Goal: Task Accomplishment & Management: Manage account settings

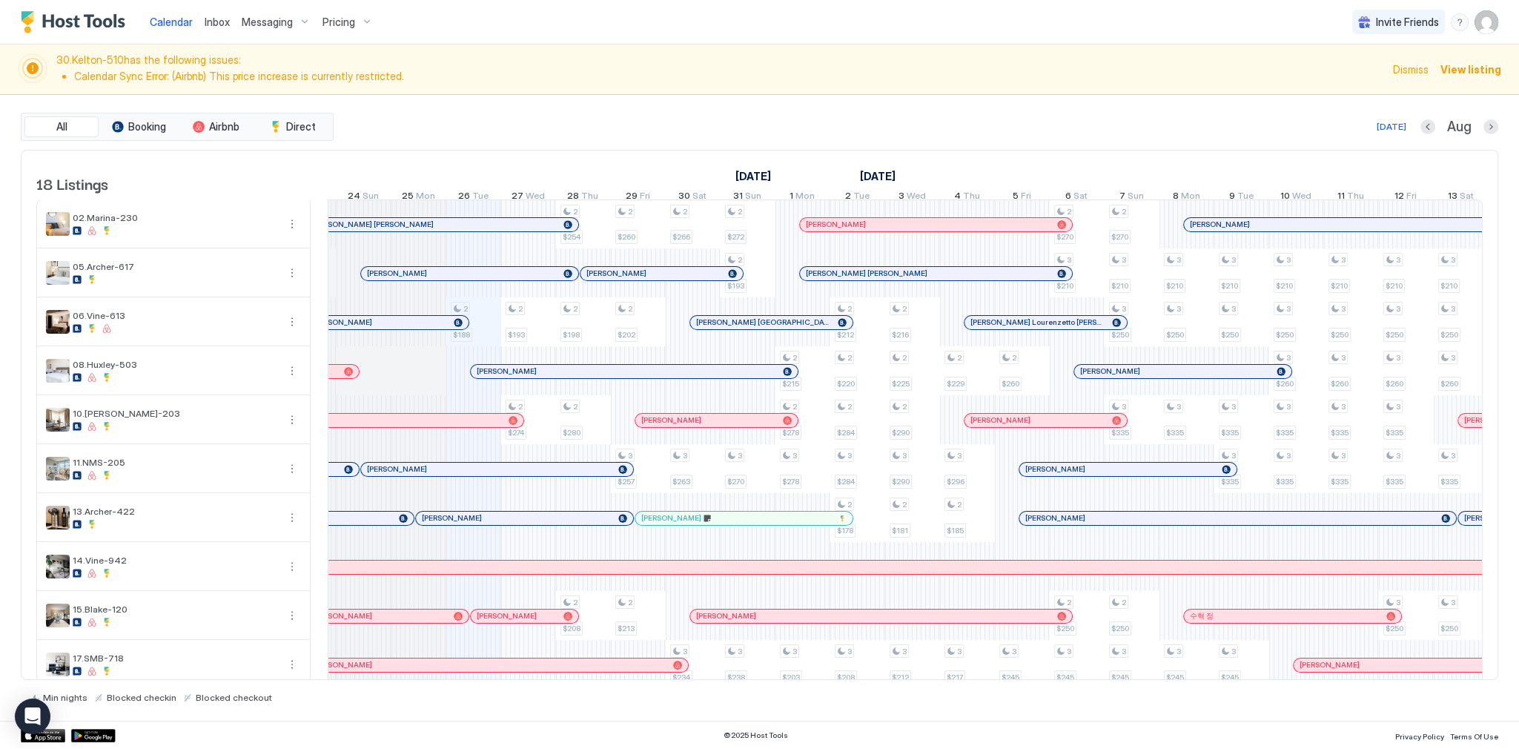
click at [1402, 70] on span "Dismiss" at bounding box center [1411, 70] width 36 height 16
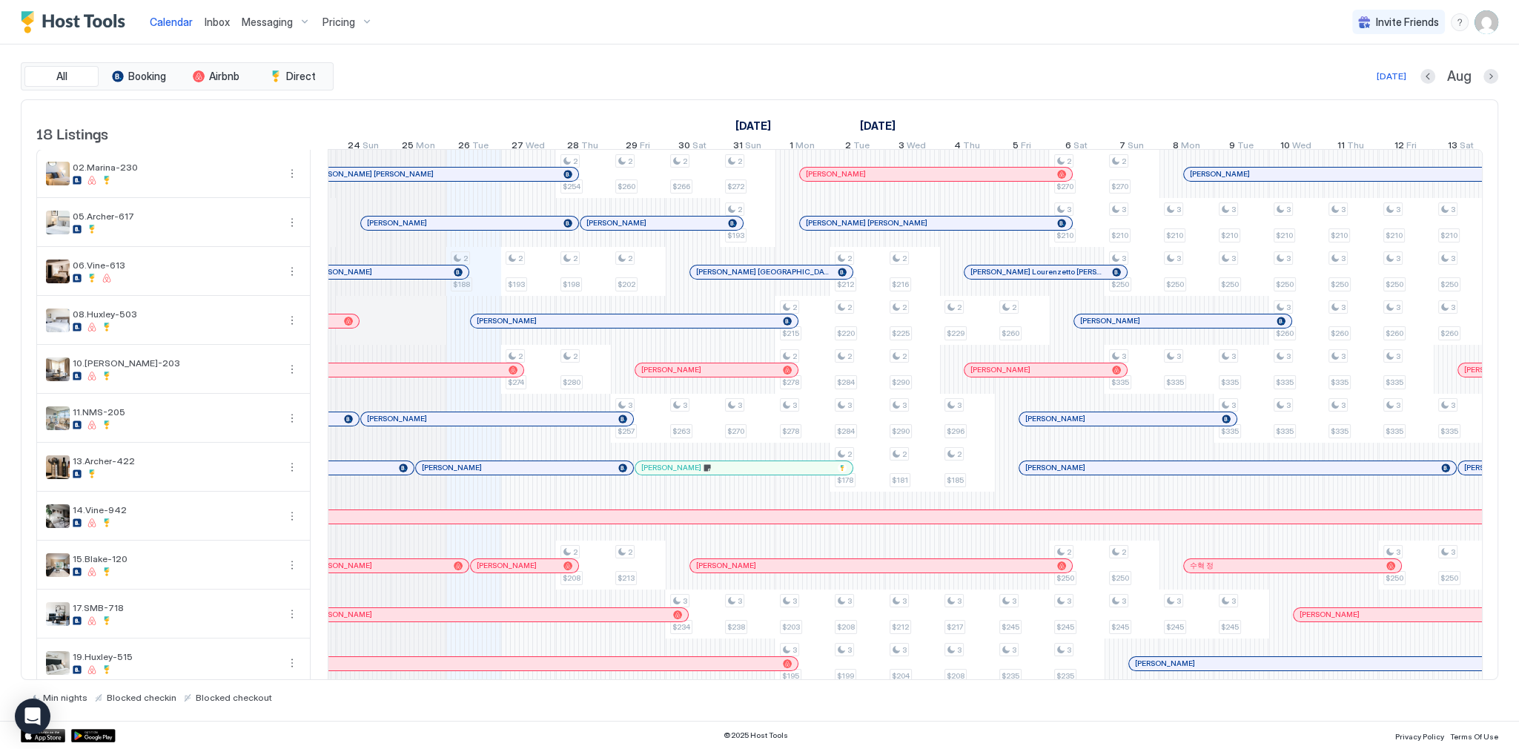
click at [1055, 32] on div "Calendar Inbox Messaging Pricing Invite Friends SG" at bounding box center [759, 22] width 1519 height 44
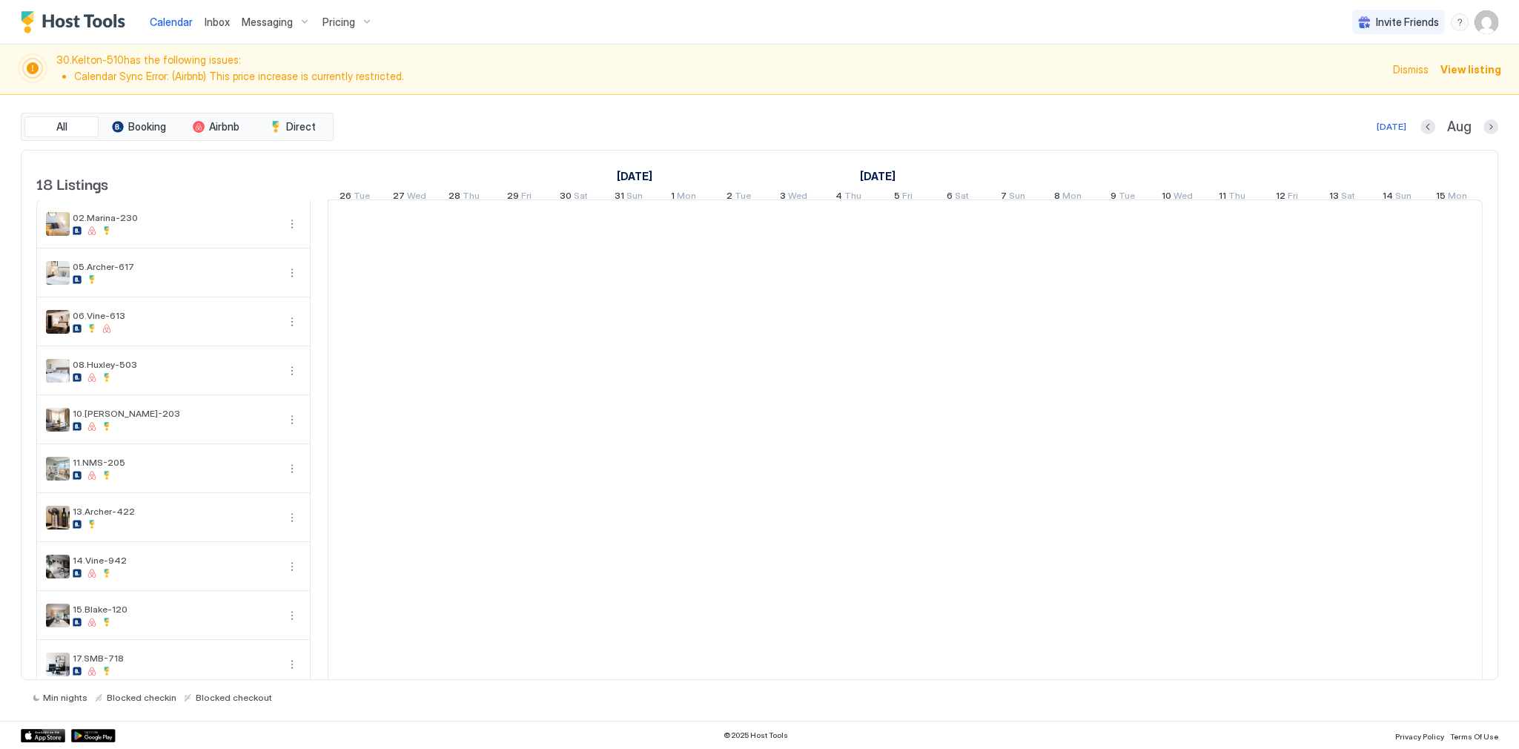
scroll to position [0, 823]
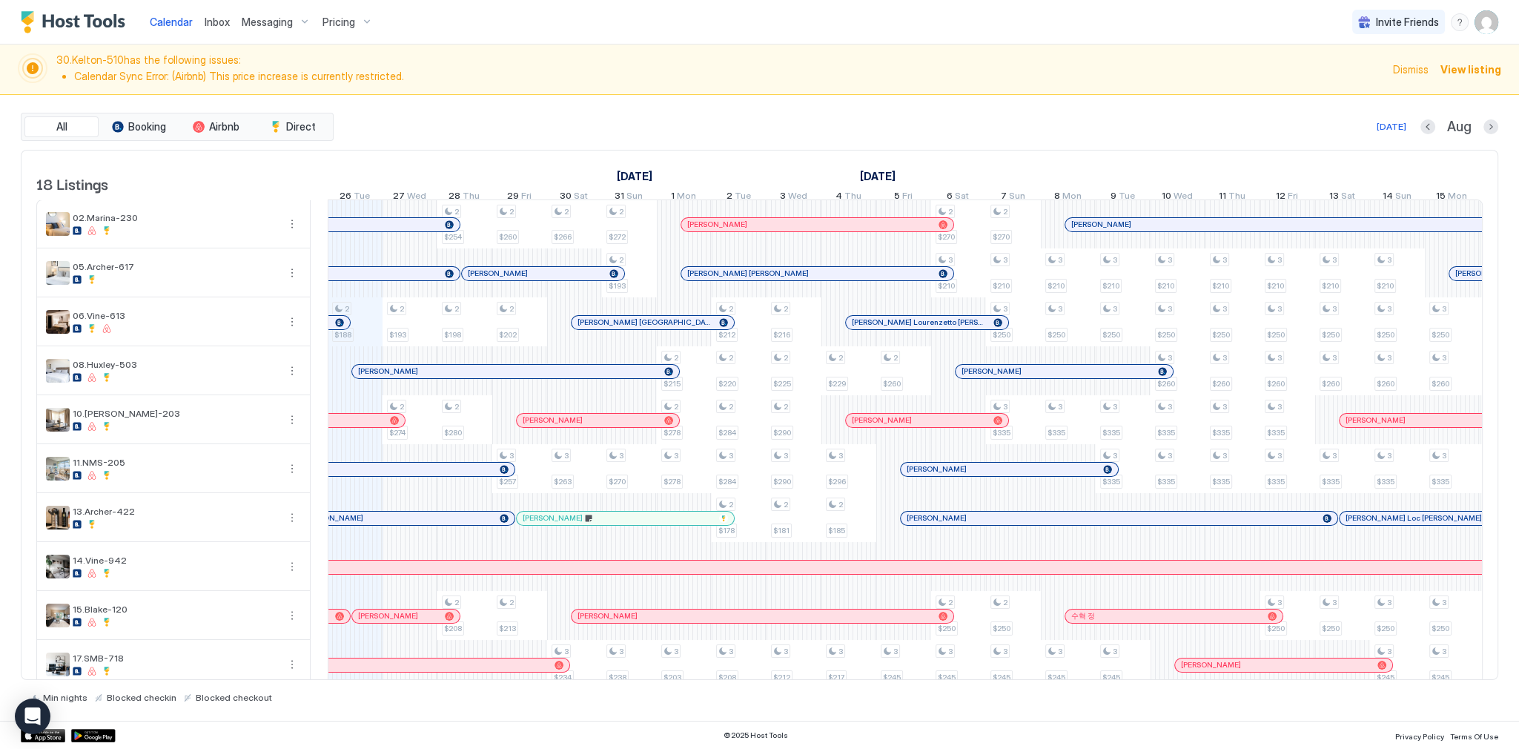
click at [511, 91] on div "30.Kelton-510 has the following issues: Calendar Sync Error: (Airbnb) This pric…" at bounding box center [759, 69] width 1519 height 50
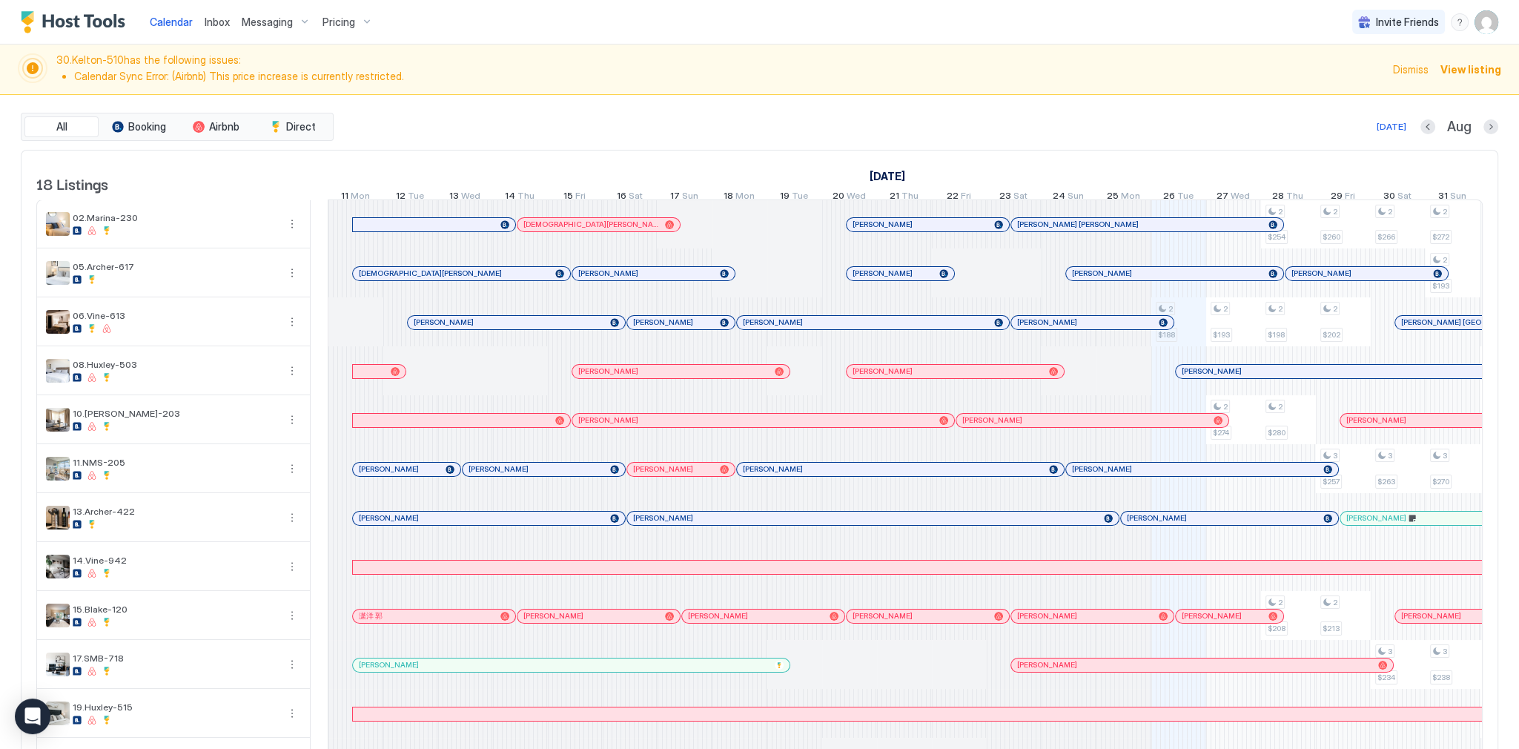
scroll to position [0, 823]
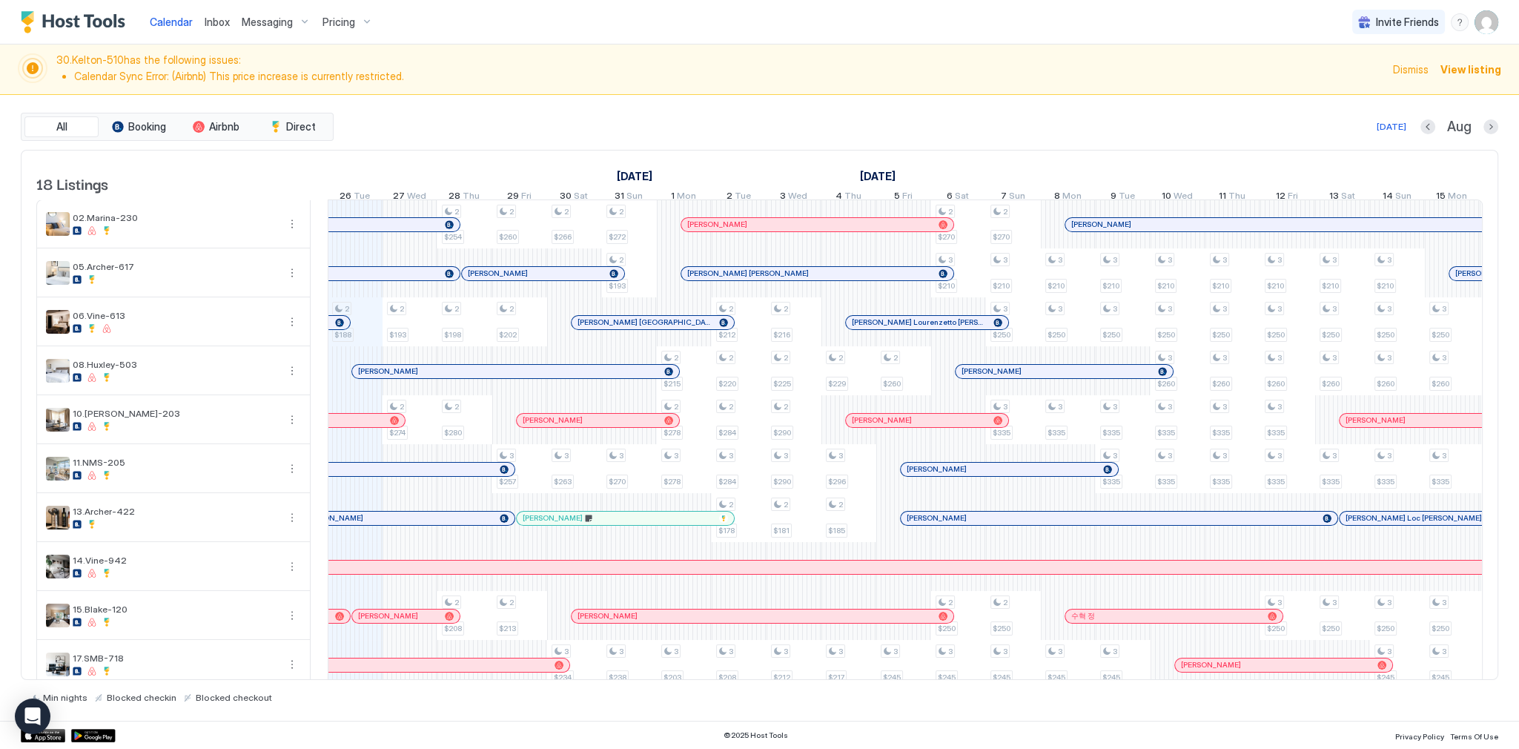
click at [772, 83] on span "30.Kelton-510 has the following issues: Calendar Sync Error: (Airbnb) This pric…" at bounding box center [719, 69] width 1327 height 32
click at [759, 114] on div "All Booking Airbnb Direct Today Aug" at bounding box center [759, 127] width 1477 height 28
click at [573, 80] on li "Calendar Sync Error: (Airbnb) This price increase is currently restricted." at bounding box center [729, 76] width 1310 height 13
click at [655, 113] on div "All Booking Airbnb Direct Today Aug" at bounding box center [759, 127] width 1477 height 28
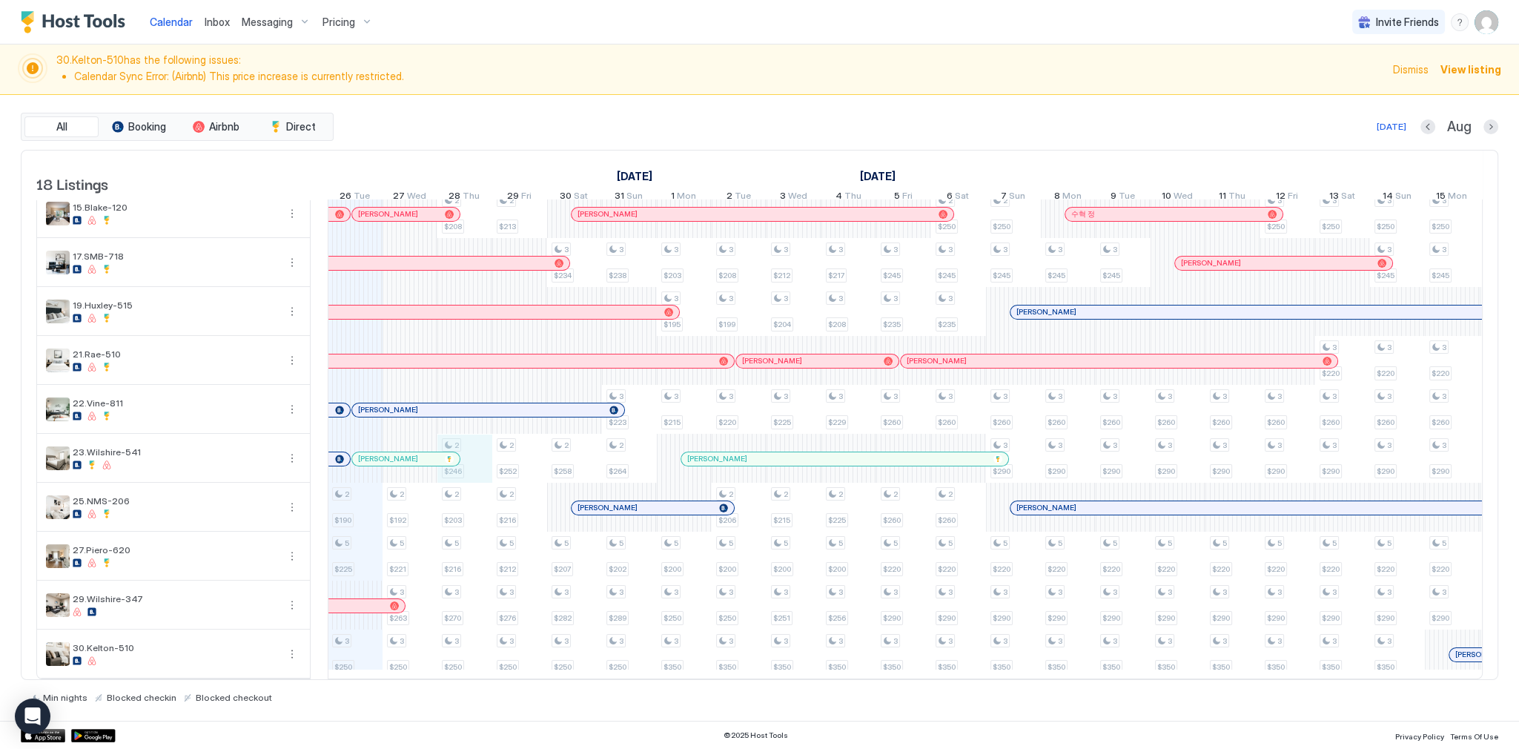
drag, startPoint x: 476, startPoint y: 455, endPoint x: 484, endPoint y: 455, distance: 8.2
click at [484, 455] on div "2 $188 2 $190 5 $225 3 $250 2 $193 2 $274 2 $192 5 $221 3 $263 3 $250 2 $254 2 …" at bounding box center [1369, 238] width 3729 height 880
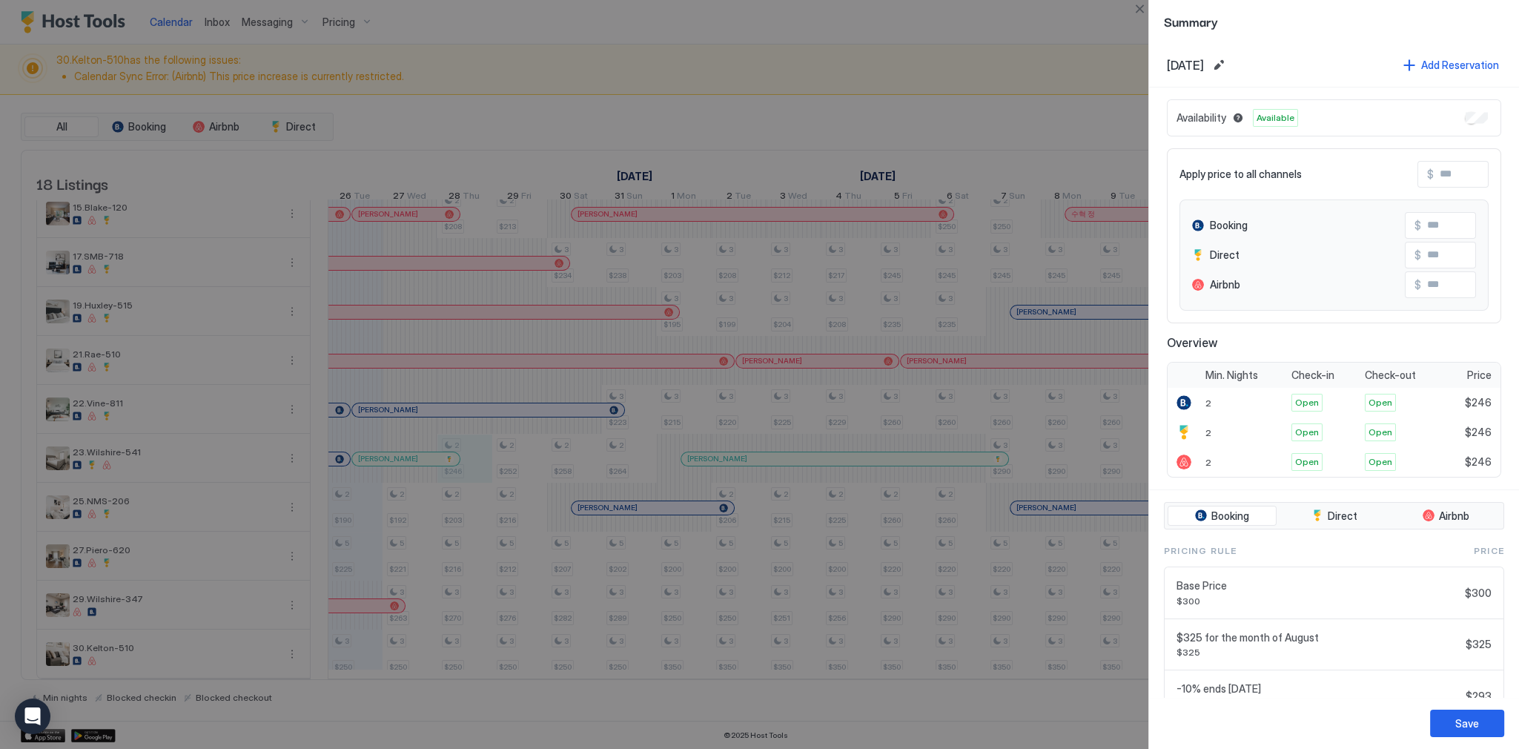
click at [1450, 166] on input "Input Field" at bounding box center [1492, 174] width 119 height 25
type input "*"
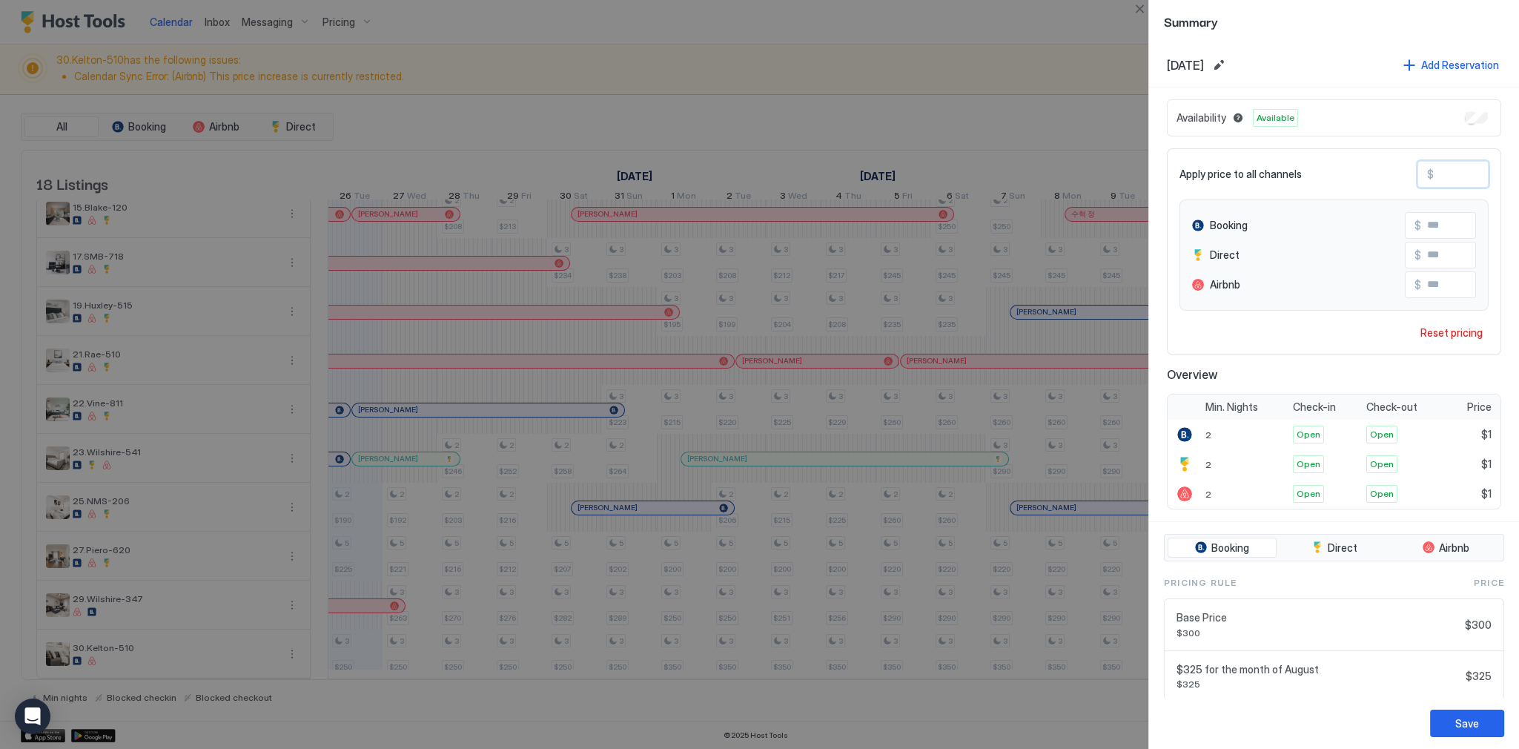
type input "**"
type input "***"
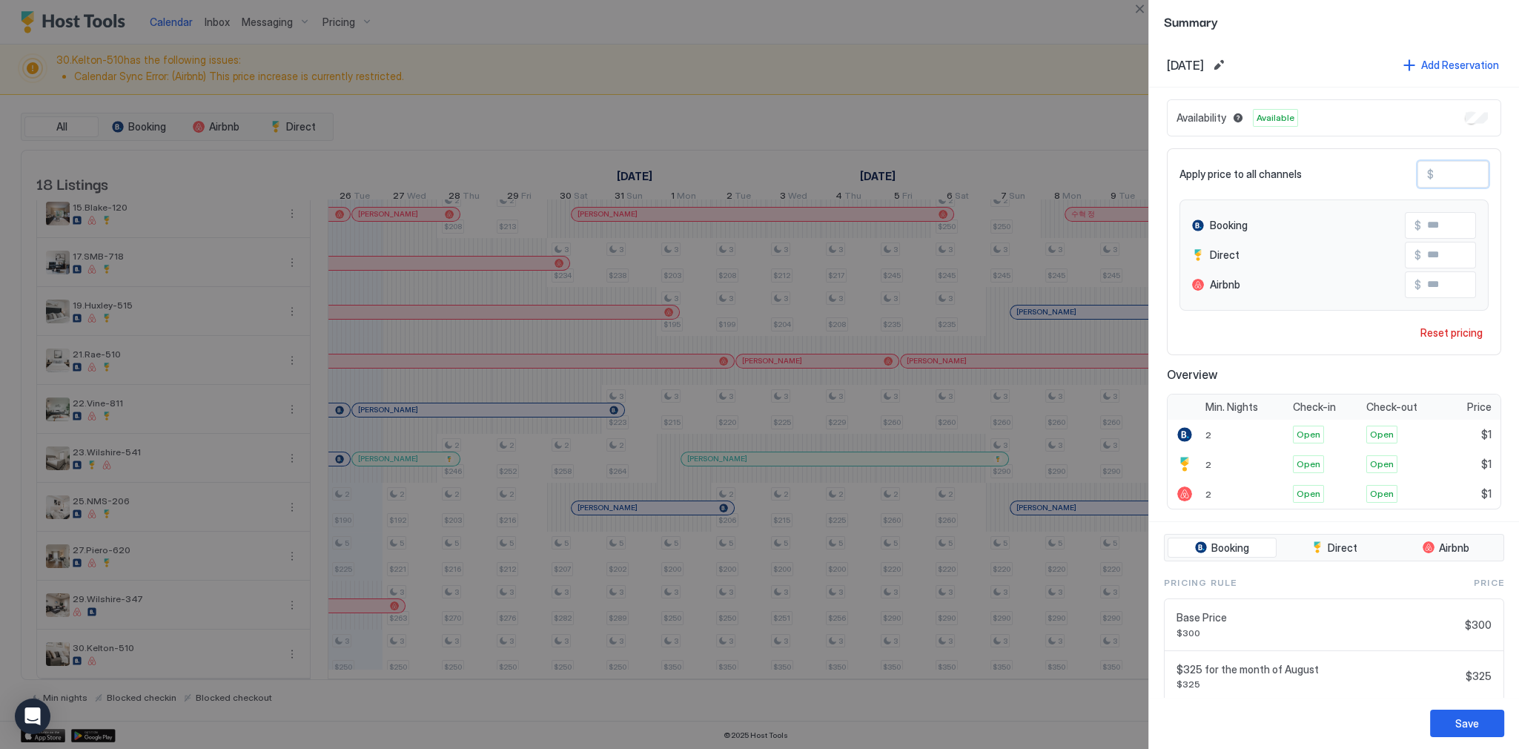
type input "***"
click at [880, 391] on div at bounding box center [759, 374] width 1519 height 749
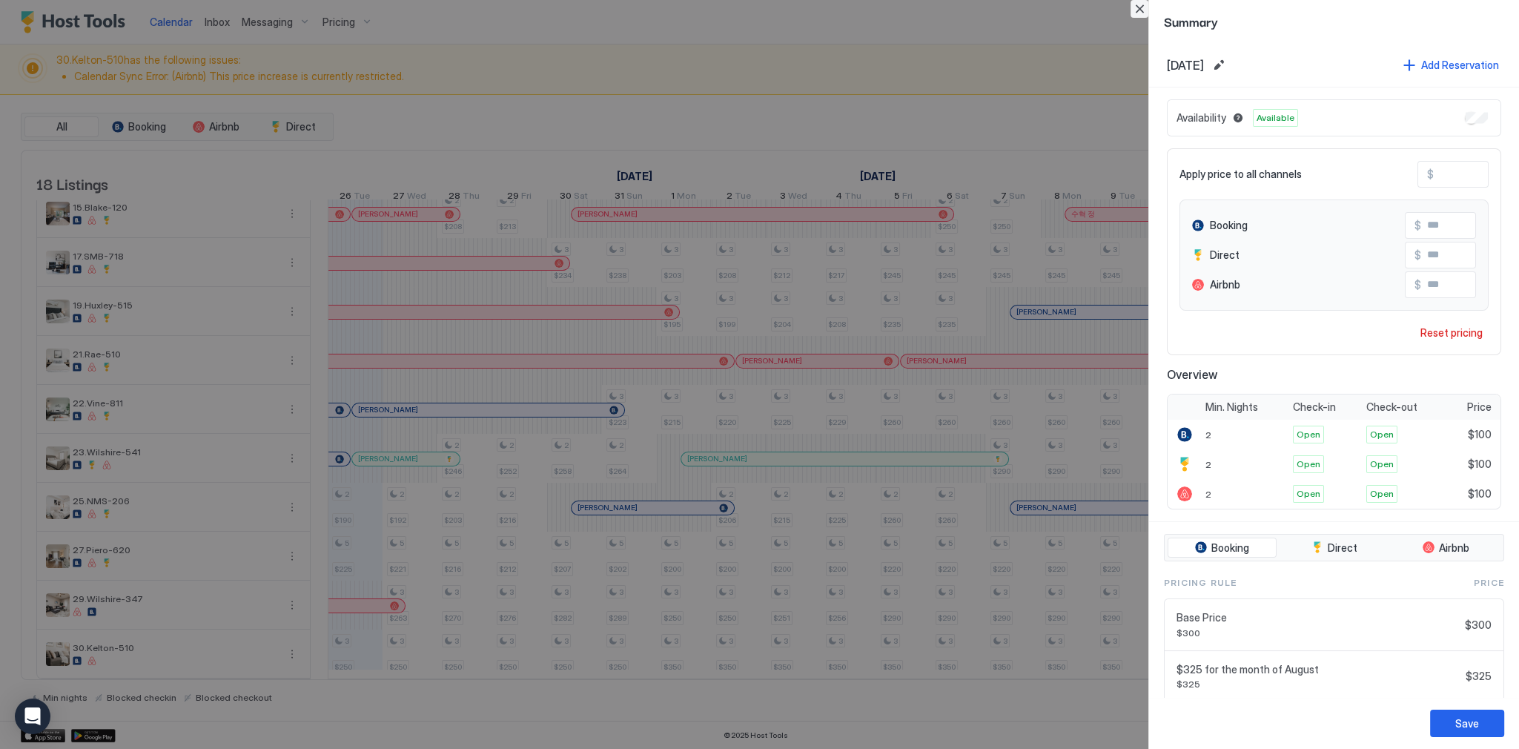
click at [1132, 11] on button "Close" at bounding box center [1139, 9] width 18 height 18
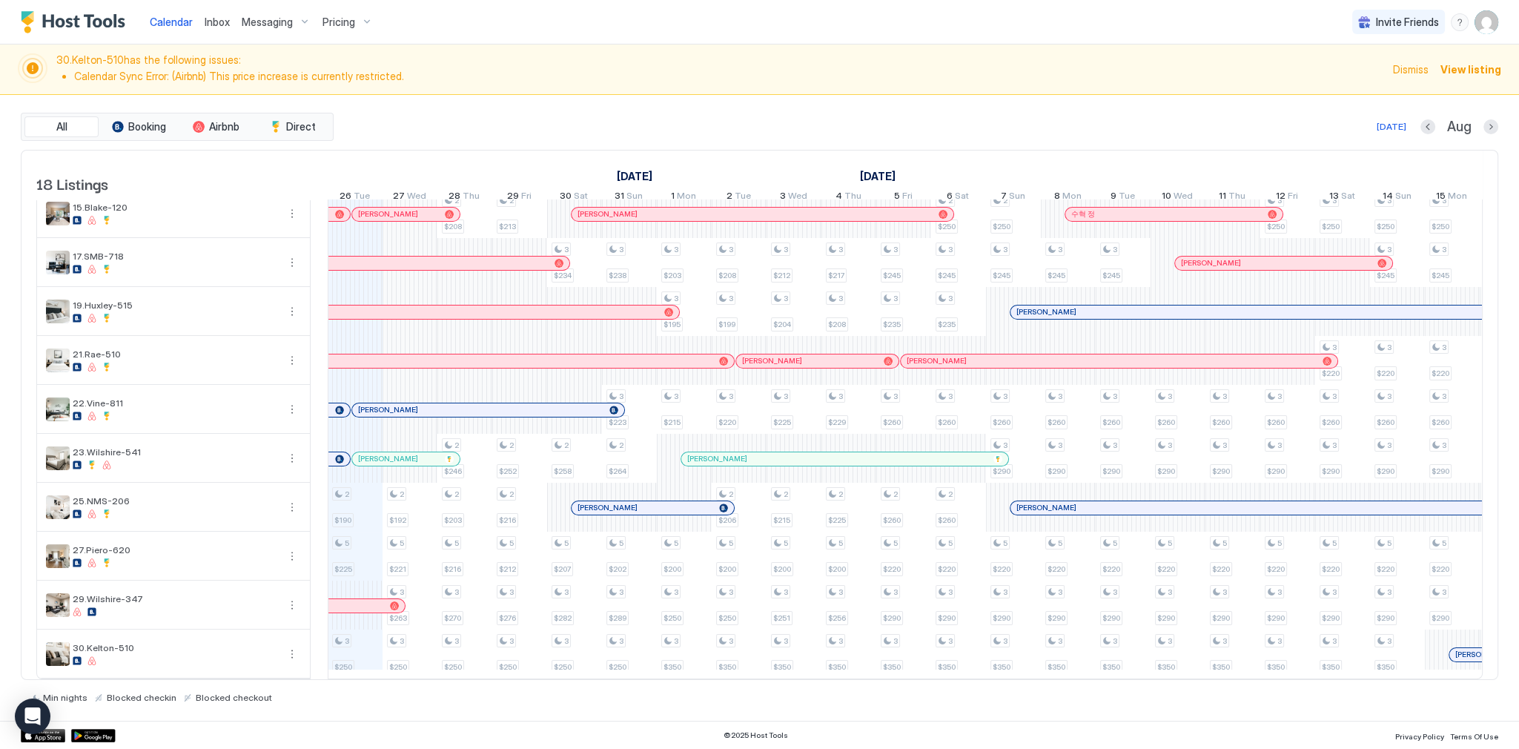
click at [361, 658] on div "2 $188 2 $190 5 $225 3 $250 2 $193 2 $274 2 $192 5 $221 3 $263 3 $250 2 $254 2 …" at bounding box center [1369, 238] width 3729 height 880
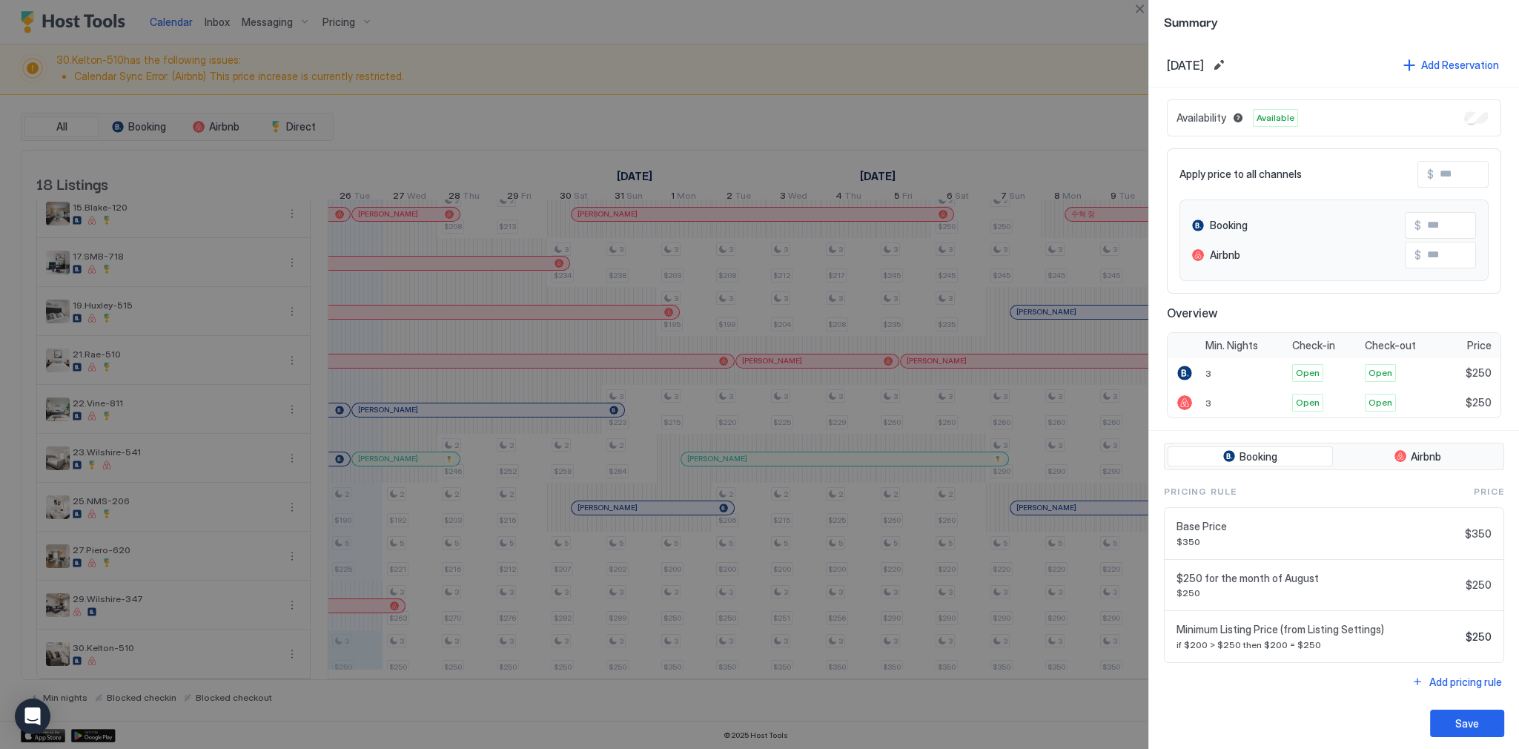
click at [917, 101] on div at bounding box center [759, 374] width 1519 height 749
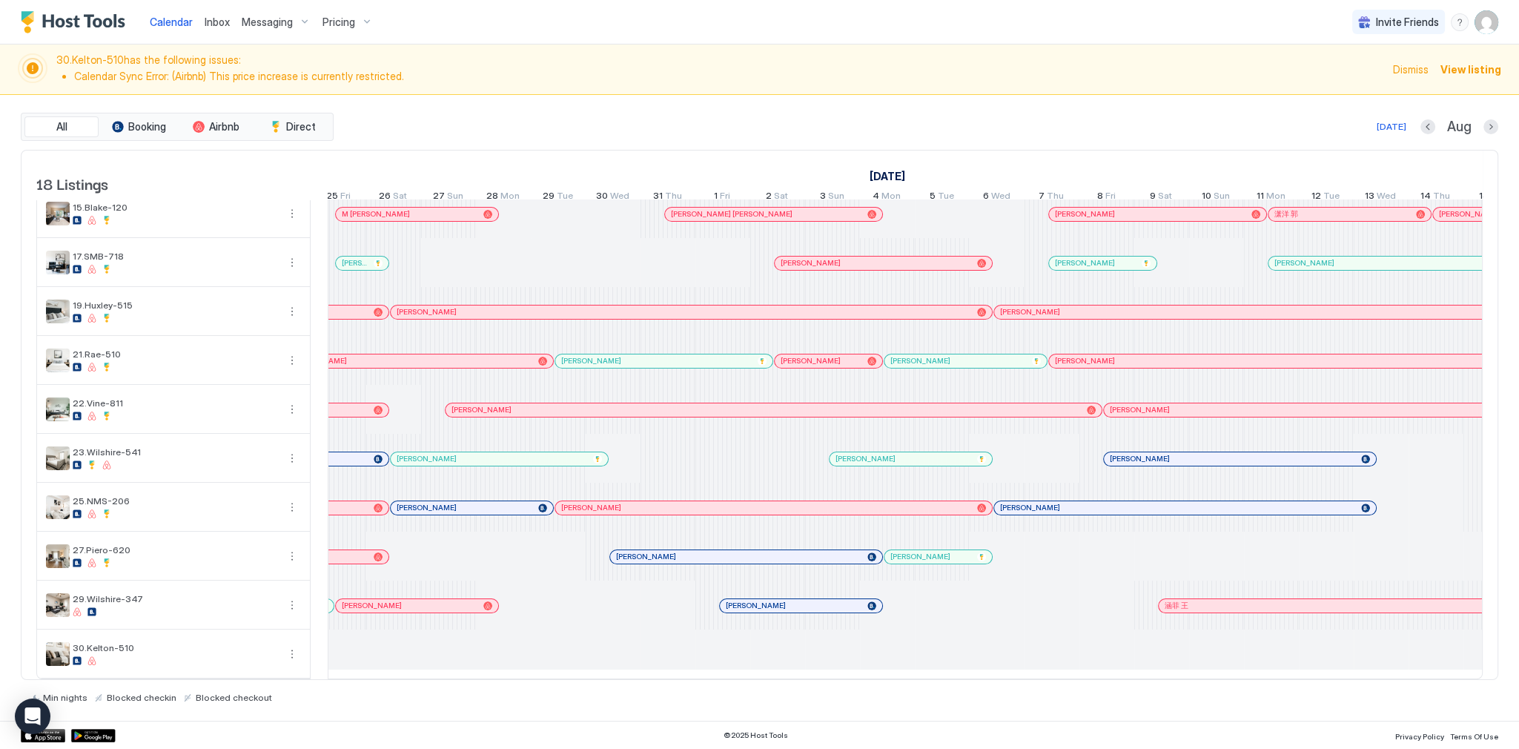
scroll to position [0, 1058]
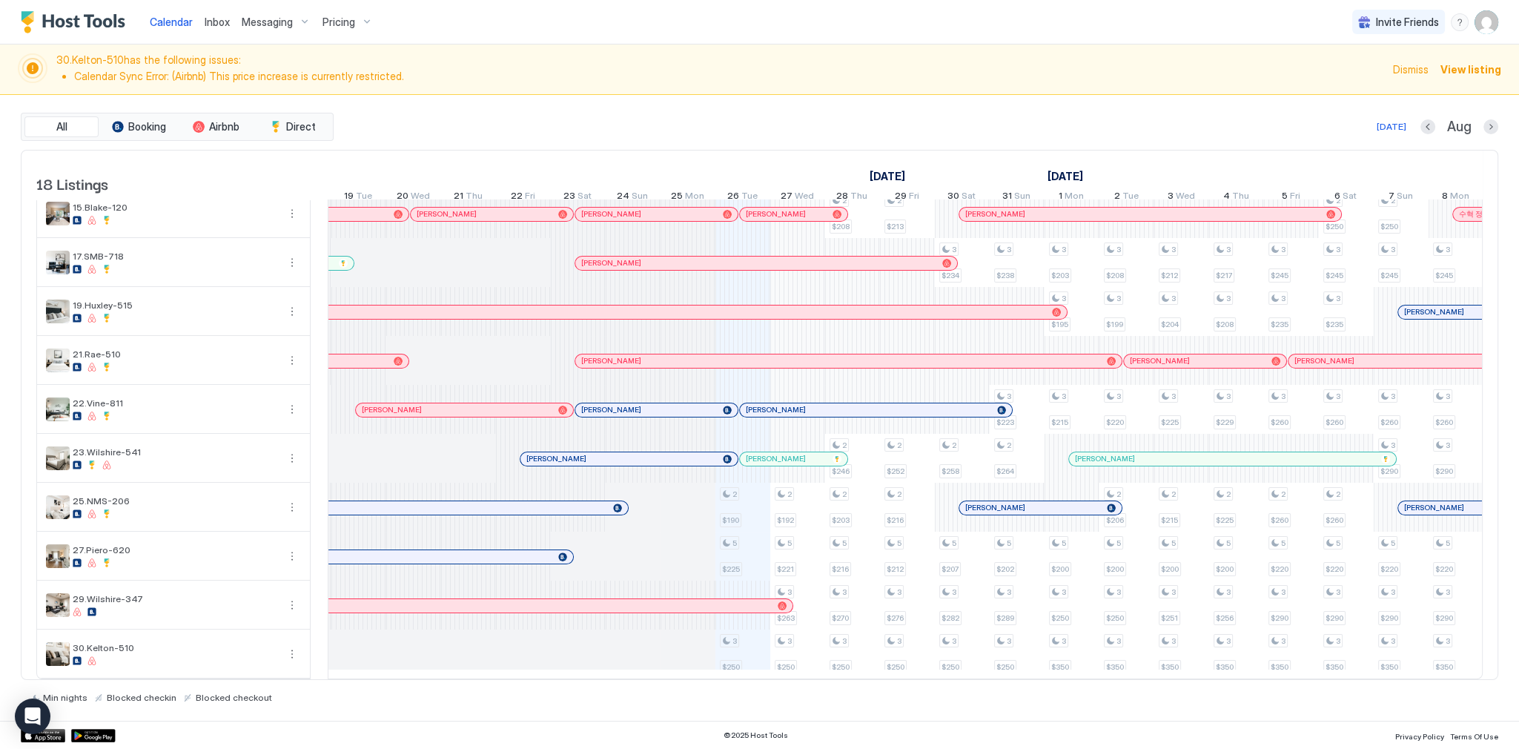
click at [765, 133] on div "Today Aug" at bounding box center [916, 127] width 1161 height 18
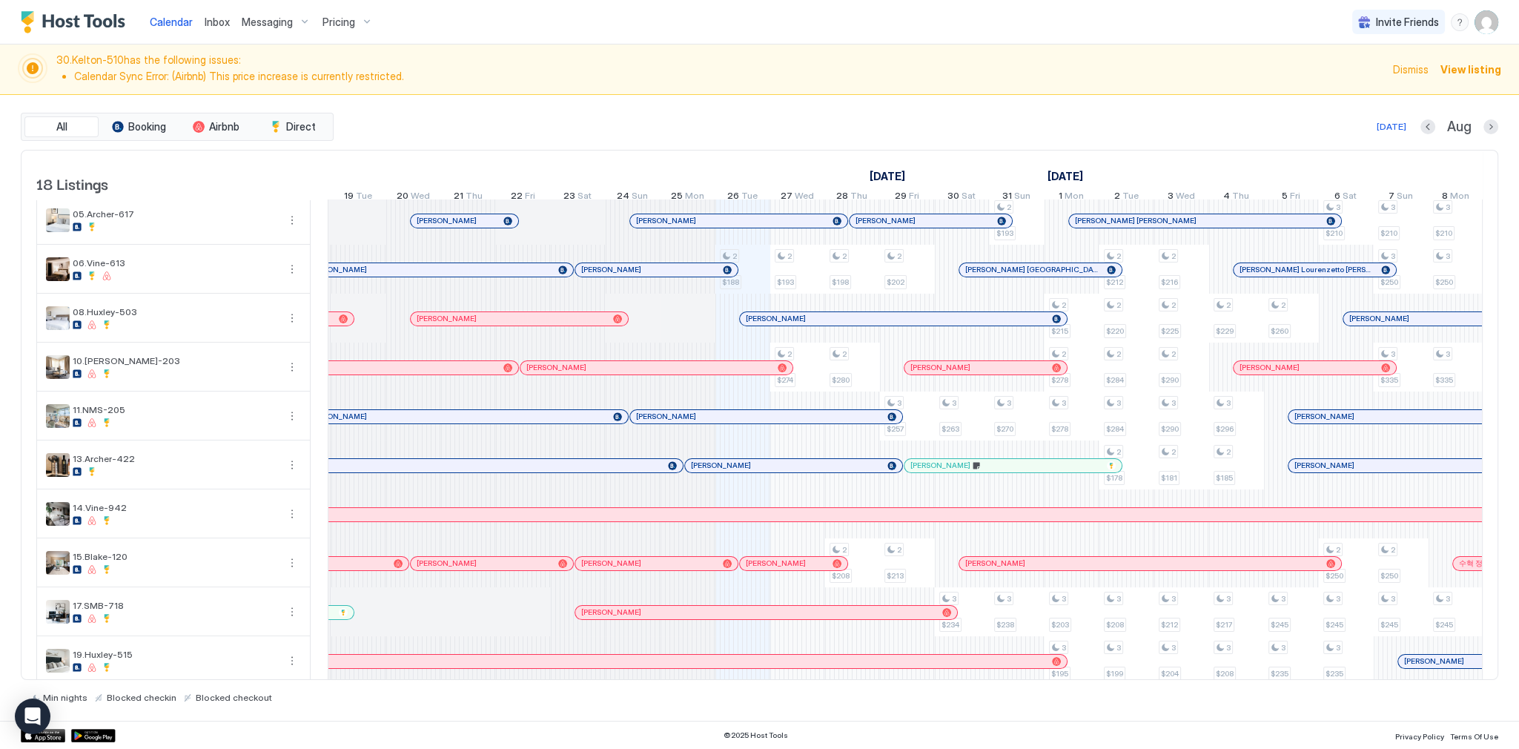
scroll to position [0, 0]
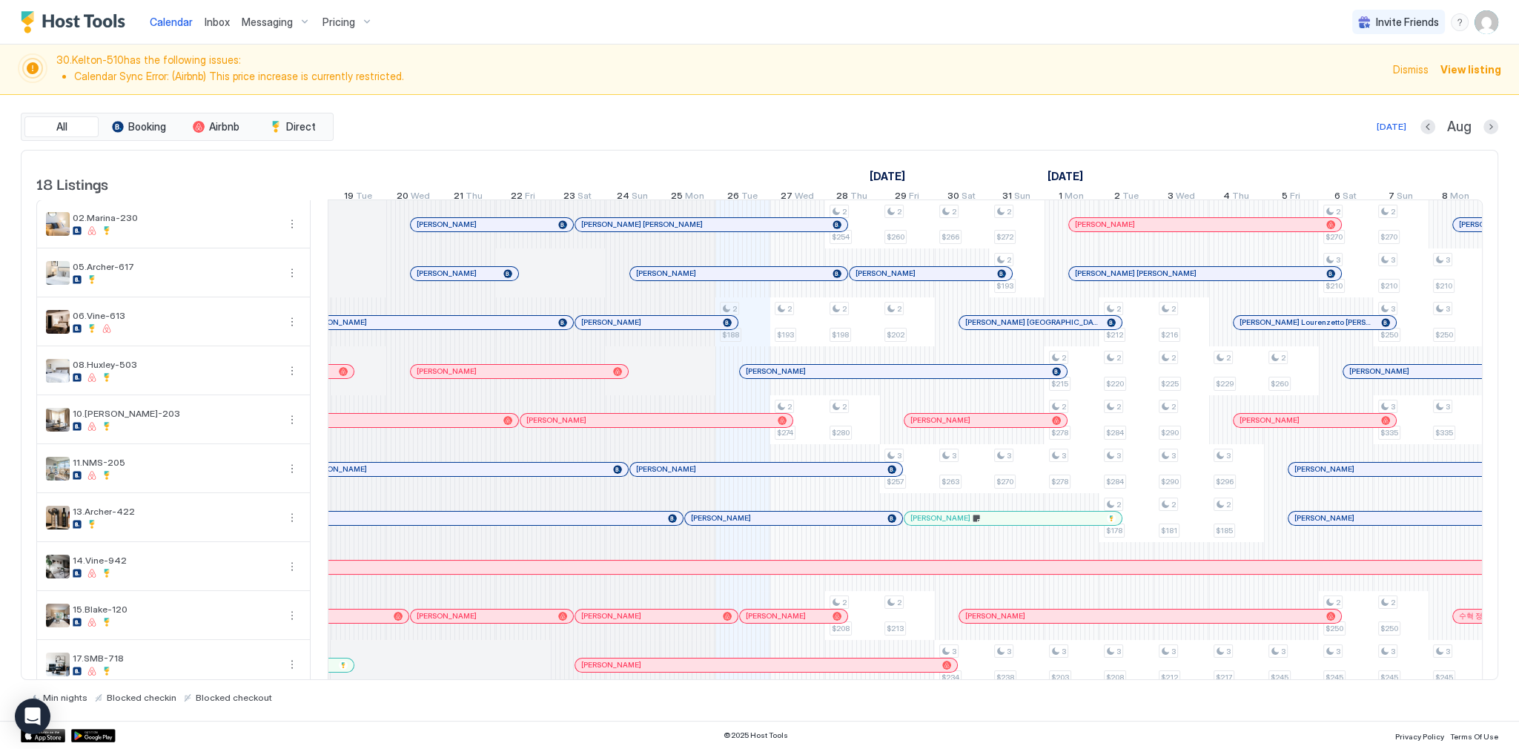
click at [765, 80] on li "Calendar Sync Error: (Airbnb) This price increase is currently restricted." at bounding box center [729, 76] width 1310 height 13
click at [717, 83] on span "30.Kelton-510 has the following issues: Calendar Sync Error: (Airbnb) This pric…" at bounding box center [719, 69] width 1327 height 32
click at [283, 23] on span "Messaging" at bounding box center [267, 22] width 51 height 13
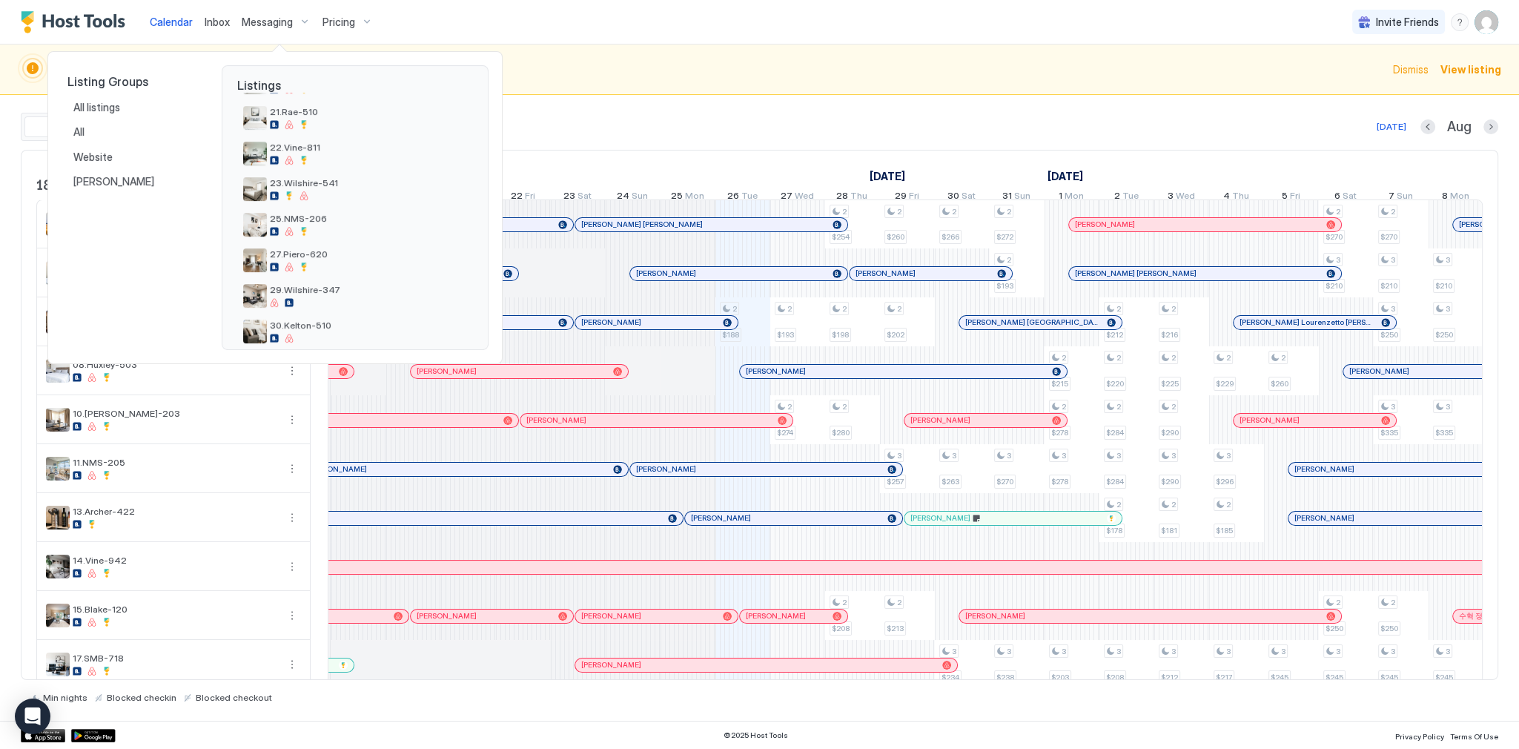
scroll to position [448, 0]
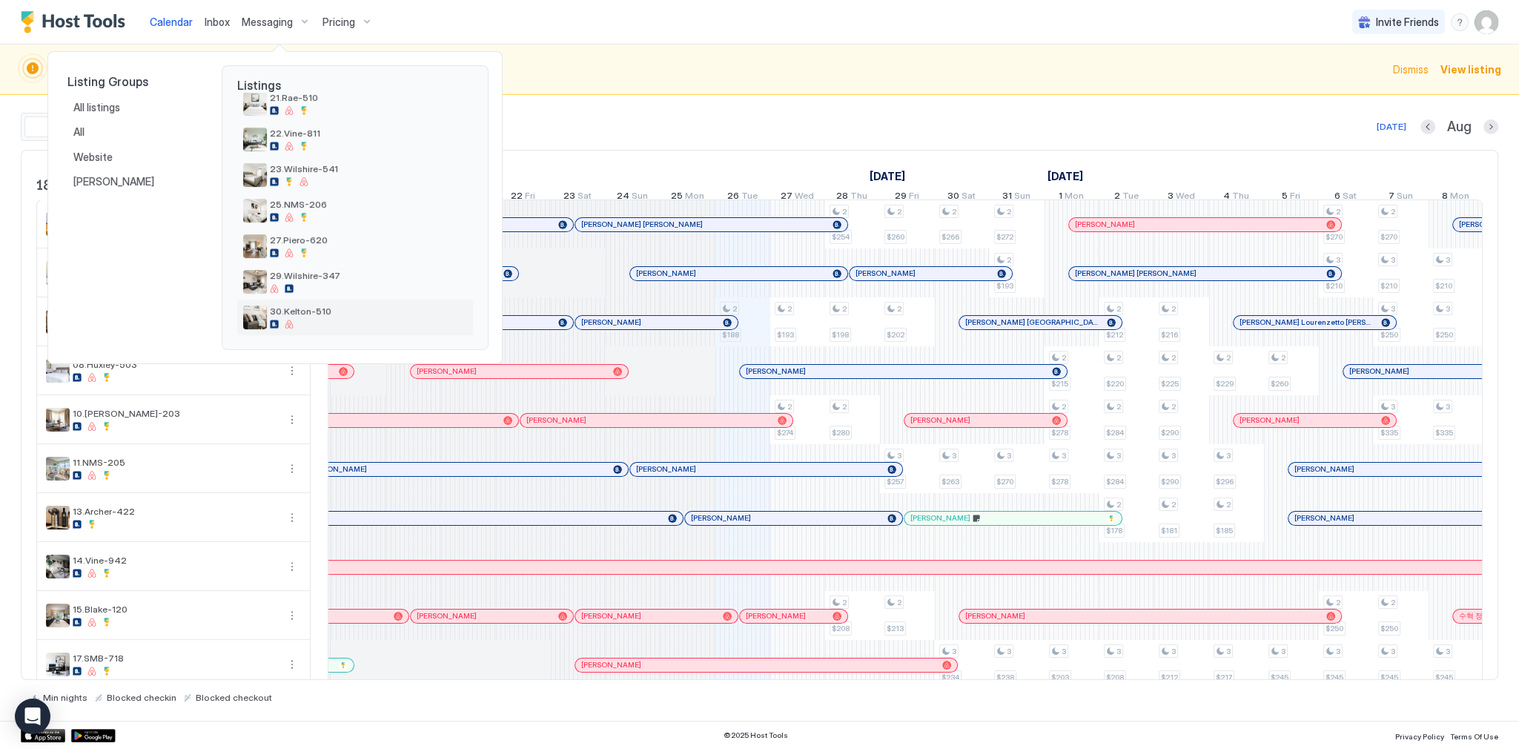
click at [337, 322] on div at bounding box center [368, 323] width 197 height 9
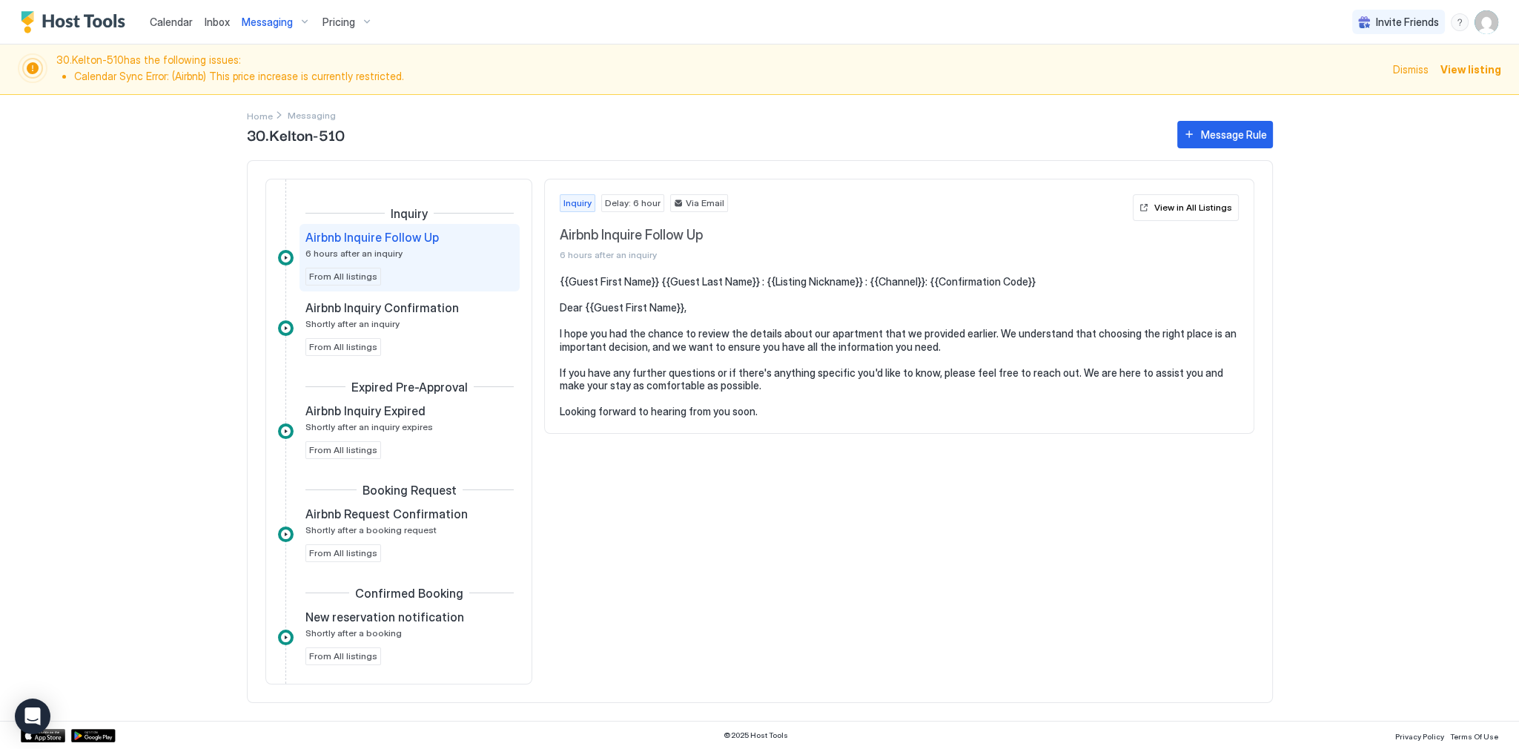
click at [209, 27] on span "Inbox" at bounding box center [217, 22] width 25 height 13
click at [210, 27] on span "Inbox" at bounding box center [217, 22] width 25 height 13
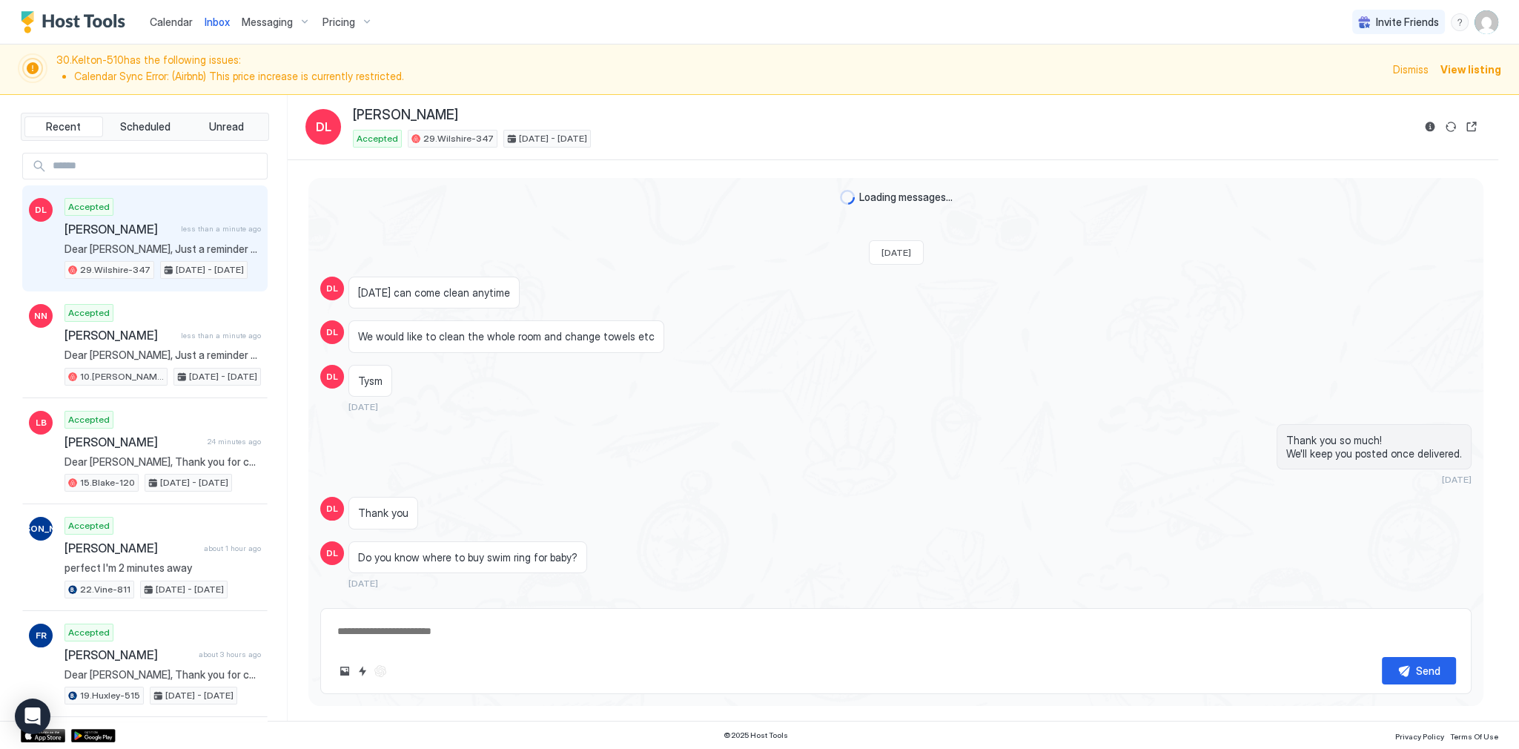
scroll to position [1124, 0]
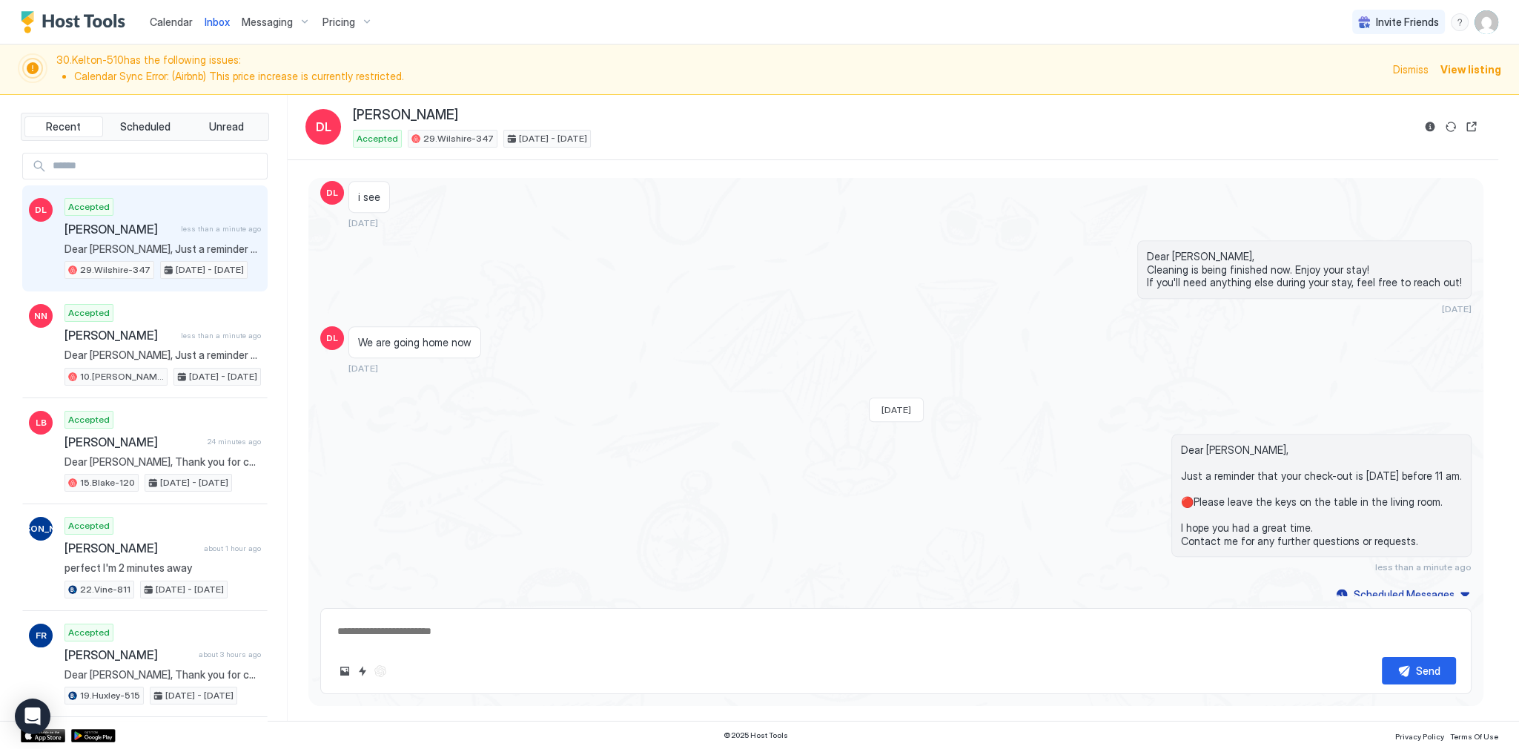
type textarea "*"
click at [173, 16] on span "Calendar" at bounding box center [171, 22] width 43 height 13
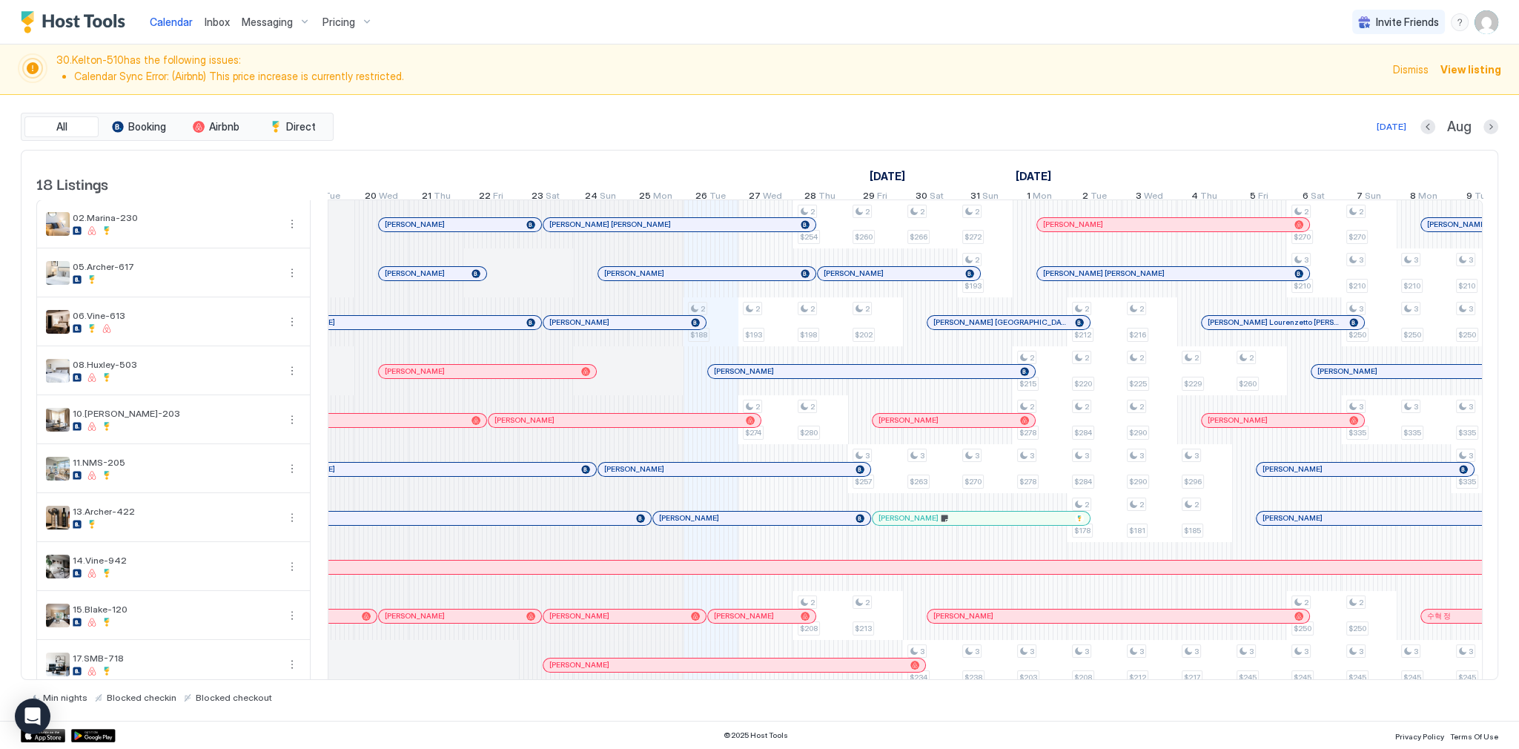
scroll to position [0, 413]
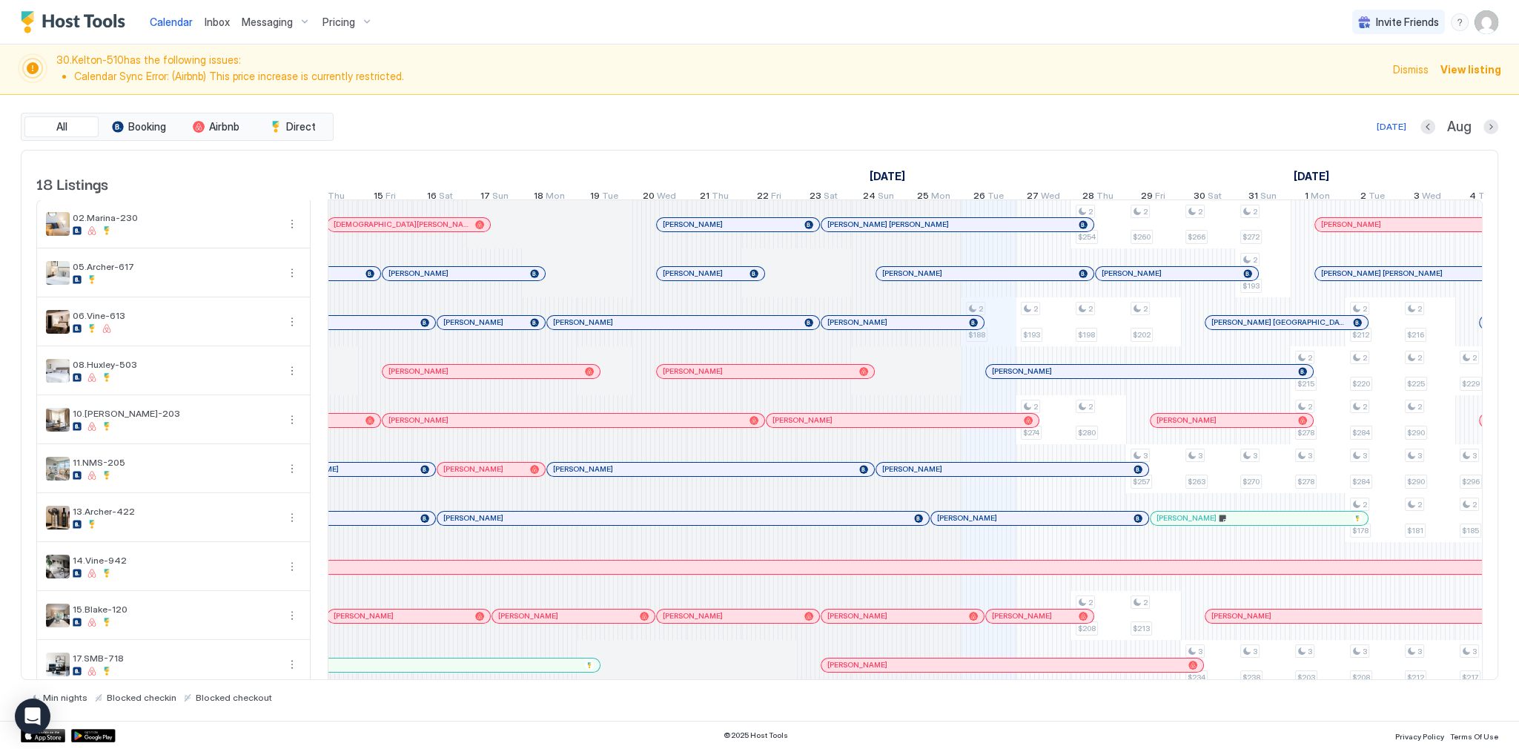
click at [927, 114] on div "All Booking Airbnb Direct Today Aug" at bounding box center [759, 127] width 1477 height 28
click at [835, 96] on div "All Booking Airbnb Direct Today Aug 18 Listings July 2025 August 2025 September…" at bounding box center [759, 408] width 1477 height 626
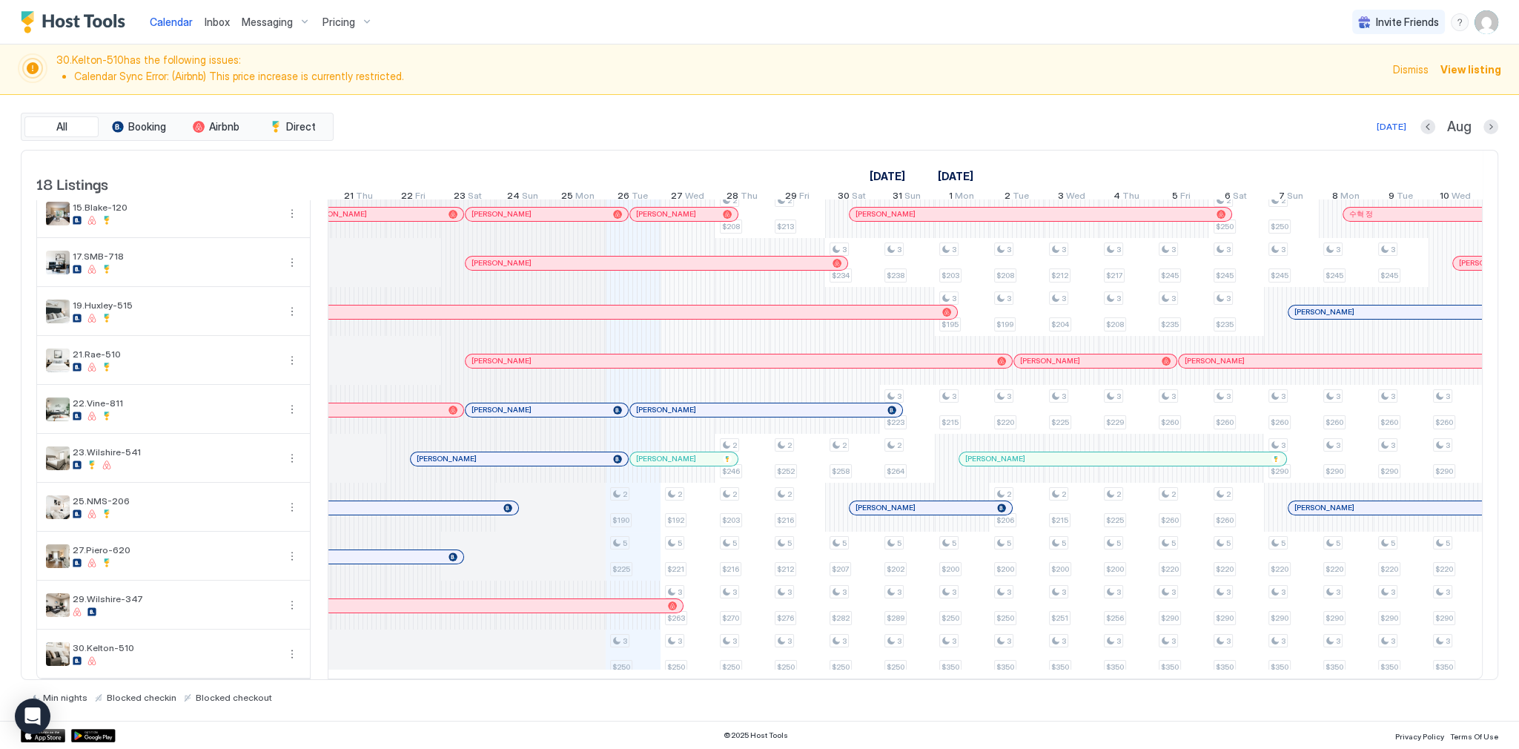
click at [1044, 102] on div "All Booking Airbnb Direct Today Aug 18 Listings July 2025 August 2025 September…" at bounding box center [759, 408] width 1477 height 626
click at [807, 98] on div "All Booking Airbnb Direct Today Aug 18 Listings July 2025 August 2025 September…" at bounding box center [759, 408] width 1477 height 626
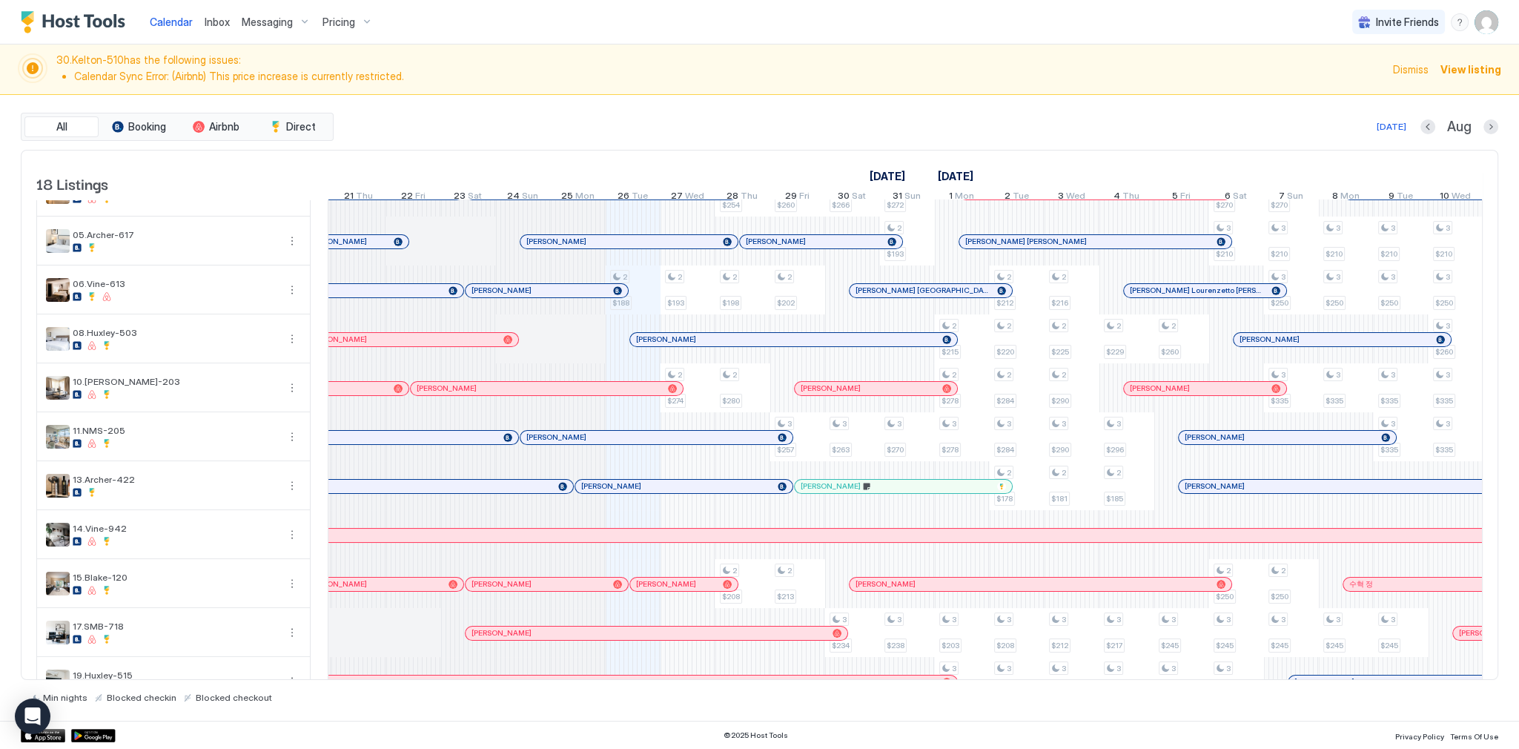
scroll to position [0, 0]
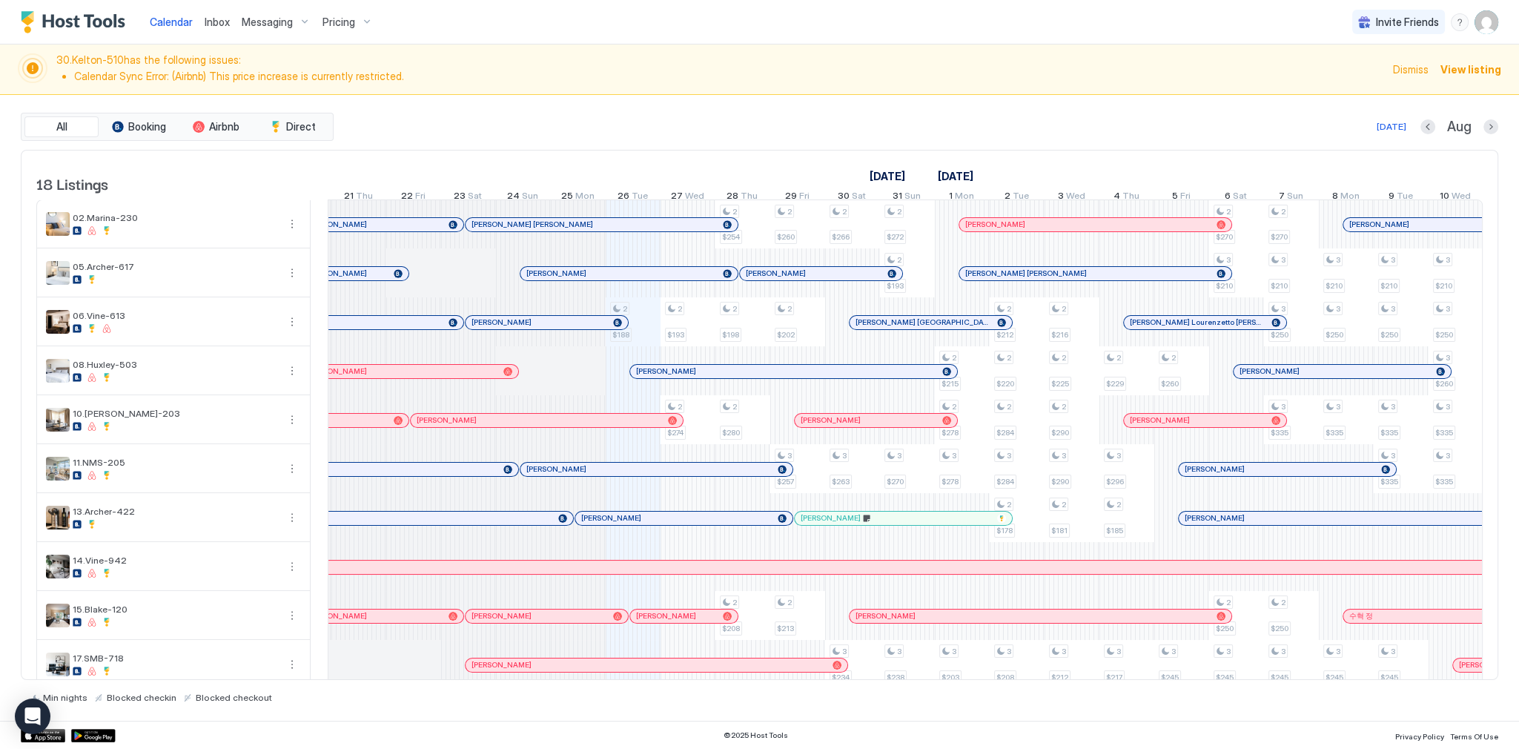
click at [626, 91] on div "30.Kelton-510 has the following issues: Calendar Sync Error: (Airbnb) This pric…" at bounding box center [759, 69] width 1519 height 50
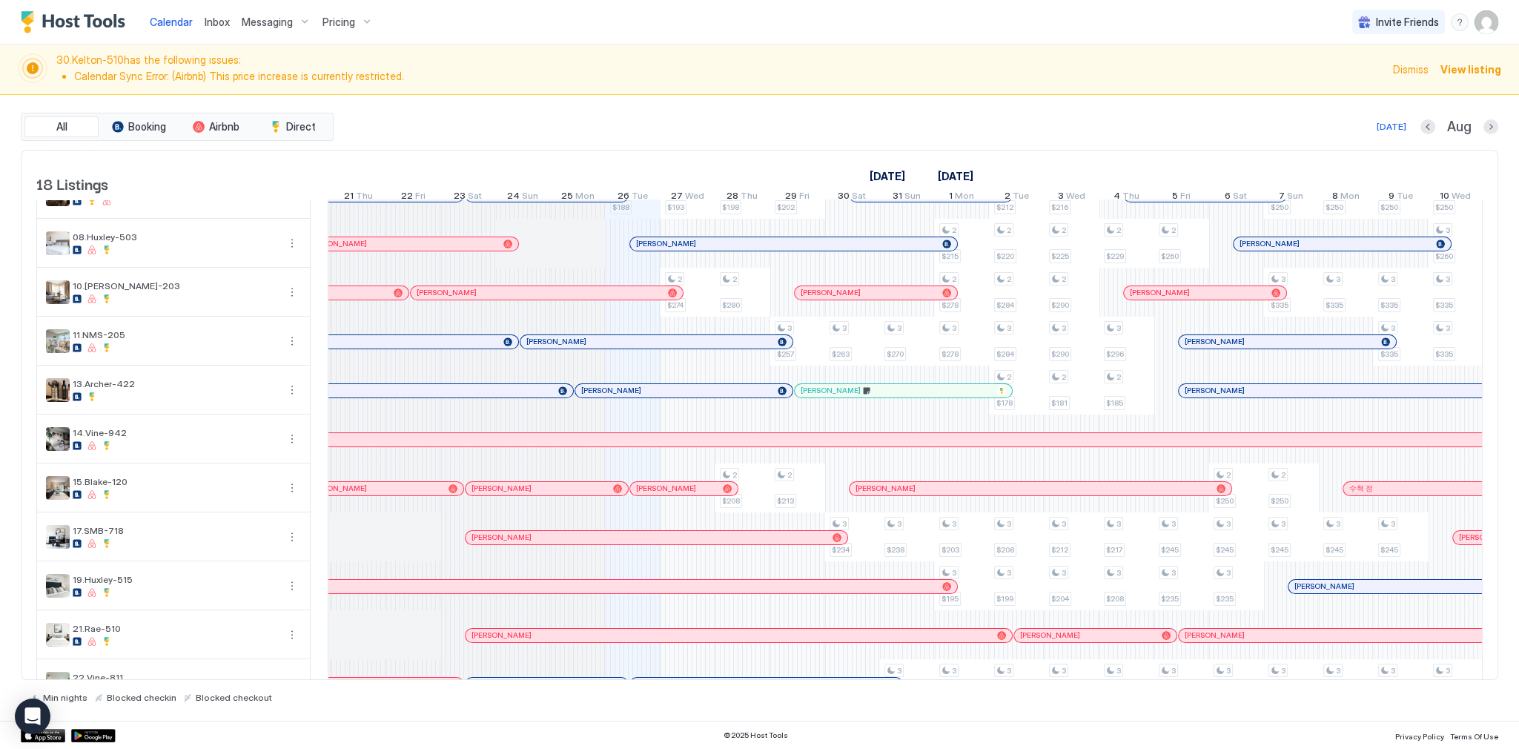
scroll to position [415, 0]
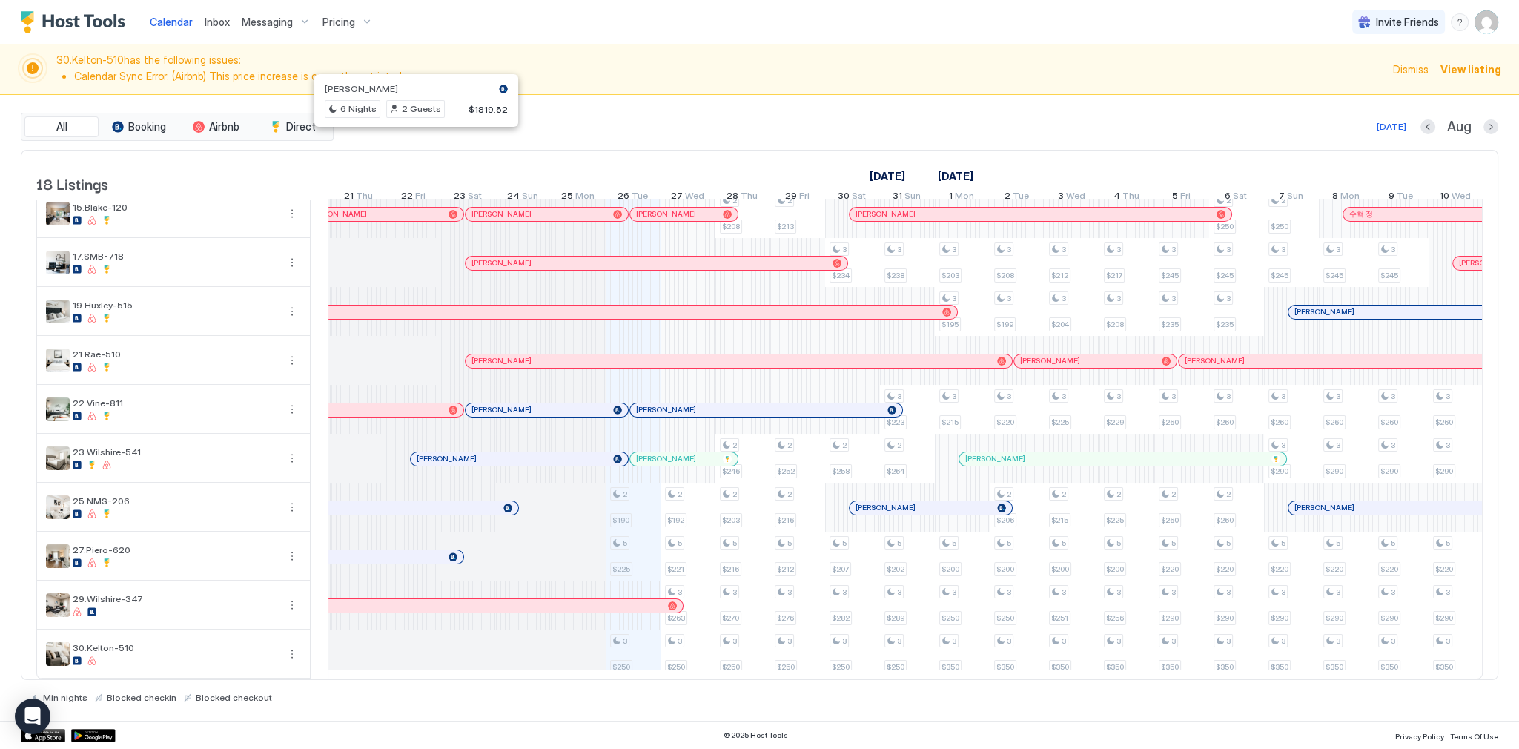
click at [634, 645] on div "2 $188 2 $190 5 $225 3 $250 2 $193 2 $274 2 $192 5 $221 3 $263 3 $250 2 $254 2 …" at bounding box center [359, 238] width 3346 height 880
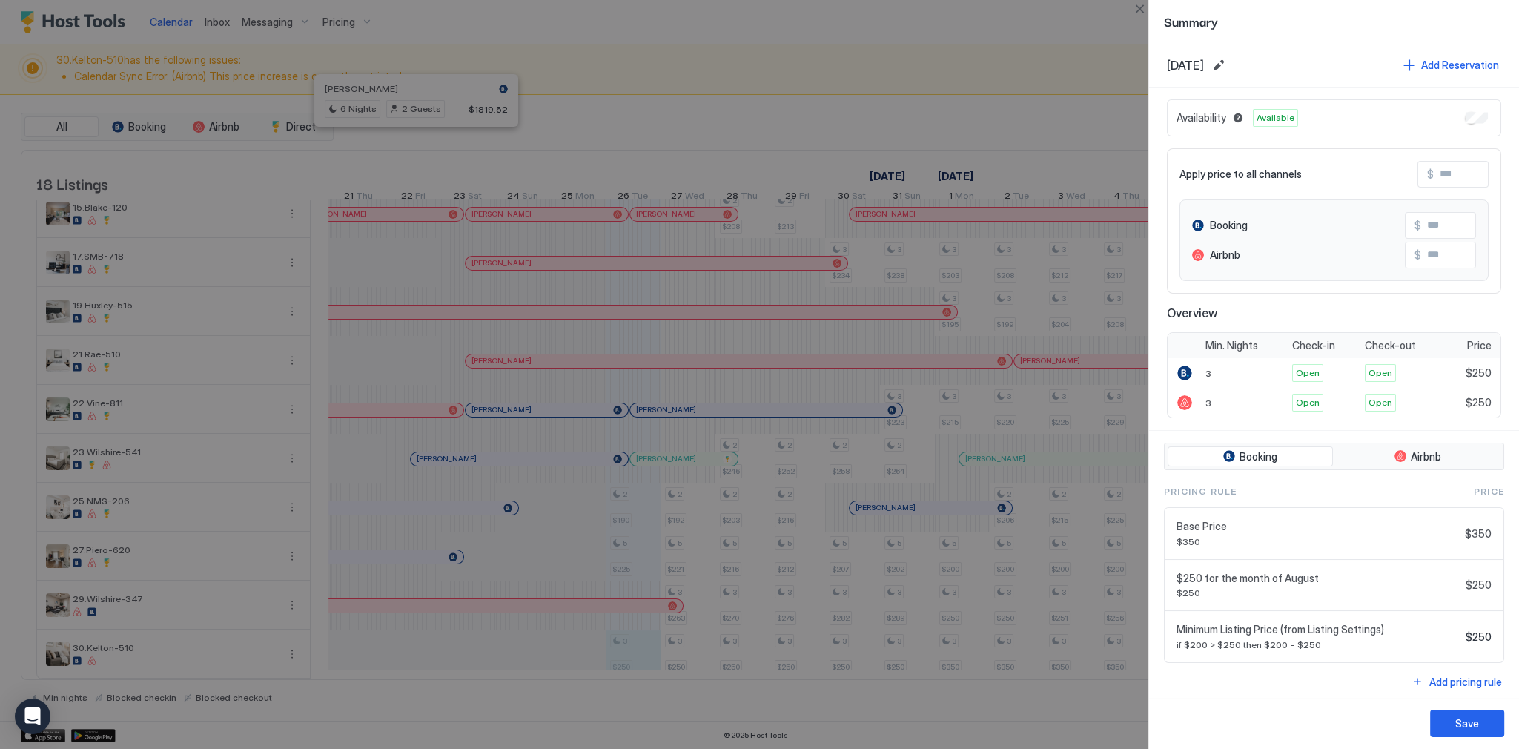
click at [1439, 173] on input "Input Field" at bounding box center [1492, 174] width 119 height 25
click at [1421, 236] on input "Input Field" at bounding box center [1480, 225] width 119 height 25
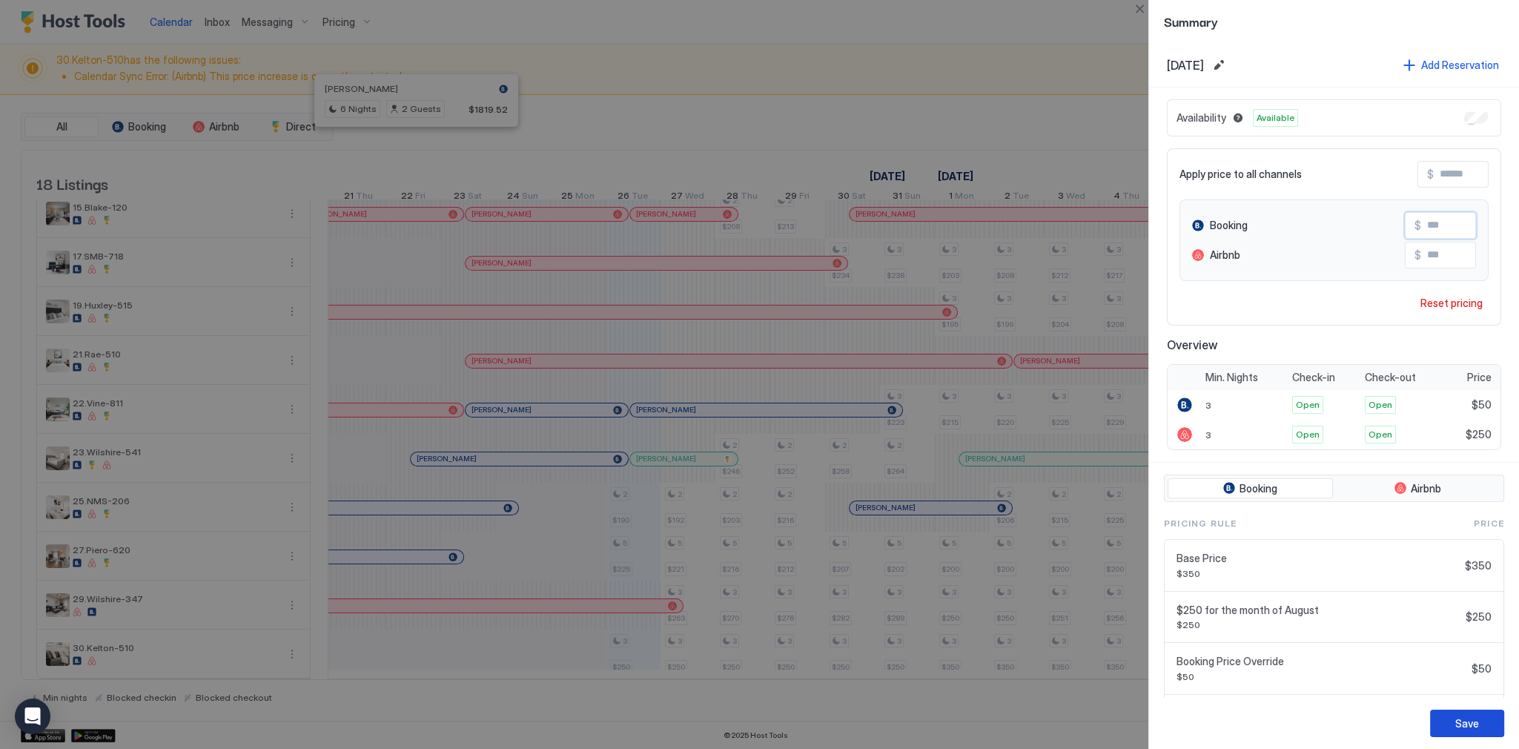
type input "**"
click at [1454, 718] on button "Save" at bounding box center [1467, 722] width 74 height 27
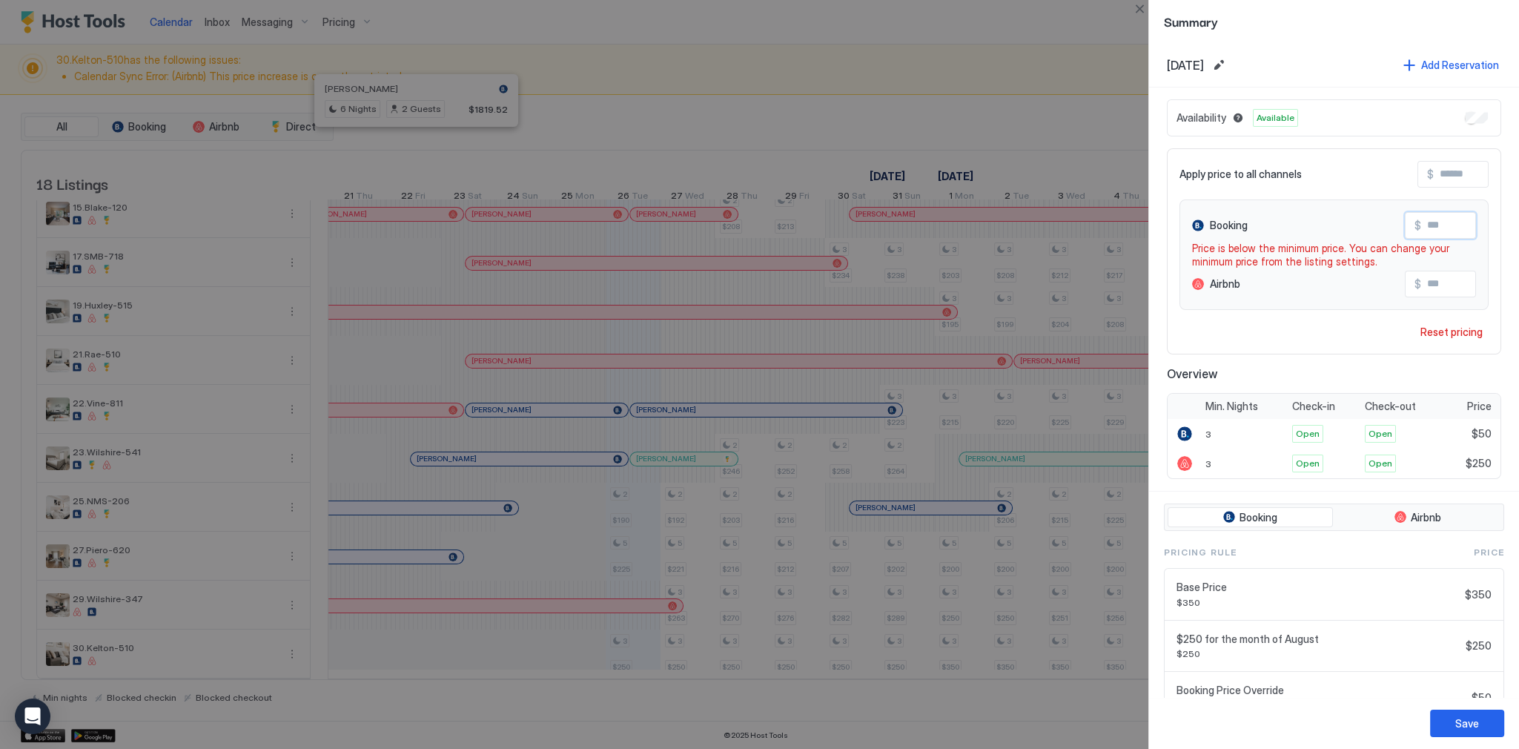
click at [1437, 222] on input "**" at bounding box center [1480, 225] width 119 height 25
click at [926, 202] on div at bounding box center [759, 374] width 1519 height 749
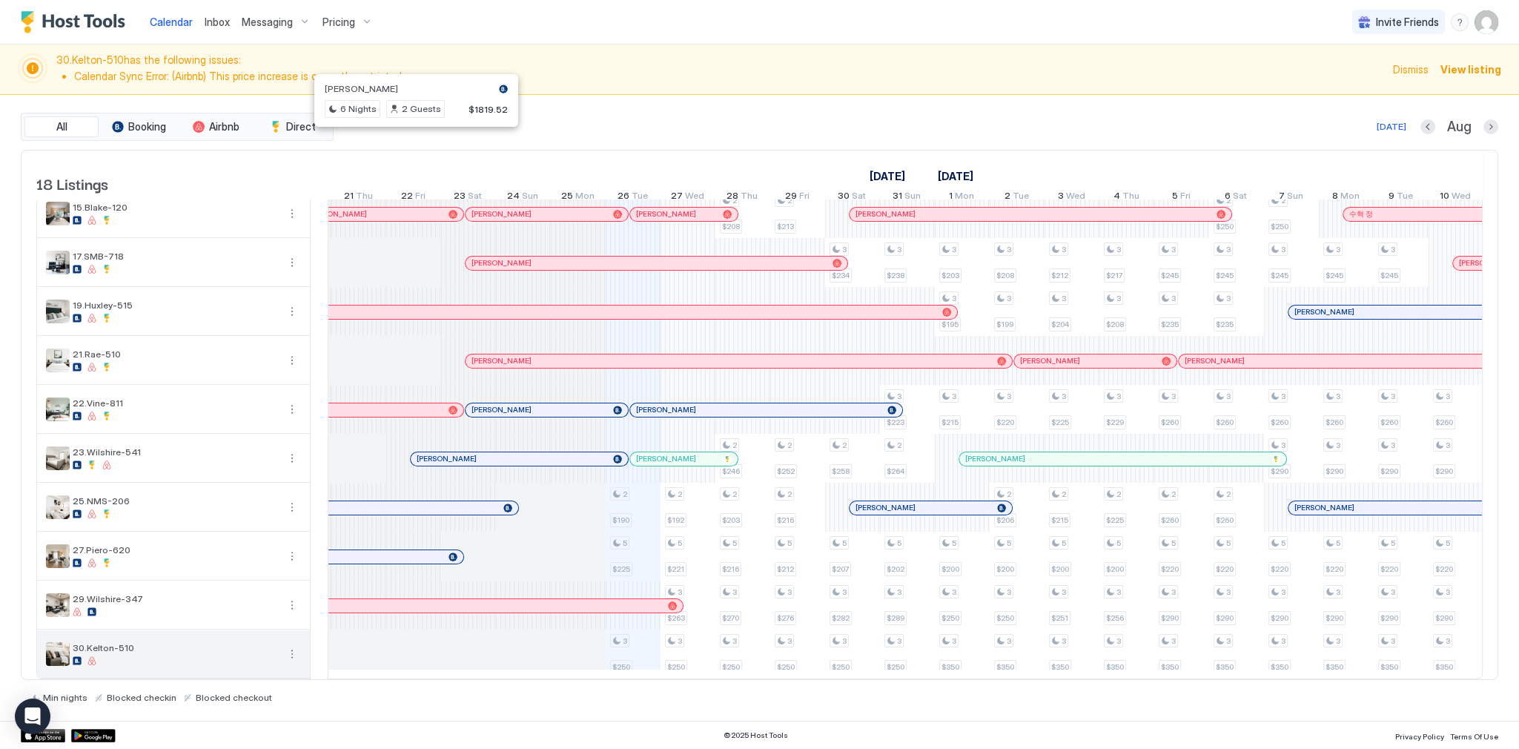
click at [287, 646] on button "More options" at bounding box center [292, 654] width 18 height 18
click at [273, 600] on span "Listing Settings" at bounding box center [266, 599] width 66 height 11
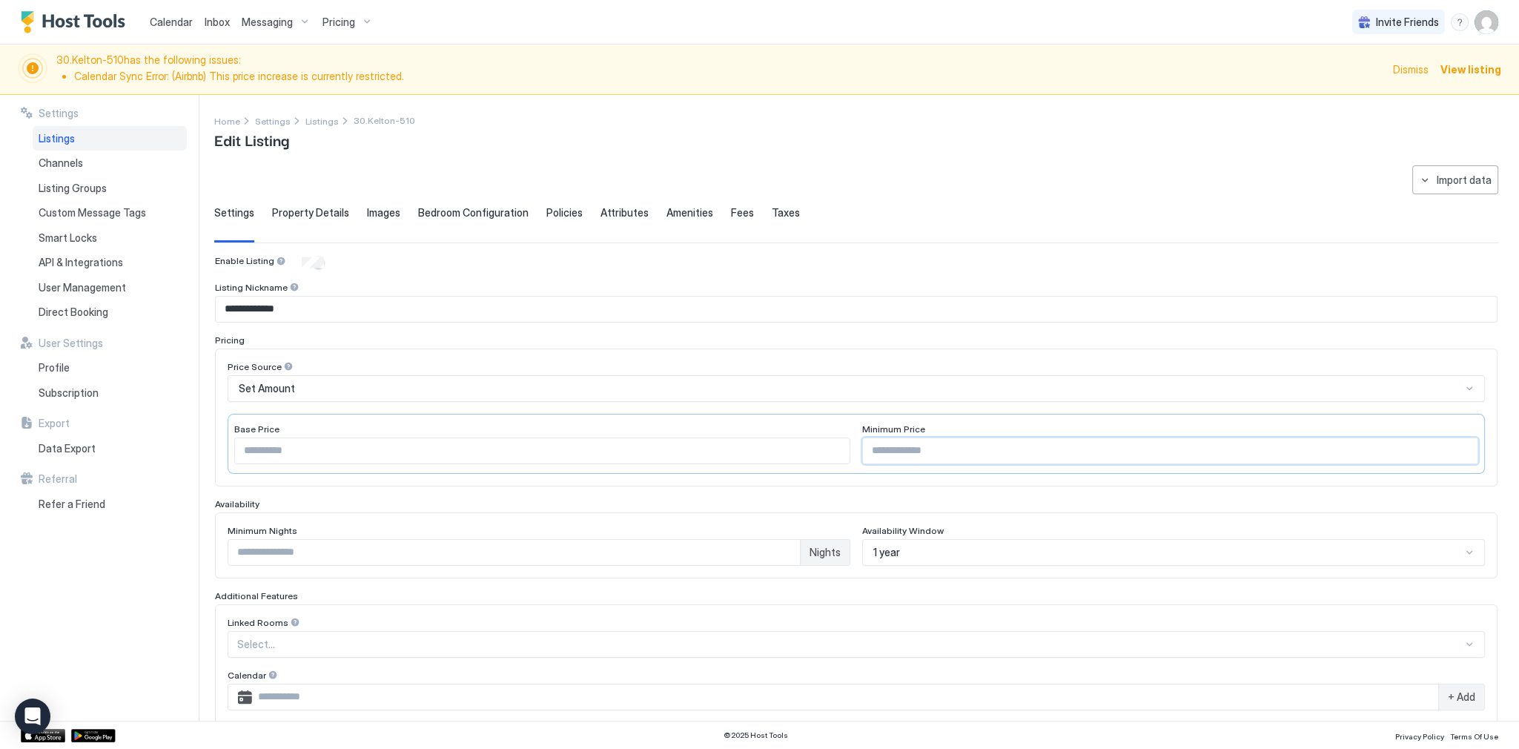
click at [884, 448] on input "***" at bounding box center [1170, 450] width 614 height 25
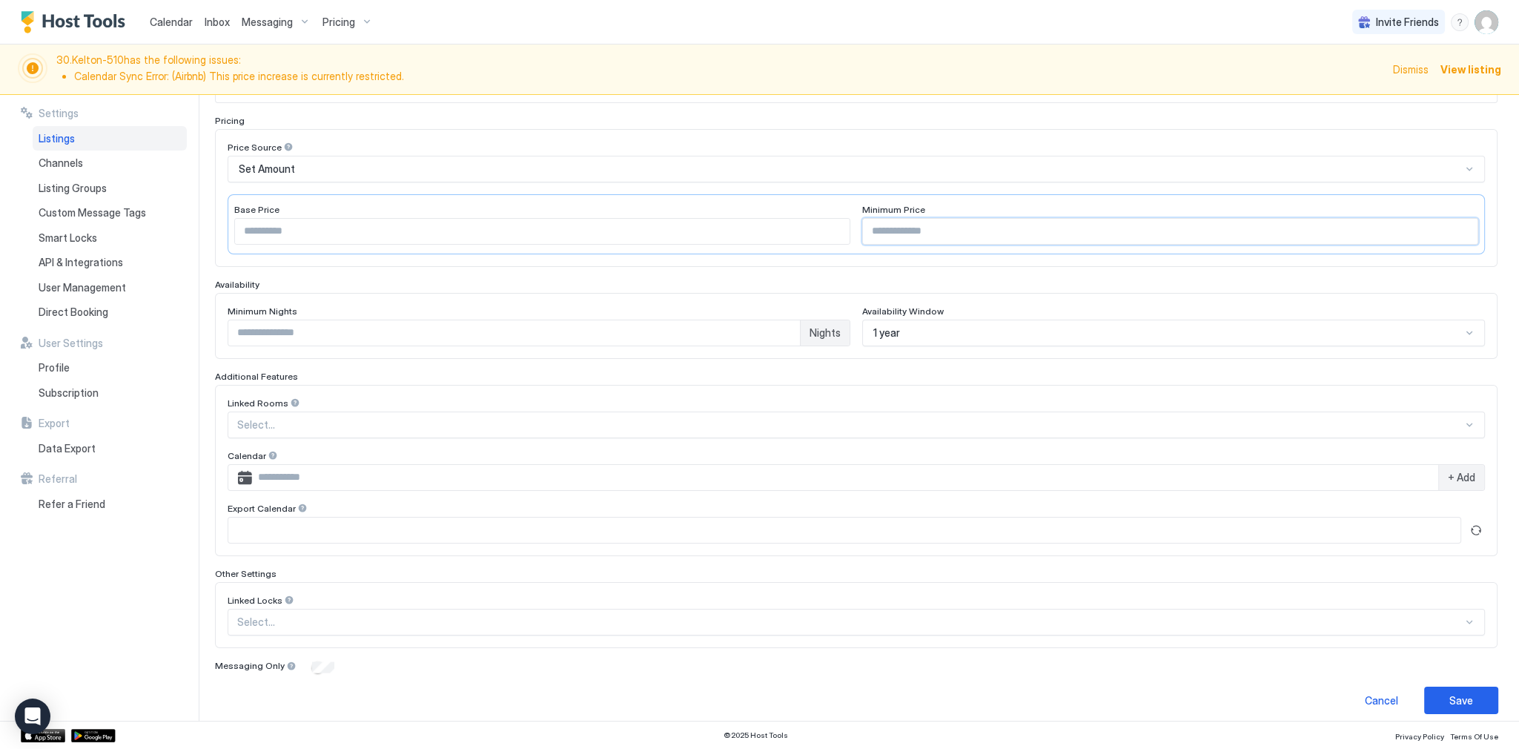
scroll to position [226, 0]
type input "**"
click at [1434, 687] on button "Save" at bounding box center [1461, 693] width 74 height 27
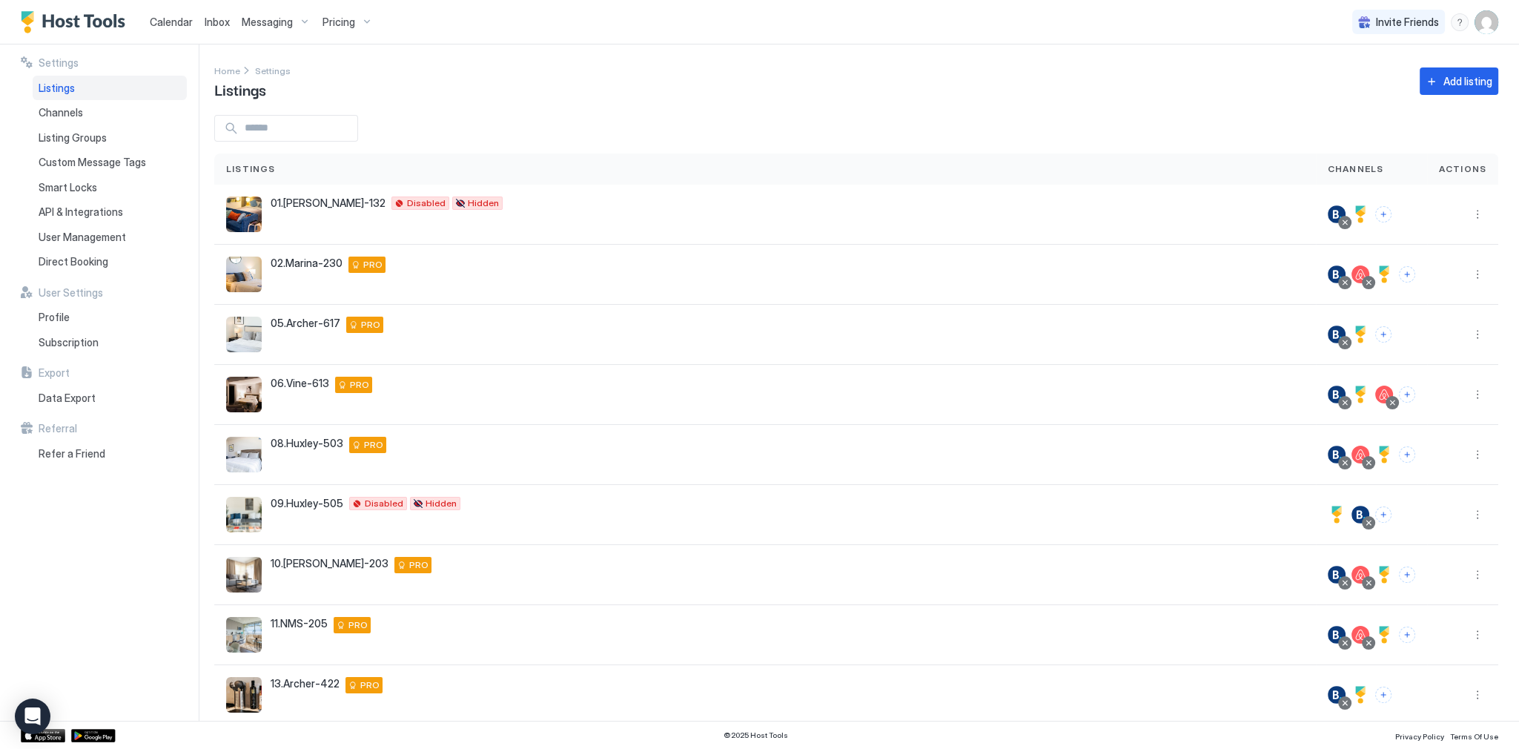
click at [184, 20] on span "Calendar" at bounding box center [171, 22] width 43 height 13
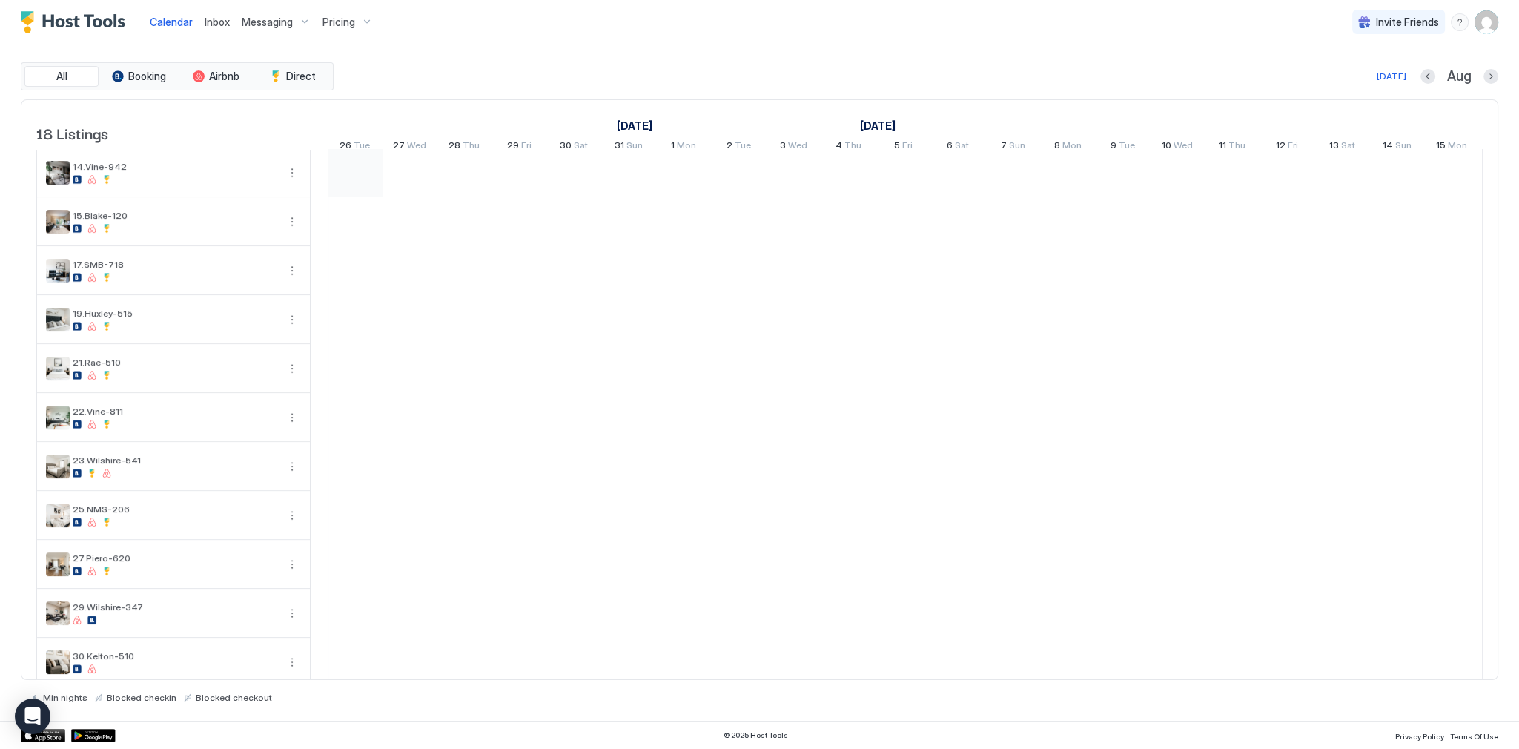
scroll to position [365, 0]
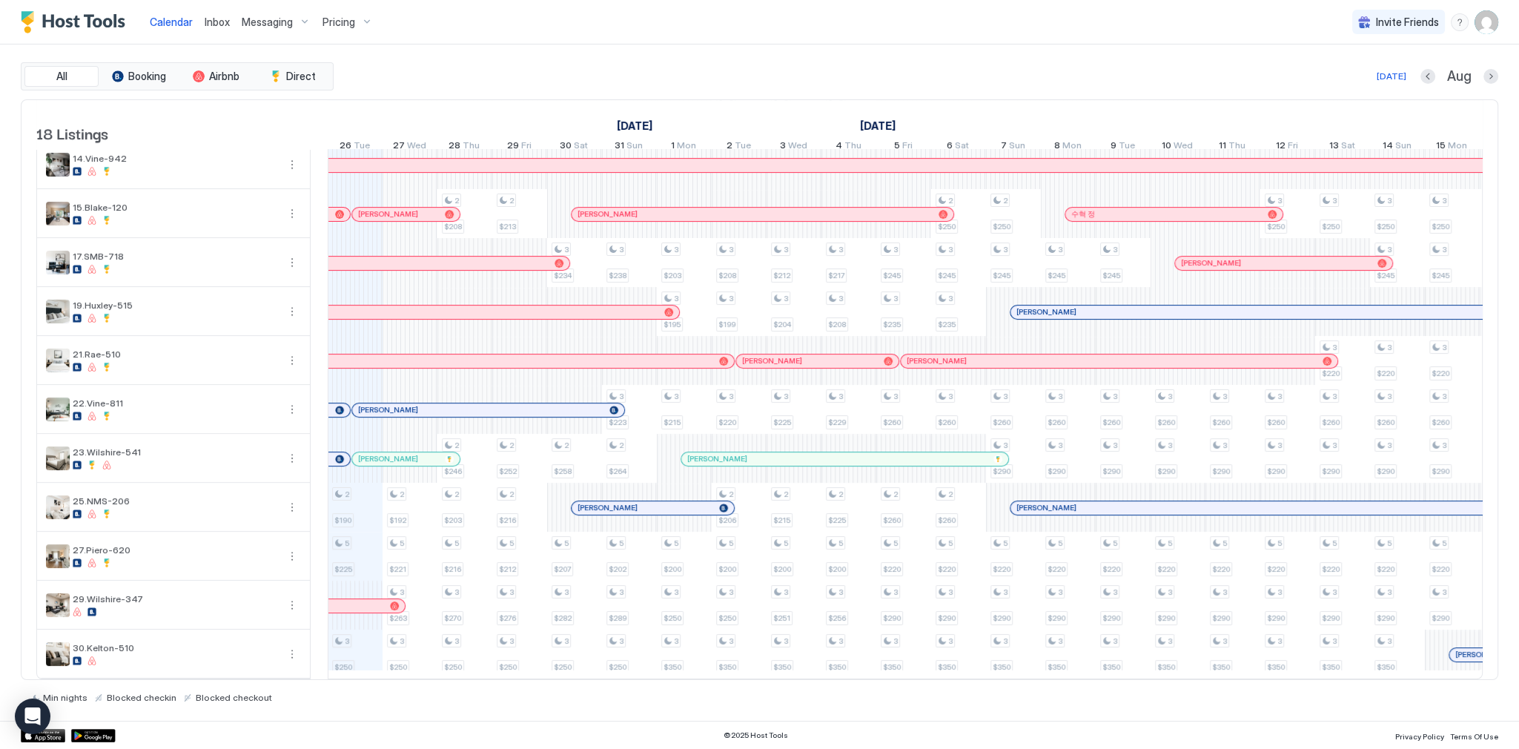
click at [359, 644] on div "2 $188 2 $190 5 $225 3 $250 2 $193 2 $274 2 $192 5 $221 3 $263 3 $250 2 $254 2 …" at bounding box center [1178, 238] width 3346 height 880
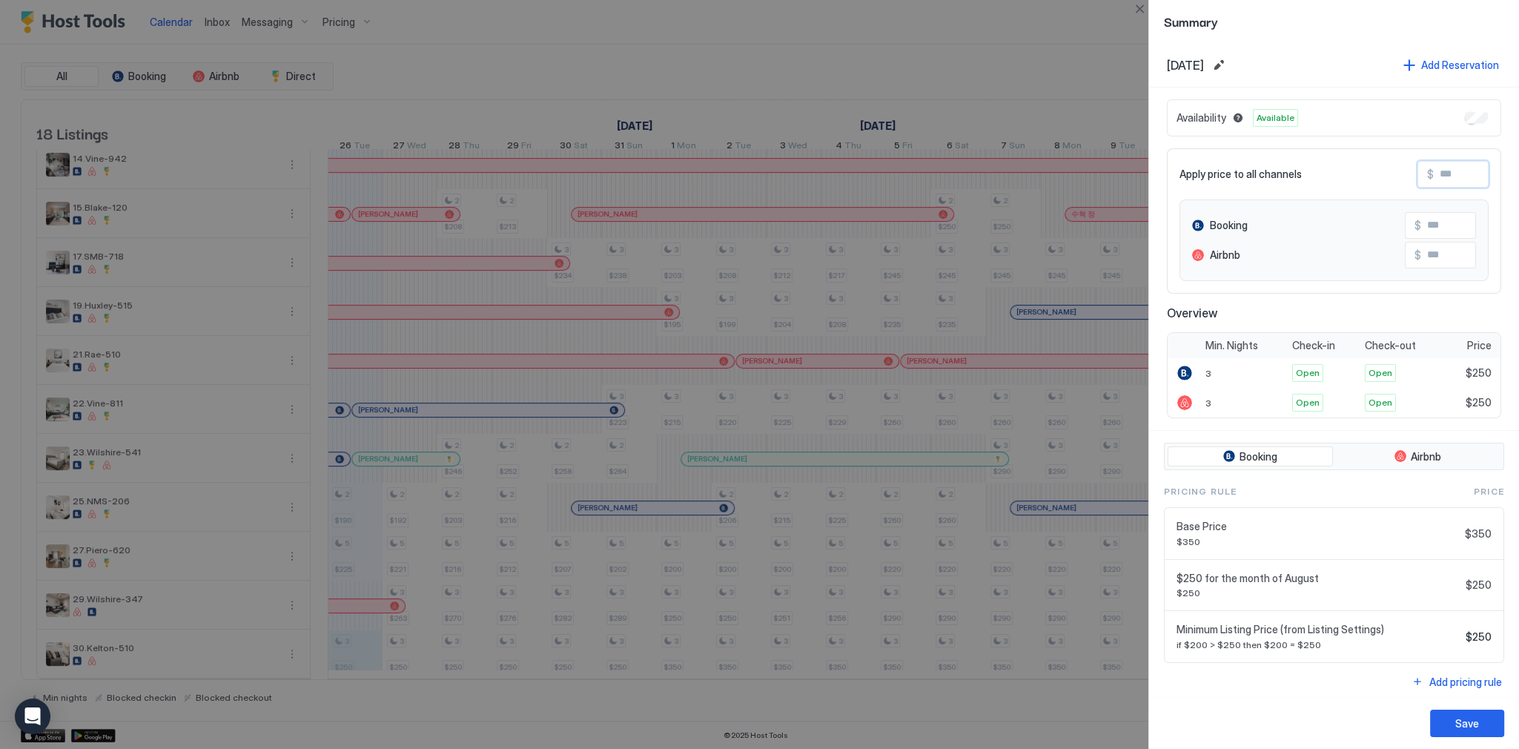
click at [1446, 178] on input "Input Field" at bounding box center [1492, 174] width 119 height 25
type input "*"
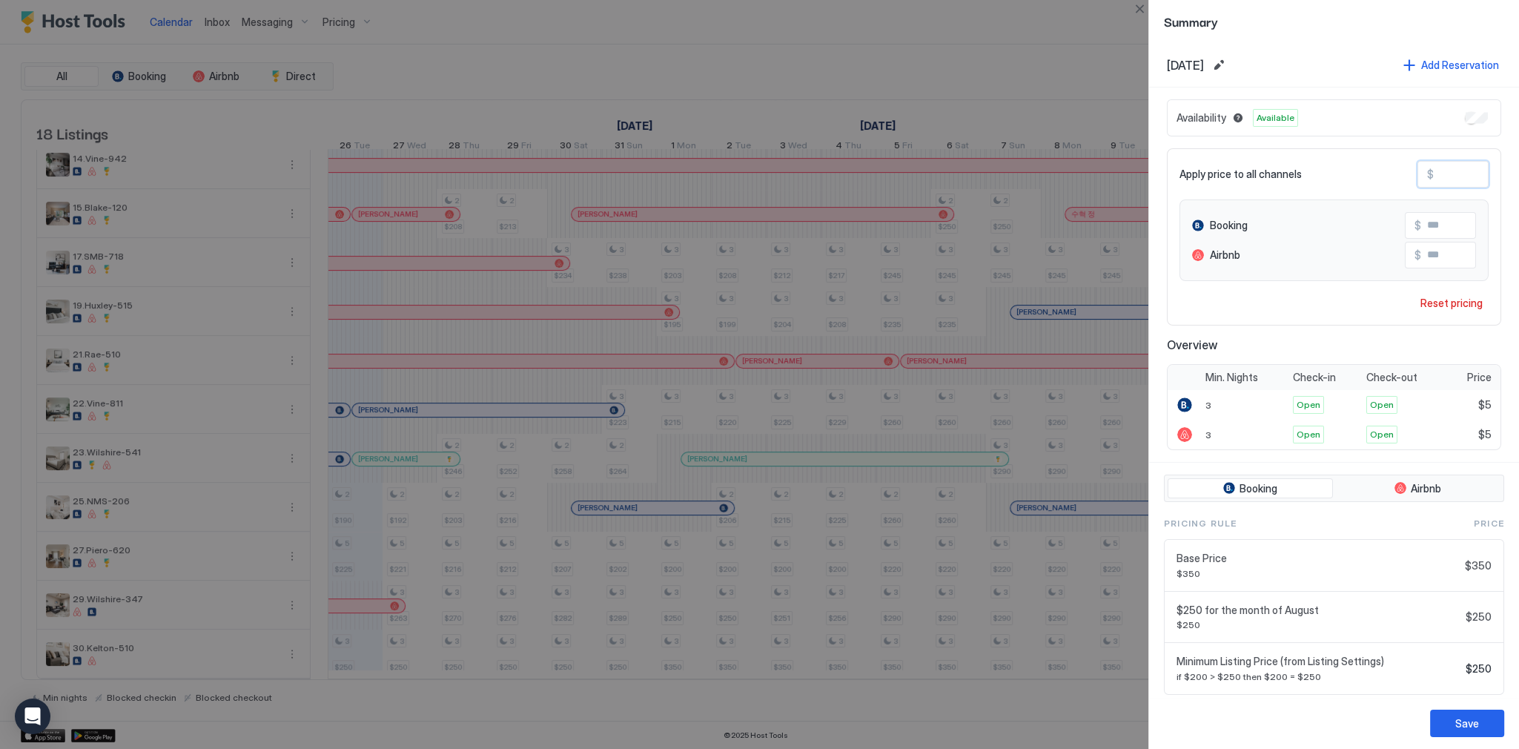
type input "**"
click at [1146, 12] on button "Close" at bounding box center [1139, 9] width 18 height 18
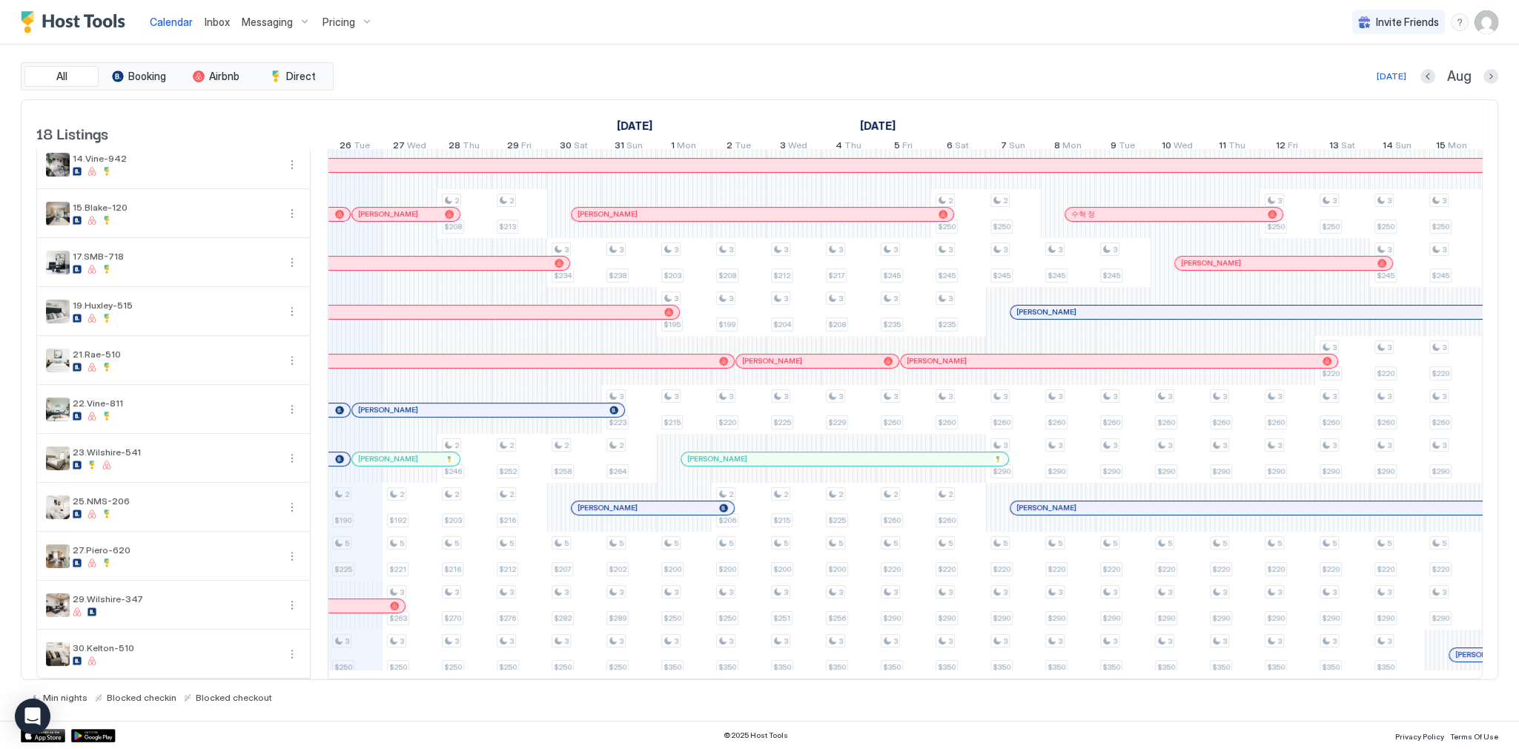
click at [340, 655] on div "2 $188 2 $190 5 $225 3 $250 2 $193 2 $274 2 $192 5 $221 3 $263 3 $250 2 $254 2 …" at bounding box center [1178, 238] width 3346 height 880
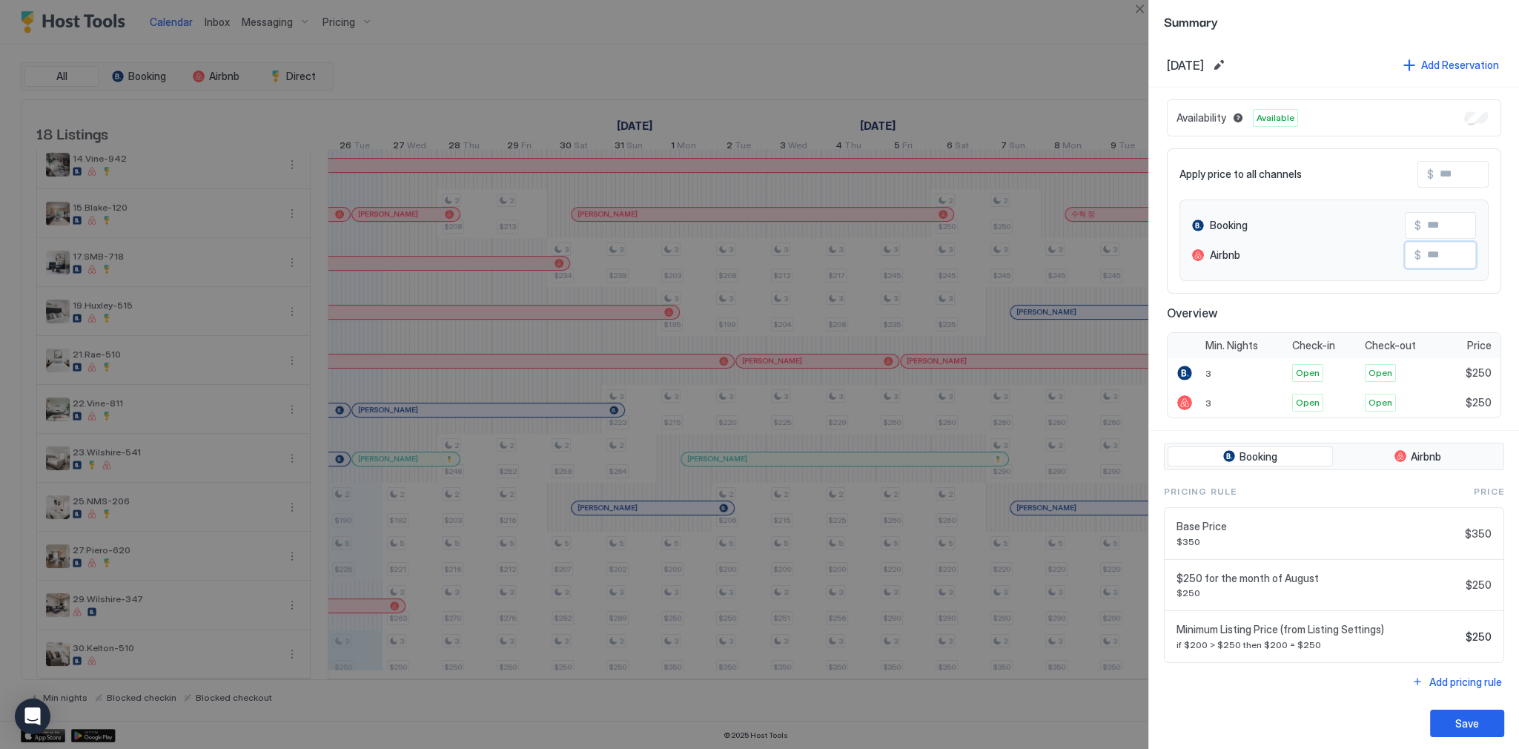
click at [1424, 256] on input "Input Field" at bounding box center [1480, 254] width 119 height 25
click at [1436, 217] on input "Input Field" at bounding box center [1480, 225] width 119 height 25
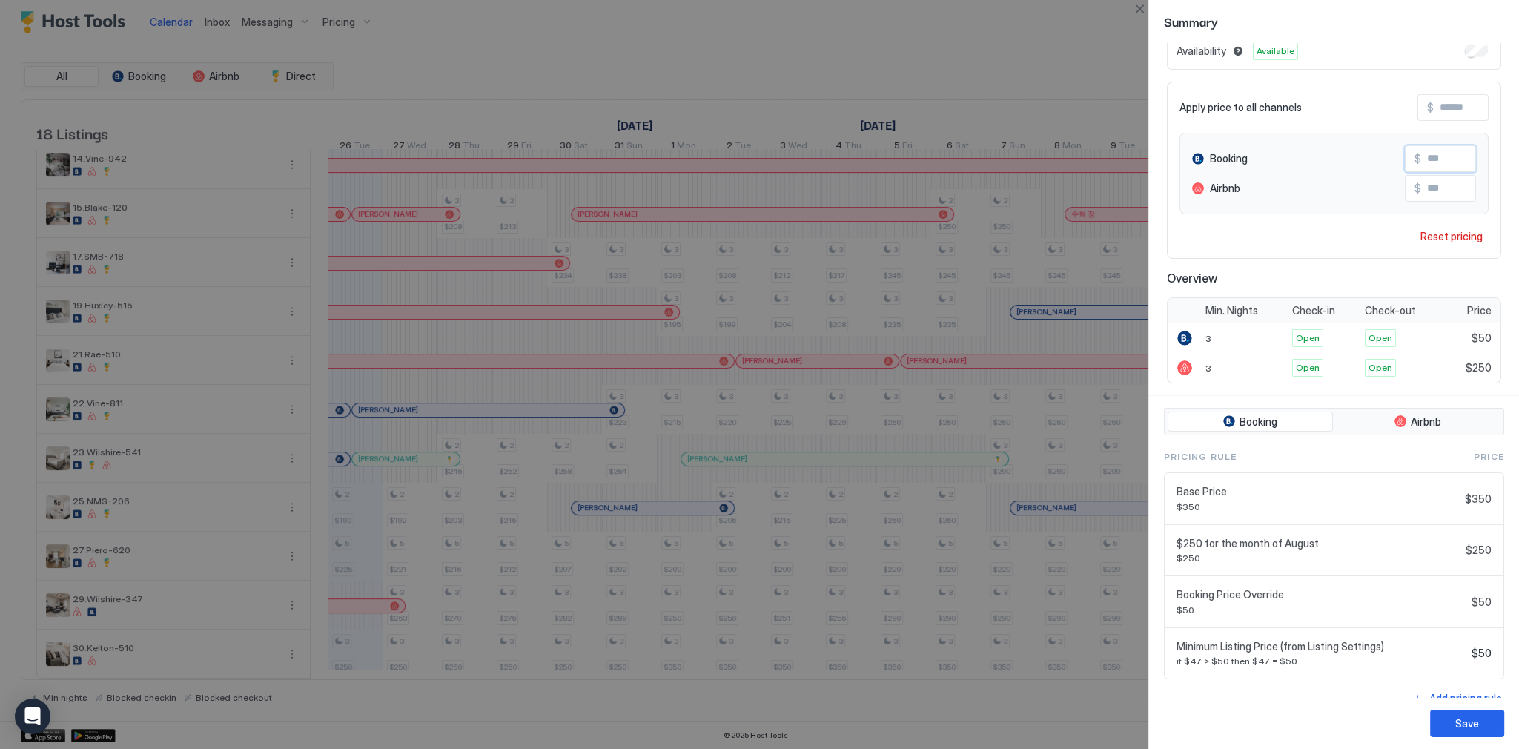
scroll to position [84, 0]
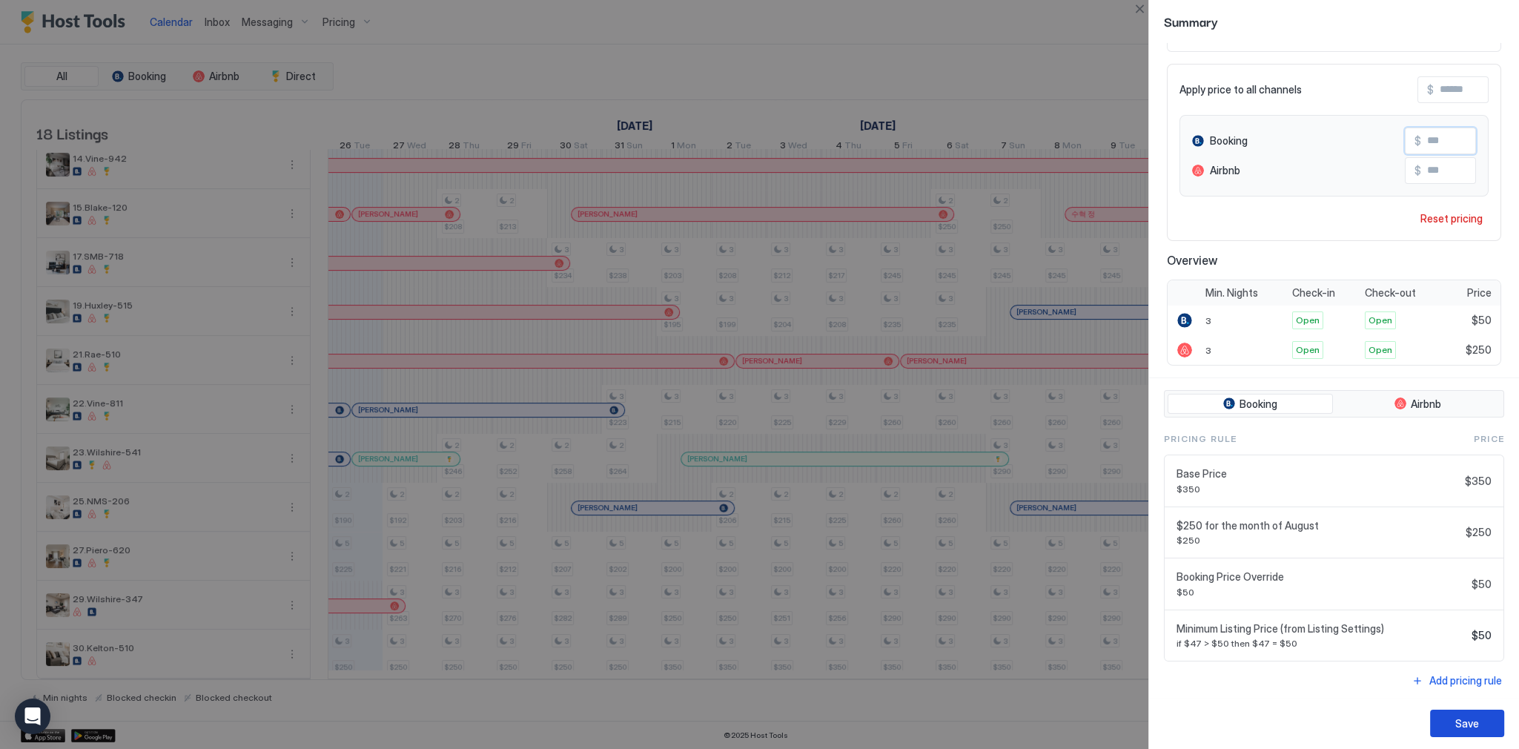
type input "**"
click at [1467, 717] on div "Save" at bounding box center [1467, 723] width 24 height 16
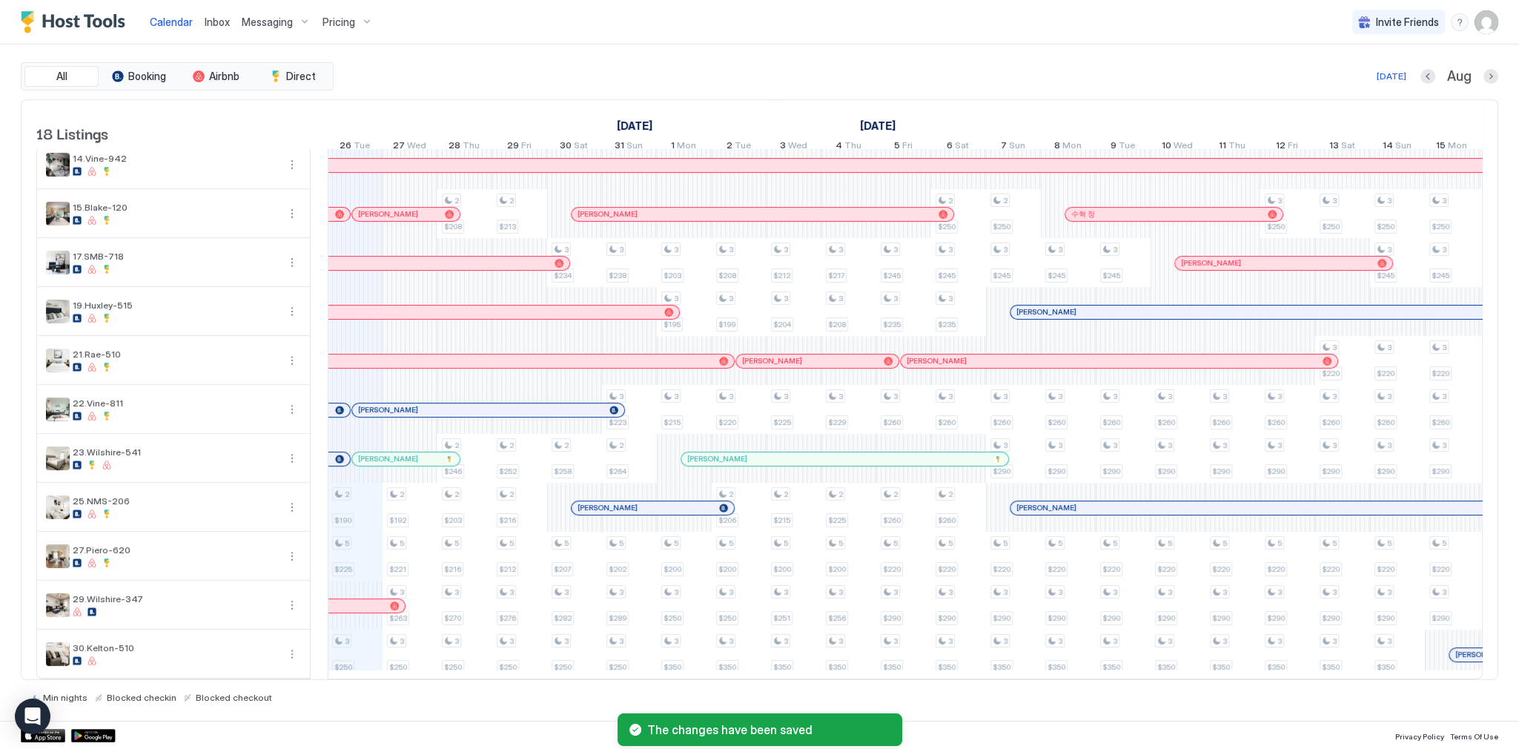
click at [334, 16] on span "Pricing" at bounding box center [338, 22] width 33 height 13
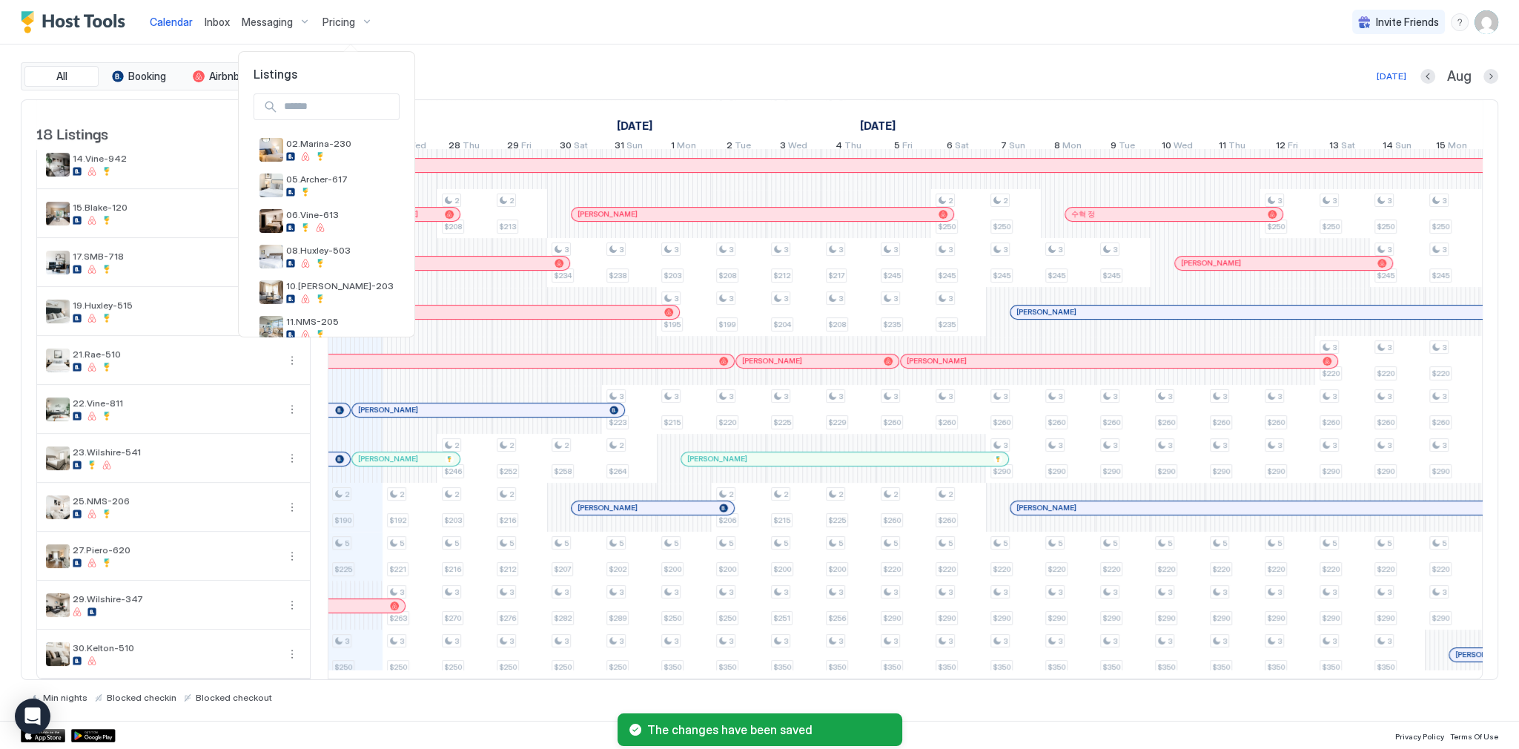
click at [329, 24] on div at bounding box center [759, 374] width 1519 height 749
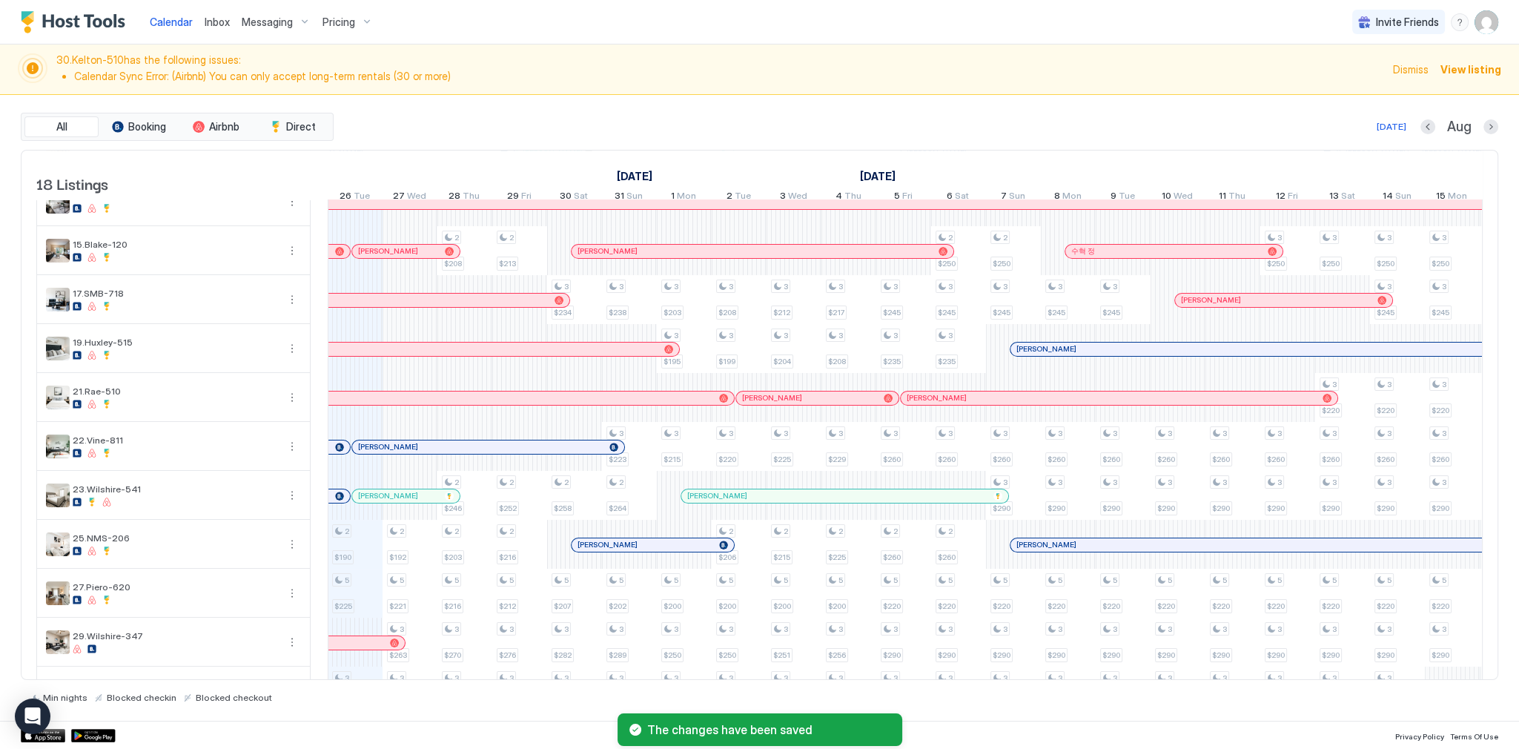
click at [340, 17] on span "Pricing" at bounding box center [338, 22] width 33 height 13
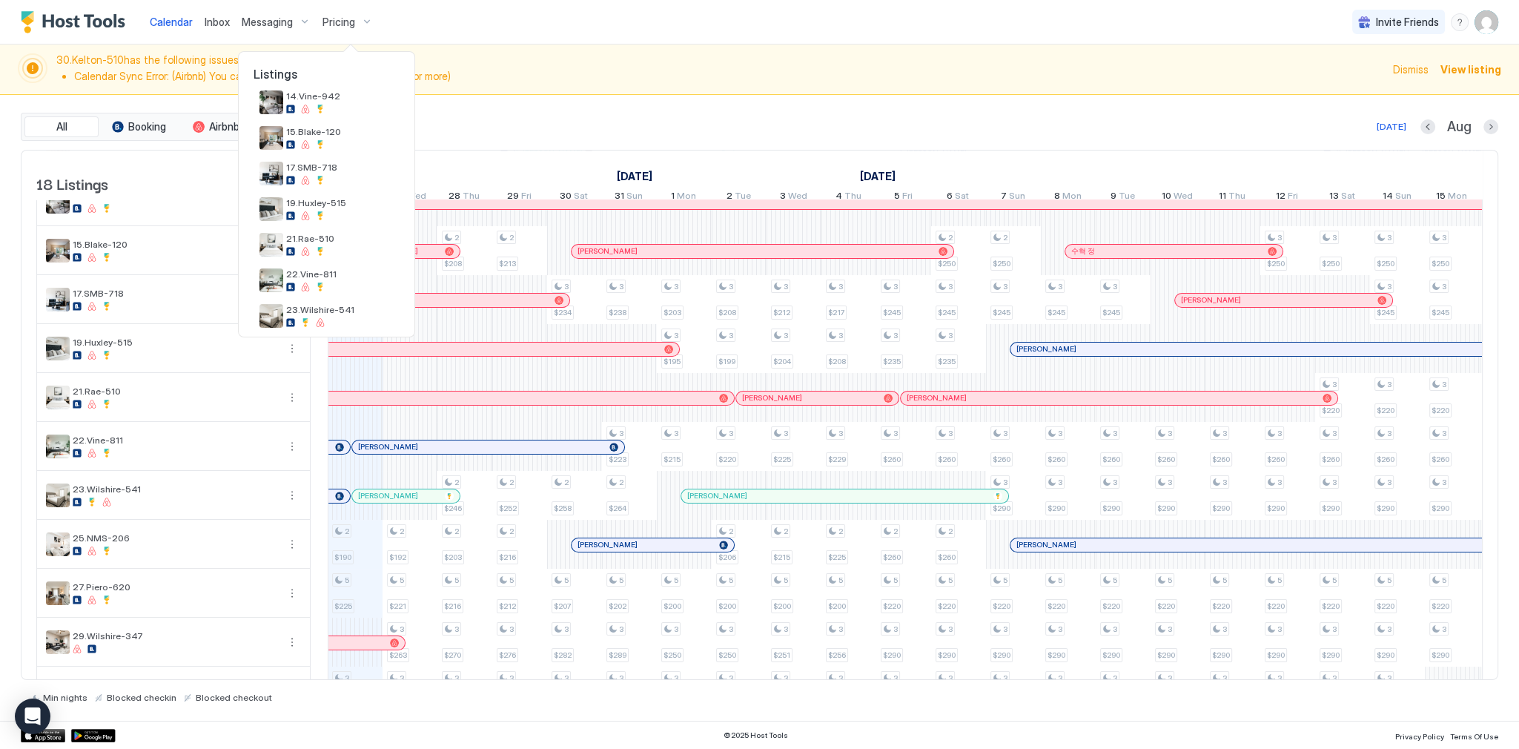
scroll to position [451, 0]
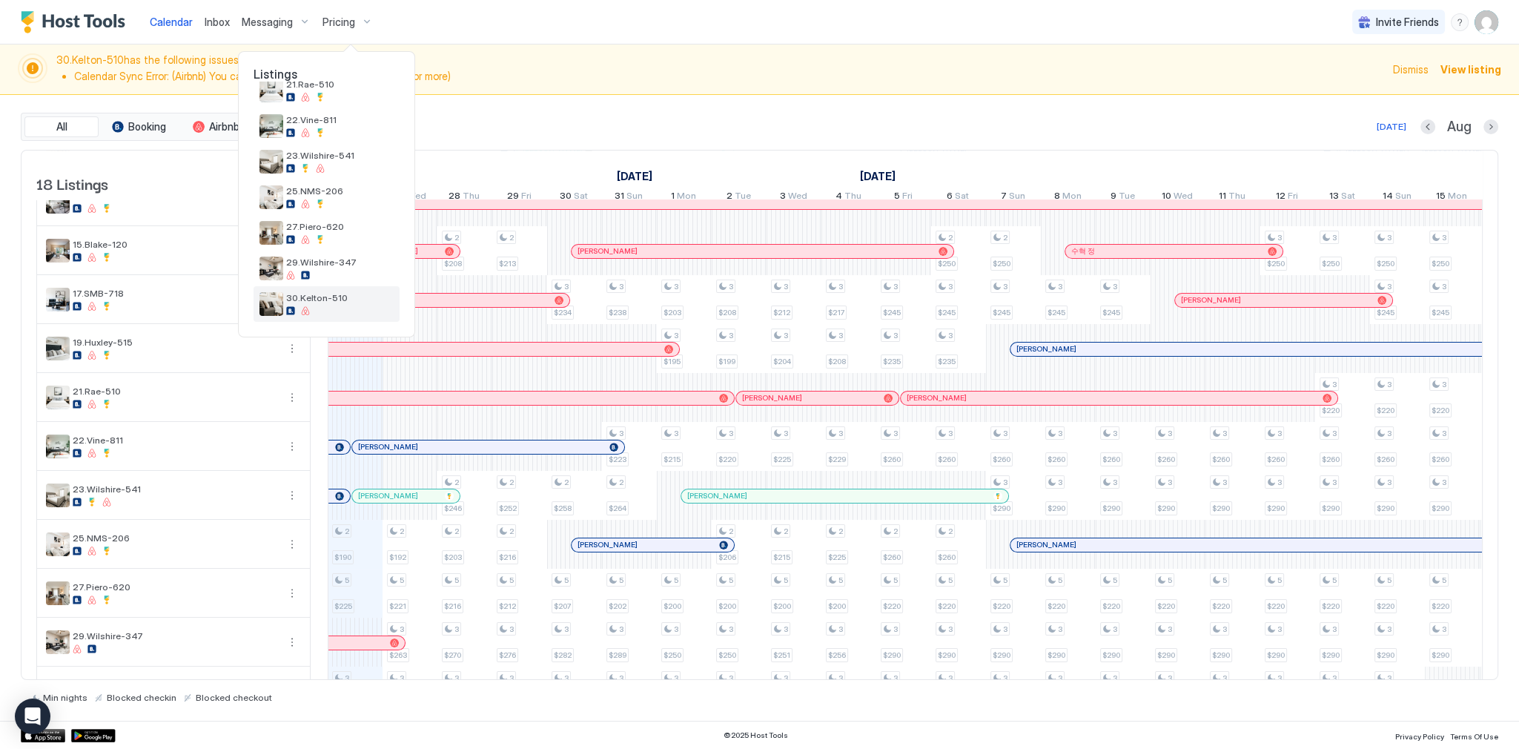
click at [348, 299] on span "30.Kelton-510" at bounding box center [339, 297] width 107 height 11
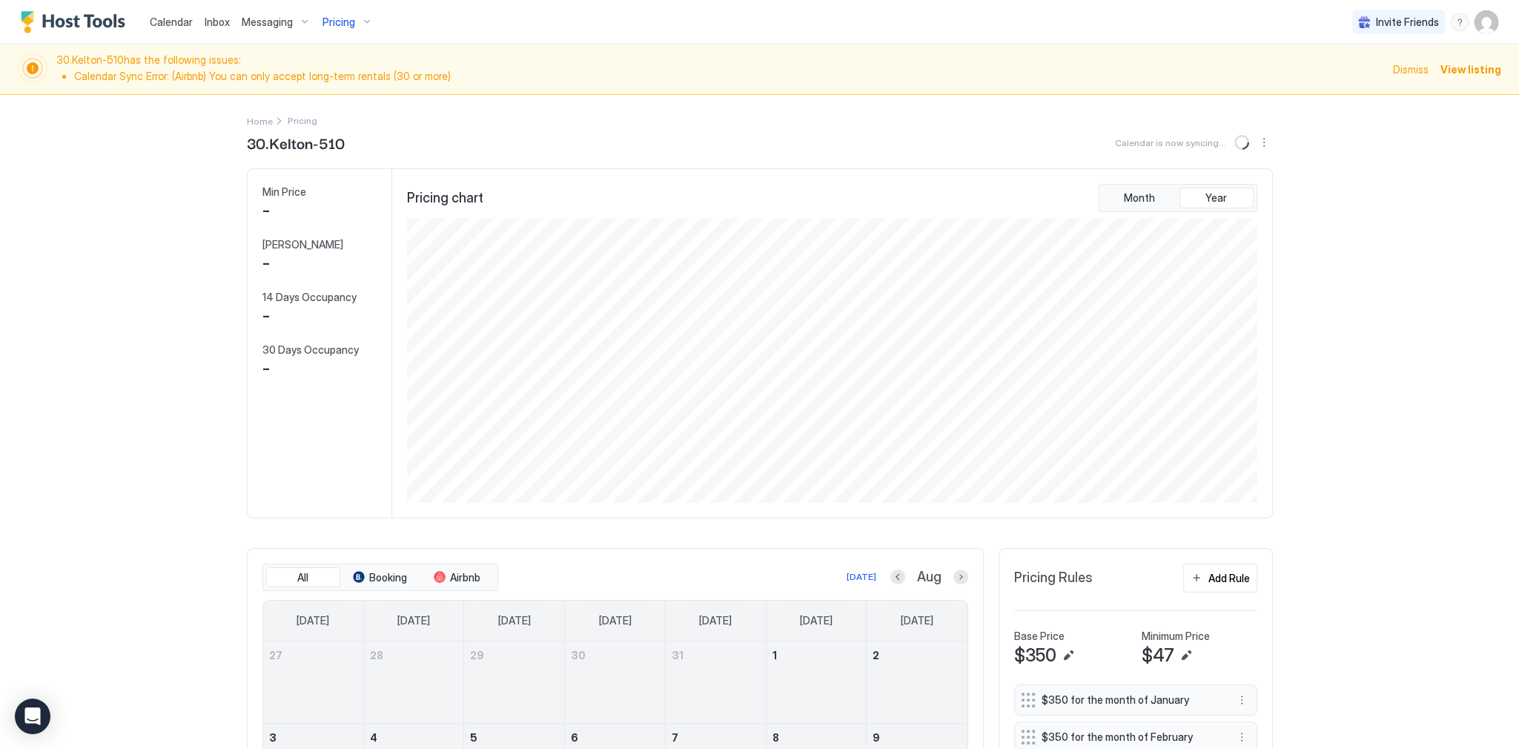
scroll to position [285, 854]
click at [546, 145] on div "30.Kelton-510 Synced less than 5 seconds ago" at bounding box center [760, 142] width 1026 height 22
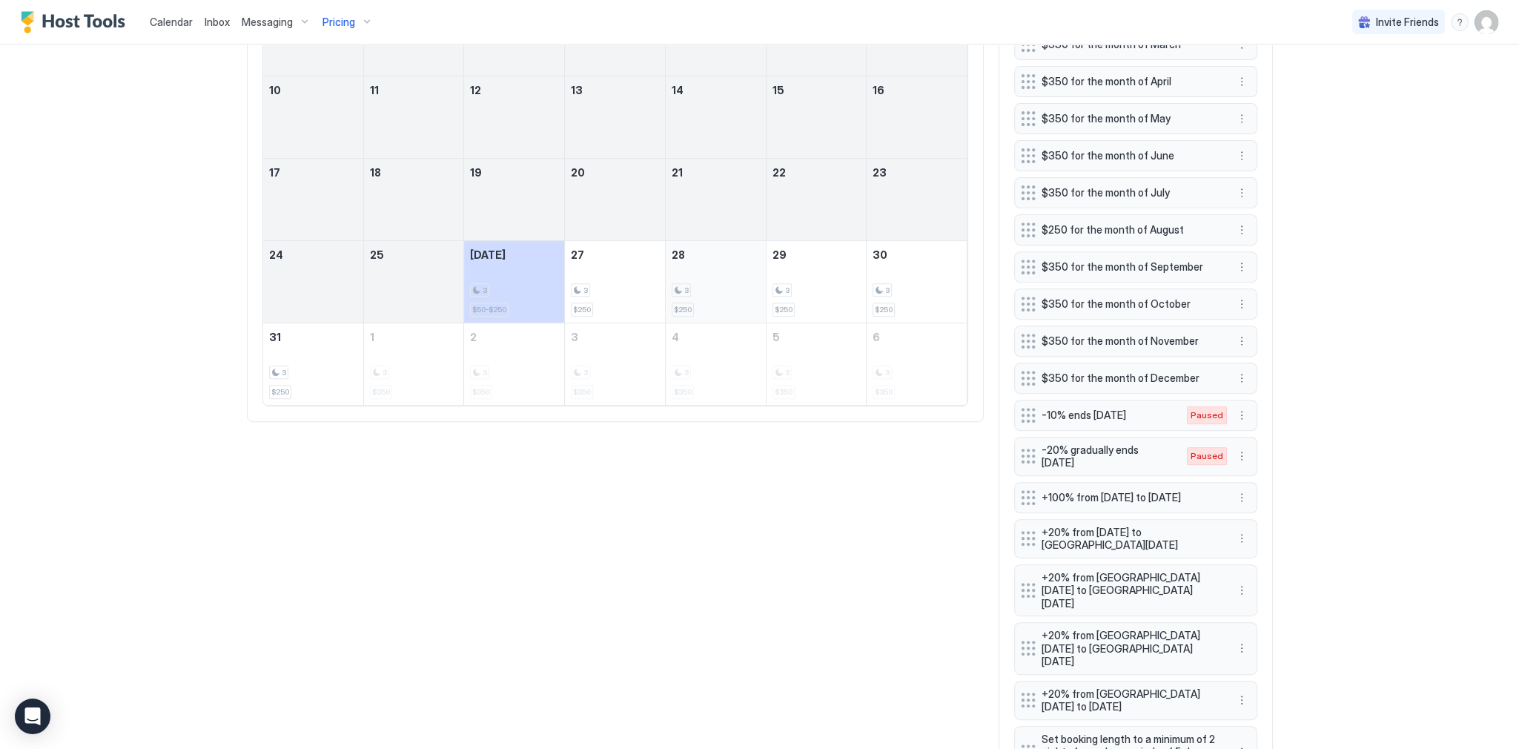
scroll to position [712, 0]
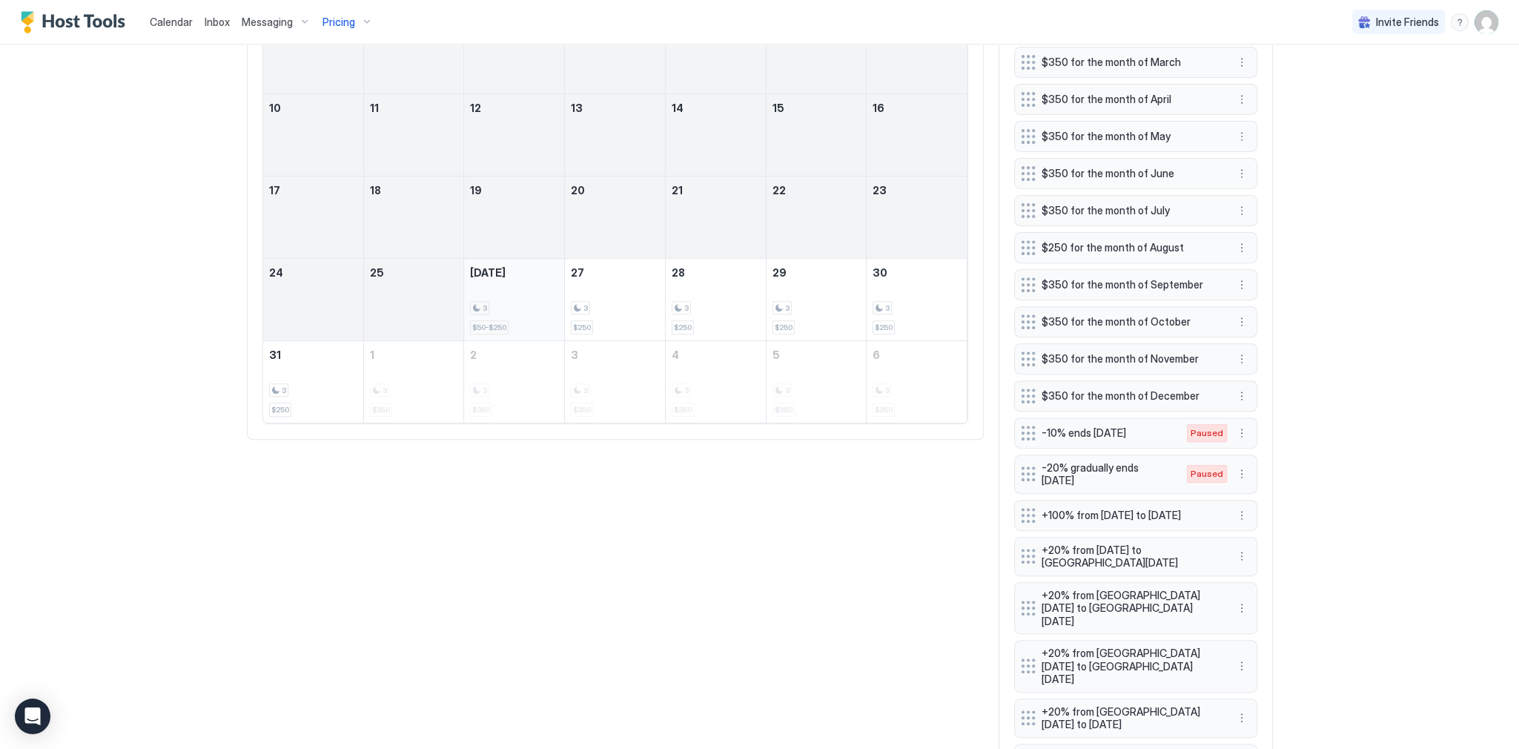
click at [522, 308] on div "3" at bounding box center [514, 308] width 88 height 14
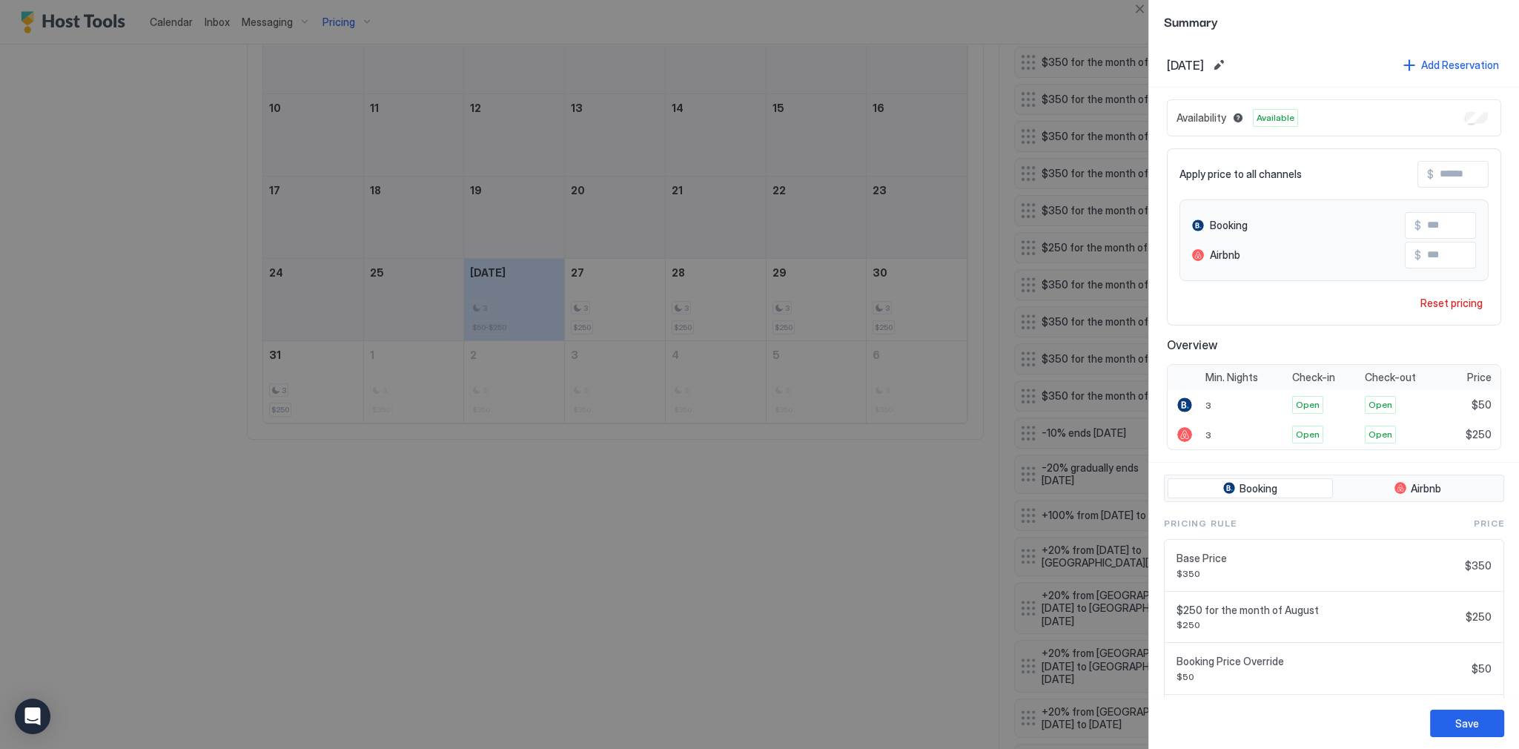
click at [934, 365] on div at bounding box center [759, 374] width 1519 height 749
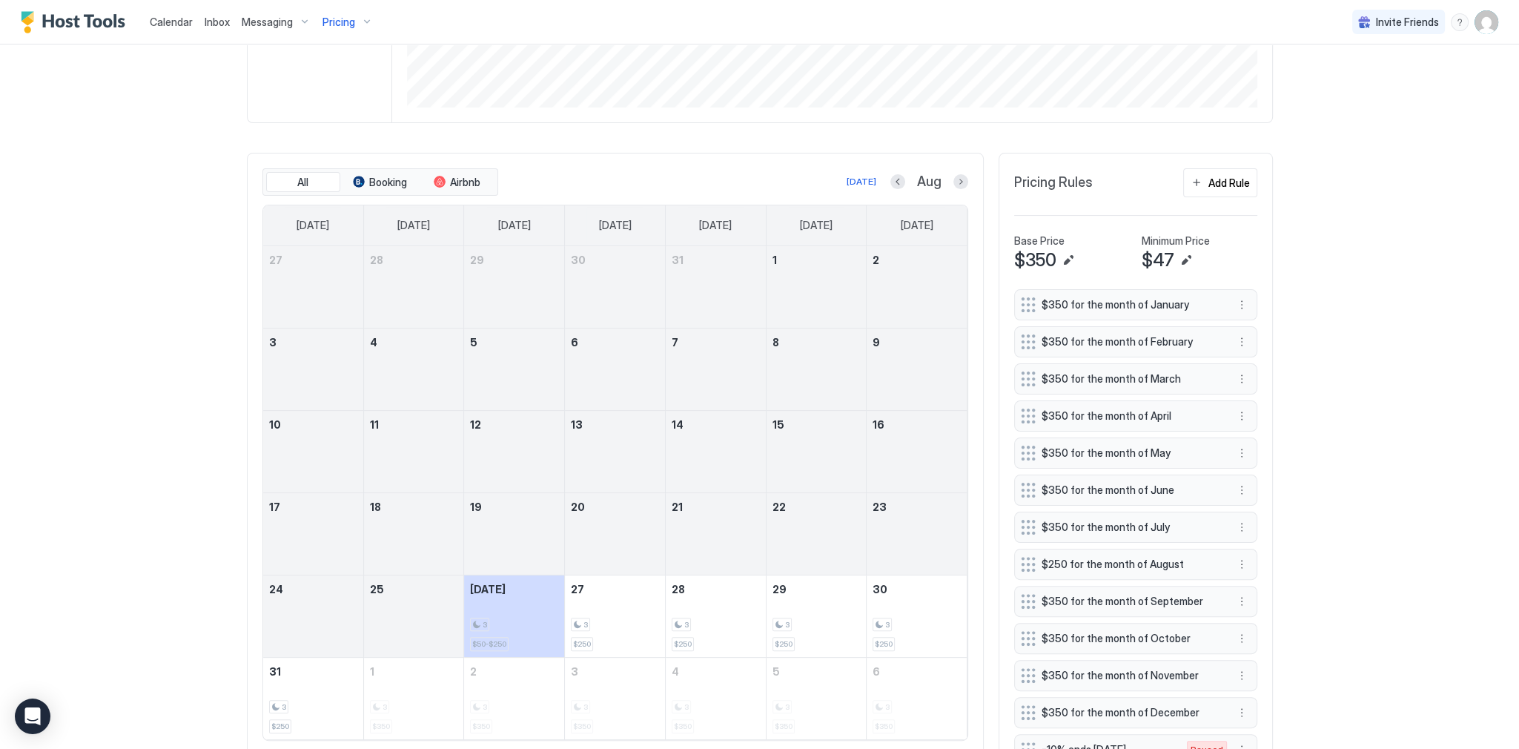
scroll to position [356, 0]
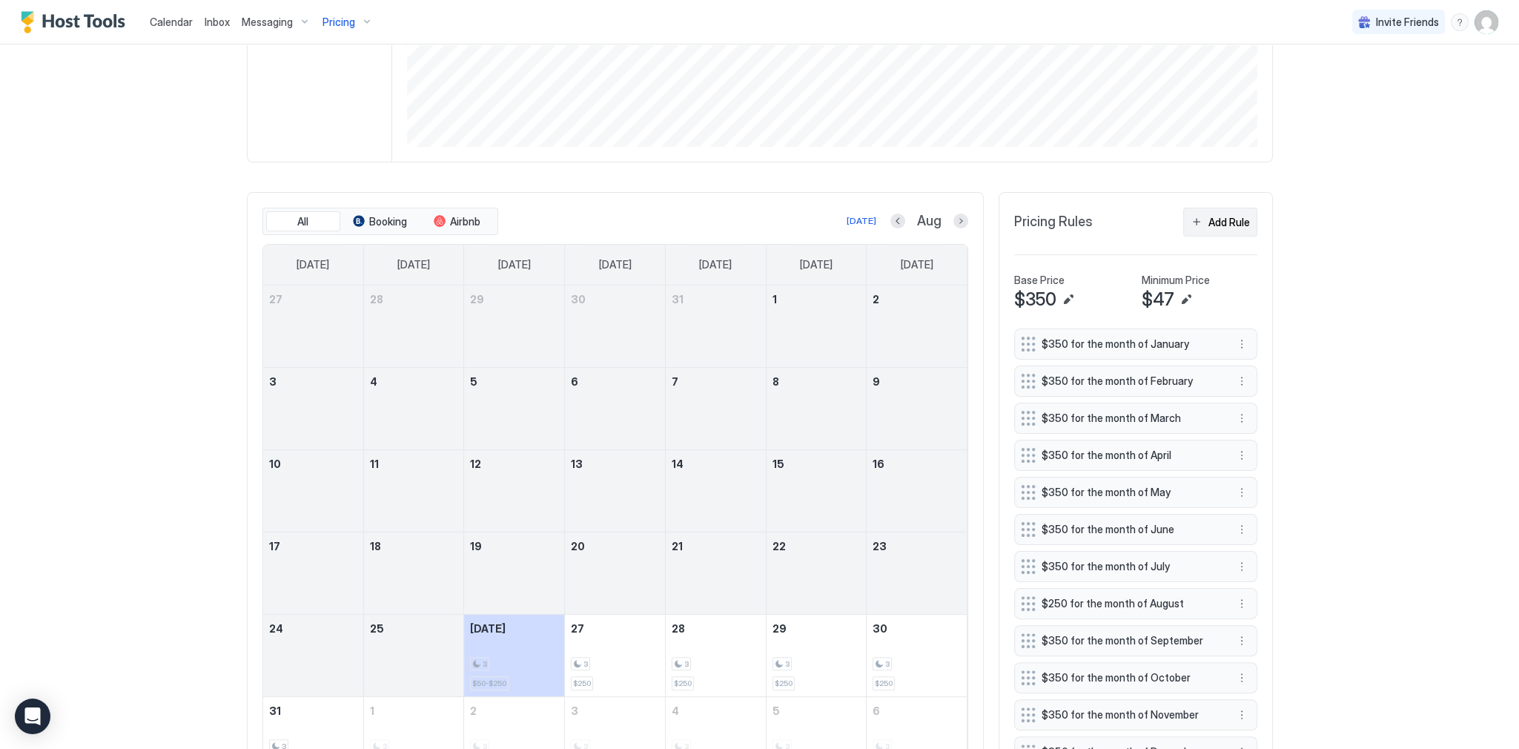
click at [1225, 228] on div "Add Rule" at bounding box center [1229, 222] width 42 height 16
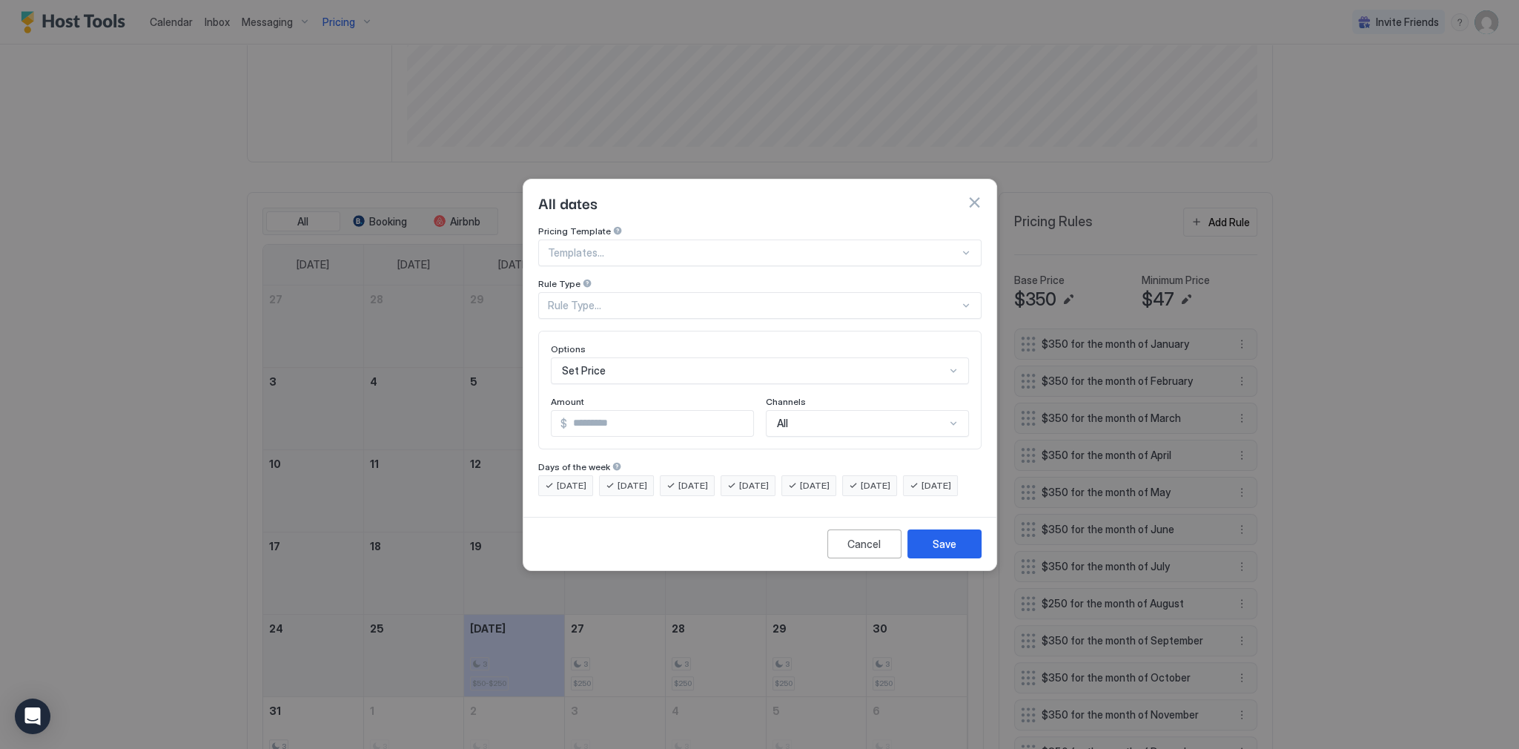
click at [685, 304] on div "Rule Type..." at bounding box center [759, 305] width 443 height 27
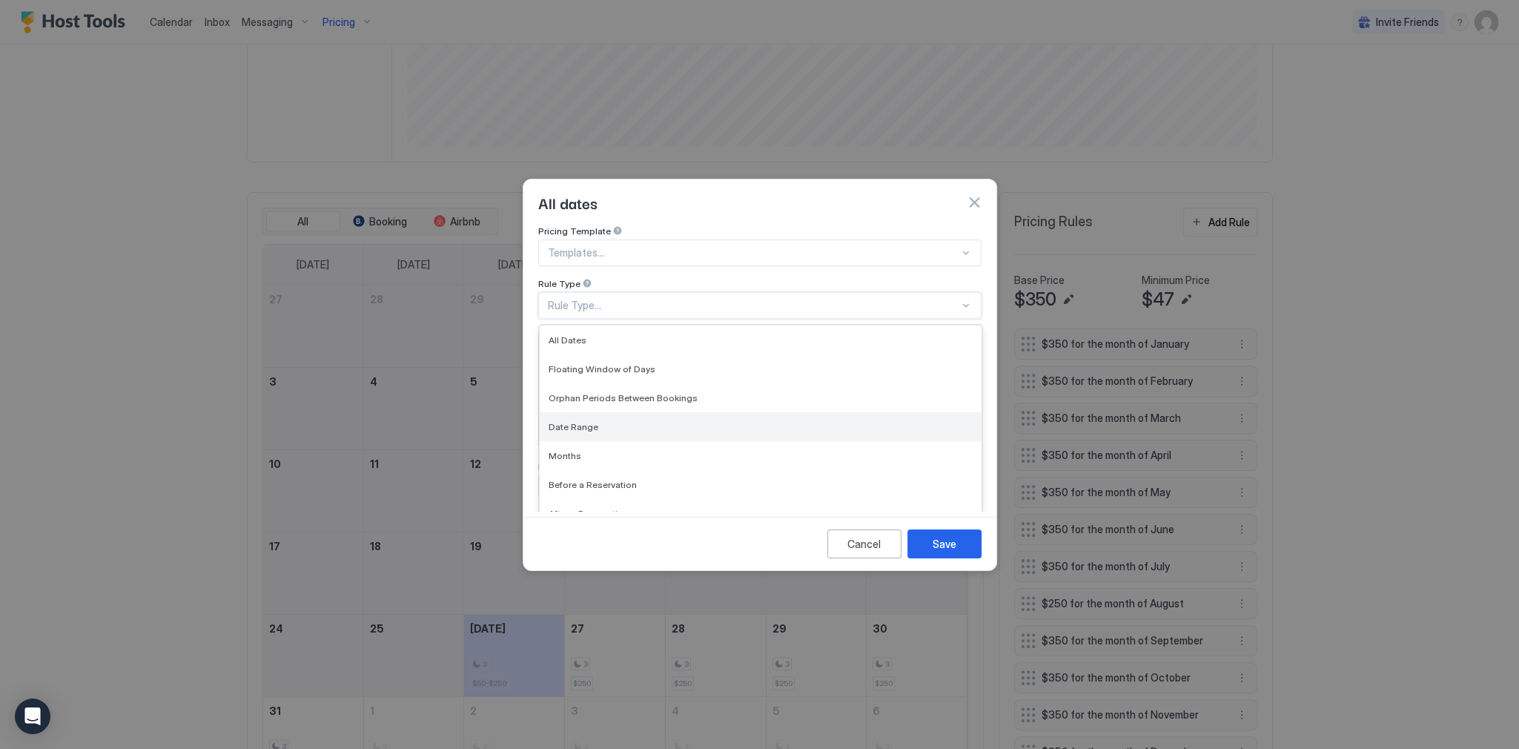
drag, startPoint x: 627, startPoint y: 391, endPoint x: 624, endPoint y: 409, distance: 18.0
click at [624, 409] on div "All Dates Floating Window of Days Orphan Periods Between Bookings Date Range Mo…" at bounding box center [761, 426] width 442 height 202
click at [624, 421] on div "Date Range" at bounding box center [760, 426] width 424 height 11
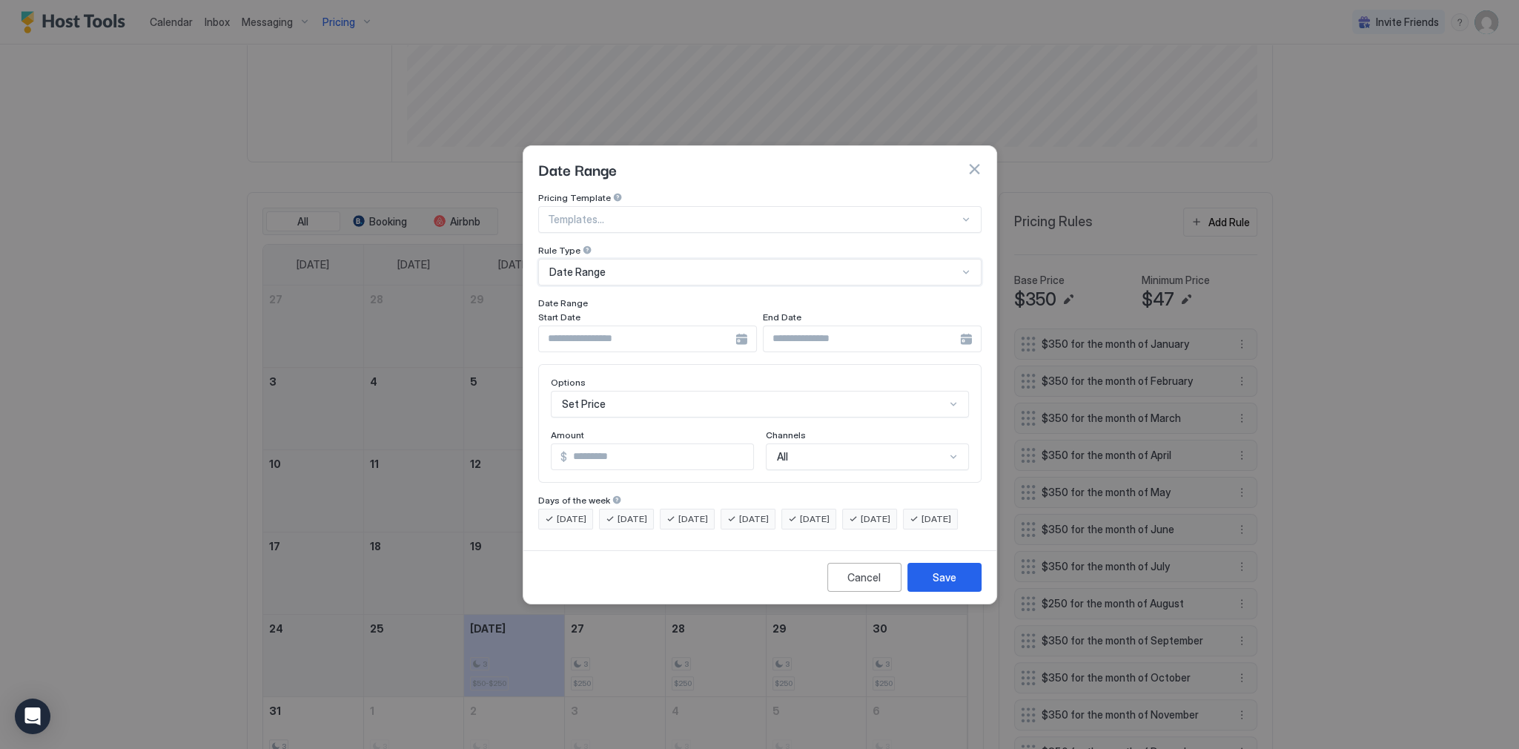
click at [648, 330] on input "Input Field" at bounding box center [637, 338] width 196 height 25
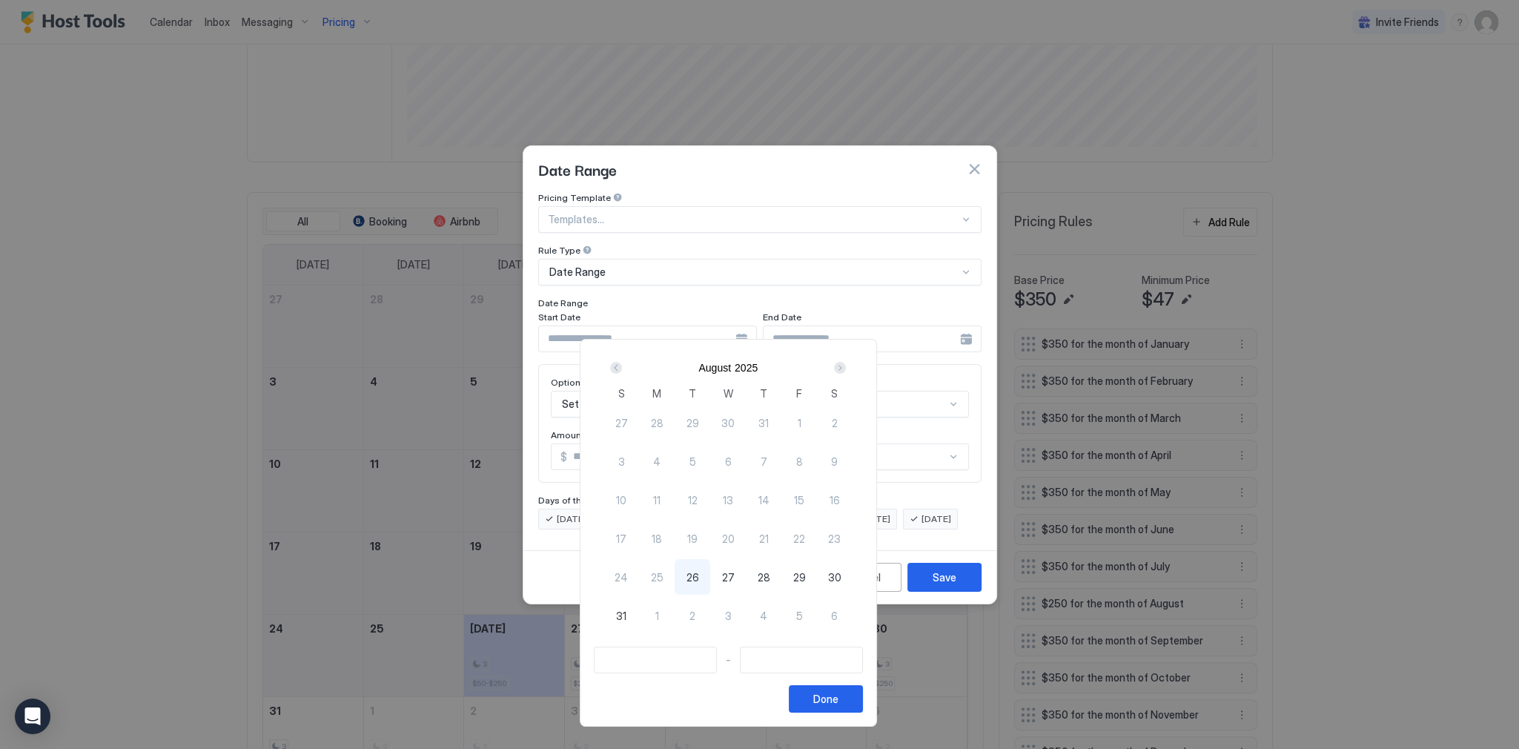
click at [710, 566] on div "26" at bounding box center [692, 577] width 36 height 36
type input "**********"
click at [746, 566] on div "27" at bounding box center [728, 577] width 36 height 36
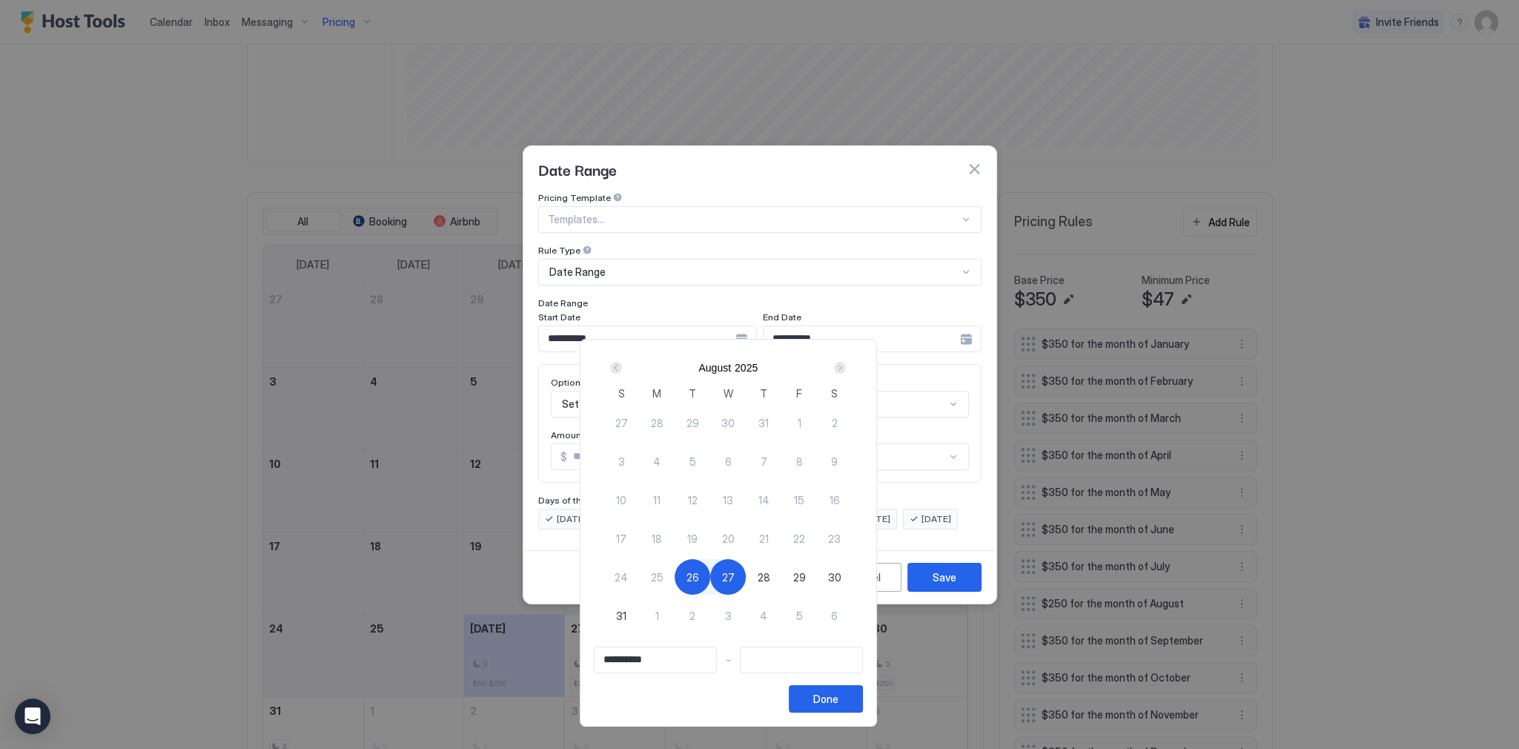
type input "**********"
click at [838, 692] on div "Done" at bounding box center [825, 699] width 25 height 16
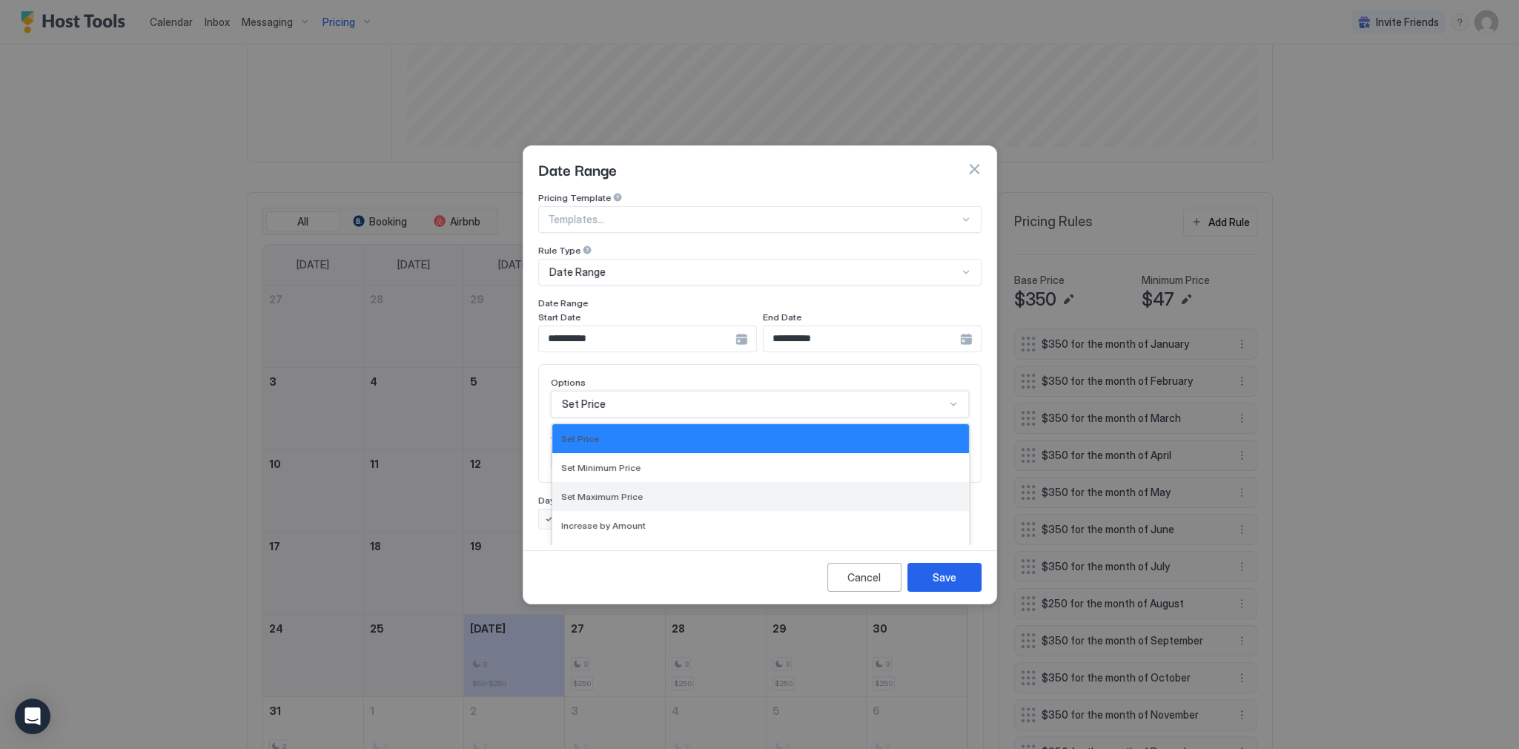
scroll to position [76, 0]
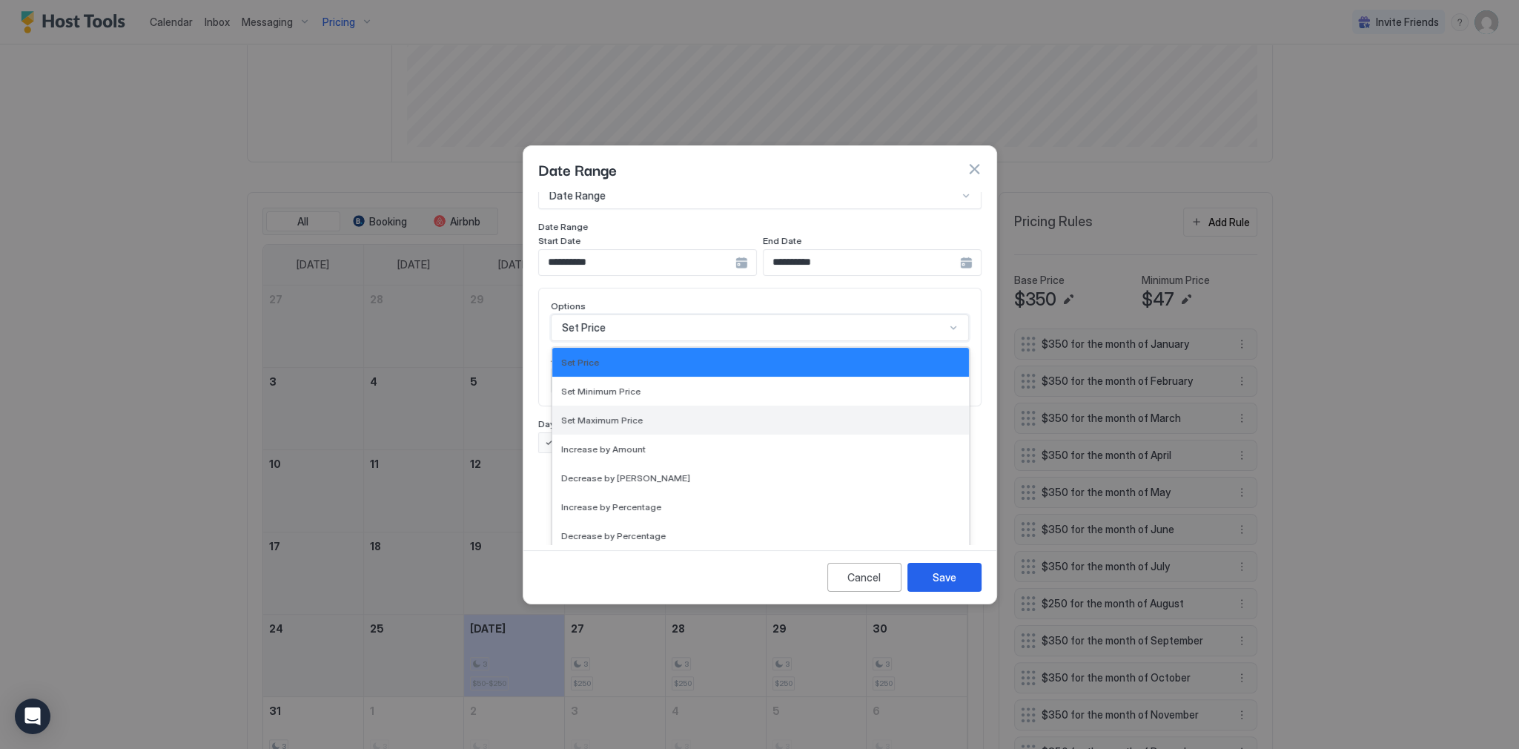
drag, startPoint x: 621, startPoint y: 397, endPoint x: 634, endPoint y: 403, distance: 14.9
click at [622, 341] on div "17 results available. Use Up and Down to choose options, press Enter to select …" at bounding box center [760, 327] width 418 height 27
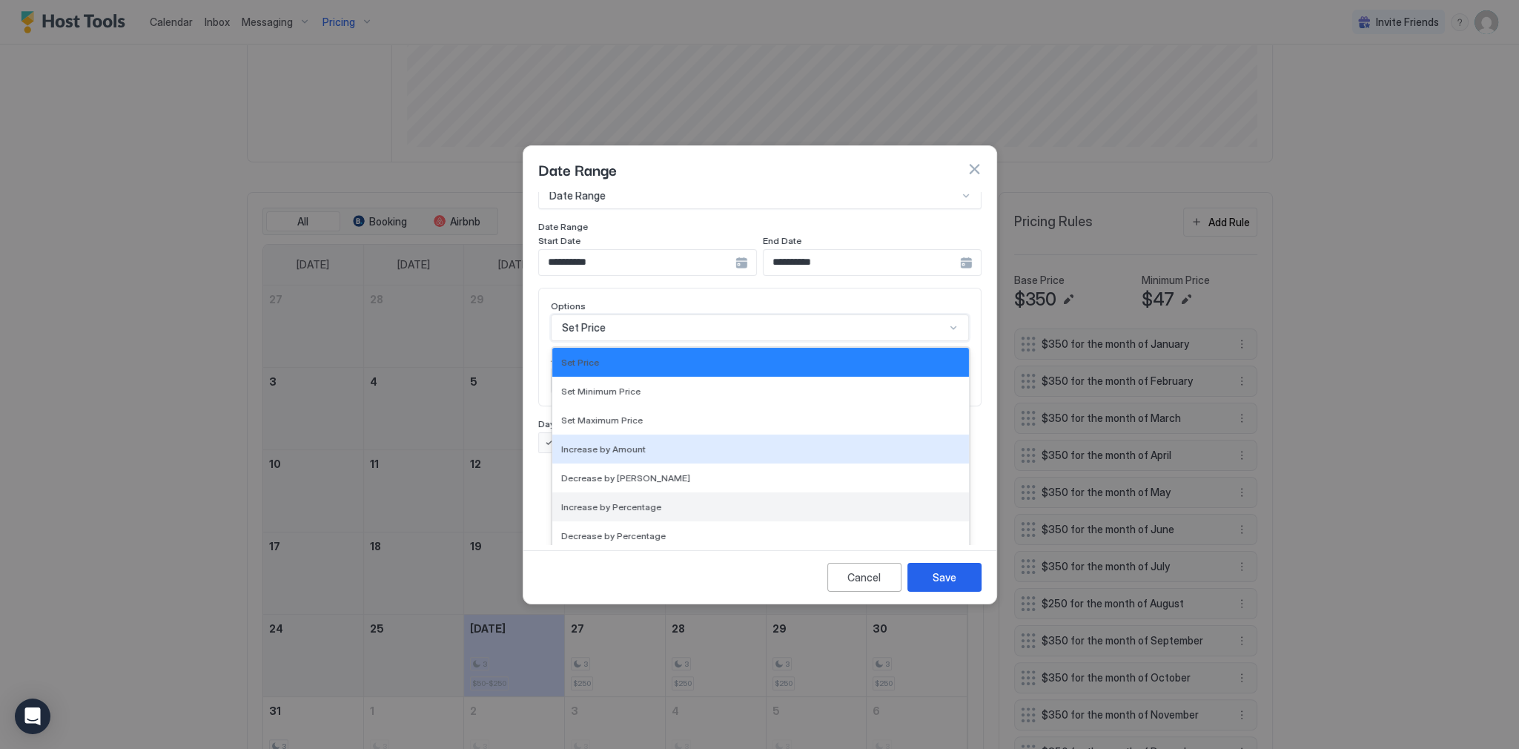
scroll to position [269, 0]
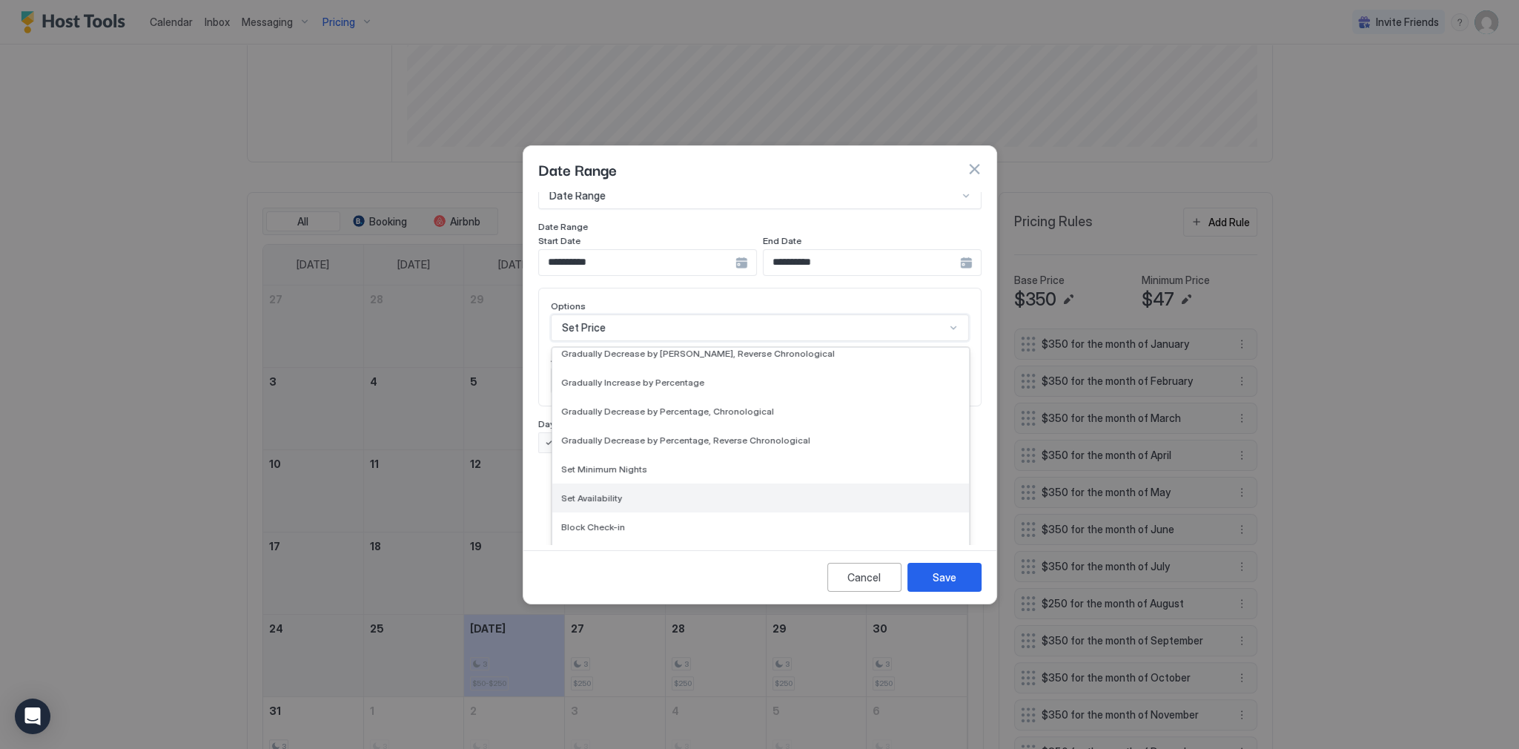
click at [645, 492] on div "Set Availability" at bounding box center [760, 497] width 399 height 11
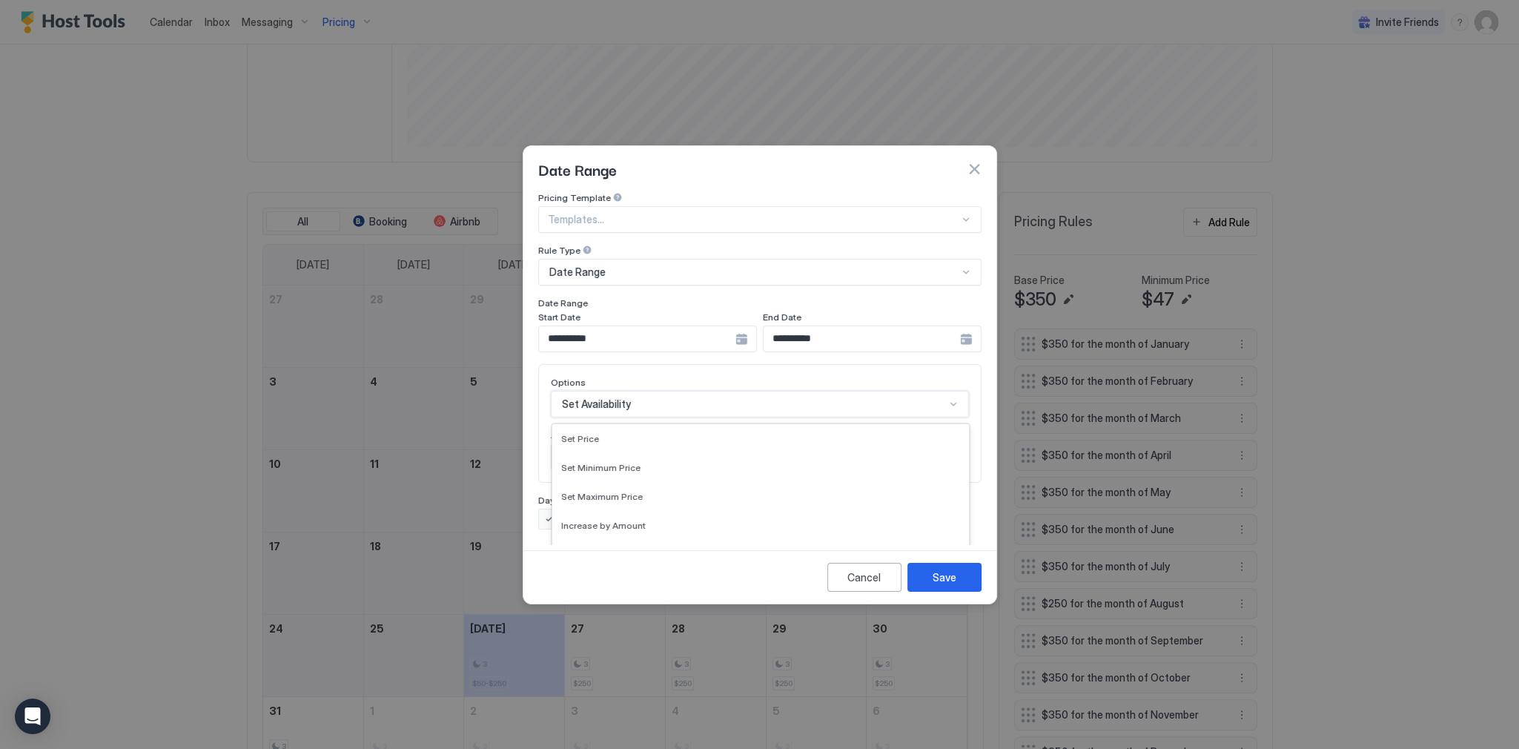
scroll to position [77, 0]
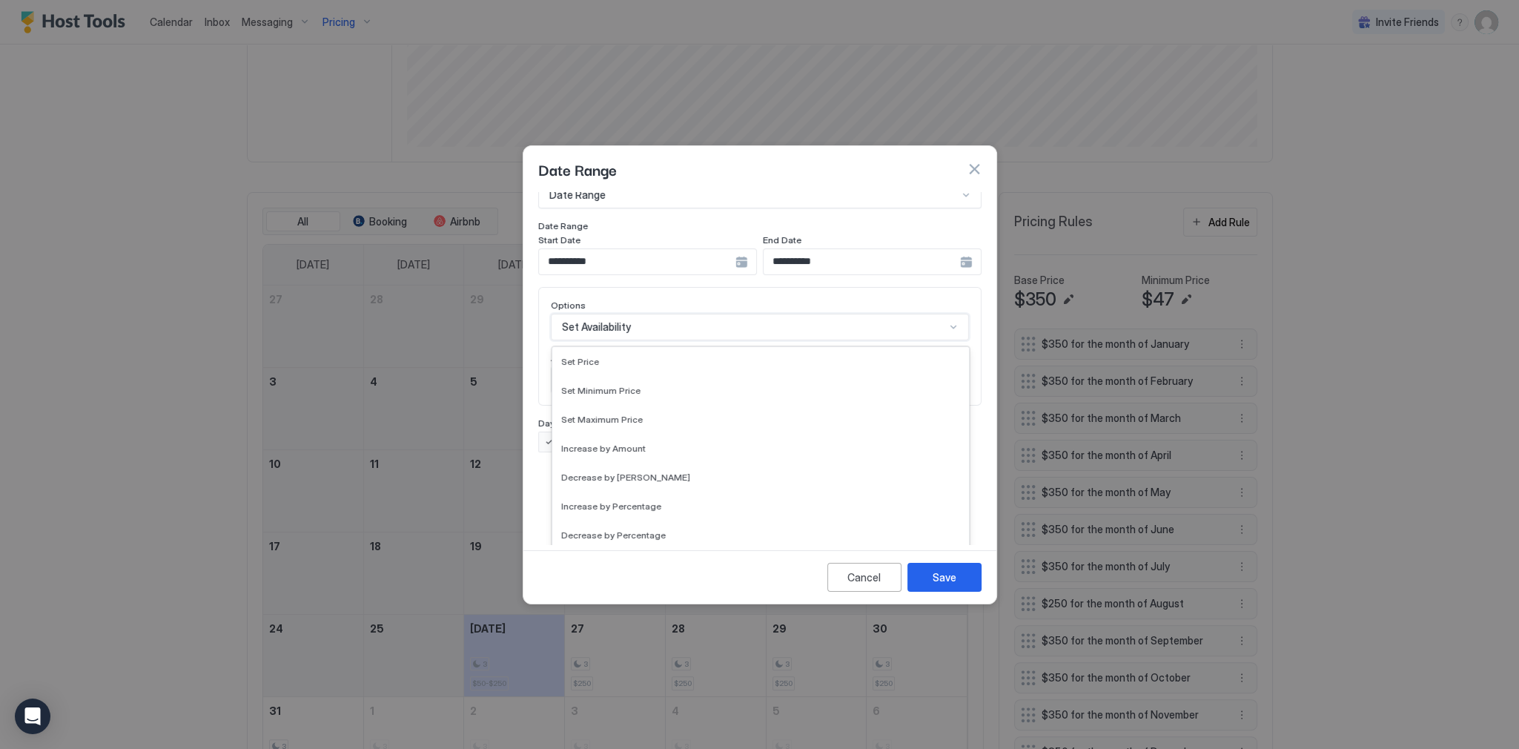
click at [697, 340] on div "option Set Availability, selected. 17 results available. Use Up and Down to cho…" at bounding box center [760, 327] width 418 height 27
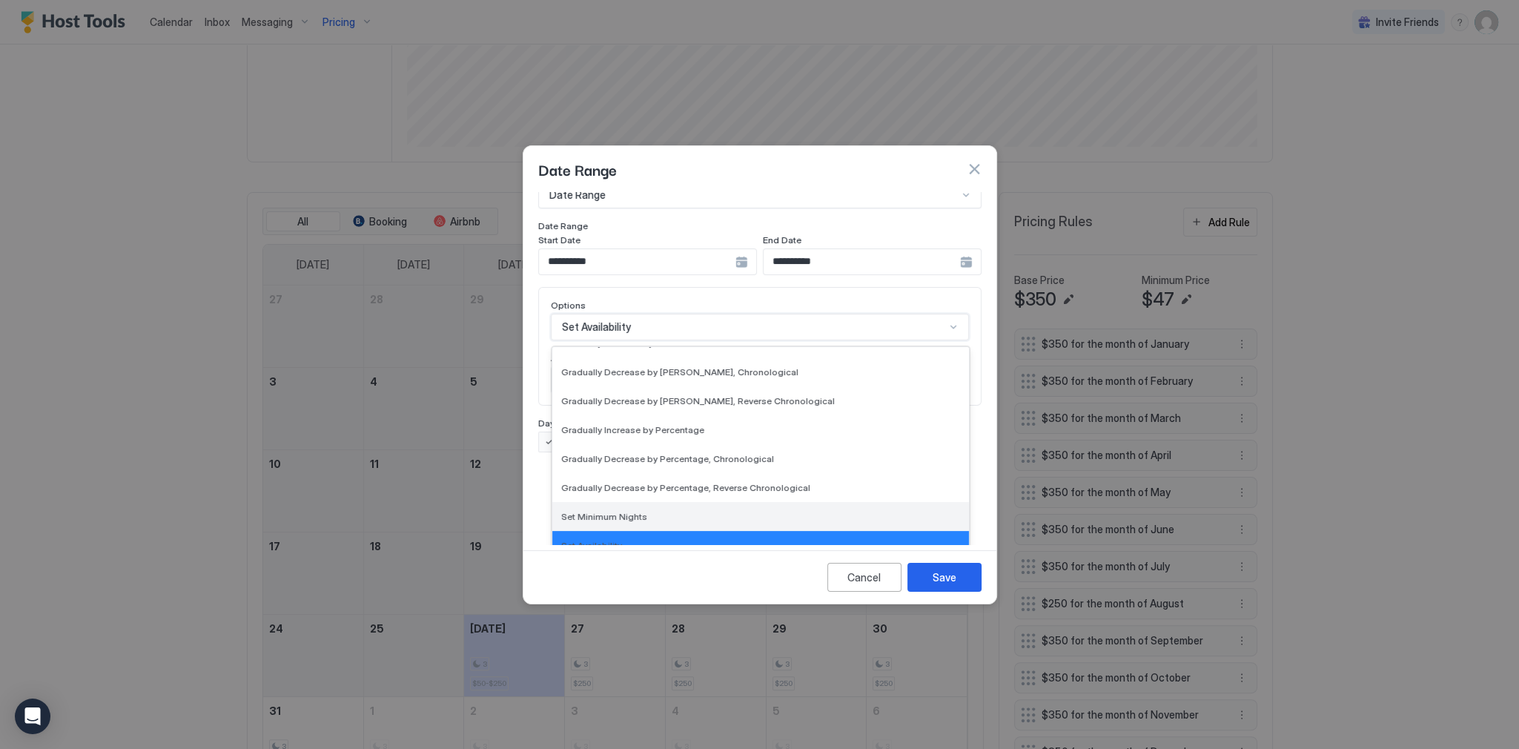
click at [682, 511] on div "Set Minimum Nights" at bounding box center [760, 516] width 399 height 11
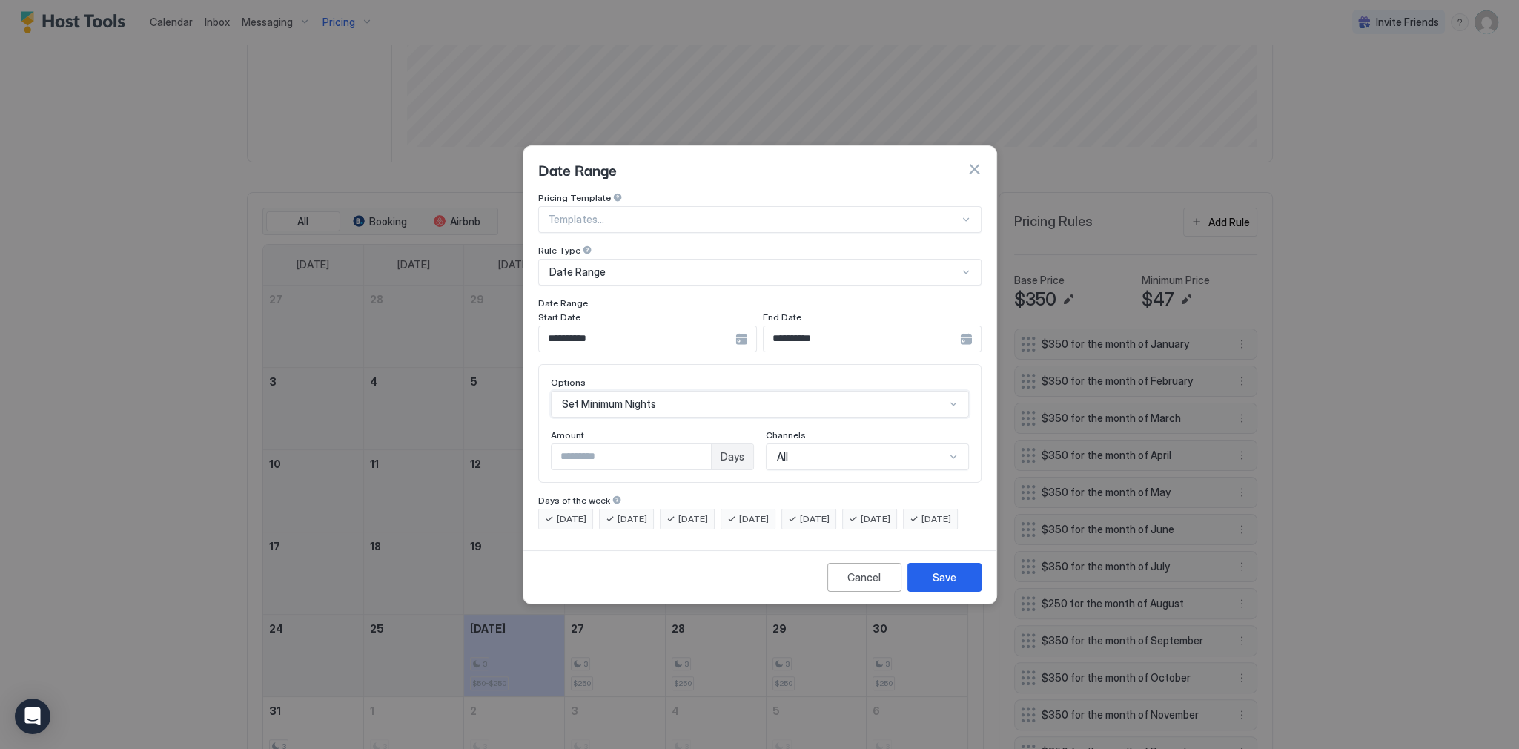
click at [626, 450] on input "*" at bounding box center [630, 456] width 159 height 25
drag, startPoint x: 623, startPoint y: 448, endPoint x: 537, endPoint y: 448, distance: 86.0
click at [537, 448] on div "**********" at bounding box center [759, 368] width 473 height 352
type input "*"
click at [931, 589] on button "Save" at bounding box center [944, 577] width 74 height 29
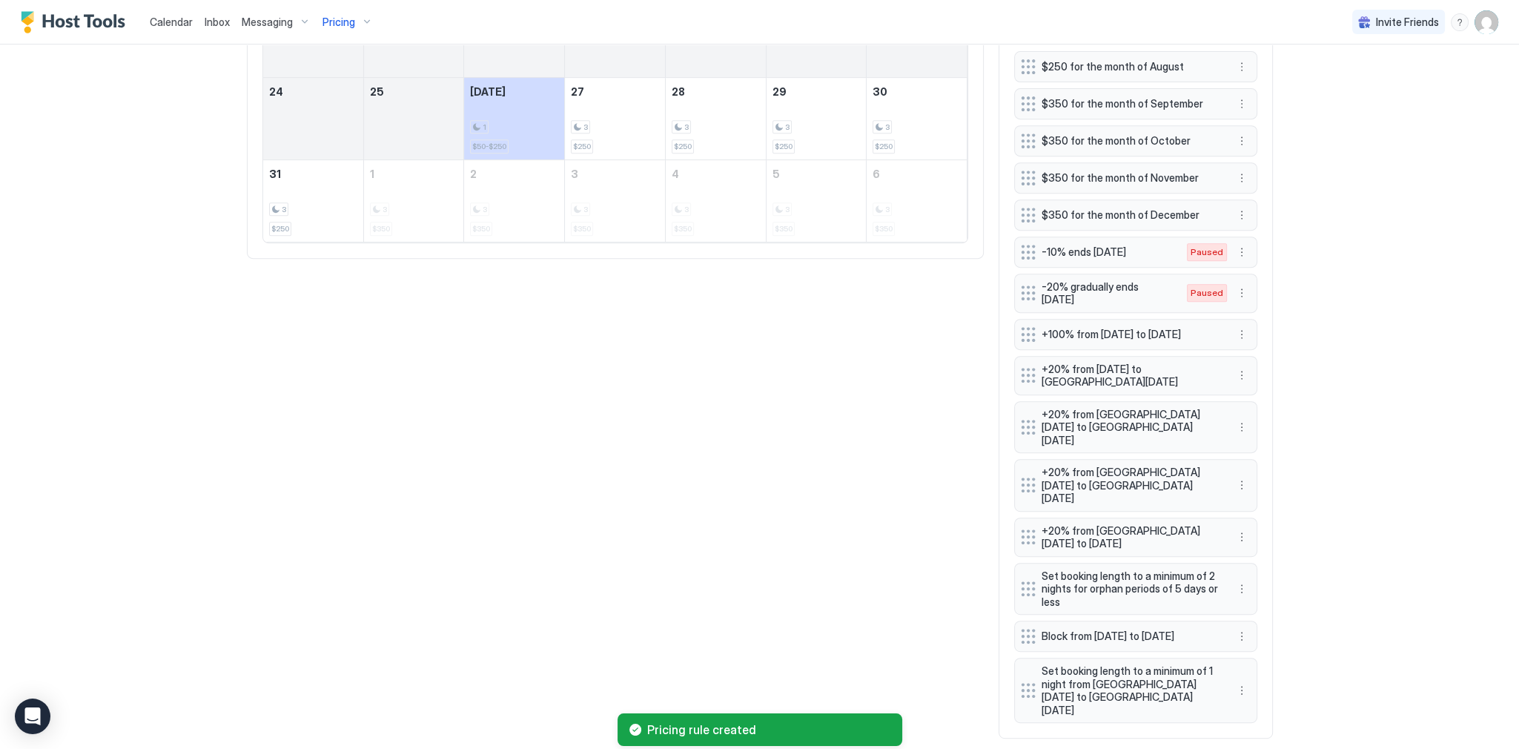
scroll to position [892, 0]
click at [1235, 681] on button "More options" at bounding box center [1242, 690] width 18 height 18
click at [1251, 688] on span "Edit" at bounding box center [1259, 686] width 16 height 11
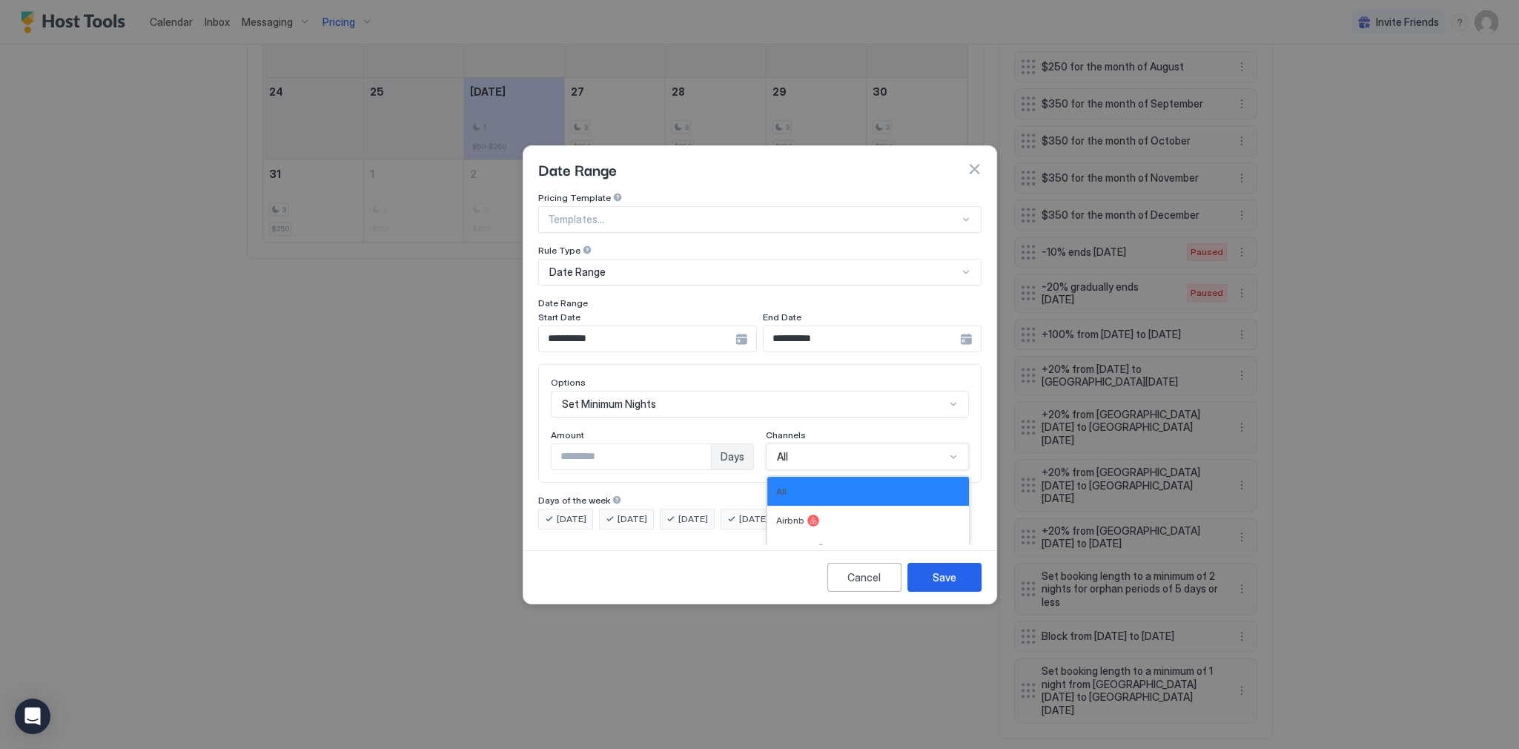
scroll to position [24, 0]
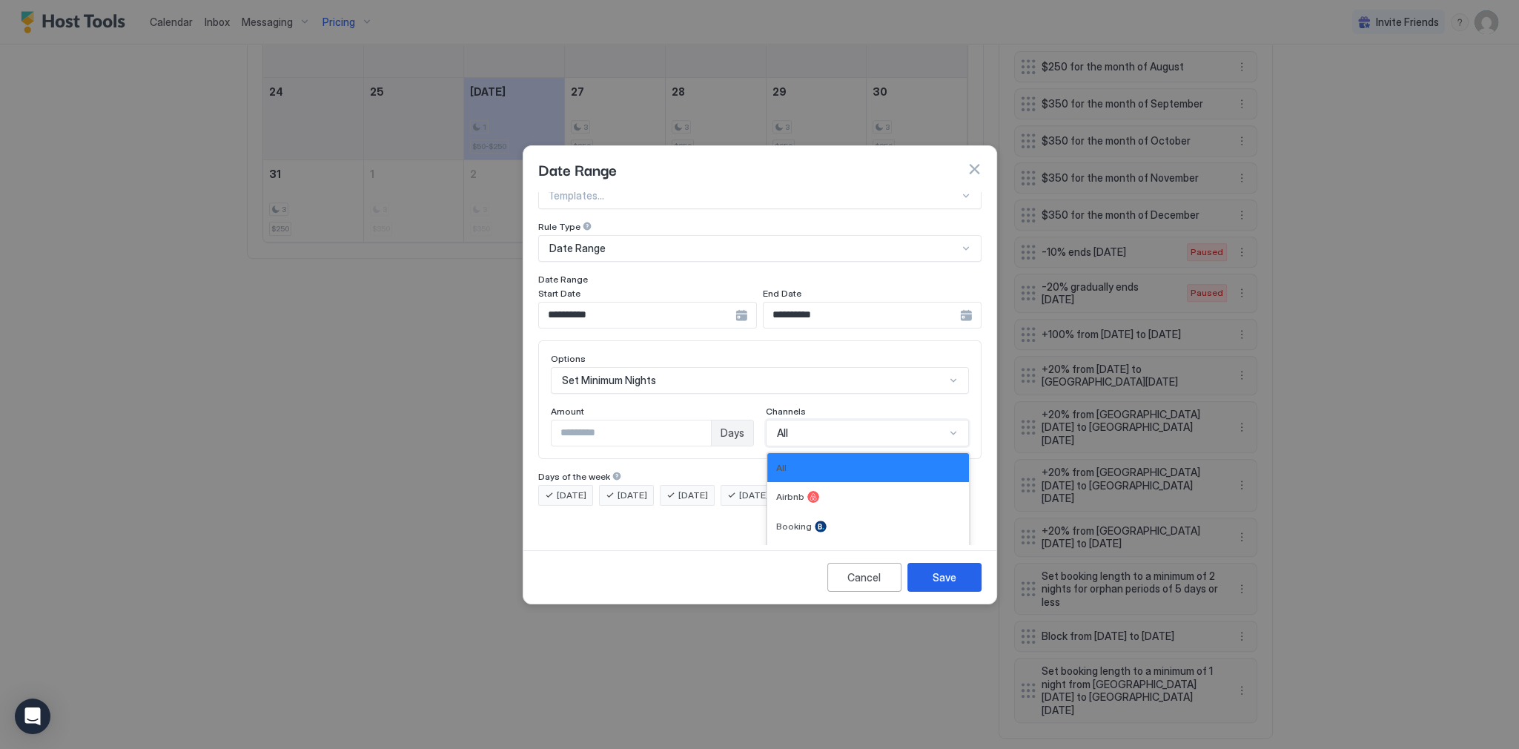
click at [841, 443] on div "4 results available. Use Up and Down to choose options, press Enter to select t…" at bounding box center [867, 432] width 203 height 27
click at [824, 520] on div "Booking" at bounding box center [868, 526] width 184 height 12
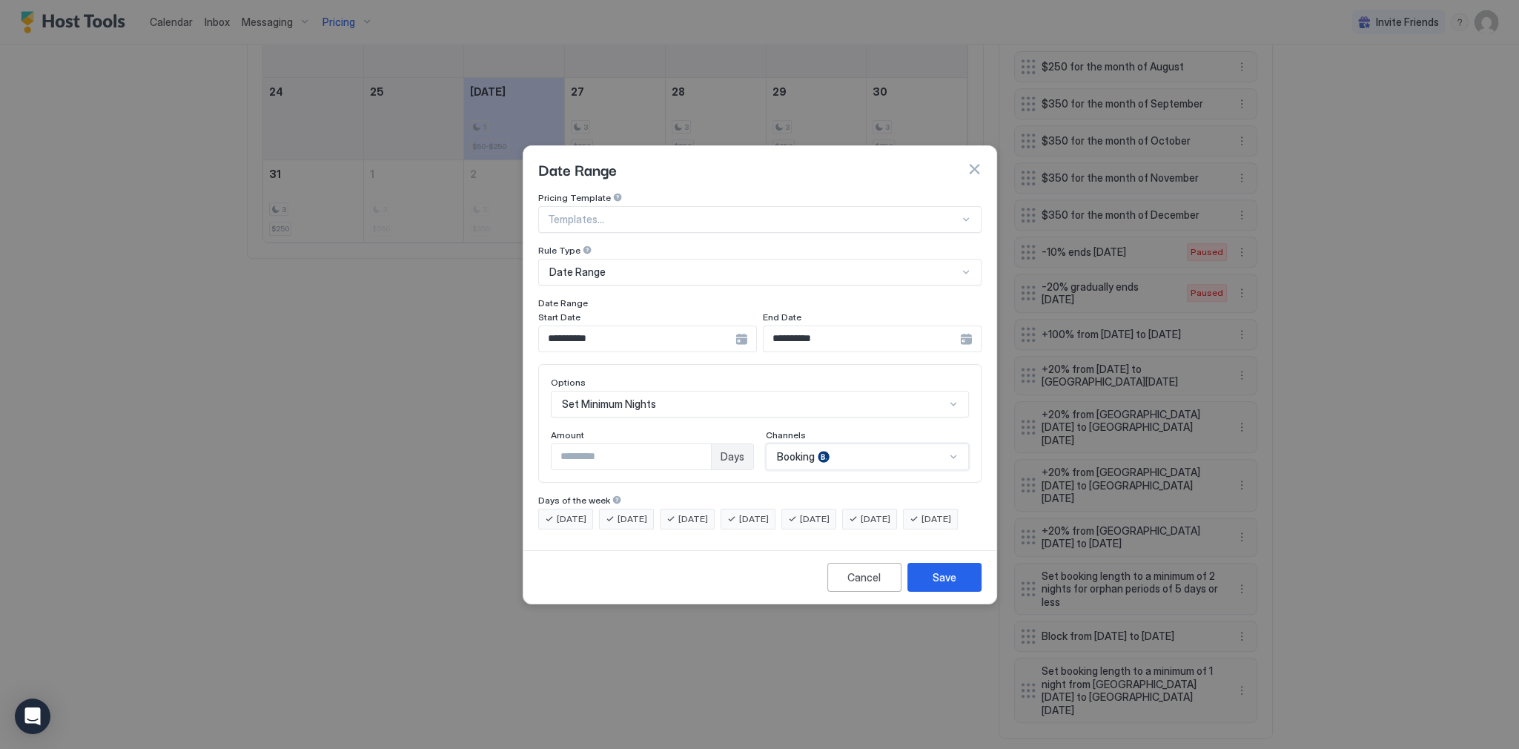
scroll to position [0, 0]
click at [967, 603] on div "Cancel Save" at bounding box center [759, 576] width 473 height 53
click at [958, 591] on button "Save" at bounding box center [944, 577] width 74 height 29
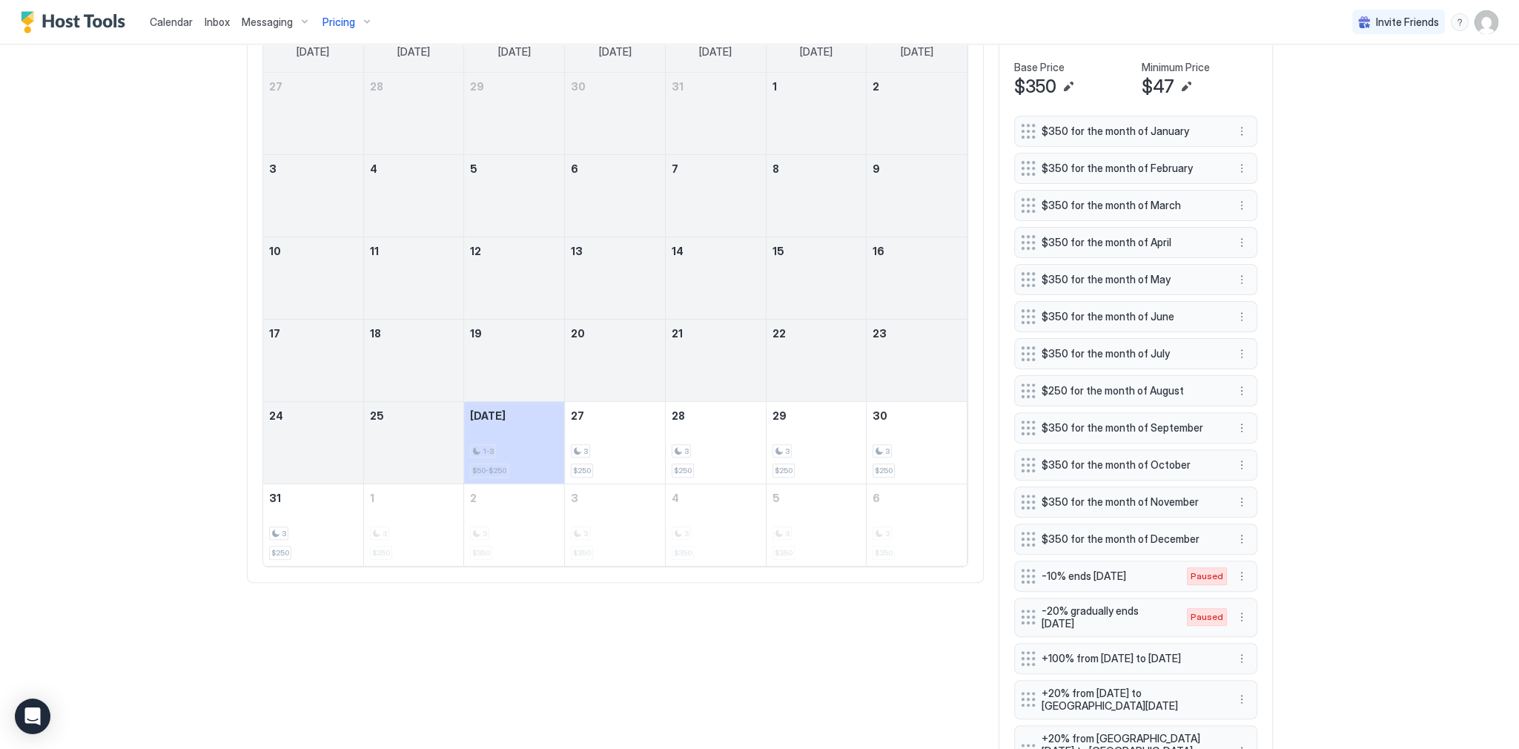
scroll to position [596, 0]
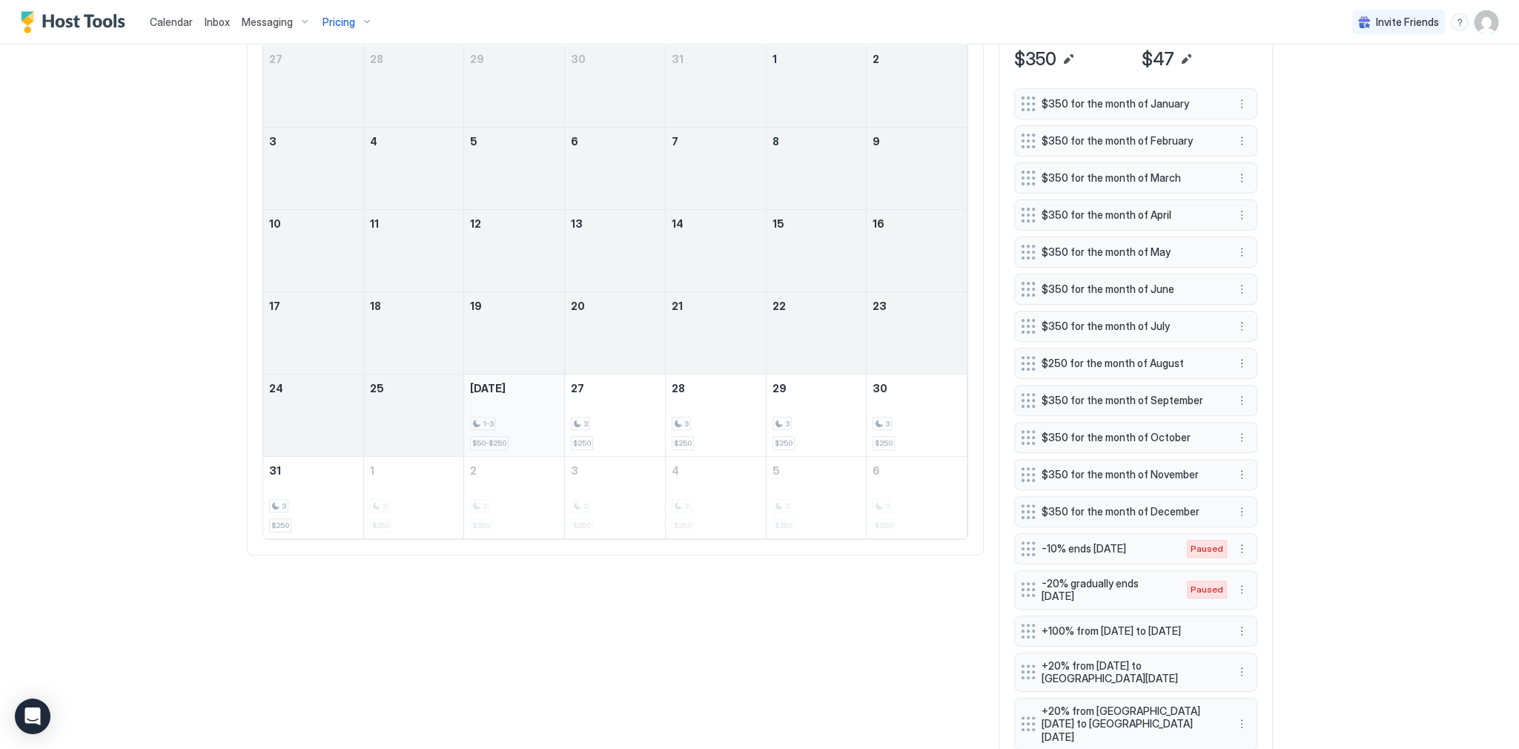
click at [528, 438] on div "1-3 $50-$250" at bounding box center [514, 415] width 88 height 70
drag, startPoint x: 535, startPoint y: 414, endPoint x: 604, endPoint y: 414, distance: 68.9
click at [604, 414] on tr "24 25 Today 1-3 $50-$250 27 3 $250 28 3 $250 29 3 $250 30 3 $250" at bounding box center [615, 415] width 704 height 82
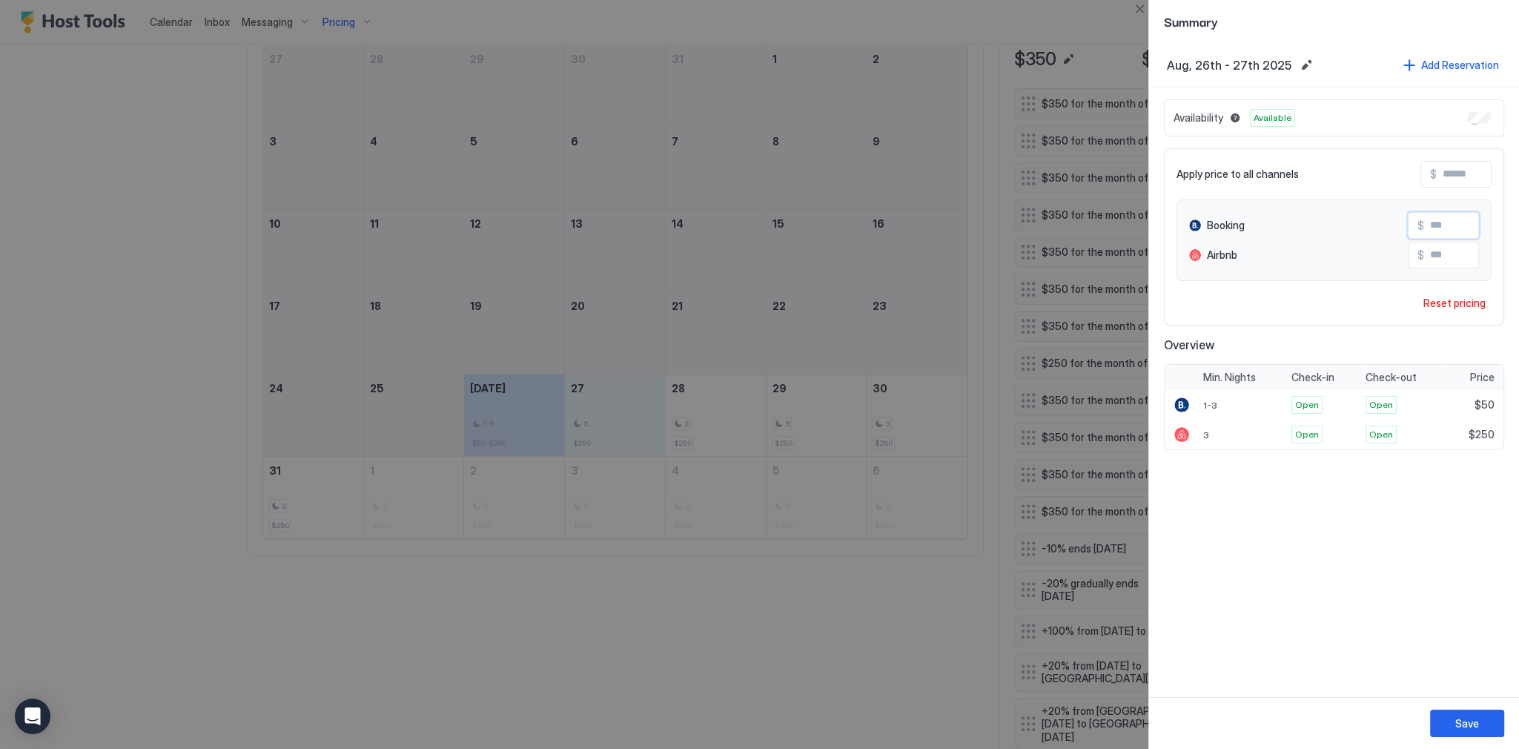
click at [1447, 218] on input "**" at bounding box center [1483, 225] width 119 height 25
click at [1457, 719] on div "Save" at bounding box center [1467, 723] width 24 height 16
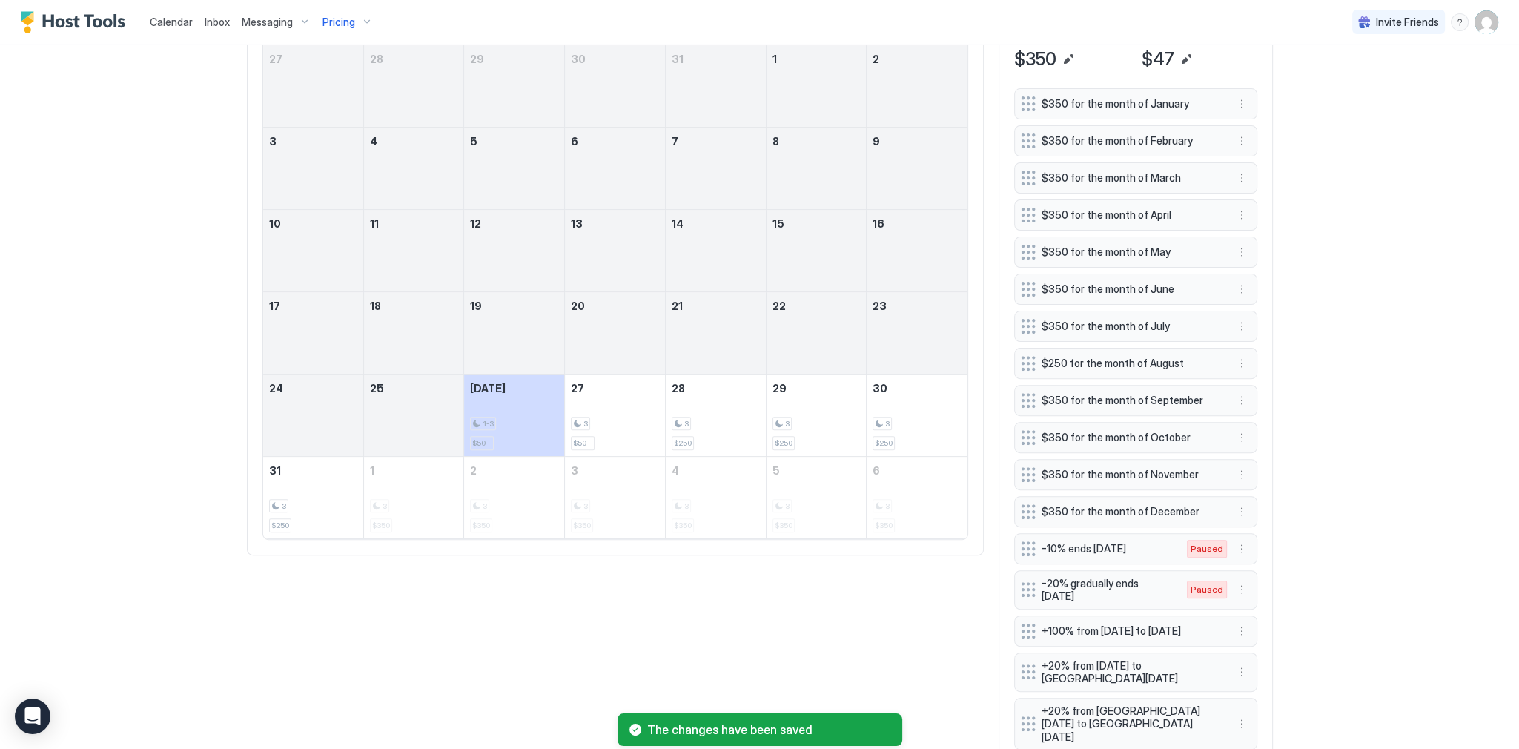
click at [898, 625] on div "All Booking Airbnb Today Aug Sunday Monday Tuesday Wednesday Thursday Friday Sa…" at bounding box center [760, 494] width 1026 height 1084
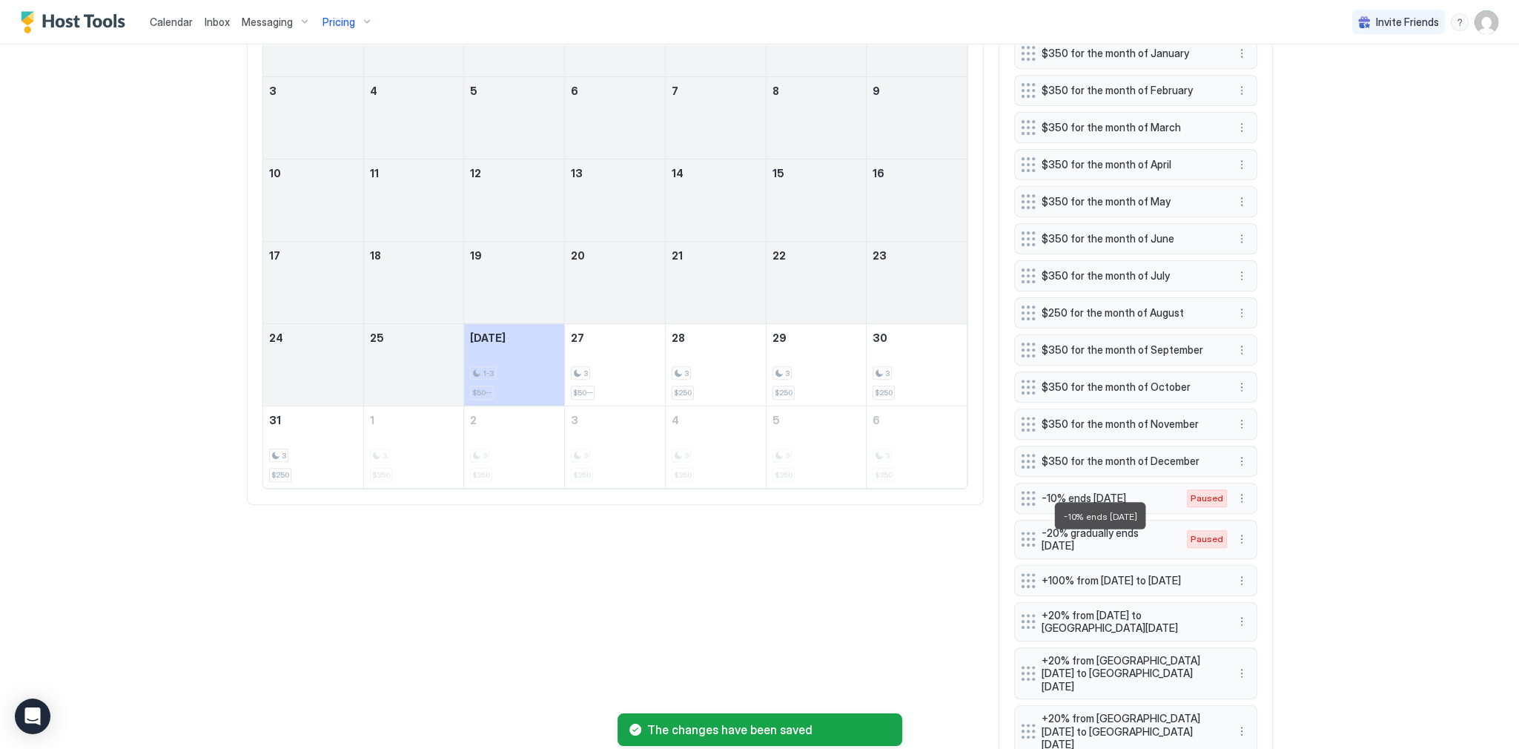
scroll to position [545, 0]
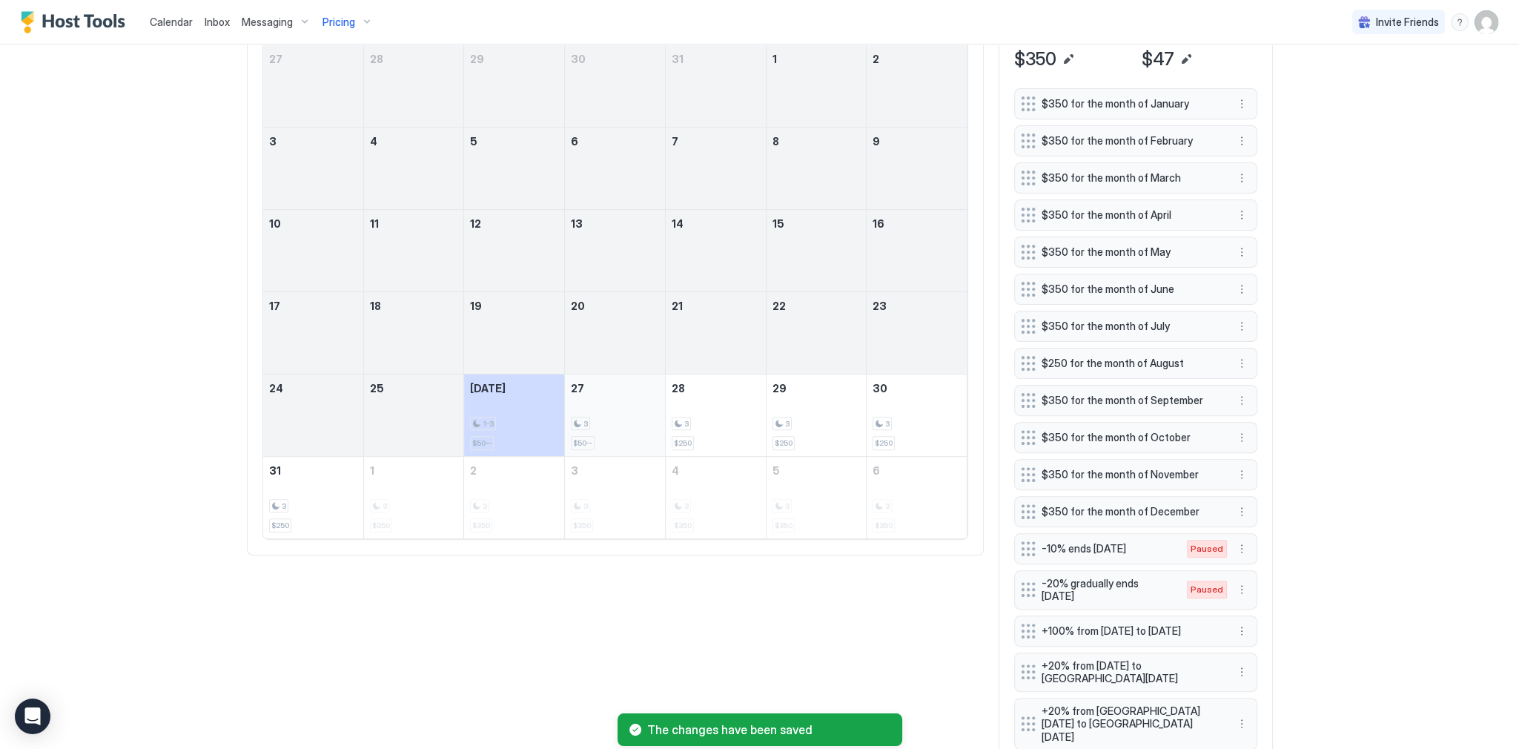
click at [619, 422] on div "3" at bounding box center [615, 424] width 88 height 14
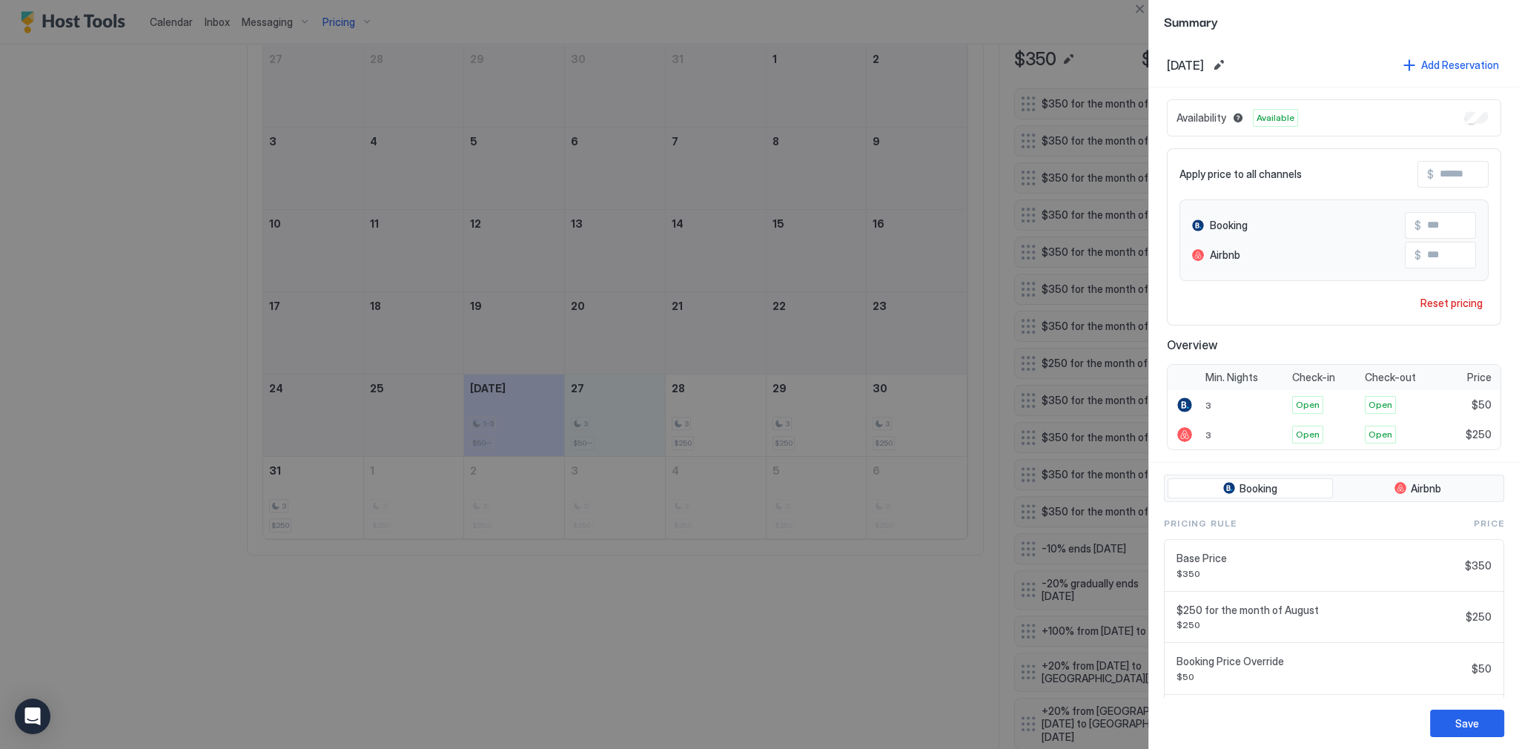
click at [858, 562] on div at bounding box center [759, 374] width 1519 height 749
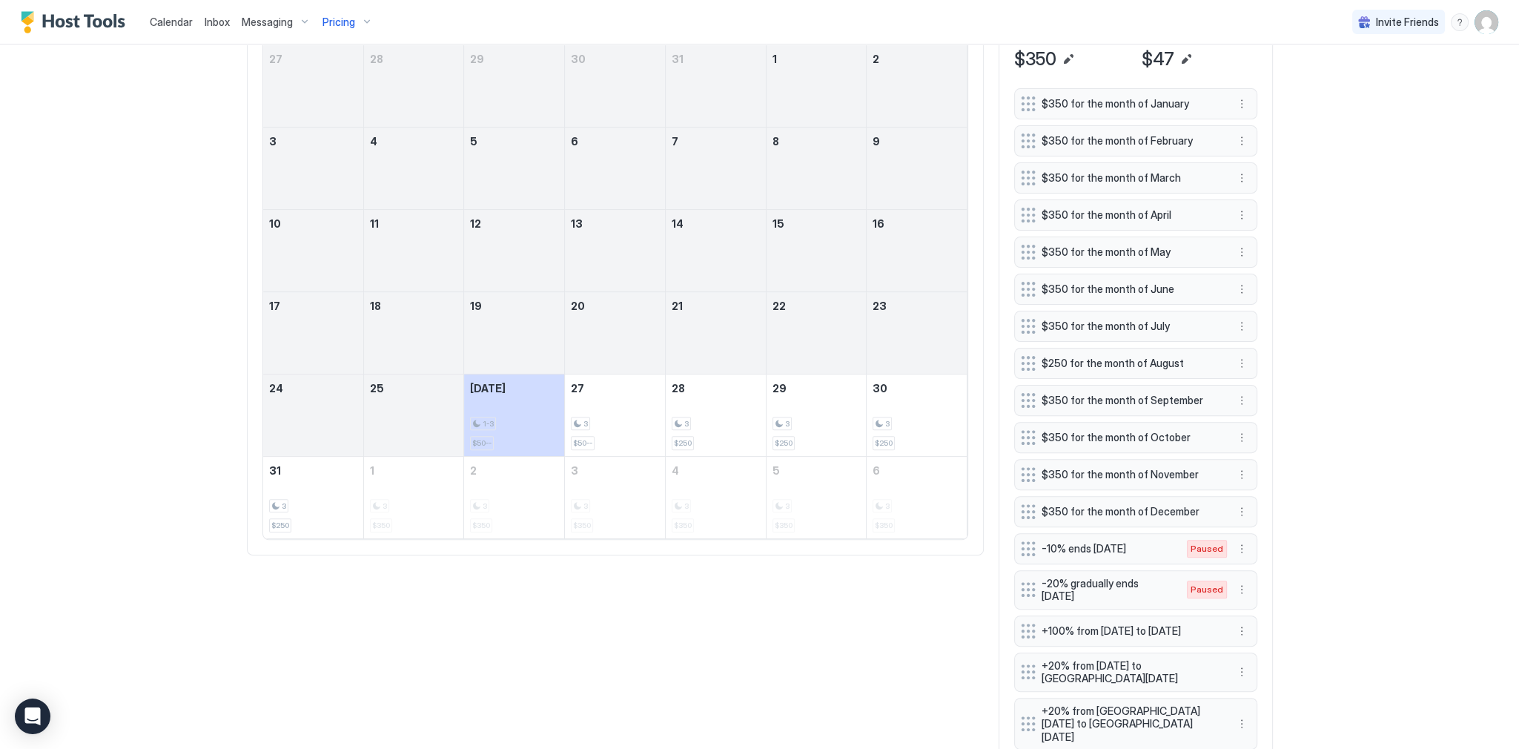
scroll to position [842, 0]
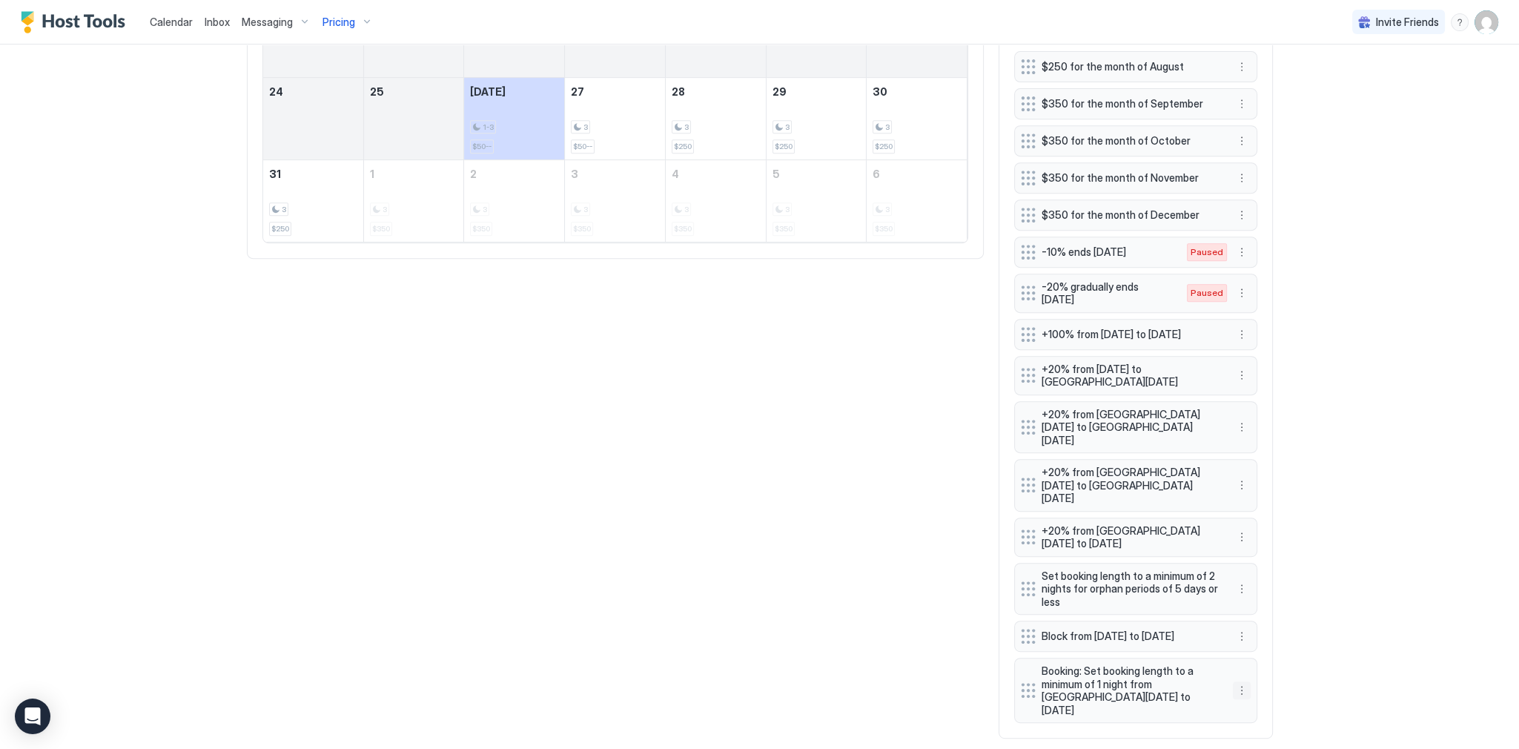
click at [1234, 681] on button "More options" at bounding box center [1242, 690] width 18 height 18
click at [1236, 686] on div "Edit" at bounding box center [1251, 686] width 33 height 11
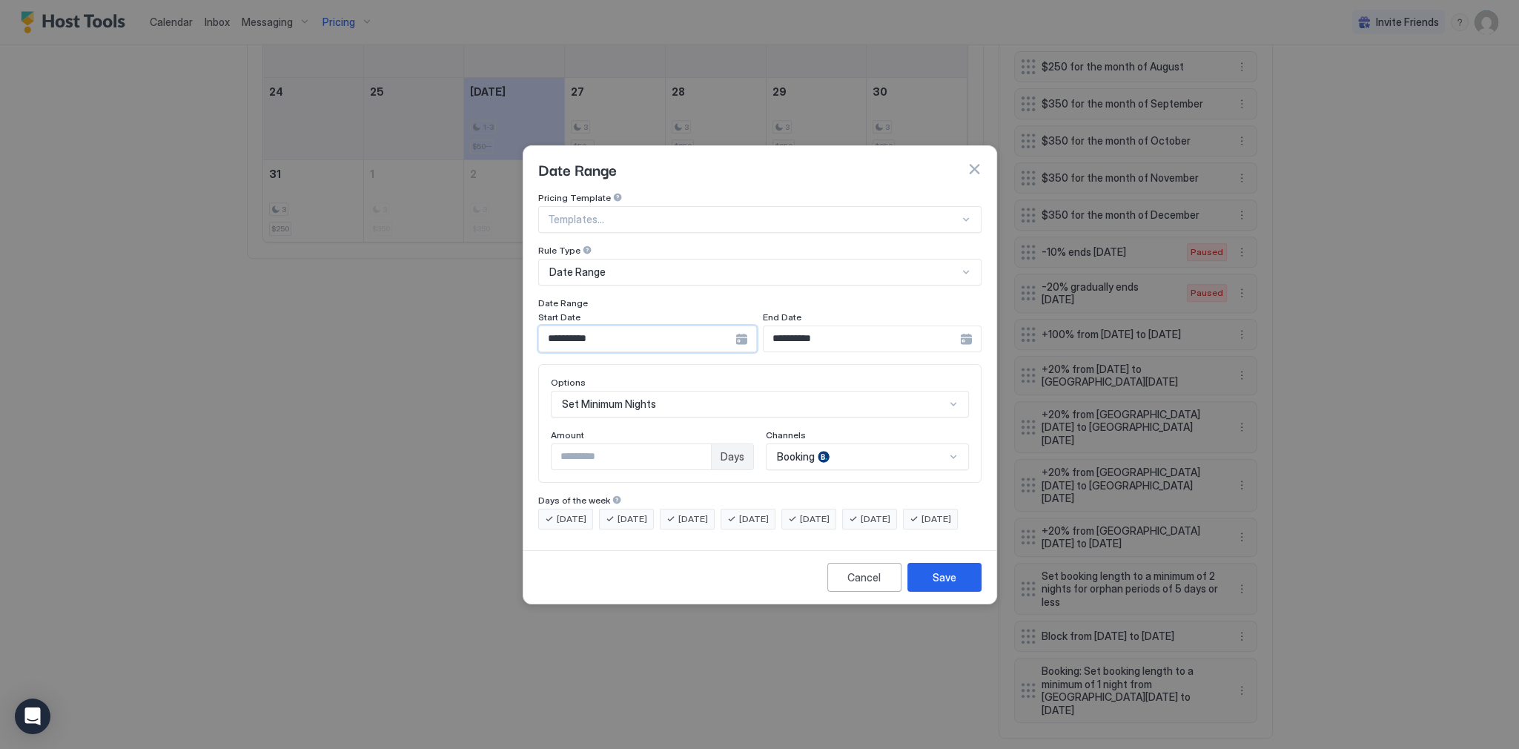
click at [614, 330] on input "**********" at bounding box center [637, 338] width 196 height 25
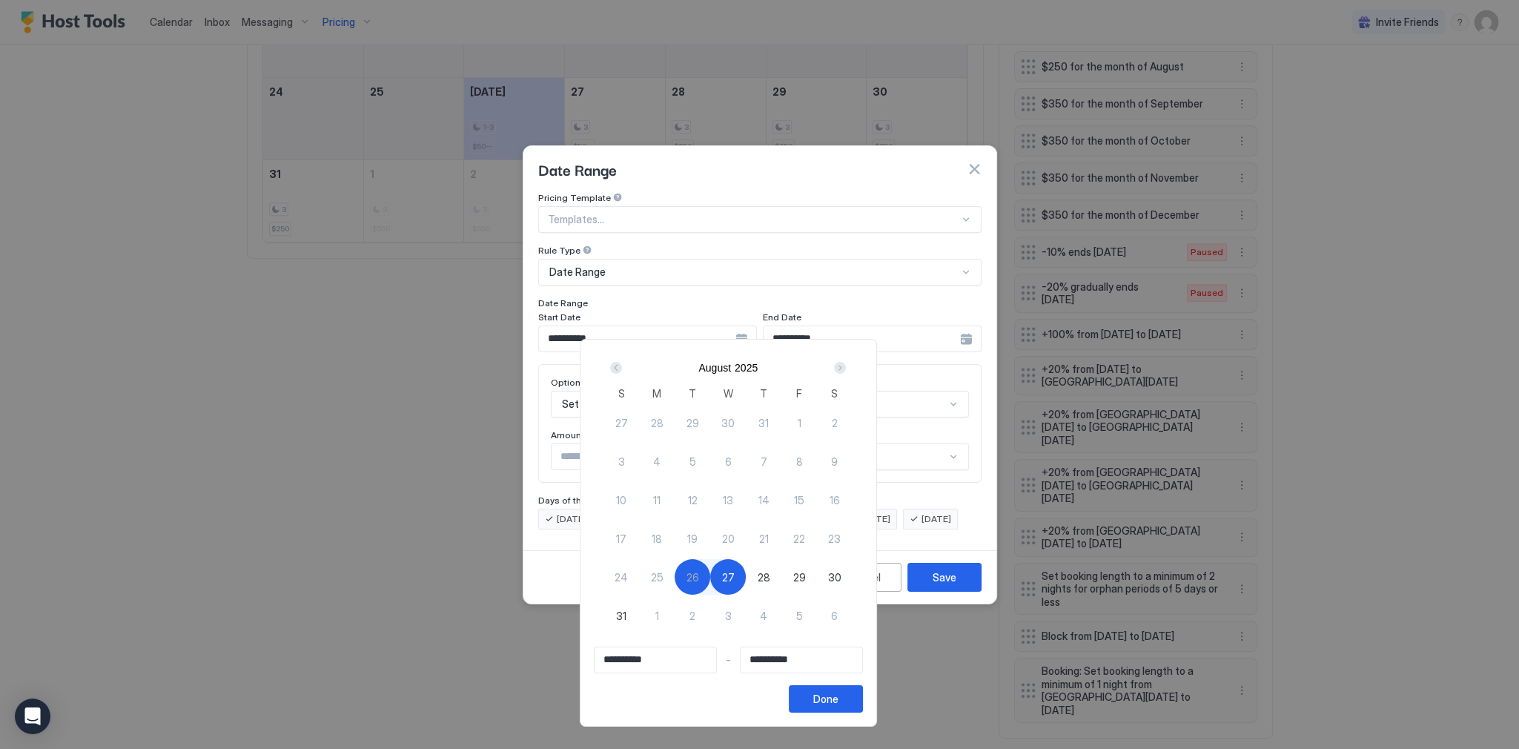
click at [770, 580] on span "28" at bounding box center [763, 577] width 13 height 16
type input "**********"
click at [770, 577] on span "28" at bounding box center [763, 577] width 13 height 16
type input "**********"
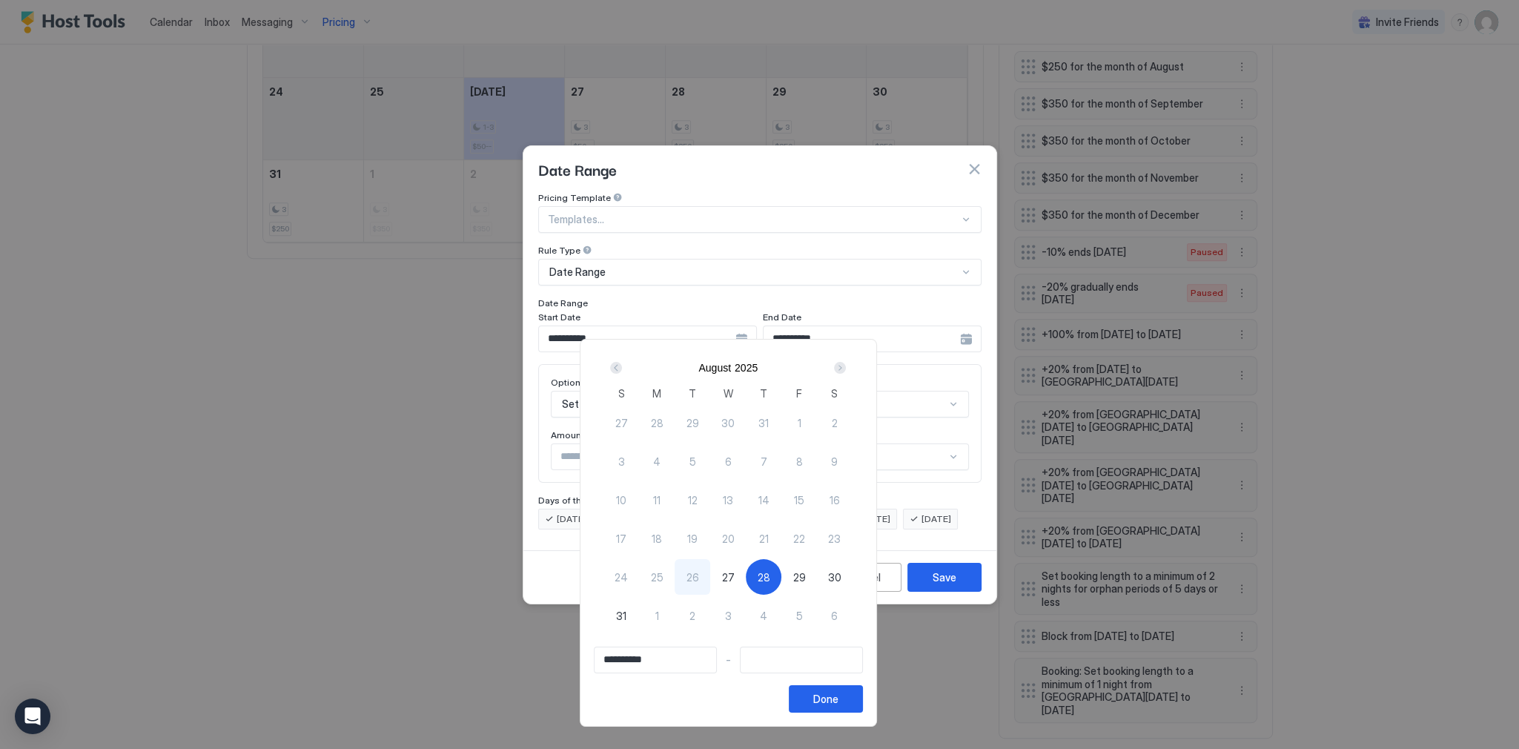
click at [746, 578] on div "27" at bounding box center [728, 577] width 36 height 36
type input "**********"
click at [780, 575] on div "28" at bounding box center [764, 577] width 36 height 36
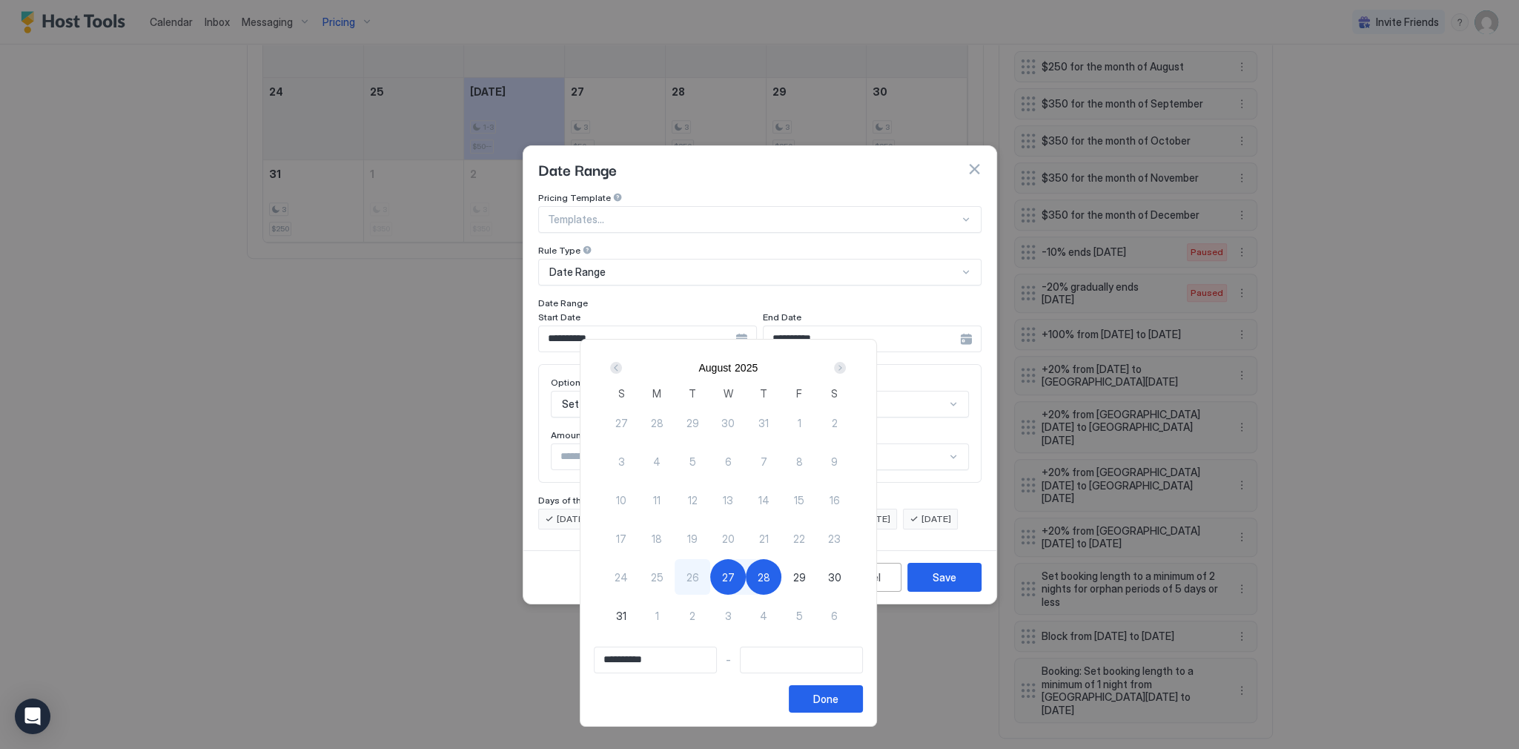
type input "**********"
click at [779, 585] on div "28" at bounding box center [764, 577] width 36 height 36
type input "**********"
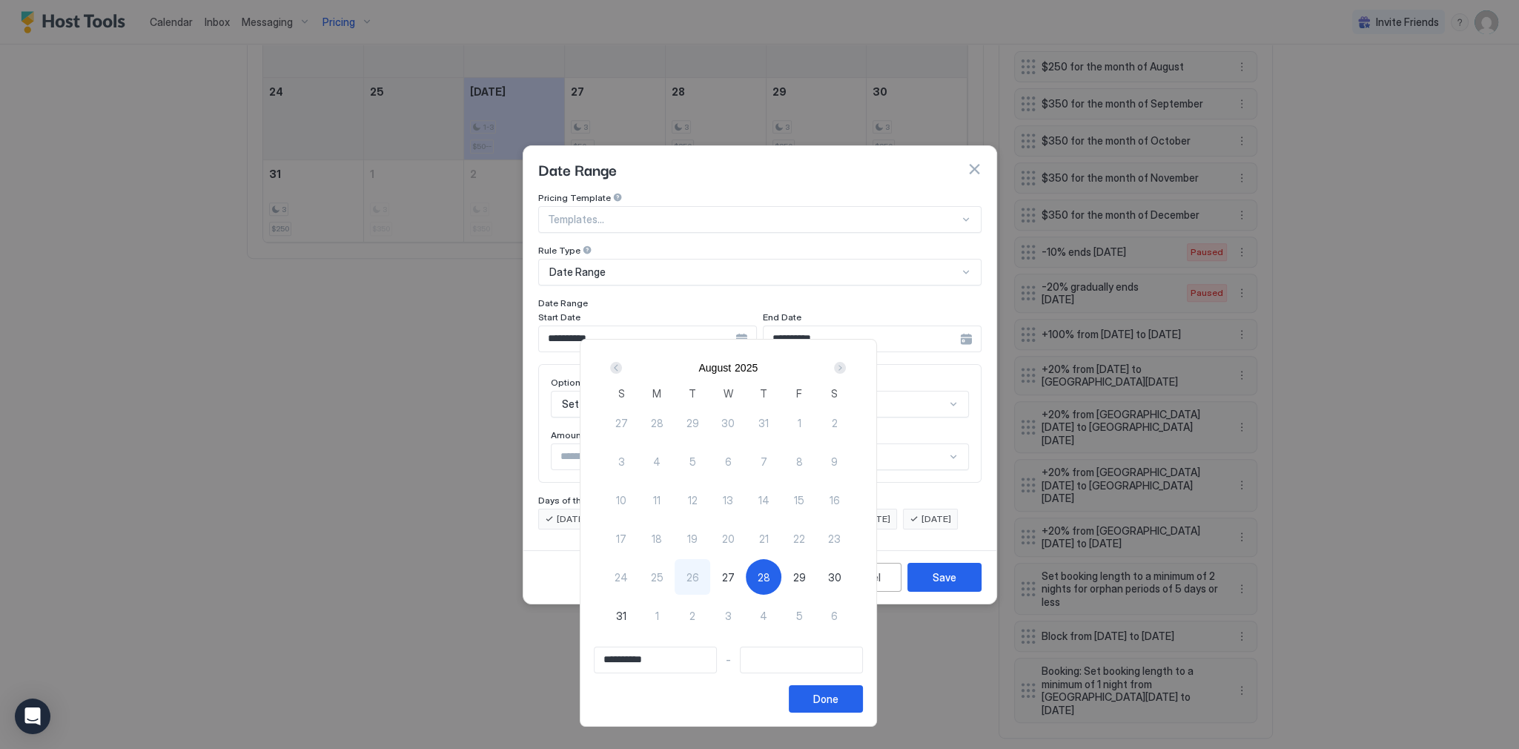
click at [982, 158] on div at bounding box center [759, 374] width 1519 height 749
type input "**********"
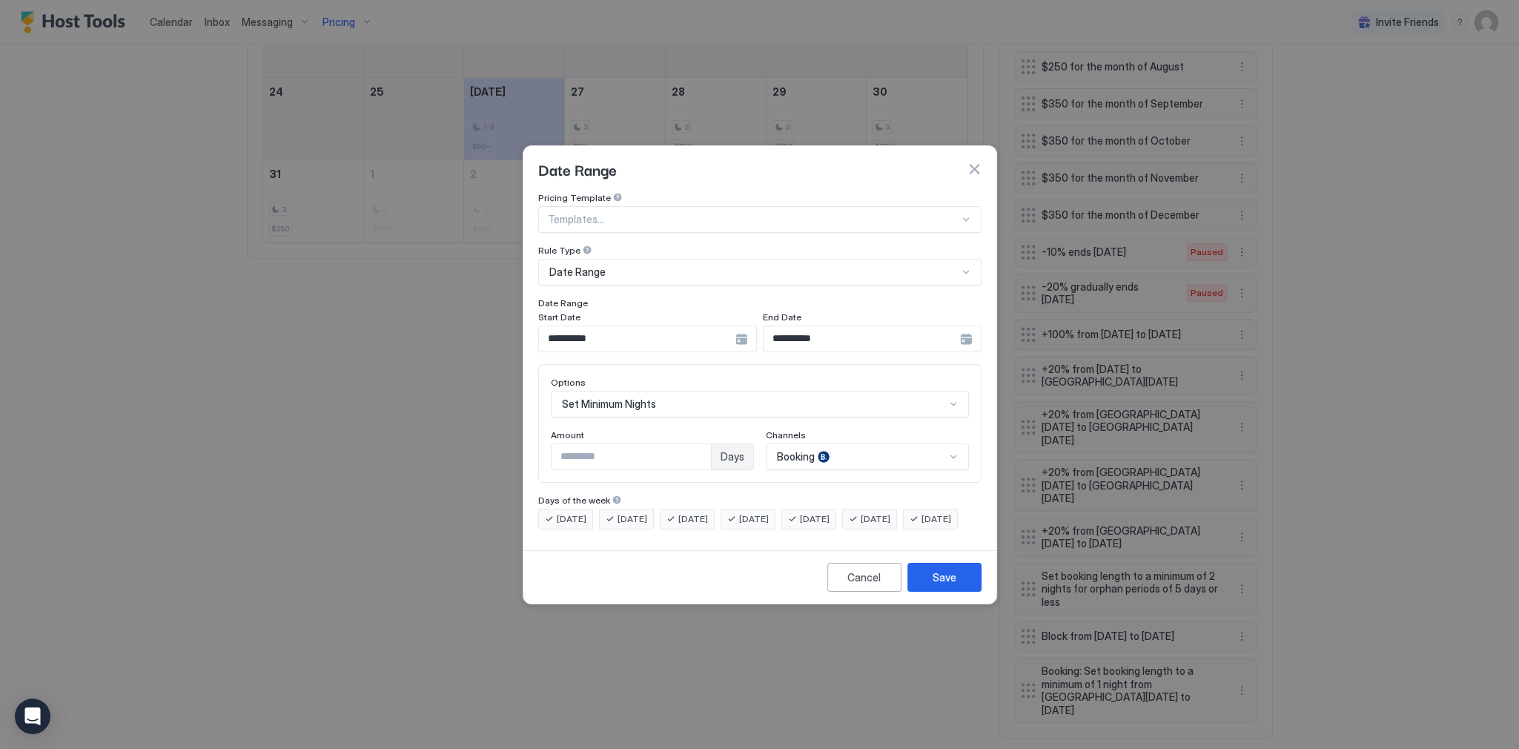
click at [975, 162] on button "button" at bounding box center [973, 169] width 15 height 15
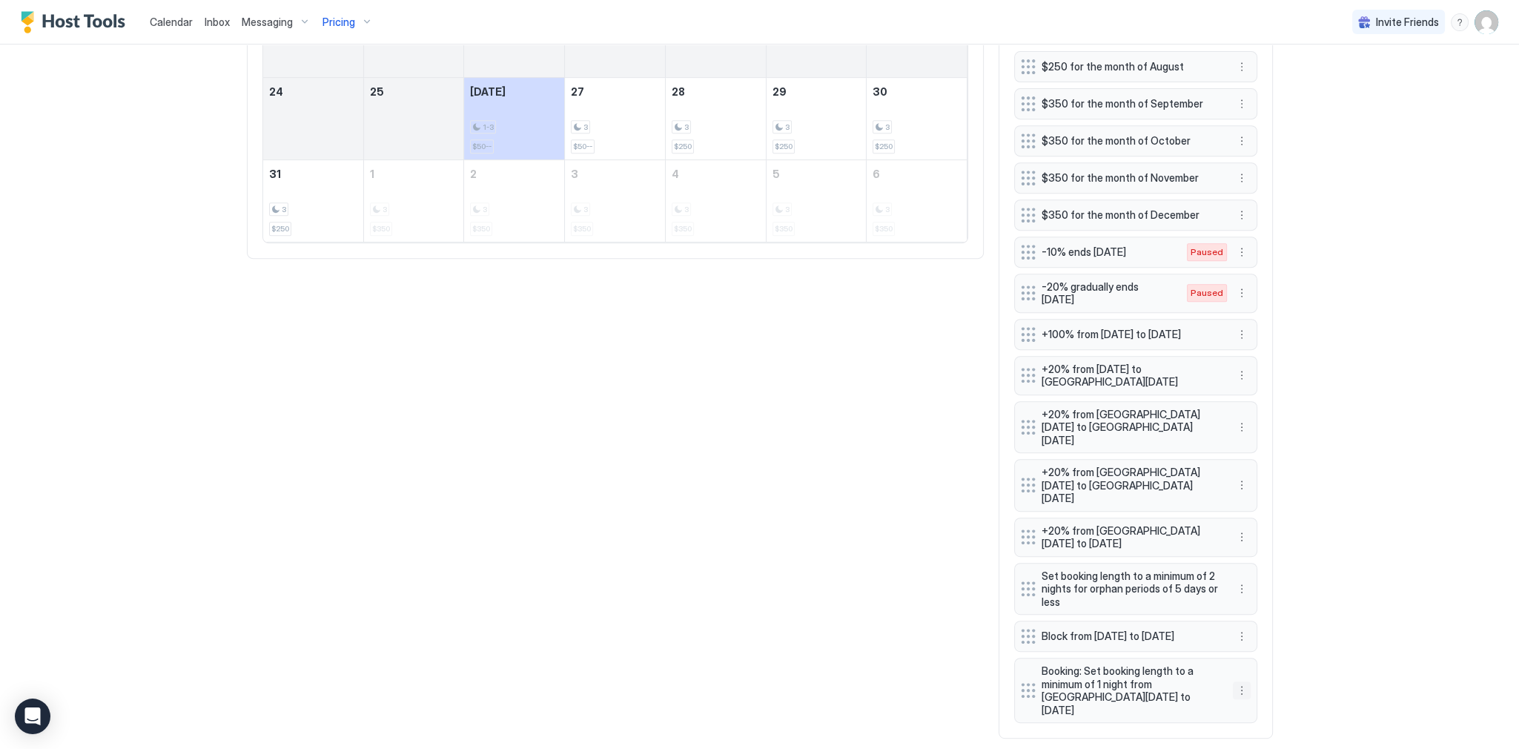
click at [1238, 681] on button "More options" at bounding box center [1242, 690] width 18 height 18
click at [1242, 683] on div "Edit" at bounding box center [1251, 686] width 33 height 11
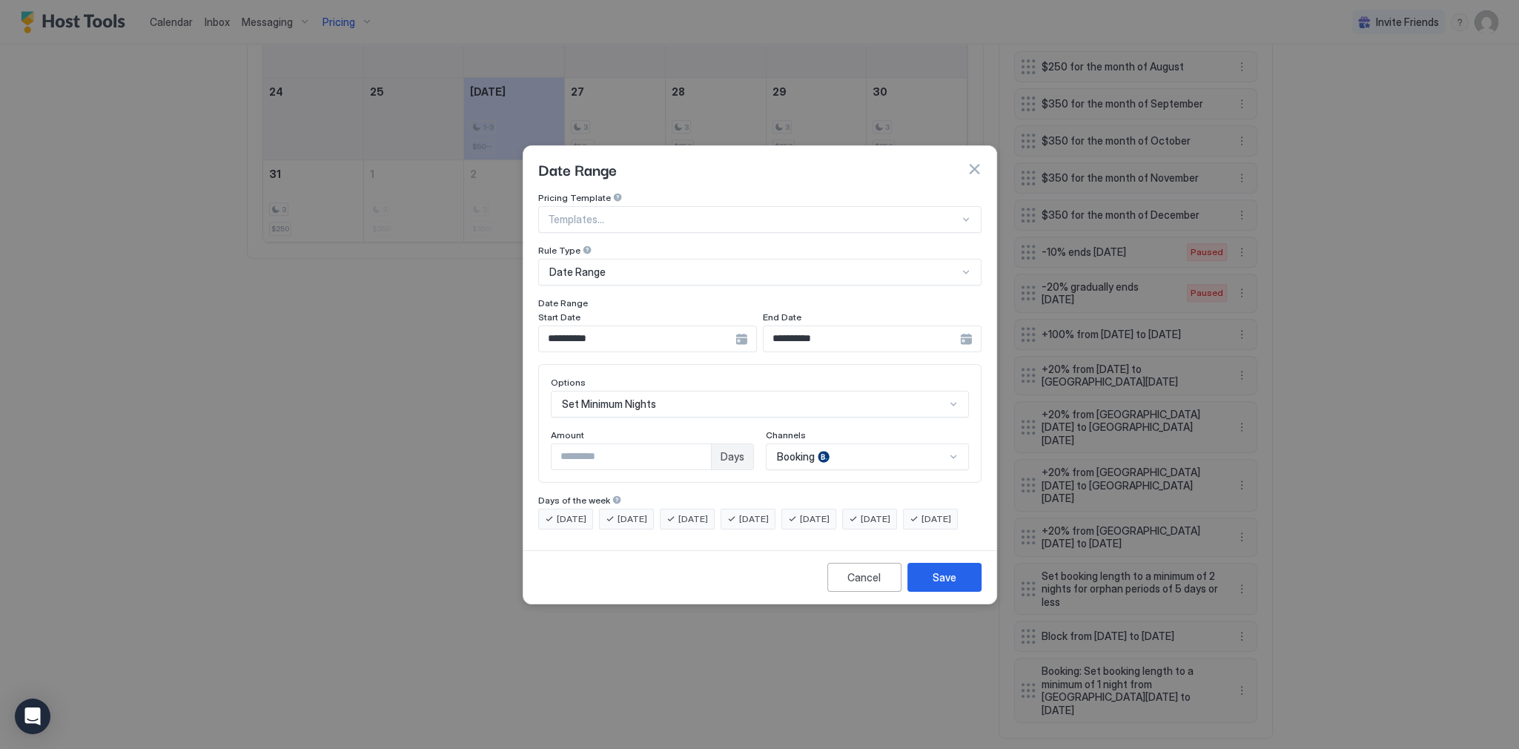
click at [735, 326] on input "**********" at bounding box center [637, 338] width 196 height 25
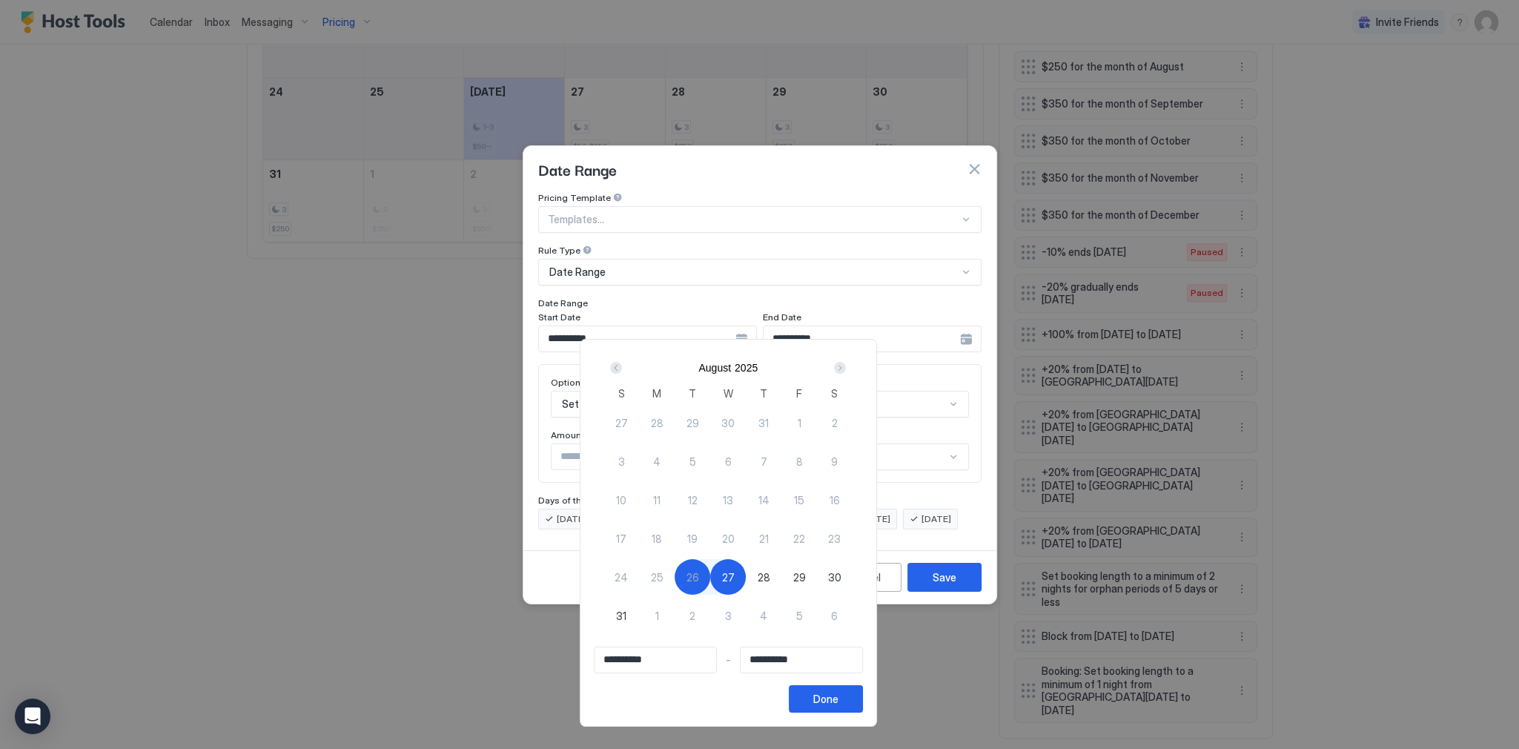
click at [770, 579] on span "28" at bounding box center [763, 577] width 13 height 16
type input "**********"
click at [829, 302] on div at bounding box center [759, 374] width 1519 height 749
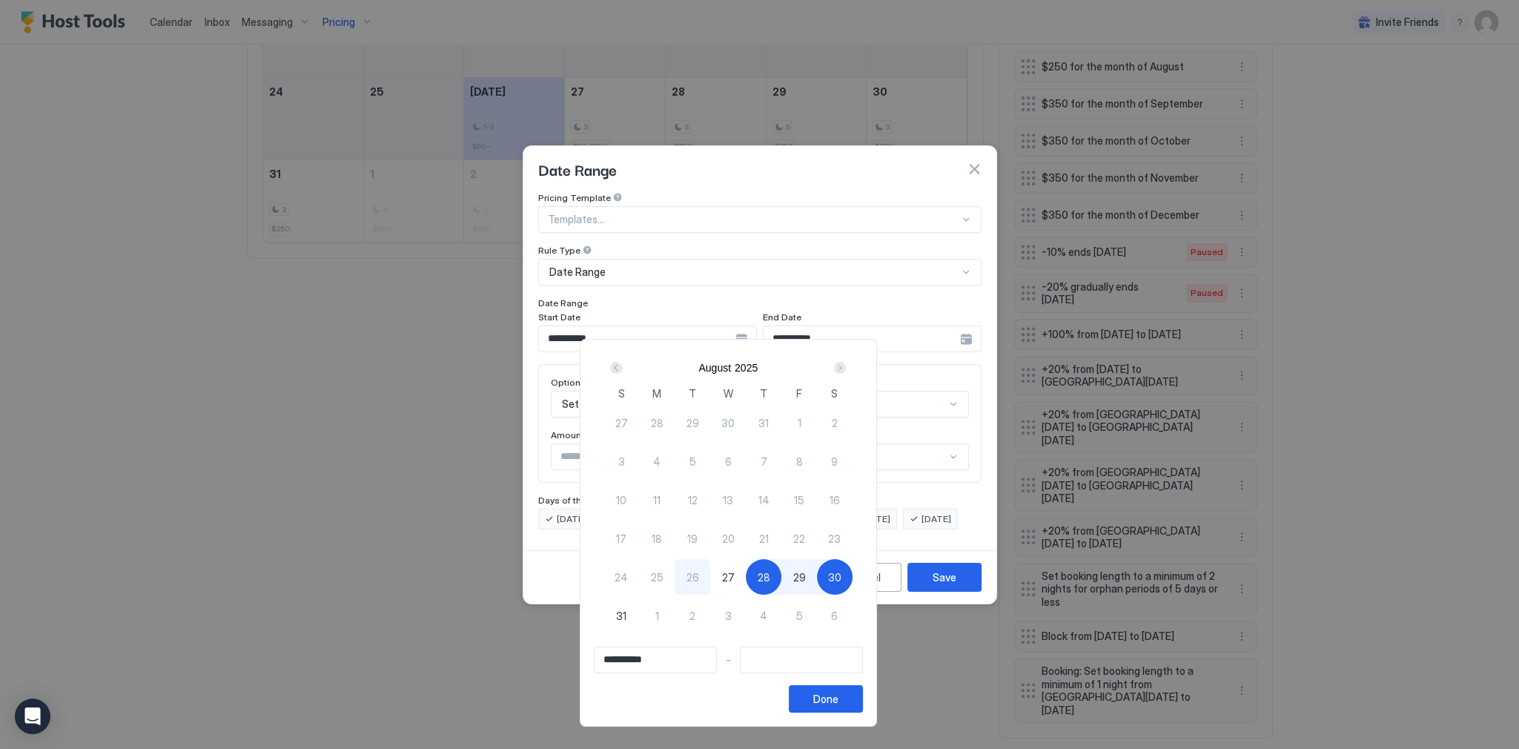
type input "**********"
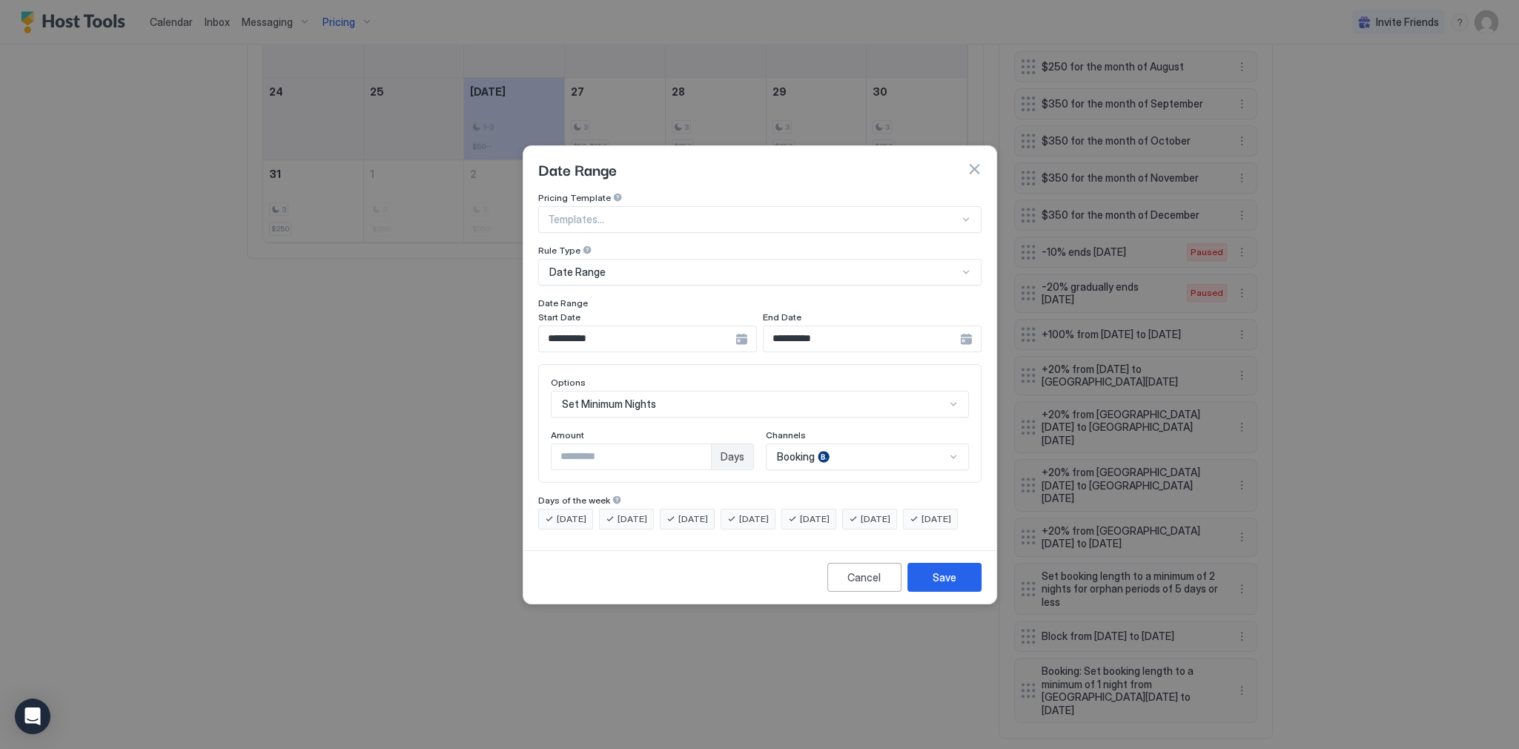
scroll to position [892, 0]
click at [723, 326] on input "**********" at bounding box center [637, 338] width 196 height 25
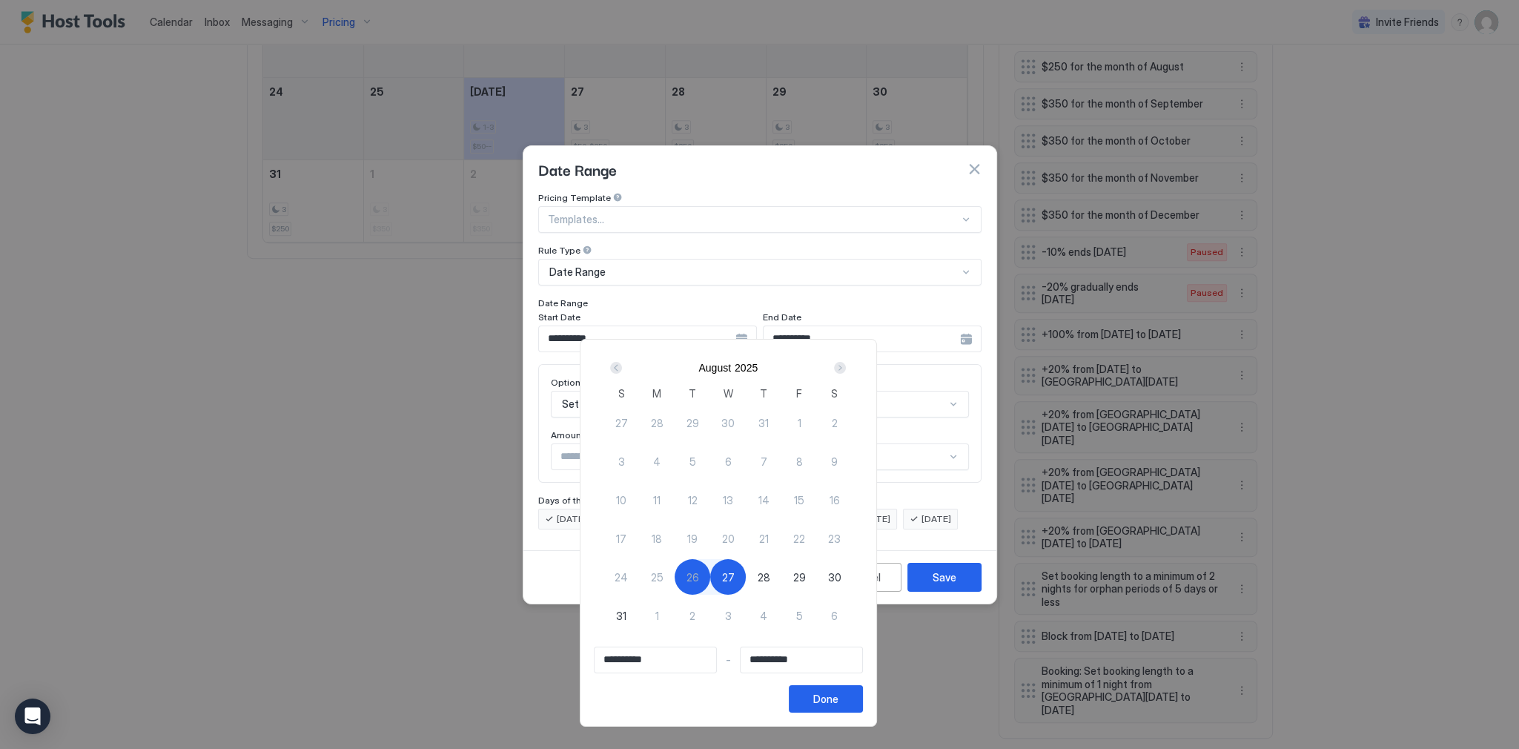
scroll to position [285, 854]
click at [824, 660] on input "**********" at bounding box center [801, 659] width 122 height 25
click at [770, 572] on span "28" at bounding box center [763, 577] width 13 height 16
type input "**********"
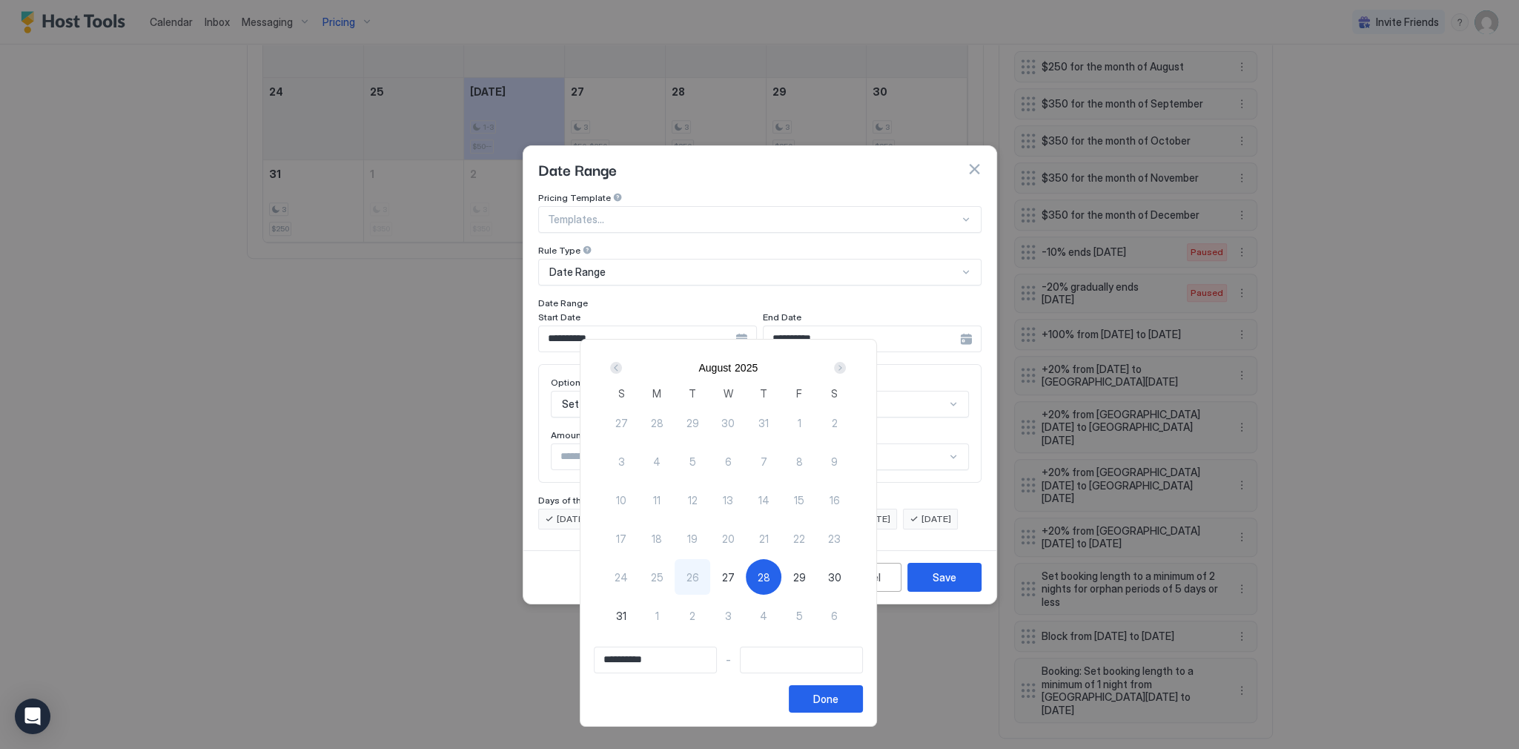
click at [770, 578] on span "28" at bounding box center [763, 577] width 13 height 16
click at [692, 656] on input "**********" at bounding box center [655, 659] width 122 height 25
type input "**********"
click at [745, 581] on div "27" at bounding box center [728, 577] width 36 height 36
type input "**********"
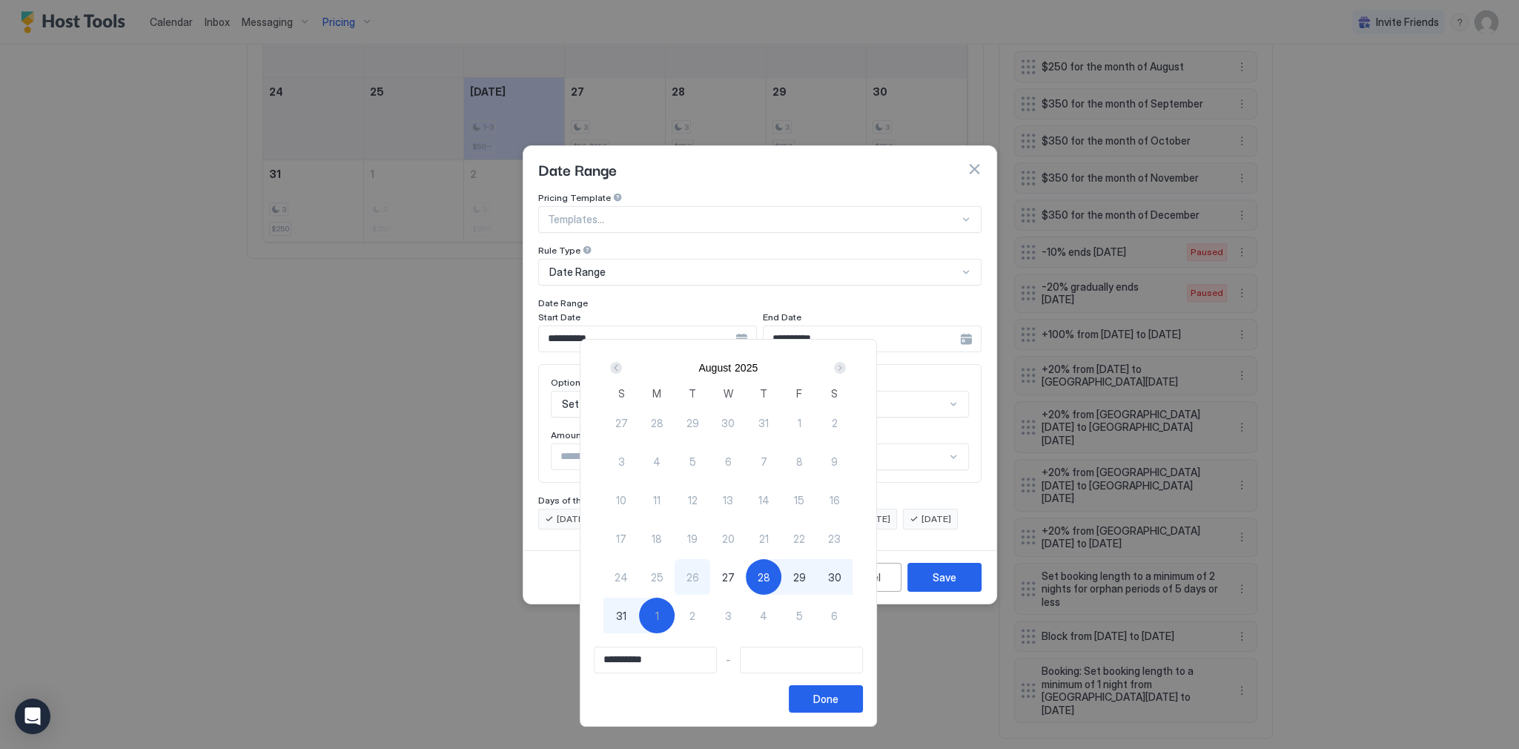
type input "**********"
click at [624, 662] on input "**********" at bounding box center [655, 659] width 122 height 25
type input "**********"
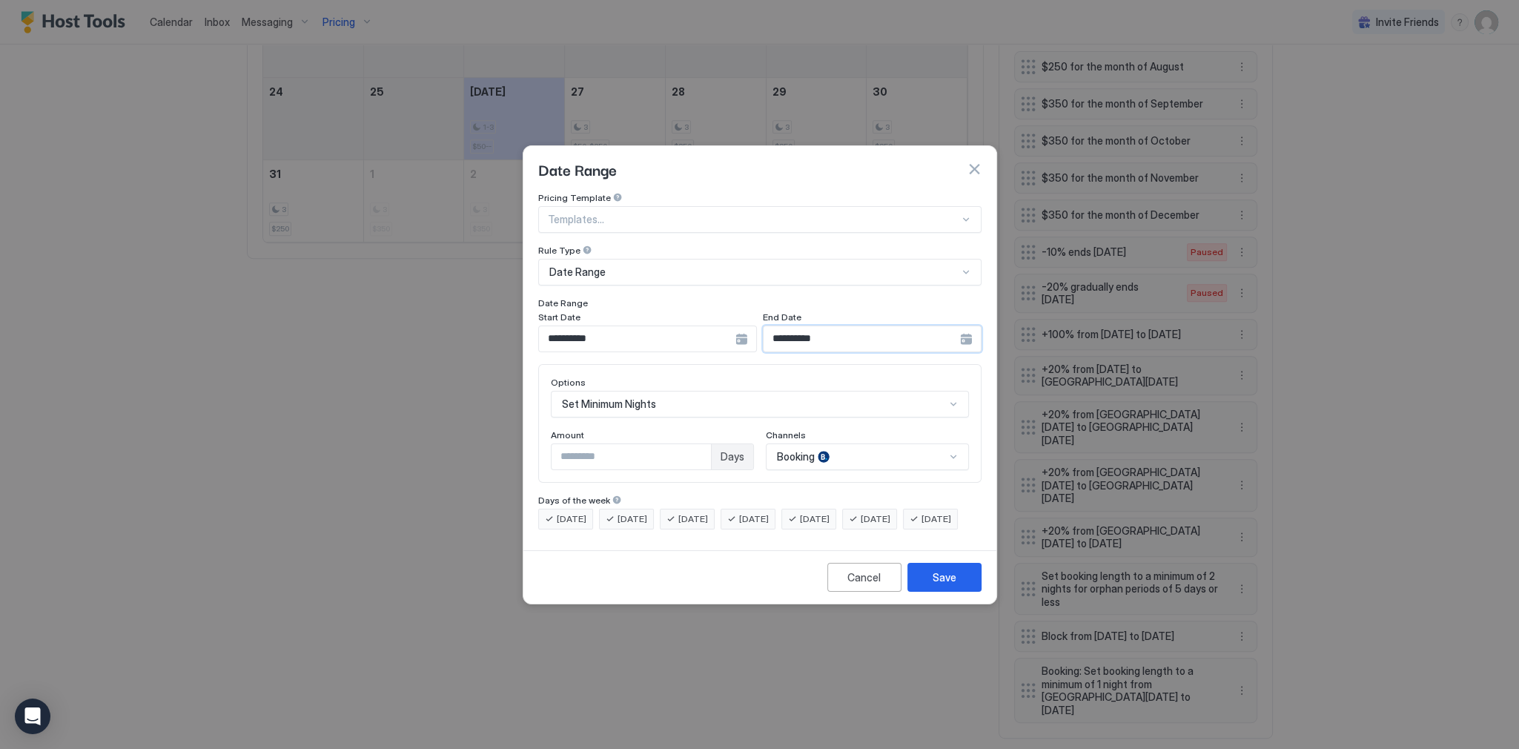
drag, startPoint x: 794, startPoint y: 331, endPoint x: 802, endPoint y: 327, distance: 9.0
click at [735, 327] on input "**********" at bounding box center [637, 338] width 196 height 25
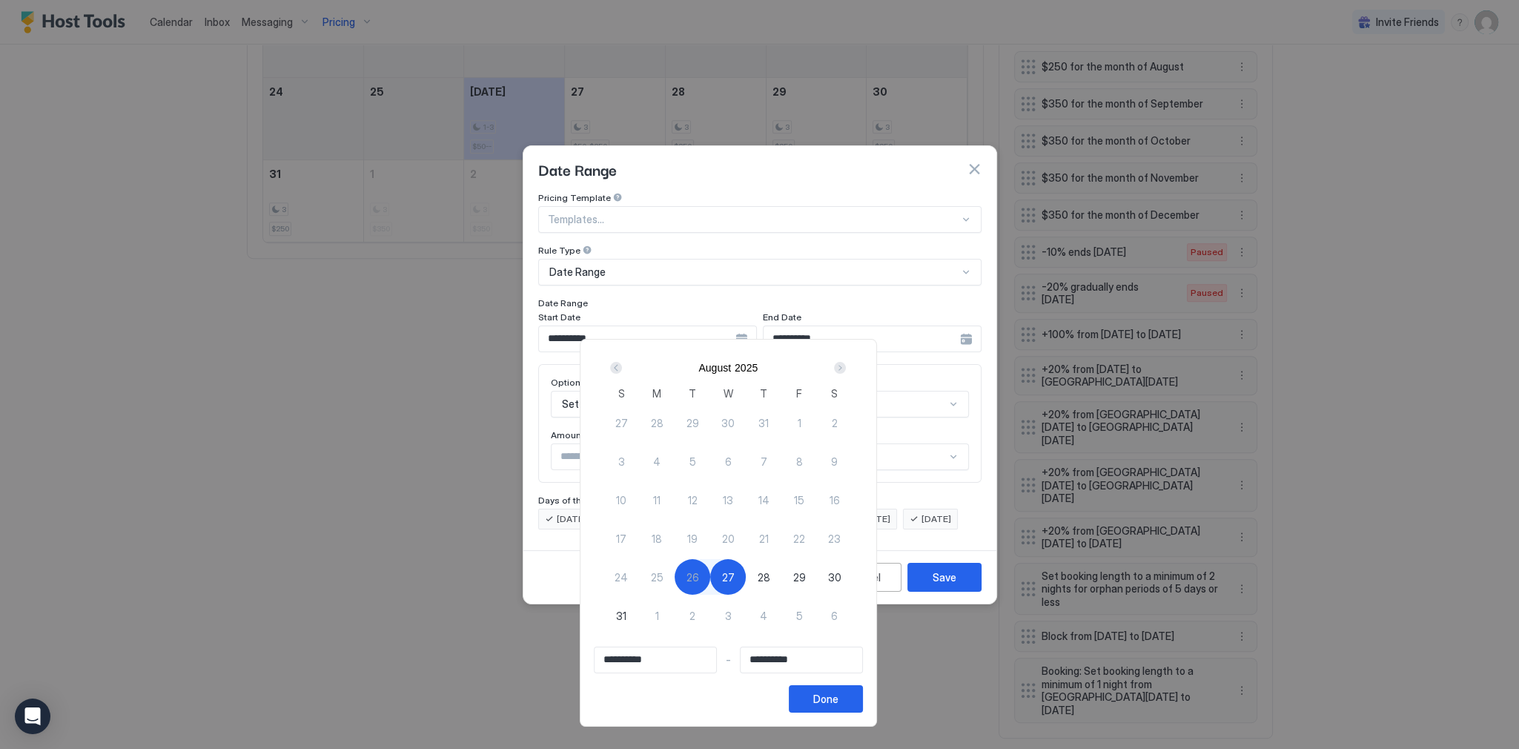
drag, startPoint x: 754, startPoint y: 580, endPoint x: 782, endPoint y: 583, distance: 28.3
click at [782, 583] on div "27 28 29 30 31 1 2 3 4 5 6 7 8 9 10 11 12 13 14 15 16 17 18 19 20 21 22 23 24 2…" at bounding box center [727, 529] width 249 height 252
click at [781, 575] on div "28" at bounding box center [764, 577] width 36 height 36
type input "**********"
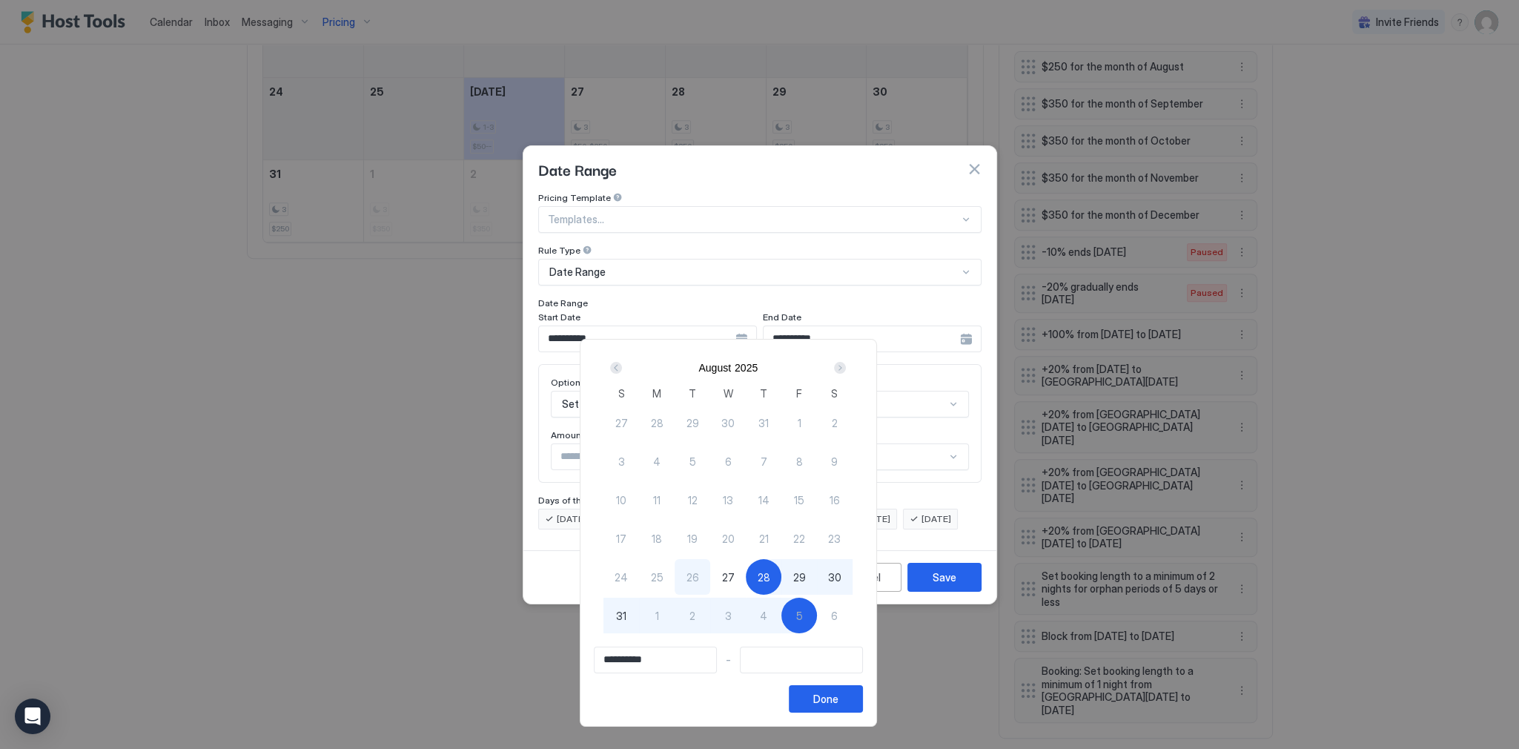
type input "**********"
click at [979, 156] on div at bounding box center [759, 374] width 1519 height 749
type input "**********"
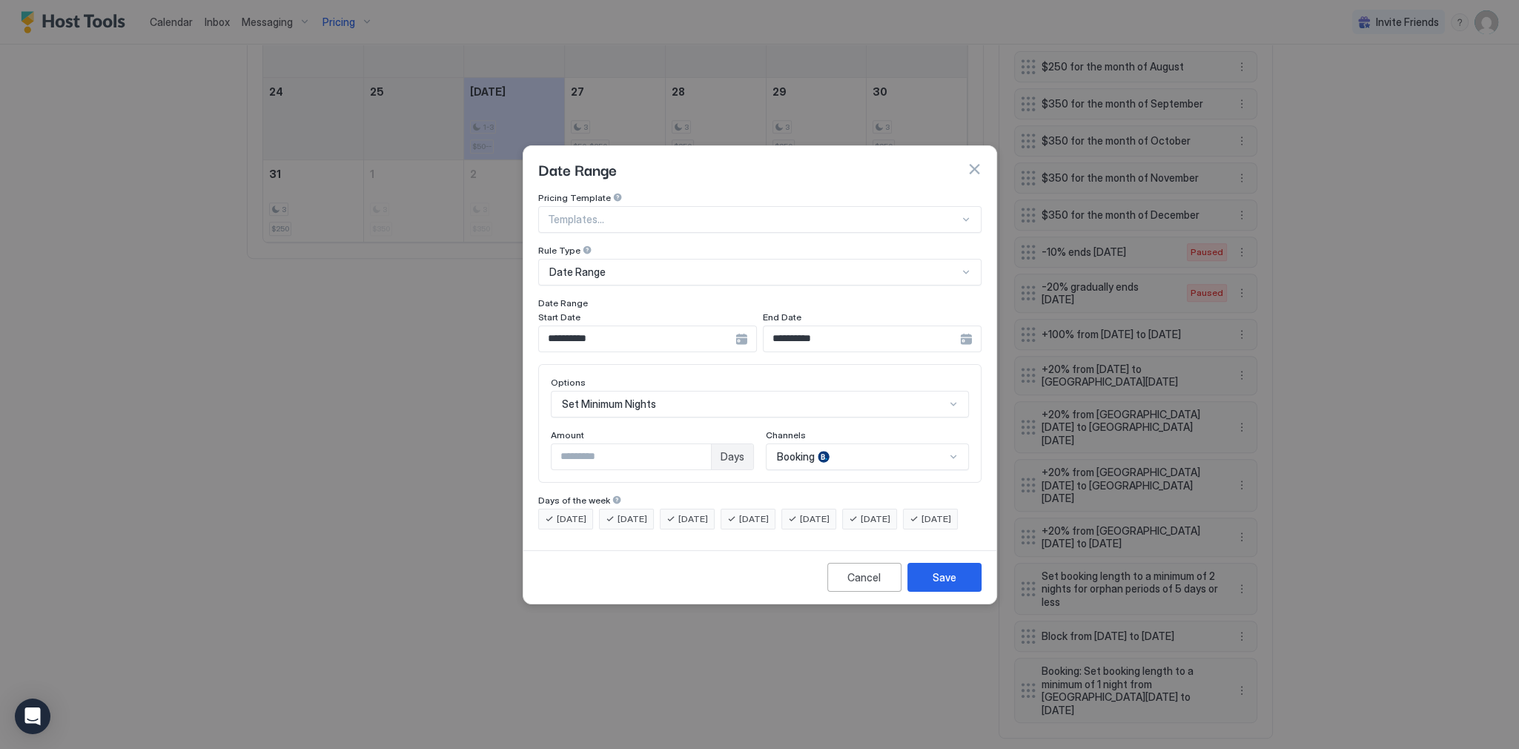
click at [969, 165] on div "Date Range" at bounding box center [759, 169] width 443 height 22
click at [969, 162] on button "button" at bounding box center [973, 169] width 15 height 15
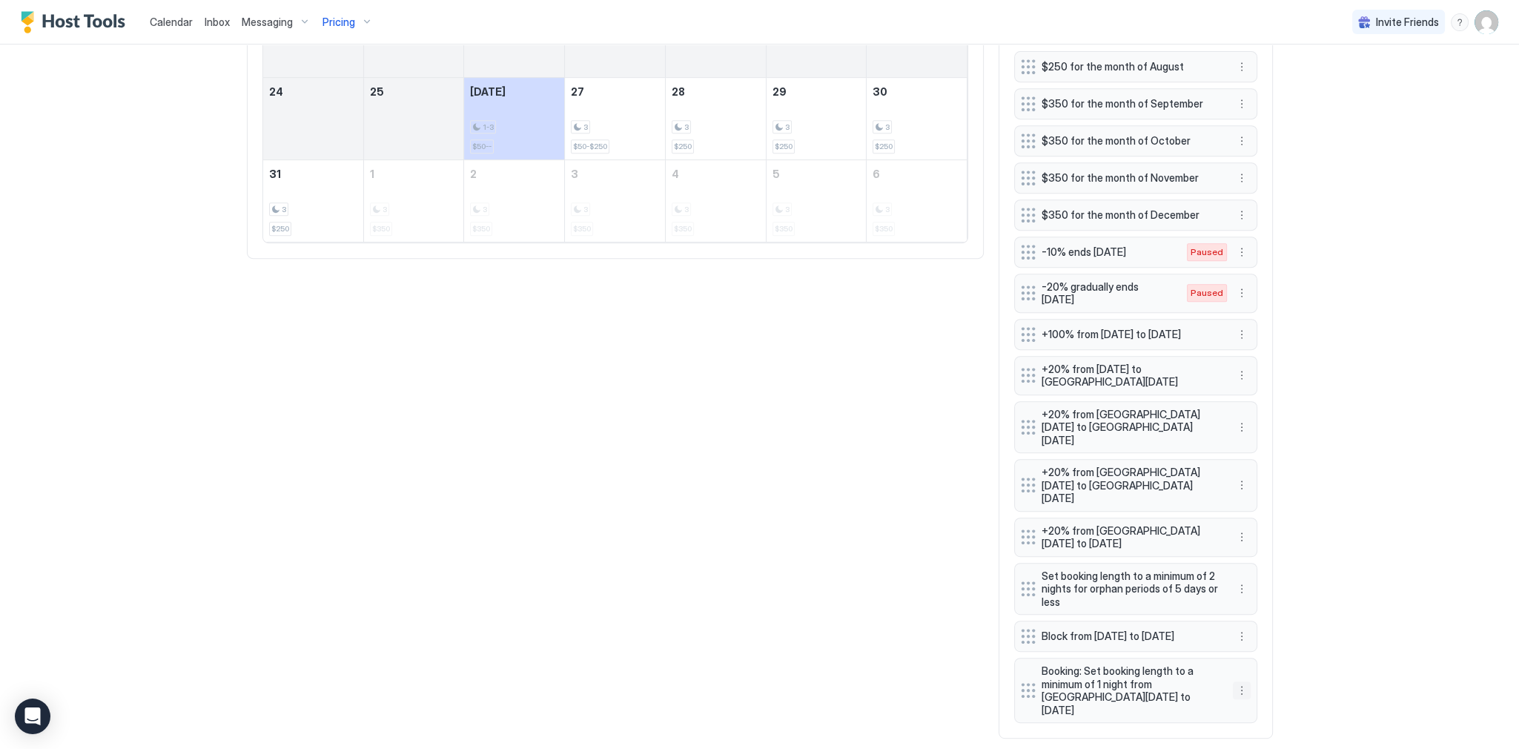
click at [1237, 681] on button "More options" at bounding box center [1242, 690] width 18 height 18
click at [1261, 735] on span "Delete" at bounding box center [1264, 734] width 27 height 11
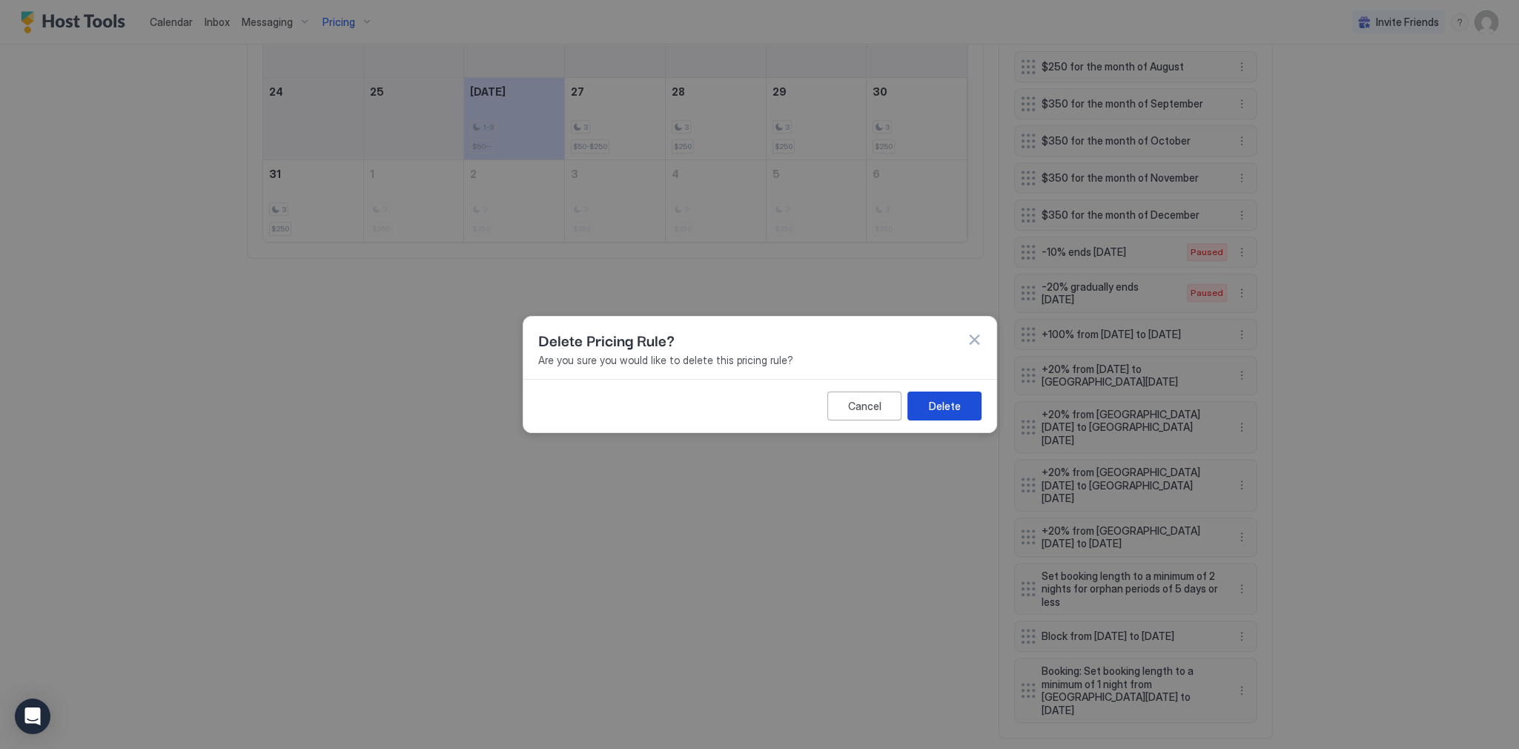
click at [961, 399] on button "Delete" at bounding box center [944, 405] width 74 height 29
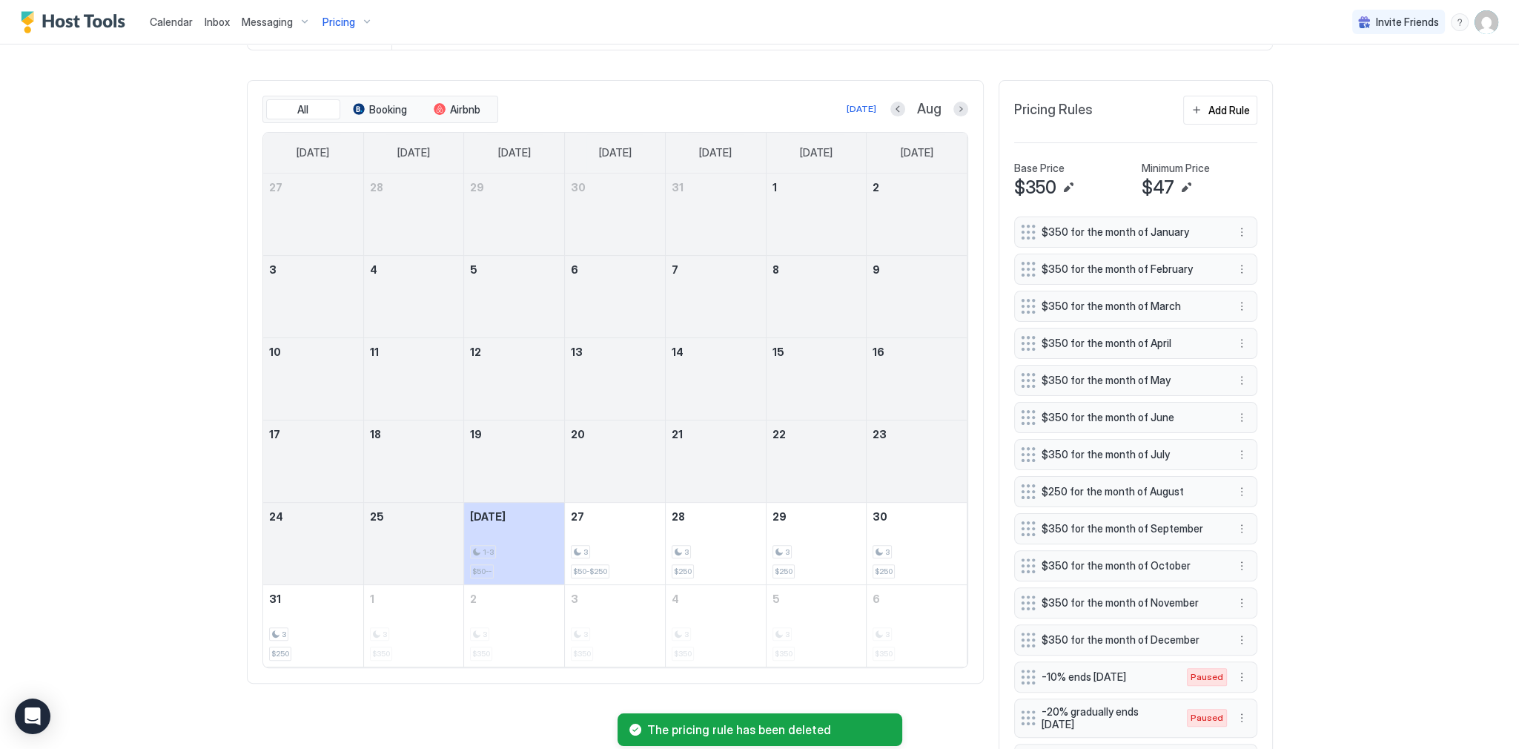
scroll to position [310, 0]
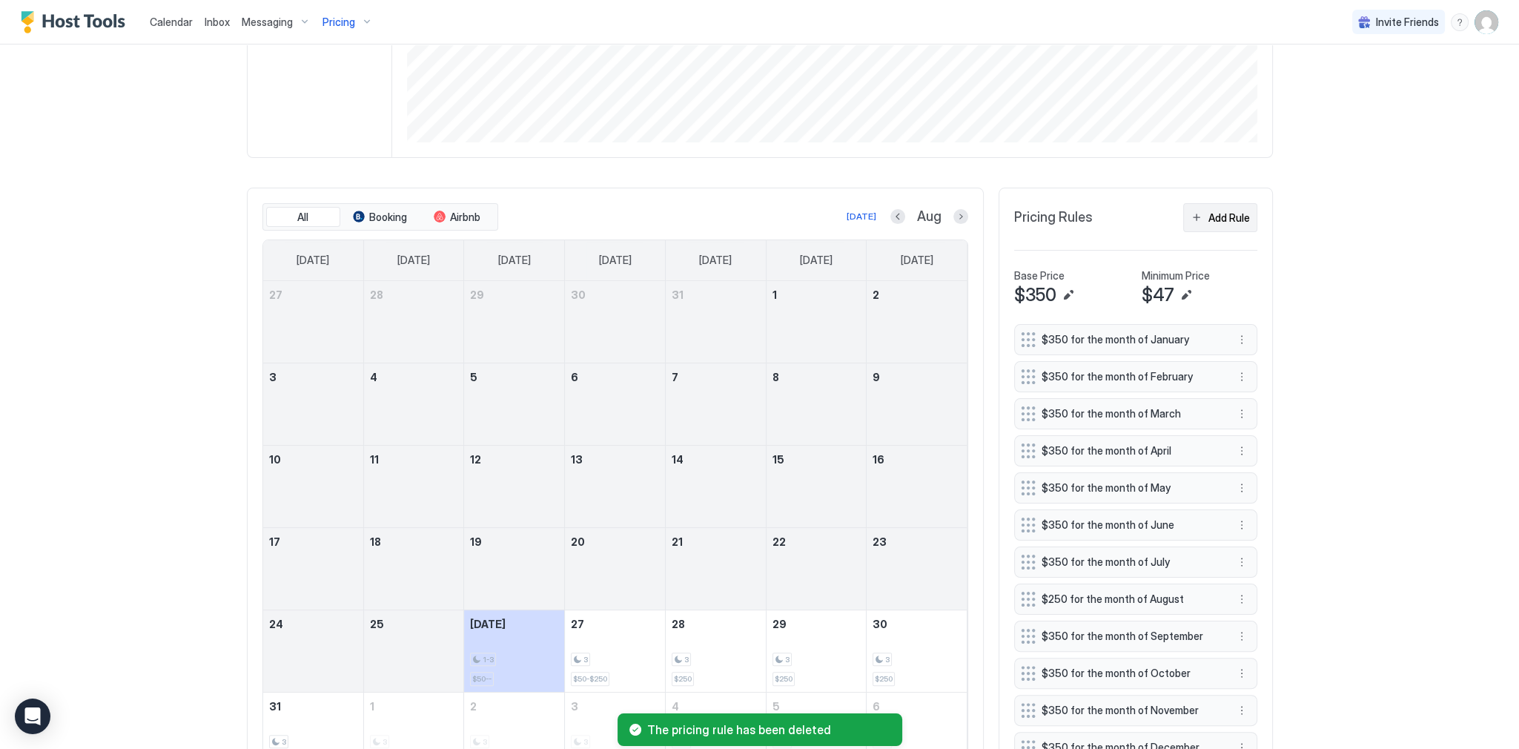
click at [1211, 210] on div "Add Rule" at bounding box center [1229, 218] width 42 height 16
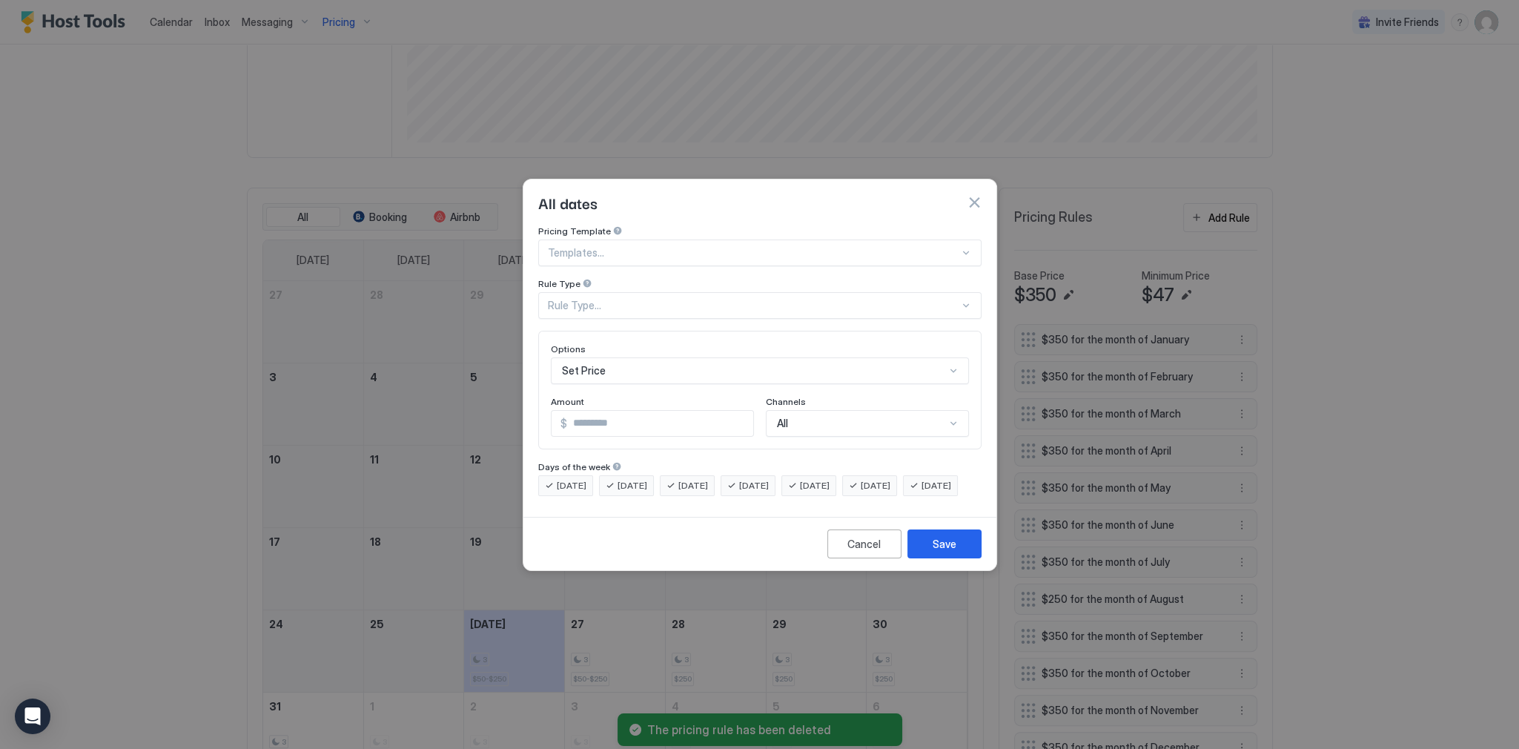
click at [622, 299] on div "Rule Type..." at bounding box center [753, 305] width 411 height 13
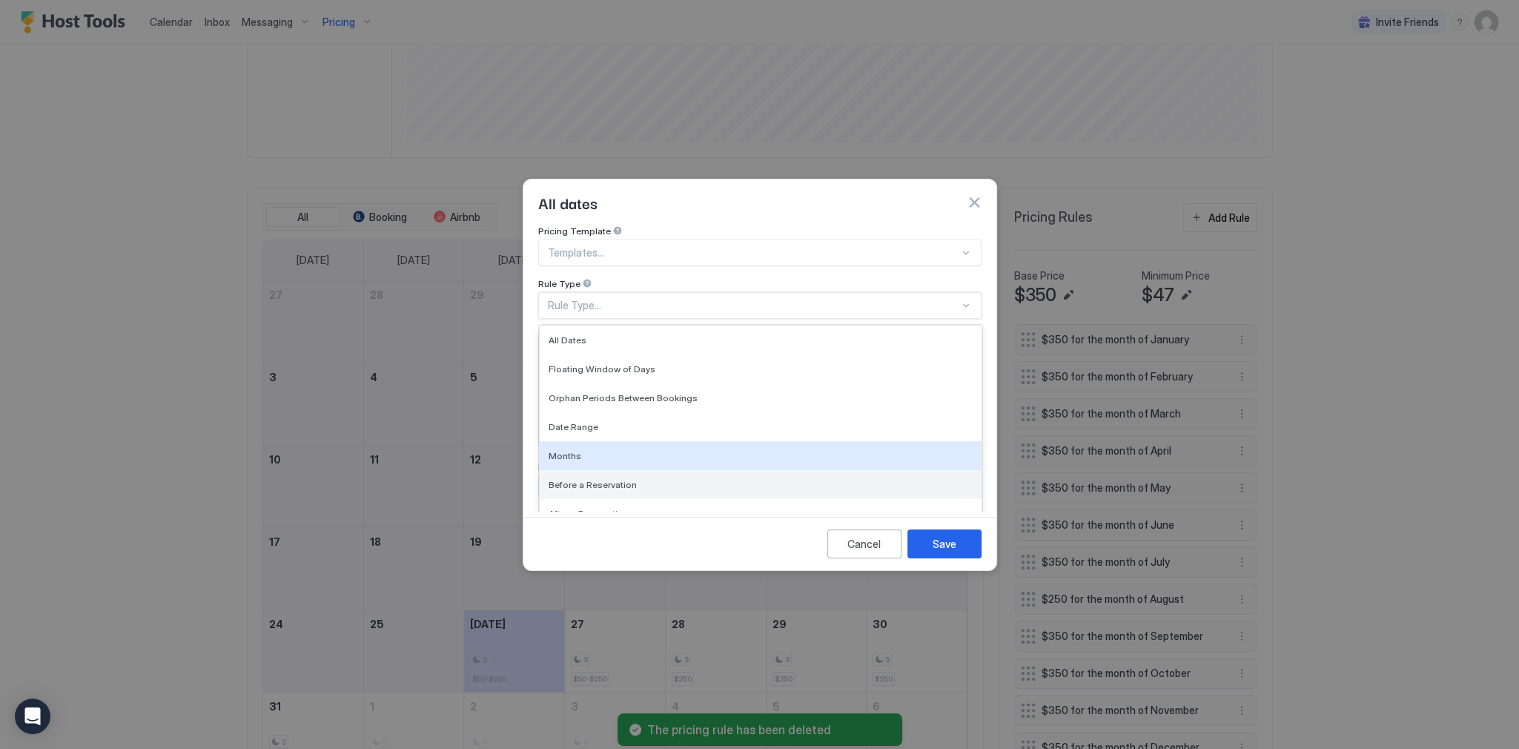
scroll to position [360, 0]
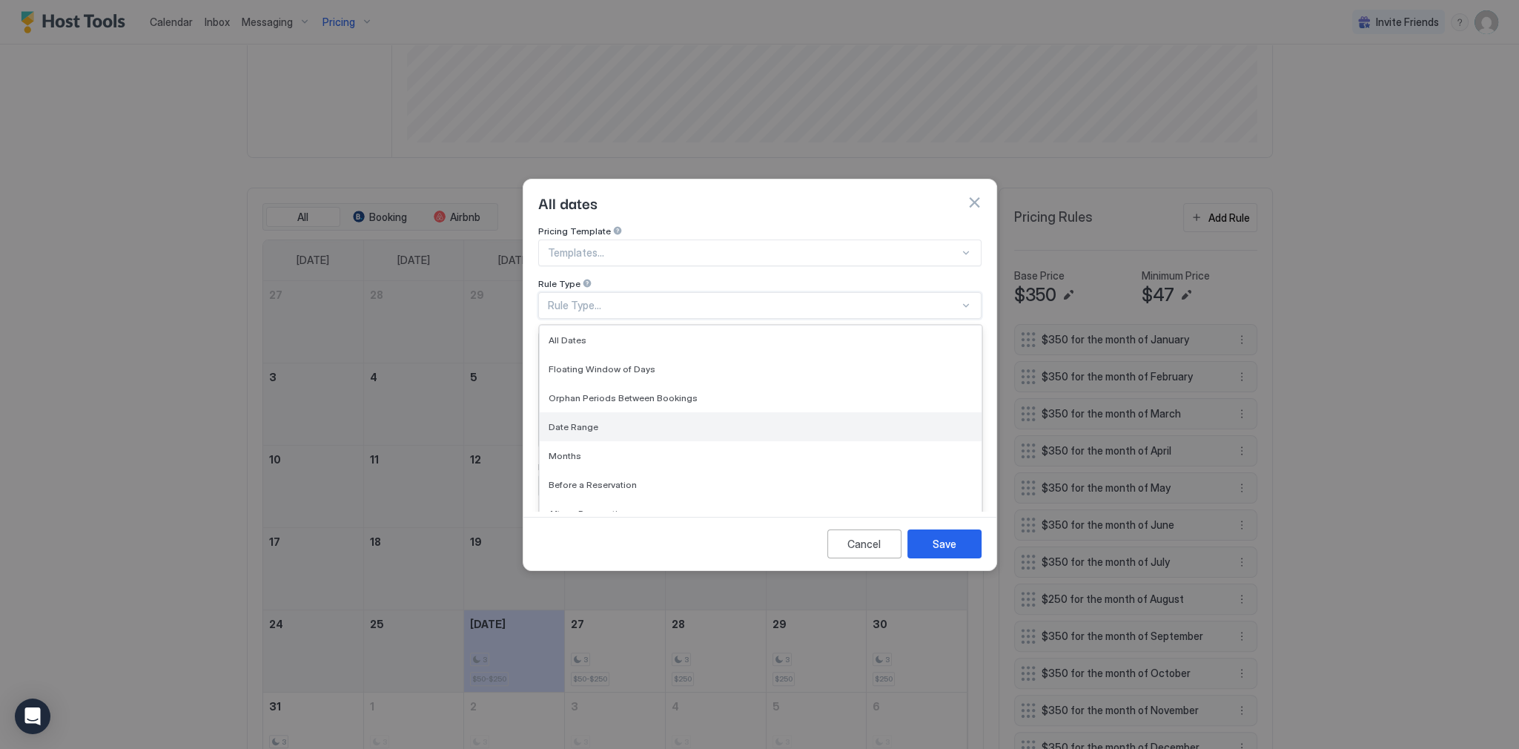
click at [611, 421] on div "Date Range" at bounding box center [760, 426] width 424 height 11
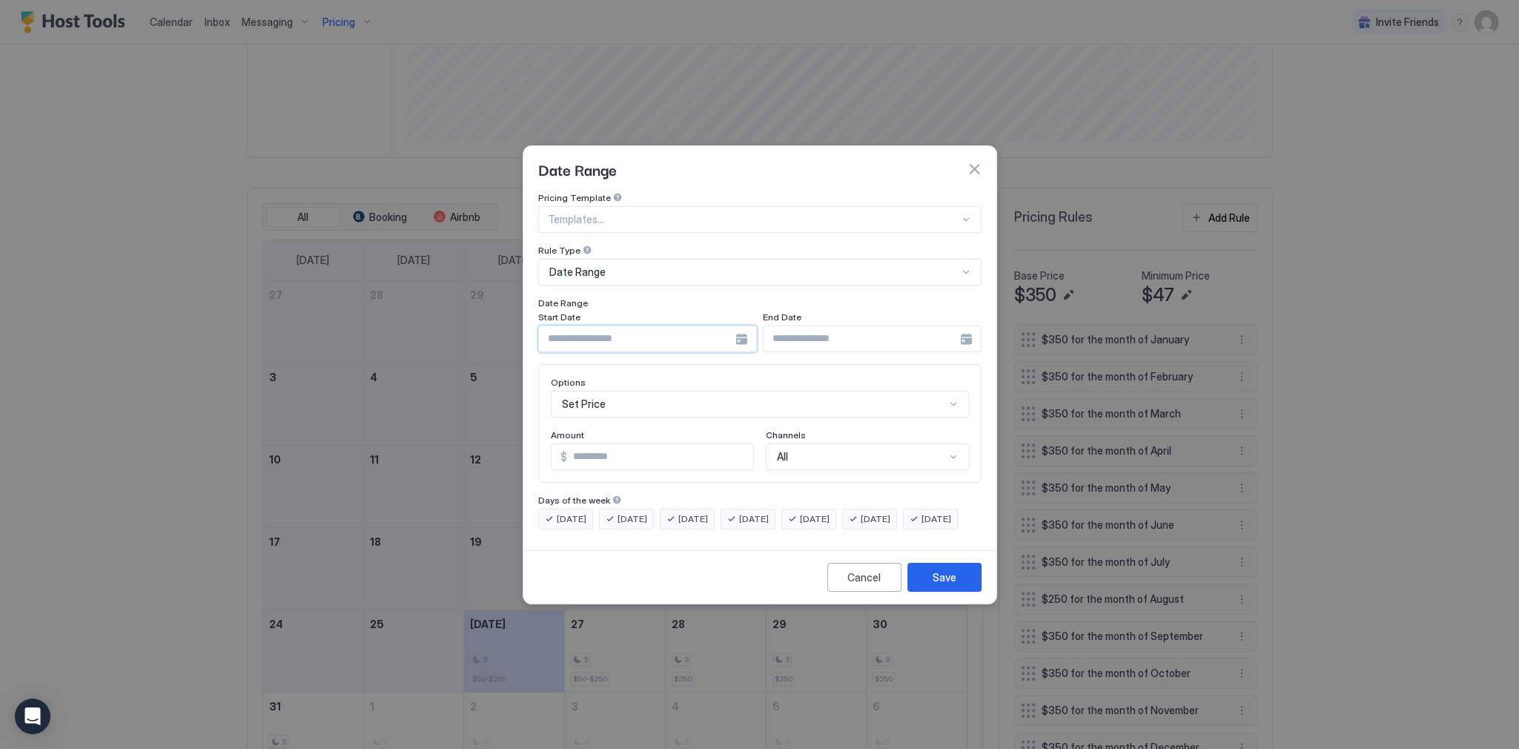
click at [637, 329] on input "Input Field" at bounding box center [637, 338] width 196 height 25
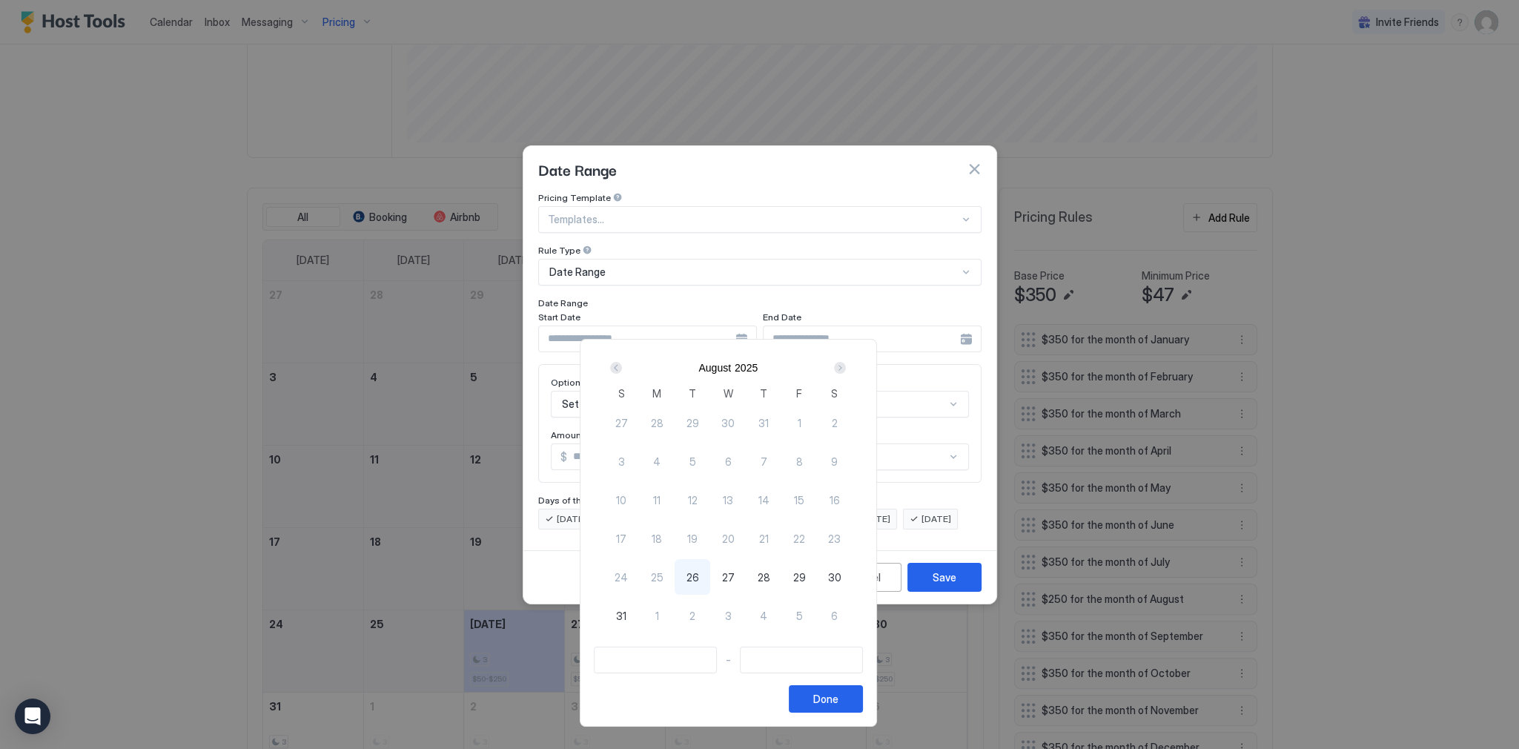
click at [710, 577] on div "26" at bounding box center [692, 577] width 36 height 36
type input "**********"
click at [781, 575] on div "28" at bounding box center [764, 577] width 36 height 36
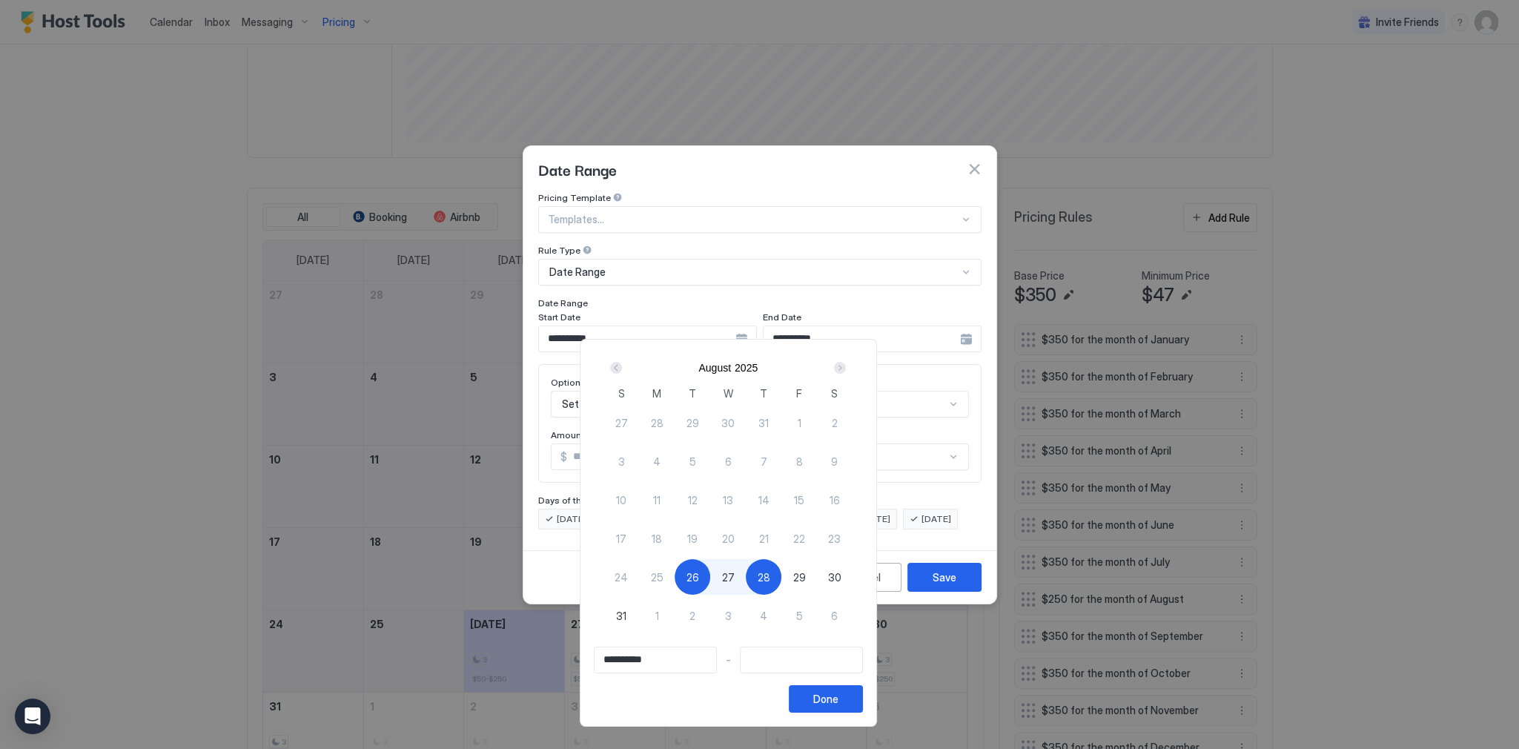
type input "**********"
click at [838, 697] on div "Done" at bounding box center [825, 699] width 25 height 16
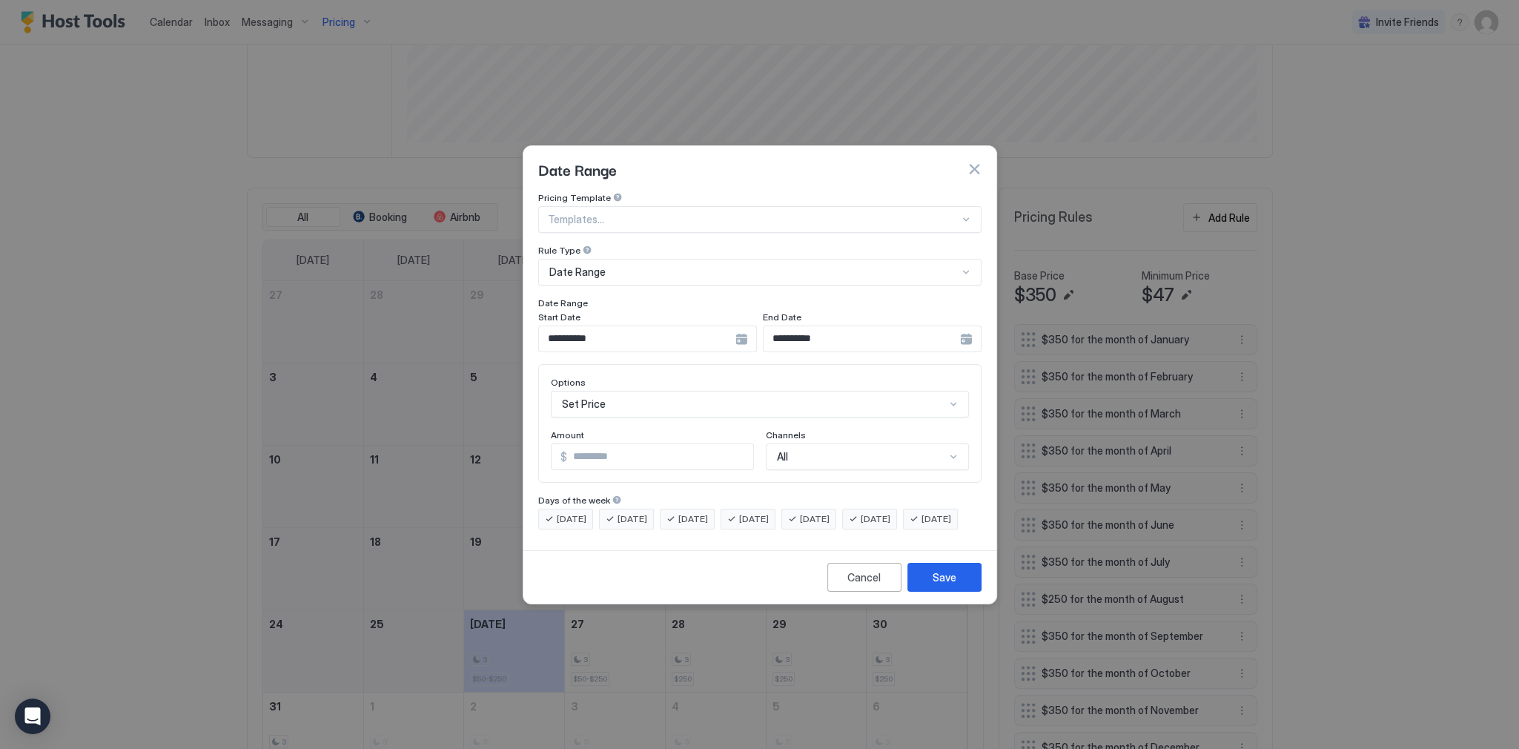
scroll to position [76, 0]
click at [664, 392] on div "Set Price" at bounding box center [760, 404] width 418 height 27
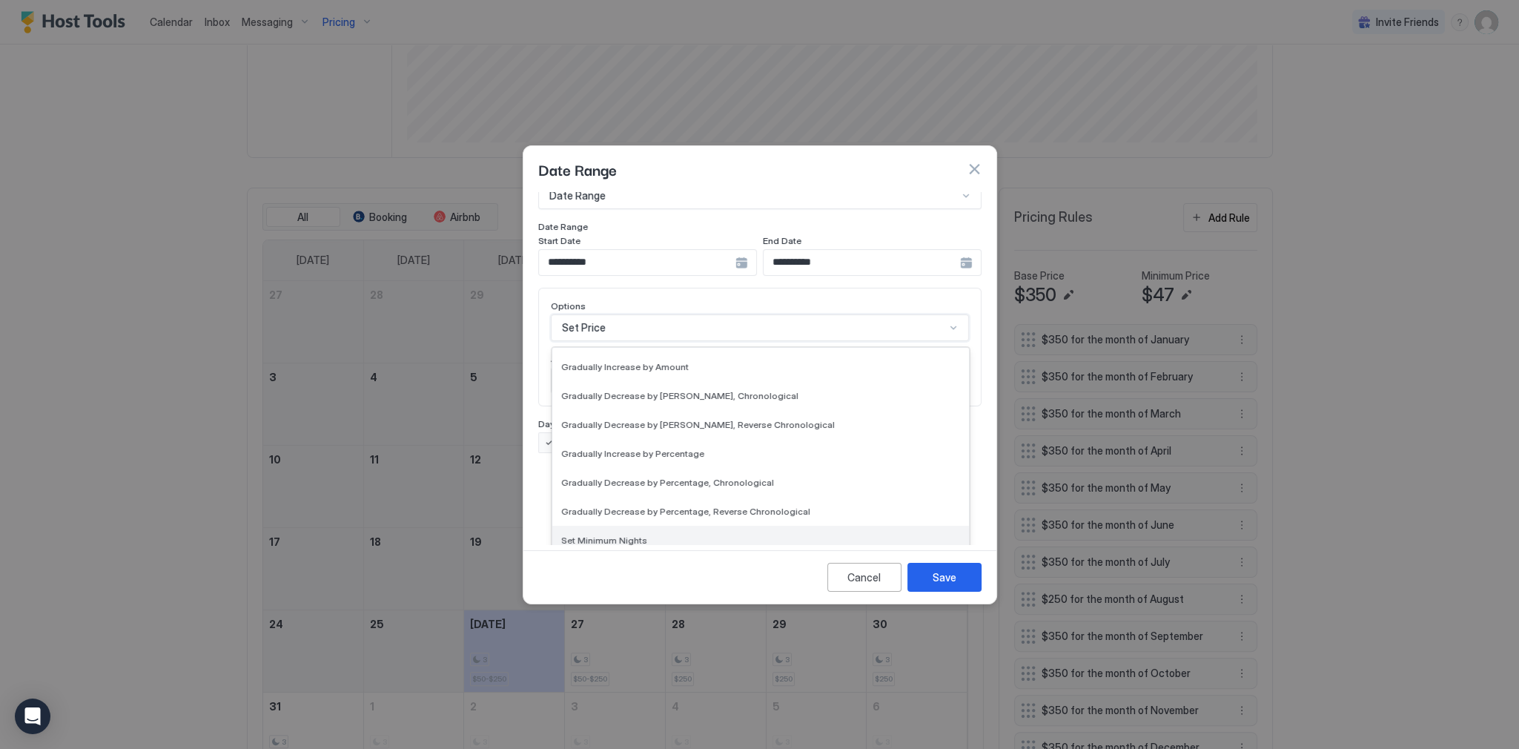
scroll to position [269, 0]
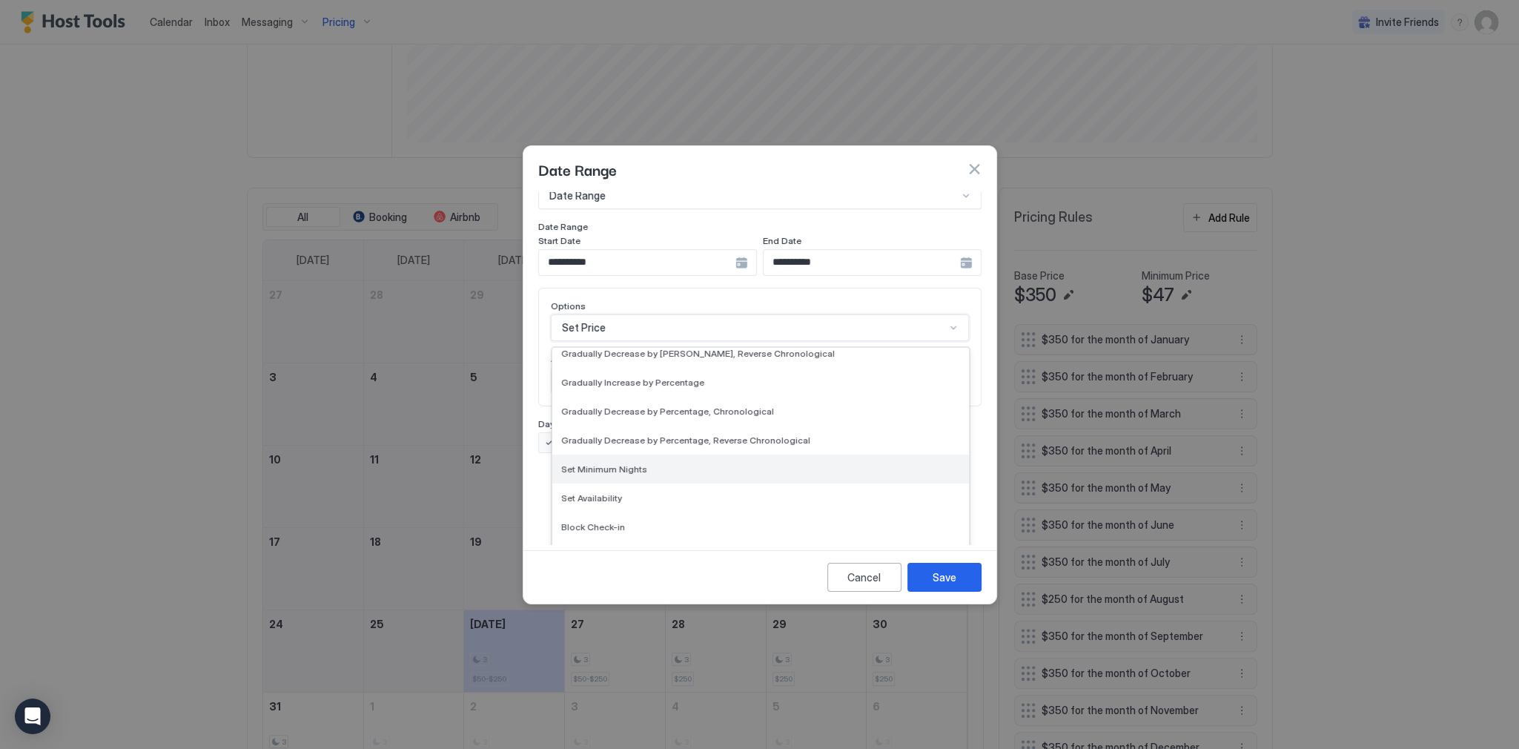
click at [628, 463] on span "Set Minimum Nights" at bounding box center [604, 468] width 86 height 11
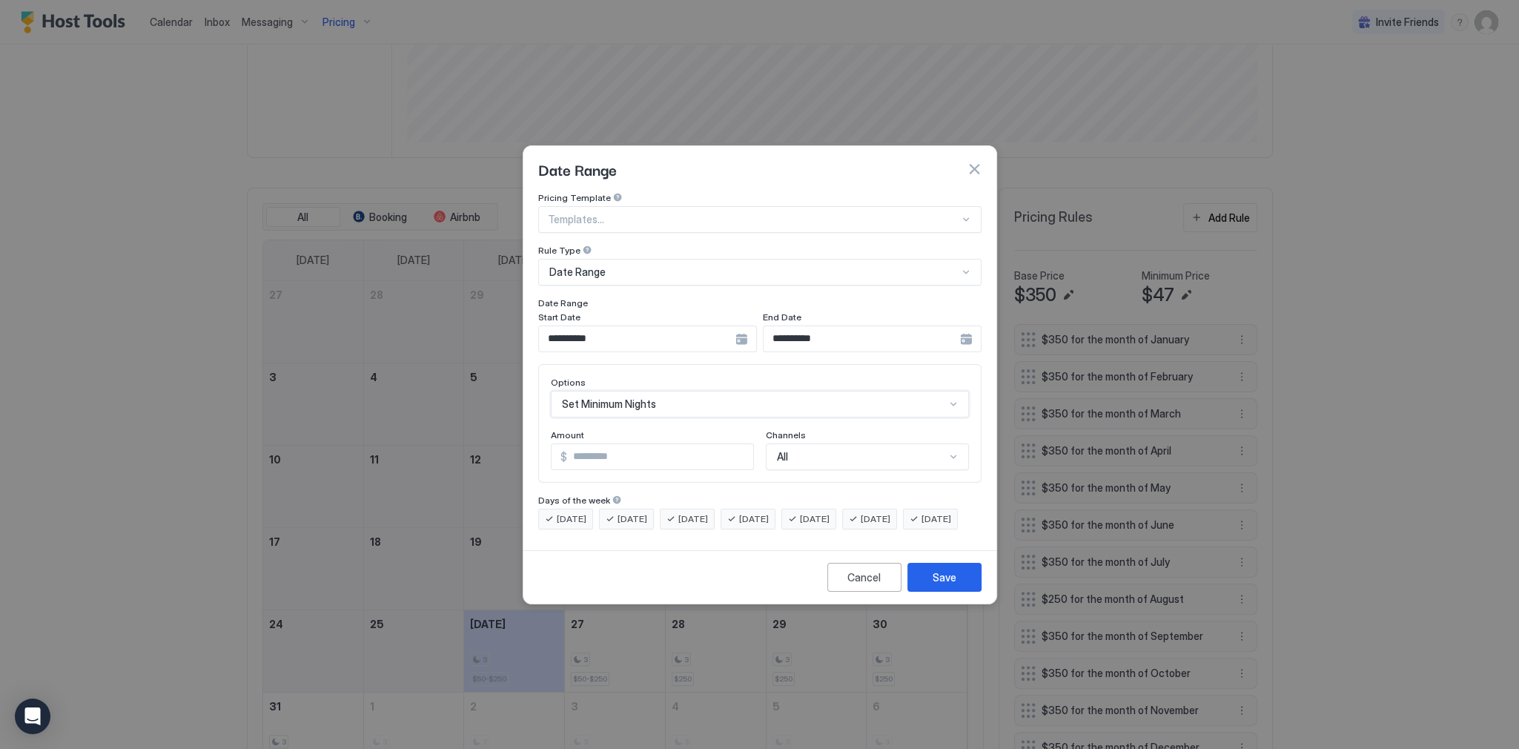
scroll to position [0, 0]
click at [668, 454] on input "*" at bounding box center [630, 456] width 159 height 25
drag, startPoint x: 625, startPoint y: 449, endPoint x: 563, endPoint y: 457, distance: 62.7
click at [566, 457] on div "Options Set Minimum Nights Amount * Days Channels All" at bounding box center [759, 423] width 443 height 119
drag, startPoint x: 569, startPoint y: 450, endPoint x: 557, endPoint y: 450, distance: 11.9
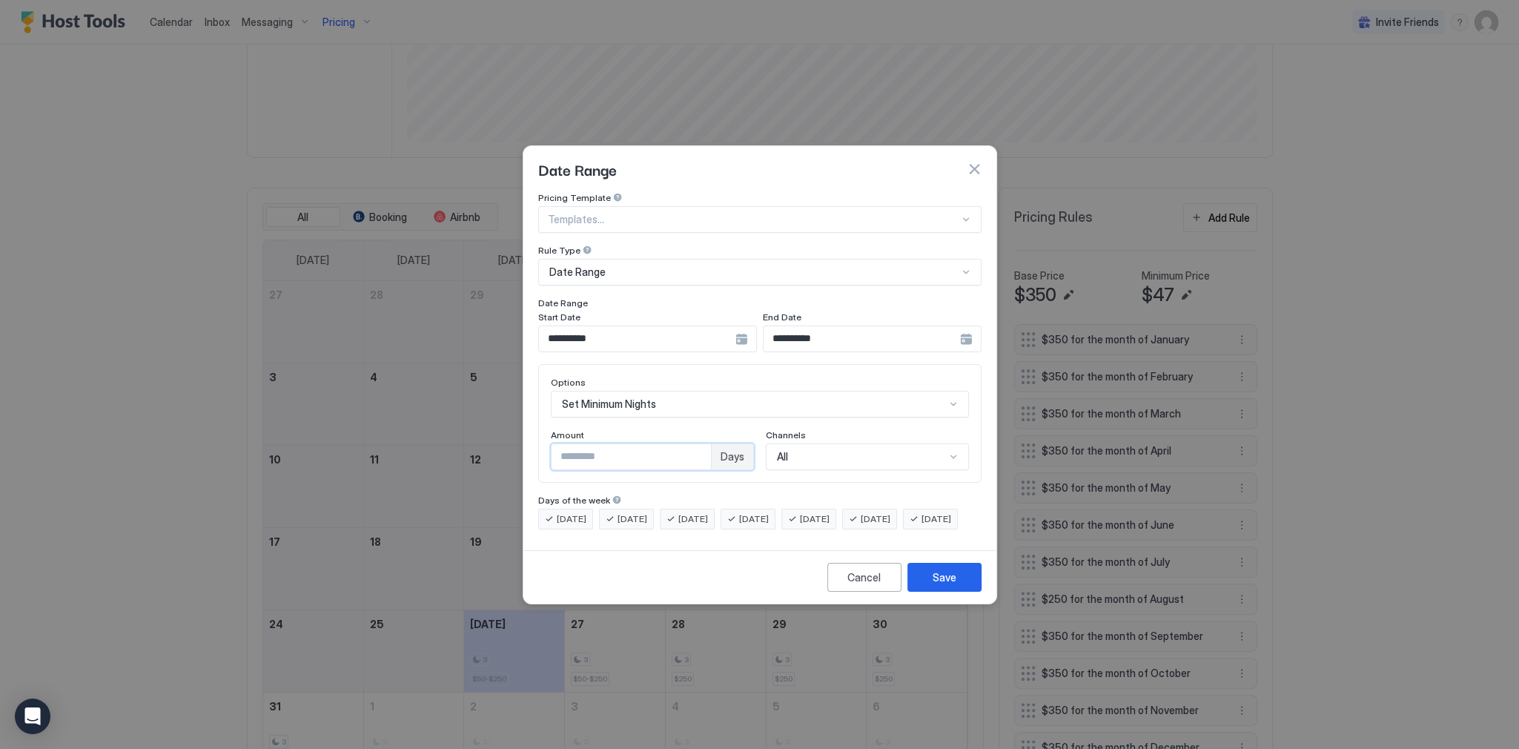
click at [557, 450] on input "*" at bounding box center [630, 456] width 159 height 25
type input "*"
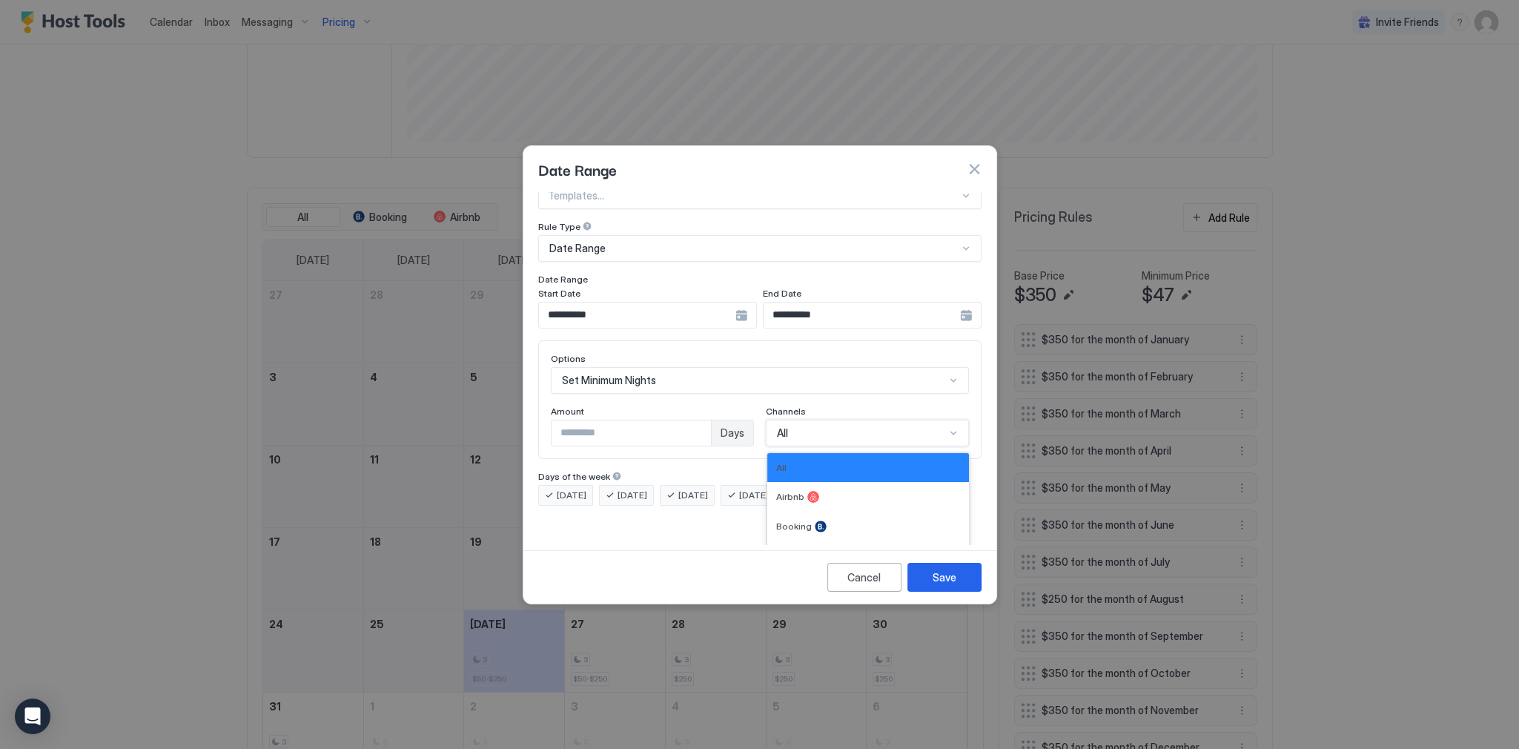
click at [857, 446] on div "4 results available. Use Up and Down to choose options, press Enter to select t…" at bounding box center [867, 432] width 203 height 27
click at [817, 520] on div at bounding box center [821, 526] width 12 height 12
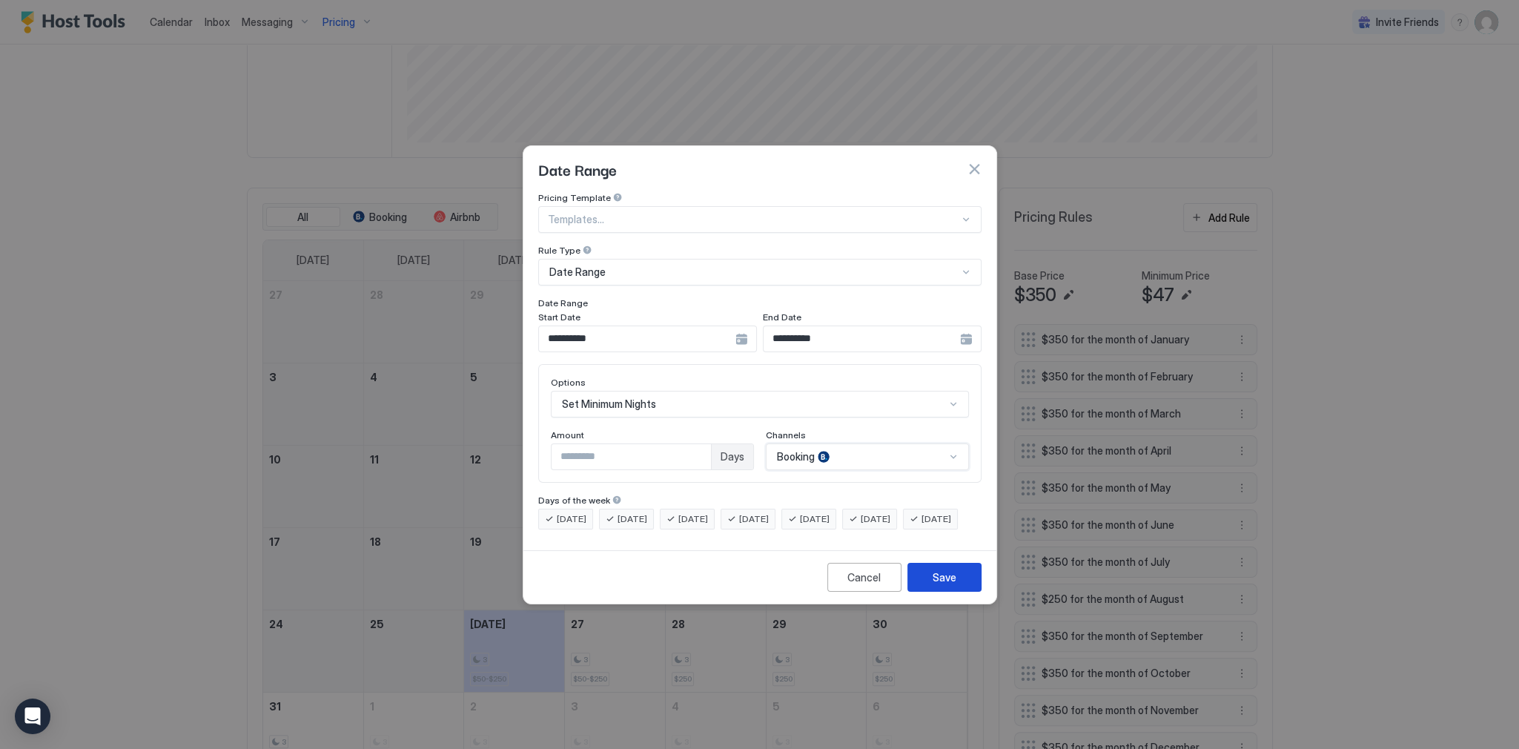
click at [929, 581] on button "Save" at bounding box center [944, 577] width 74 height 29
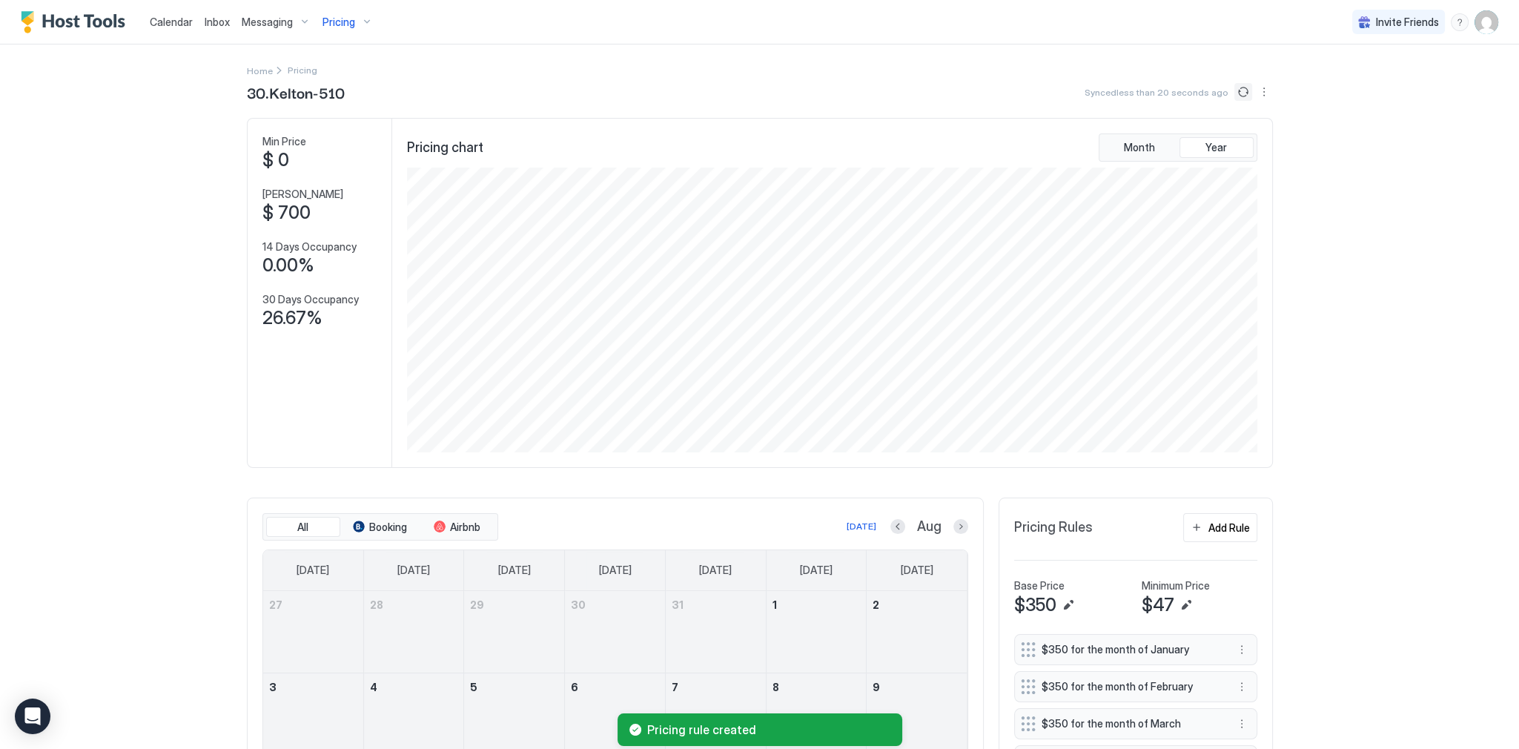
click at [1238, 93] on button "Sync prices" at bounding box center [1243, 92] width 18 height 18
click at [1239, 93] on button "Sync prices" at bounding box center [1243, 92] width 18 height 18
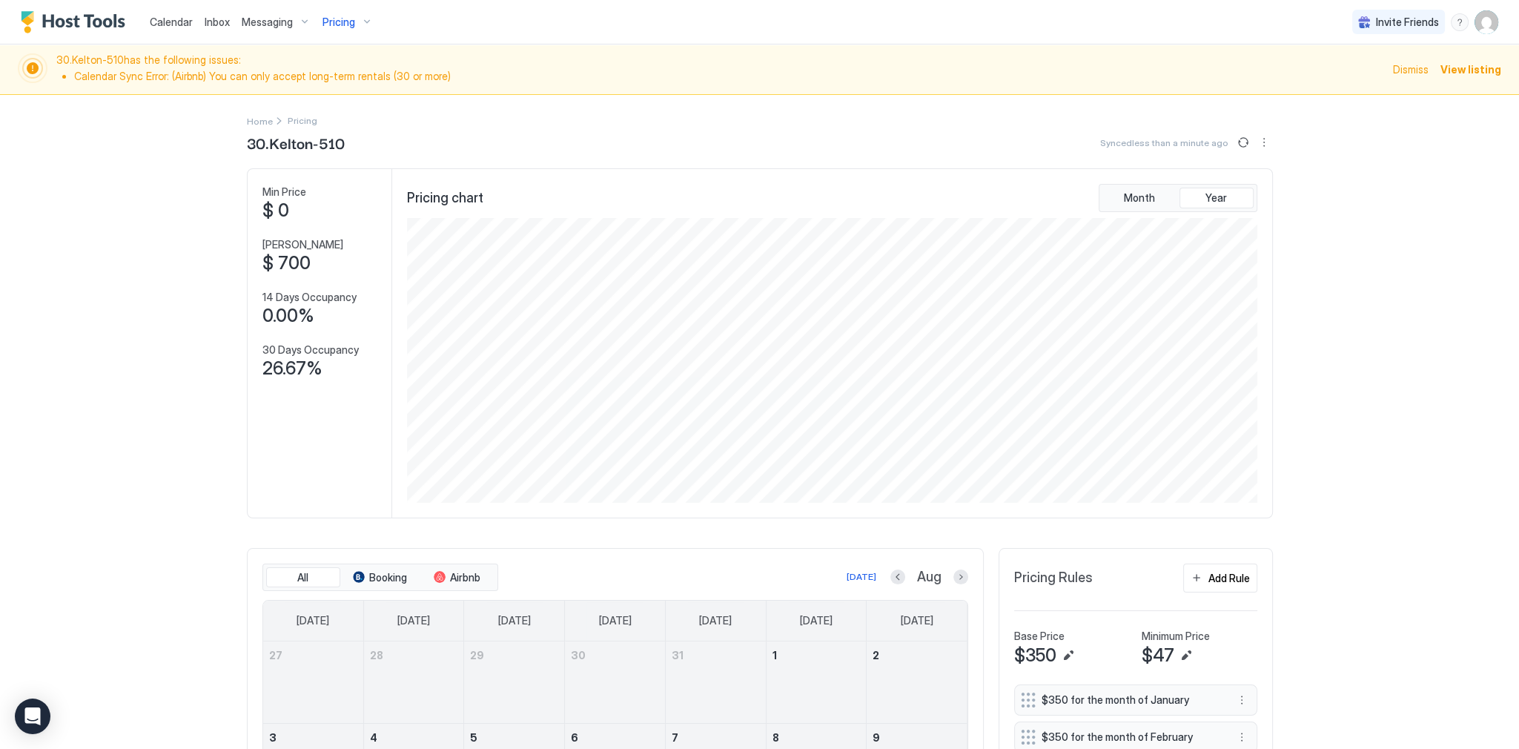
click at [1263, 271] on div "Pricing chart Month Year" at bounding box center [832, 343] width 880 height 348
click at [1234, 142] on button "Sync prices" at bounding box center [1243, 142] width 18 height 18
click at [1482, 21] on img "User profile" at bounding box center [1486, 22] width 24 height 24
click at [1357, 81] on span "Settings" at bounding box center [1344, 82] width 40 height 13
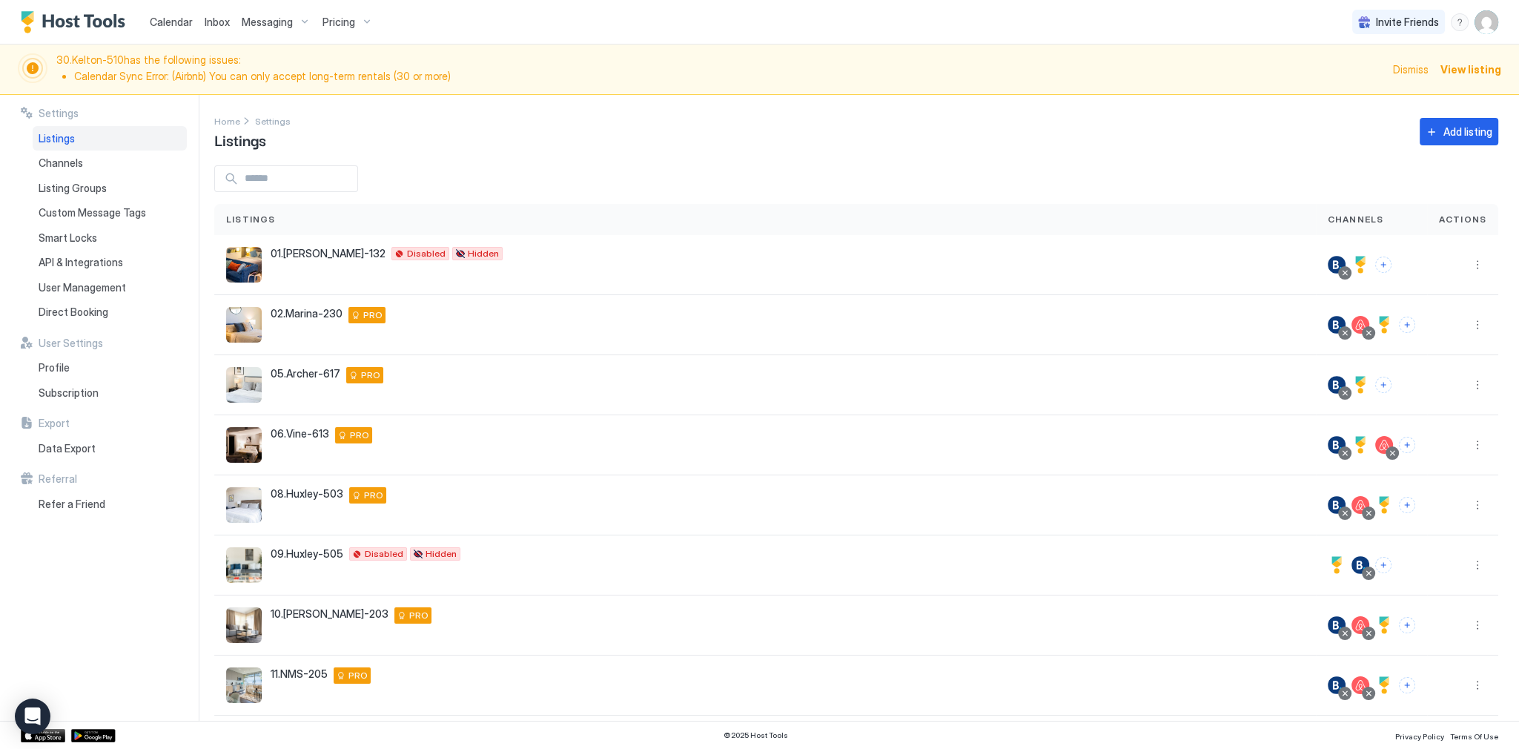
click at [365, 14] on div "Pricing" at bounding box center [347, 22] width 62 height 25
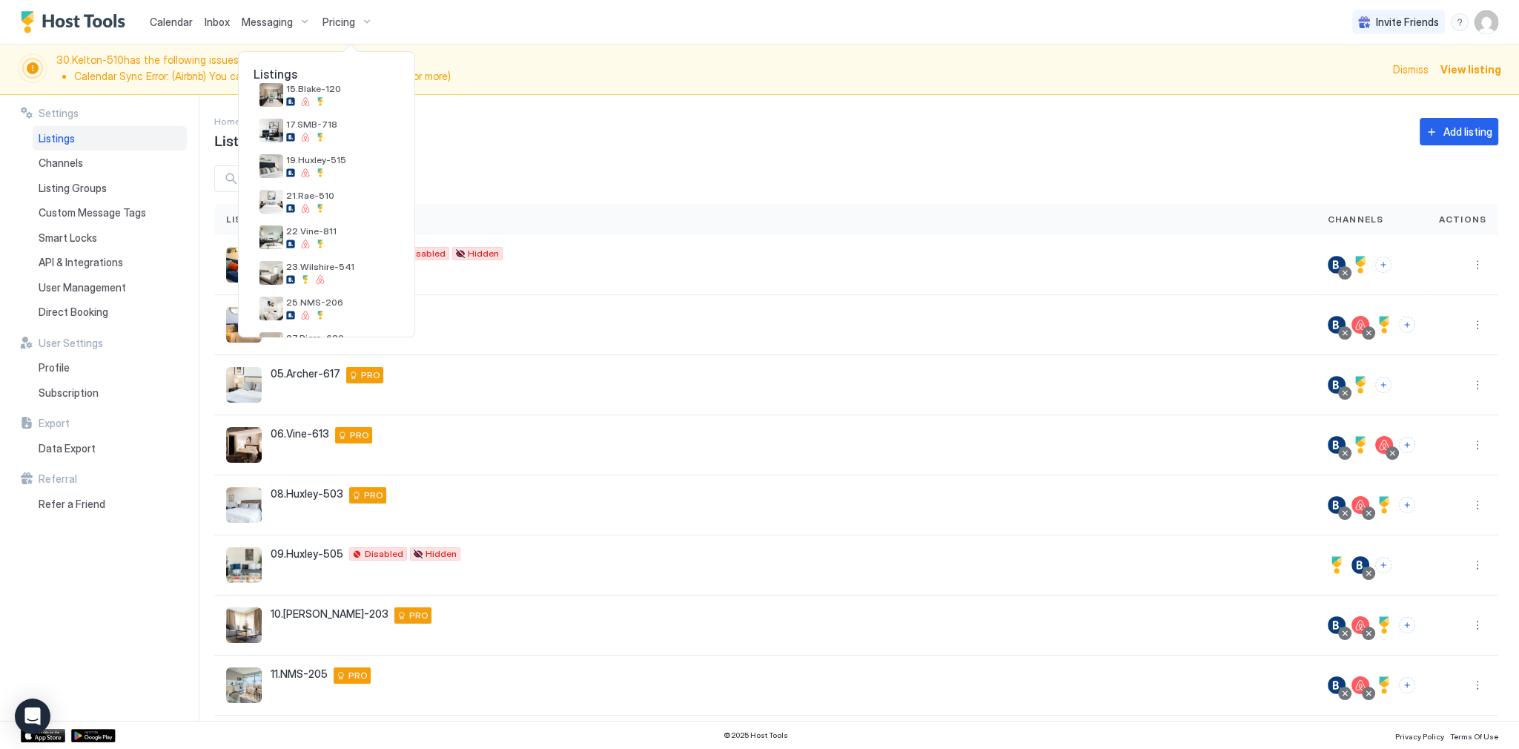
scroll to position [451, 0]
click at [368, 310] on div at bounding box center [339, 310] width 107 height 9
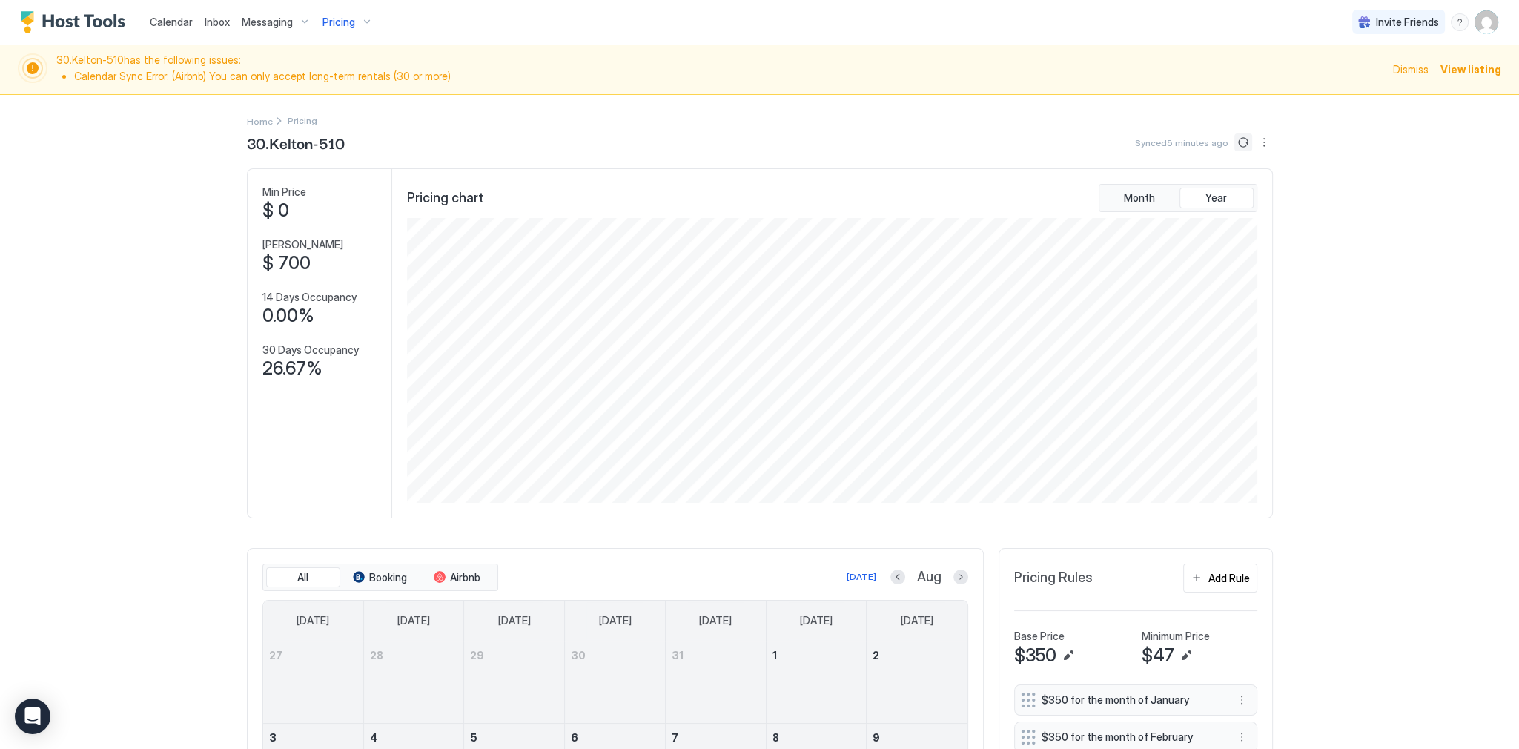
click at [1234, 140] on button "Sync prices" at bounding box center [1243, 142] width 18 height 18
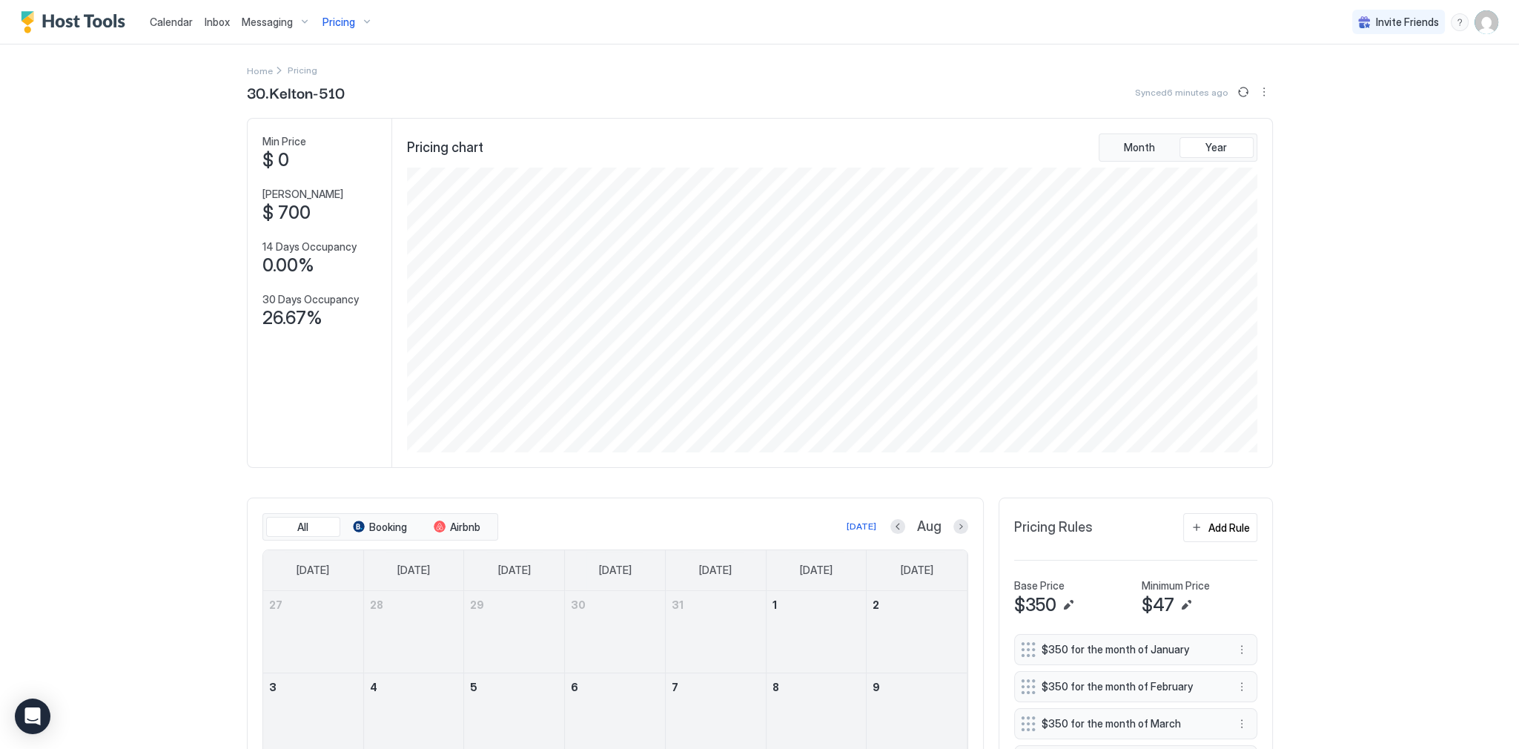
click at [1346, 232] on div "Calendar Inbox Messaging Pricing Invite Friends SG Home Pricing 30.Kelton-510 S…" at bounding box center [759, 374] width 1519 height 749
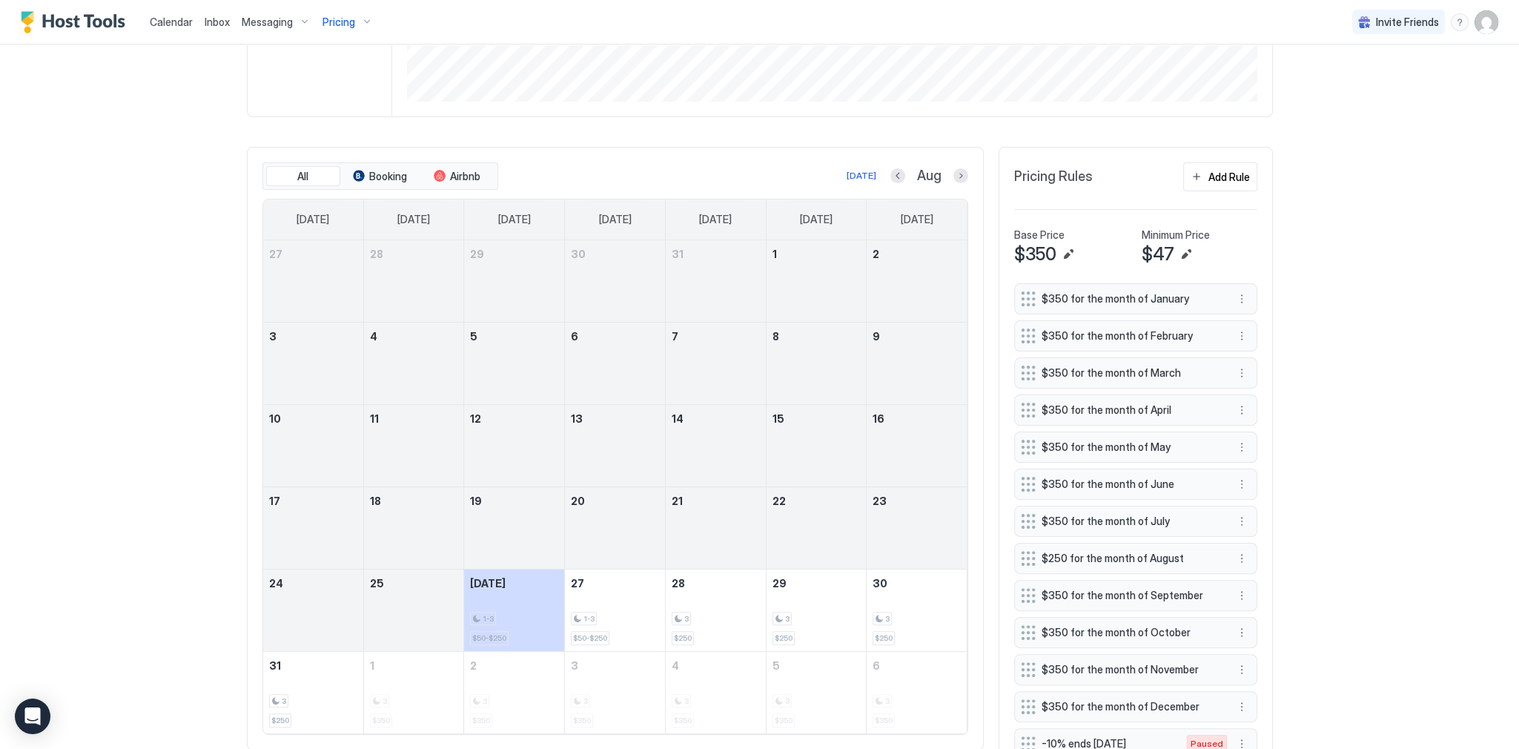
scroll to position [477, 0]
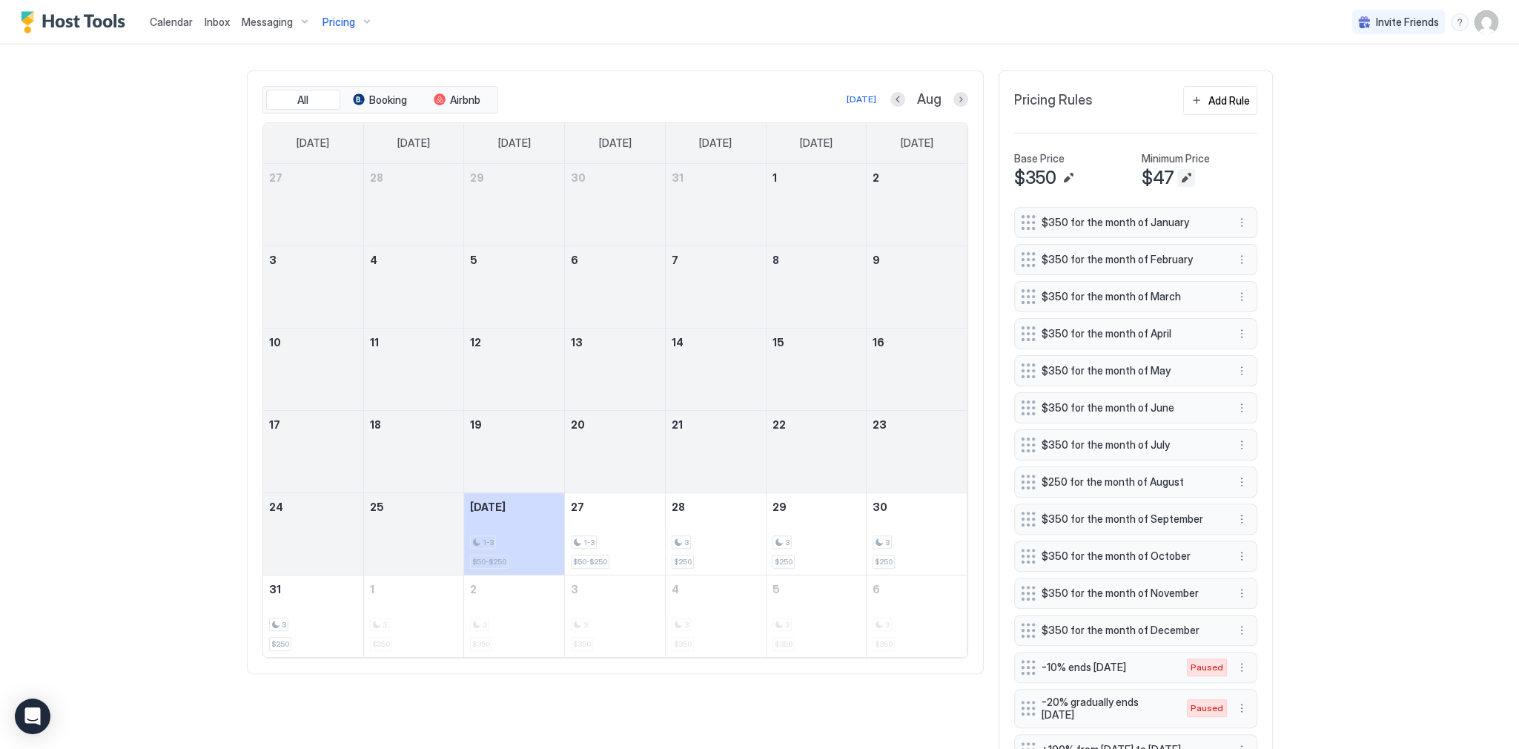
click at [1177, 170] on button "Edit" at bounding box center [1186, 178] width 18 height 18
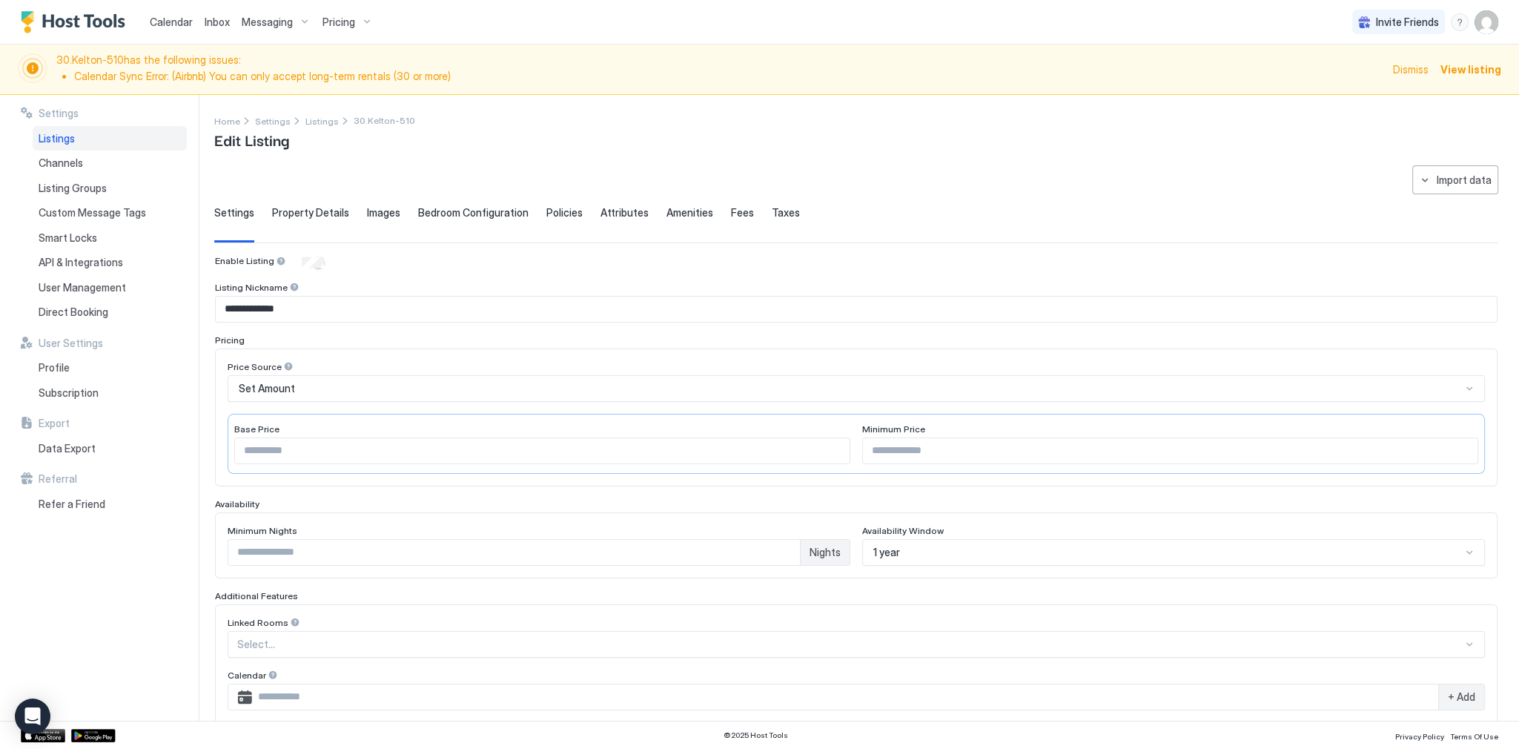
click at [906, 447] on input "**" at bounding box center [1170, 450] width 614 height 25
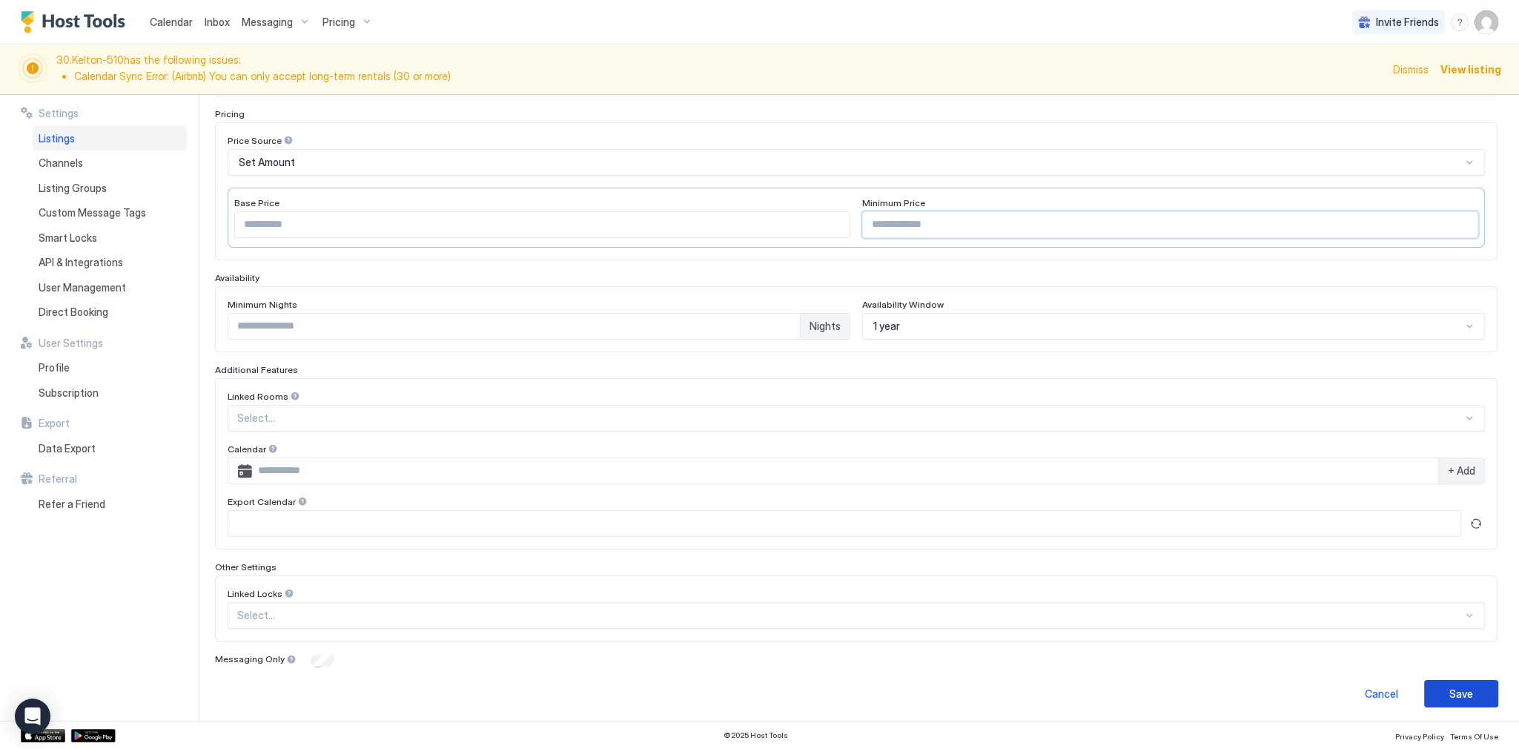
type input "**"
click at [1455, 686] on div "Save" at bounding box center [1461, 694] width 24 height 16
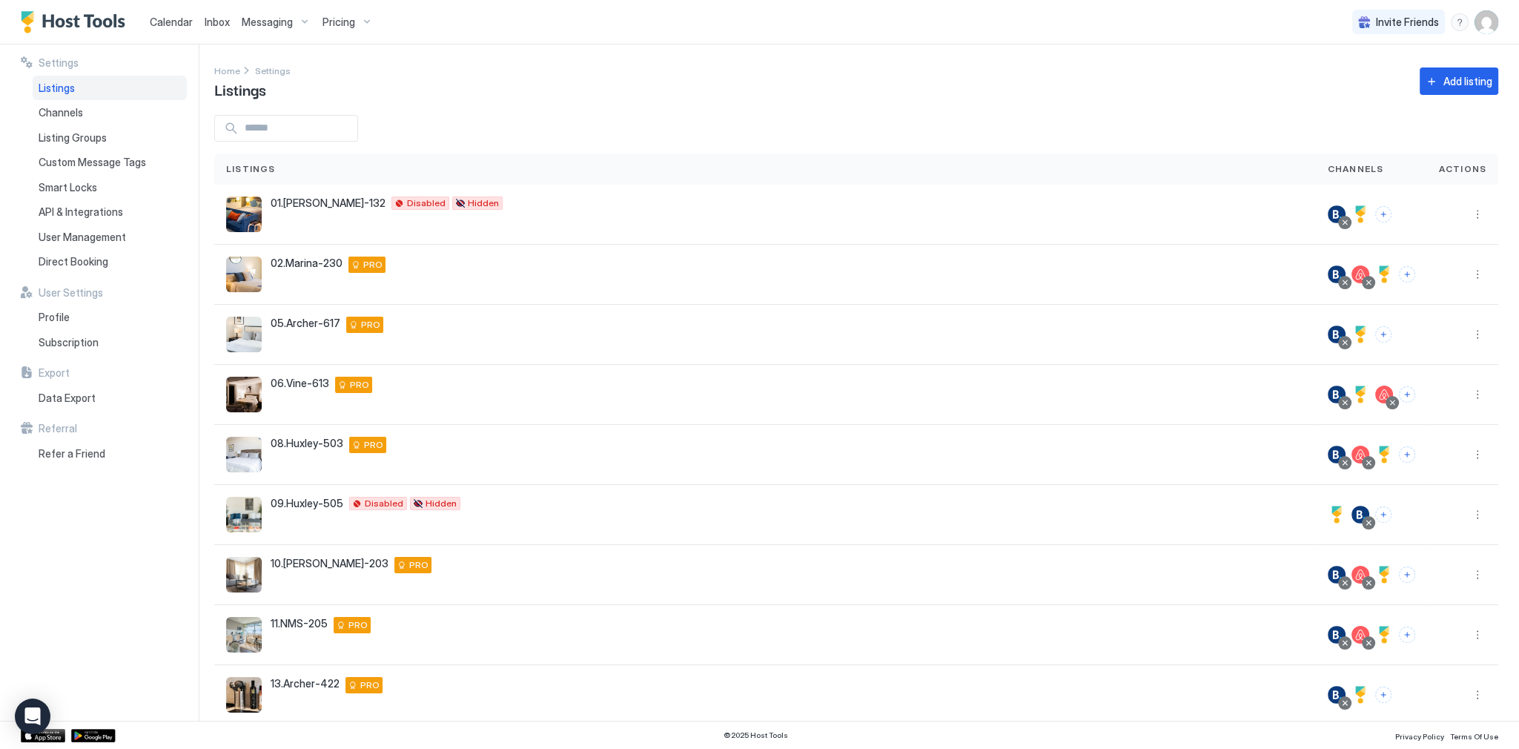
click at [173, 21] on span "Calendar" at bounding box center [171, 22] width 43 height 13
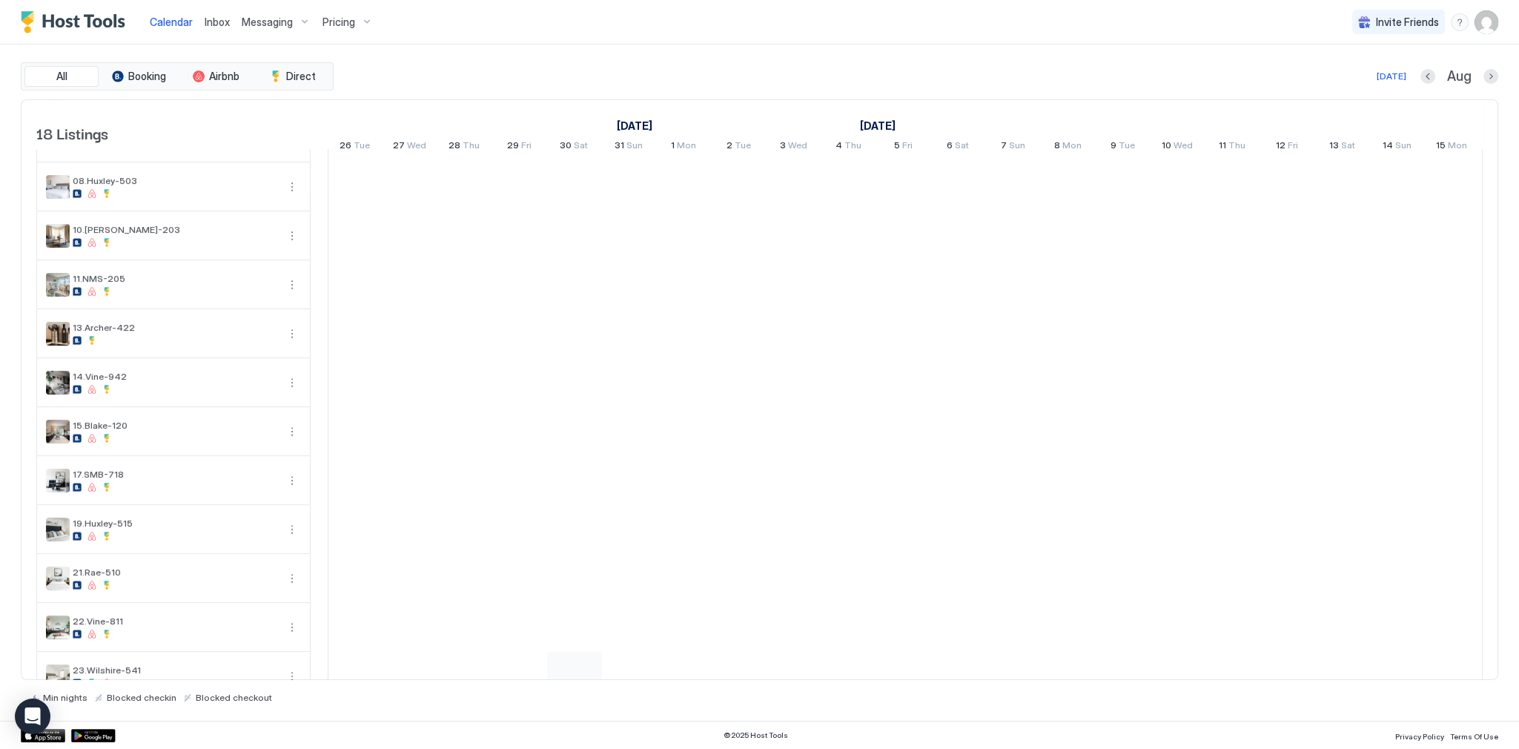
scroll to position [365, 0]
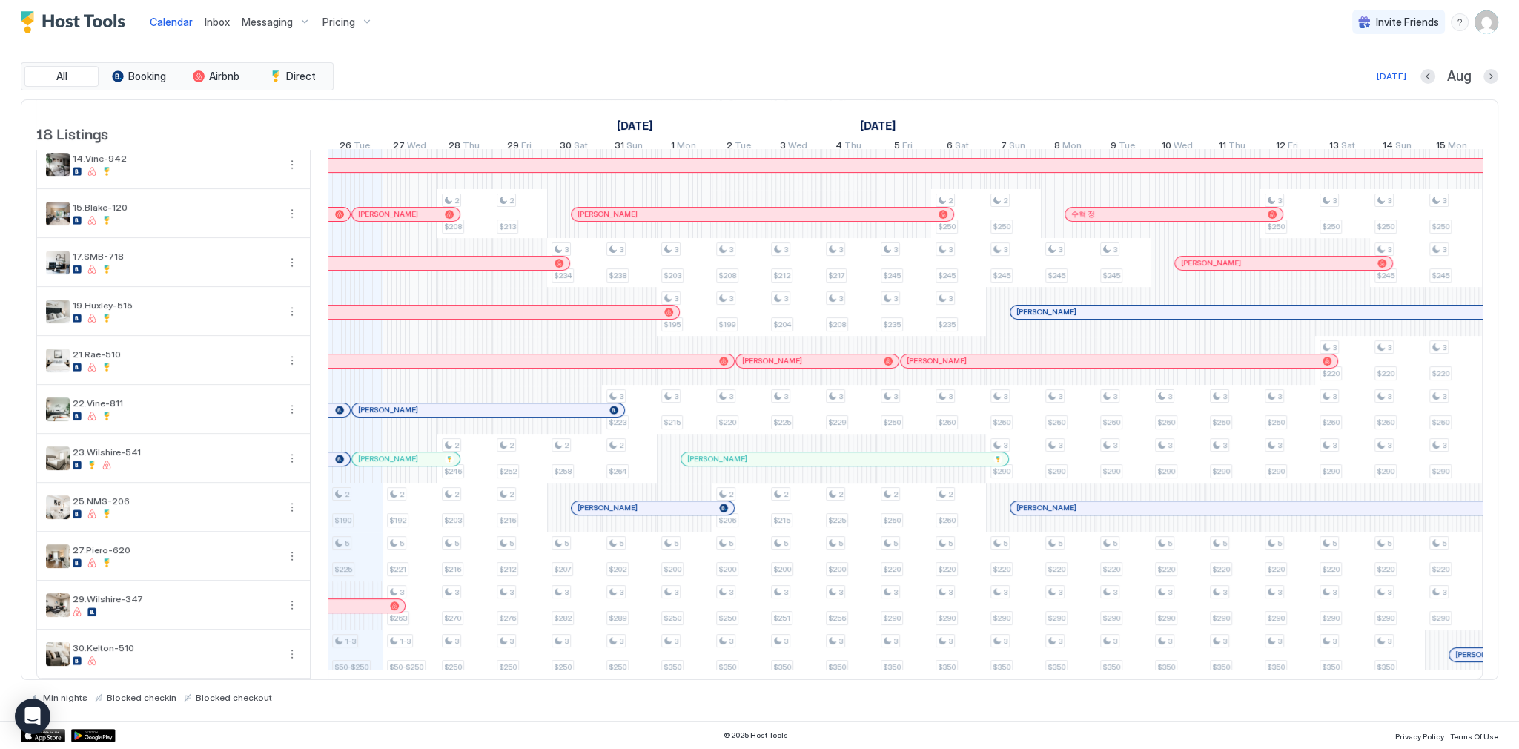
click at [934, 67] on div "[DATE] Aug" at bounding box center [916, 76] width 1161 height 18
click at [1488, 21] on img "User profile" at bounding box center [1486, 22] width 24 height 24
click at [1386, 83] on div "Settings" at bounding box center [1403, 83] width 188 height 26
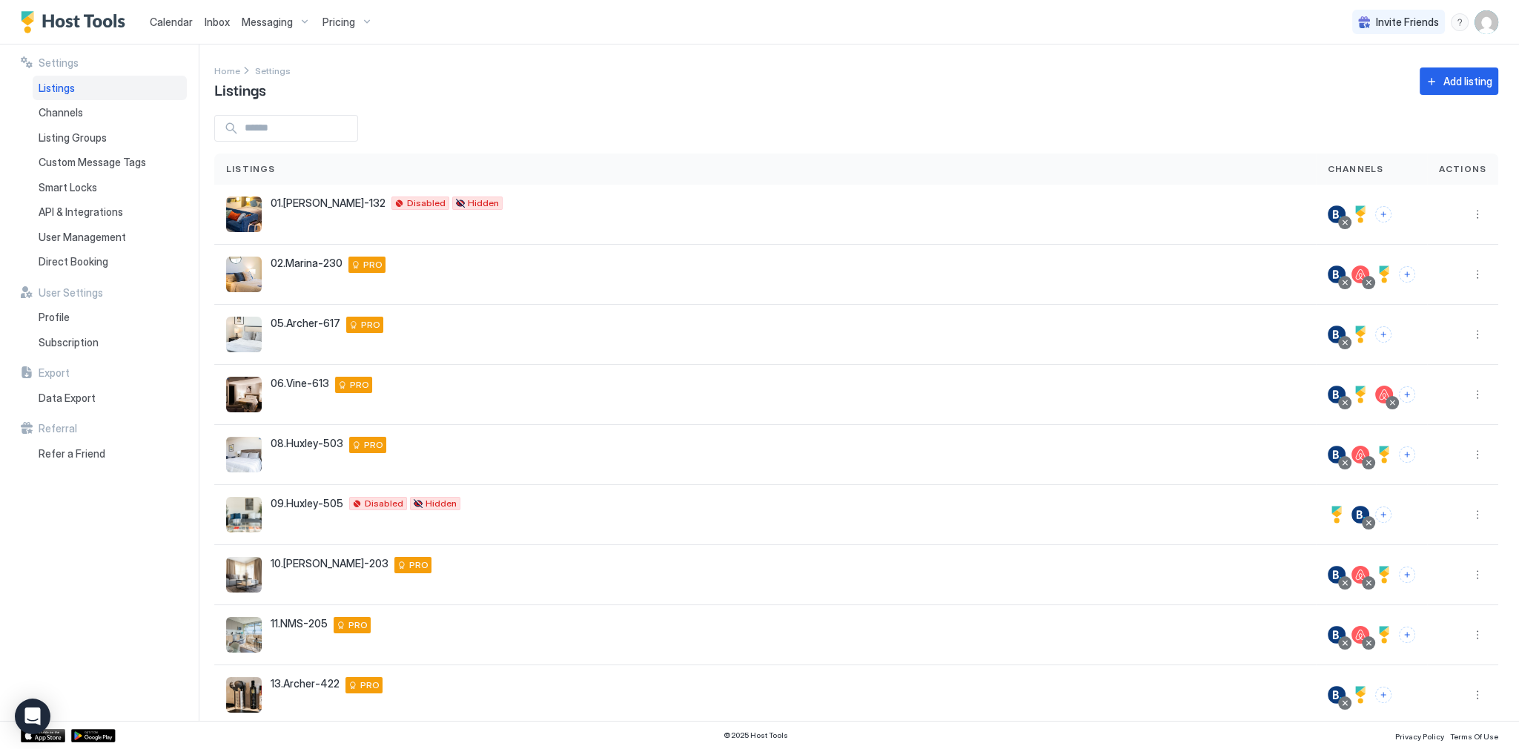
click at [215, 20] on span "Inbox" at bounding box center [217, 22] width 25 height 13
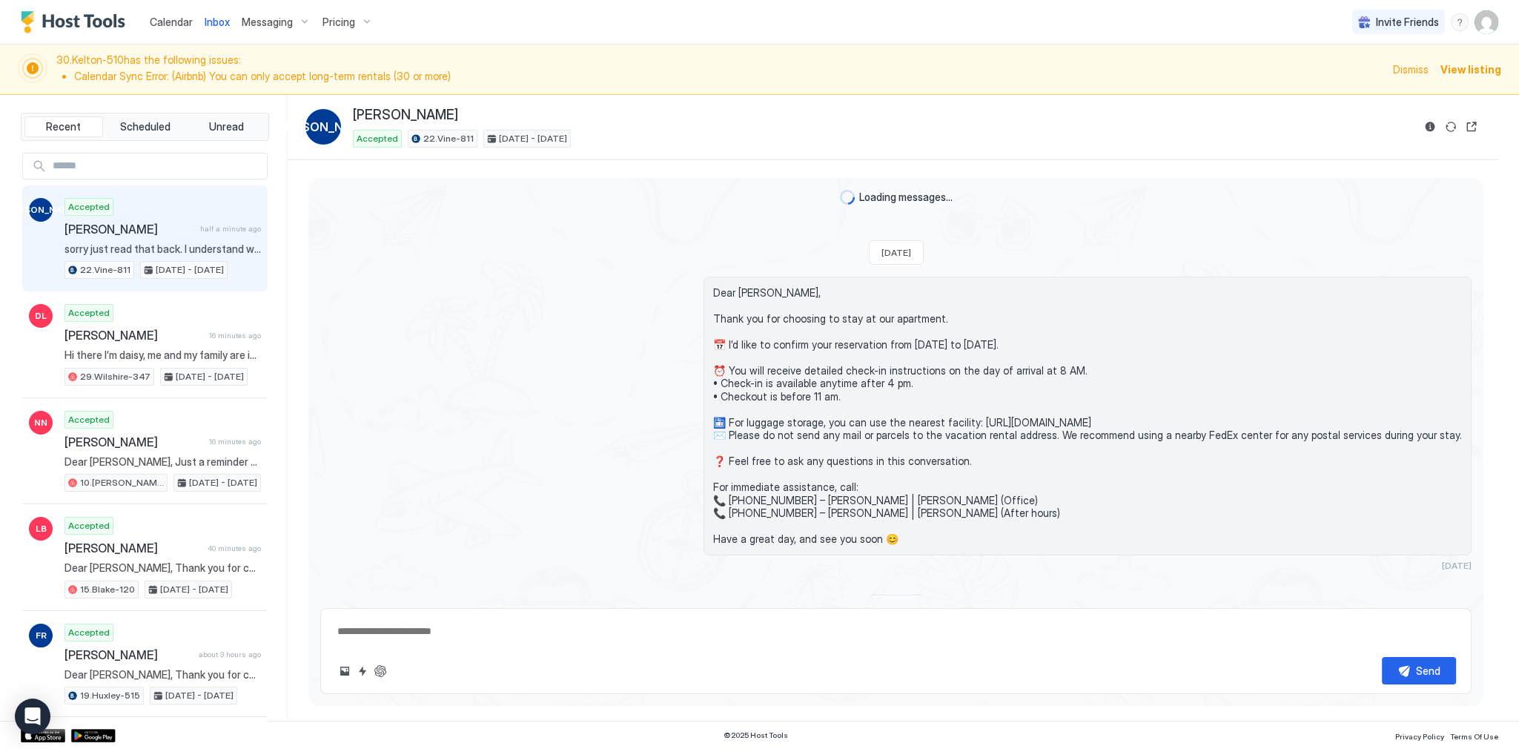
scroll to position [1921, 0]
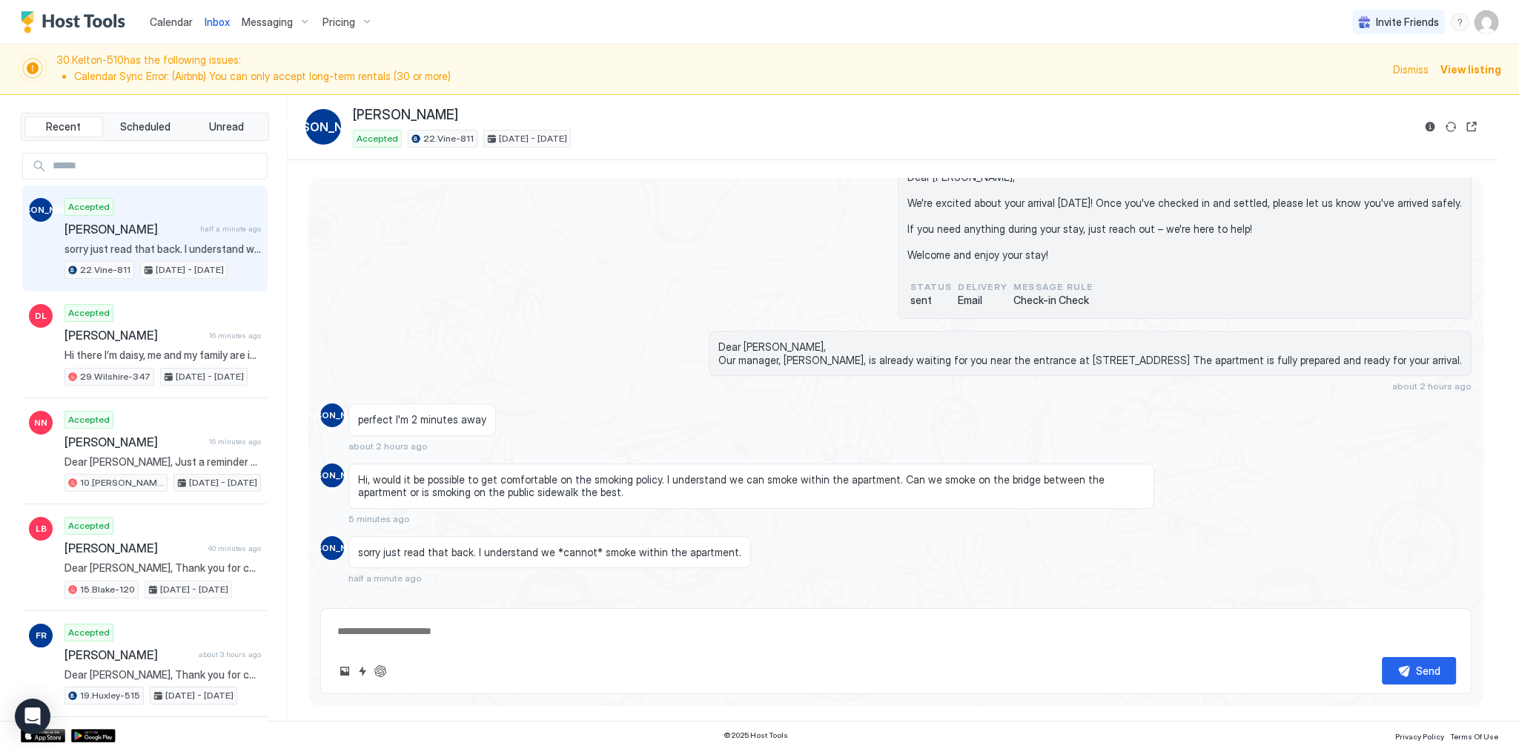
click at [171, 232] on span "[PERSON_NAME]" at bounding box center [129, 229] width 130 height 15
click at [491, 545] on span "sorry just read that back. I understand we *cannot* smoke within the apartment." at bounding box center [549, 551] width 383 height 13
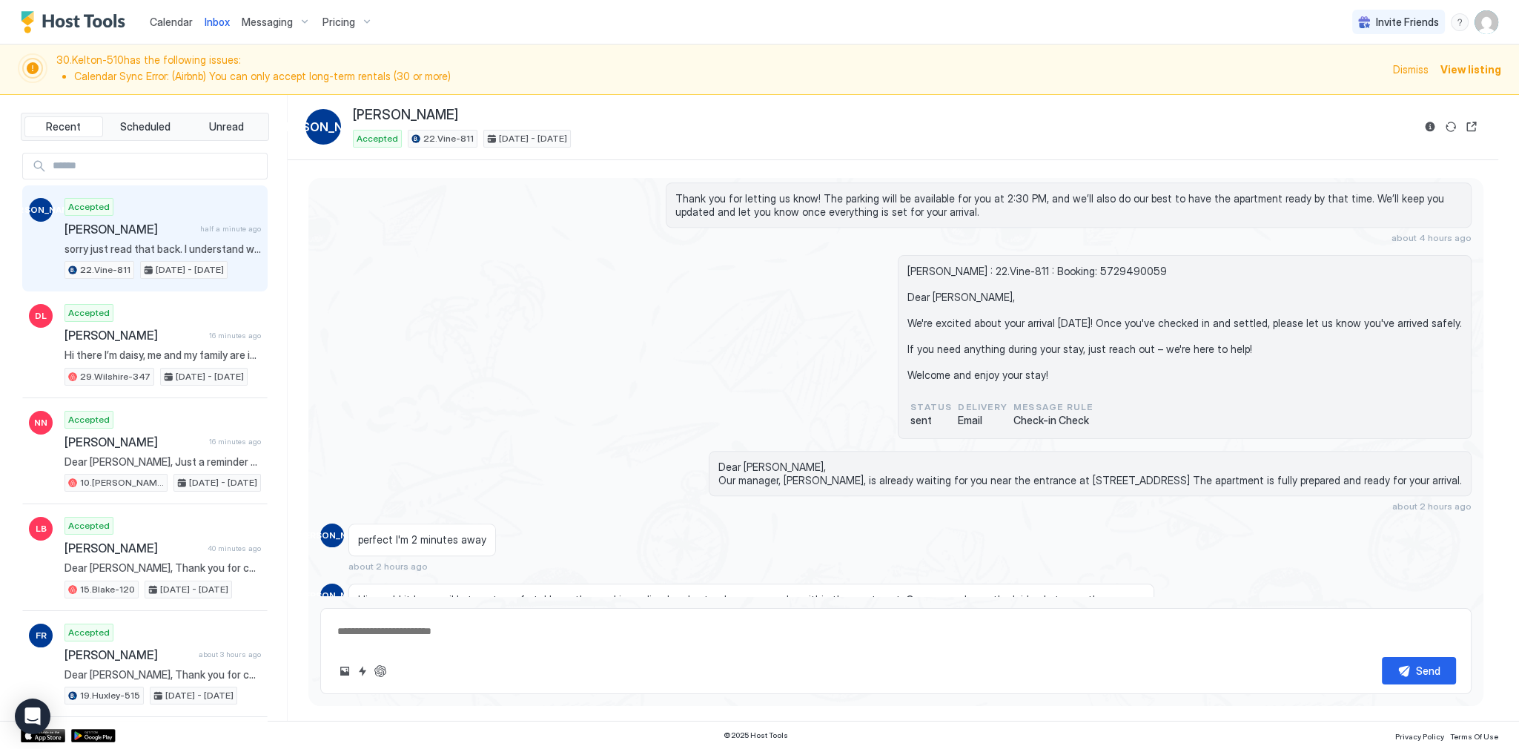
scroll to position [2203, 0]
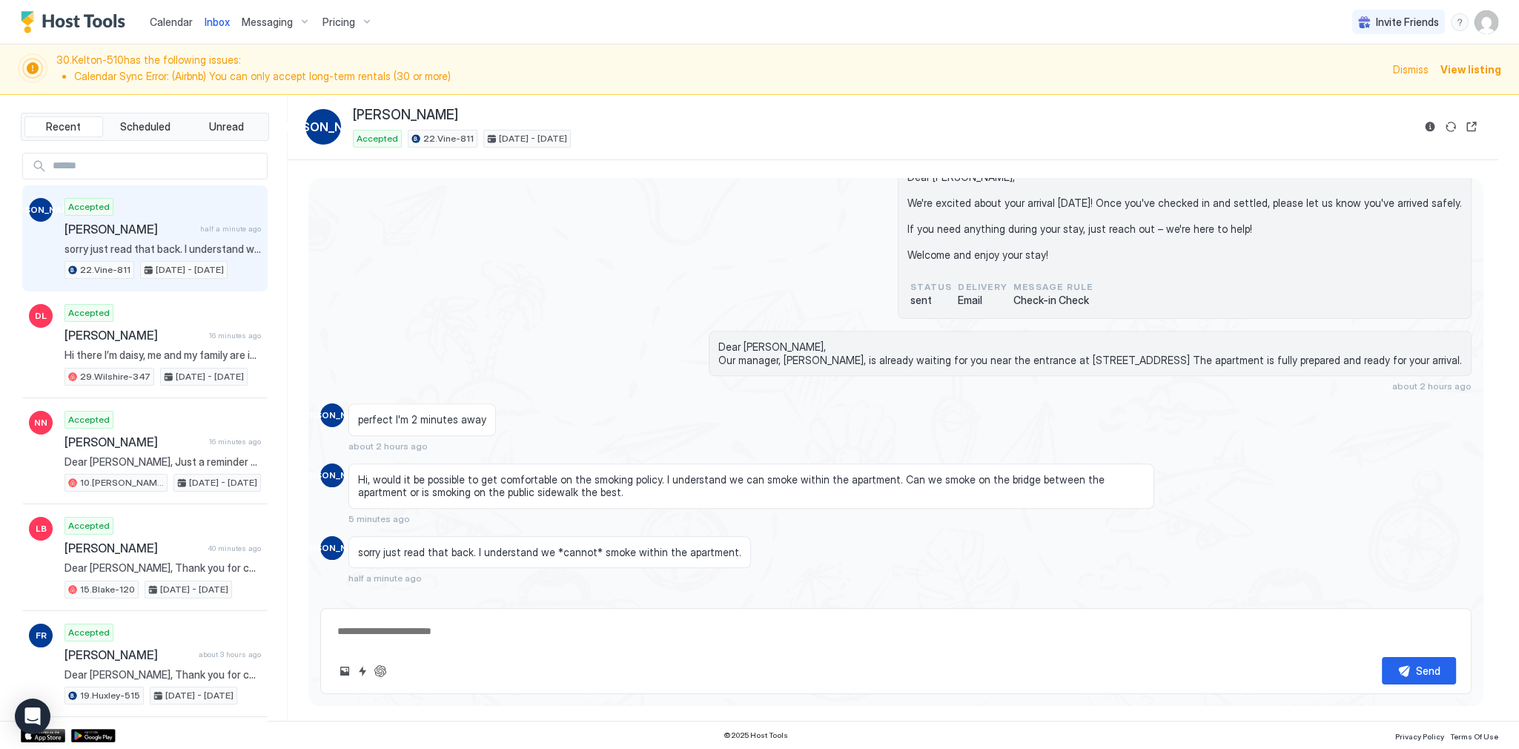
click at [443, 473] on span "Hi, would it be possible to get comfortable on the smoking policy. I understand…" at bounding box center [751, 486] width 786 height 26
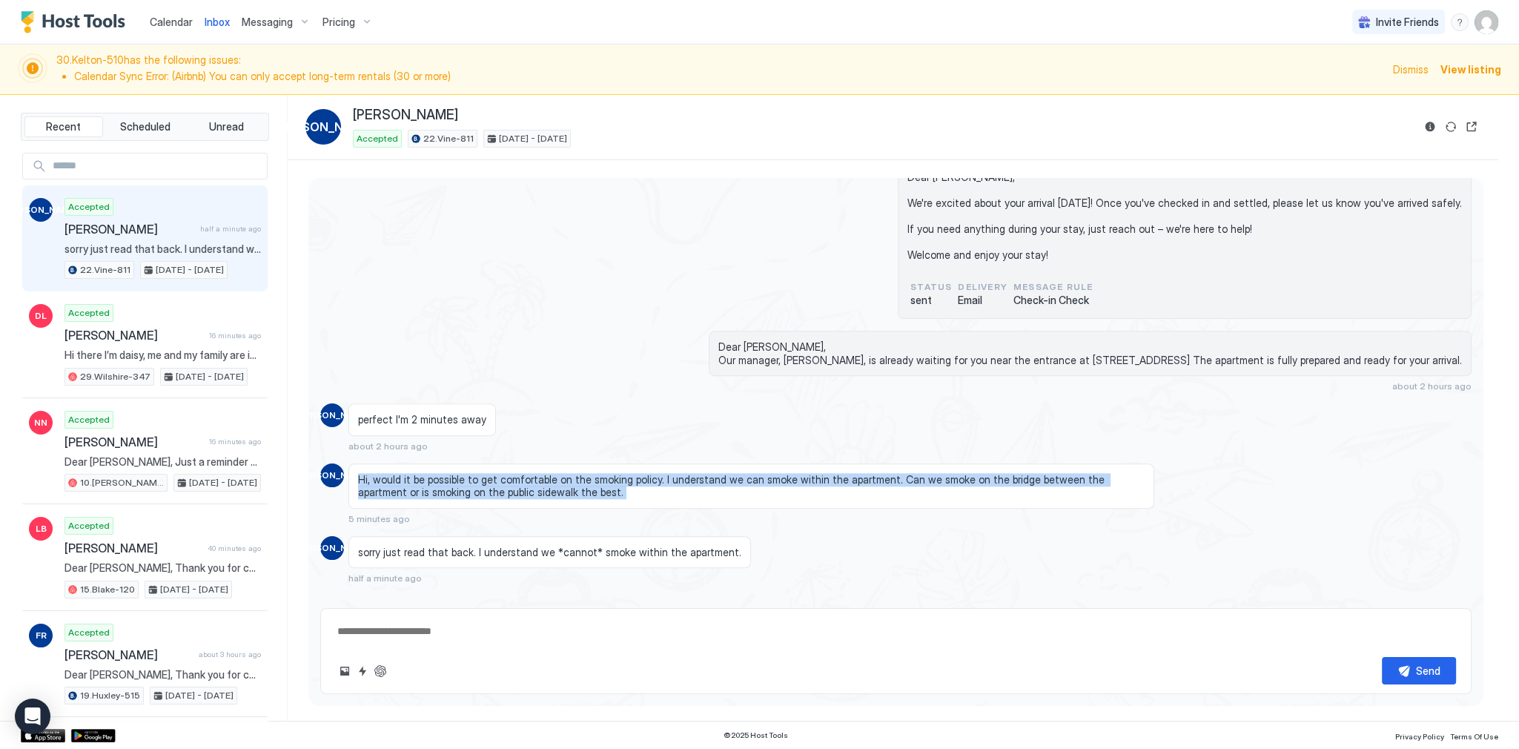
click at [443, 473] on span "Hi, would it be possible to get comfortable on the smoking policy. I understand…" at bounding box center [751, 486] width 786 height 26
click at [509, 473] on span "Hi, would it be possible to get comfortable on the smoking policy. I understand…" at bounding box center [751, 486] width 786 height 26
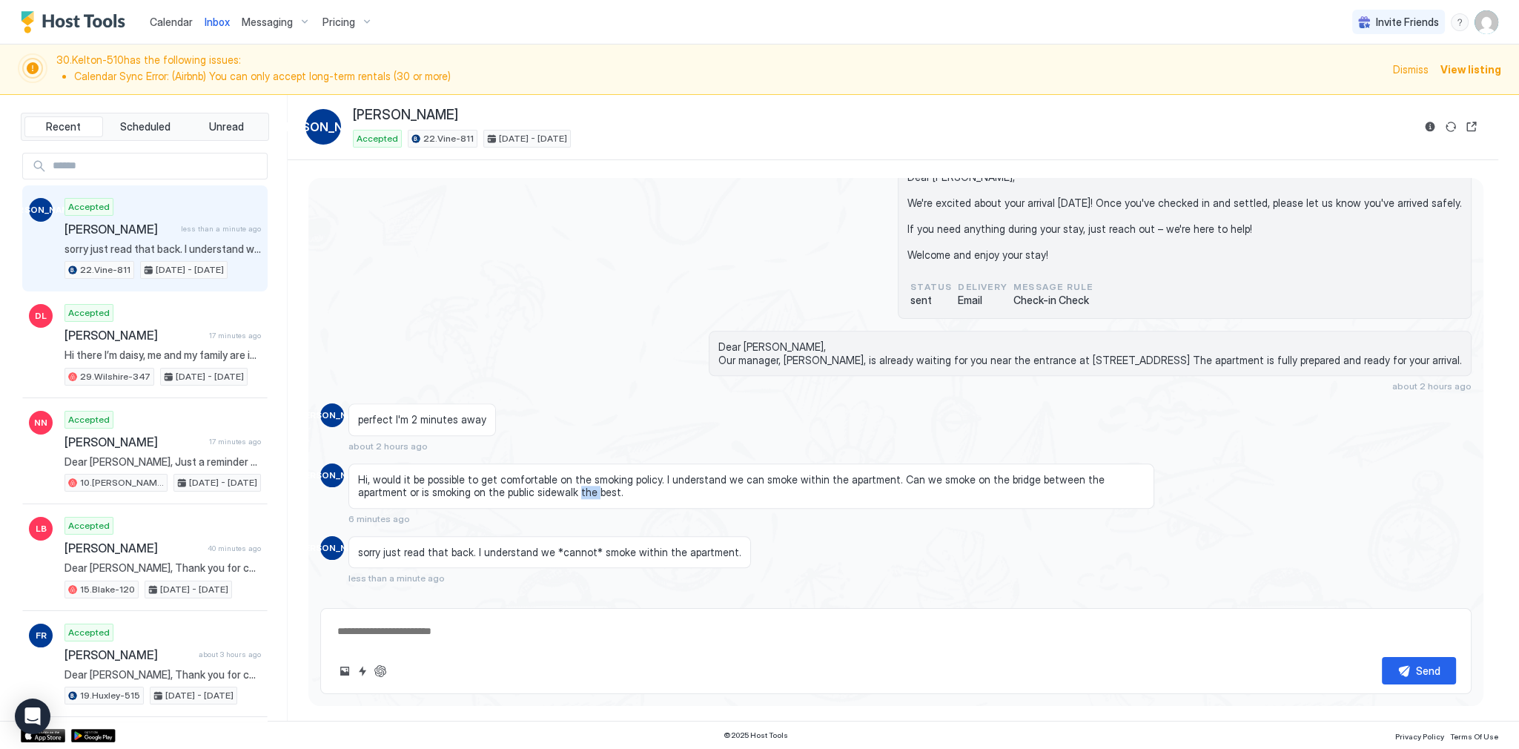
click at [509, 473] on span "Hi, would it be possible to get comfortable on the smoking policy. I understand…" at bounding box center [751, 486] width 786 height 26
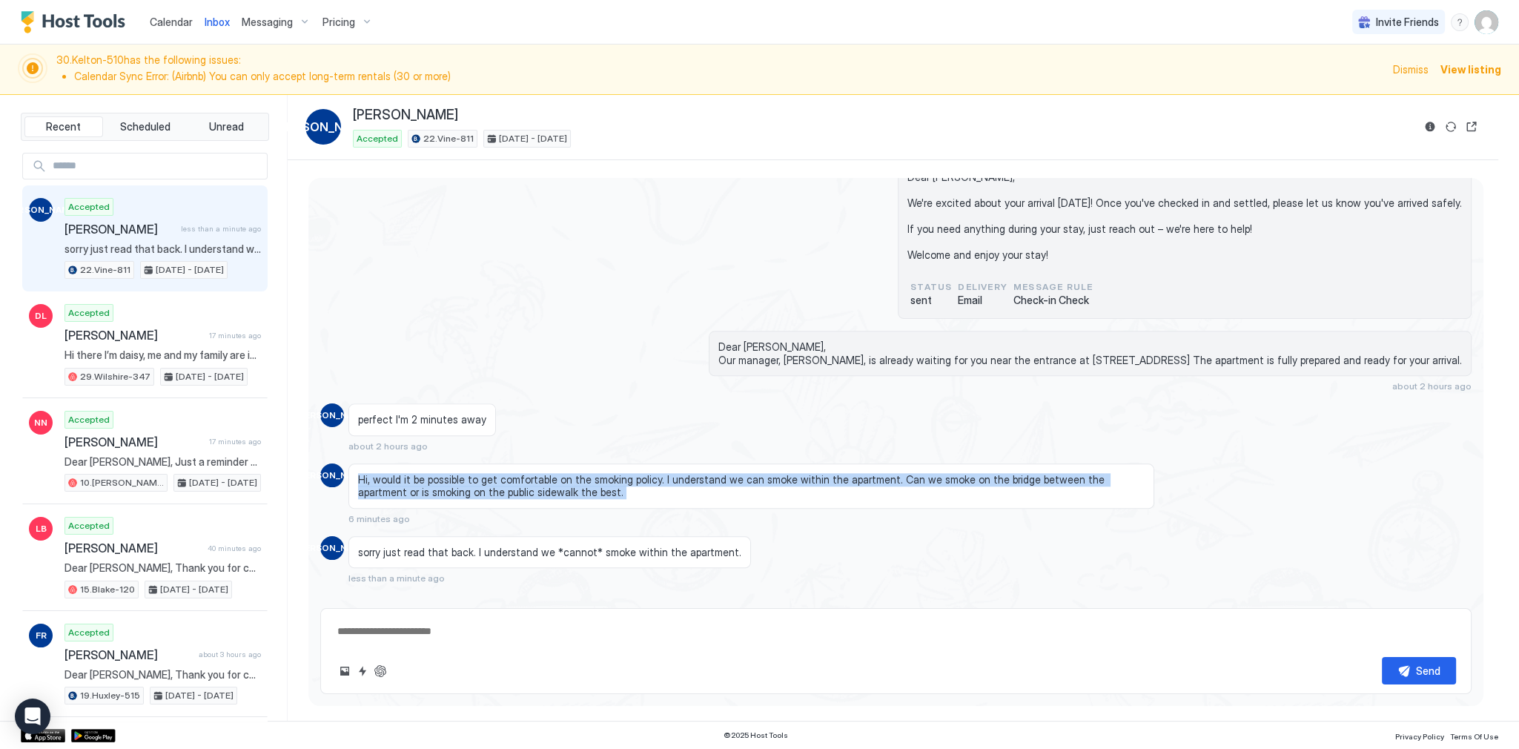
click at [509, 473] on span "Hi, would it be possible to get comfortable on the smoking policy. I understand…" at bounding box center [751, 486] width 786 height 26
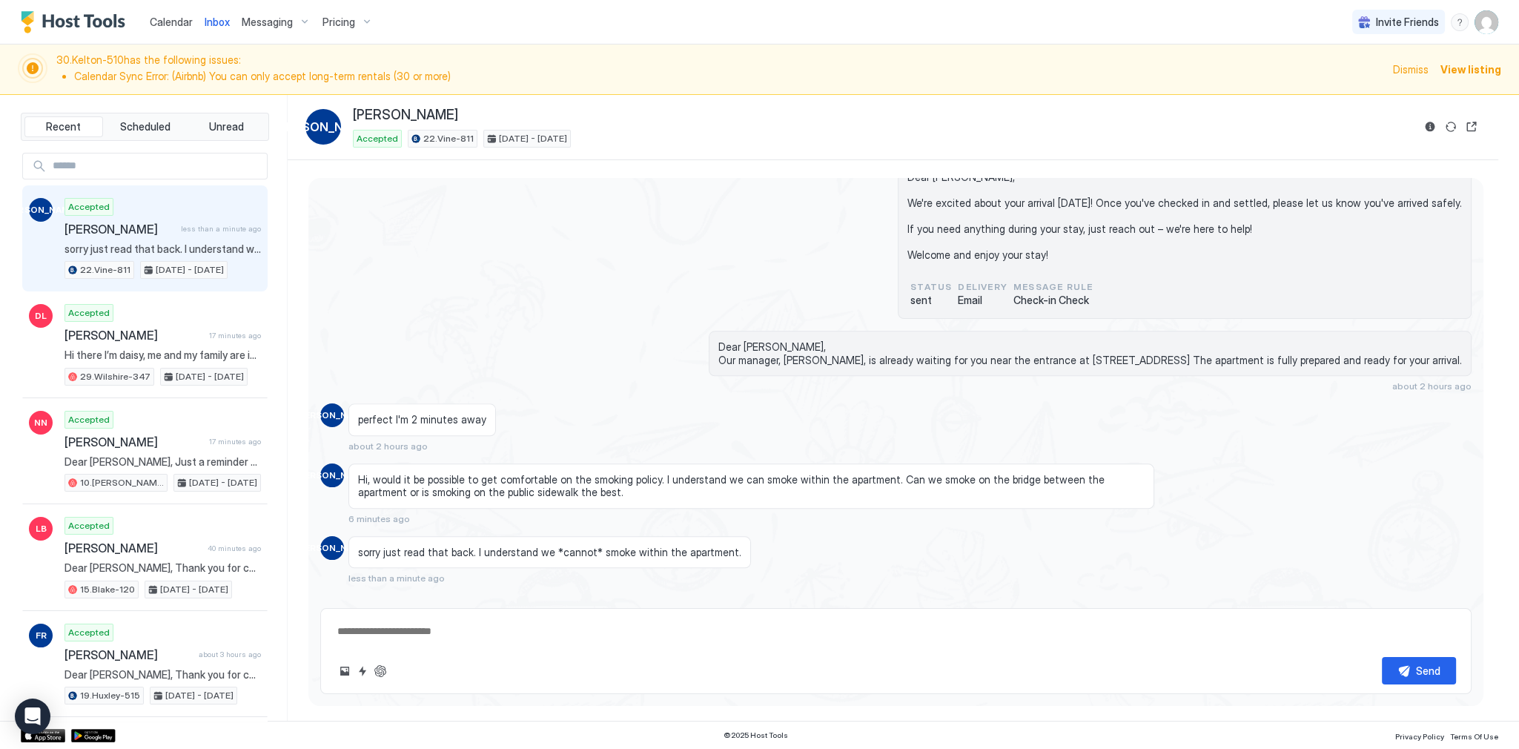
click at [538, 545] on span "sorry just read that back. I understand we *cannot* smoke within the apartment." at bounding box center [549, 551] width 383 height 13
click at [630, 545] on span "sorry just read that back. I understand we *cannot* smoke within the apartment." at bounding box center [549, 551] width 383 height 13
click at [575, 473] on span "Hi, would it be possible to get comfortable on the smoking policy. I understand…" at bounding box center [751, 486] width 786 height 26
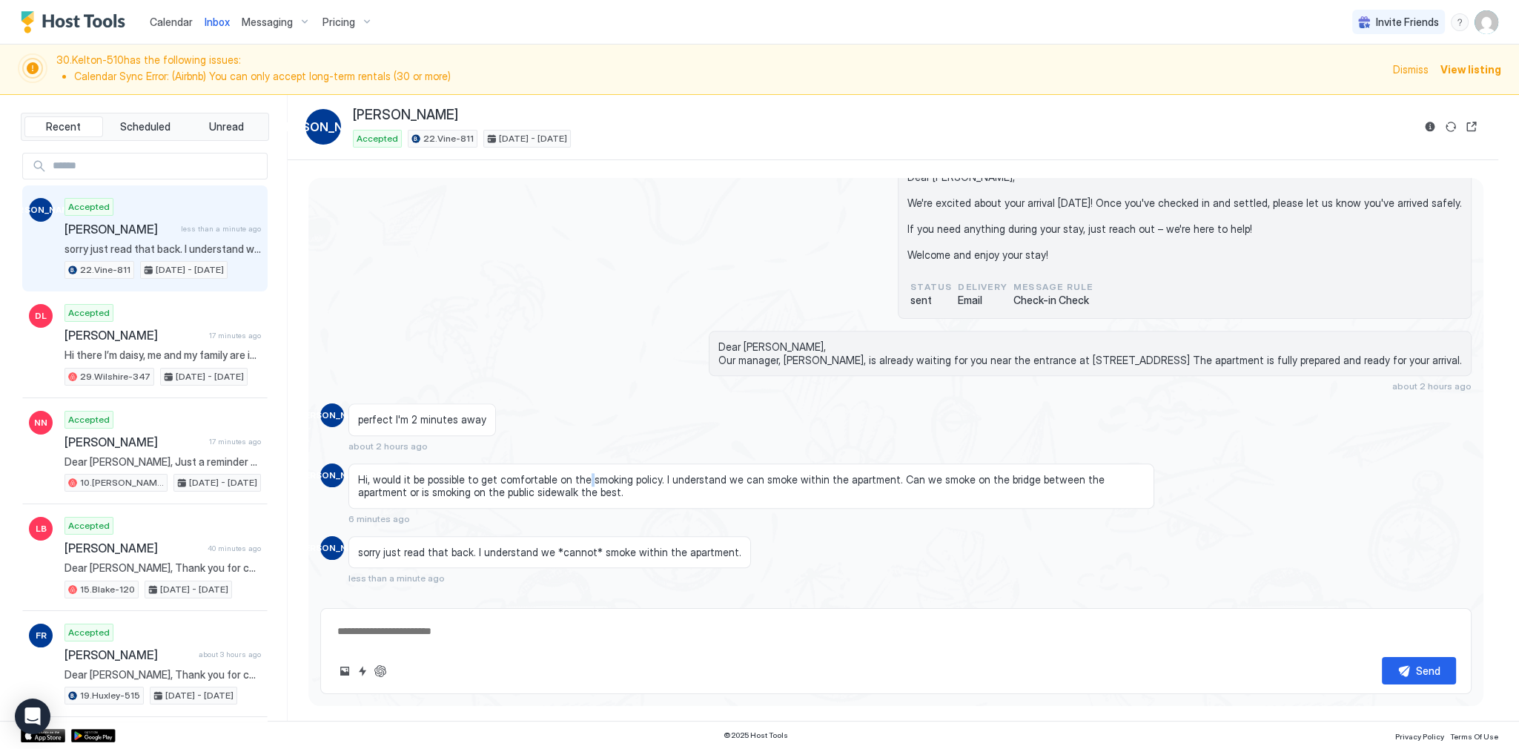
click at [575, 473] on span "Hi, would it be possible to get comfortable on the smoking policy. I understand…" at bounding box center [751, 486] width 786 height 26
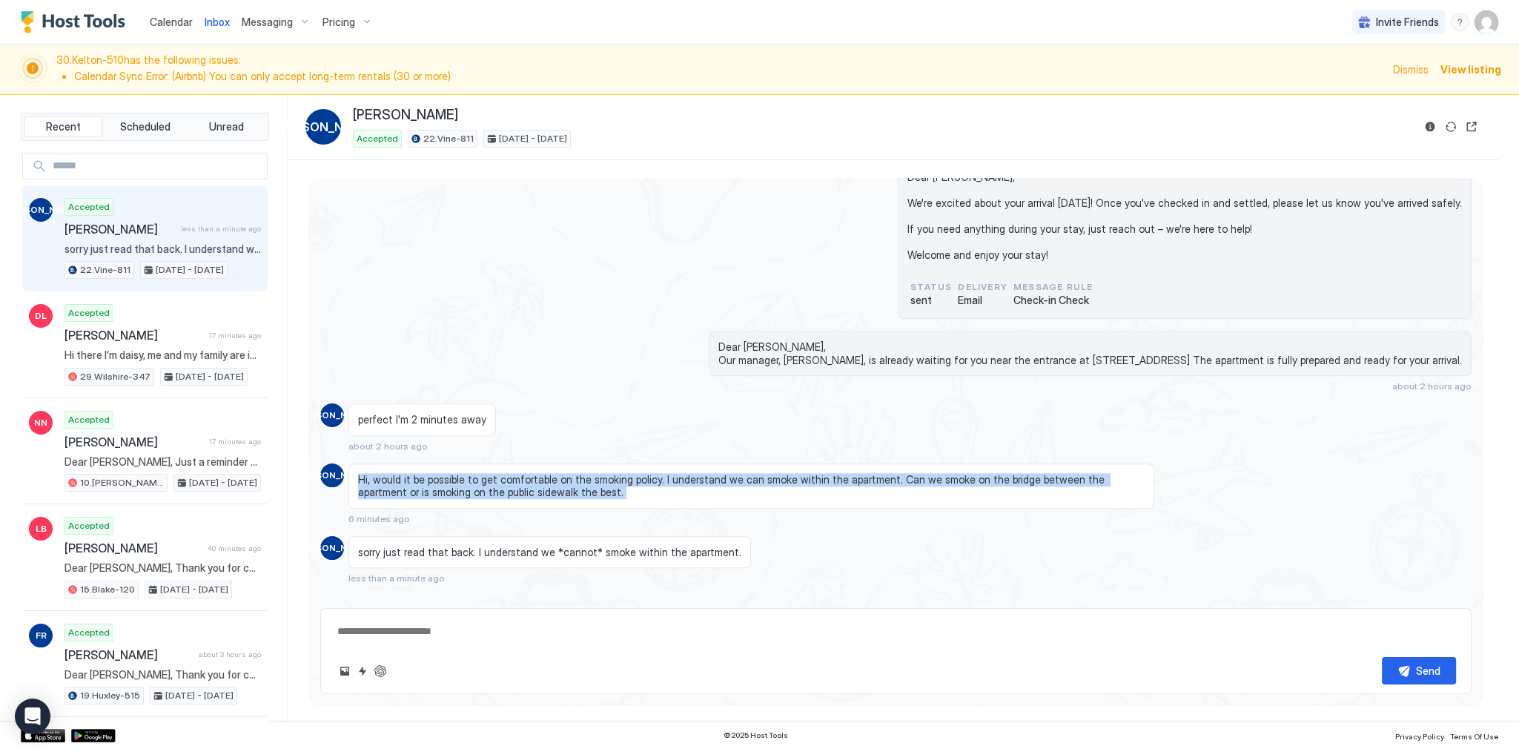
click at [575, 473] on span "Hi, would it be possible to get comfortable on the smoking policy. I understand…" at bounding box center [751, 486] width 786 height 26
click at [385, 671] on button "ChatGPT Auto Reply" at bounding box center [380, 671] width 18 height 18
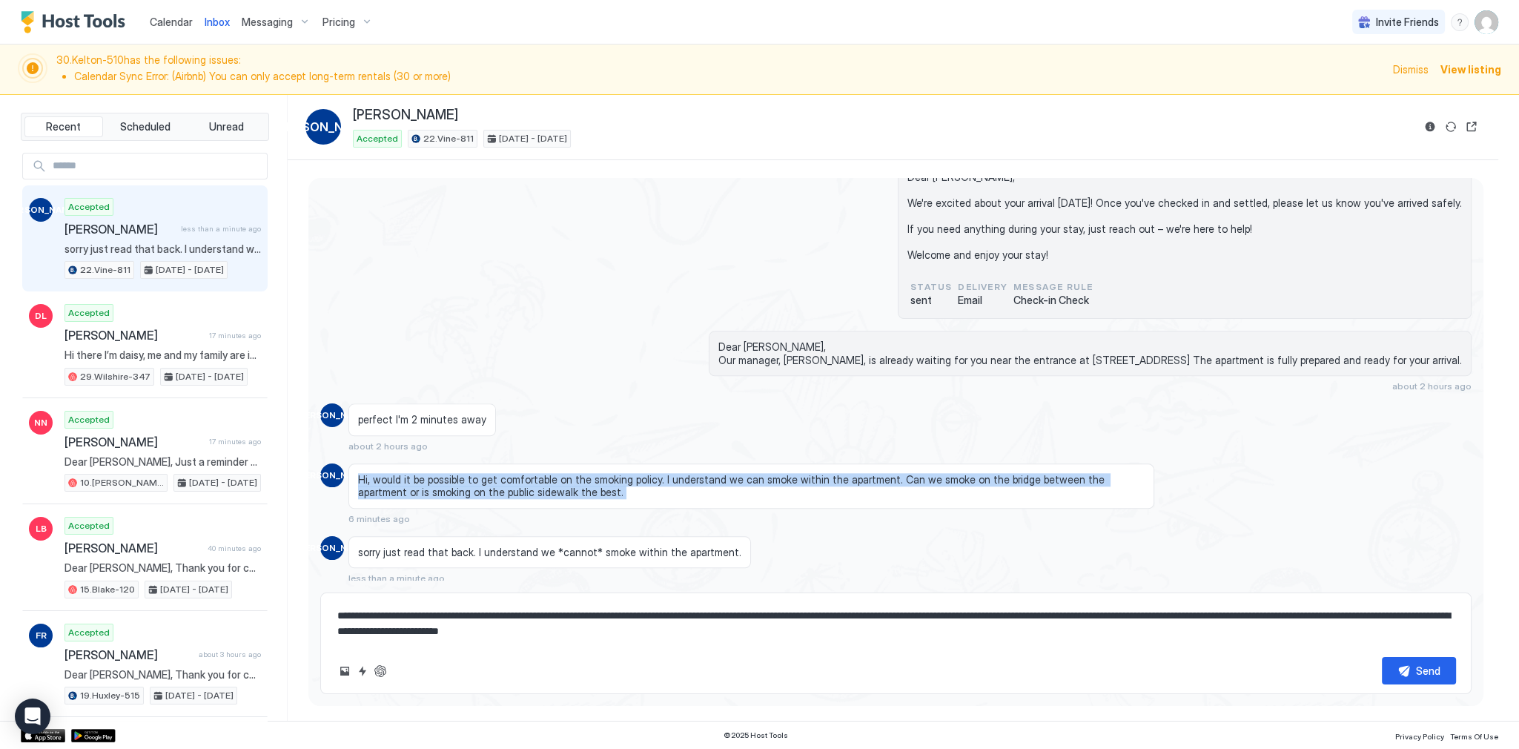
click at [516, 617] on textarea "**********" at bounding box center [896, 623] width 1120 height 43
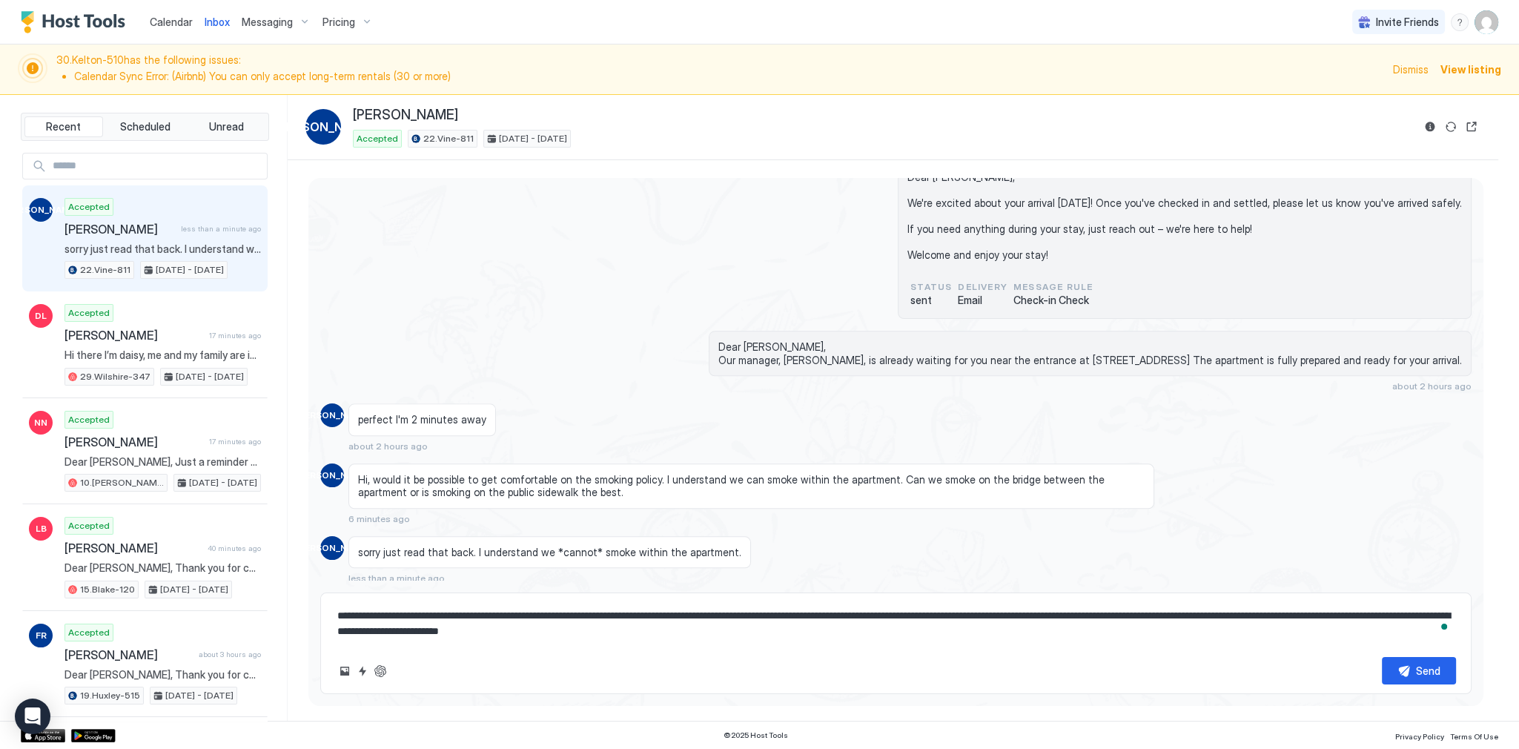
click at [563, 621] on textarea "**********" at bounding box center [896, 623] width 1120 height 43
click at [691, 615] on textarea "**********" at bounding box center [896, 623] width 1120 height 43
click at [827, 617] on textarea "**********" at bounding box center [896, 623] width 1120 height 43
click at [896, 614] on textarea "**********" at bounding box center [896, 623] width 1120 height 43
click at [946, 614] on textarea "**********" at bounding box center [896, 623] width 1120 height 43
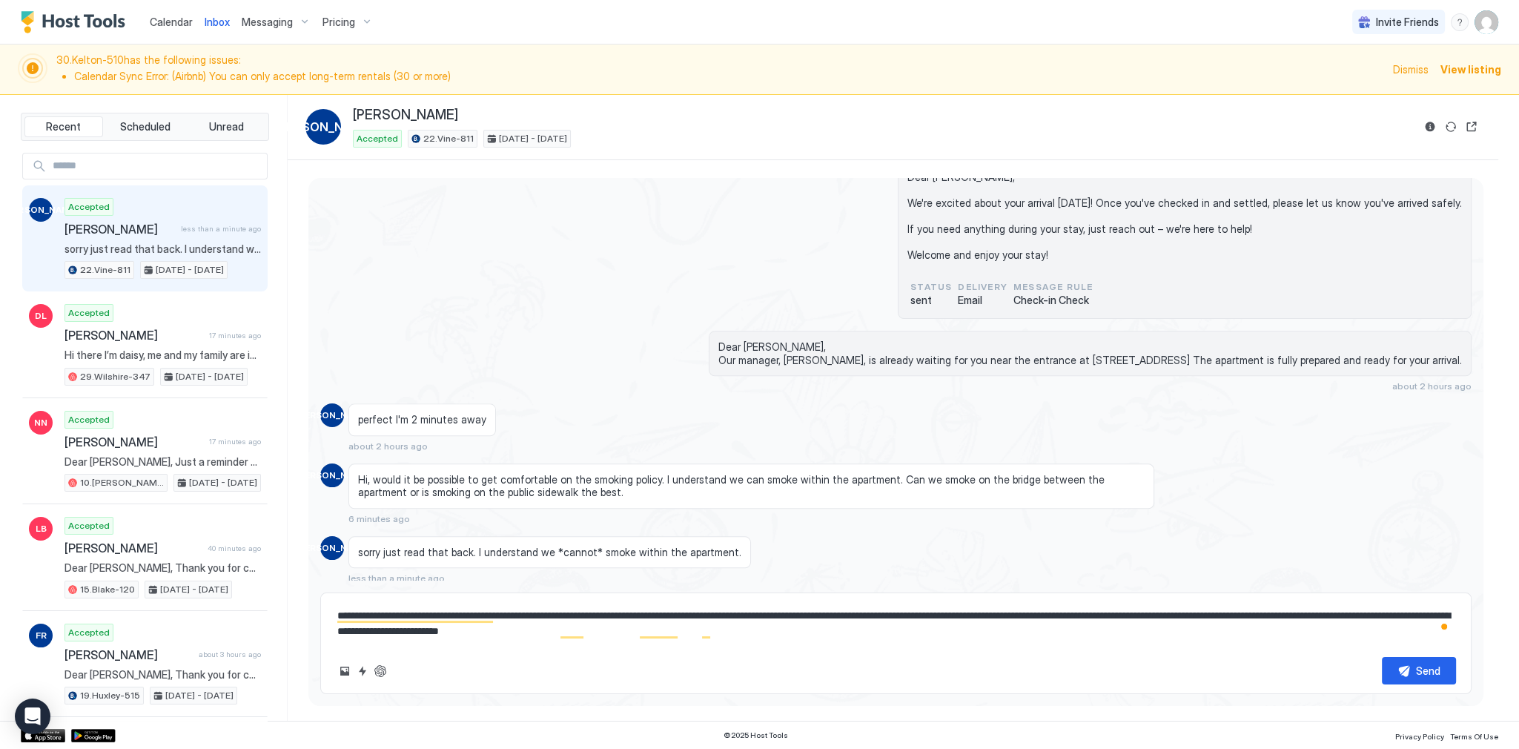
click at [1073, 617] on textarea "**********" at bounding box center [896, 623] width 1120 height 43
click at [1278, 610] on textarea "**********" at bounding box center [896, 623] width 1120 height 43
click at [408, 637] on textarea "**********" at bounding box center [896, 623] width 1120 height 43
drag, startPoint x: 446, startPoint y: 635, endPoint x: 548, endPoint y: 637, distance: 101.5
click at [517, 637] on textarea "**********" at bounding box center [896, 623] width 1120 height 43
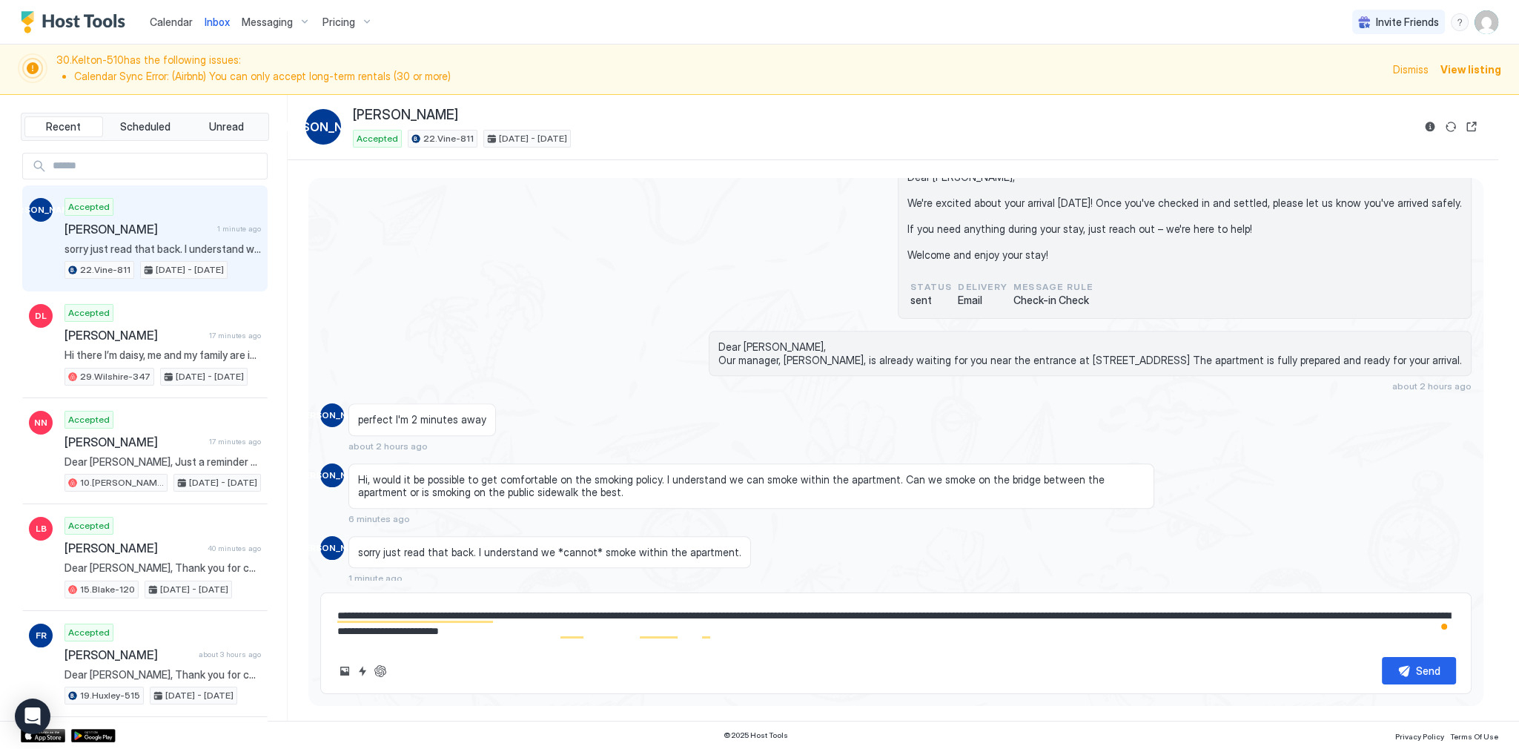
click at [557, 637] on textarea "**********" at bounding box center [896, 623] width 1120 height 43
click at [795, 629] on textarea "**********" at bounding box center [896, 623] width 1120 height 43
click at [761, 190] on div "Jonathan Obrien : 22.Vine-811 : Booking: 5729490059 Dear Jonathan, We're excite…" at bounding box center [895, 227] width 1151 height 184
click at [666, 273] on div "Jonathan Obrien : 22.Vine-811 : Booking: 5729490059 Dear Jonathan, We're excite…" at bounding box center [895, 227] width 1151 height 184
click at [338, 21] on span "Pricing" at bounding box center [338, 22] width 33 height 13
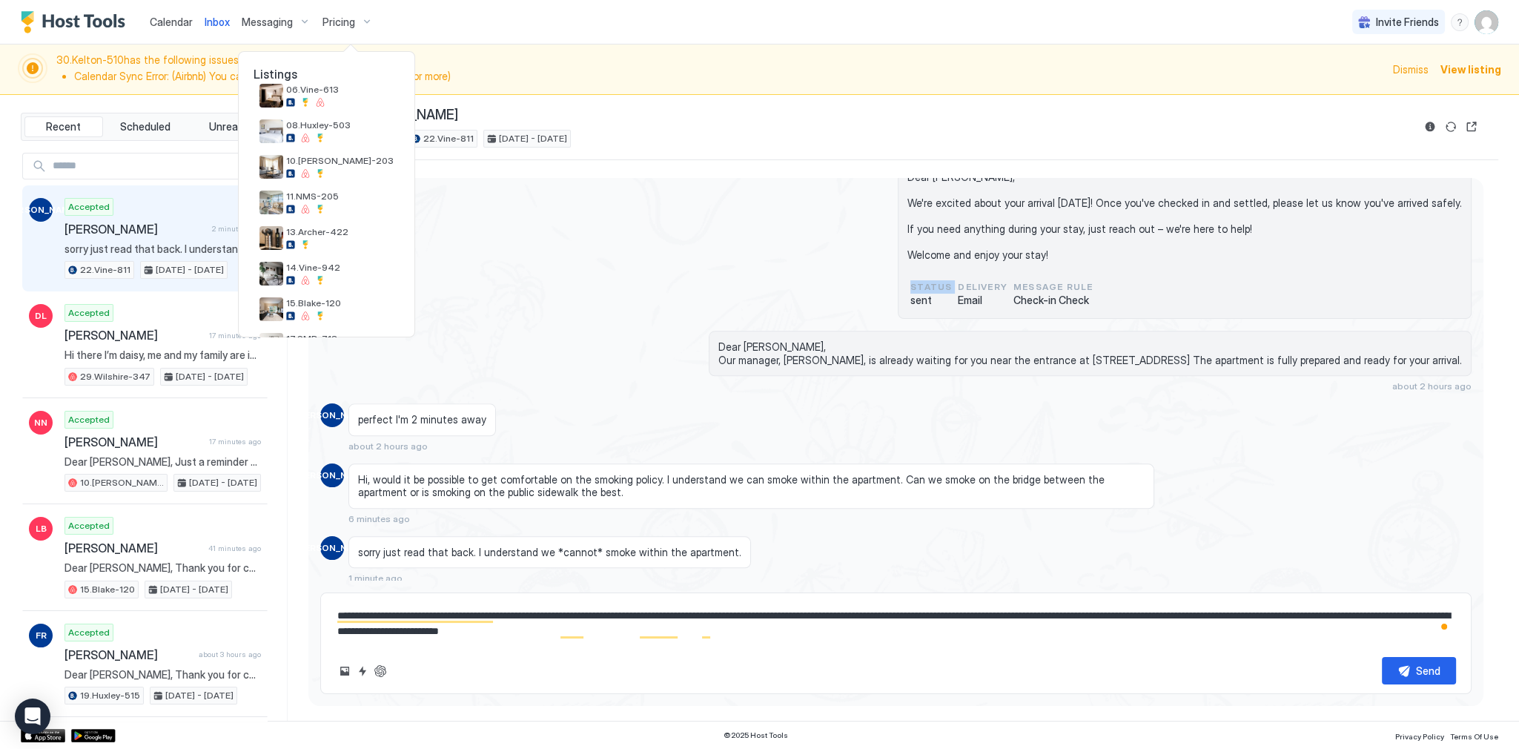
scroll to position [451, 0]
drag, startPoint x: 1008, startPoint y: 95, endPoint x: 1339, endPoint y: 52, distance: 334.1
click at [1008, 95] on div at bounding box center [759, 374] width 1519 height 749
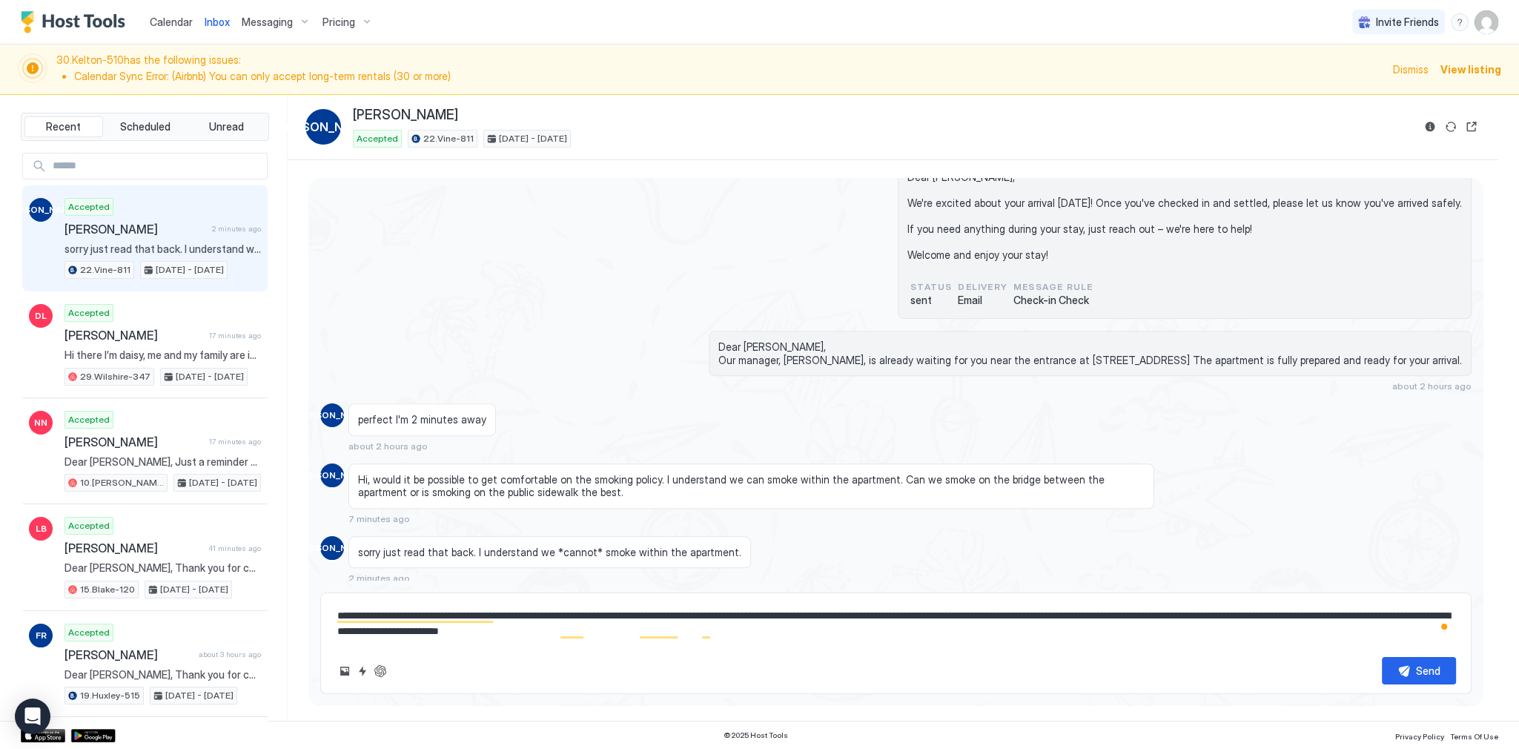
click at [1495, 24] on img "User profile" at bounding box center [1486, 22] width 24 height 24
click at [1347, 89] on div "Settings" at bounding box center [1403, 83] width 188 height 26
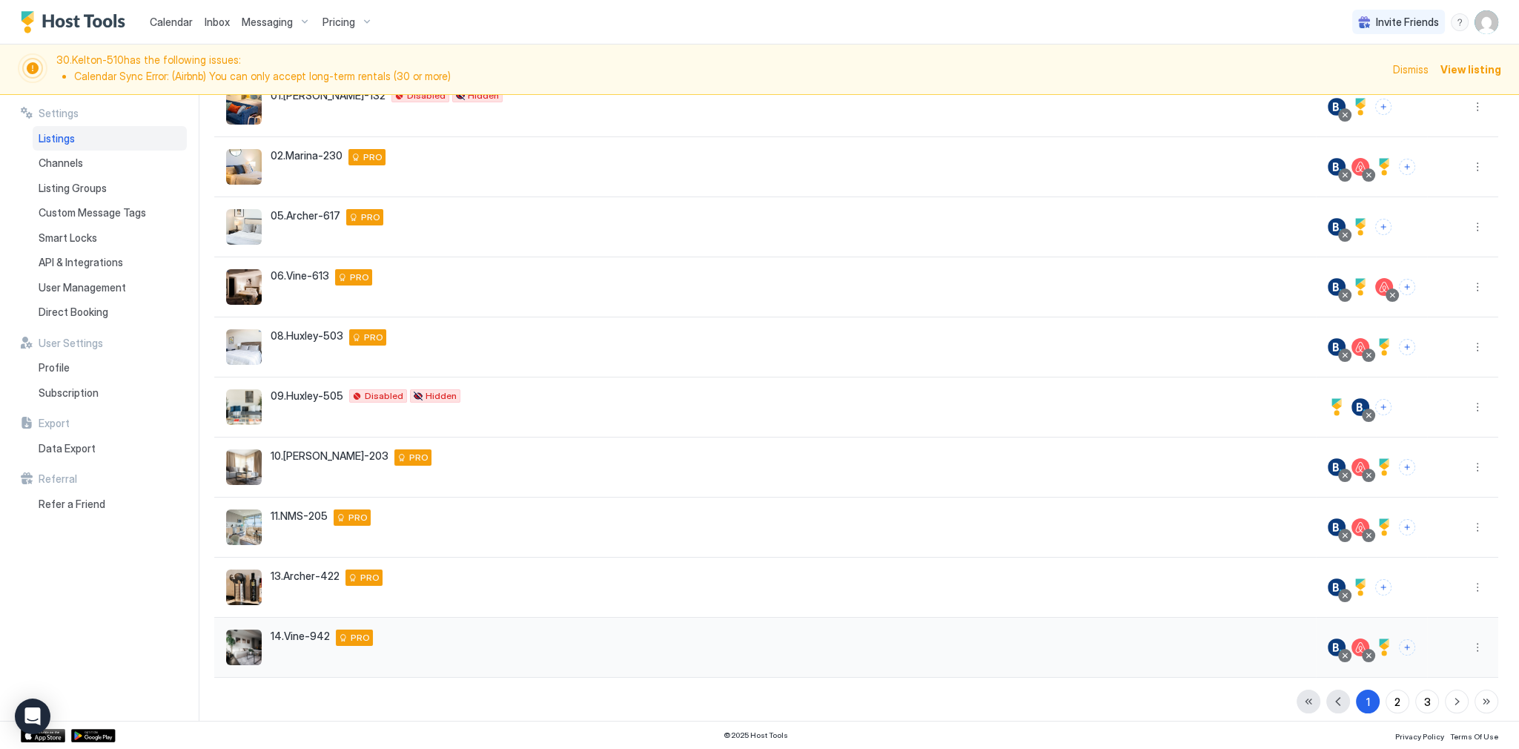
scroll to position [166, 0]
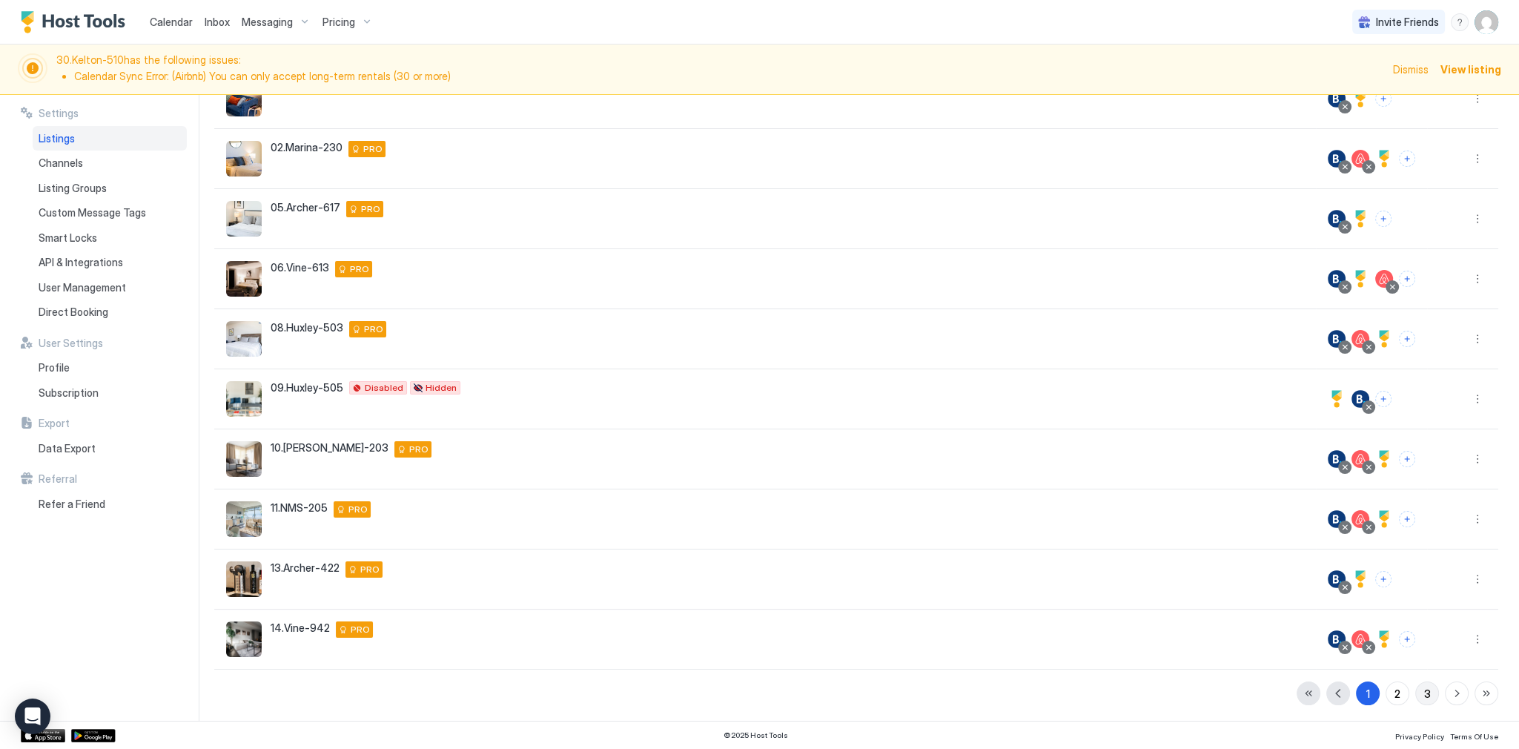
click at [1415, 684] on button "3" at bounding box center [1427, 693] width 24 height 24
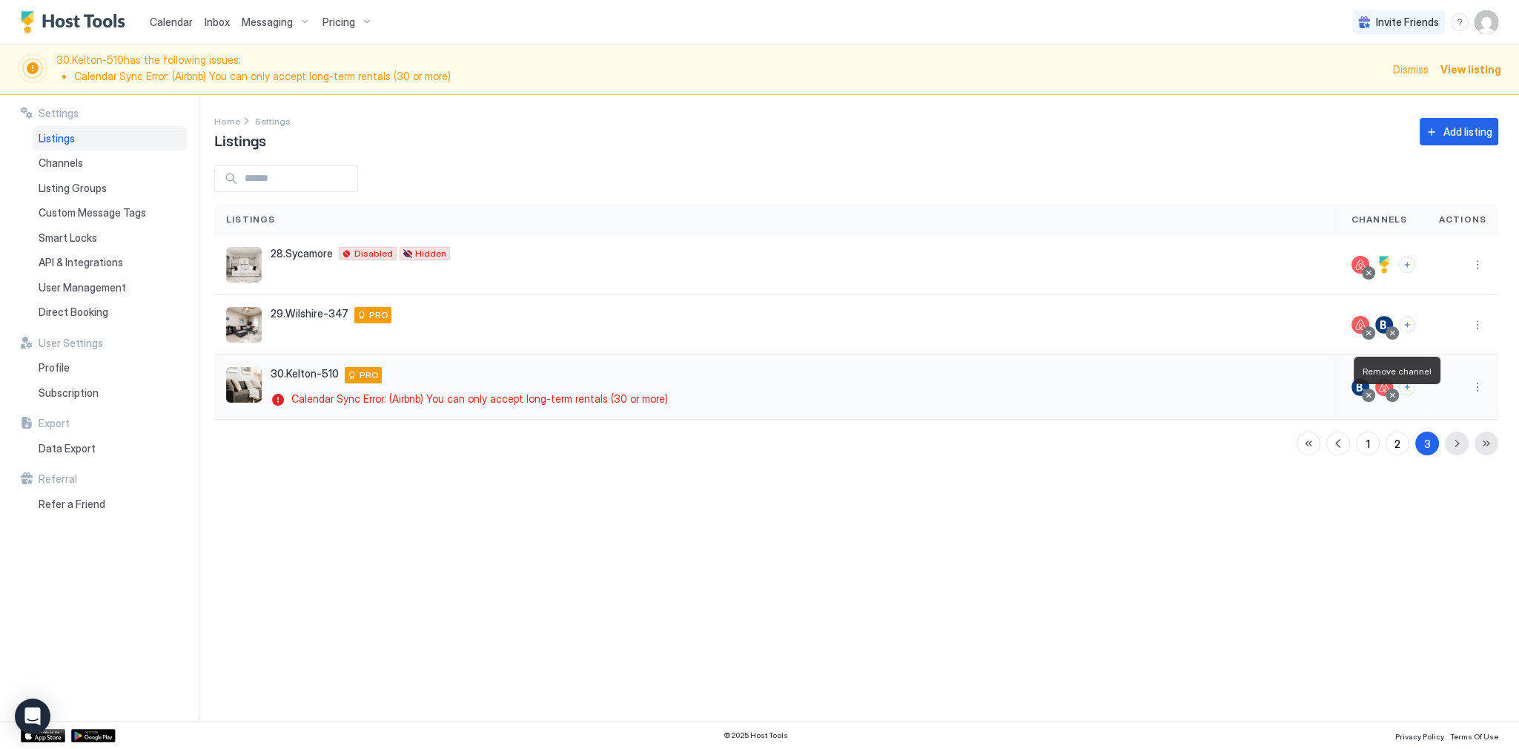
click at [1393, 392] on div at bounding box center [1391, 394] width 7 height 7
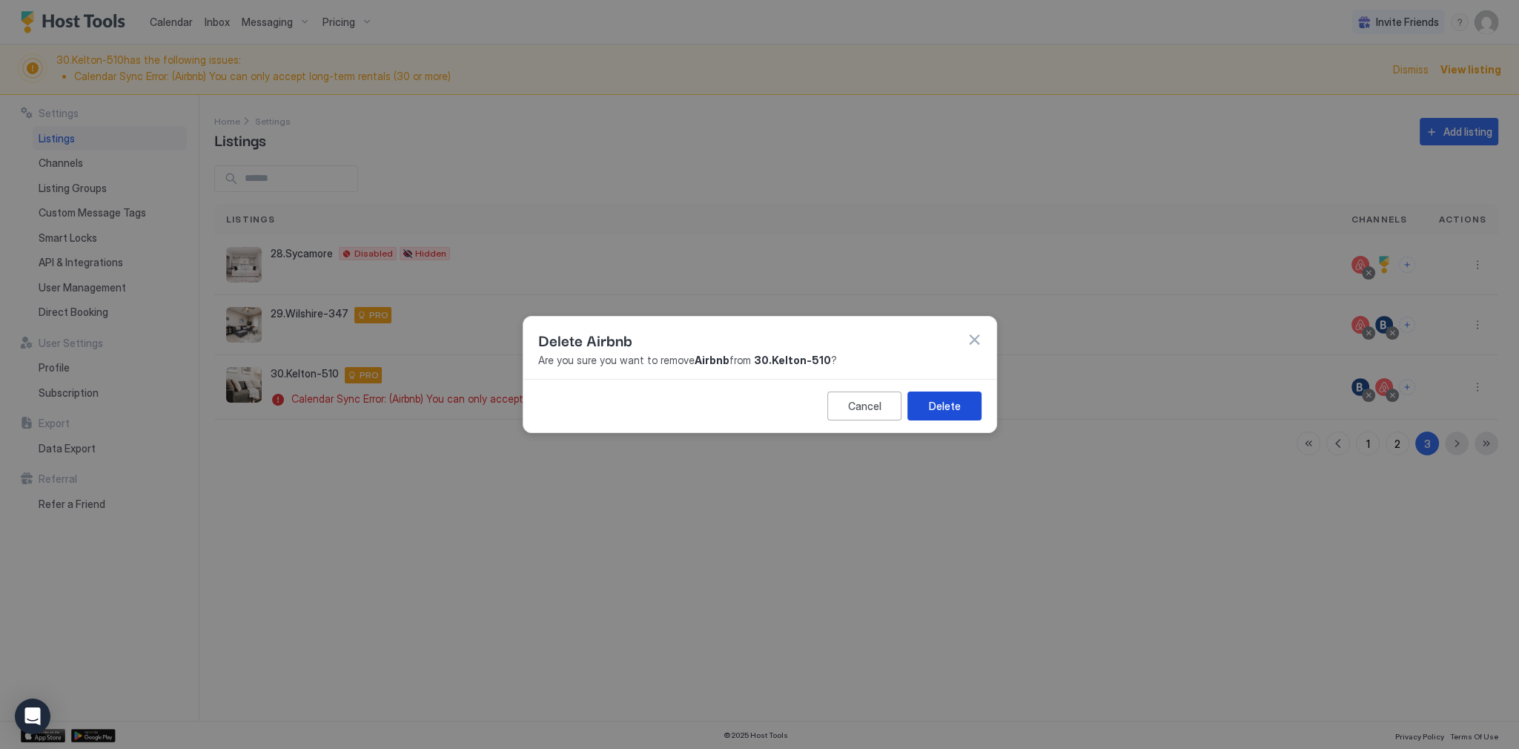
click at [943, 398] on div "Delete" at bounding box center [944, 406] width 32 height 16
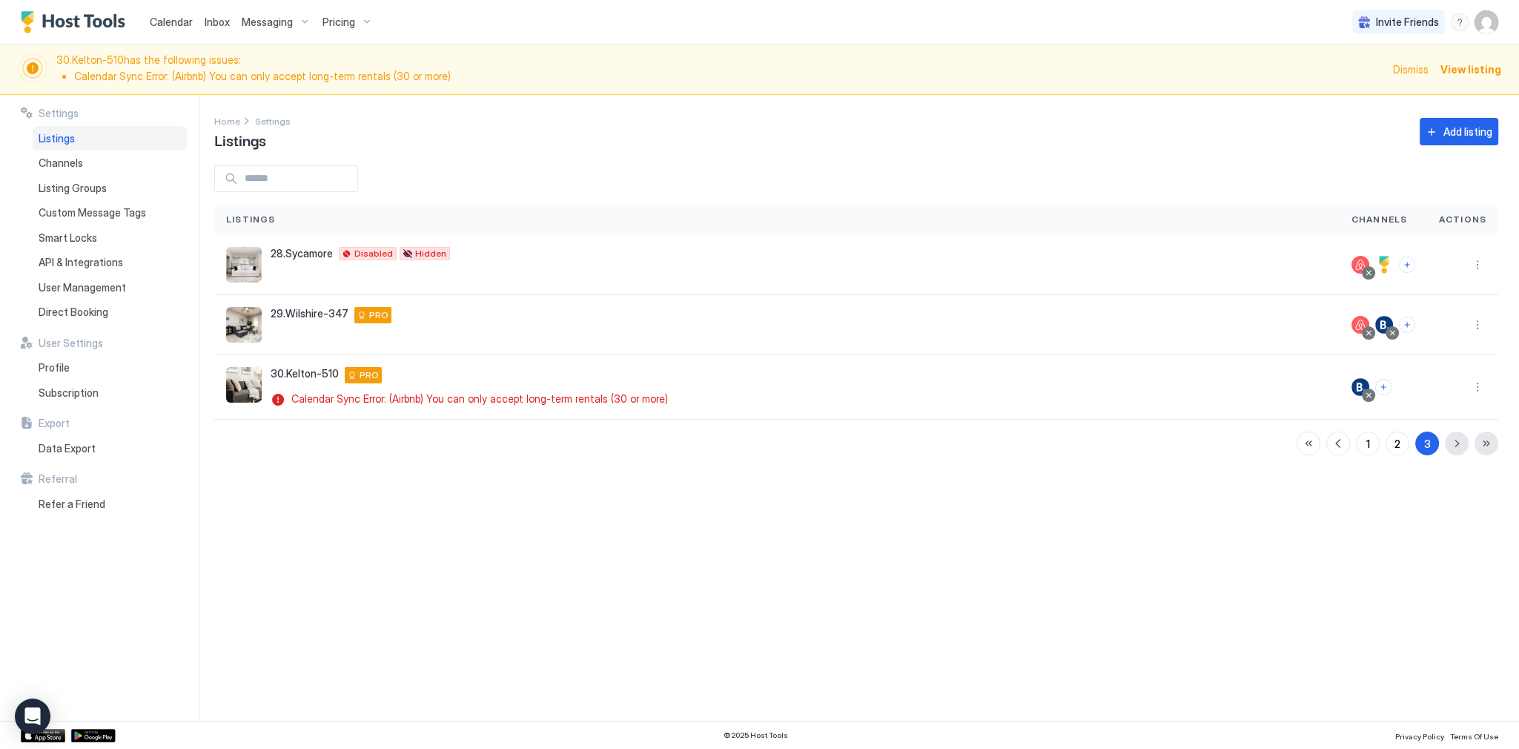
click at [276, 24] on span "Messaging" at bounding box center [267, 22] width 51 height 13
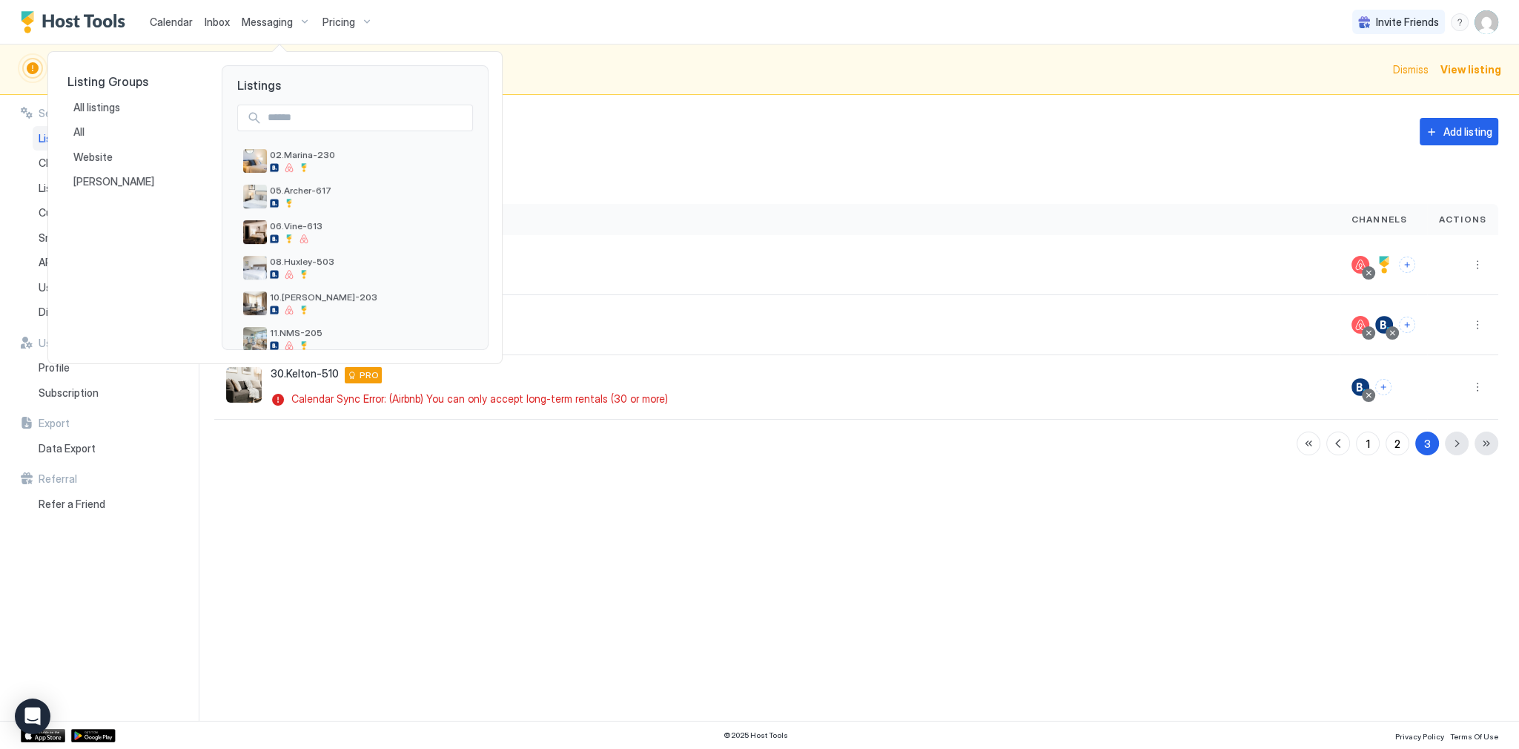
click at [610, 91] on div at bounding box center [759, 374] width 1519 height 749
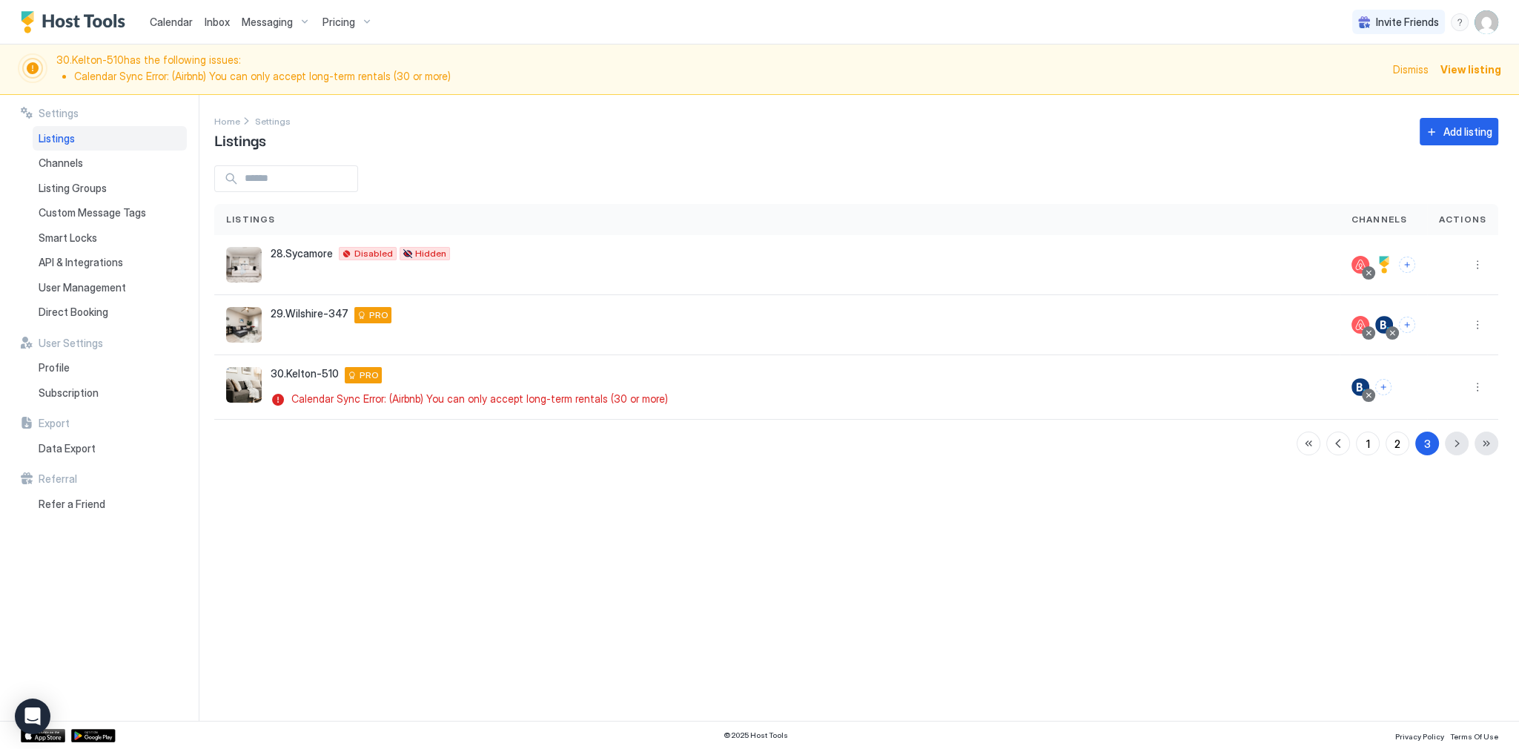
click at [561, 110] on div "Settings Home Settings Listings Add listing Listings Channels Actions 28.Sycamo…" at bounding box center [866, 408] width 1304 height 626
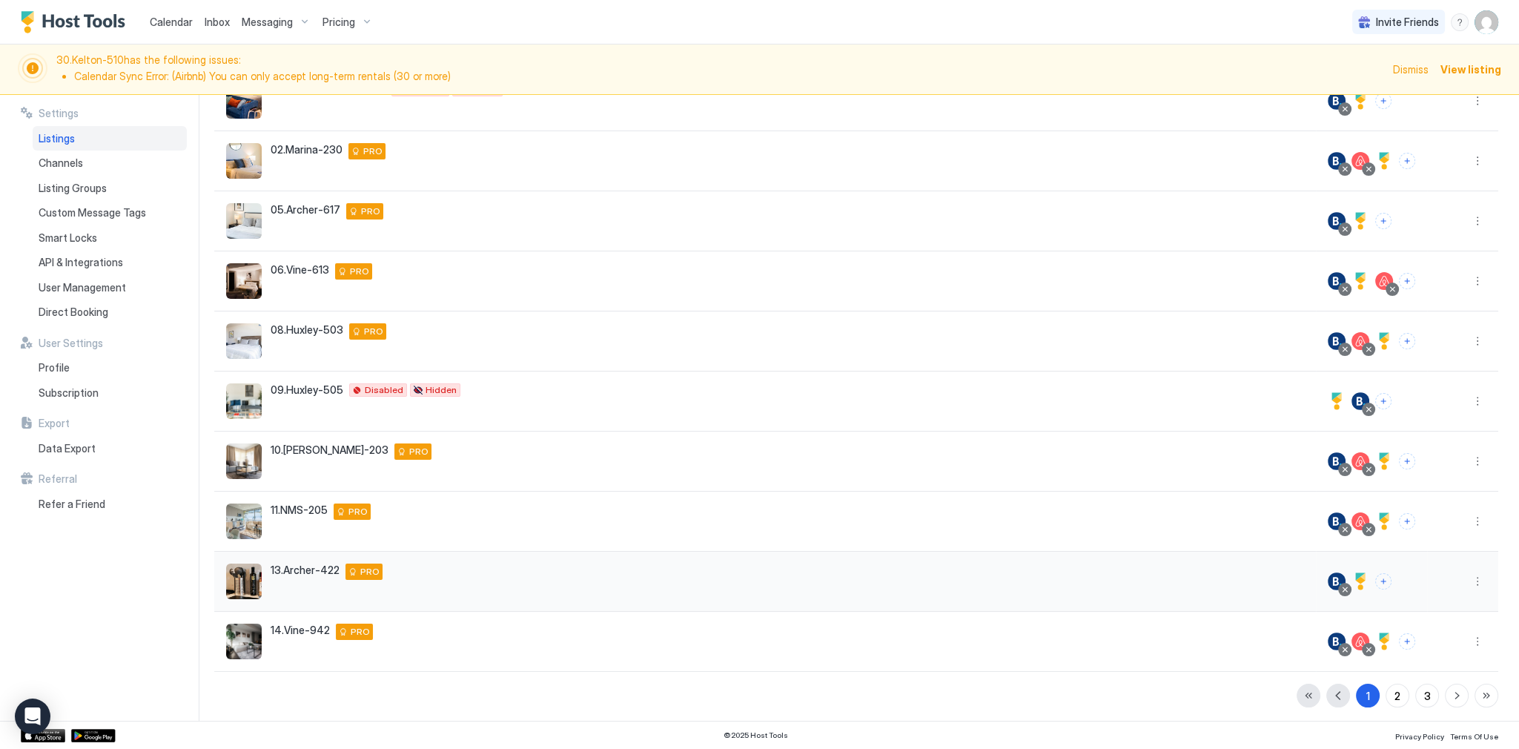
scroll to position [166, 0]
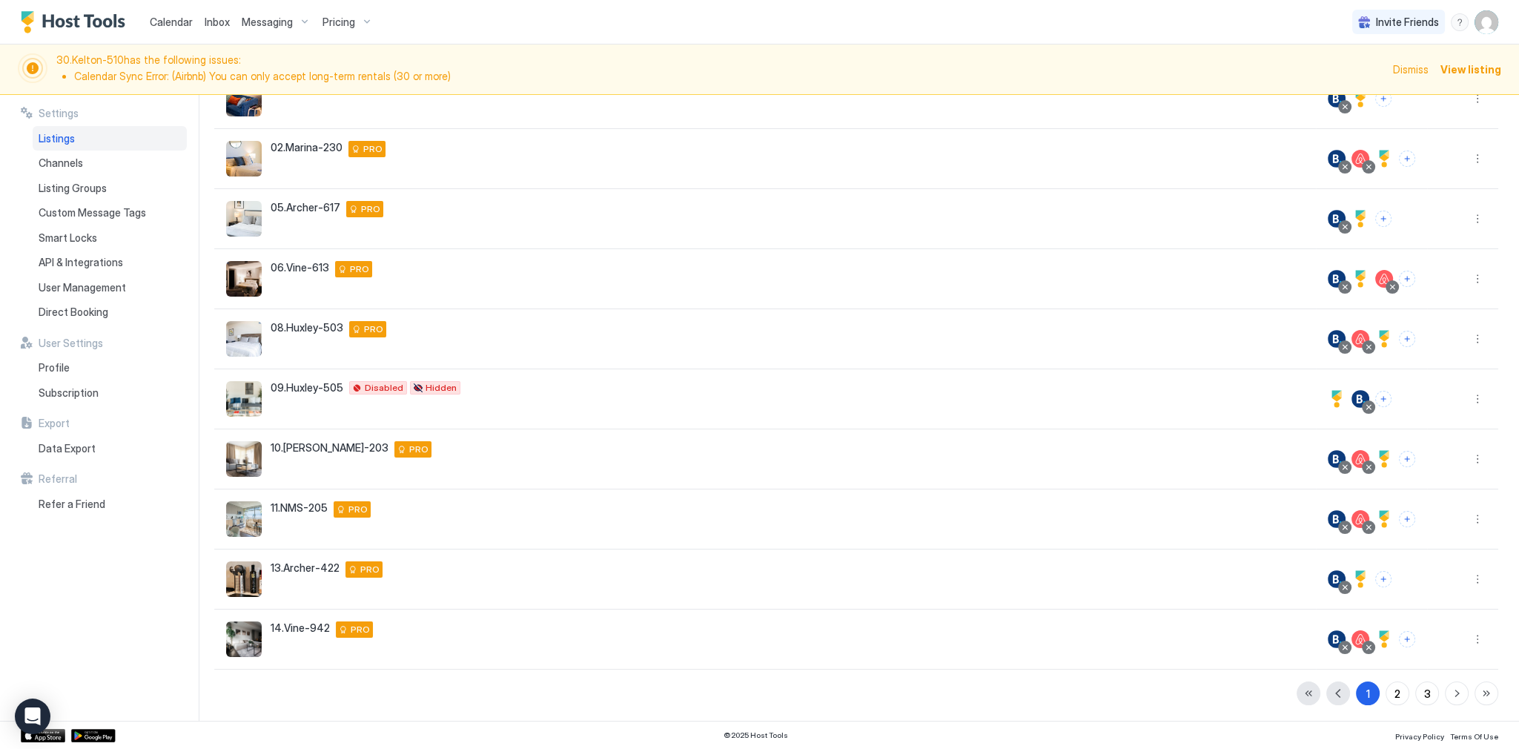
click at [1427, 693] on button "3" at bounding box center [1427, 693] width 24 height 24
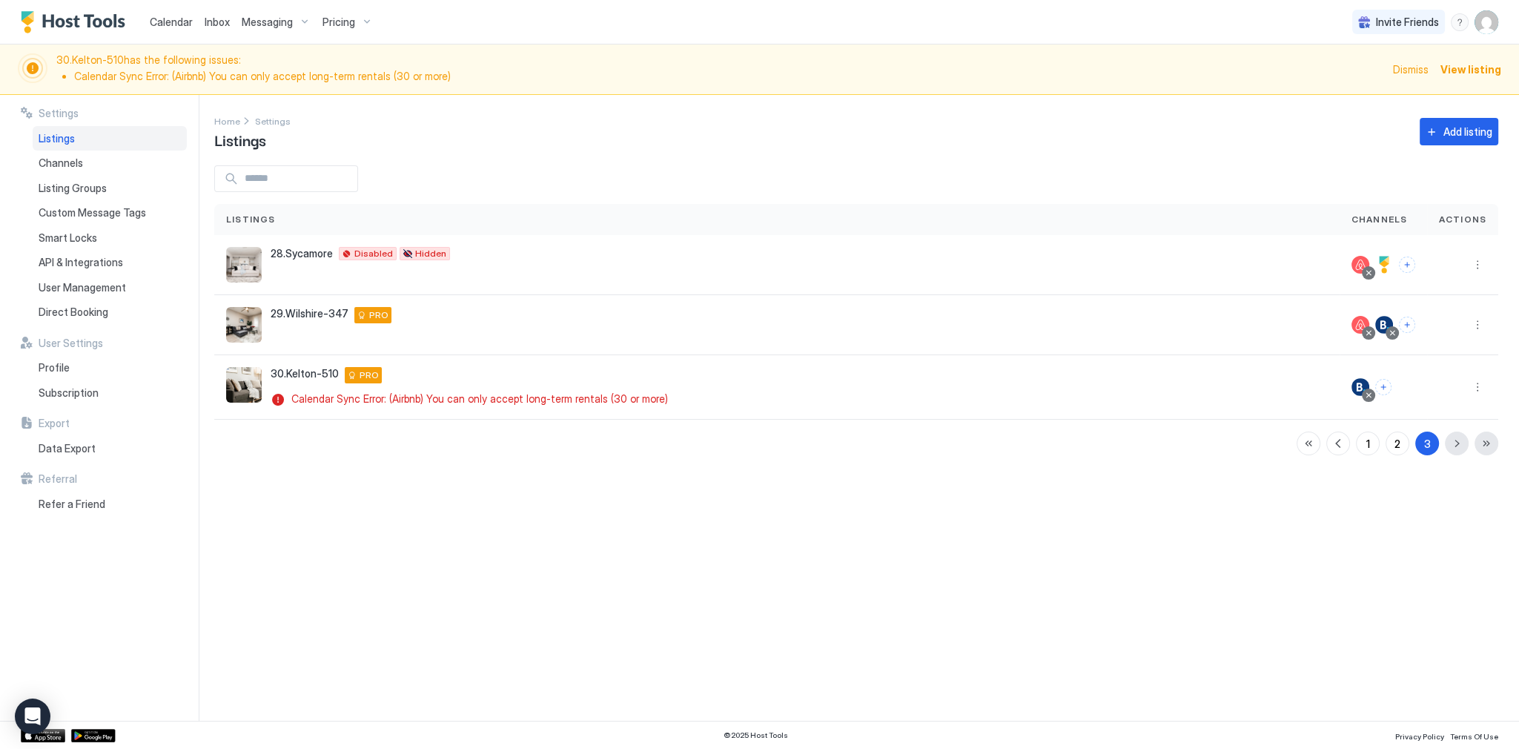
scroll to position [0, 0]
click at [608, 457] on div "Settings Home Settings Listings Add listing Listings Channels Actions 28.Sycamo…" at bounding box center [866, 408] width 1304 height 626
click at [456, 156] on div "Settings Home Settings Listings Add listing Listings Channels Actions 28.Sycamo…" at bounding box center [866, 408] width 1304 height 626
click at [496, 520] on div "Settings Home Settings Listings Add listing Listings Channels Actions 28.Sycamo…" at bounding box center [866, 408] width 1304 height 626
click at [342, 24] on span "Pricing" at bounding box center [338, 22] width 33 height 13
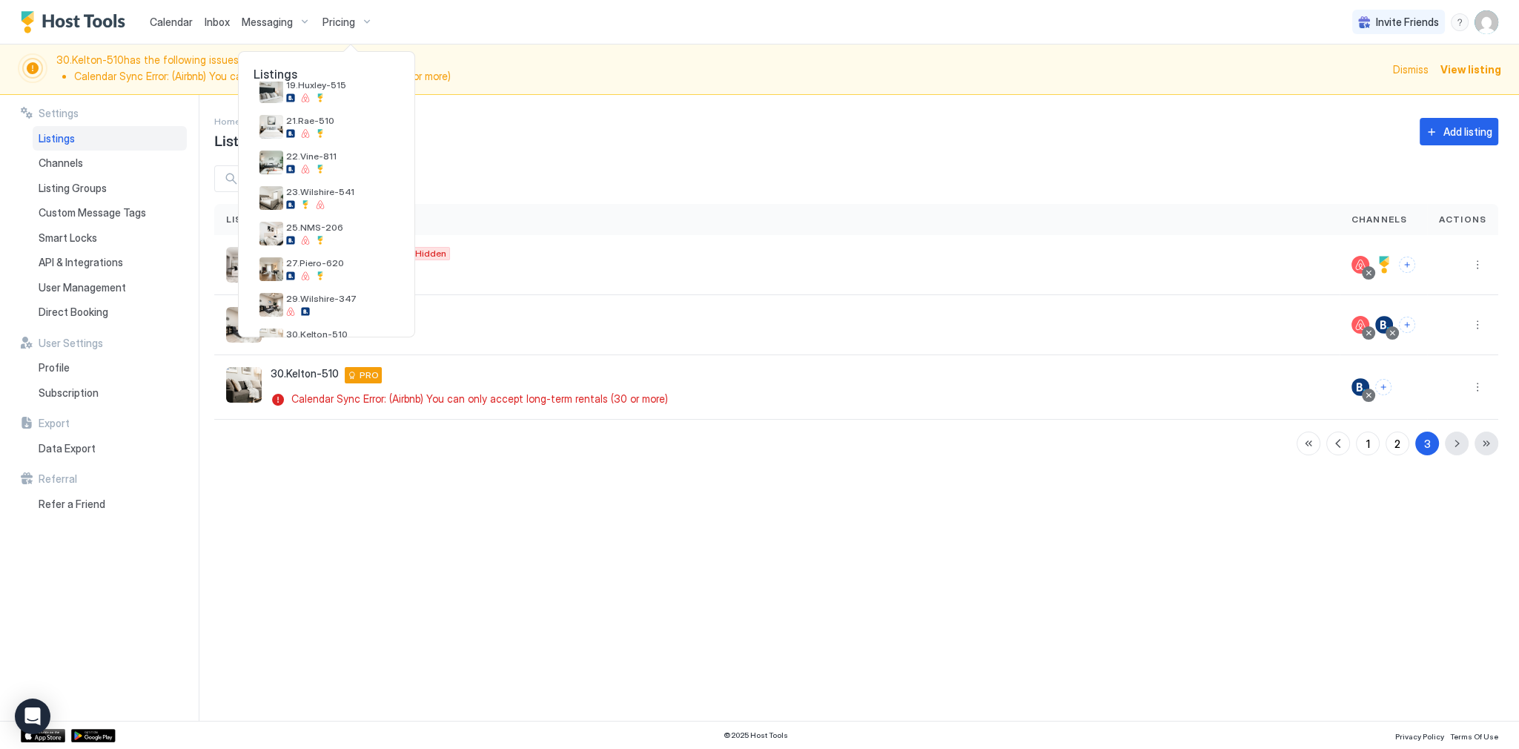
scroll to position [451, 0]
click at [322, 314] on div at bounding box center [339, 310] width 107 height 9
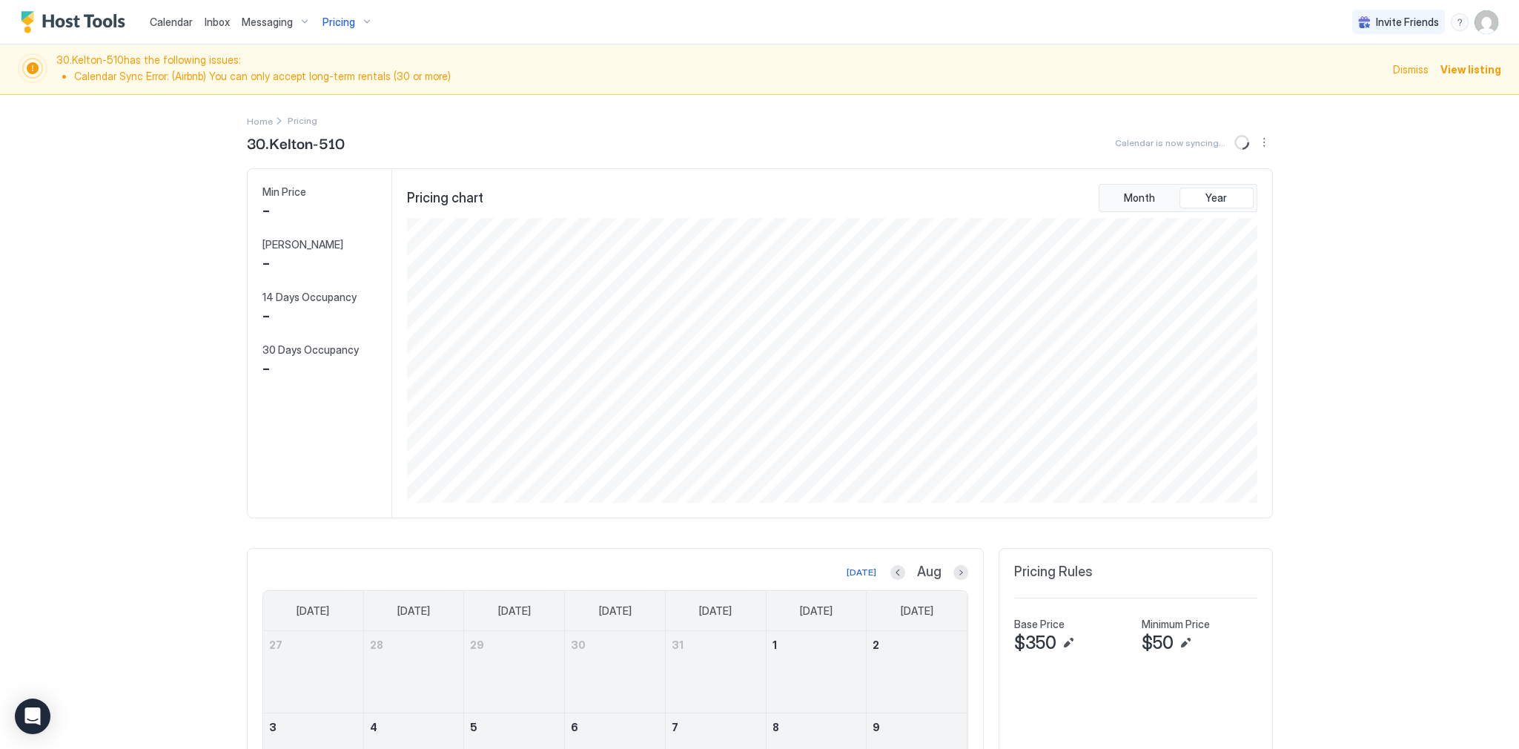
scroll to position [285, 854]
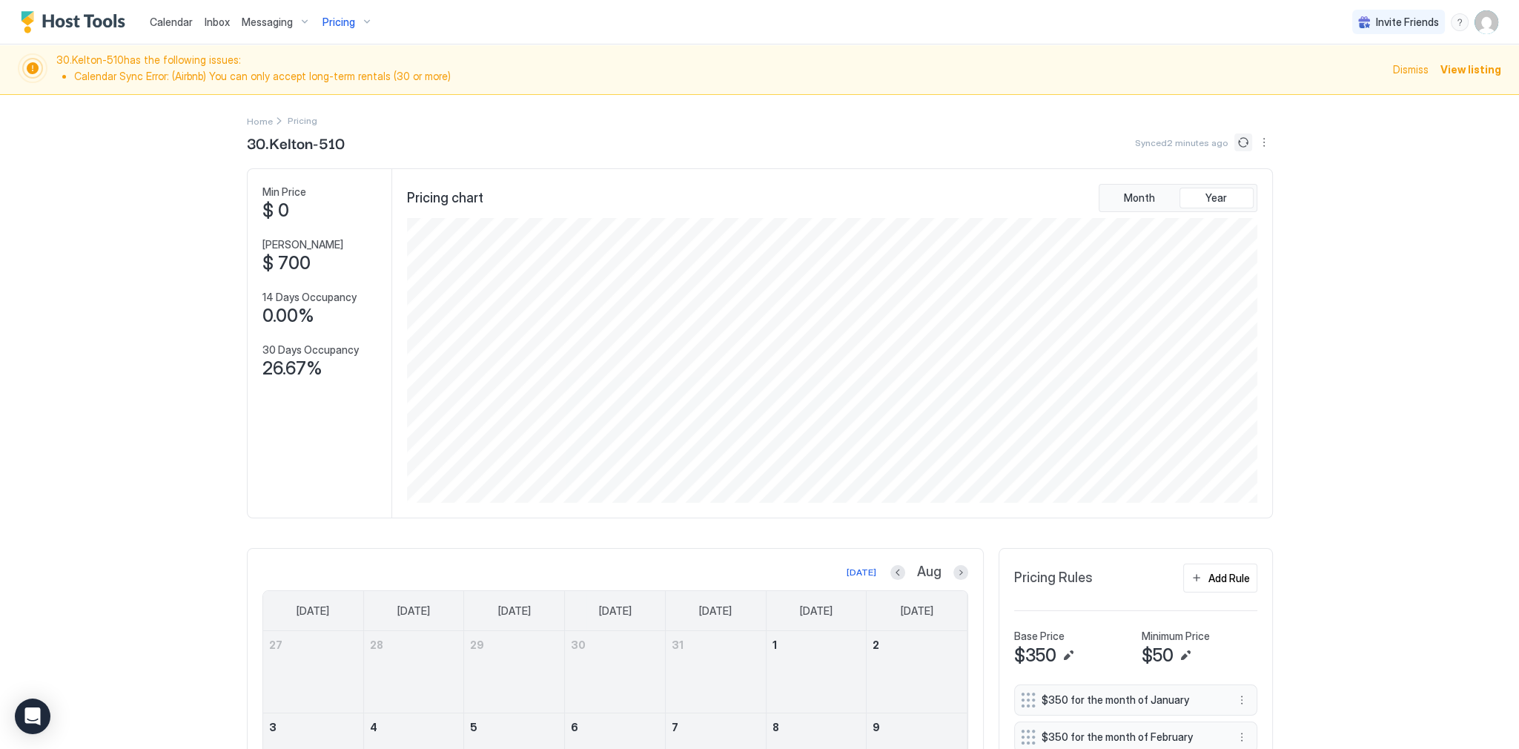
click at [1241, 142] on button "Sync prices" at bounding box center [1243, 142] width 18 height 18
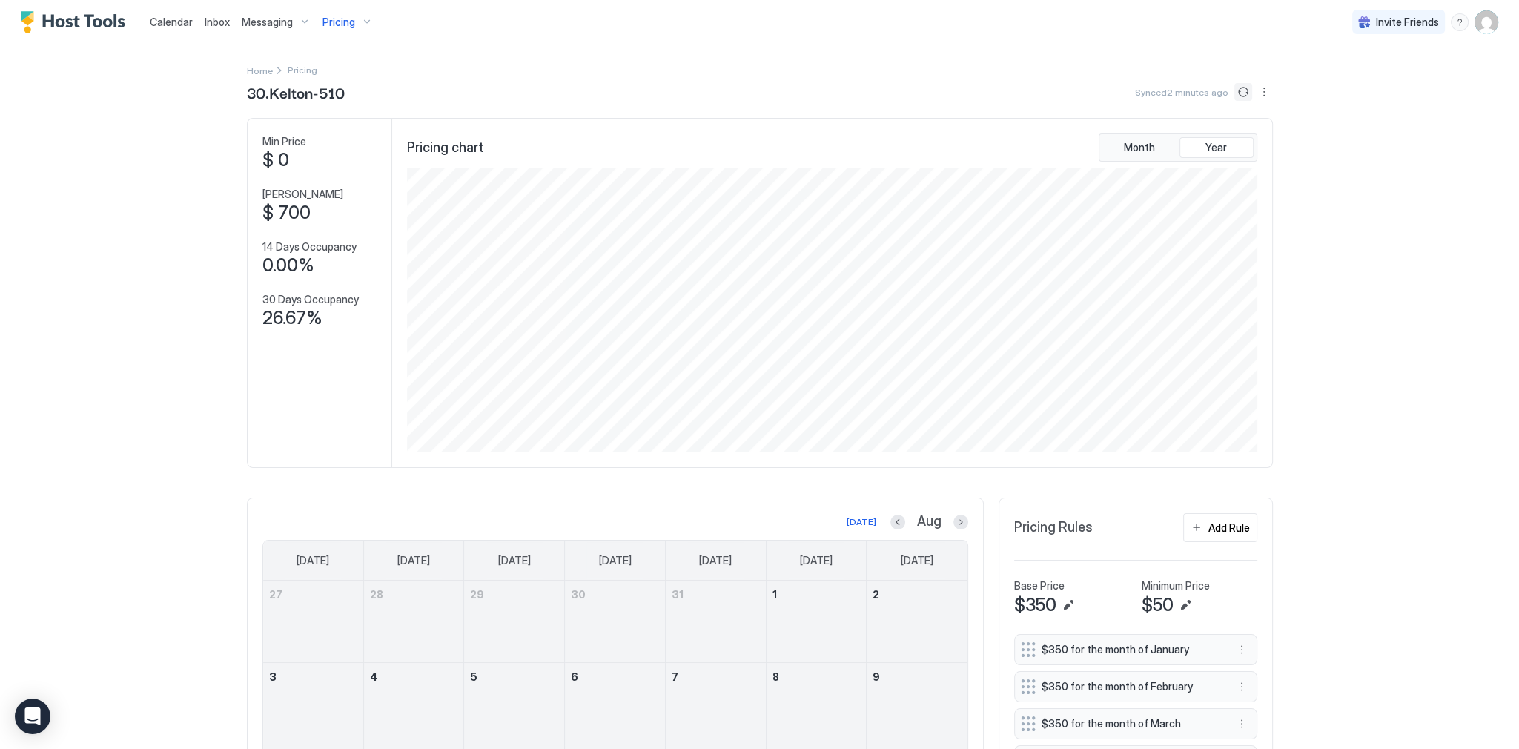
click at [1234, 90] on button "Sync prices" at bounding box center [1243, 92] width 18 height 18
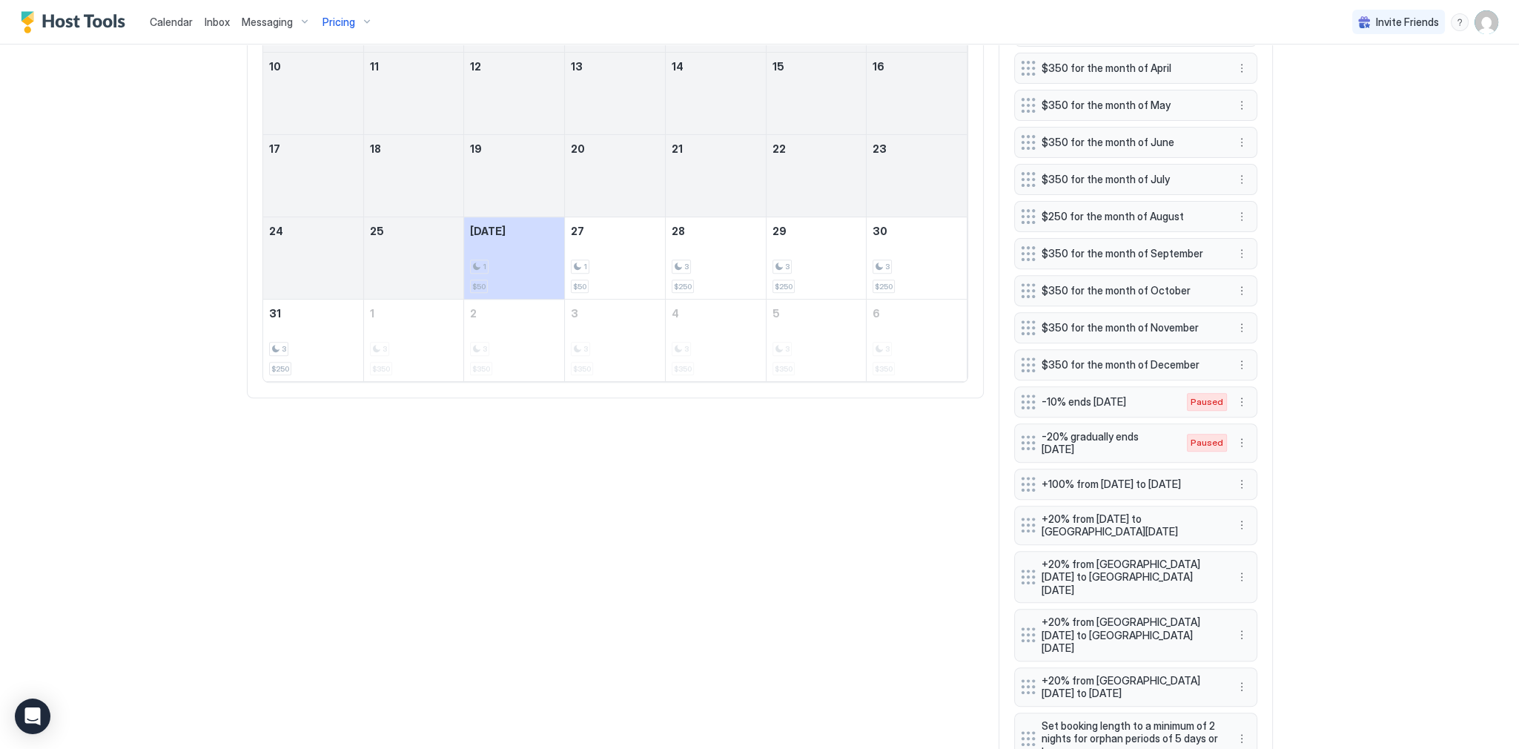
scroll to position [652, 0]
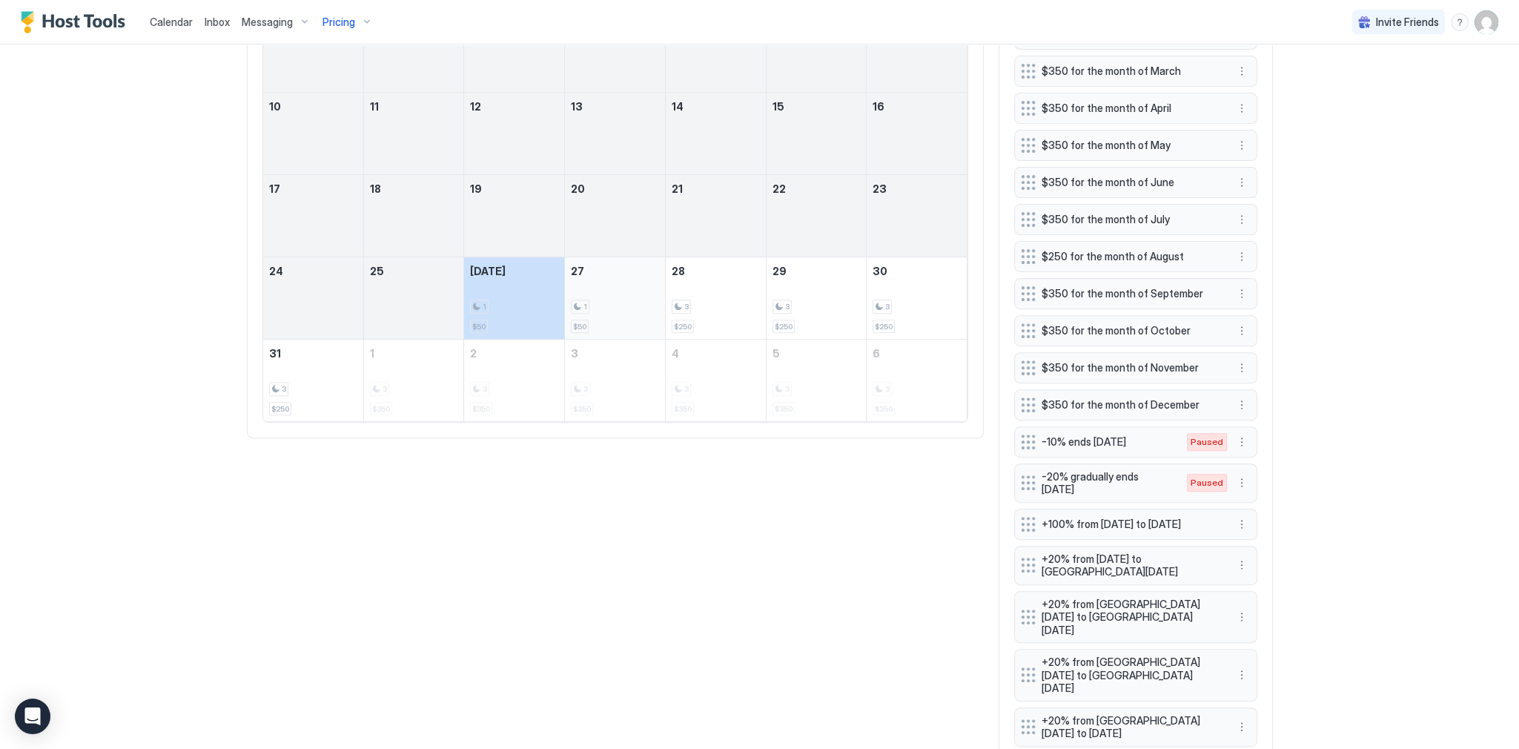
drag, startPoint x: 489, startPoint y: 311, endPoint x: 578, endPoint y: 314, distance: 89.0
click at [578, 314] on tr "24 25 [DATE] 1 $50 27 1 $50 28 3 $250 29 3 $250 30 3 $250" at bounding box center [615, 298] width 704 height 82
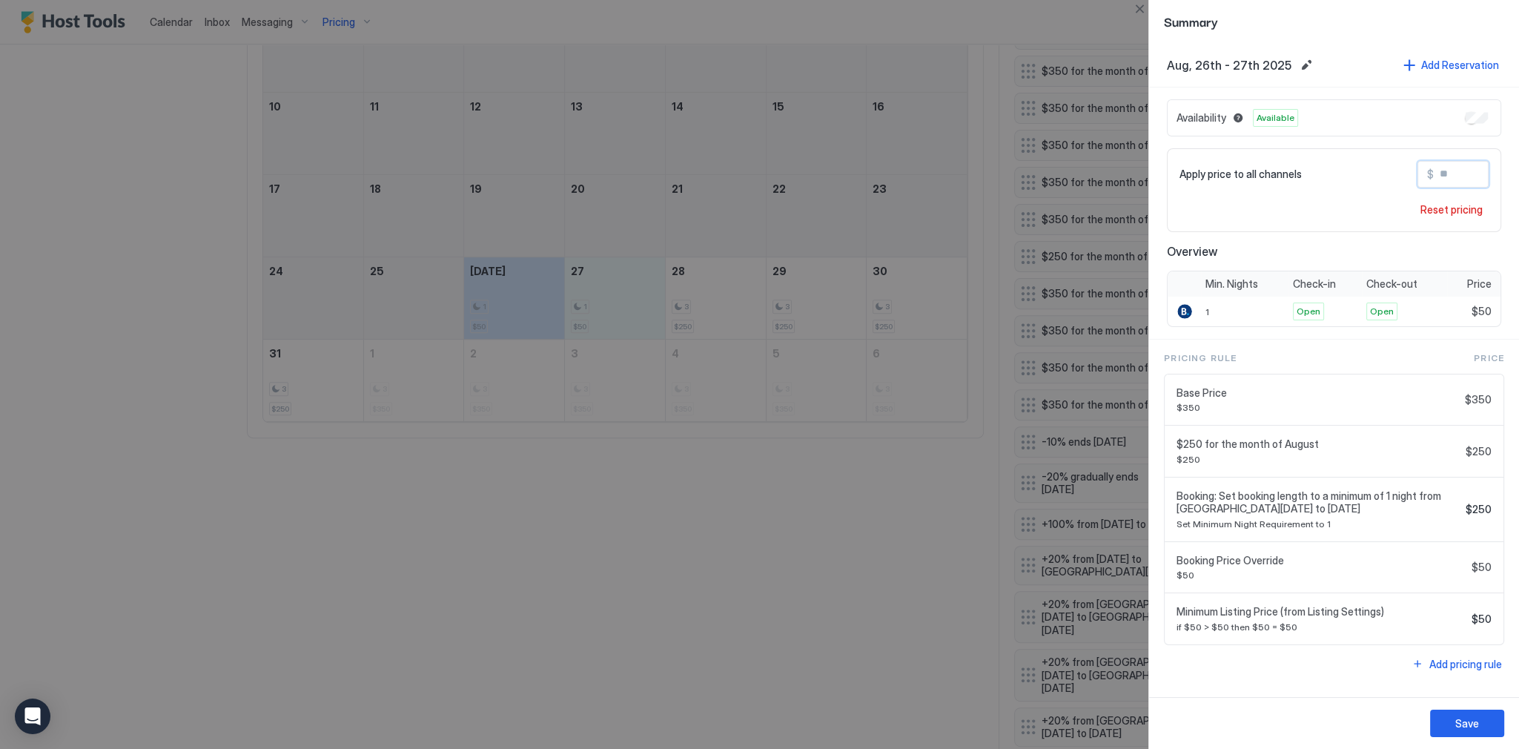
click at [1444, 173] on input "Input Field" at bounding box center [1492, 174] width 119 height 25
type input "***"
click at [1465, 732] on button "Save" at bounding box center [1467, 722] width 74 height 27
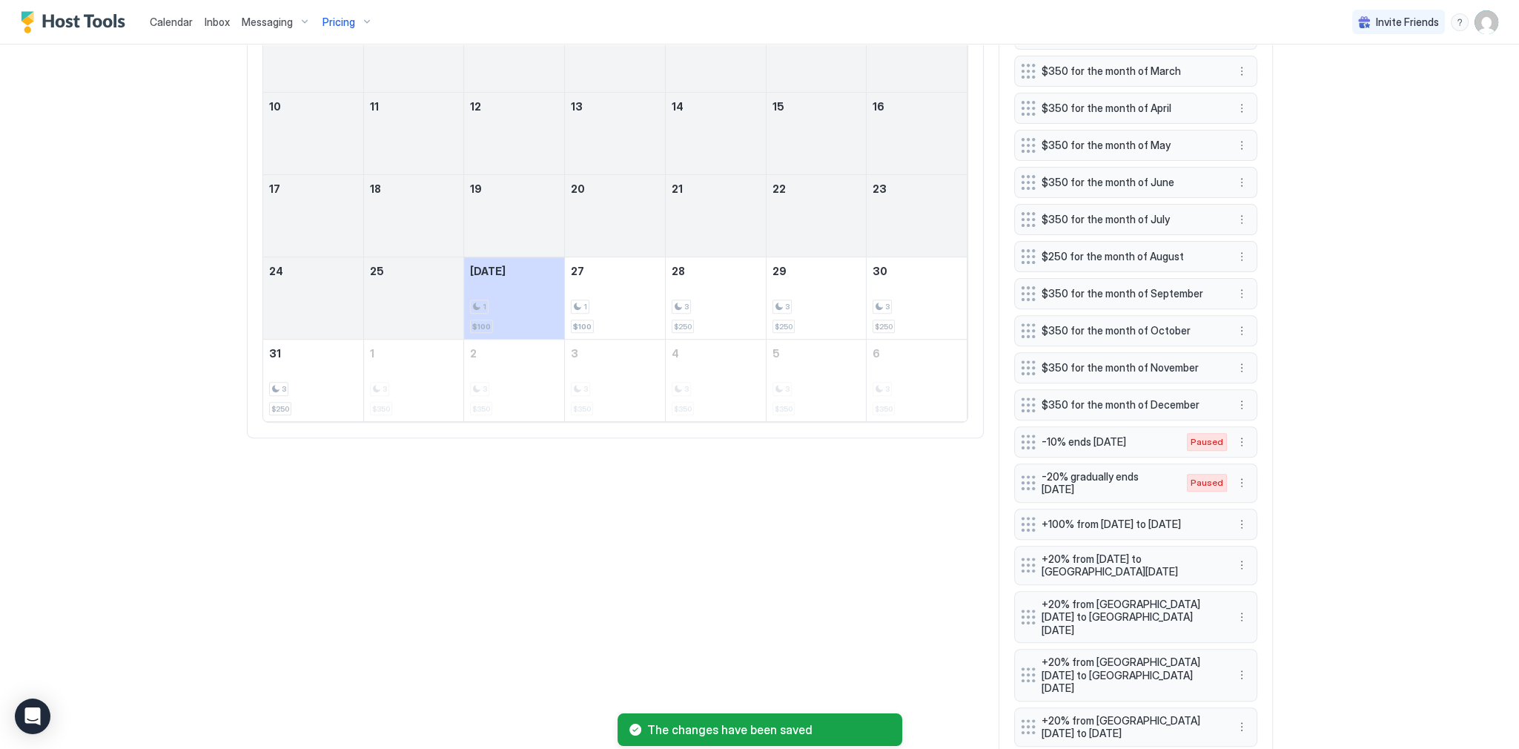
click at [910, 614] on div "[DATE] Aug [DATE] [DATE] [DATE] [DATE] [DATE] [DATE] [DATE] 27 28 29 30 31 1 2 …" at bounding box center [760, 387] width 1026 height 1084
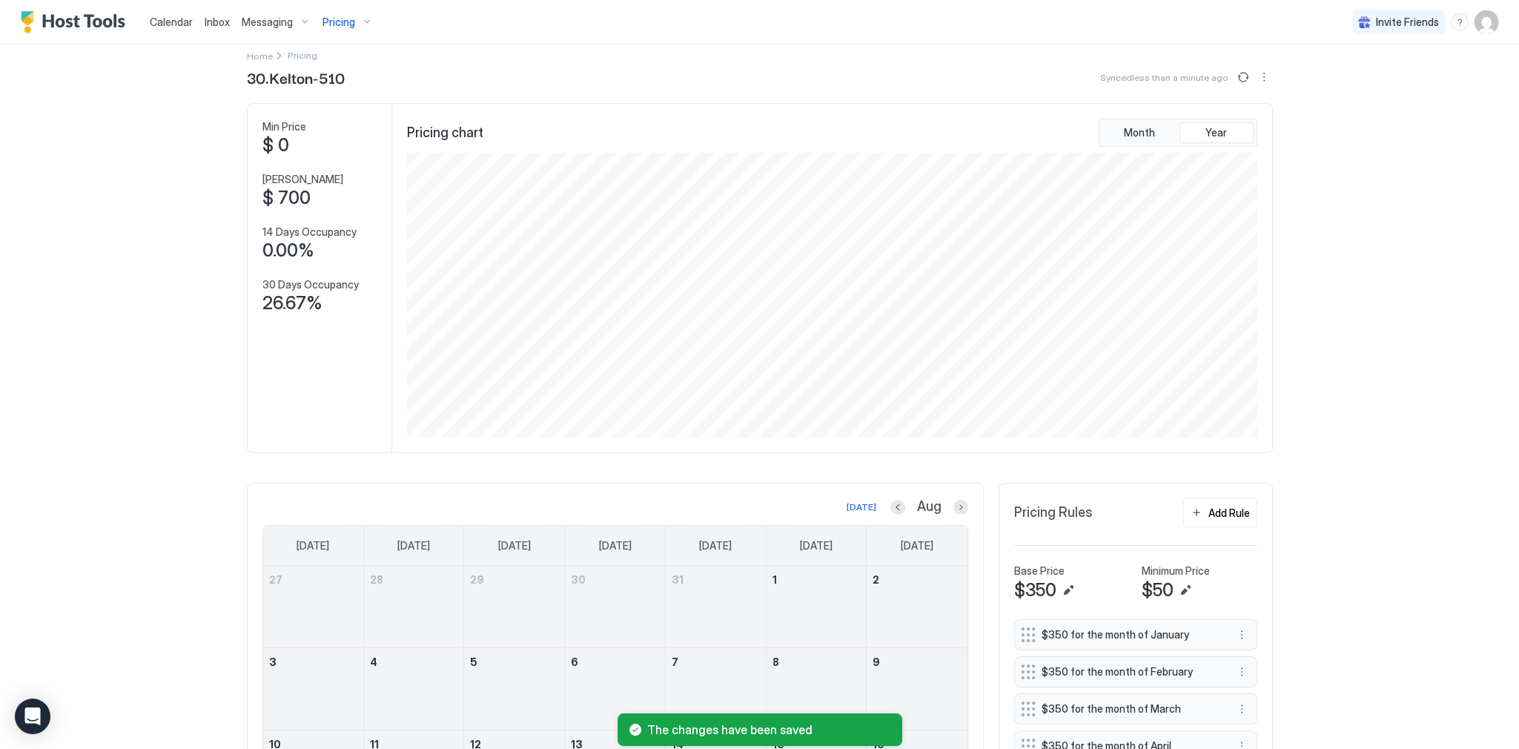
scroll to position [0, 0]
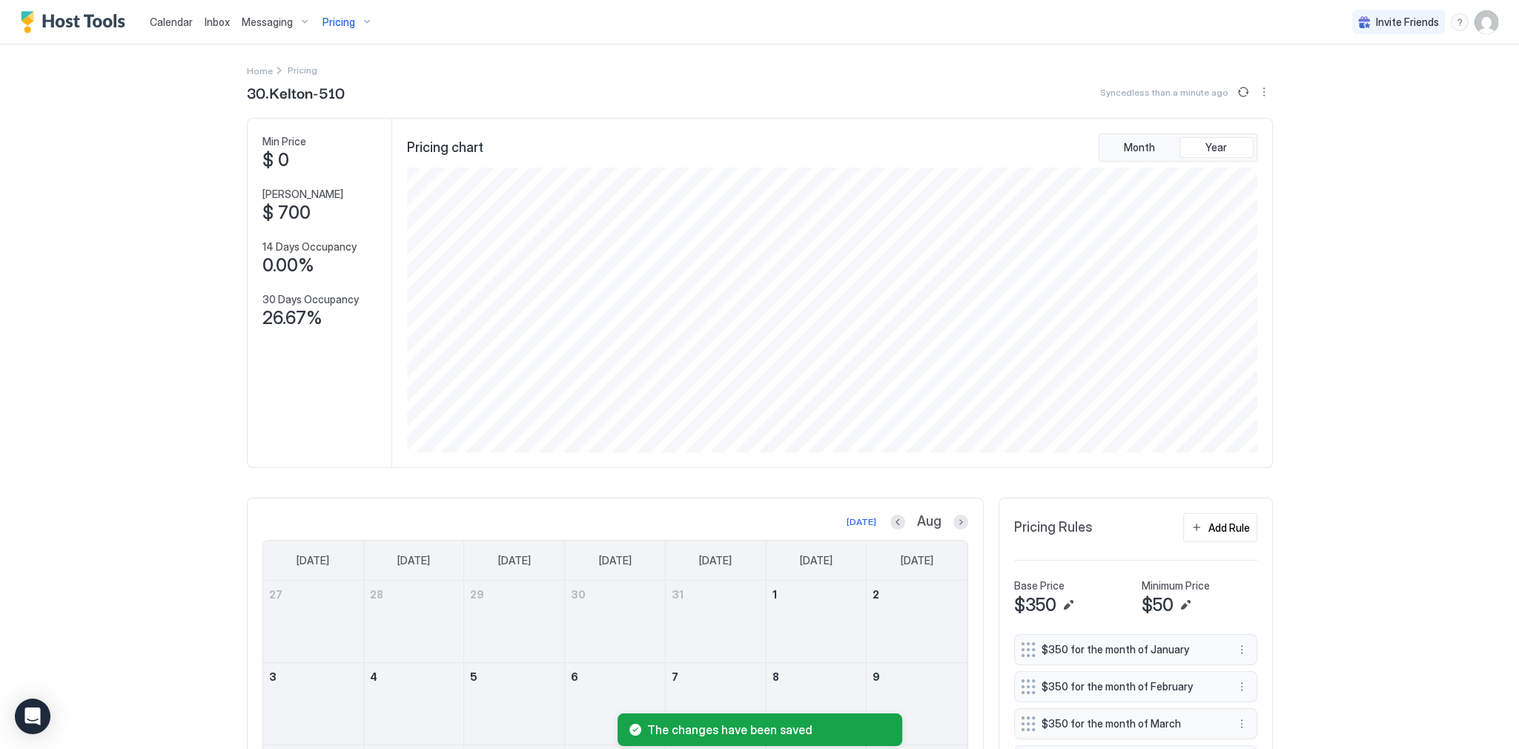
click at [1234, 90] on button "Sync prices" at bounding box center [1243, 92] width 18 height 18
click at [1234, 90] on icon "loading" at bounding box center [1241, 91] width 15 height 15
click at [1340, 202] on div "Calendar Inbox Messaging Pricing Invite Friends SG Home Pricing 30.[PERSON_NAME…" at bounding box center [759, 374] width 1519 height 749
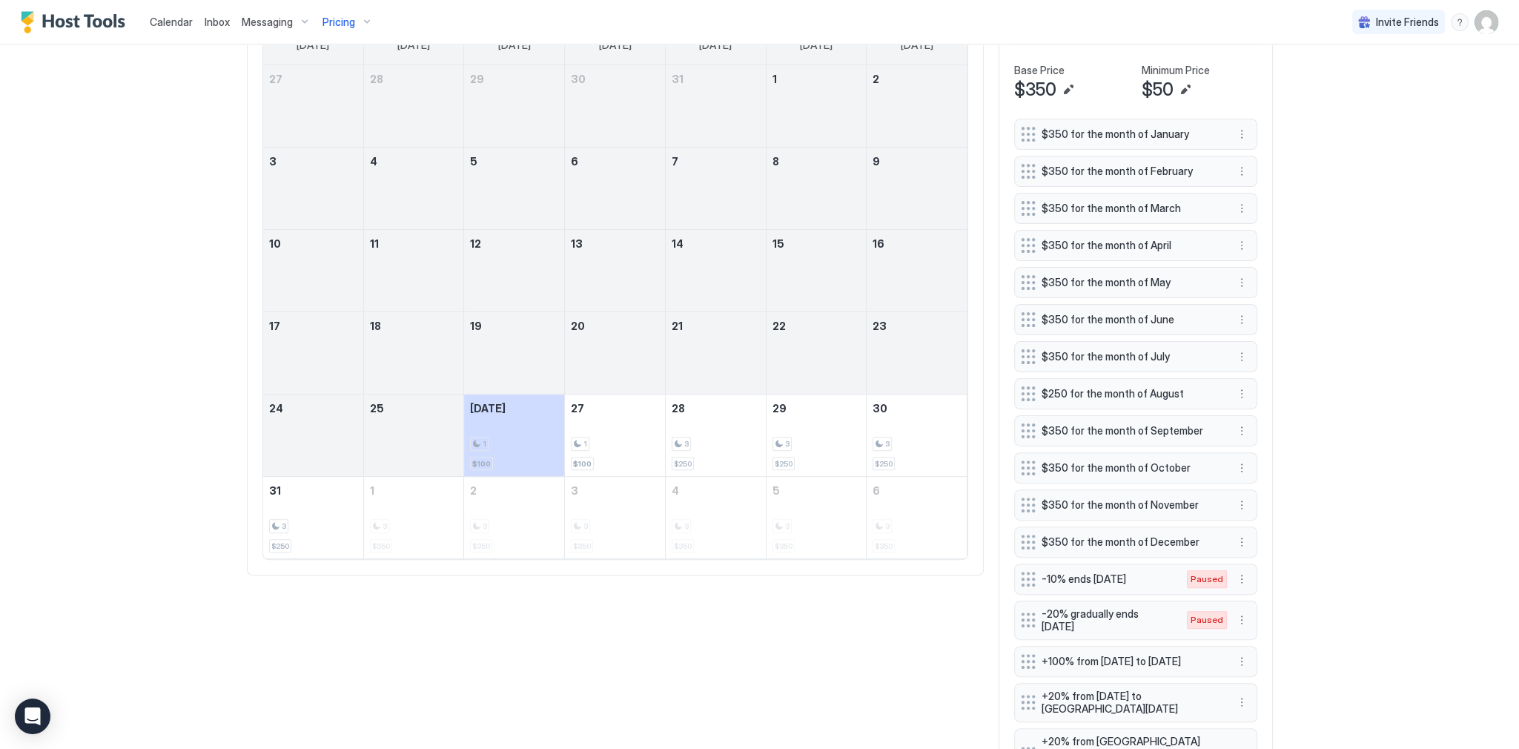
scroll to position [652, 0]
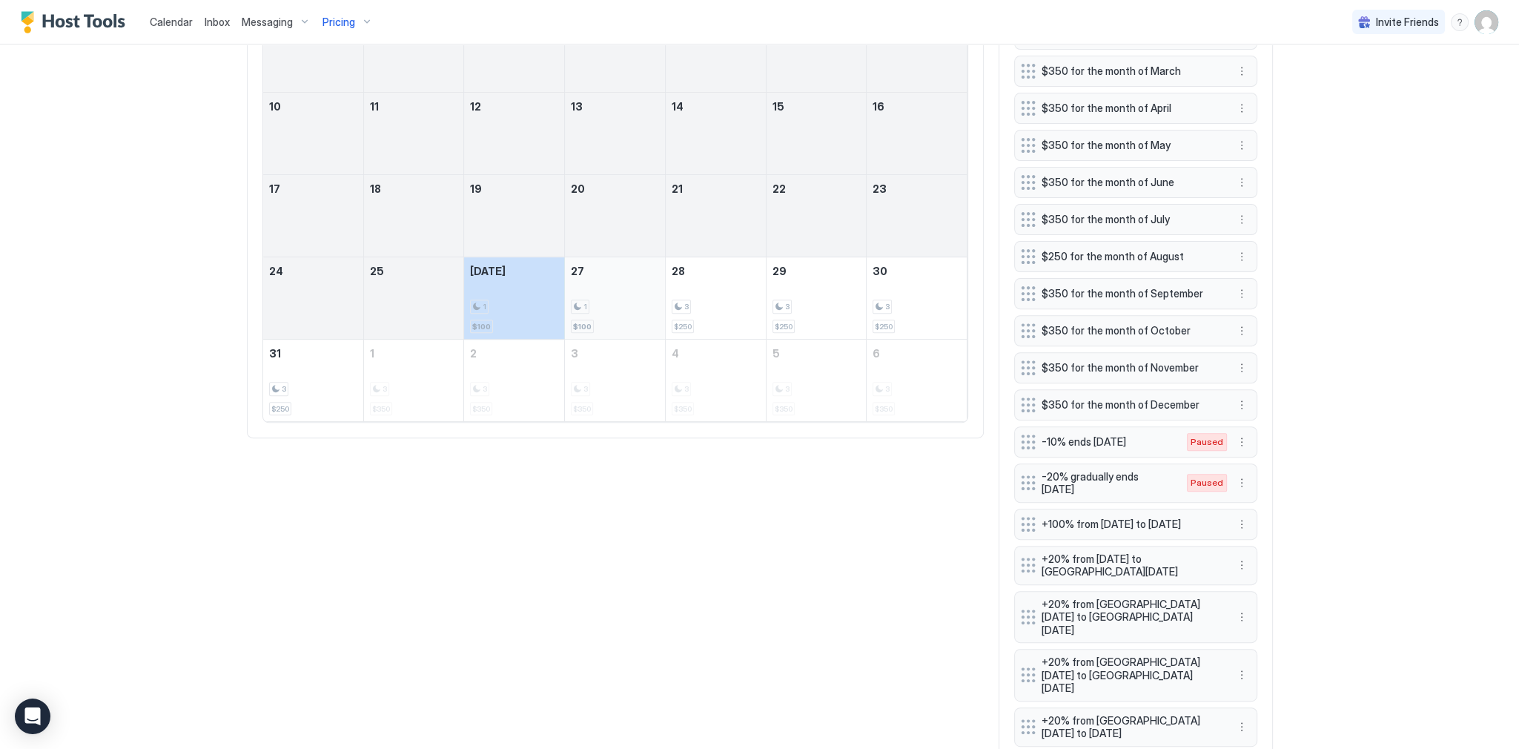
drag, startPoint x: 531, startPoint y: 302, endPoint x: 614, endPoint y: 308, distance: 83.3
click at [614, 308] on tr "24 25 [DATE] 1 $100 27 1 $100 28 3 $250 29 3 $250 30 3 $250" at bounding box center [615, 298] width 704 height 82
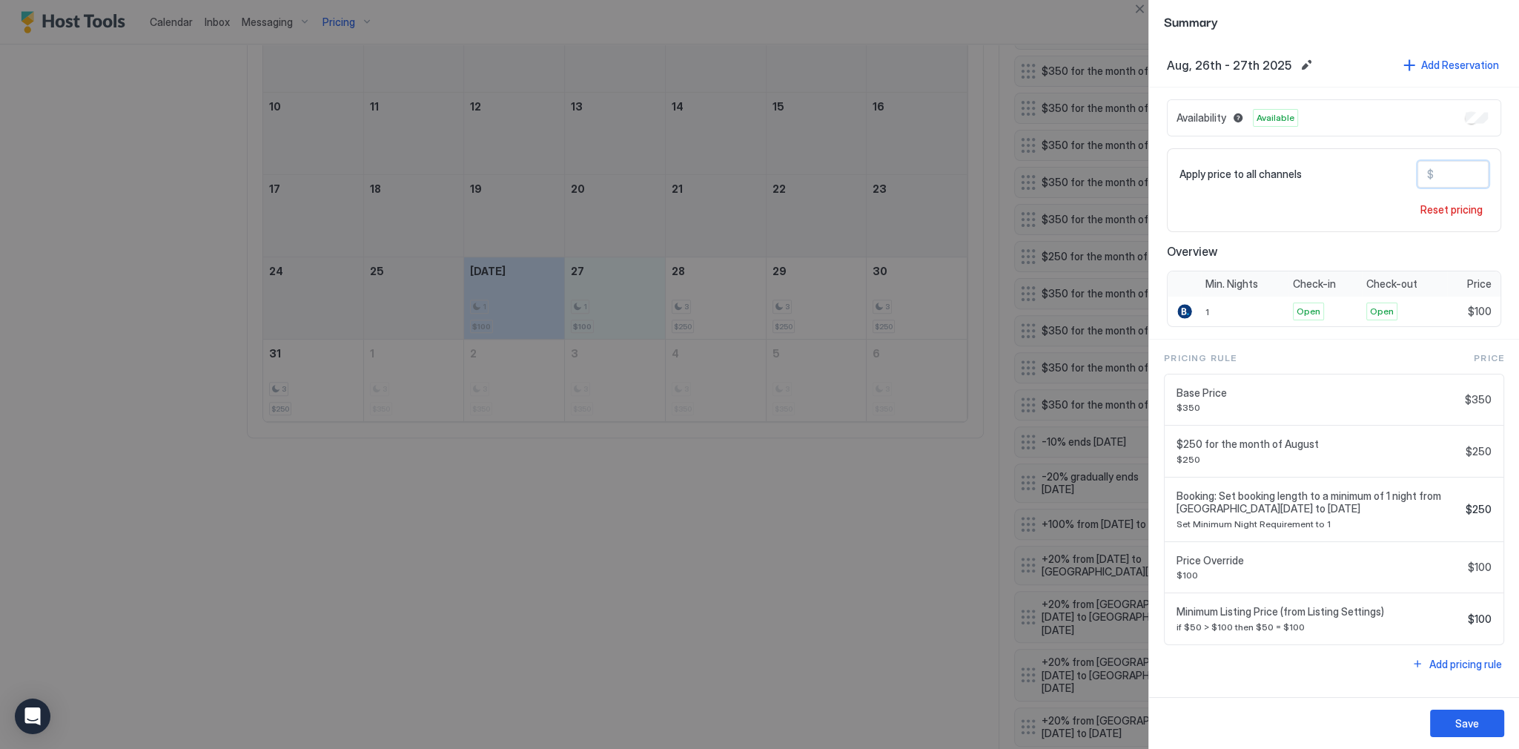
click at [1445, 180] on input "***" at bounding box center [1492, 174] width 119 height 25
type input "**"
click at [1456, 723] on div "Save" at bounding box center [1467, 723] width 24 height 16
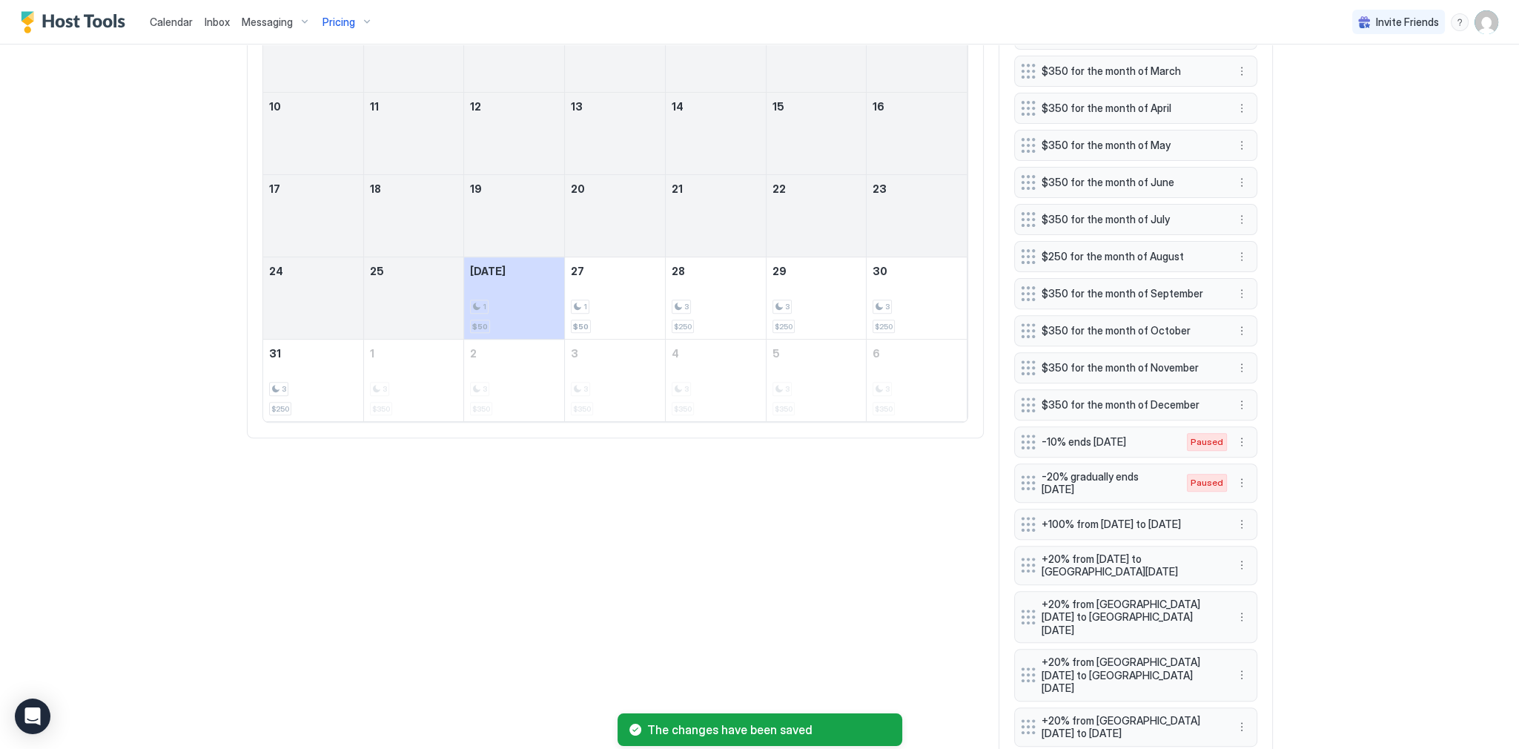
click at [1378, 433] on div "Calendar Inbox Messaging Pricing Invite Friends SG Home Pricing 30.[PERSON_NAME…" at bounding box center [759, 374] width 1519 height 749
click at [768, 614] on div "[DATE] Aug [DATE] [DATE] [DATE] [DATE] [DATE] [DATE] [DATE] 27 28 29 30 31 1 2 …" at bounding box center [760, 387] width 1026 height 1084
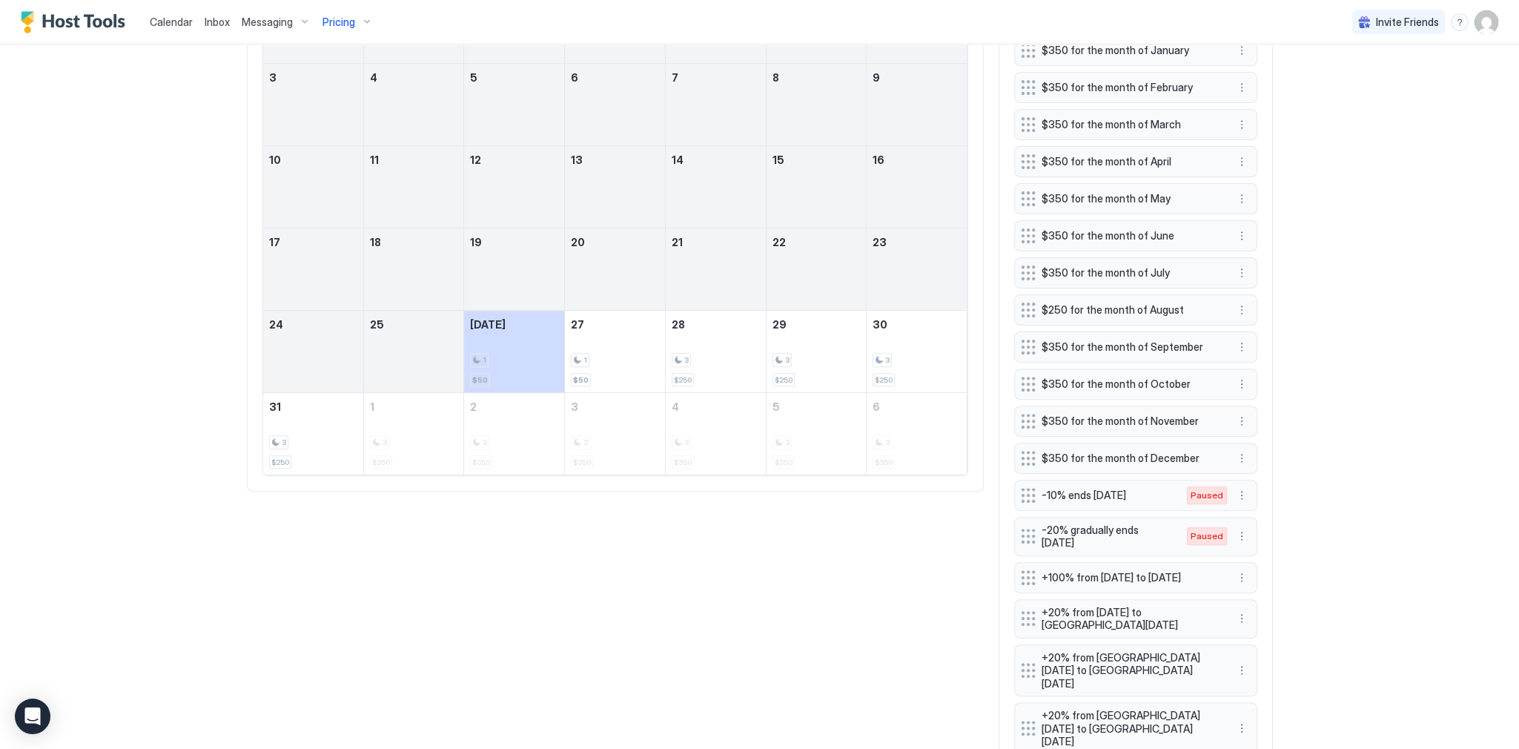
scroll to position [0, 0]
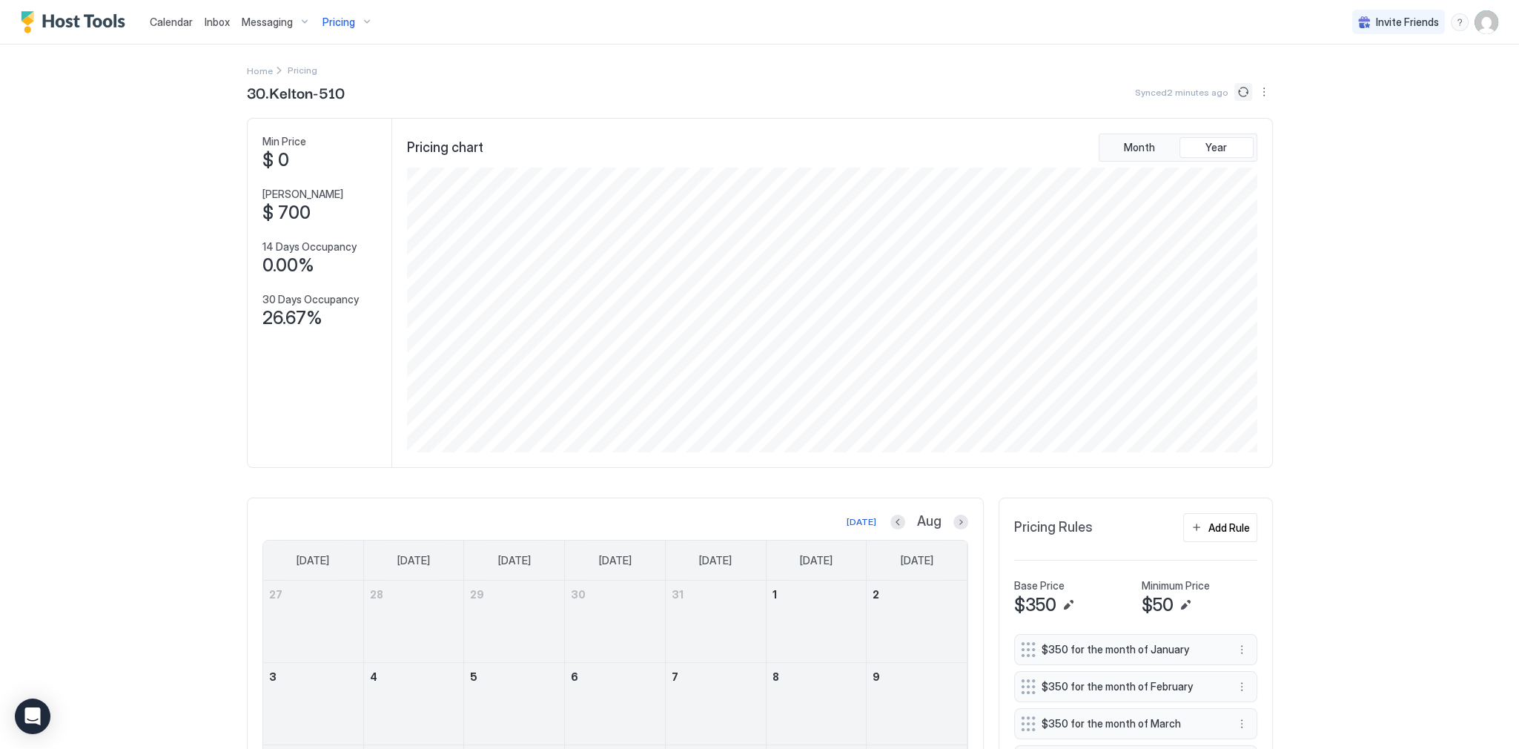
click at [1240, 86] on button "Sync prices" at bounding box center [1243, 92] width 18 height 18
click at [1224, 87] on div "Synced 2 minutes ago" at bounding box center [1204, 92] width 138 height 18
click at [1234, 87] on button "Sync prices" at bounding box center [1243, 92] width 18 height 18
click at [1231, 87] on button "Sync prices" at bounding box center [1241, 92] width 21 height 21
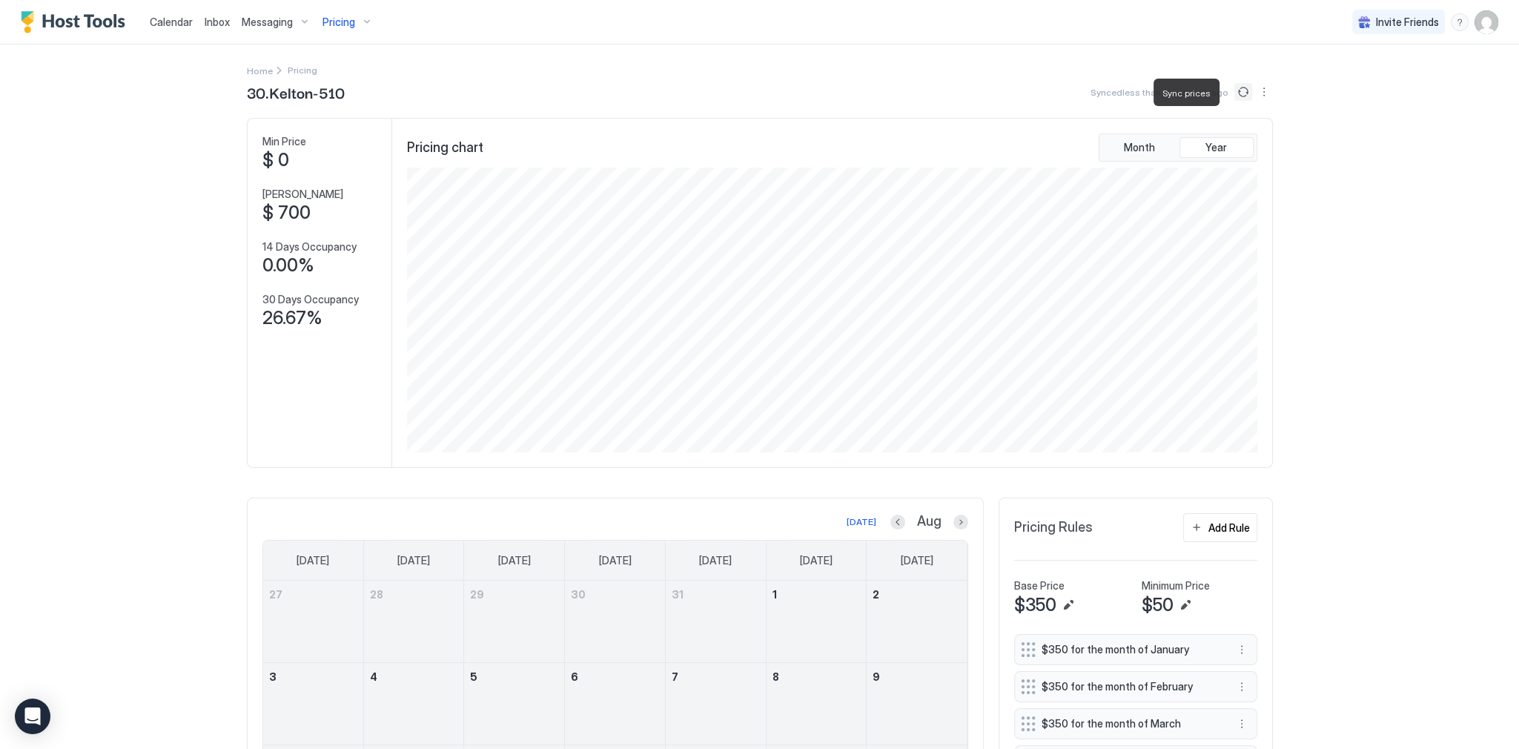
click at [1234, 87] on button "Sync prices" at bounding box center [1243, 92] width 18 height 18
click at [1245, 89] on button "Sync prices" at bounding box center [1243, 92] width 18 height 18
click at [1376, 214] on div "Calendar Inbox Messaging Pricing Invite Friends SG Home Pricing 30.[PERSON_NAME…" at bounding box center [759, 374] width 1519 height 749
click at [173, 30] on link "Calendar" at bounding box center [171, 22] width 43 height 16
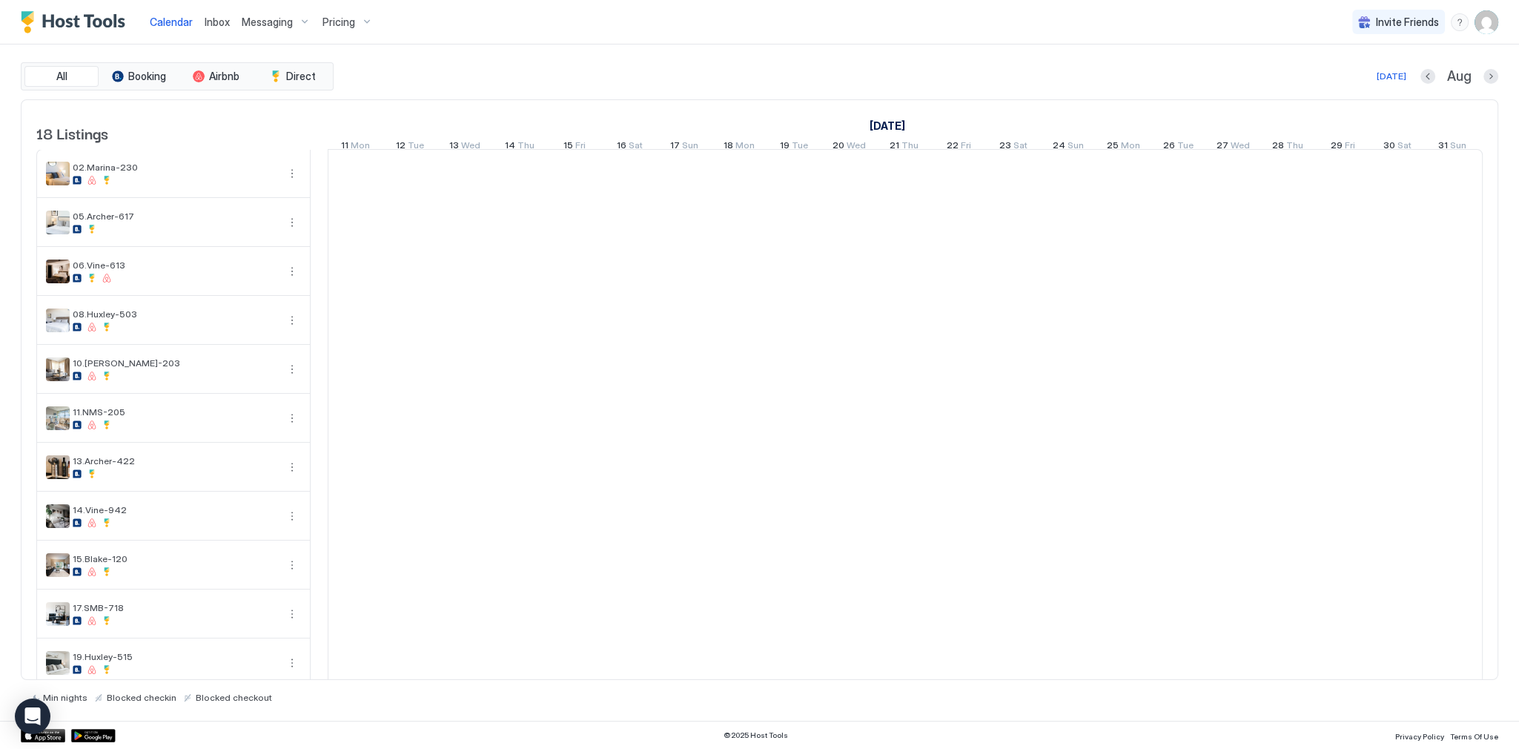
click at [173, 30] on link "Calendar" at bounding box center [171, 22] width 43 height 16
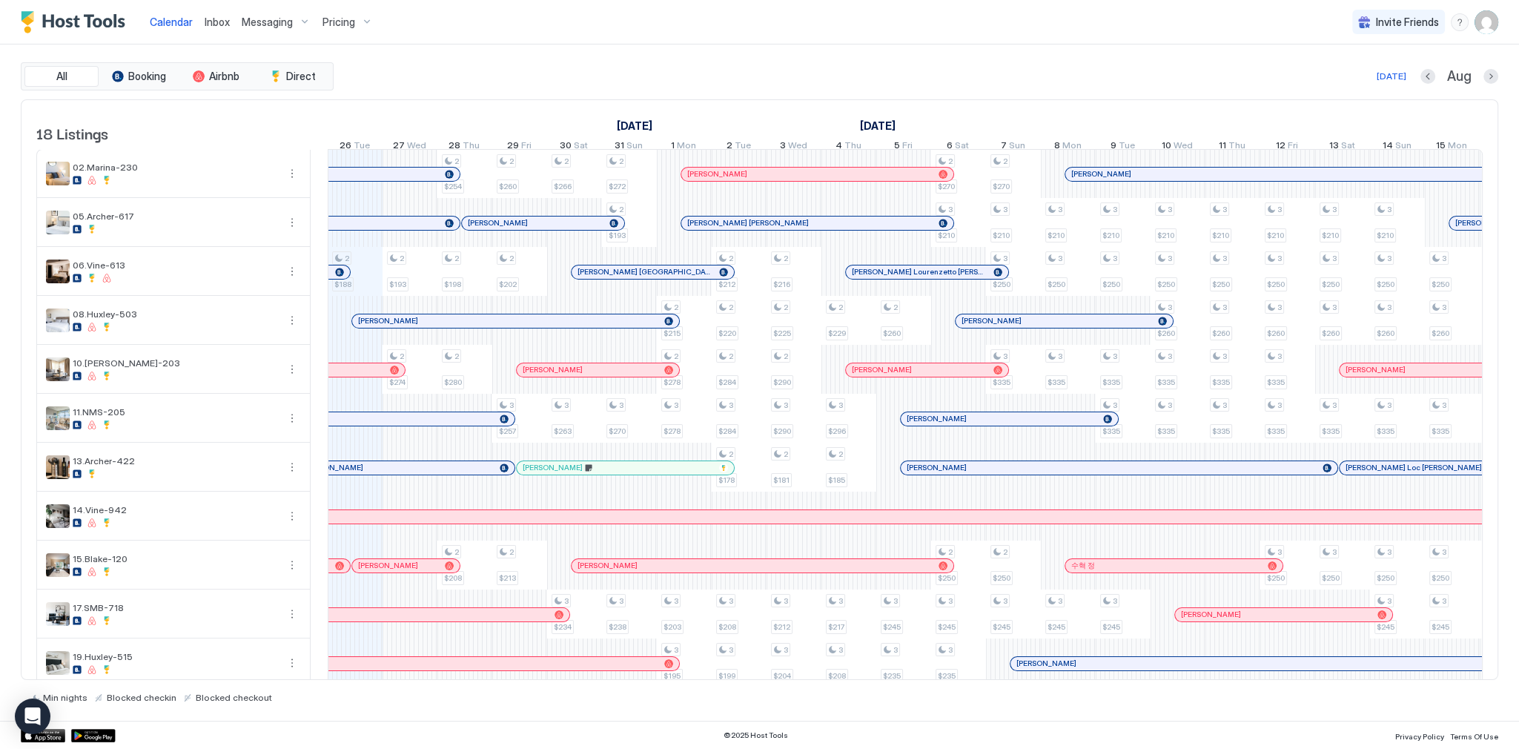
click at [938, 5] on div "Calendar Inbox Messaging Pricing Invite Friends SG" at bounding box center [759, 22] width 1519 height 44
click at [219, 20] on span "Inbox" at bounding box center [217, 22] width 25 height 13
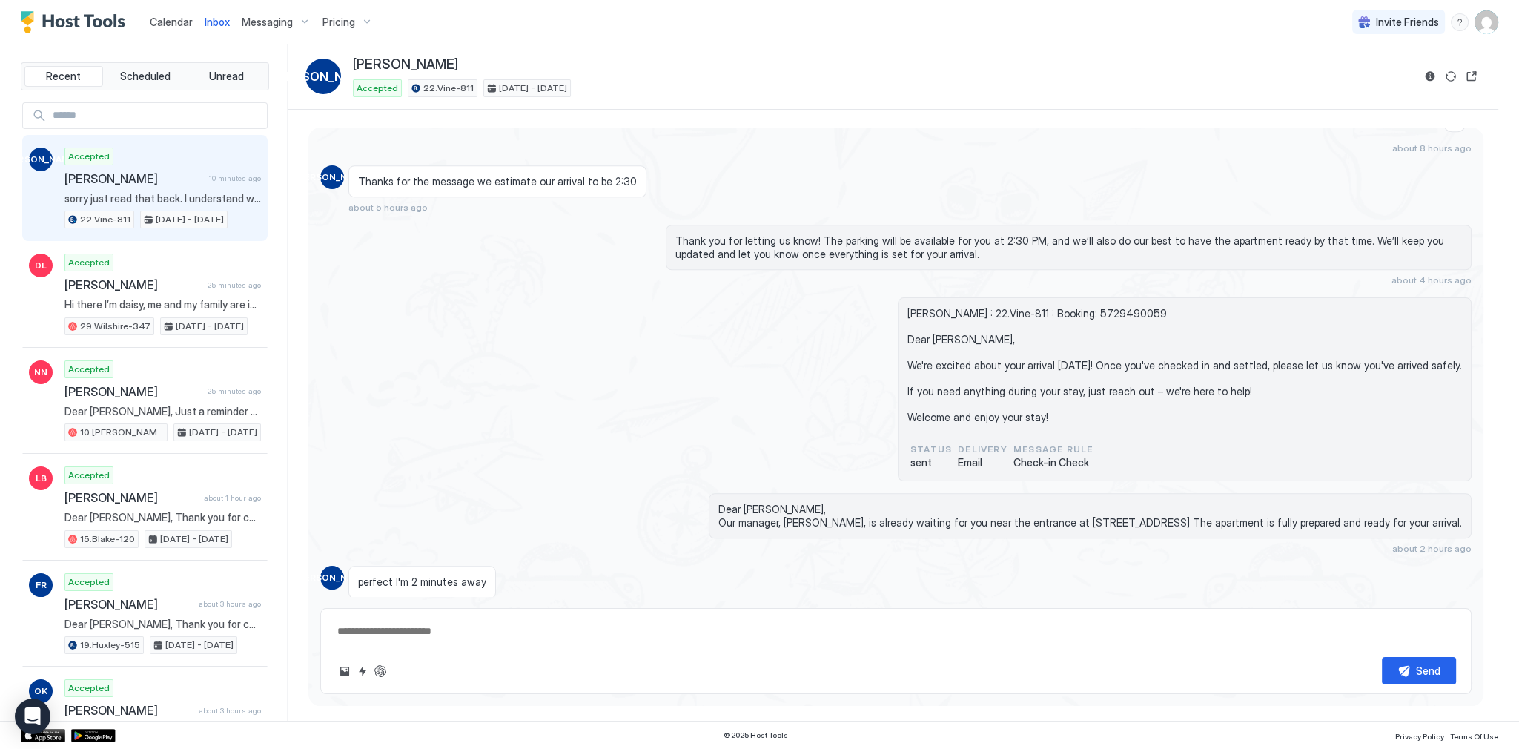
scroll to position [2033, 0]
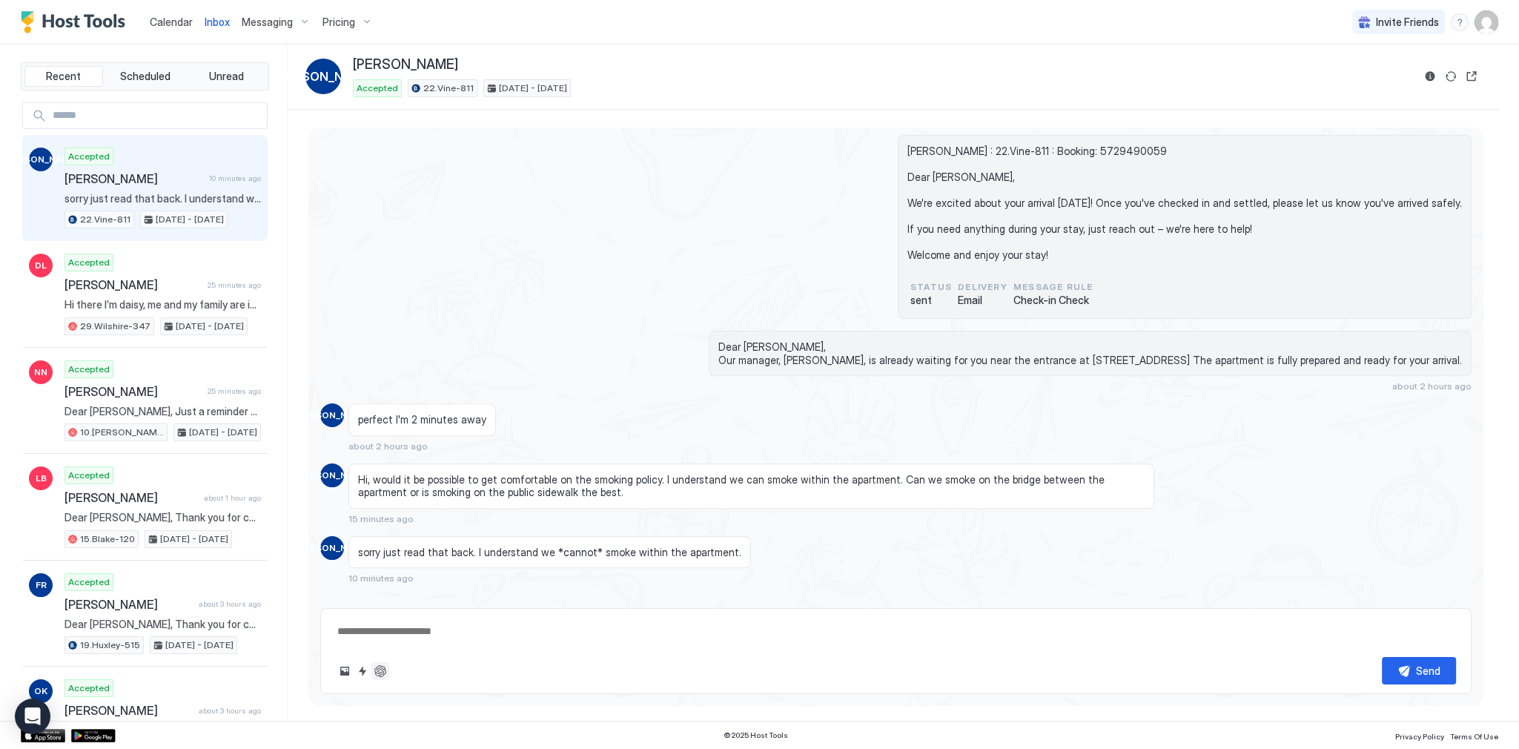
click at [387, 669] on button "ChatGPT Auto Reply" at bounding box center [380, 671] width 18 height 18
type textarea "*"
type textarea "**********"
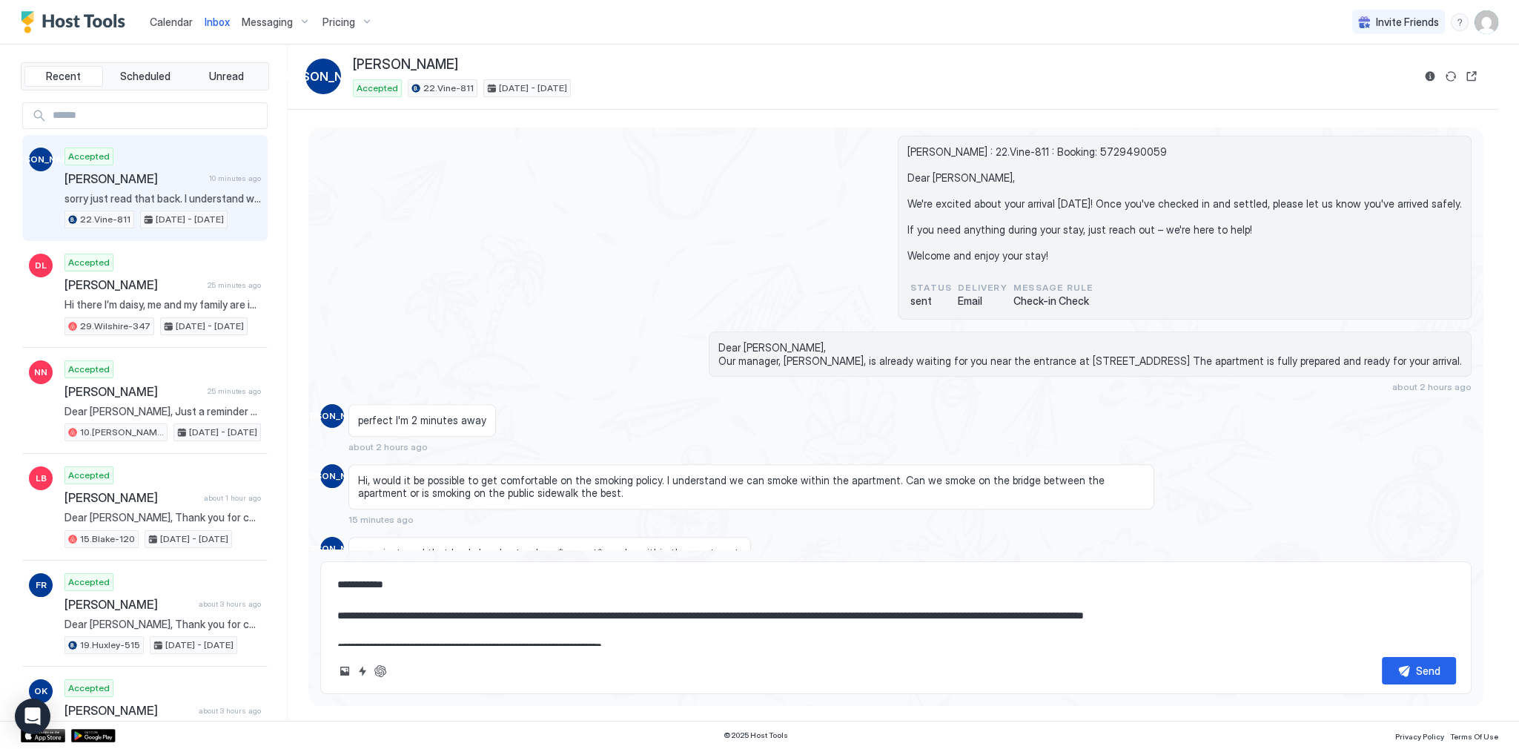
click at [543, 595] on textarea "**********" at bounding box center [896, 608] width 1120 height 74
type textarea "*"
type textarea "**********"
type textarea "*"
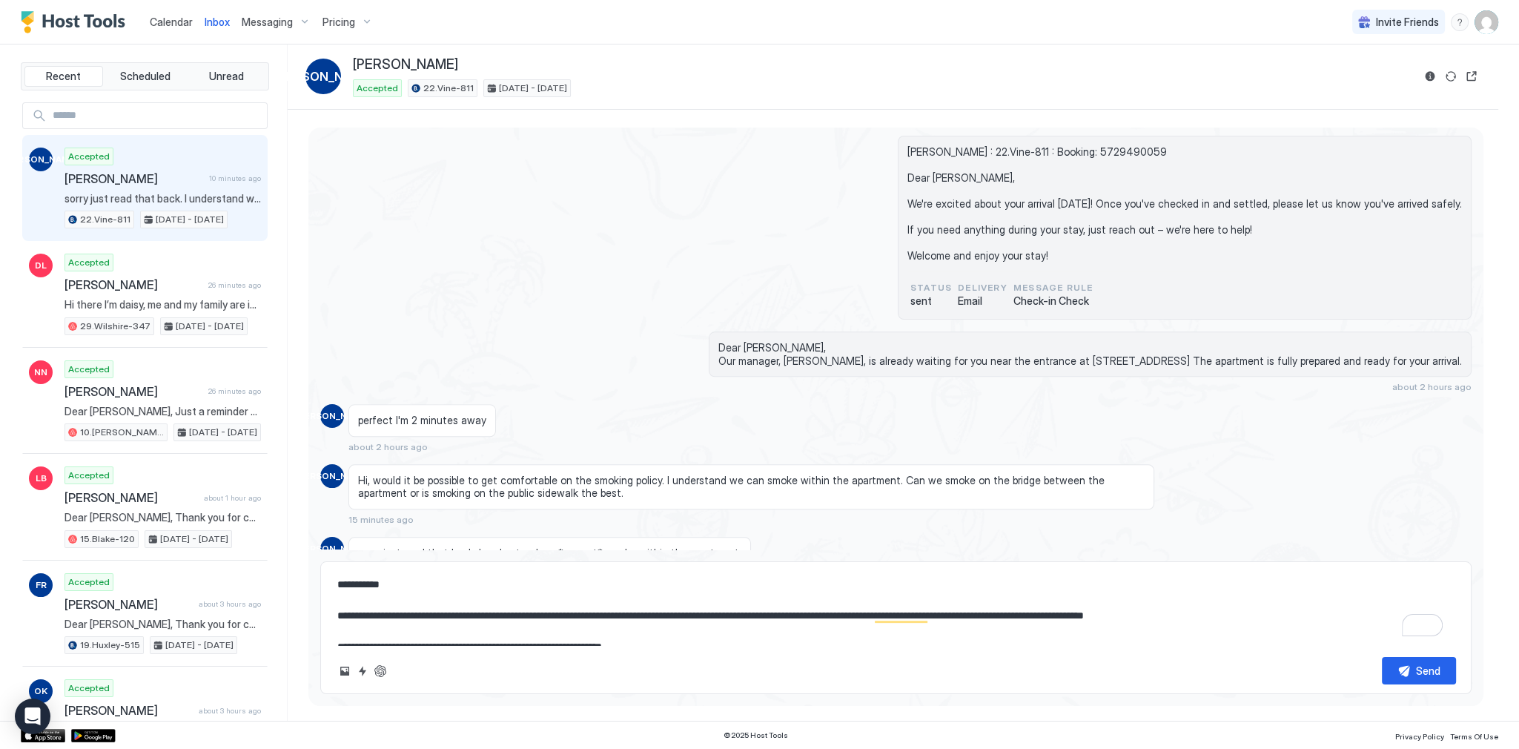
type textarea "**********"
type textarea "*"
type textarea "**********"
type textarea "*"
type textarea "**********"
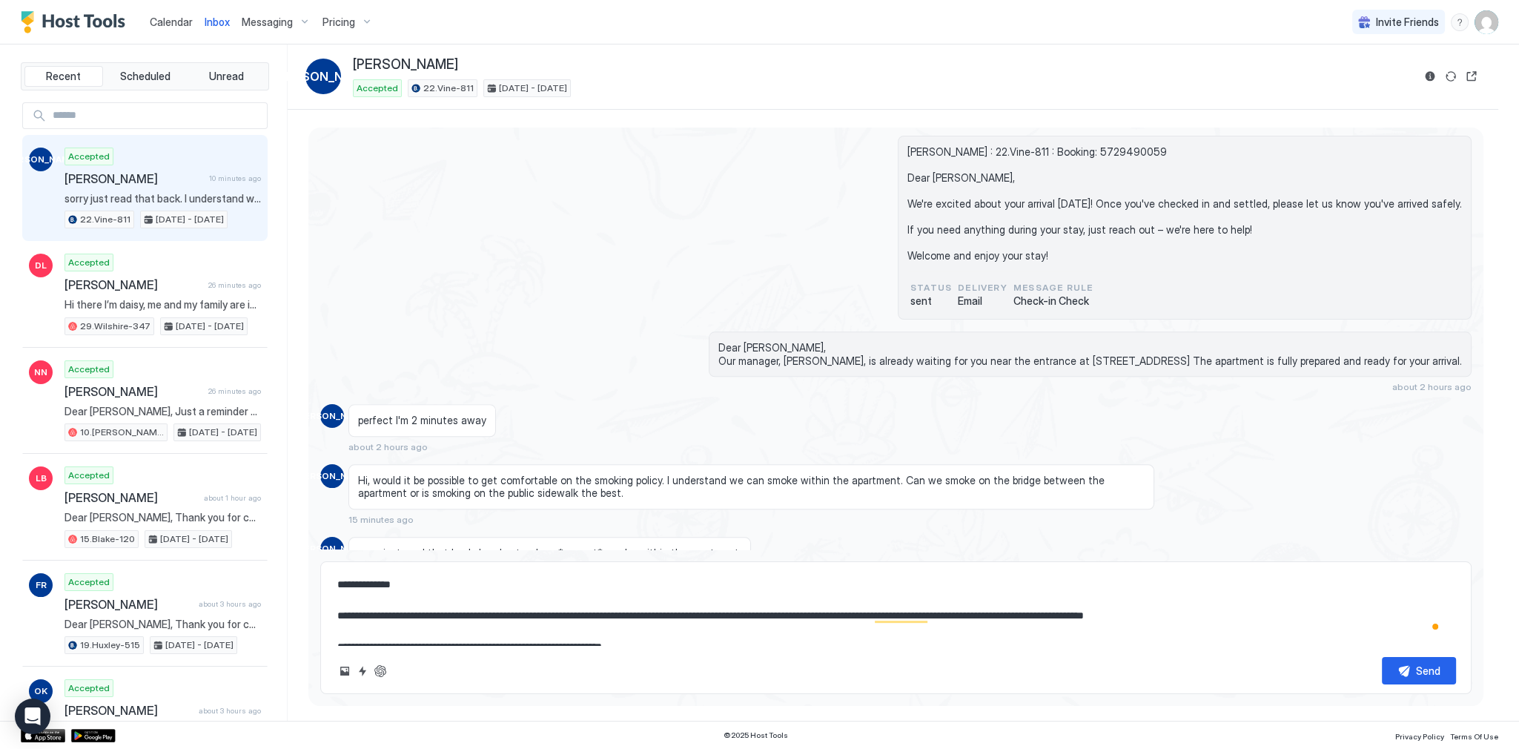
type textarea "*"
type textarea "**********"
type textarea "*"
type textarea "**********"
type textarea "*"
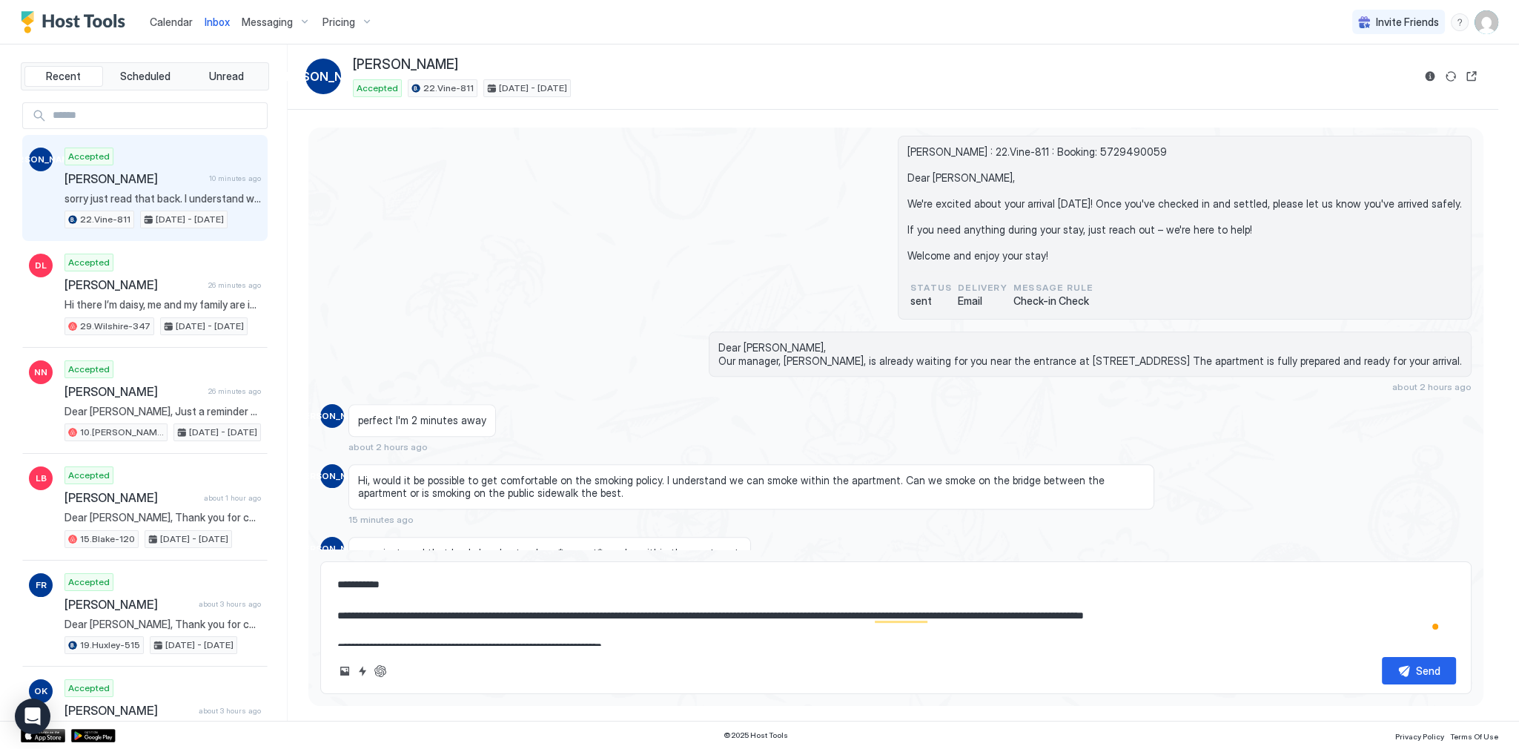
type textarea "**********"
type textarea "*"
type textarea "**********"
type textarea "*"
type textarea "**********"
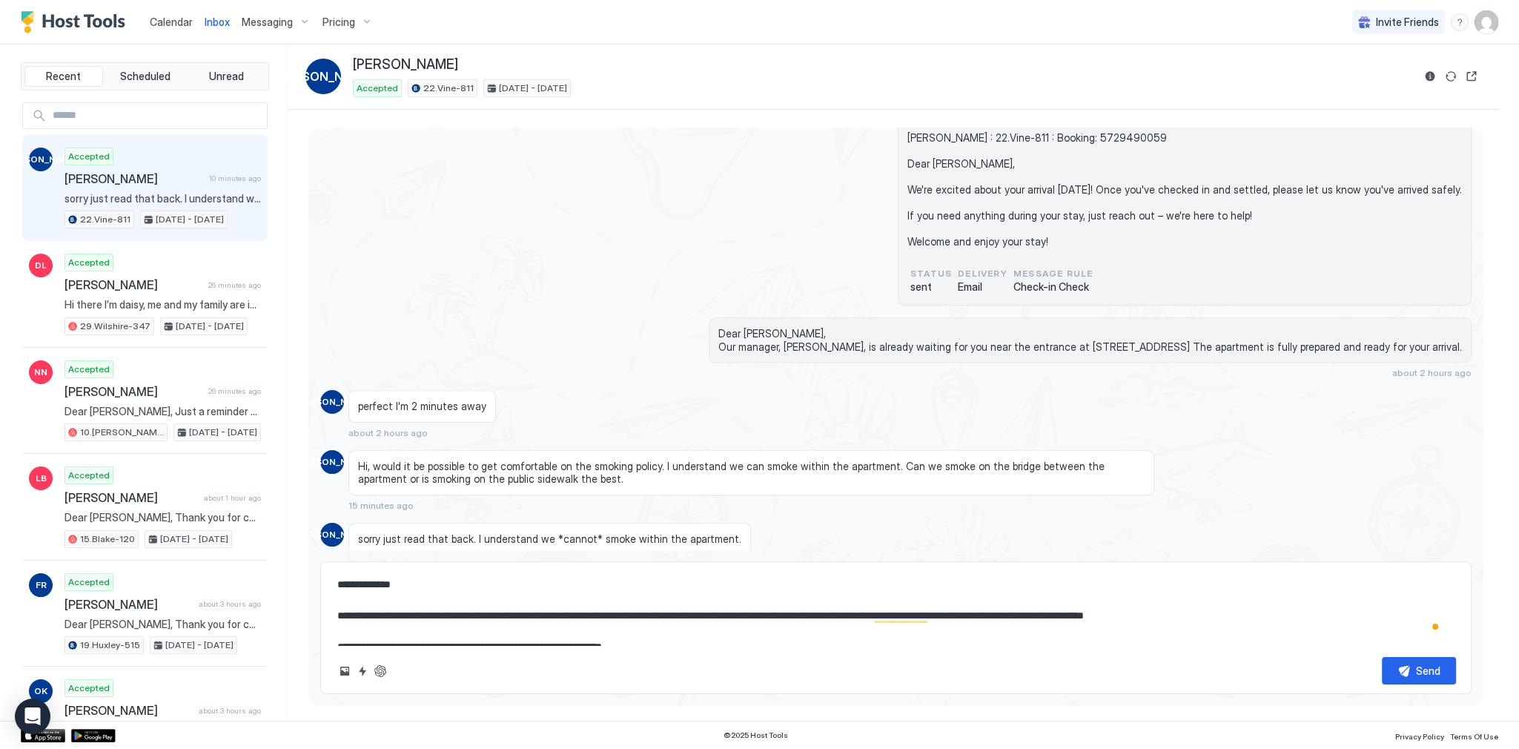
scroll to position [2200, 0]
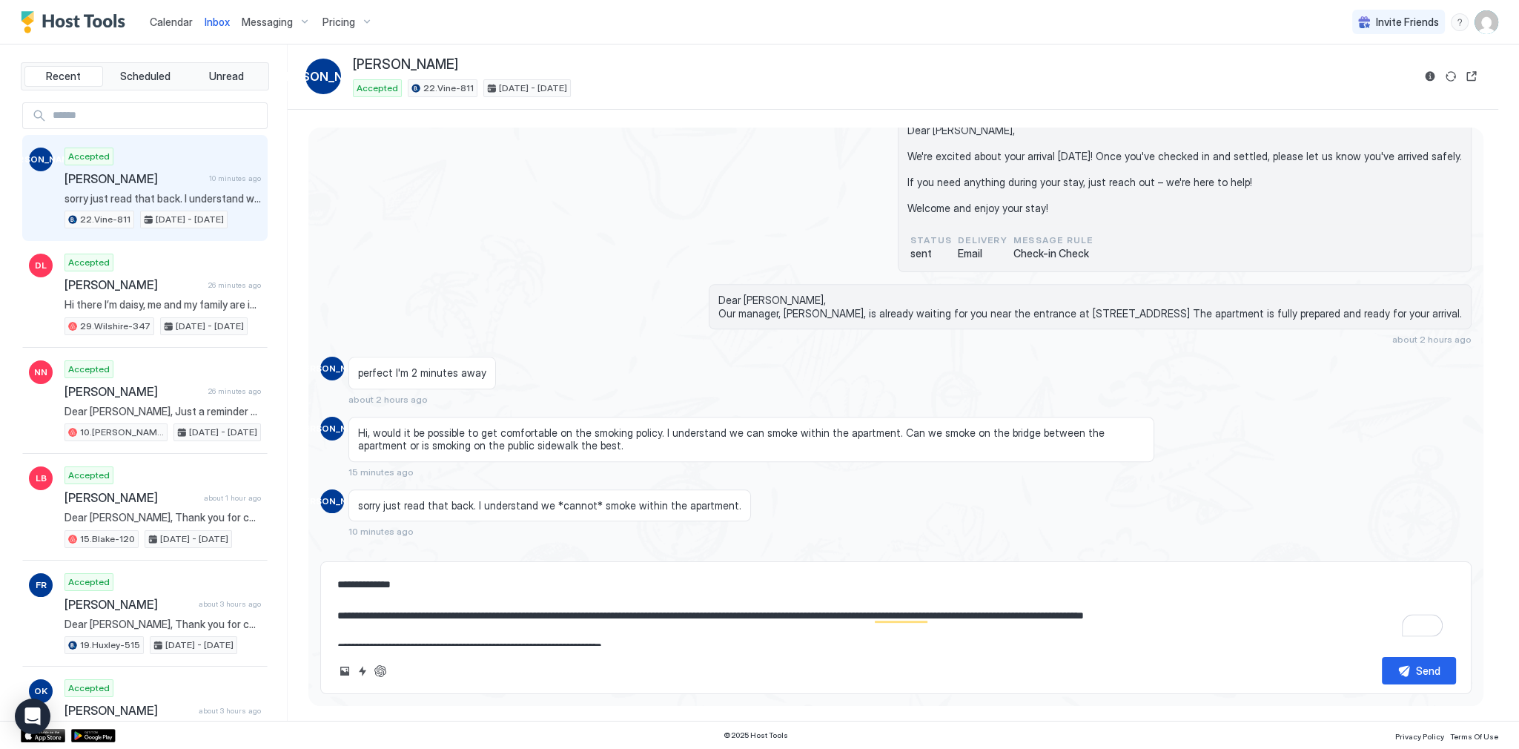
click at [417, 617] on textarea "**********" at bounding box center [896, 608] width 1120 height 74
type textarea "*"
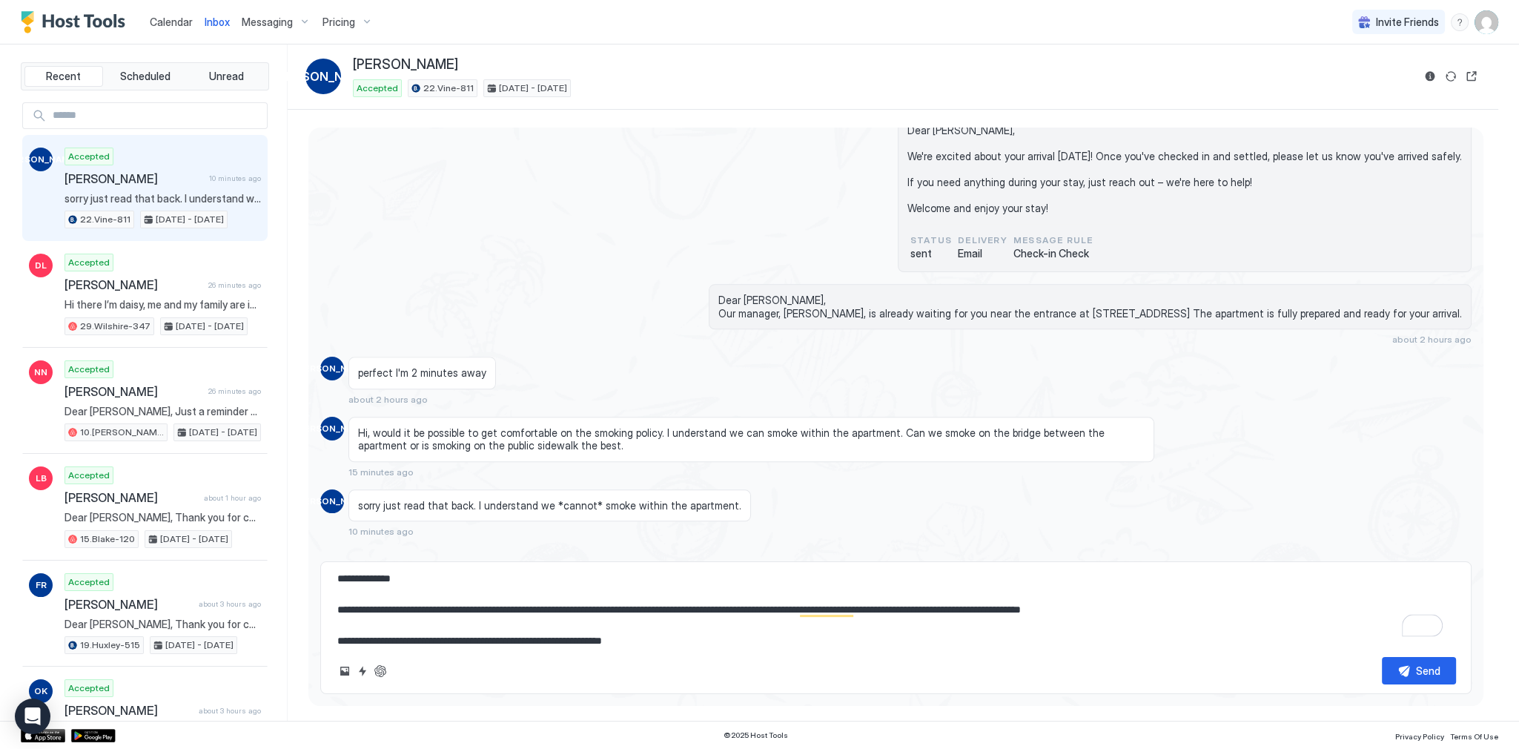
scroll to position [15, 0]
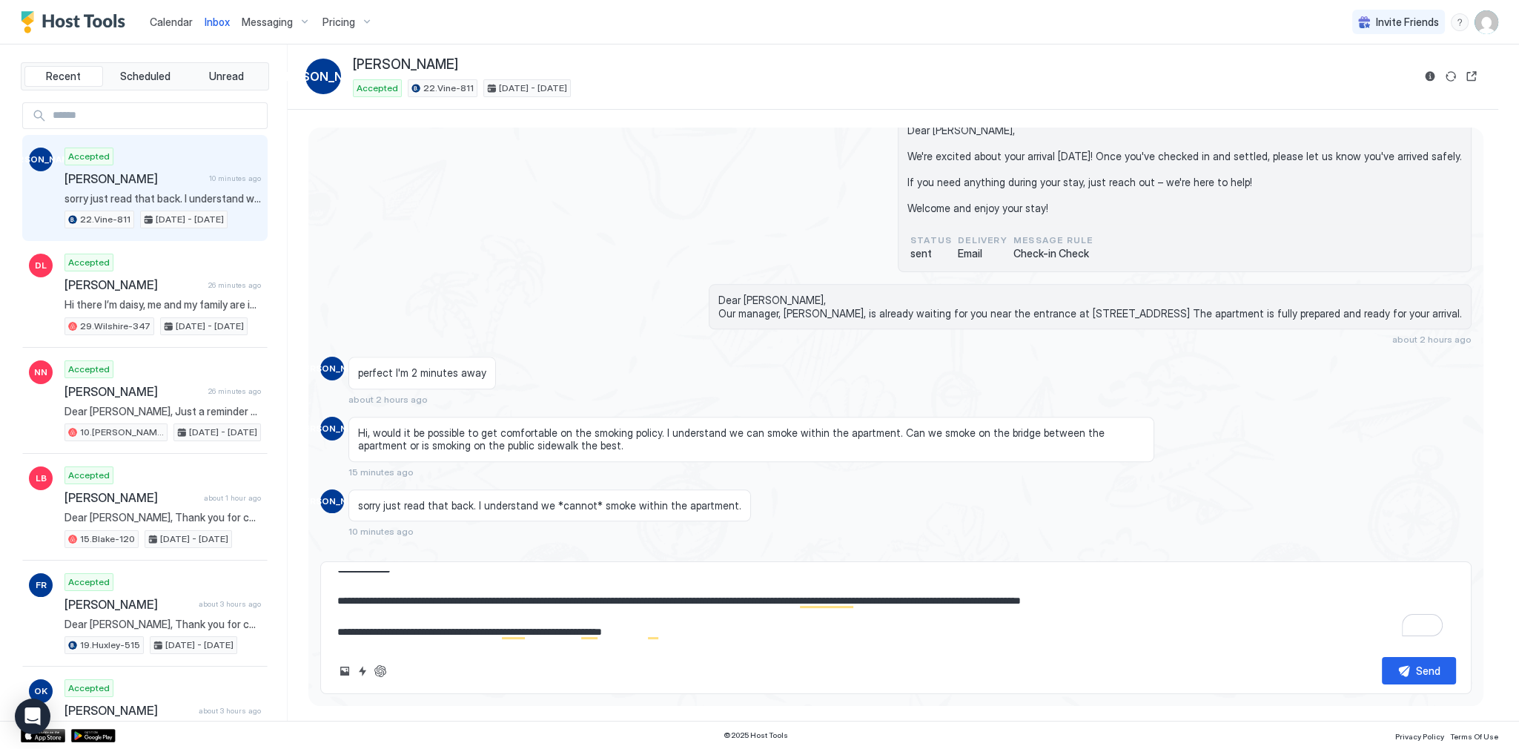
click at [1196, 602] on textarea "**********" at bounding box center [896, 608] width 1120 height 74
type textarea "**********"
click at [1413, 673] on button "Send" at bounding box center [1419, 670] width 74 height 27
type textarea "*"
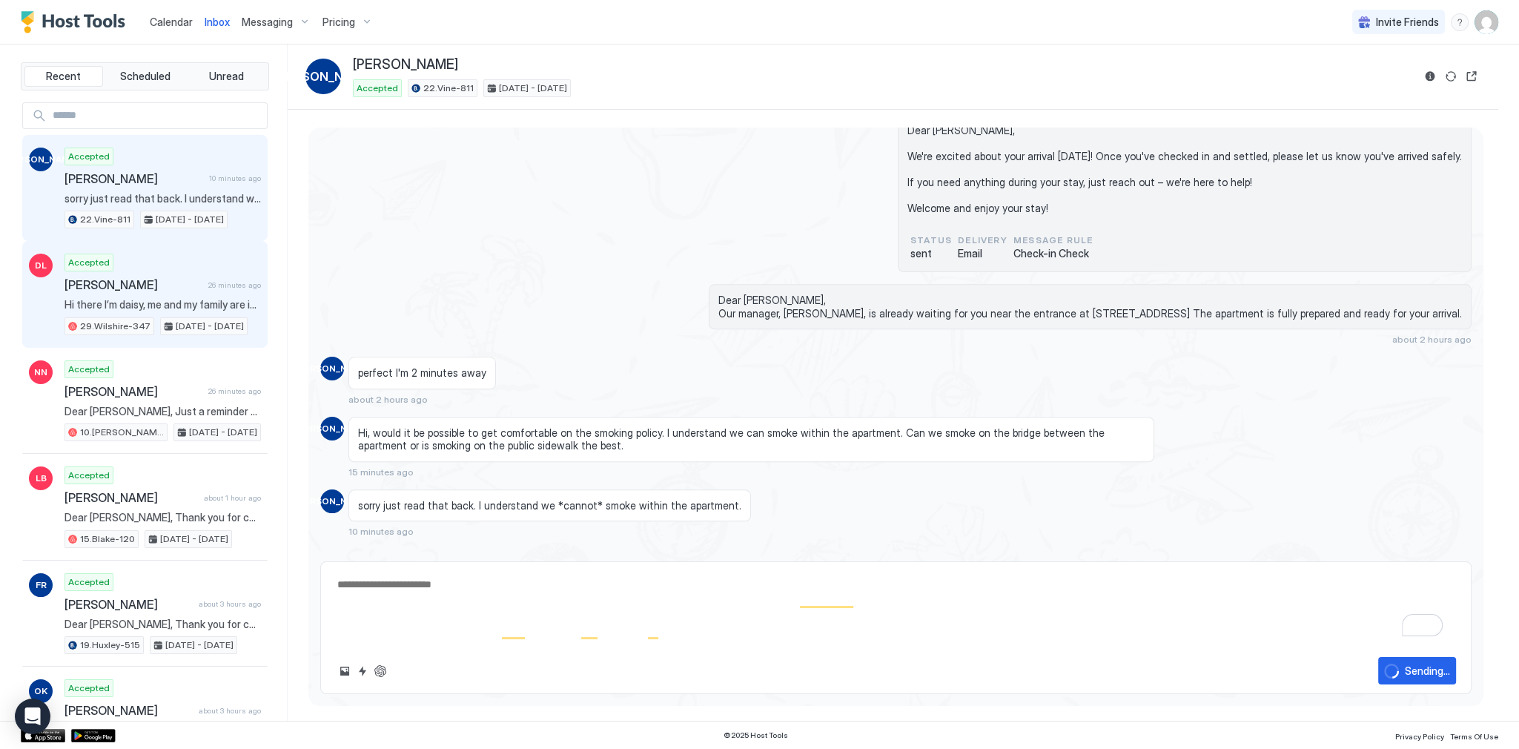
scroll to position [0, 0]
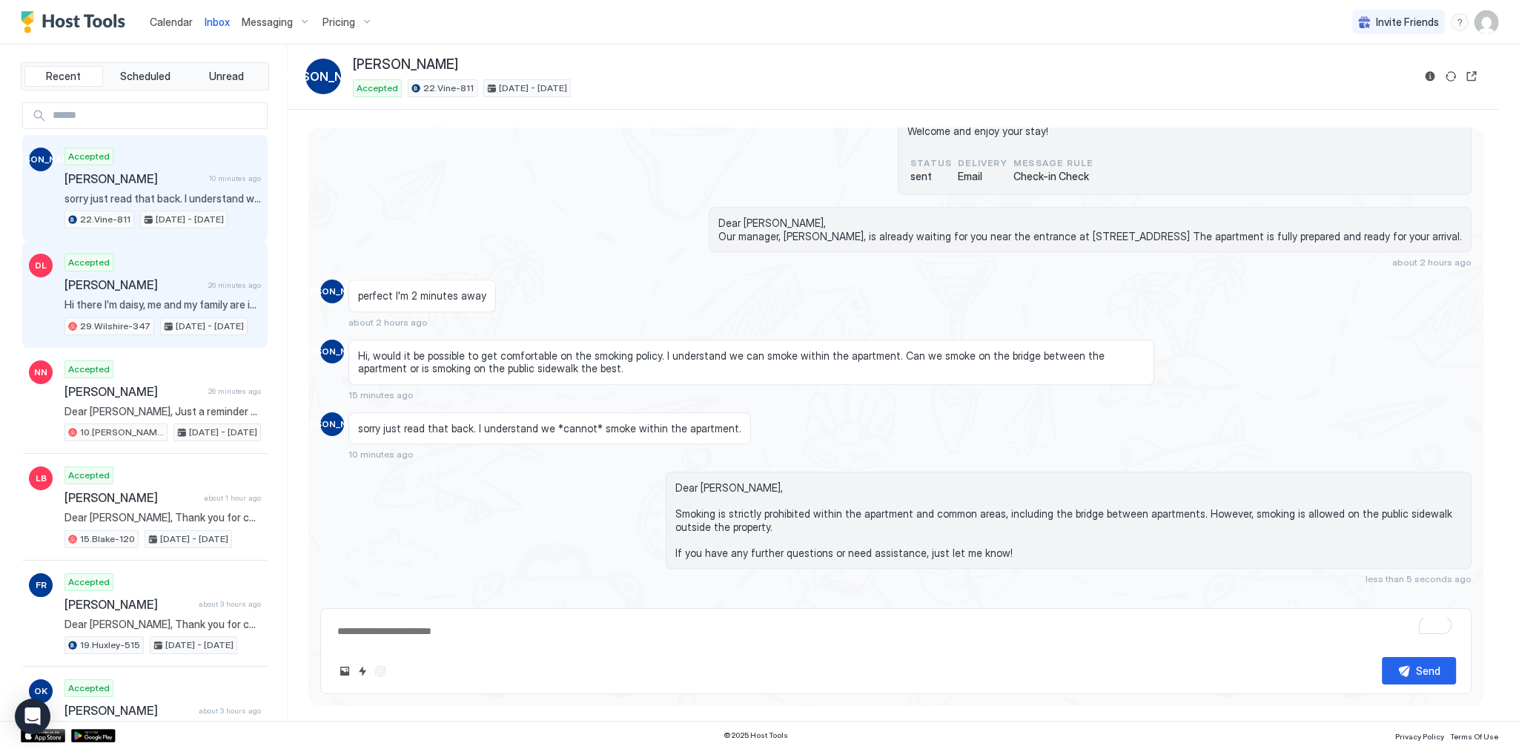
click at [196, 268] on div "Accepted Daisy Liu 26 minutes ago Hi there I’m daisy, me and my family are in l…" at bounding box center [162, 294] width 196 height 82
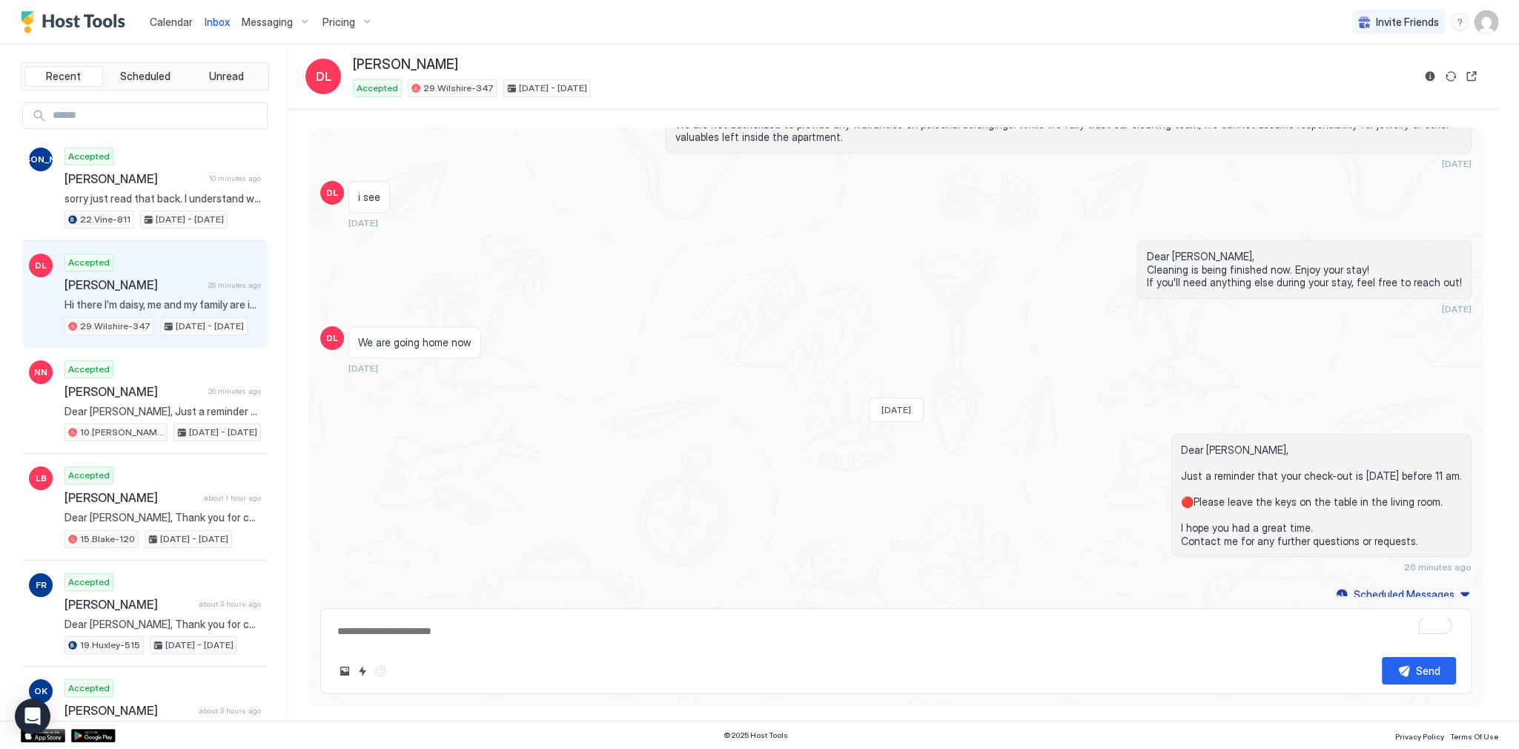
scroll to position [1073, 0]
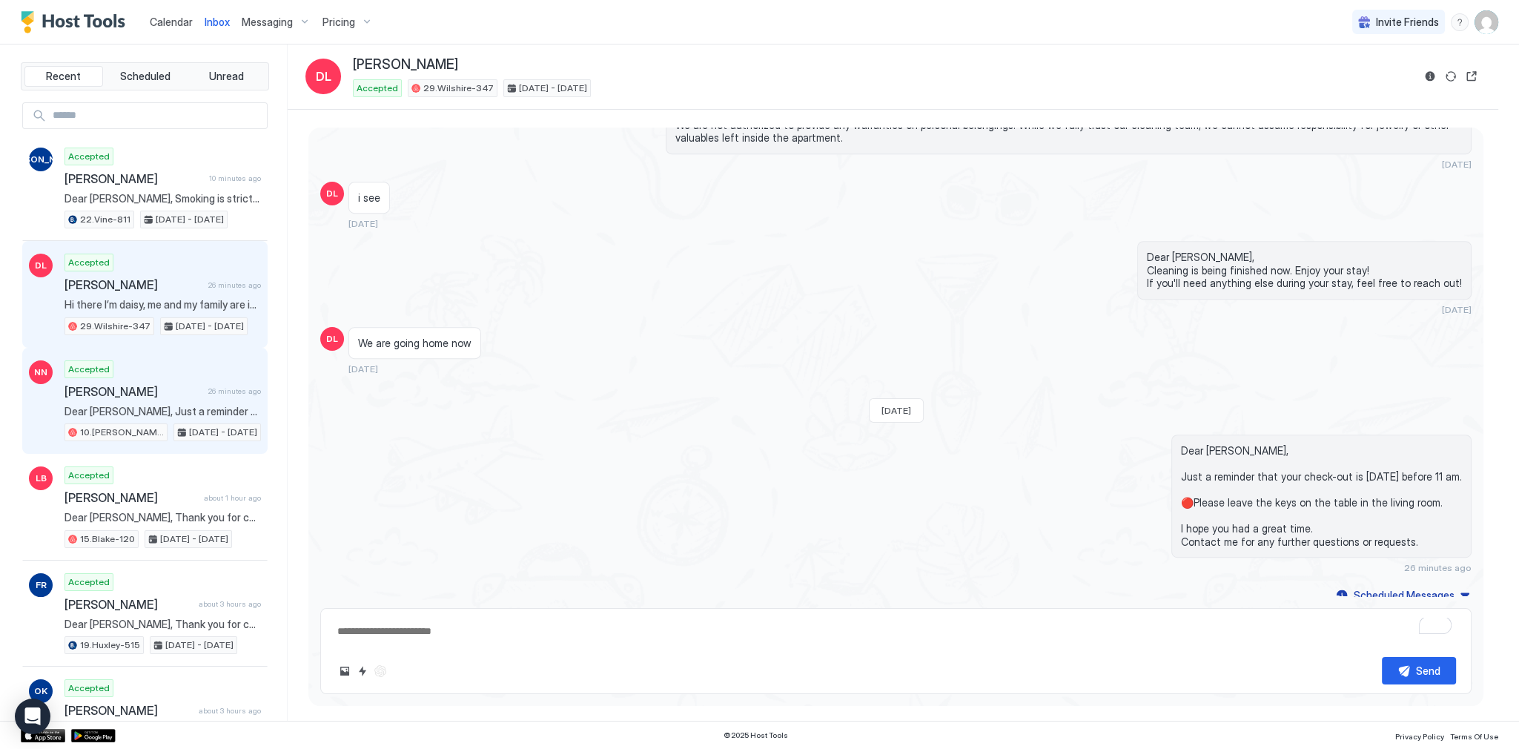
click at [222, 406] on span "Dear [PERSON_NAME], Just a reminder that your check-out is [DATE] before 11 am.…" at bounding box center [162, 411] width 196 height 13
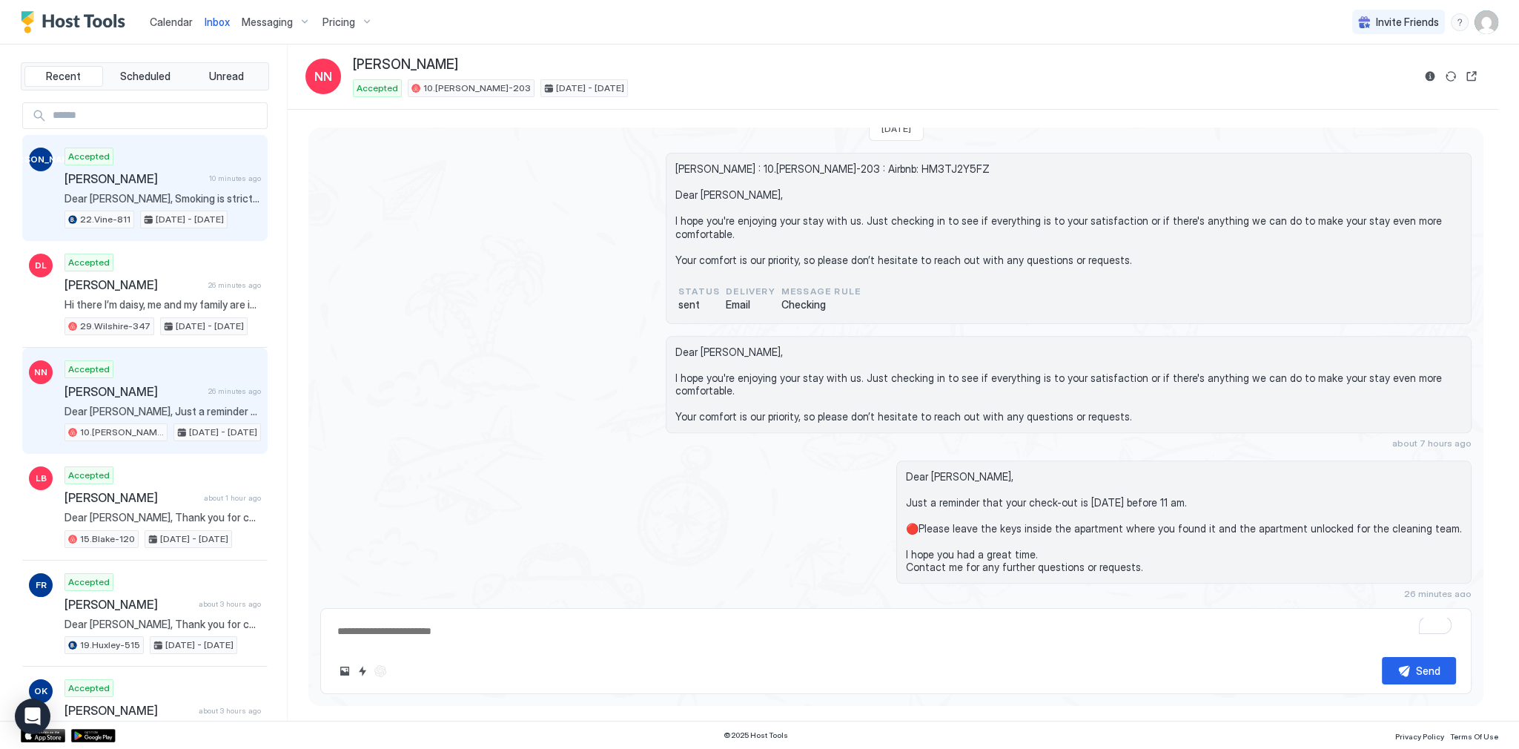
scroll to position [2117, 0]
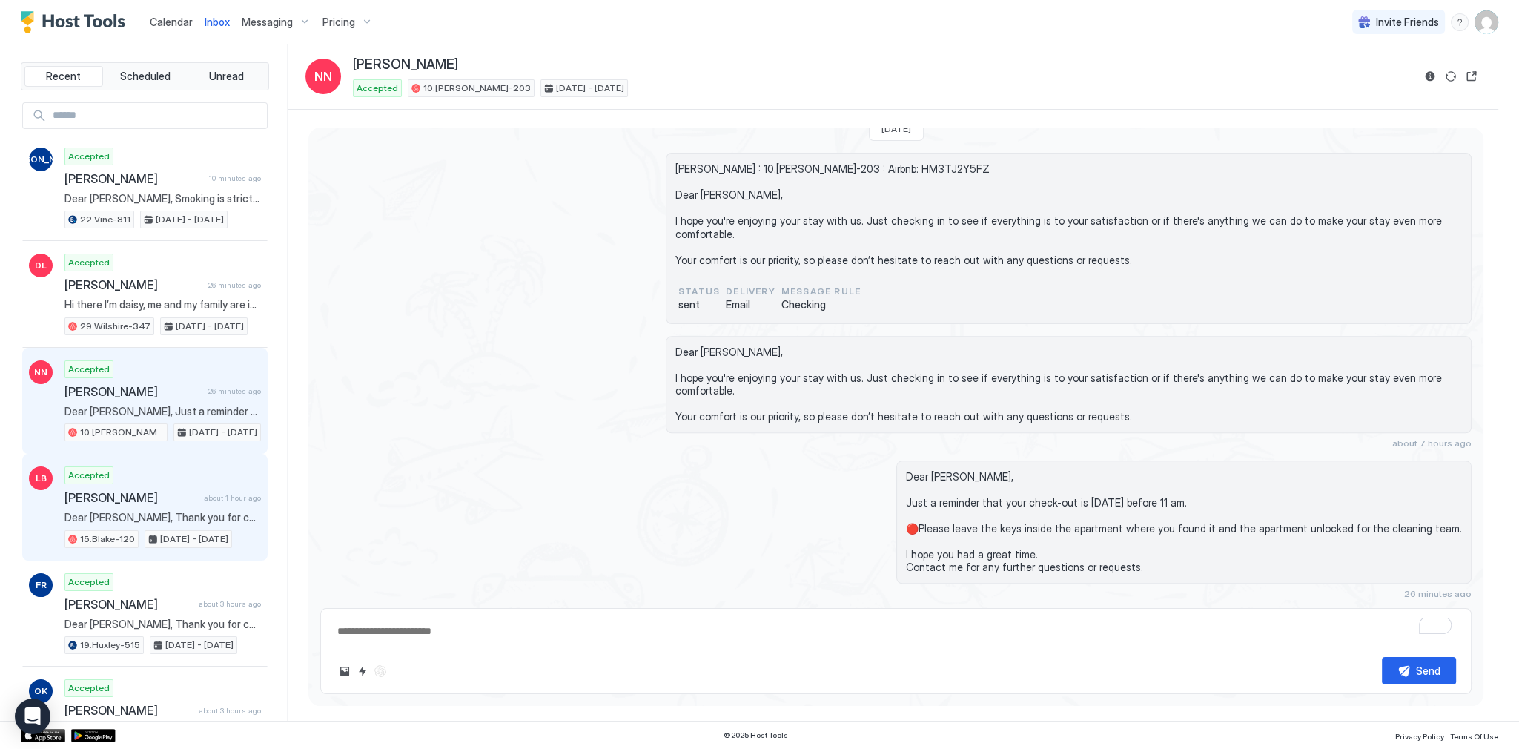
click at [188, 474] on div "Accepted Lauren Borrelli about 1 hour ago Dear Lauren, Thank you for choosing t…" at bounding box center [162, 507] width 196 height 82
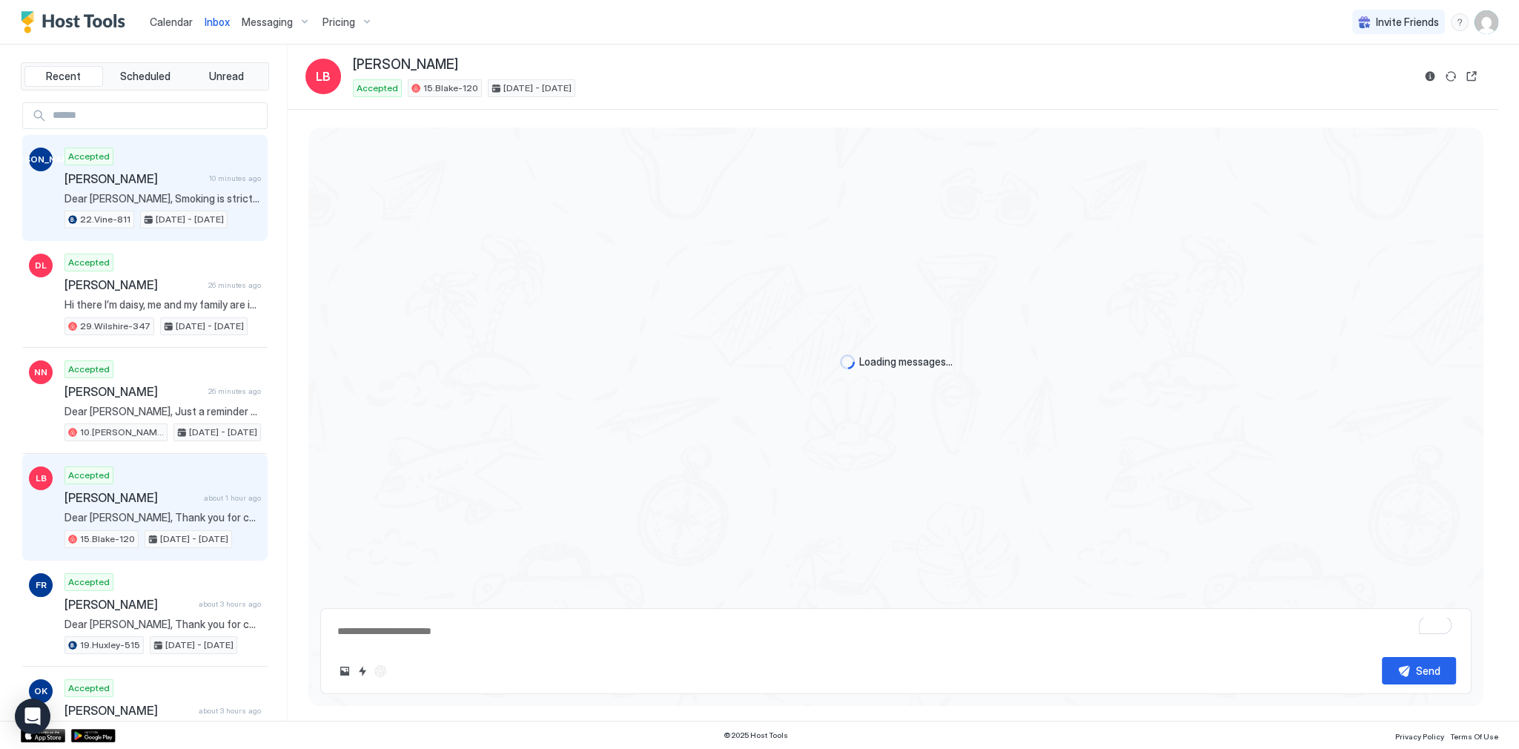
type textarea "*"
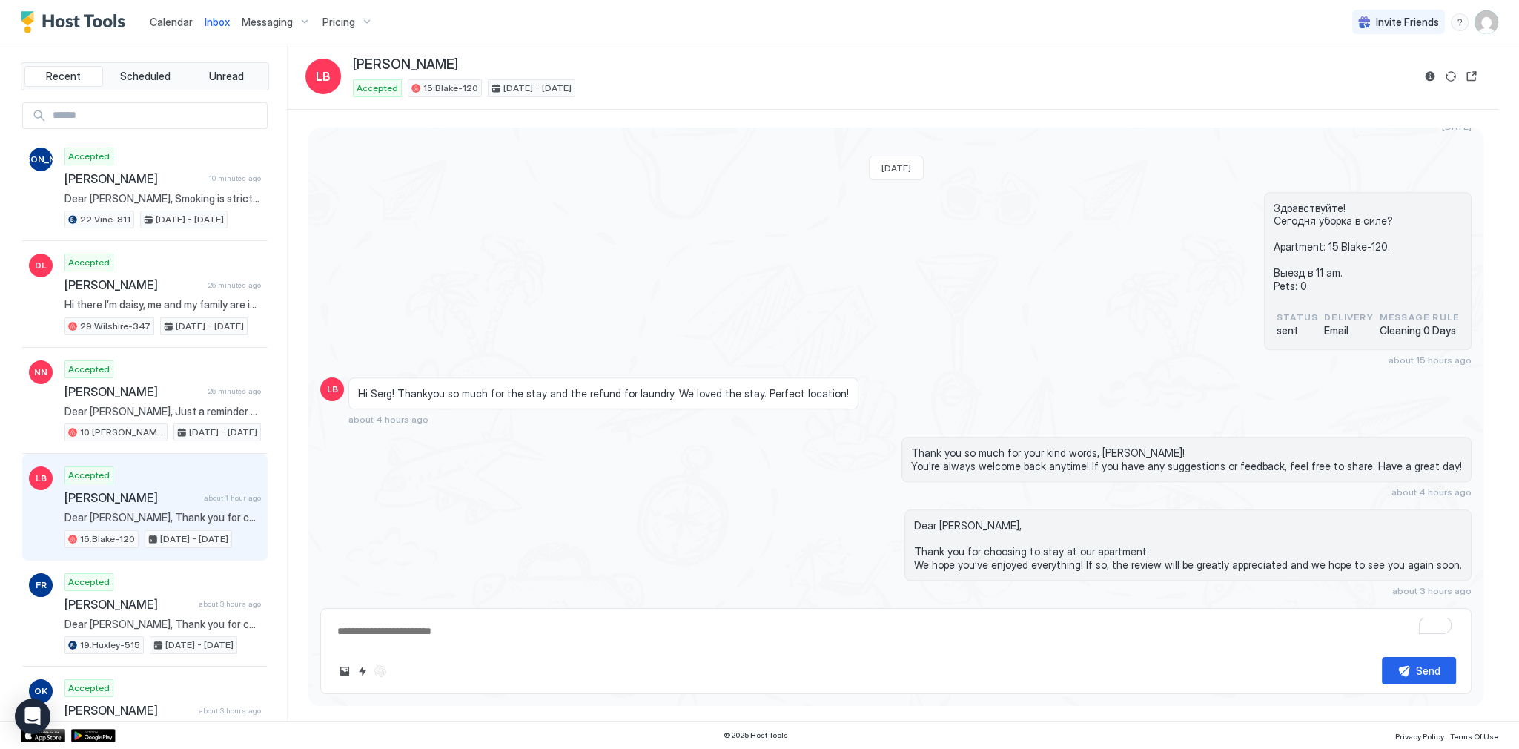
click at [172, 24] on span "Calendar" at bounding box center [171, 22] width 43 height 13
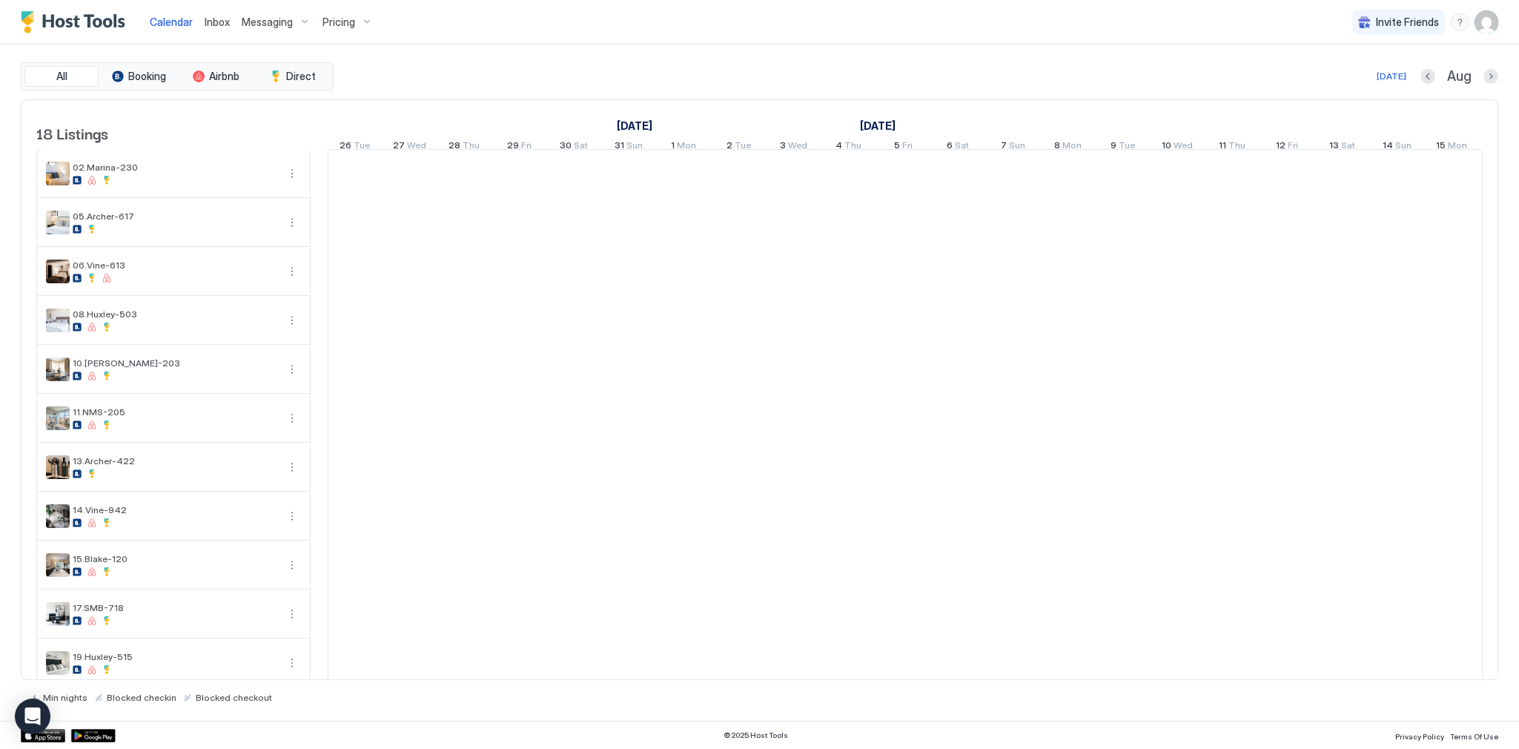
drag, startPoint x: 631, startPoint y: 68, endPoint x: 661, endPoint y: 68, distance: 30.4
click at [631, 68] on div "Today Aug" at bounding box center [916, 76] width 1161 height 18
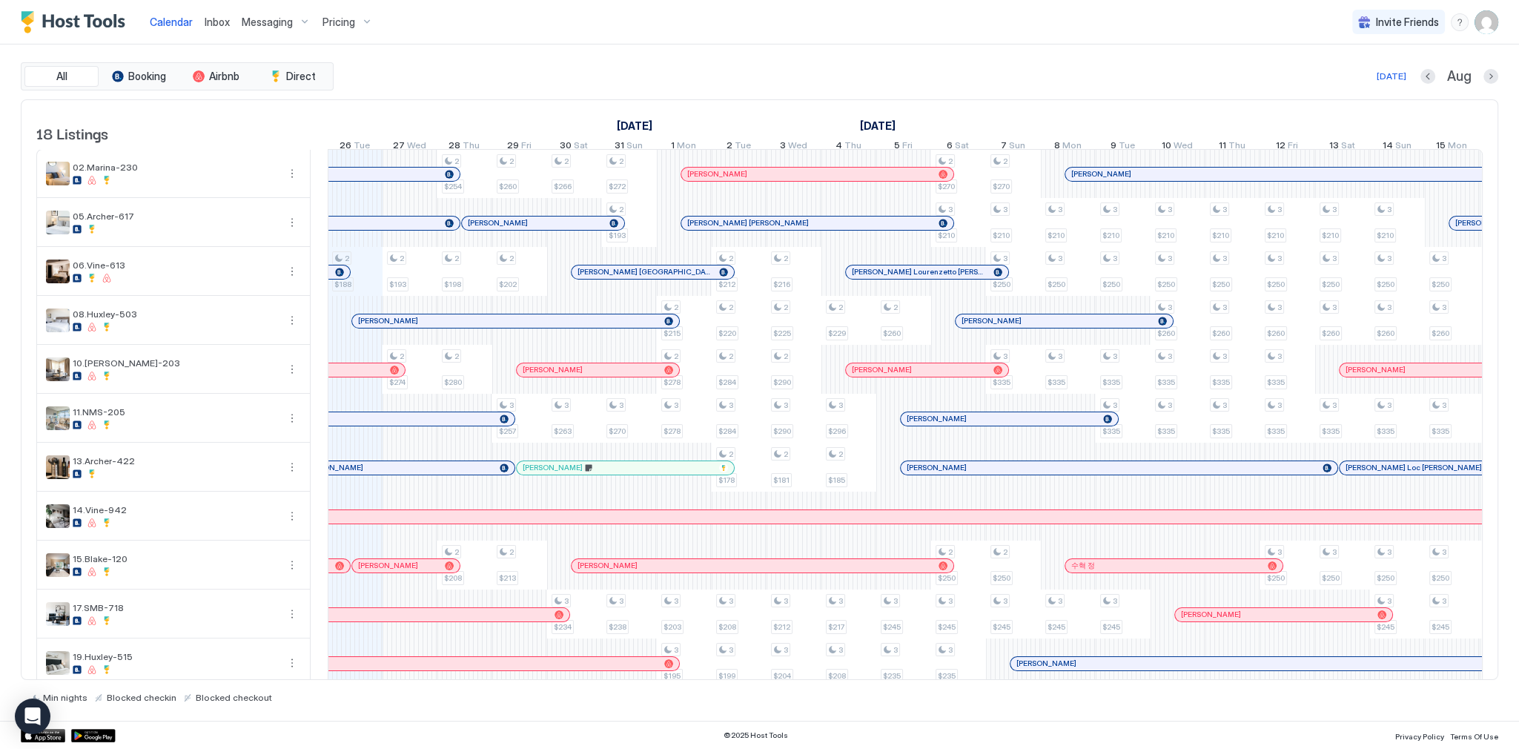
click at [914, 144] on div "5 Fri" at bounding box center [902, 146] width 55 height 21
click at [926, 94] on div "All Booking Airbnb Direct Today Aug 18 Listings August 2025 September 2025 Octo…" at bounding box center [759, 382] width 1477 height 640
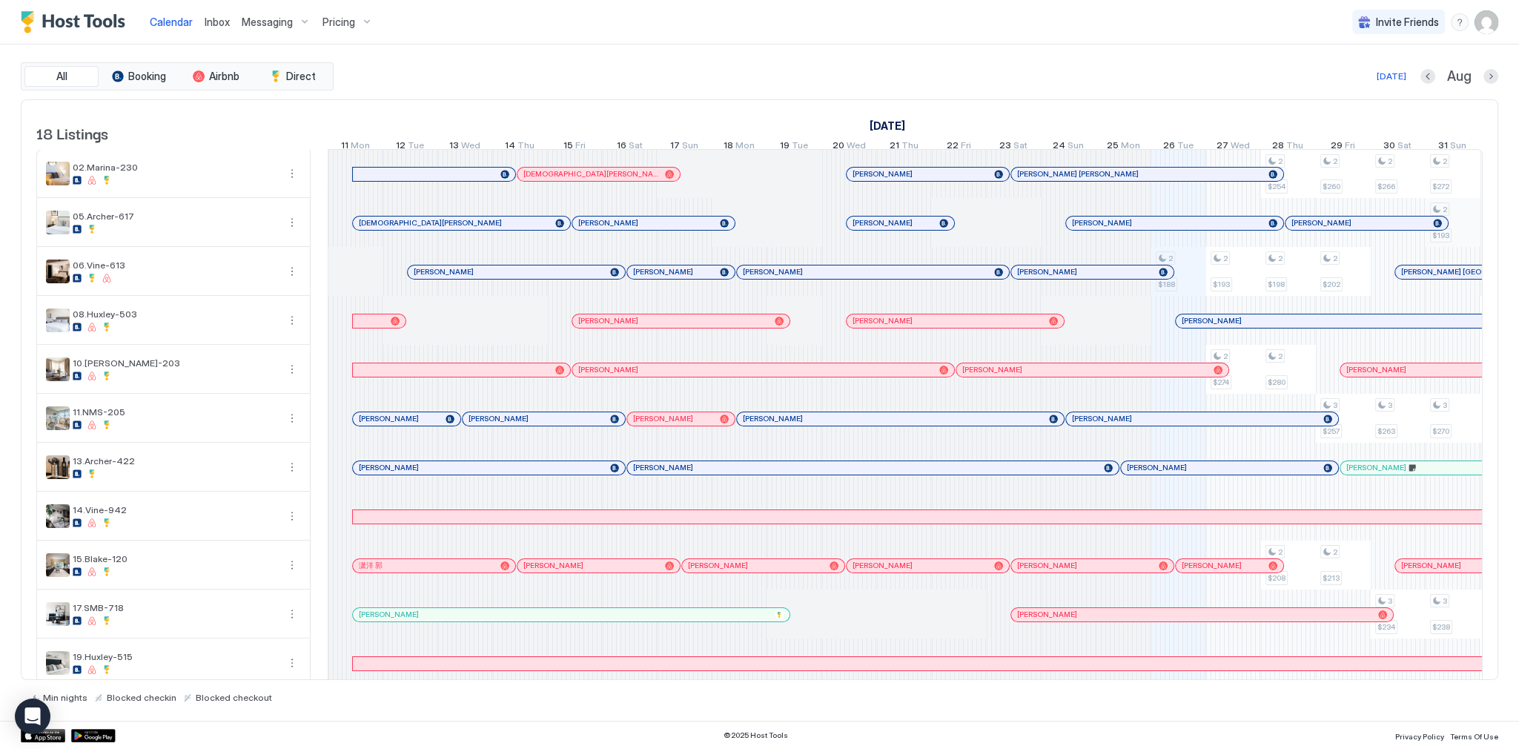
scroll to position [0, 823]
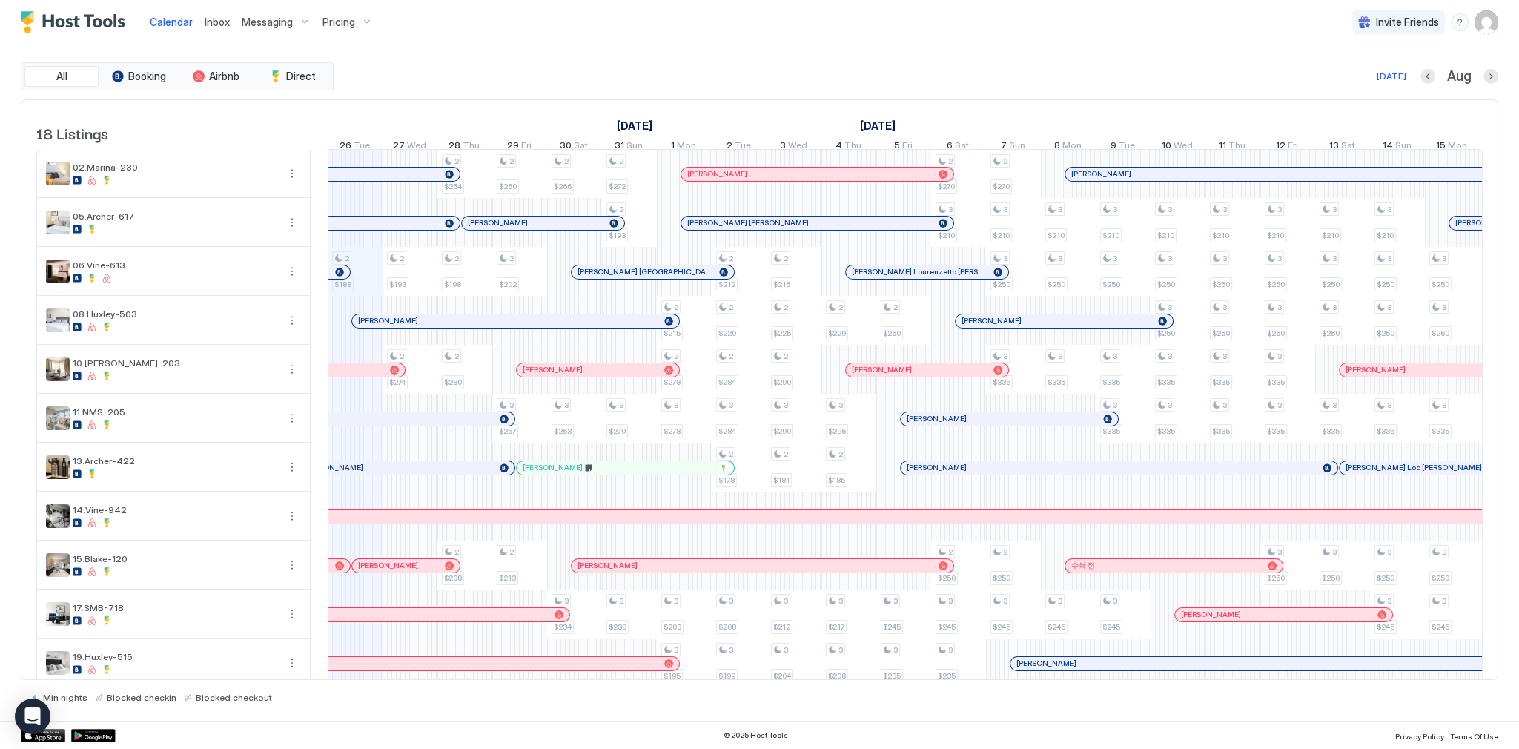
click at [208, 17] on span "Inbox" at bounding box center [217, 22] width 25 height 13
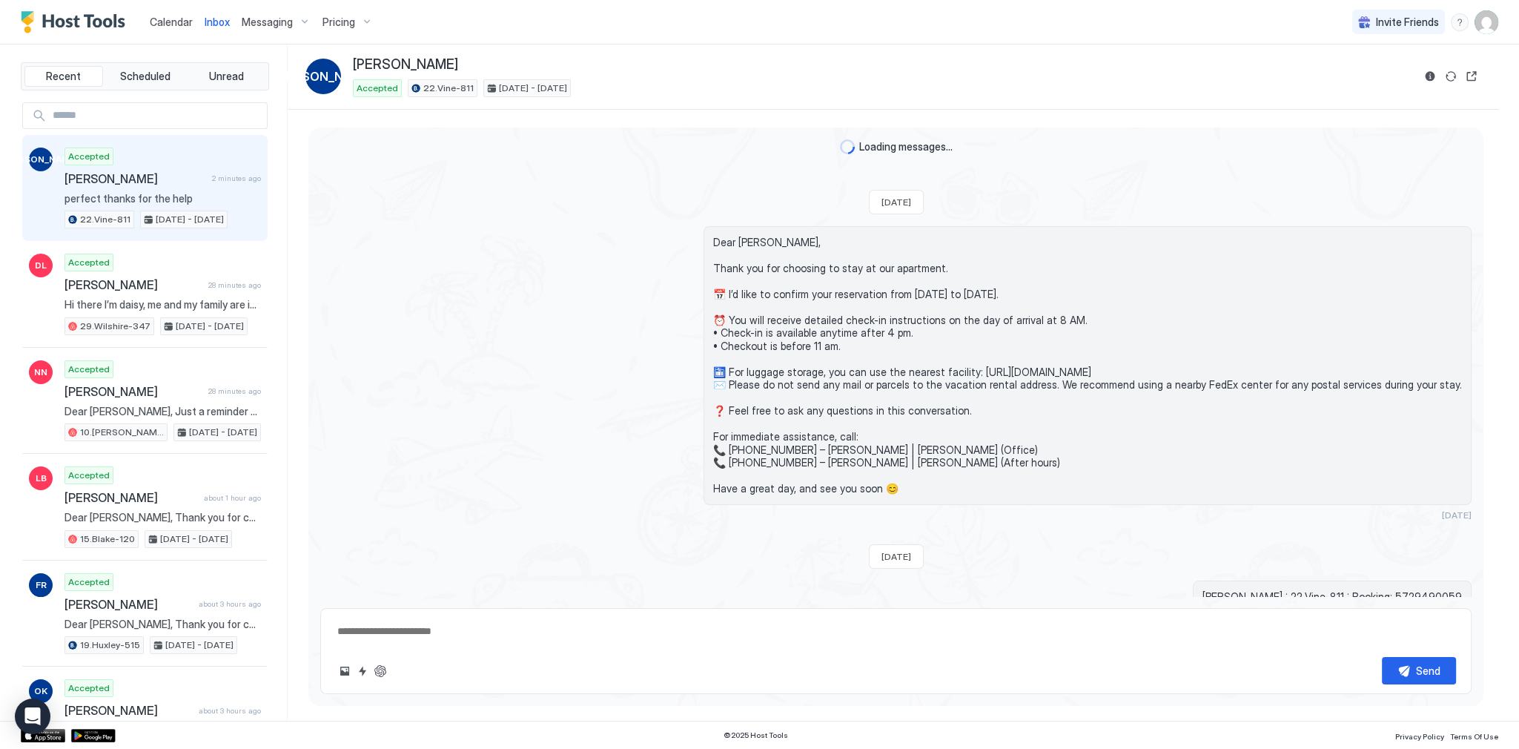
scroll to position [2054, 0]
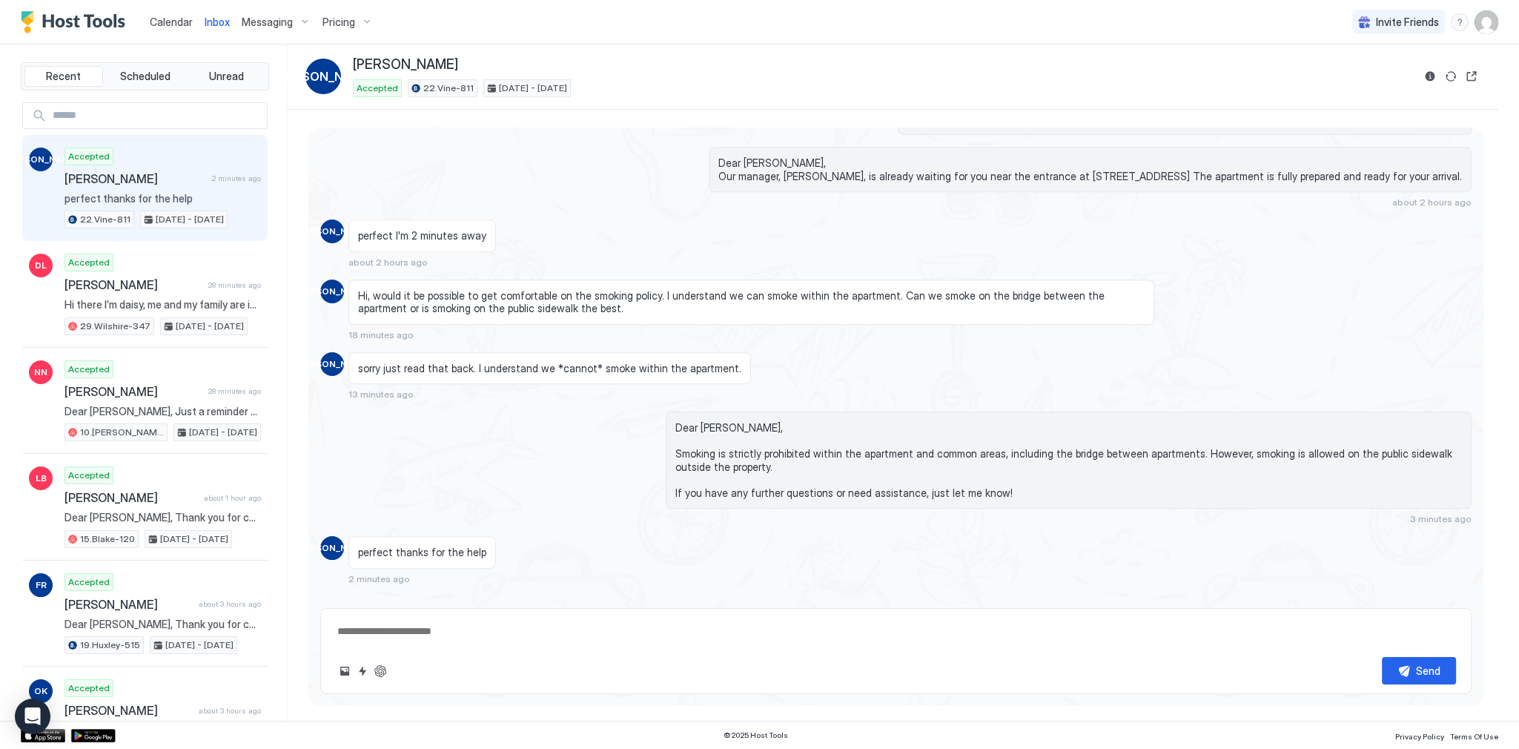
click at [169, 193] on span "perfect thanks for the help" at bounding box center [162, 198] width 196 height 13
type textarea "*"
click at [617, 412] on div "Dear Jonathan, Smoking is strictly prohibited within the apartment and common a…" at bounding box center [895, 468] width 1151 height 113
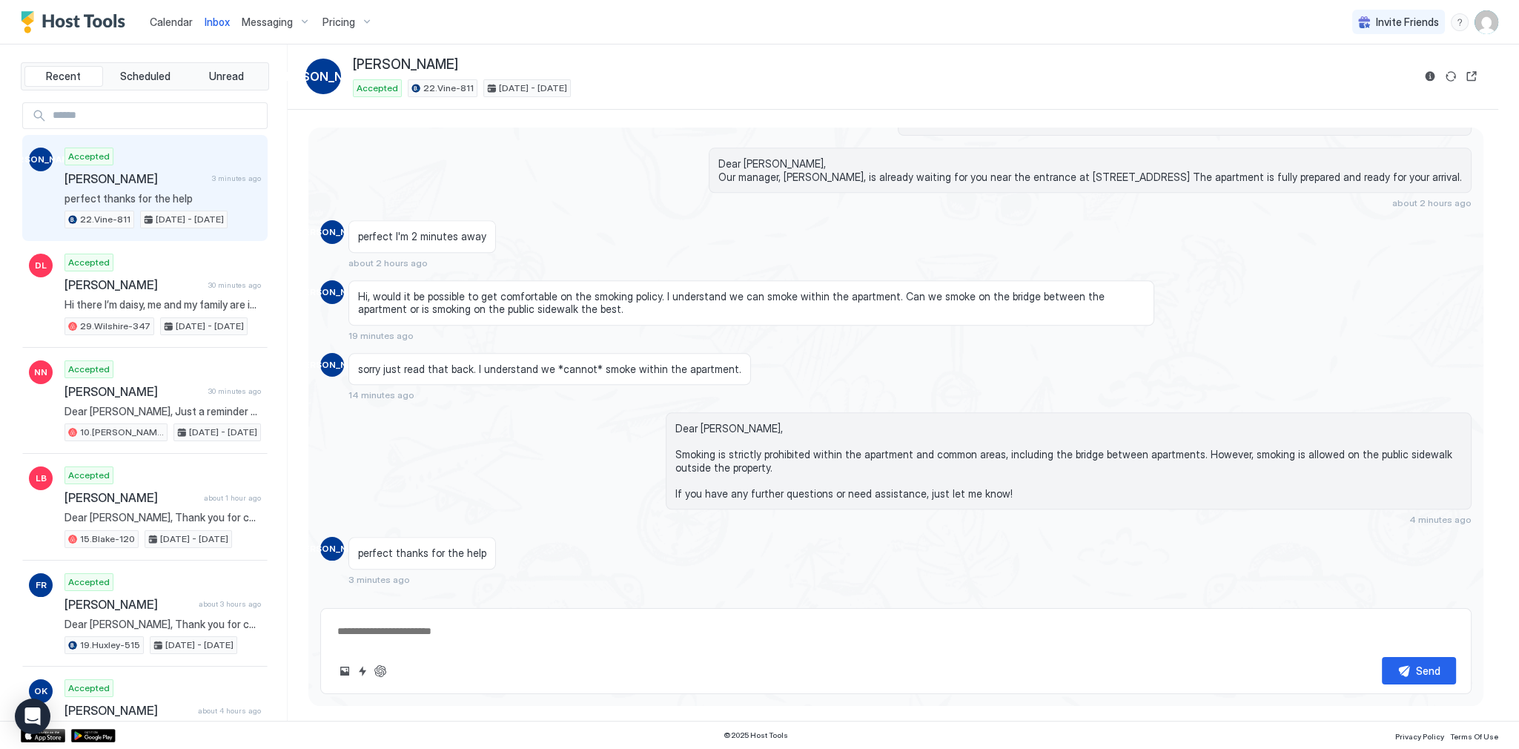
type textarea "*"
click at [824, 353] on div "sorry just read that back. I understand we *cannot* smoke within the apartment.…" at bounding box center [751, 377] width 806 height 48
click at [796, 302] on div "Hi, would it be possible to get comfortable on the smoking policy. I understand…" at bounding box center [751, 302] width 806 height 45
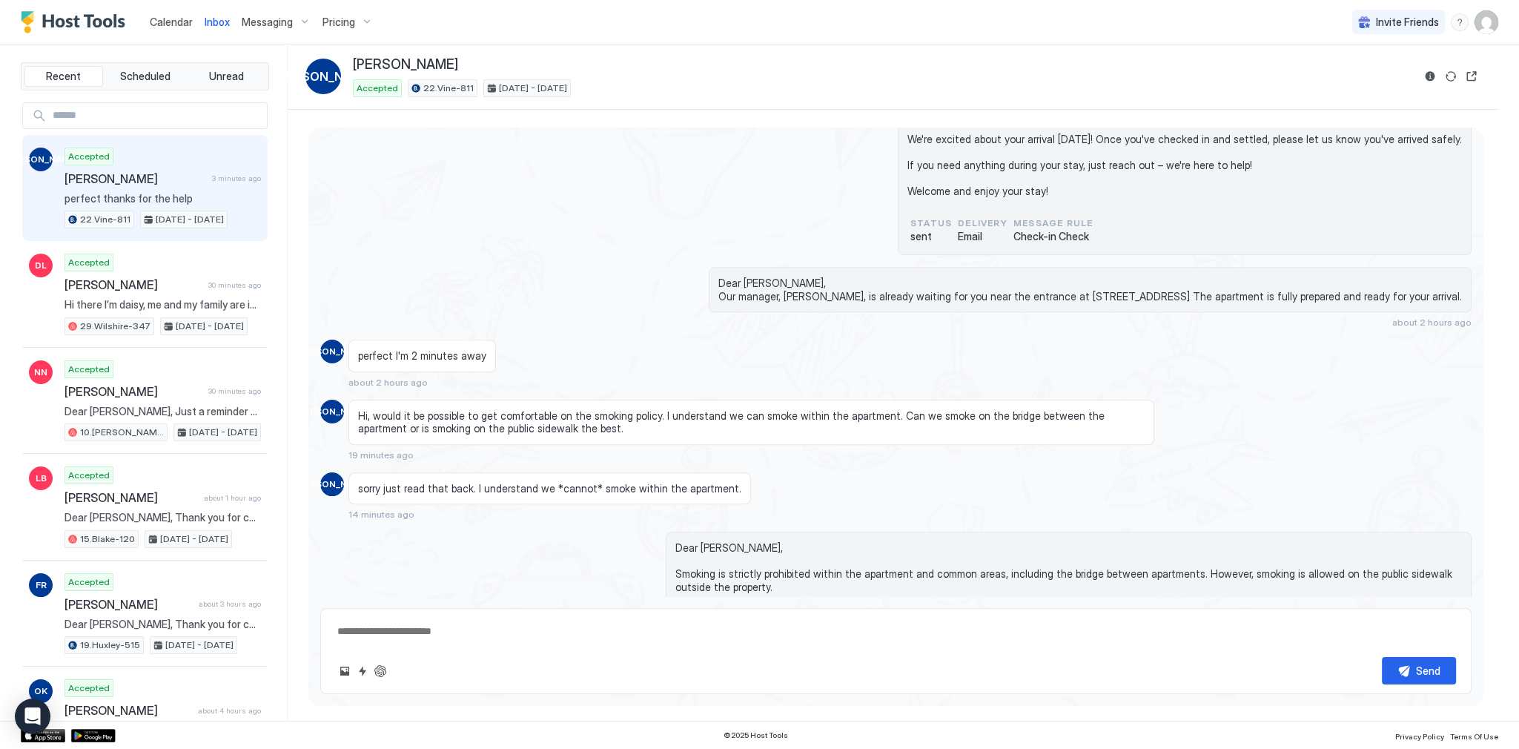
scroll to position [2336, 0]
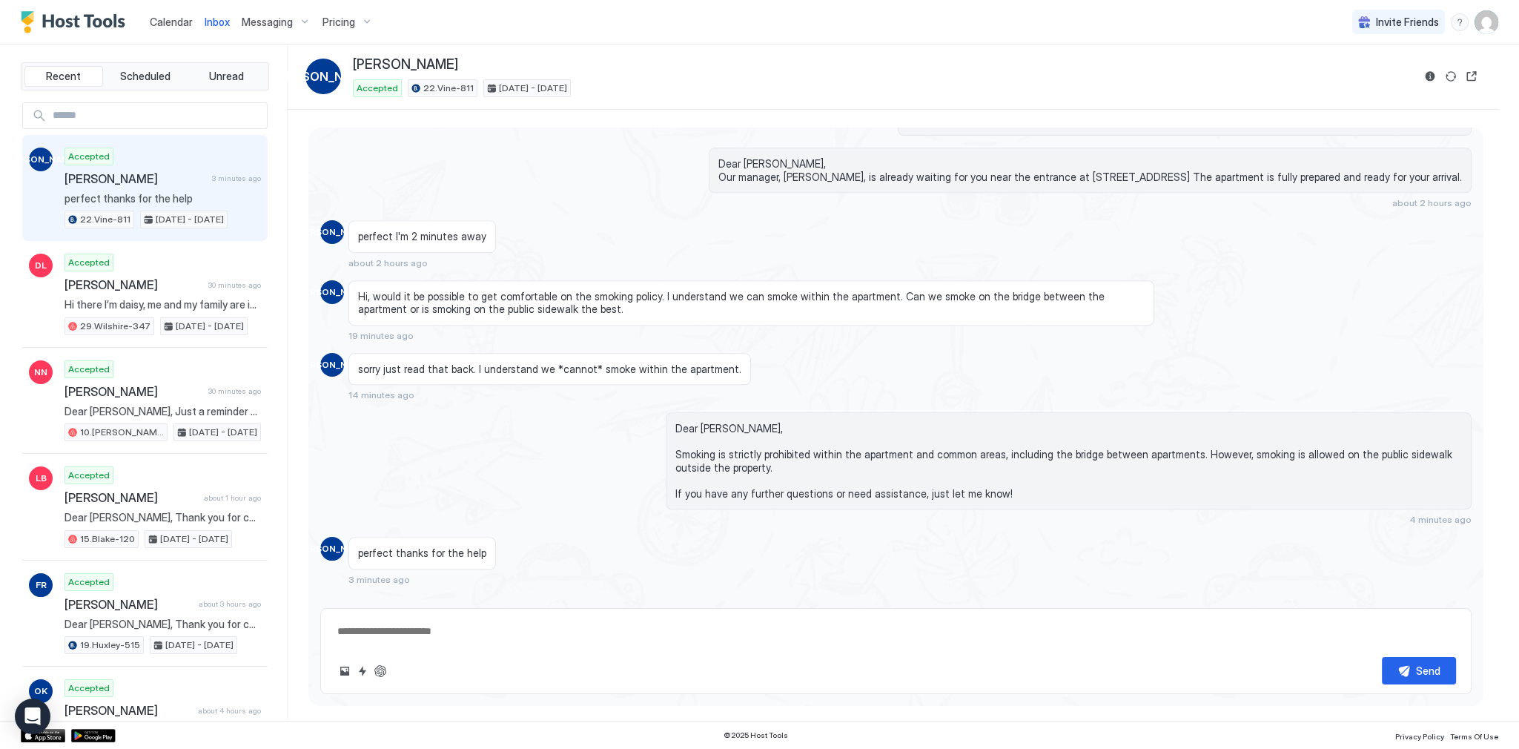
click at [542, 119] on div "Loading messages... Yesterday Dear Obrien, Thank you for choosing to stay at ou…" at bounding box center [893, 415] width 1210 height 611
click at [594, 237] on div "perfect I'm 2 minutes away about 2 hours ago" at bounding box center [751, 244] width 806 height 48
type textarea "*"
click at [1493, 28] on img "User profile" at bounding box center [1486, 22] width 24 height 24
click at [1388, 82] on div "Settings" at bounding box center [1403, 83] width 188 height 26
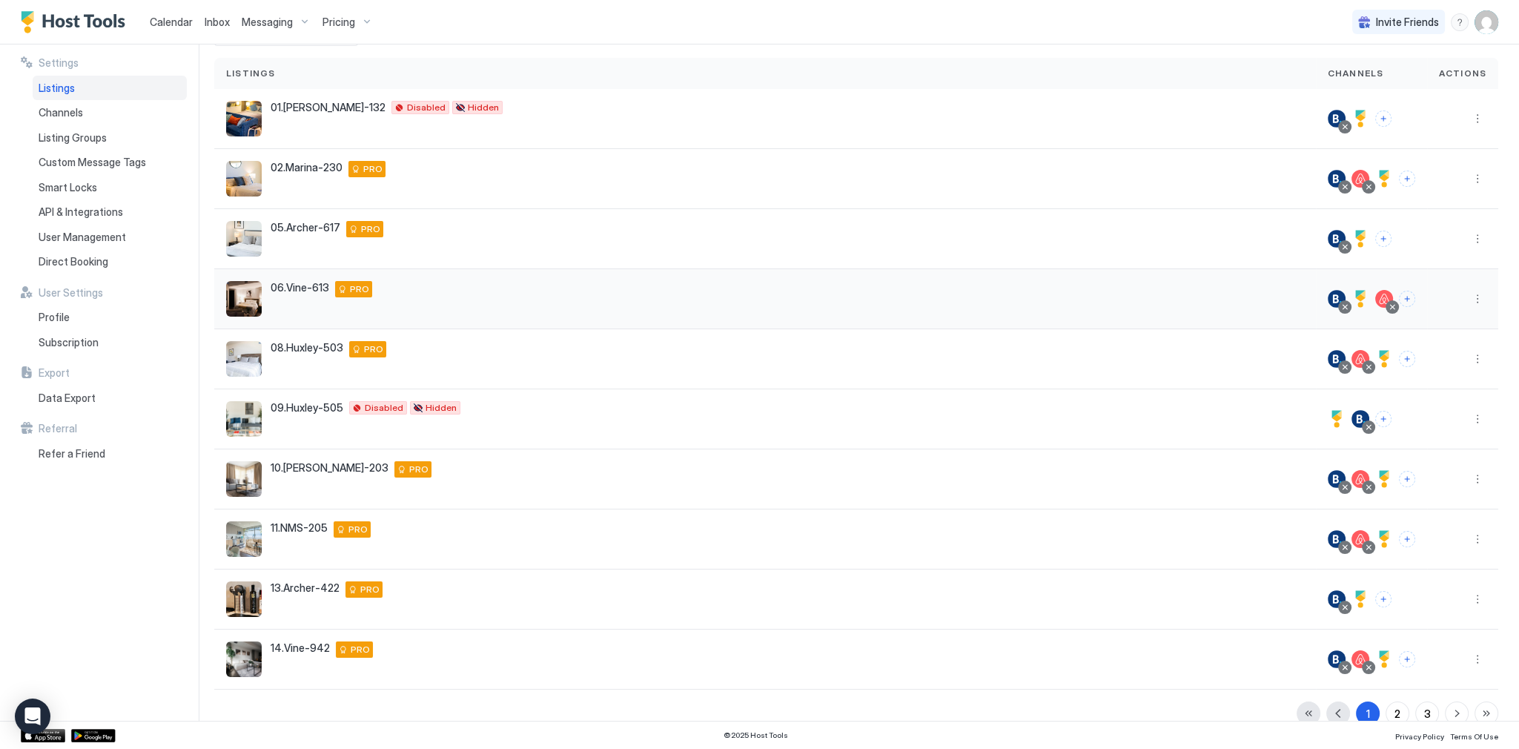
scroll to position [116, 0]
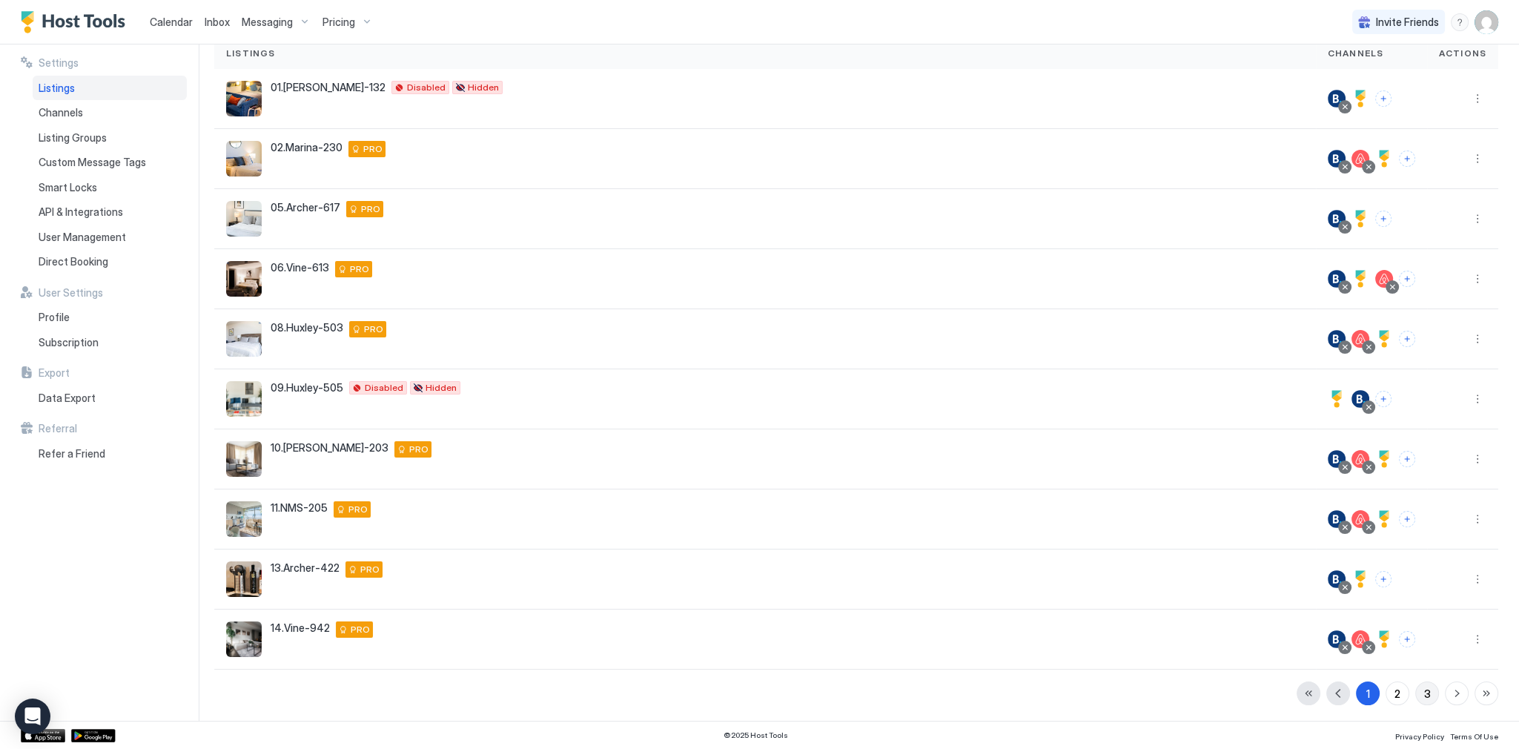
click at [1422, 687] on button "3" at bounding box center [1427, 693] width 24 height 24
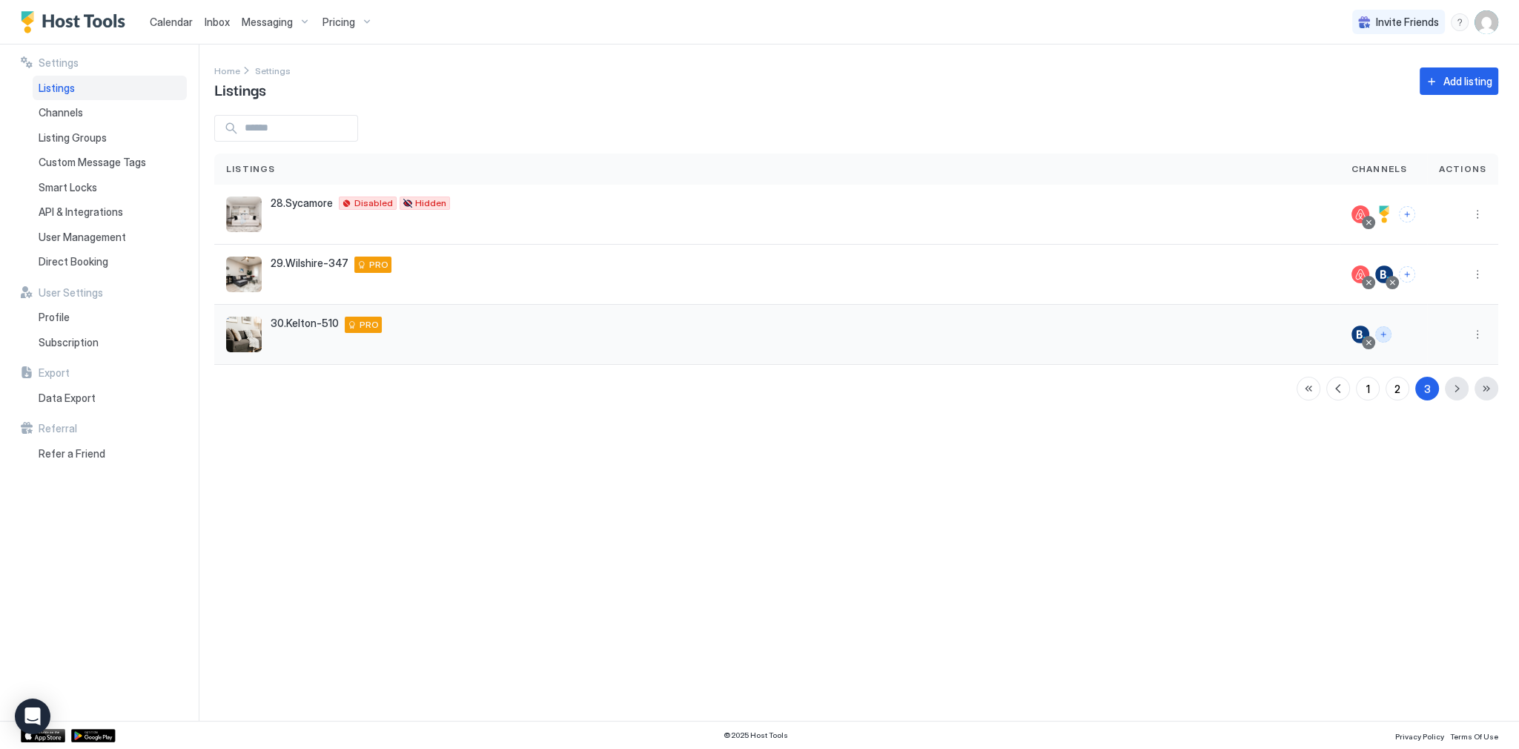
click at [1387, 339] on button "Connect channels" at bounding box center [1383, 334] width 16 height 16
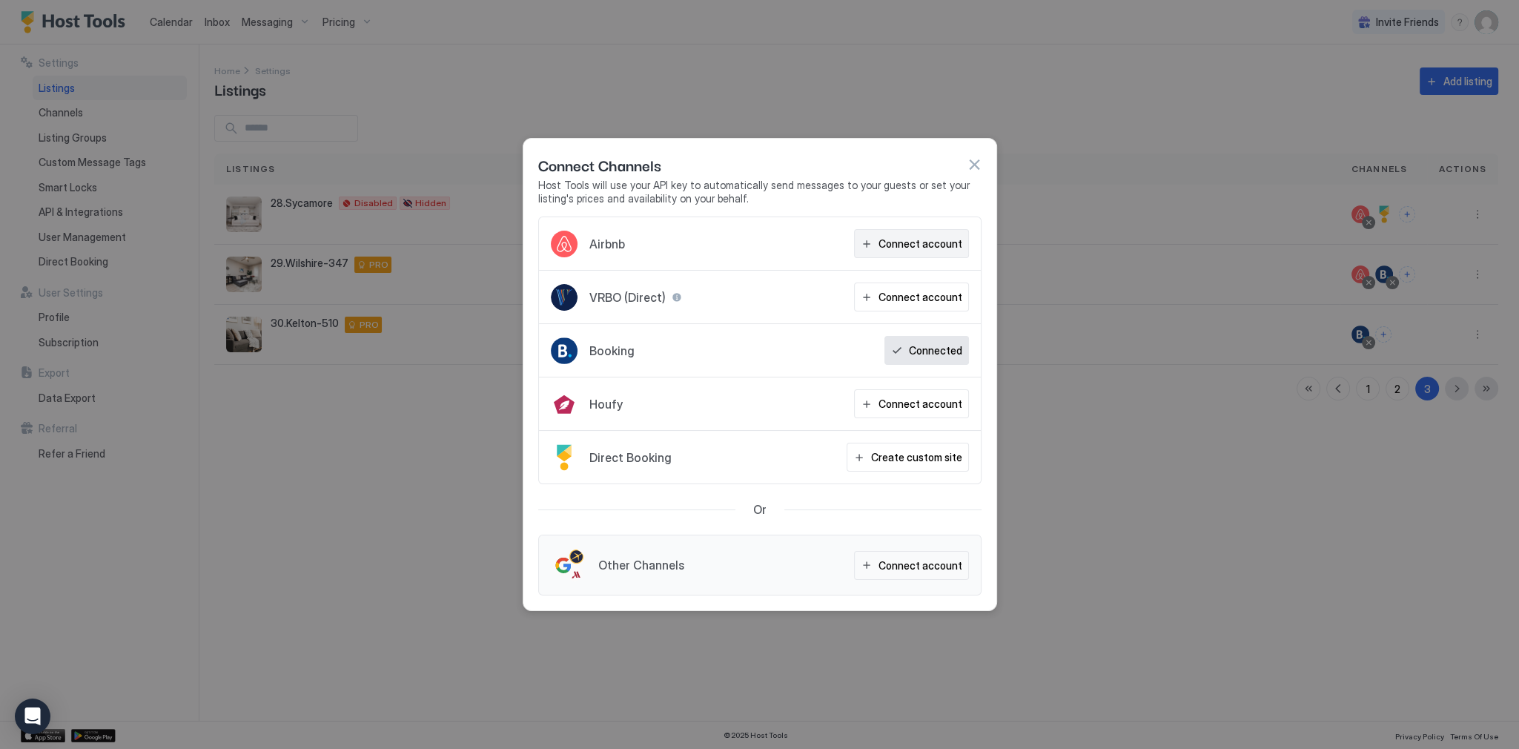
click at [907, 237] on div "Connect account" at bounding box center [920, 244] width 84 height 16
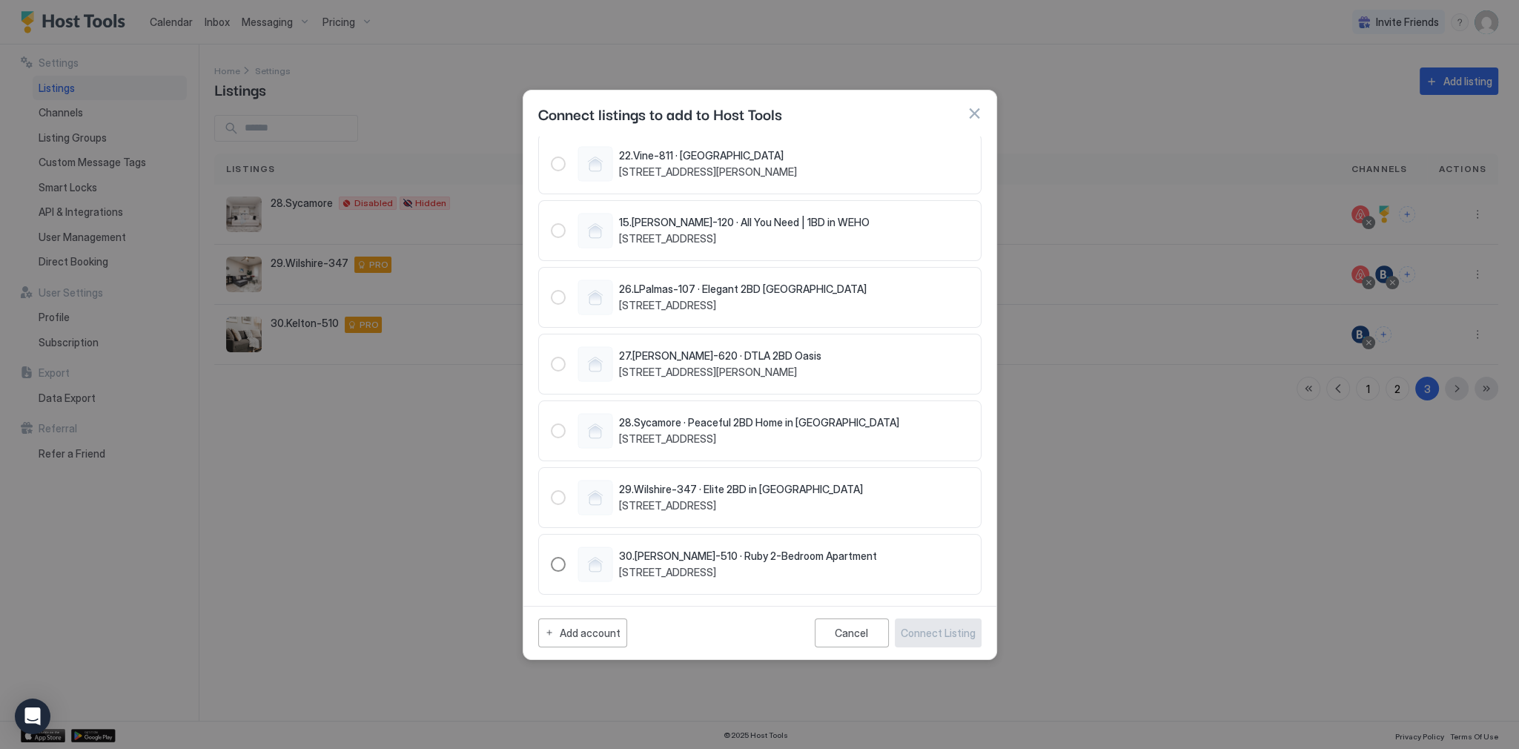
scroll to position [178, 0]
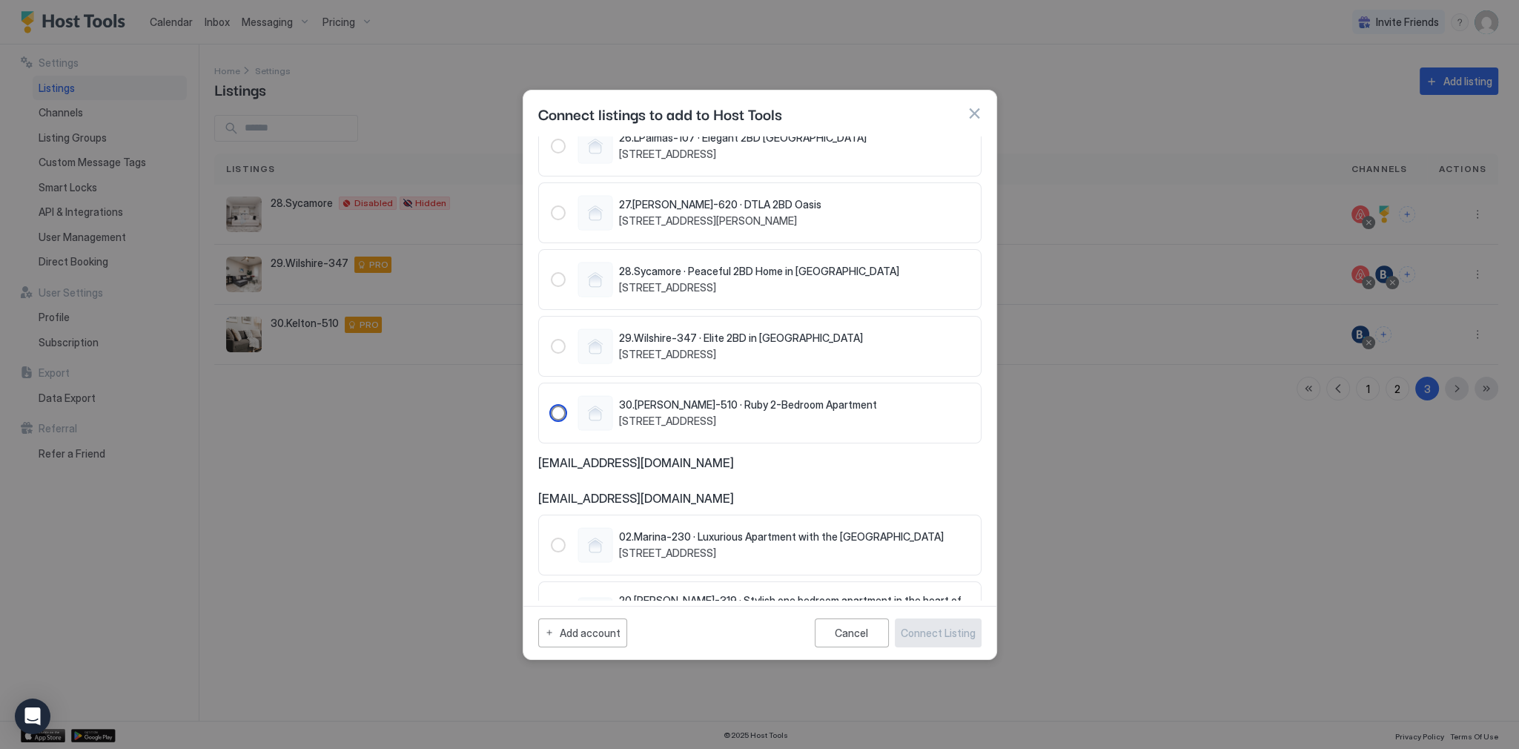
click at [711, 410] on div "30.Kelton-510 · Ruby 2-Bedroom Apartment 1168 South Barrington Avenue, Los Ange…" at bounding box center [748, 412] width 258 height 29
click at [943, 627] on div "Connect Listing" at bounding box center [937, 633] width 75 height 16
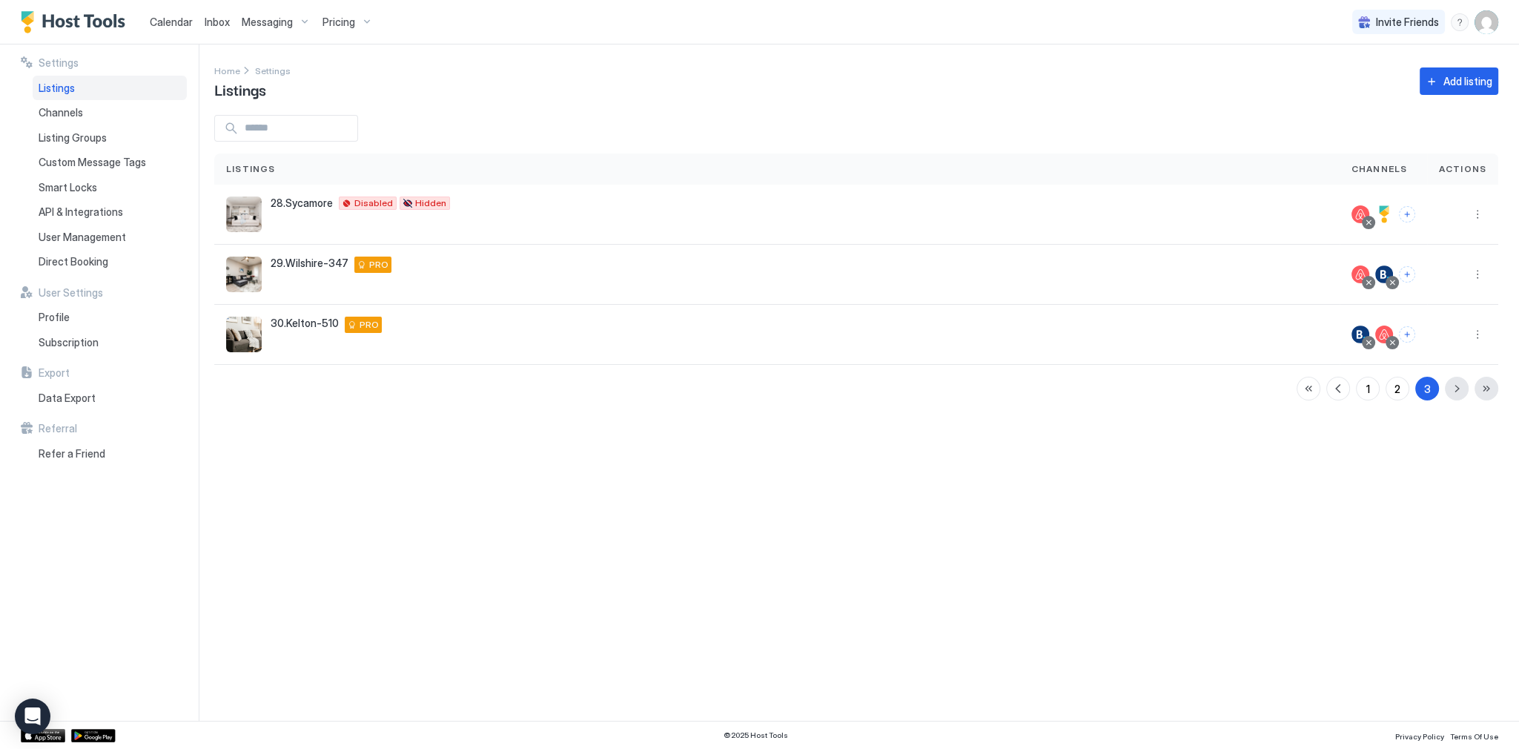
click at [338, 27] on span "Pricing" at bounding box center [338, 22] width 33 height 13
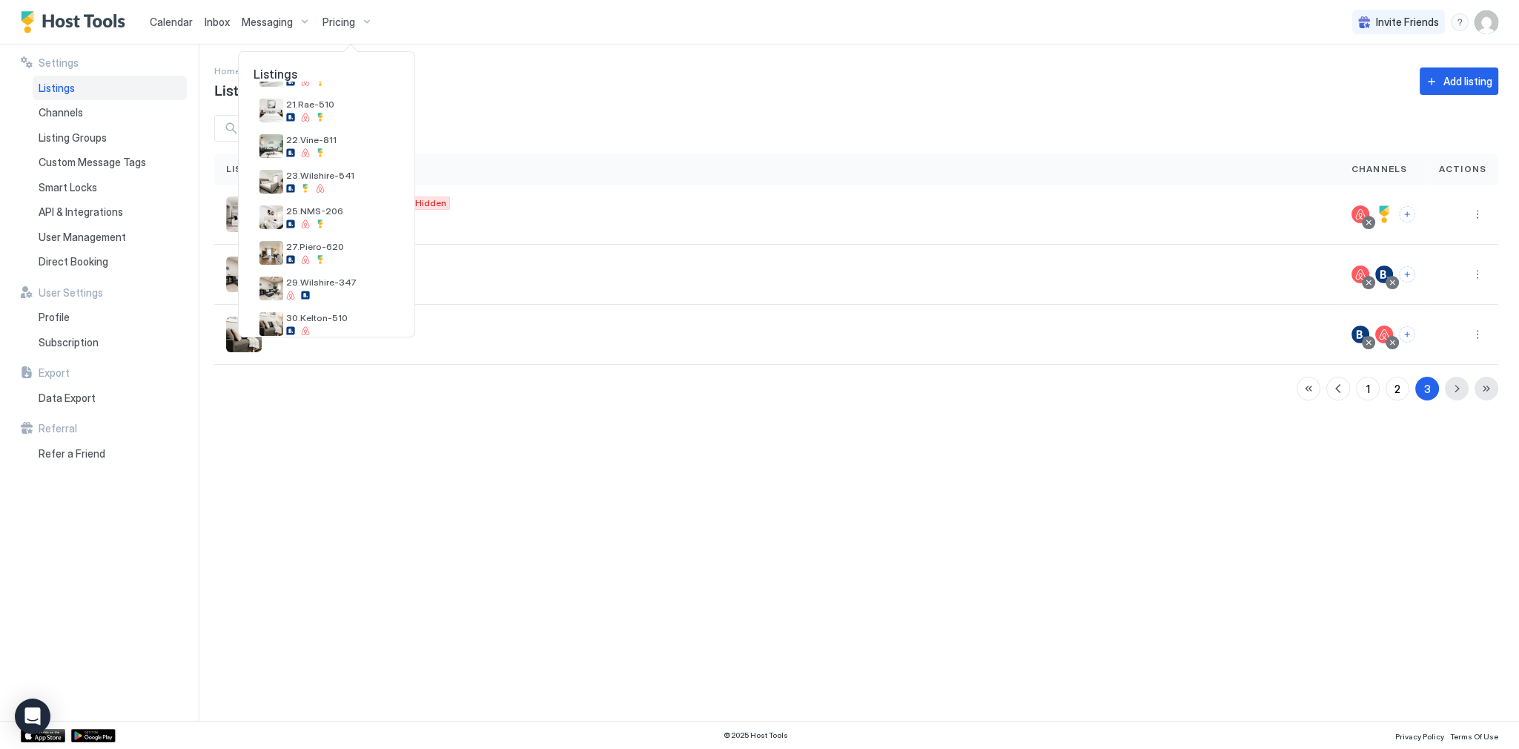
scroll to position [451, 0]
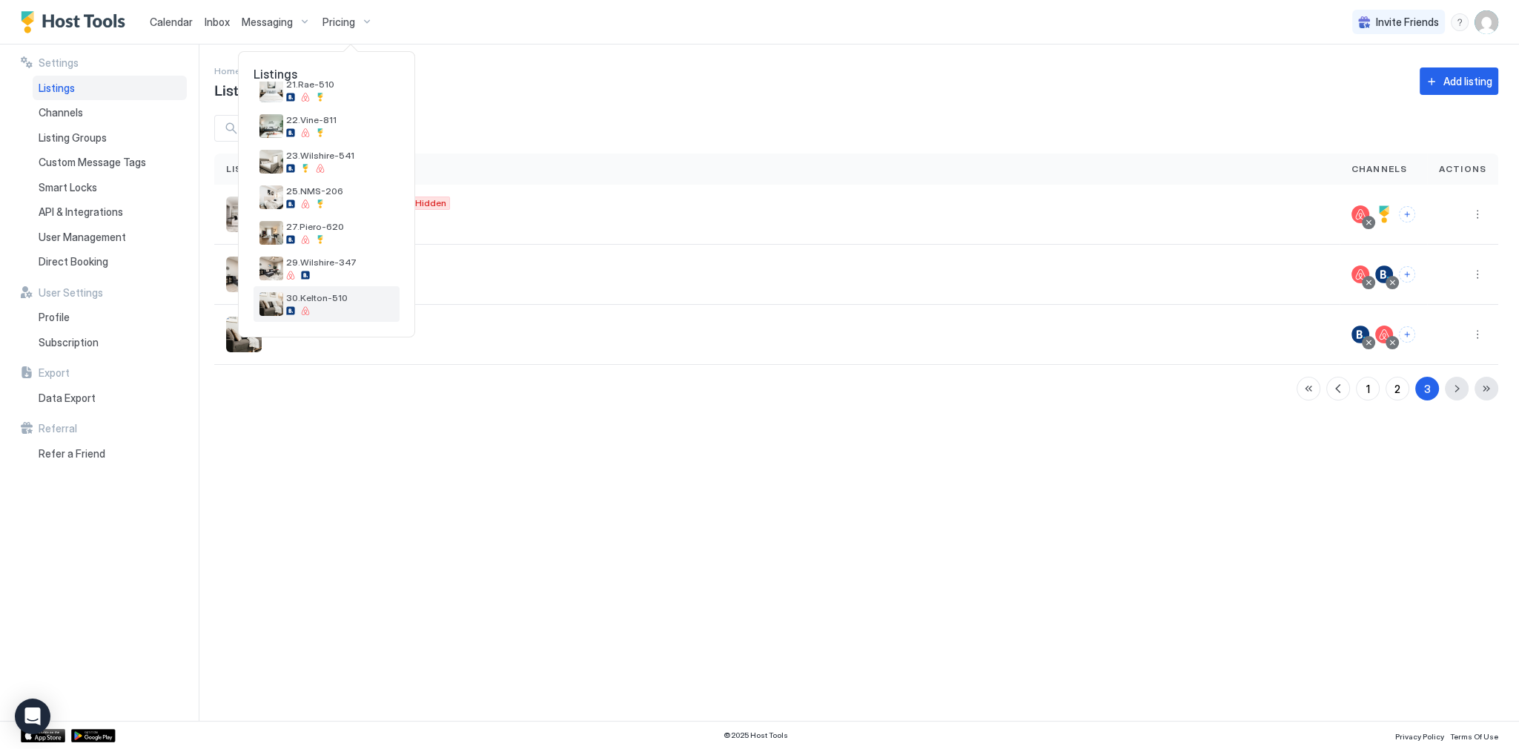
click at [341, 306] on div at bounding box center [339, 310] width 107 height 9
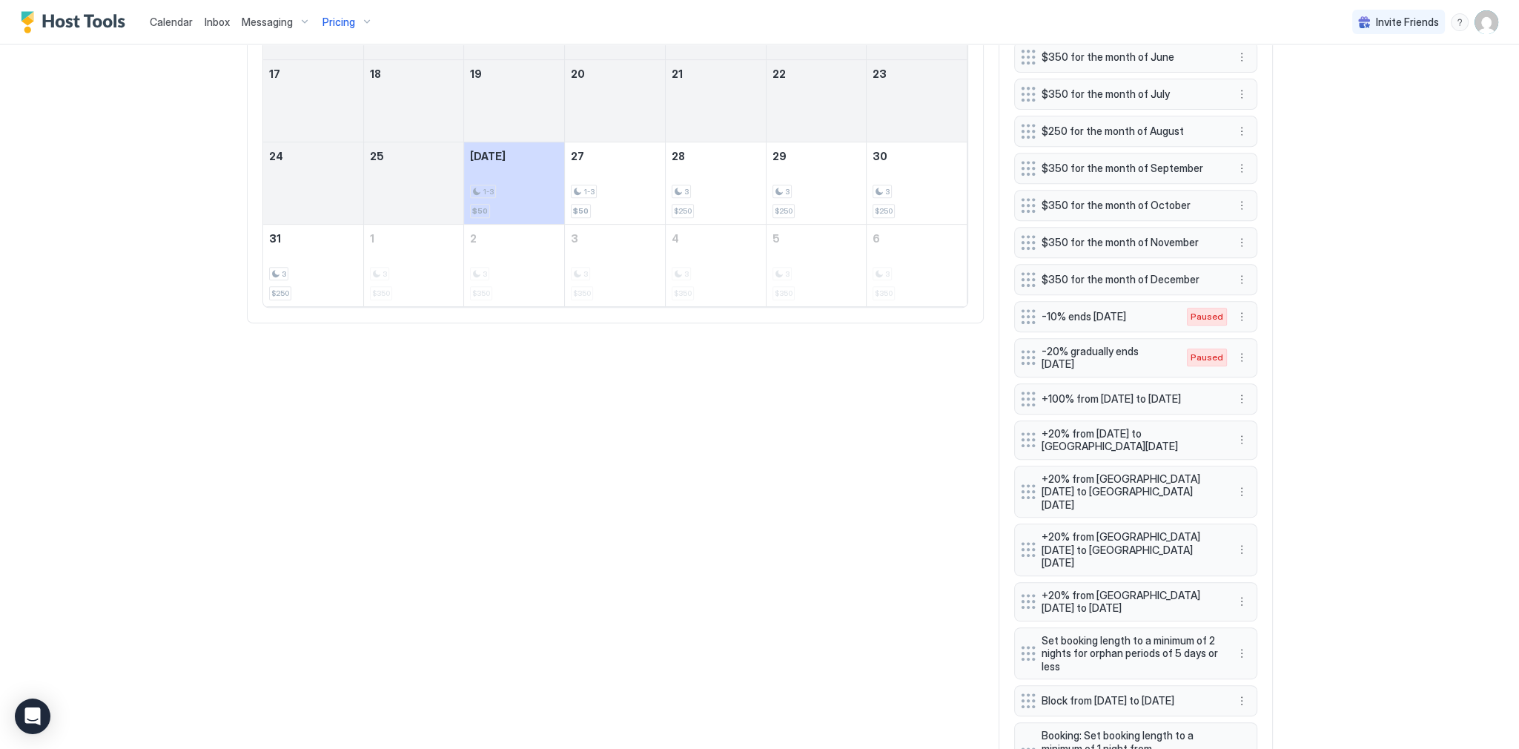
scroll to position [774, 0]
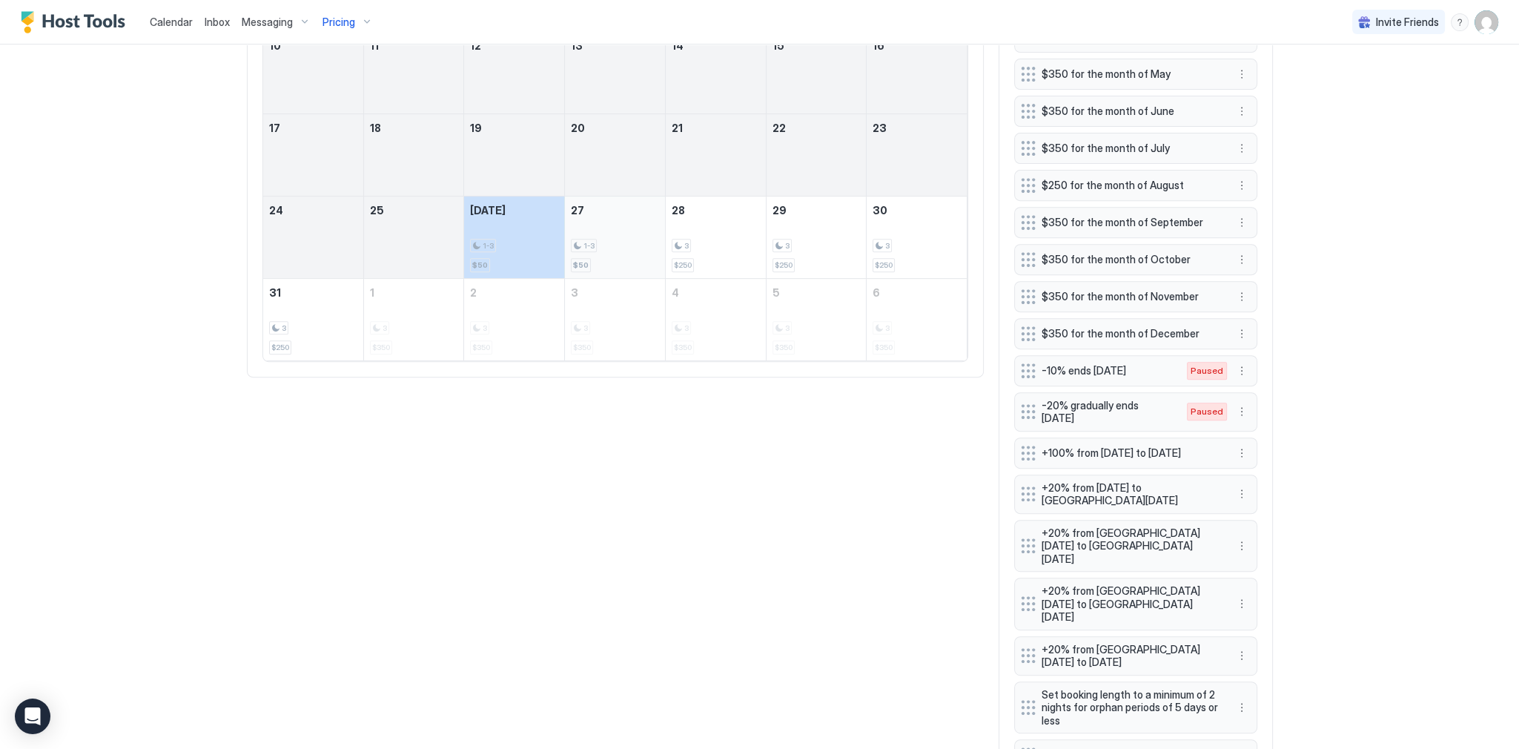
drag, startPoint x: 498, startPoint y: 228, endPoint x: 597, endPoint y: 235, distance: 99.6
click at [593, 234] on tr "24 25 Today 1-3 $50 27 1-3 $50 28 3 $250 29 3 $250 30 3 $250" at bounding box center [615, 237] width 704 height 82
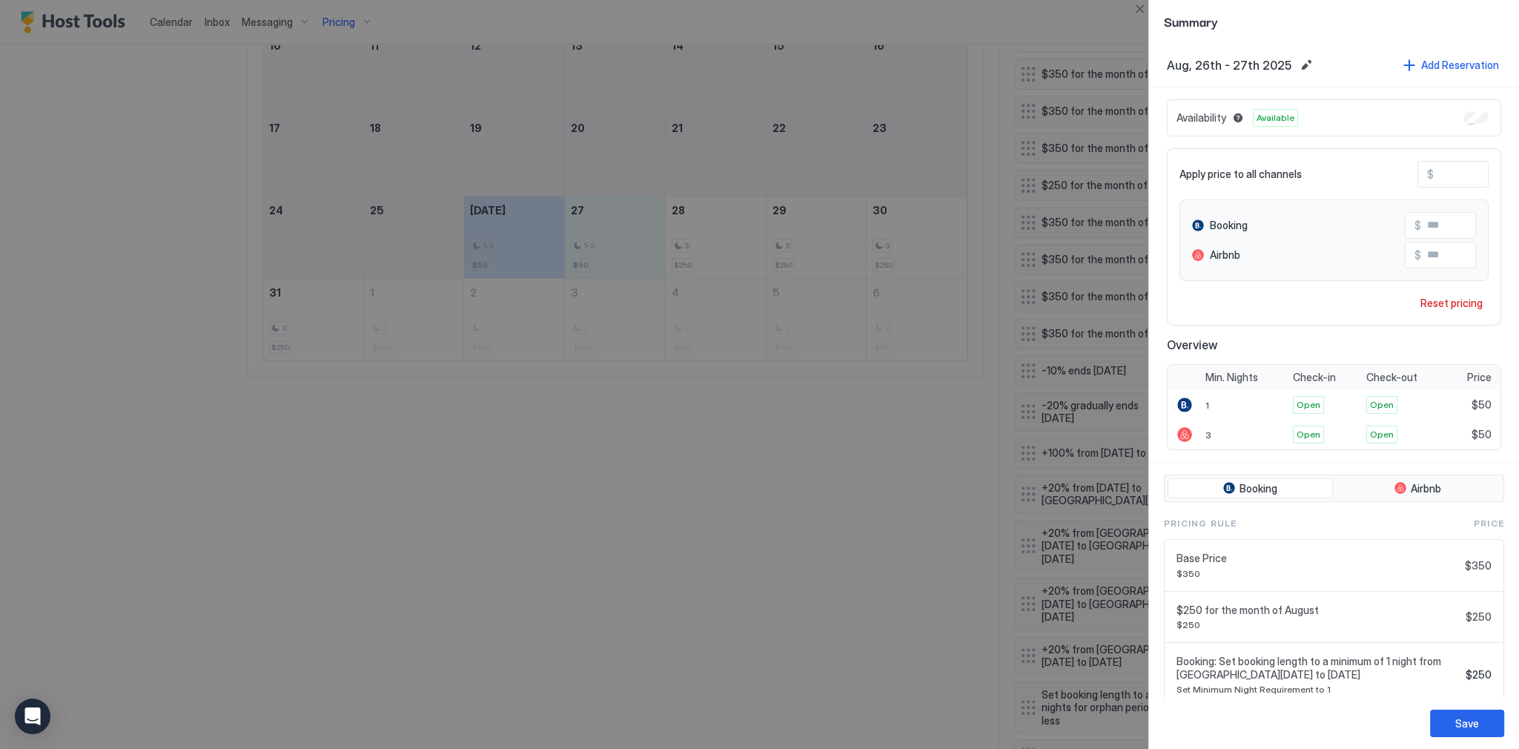
click at [1442, 189] on div "Apply price to all channels $ ** Booking $ ** Airbnb $ ** Reset pricing" at bounding box center [1334, 236] width 334 height 177
click at [1447, 180] on input "**" at bounding box center [1492, 174] width 119 height 25
type input "*"
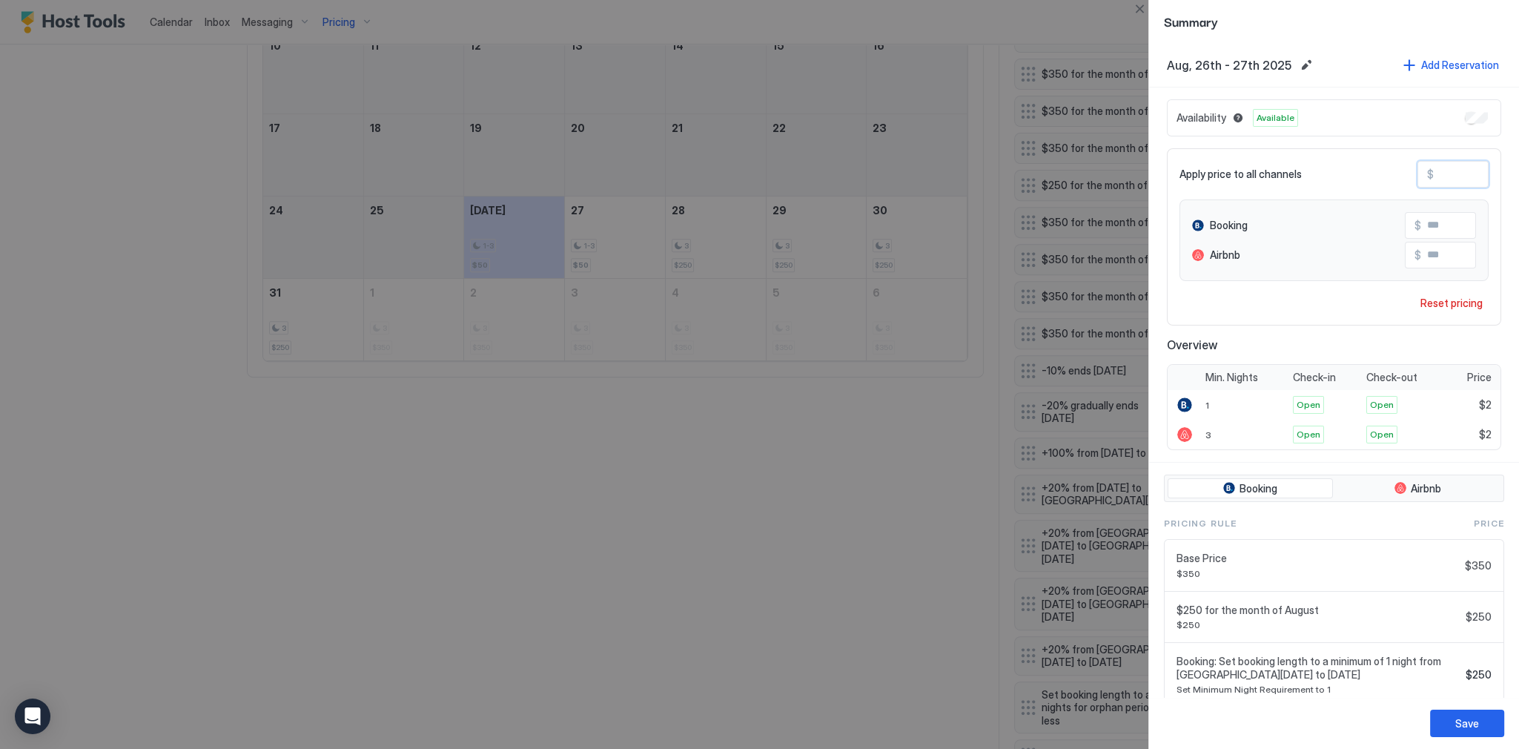
type input "**"
type input "***"
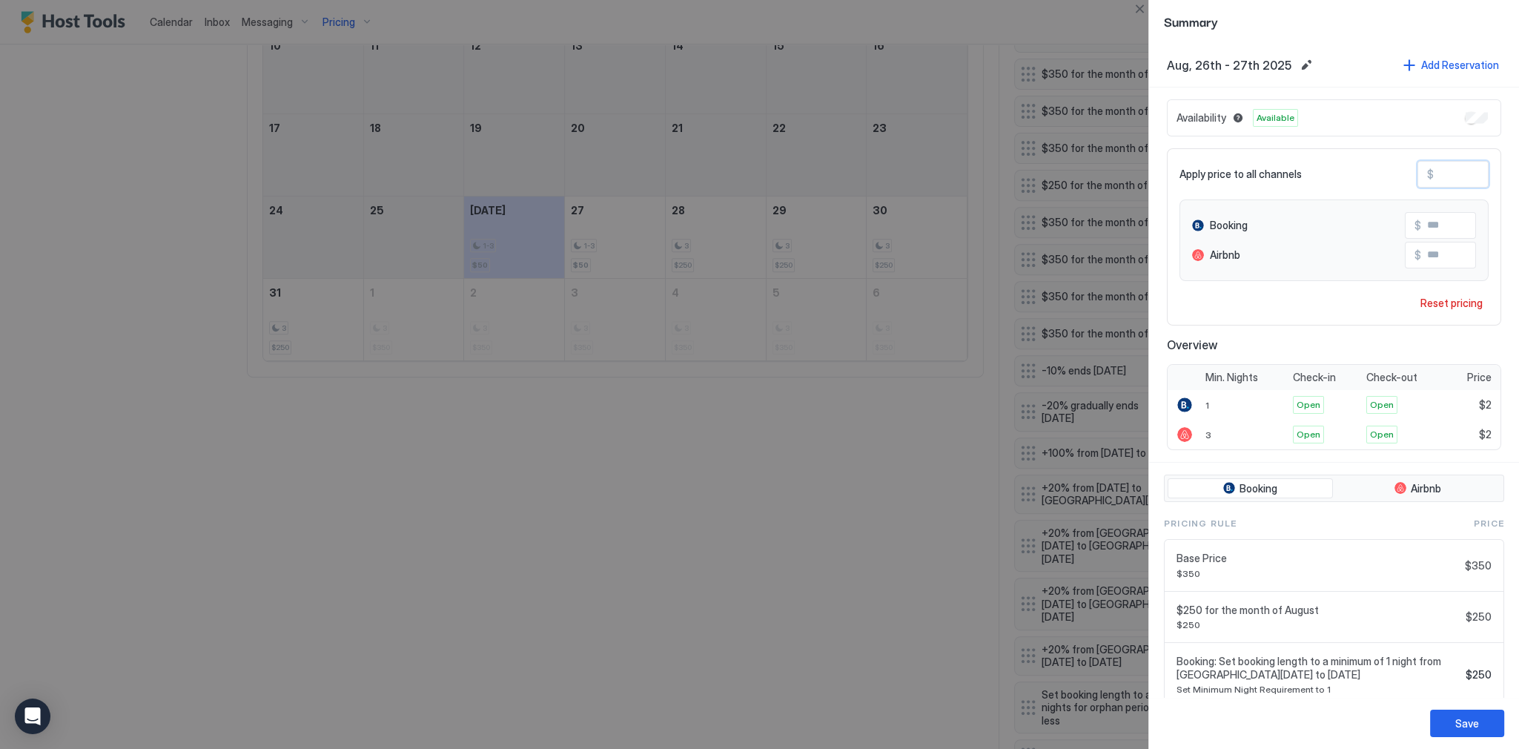
type input "***"
click at [1485, 729] on button "Save" at bounding box center [1467, 722] width 74 height 27
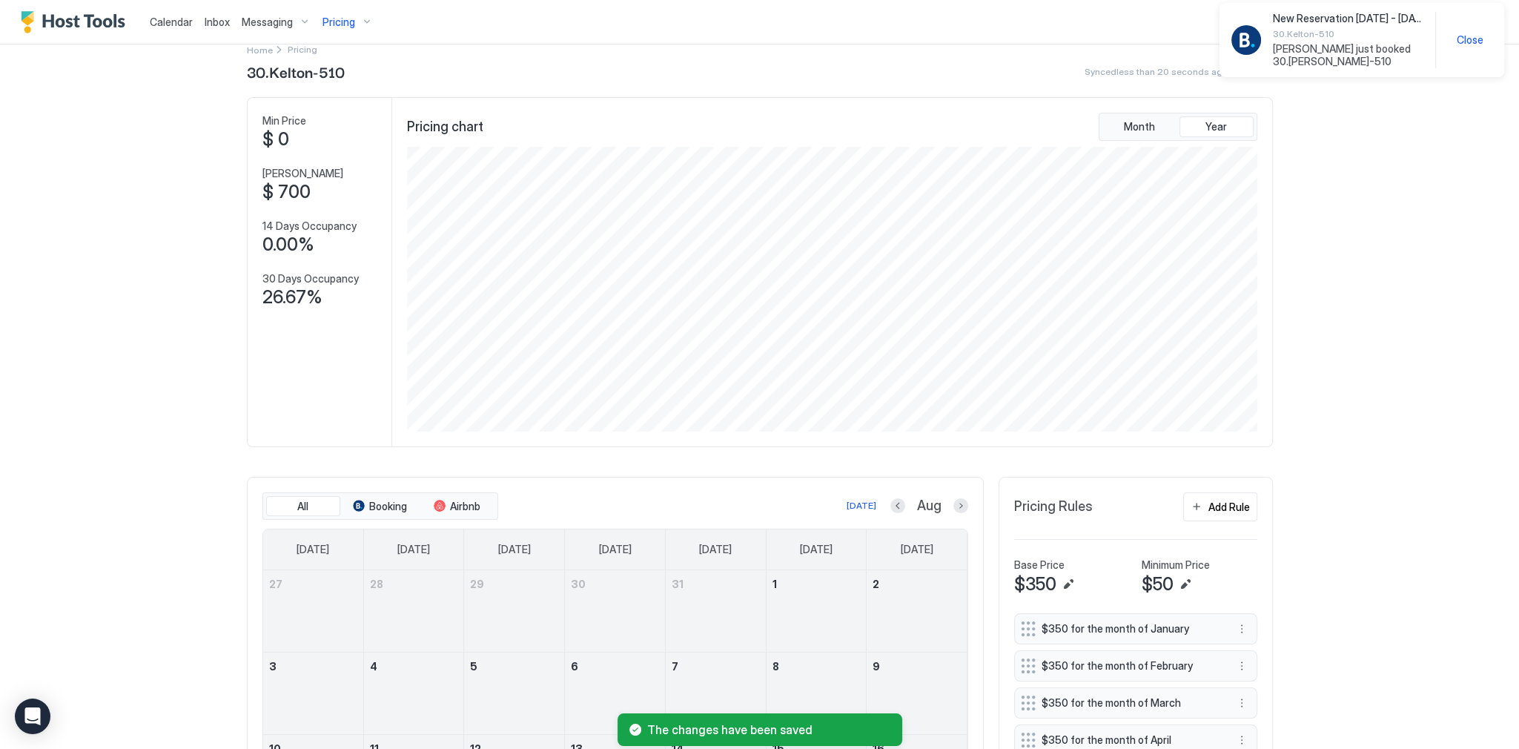
scroll to position [59, 0]
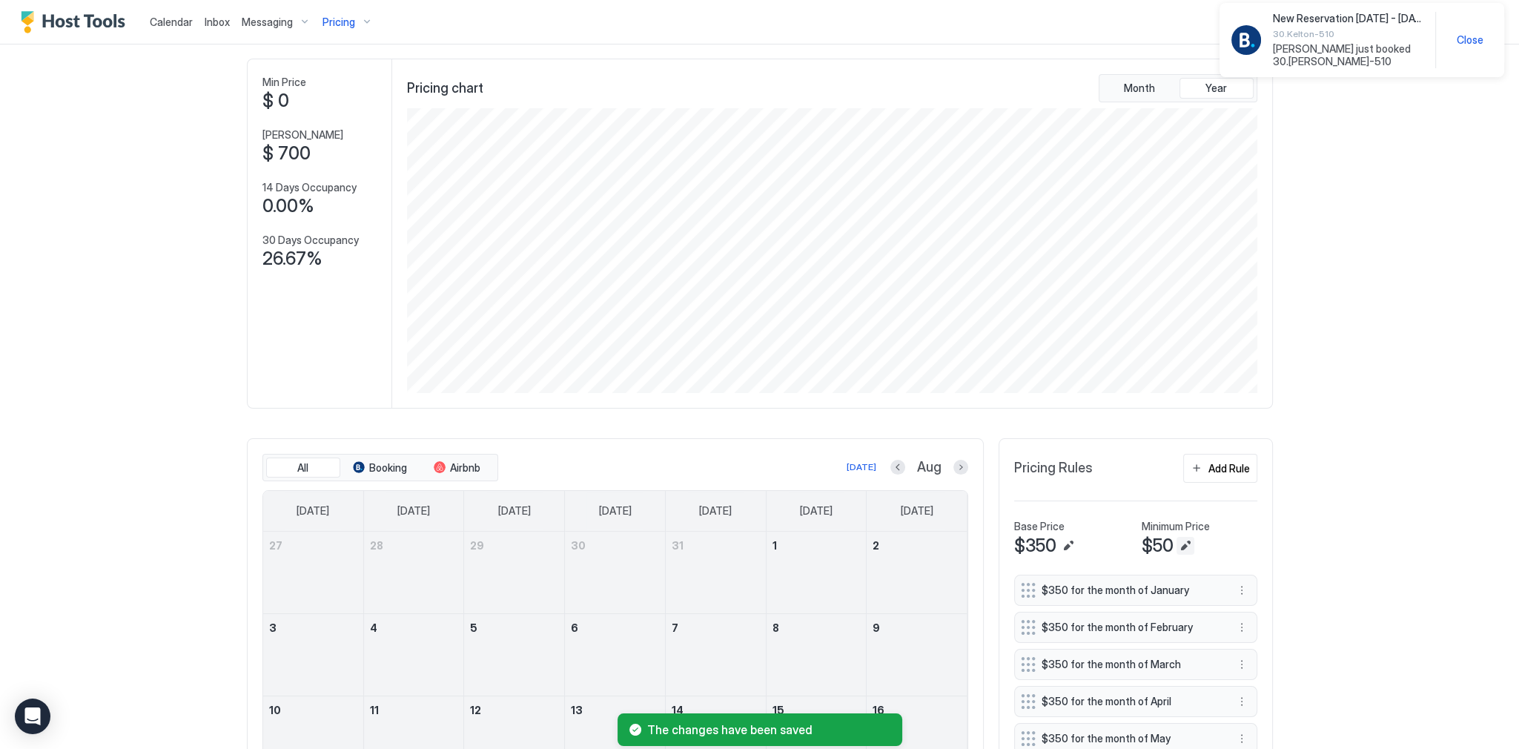
click at [1183, 537] on button "Edit" at bounding box center [1185, 546] width 18 height 18
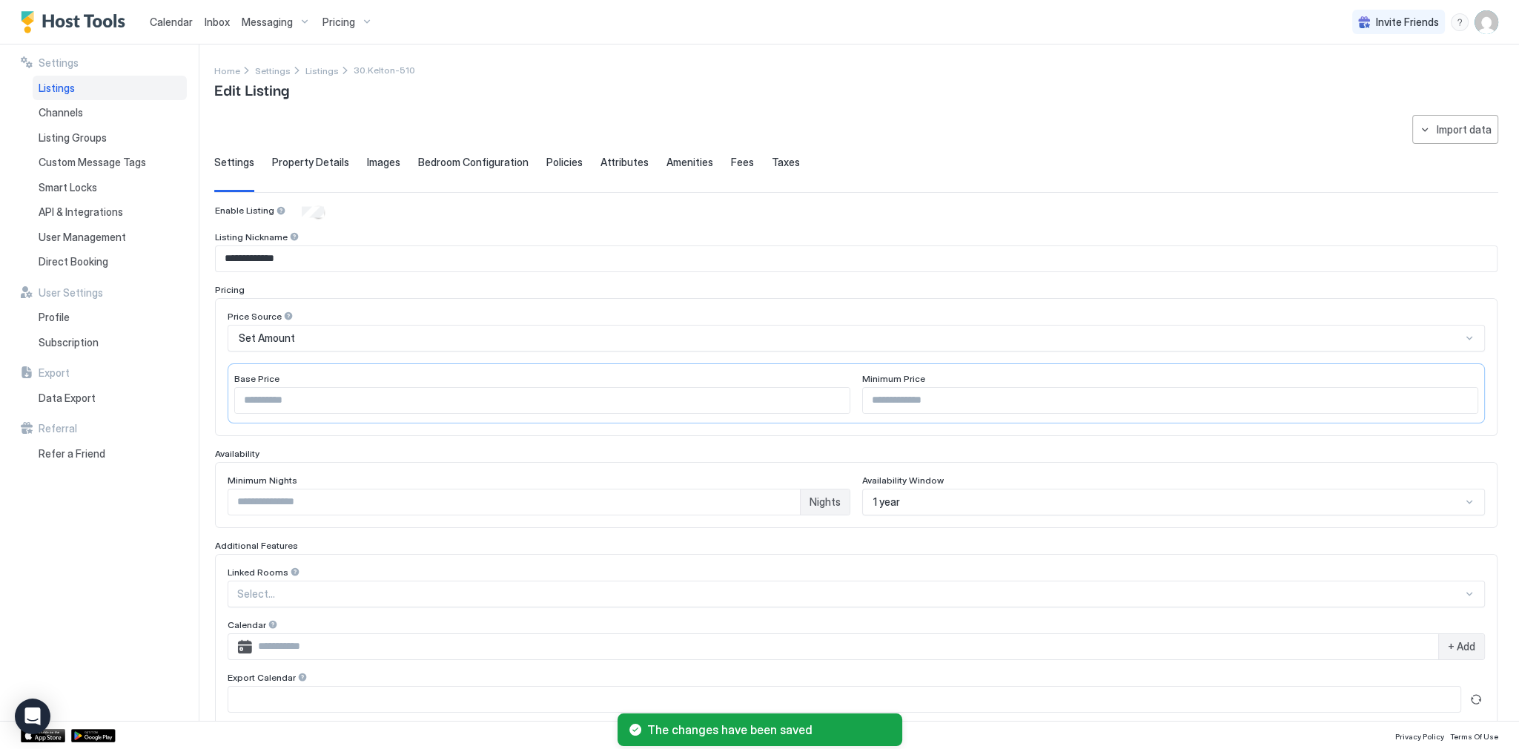
click at [942, 411] on input "**" at bounding box center [1170, 400] width 614 height 25
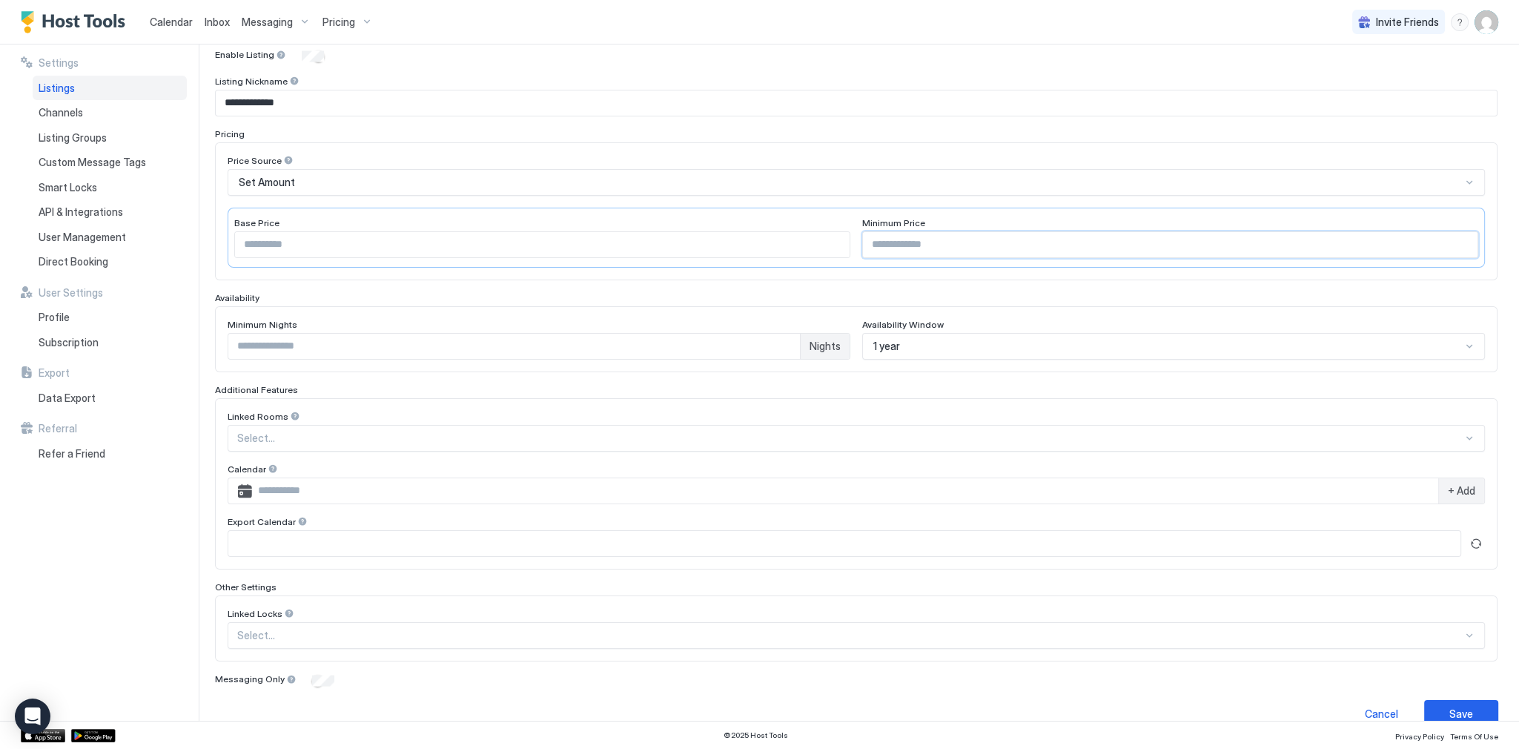
scroll to position [176, 0]
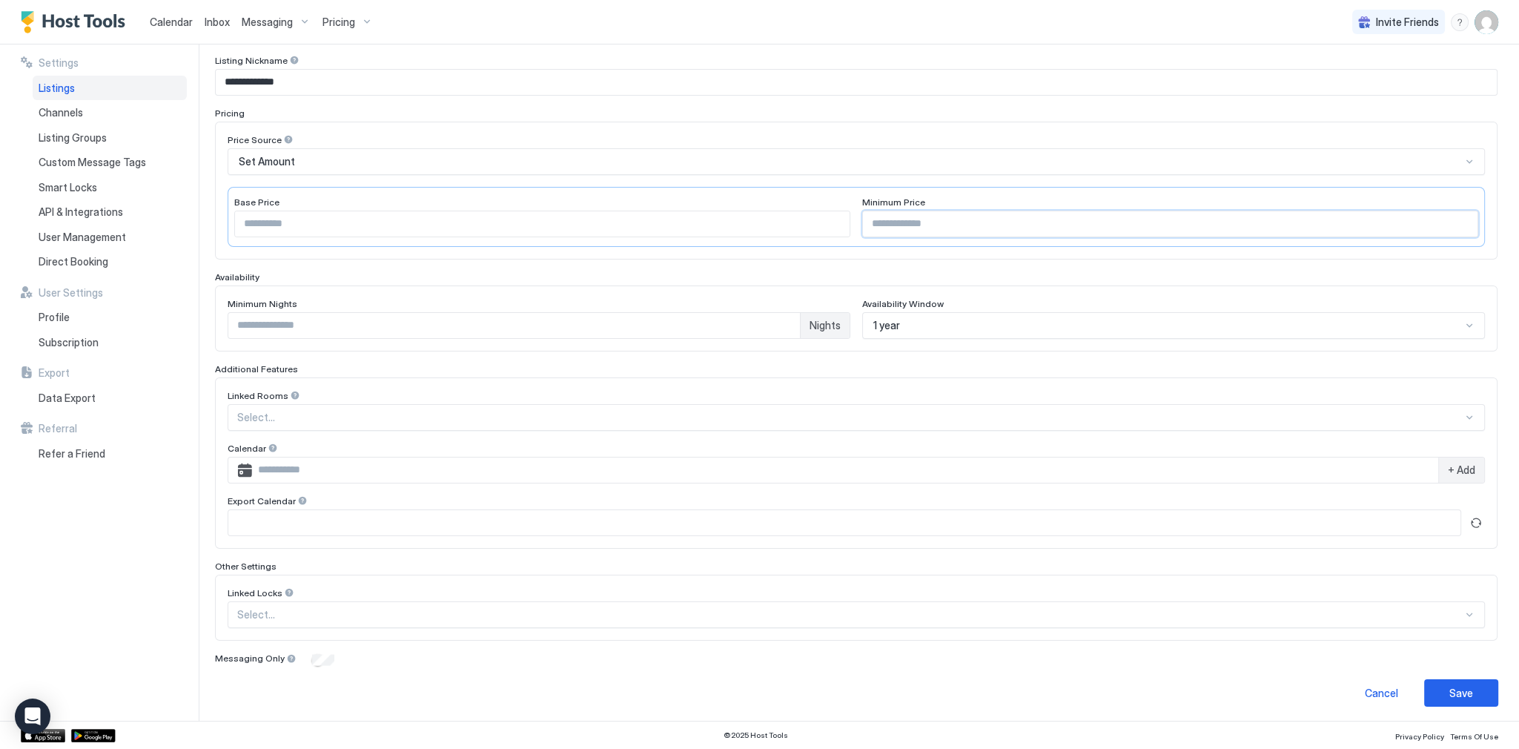
type input "***"
click at [1449, 685] on div "Save" at bounding box center [1461, 693] width 24 height 16
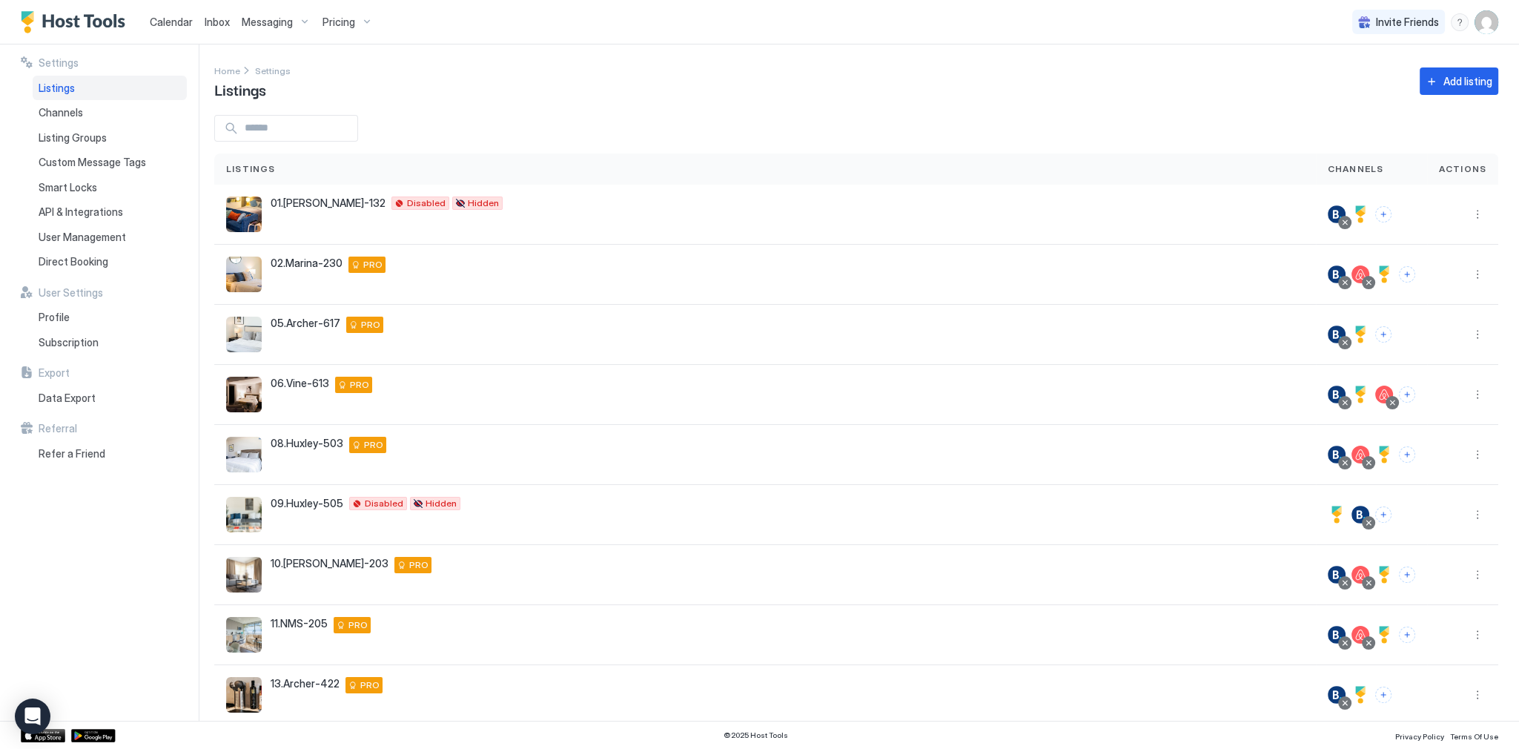
click at [160, 22] on span "Calendar" at bounding box center [171, 22] width 43 height 13
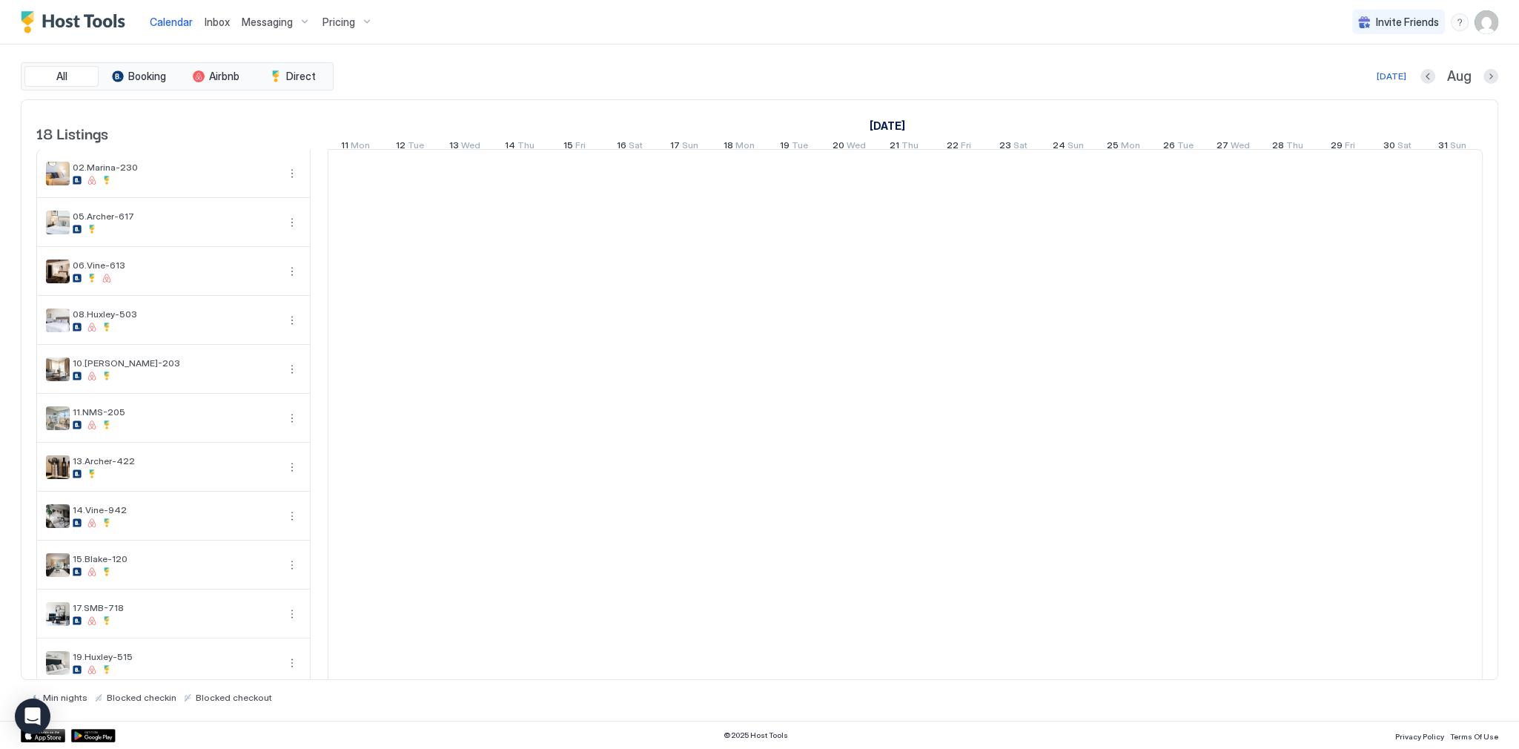
scroll to position [0, 823]
click at [583, 71] on div "Today Aug" at bounding box center [916, 76] width 1161 height 18
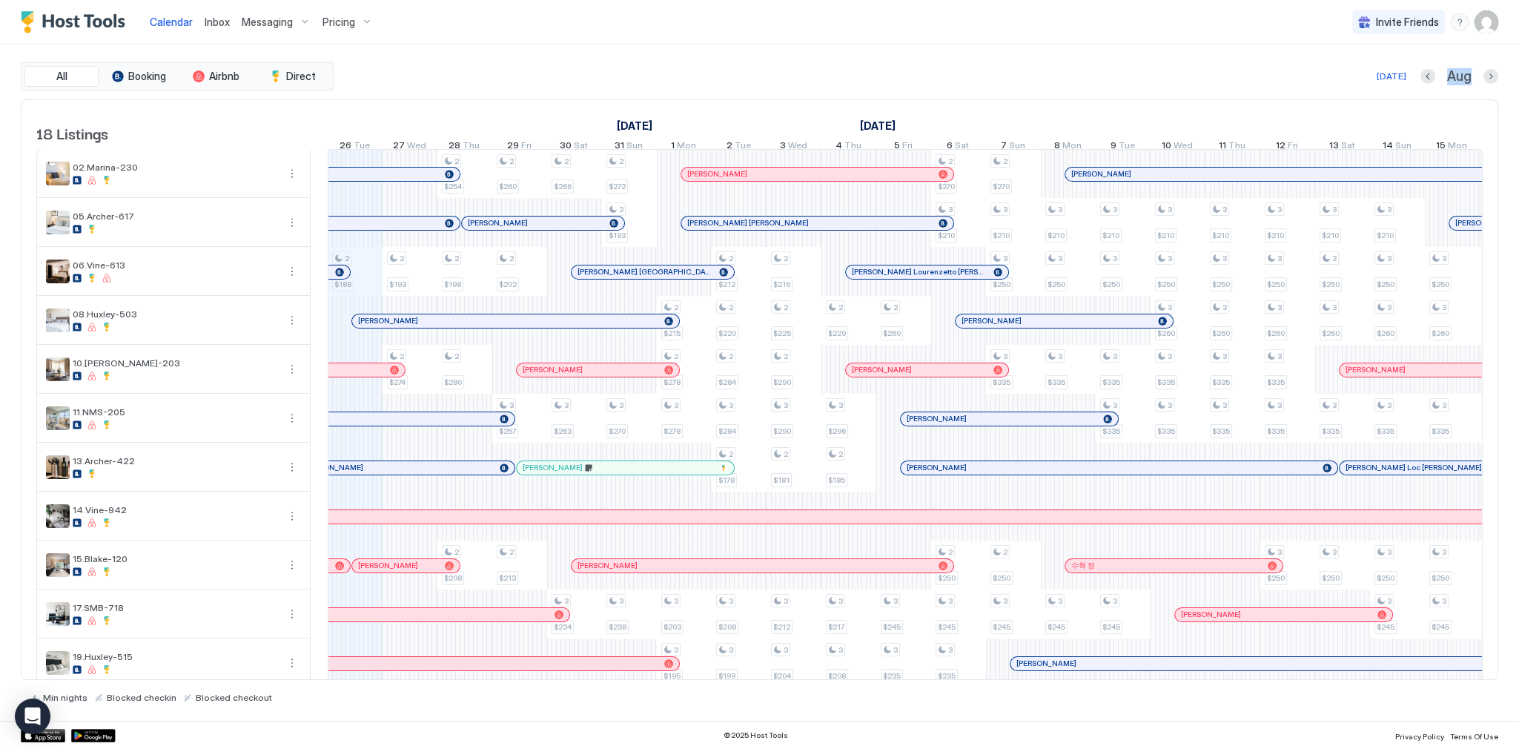
click at [213, 24] on span "Inbox" at bounding box center [217, 22] width 25 height 13
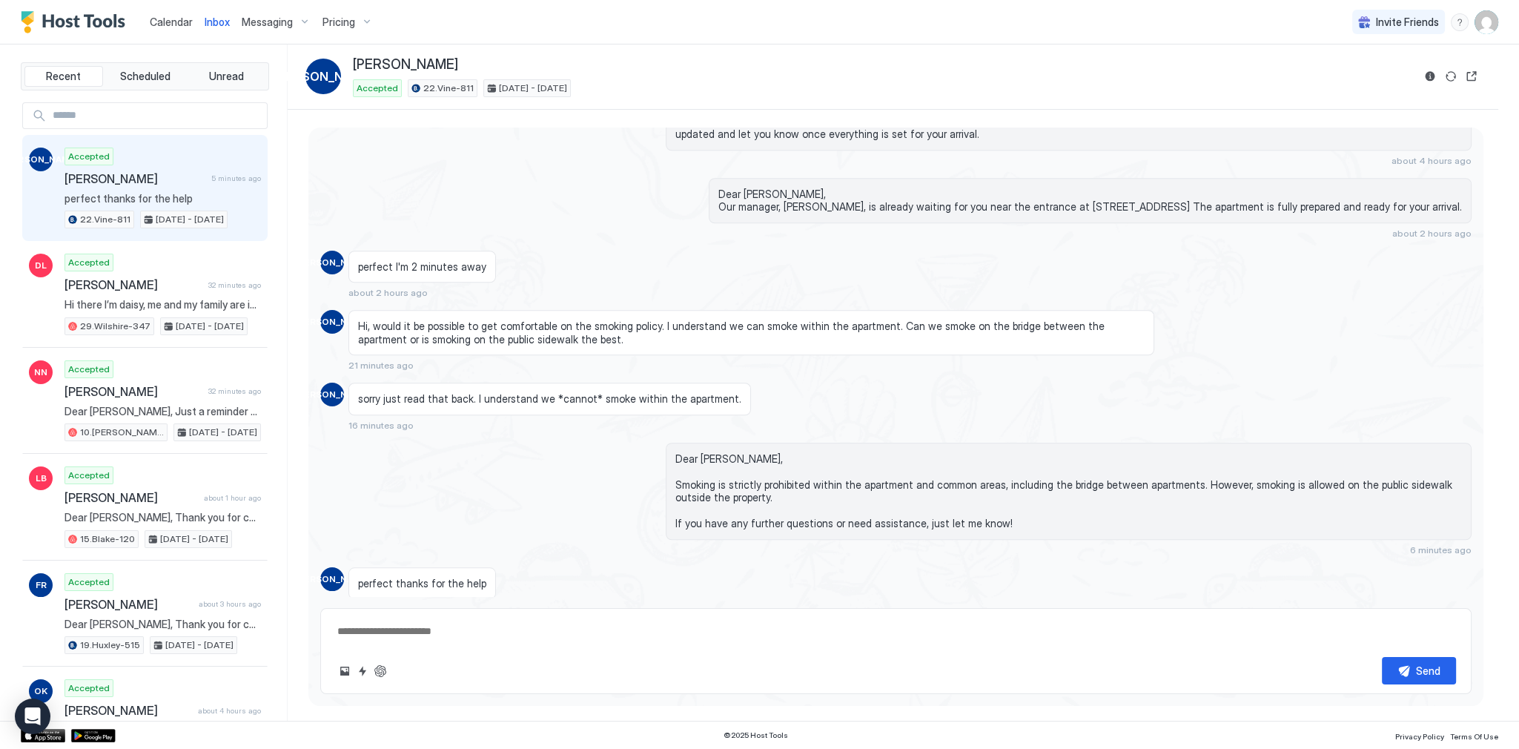
scroll to position [2336, 0]
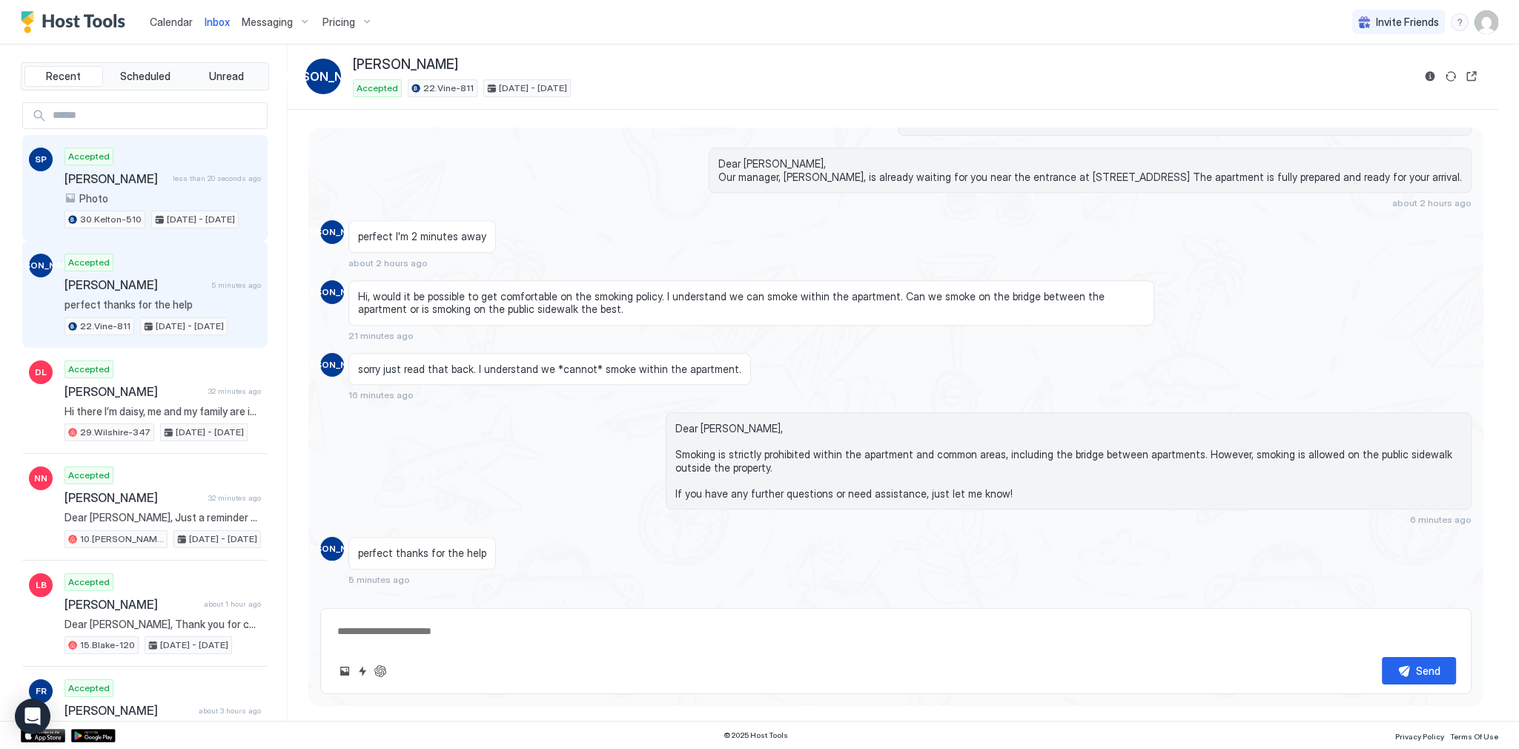
click at [122, 142] on div "SP Accepted Sergii Popov less than 20 seconds ago Photo 30.Kelton-510 Aug 26 - …" at bounding box center [144, 188] width 245 height 107
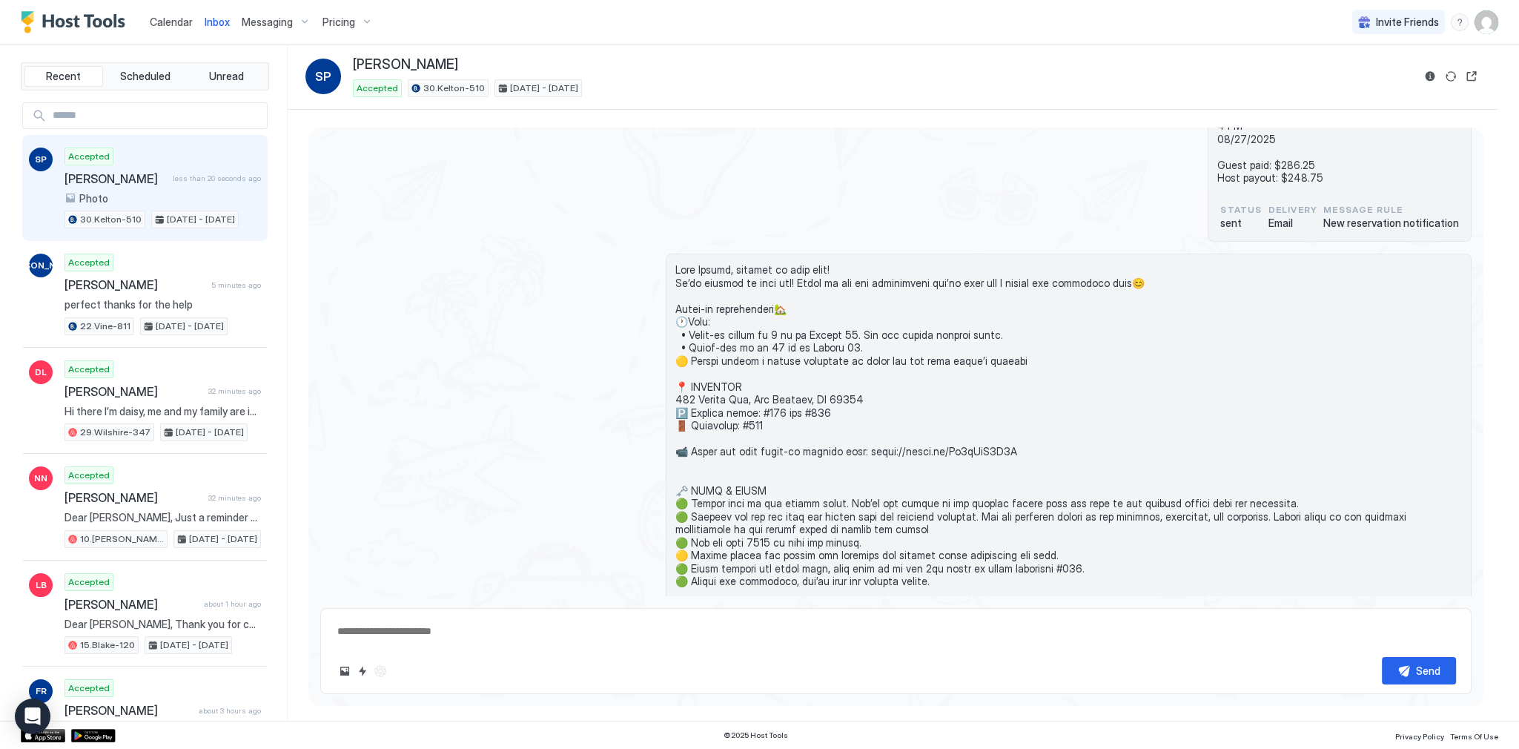
scroll to position [119, 0]
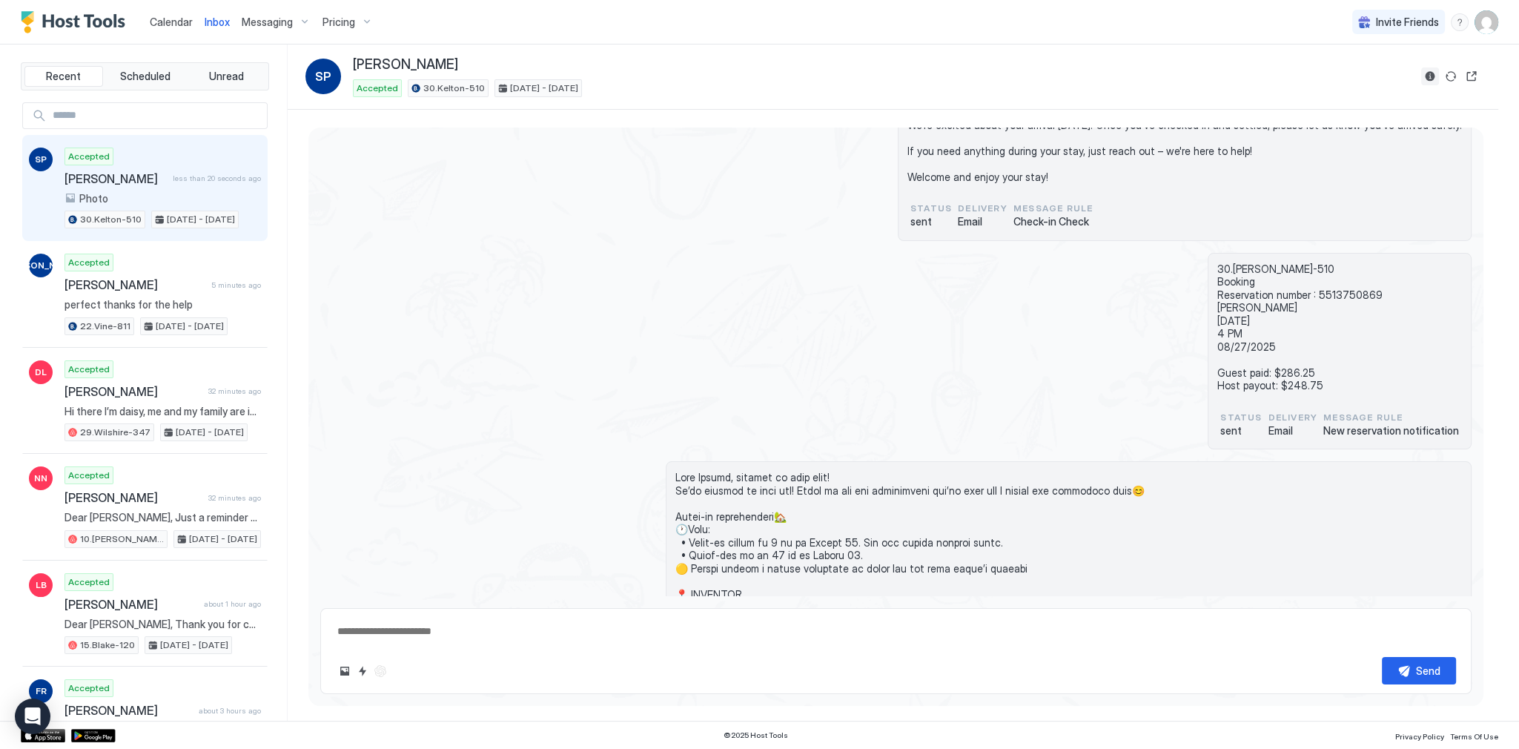
click at [1433, 79] on button "Reservation information" at bounding box center [1430, 76] width 18 height 18
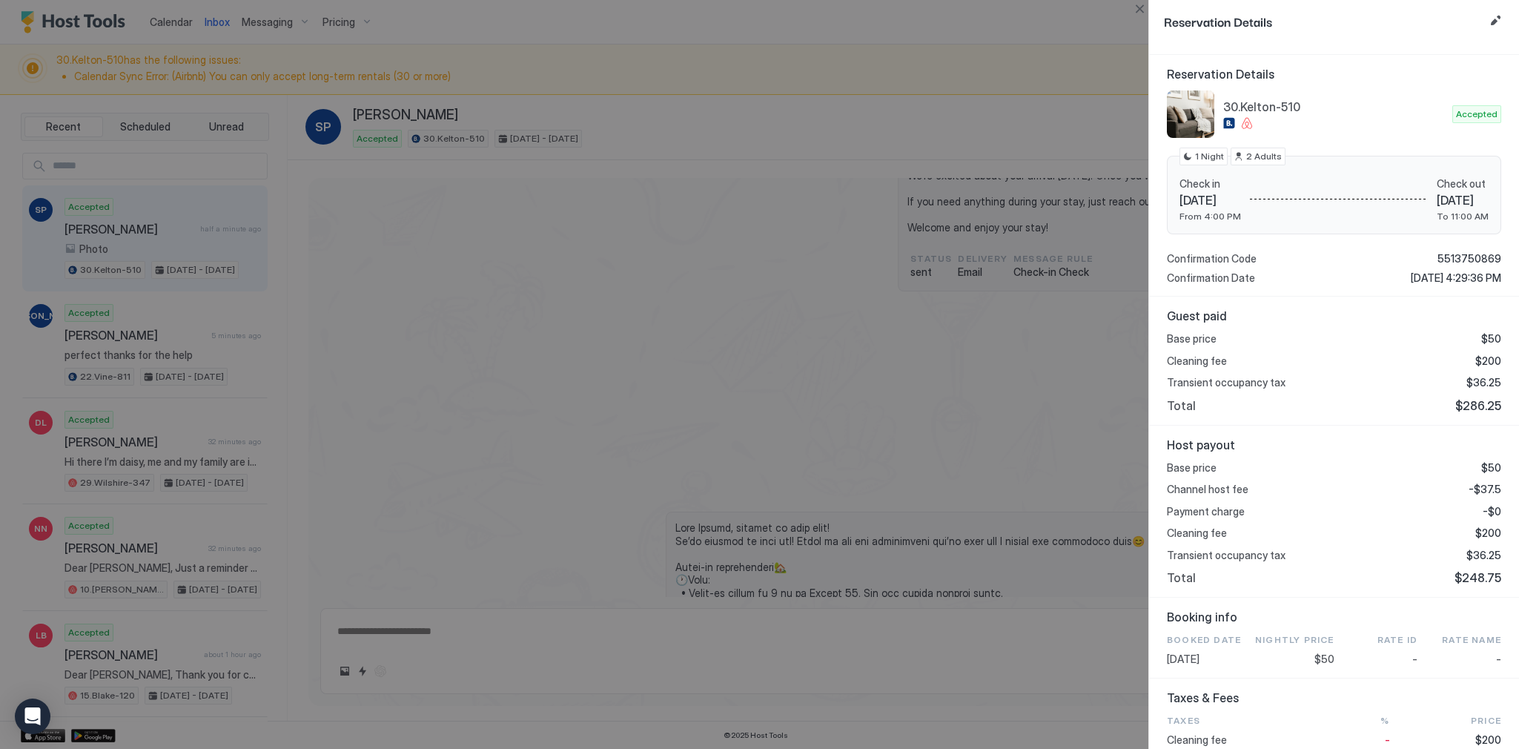
scroll to position [178, 0]
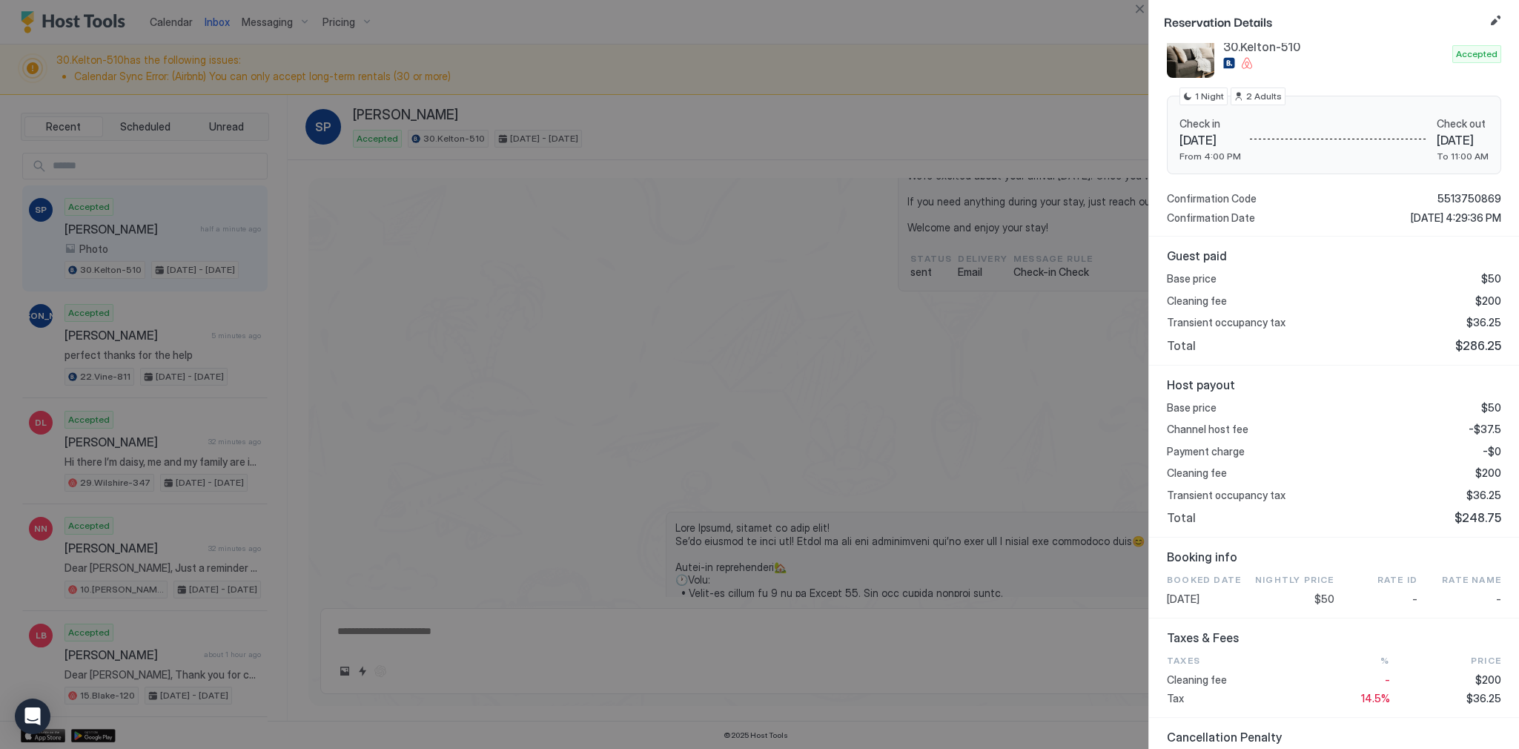
click at [843, 385] on div at bounding box center [759, 374] width 1519 height 749
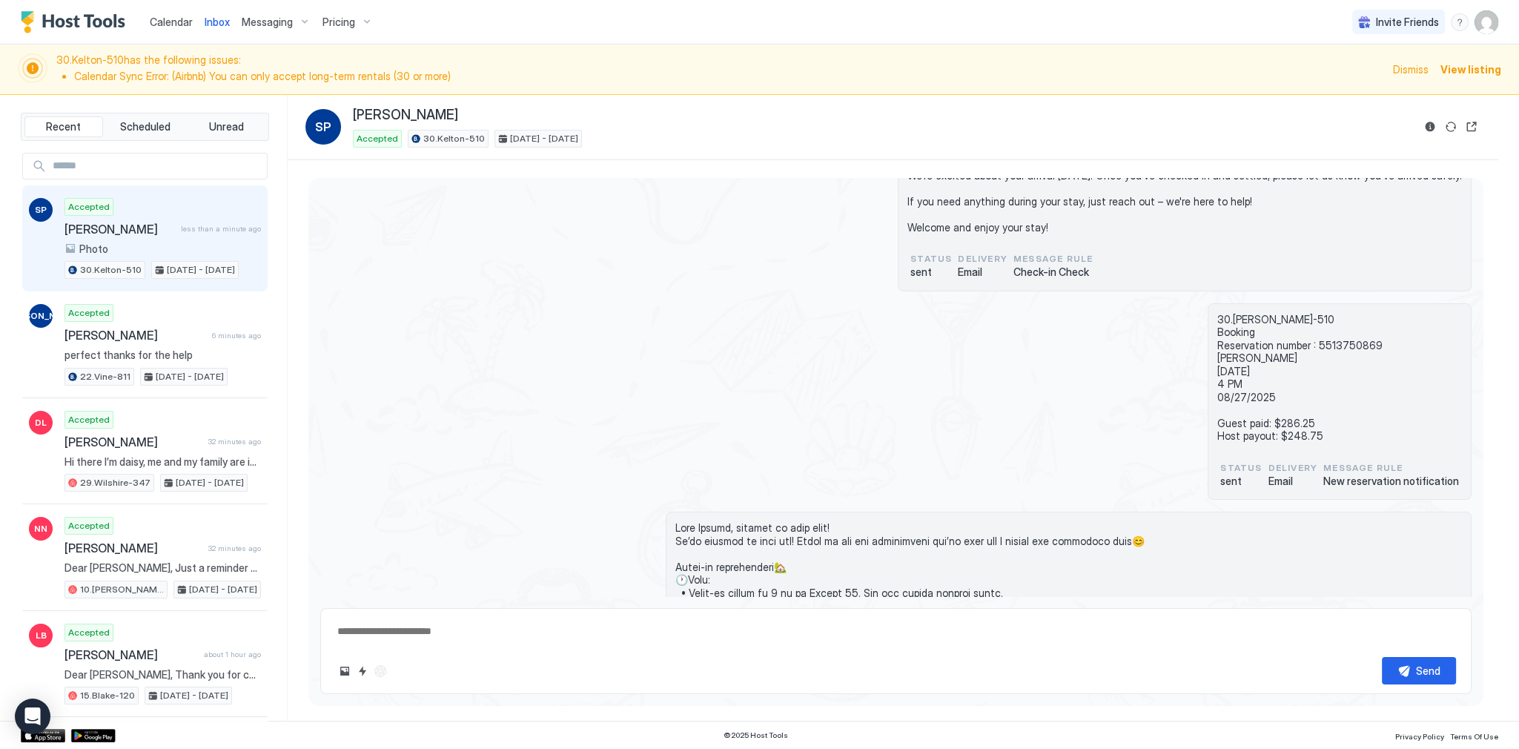
click at [875, 277] on div "Sergii Popov : 30.Kelton-510 : Booking: 5513750869 Dear Sergii, We're excited a…" at bounding box center [895, 199] width 1151 height 184
click at [671, 285] on div "Sergii Popov : 30.Kelton-510 : Booking: 5513750869 Dear Sergii, We're excited a…" at bounding box center [895, 199] width 1151 height 184
click at [669, 285] on div "Sergii Popov : 30.Kelton-510 : Booking: 5513750869 Dear Sergii, We're excited a…" at bounding box center [895, 199] width 1151 height 184
click at [757, 303] on div "30.Kelton-510 Booking Reservation number : 5513750869 Sergii Popov 08/26/2025 4…" at bounding box center [895, 401] width 1151 height 197
click at [564, 66] on span "30.Kelton-510 has the following issues: Calendar Sync Error: (Airbnb) You can o…" at bounding box center [719, 69] width 1327 height 32
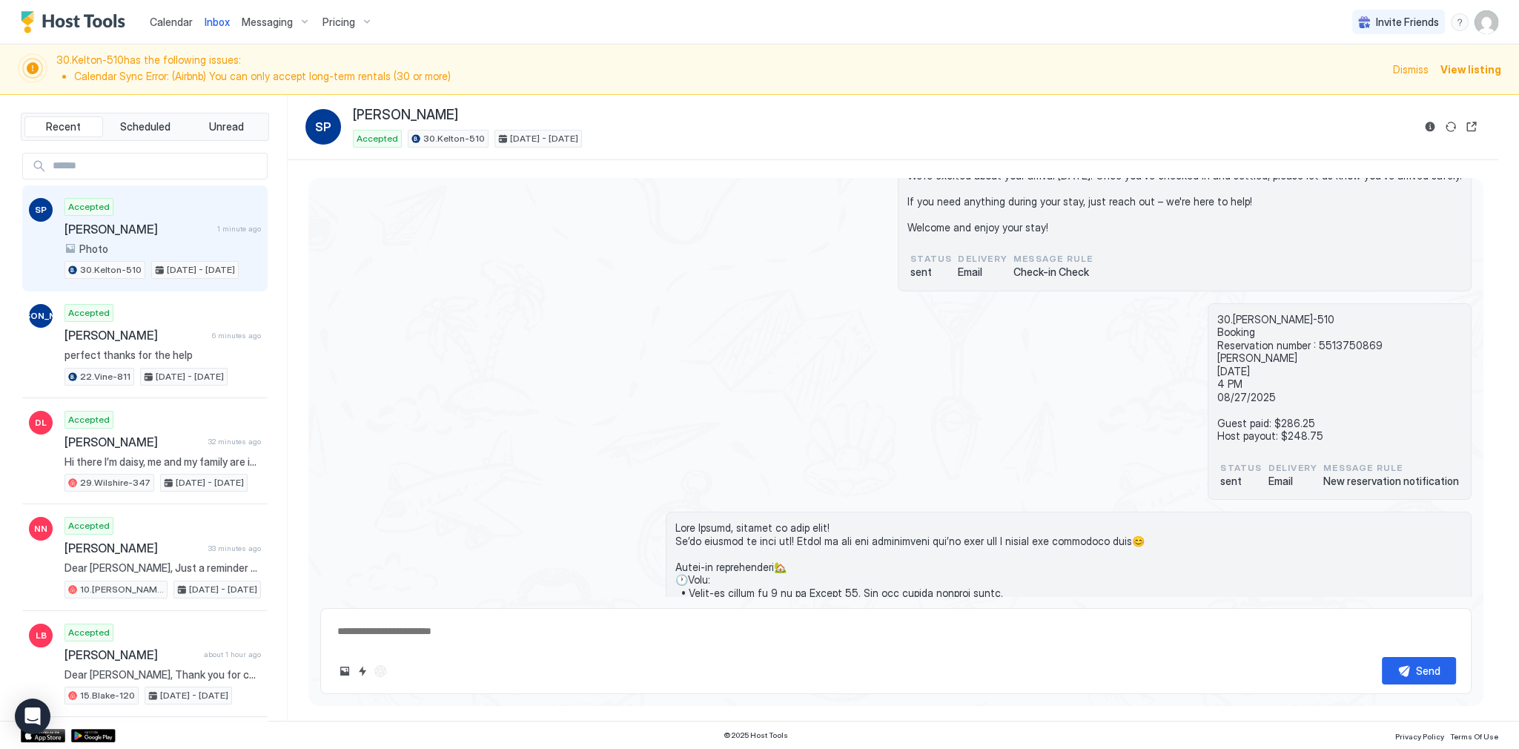
drag, startPoint x: 493, startPoint y: 216, endPoint x: 478, endPoint y: 208, distance: 16.9
click at [493, 216] on div "Sergii Popov : 30.Kelton-510 : Booking: 5513750869 Dear Sergii, We're excited a…" at bounding box center [895, 199] width 1151 height 184
drag, startPoint x: 336, startPoint y: 0, endPoint x: 753, endPoint y: 111, distance: 431.1
click at [759, 114] on div "Sergii Popov" at bounding box center [882, 115] width 1059 height 17
type textarea "*"
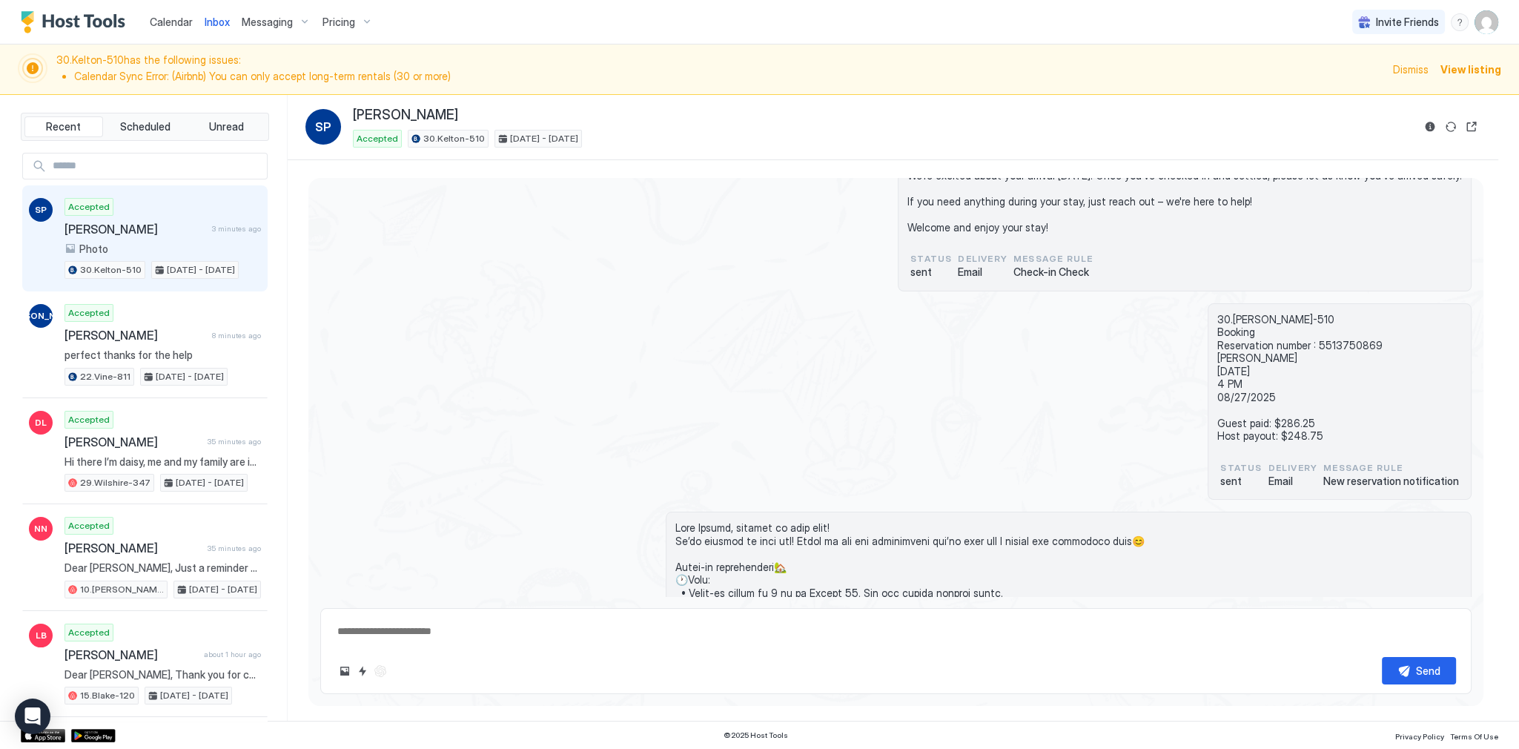
click at [652, 210] on div "Sergii Popov : 30.Kelton-510 : Booking: 5513750869 Dear Sergii, We're excited a…" at bounding box center [895, 199] width 1151 height 184
click at [1019, 40] on div "Calendar Inbox Messaging Pricing Invite Friends SG" at bounding box center [759, 22] width 1519 height 44
click at [1486, 27] on img "User profile" at bounding box center [1486, 22] width 24 height 24
click at [1358, 77] on span "Settings" at bounding box center [1353, 82] width 40 height 13
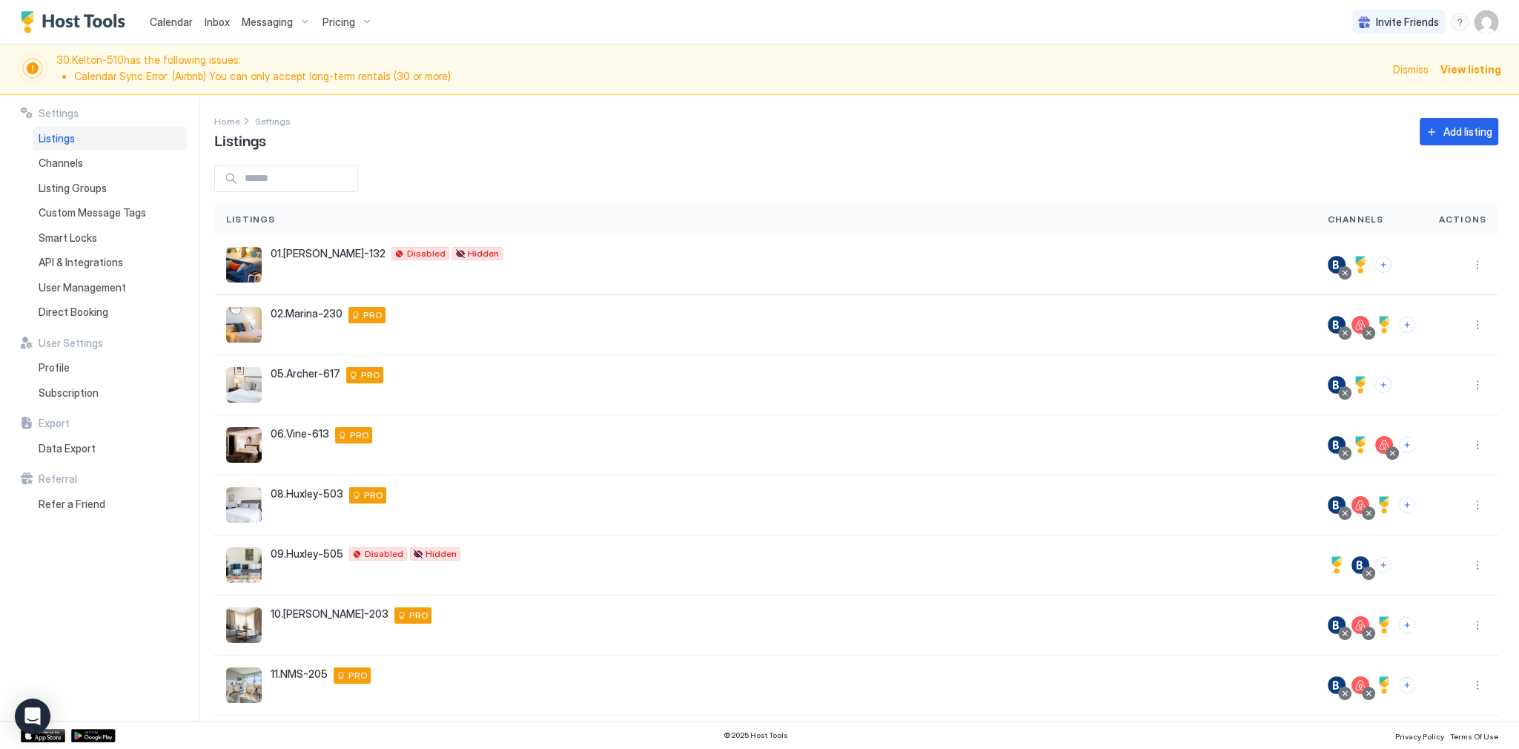
click at [200, 27] on div "Inbox" at bounding box center [217, 21] width 37 height 27
click at [322, 22] on span "Pricing" at bounding box center [338, 22] width 33 height 13
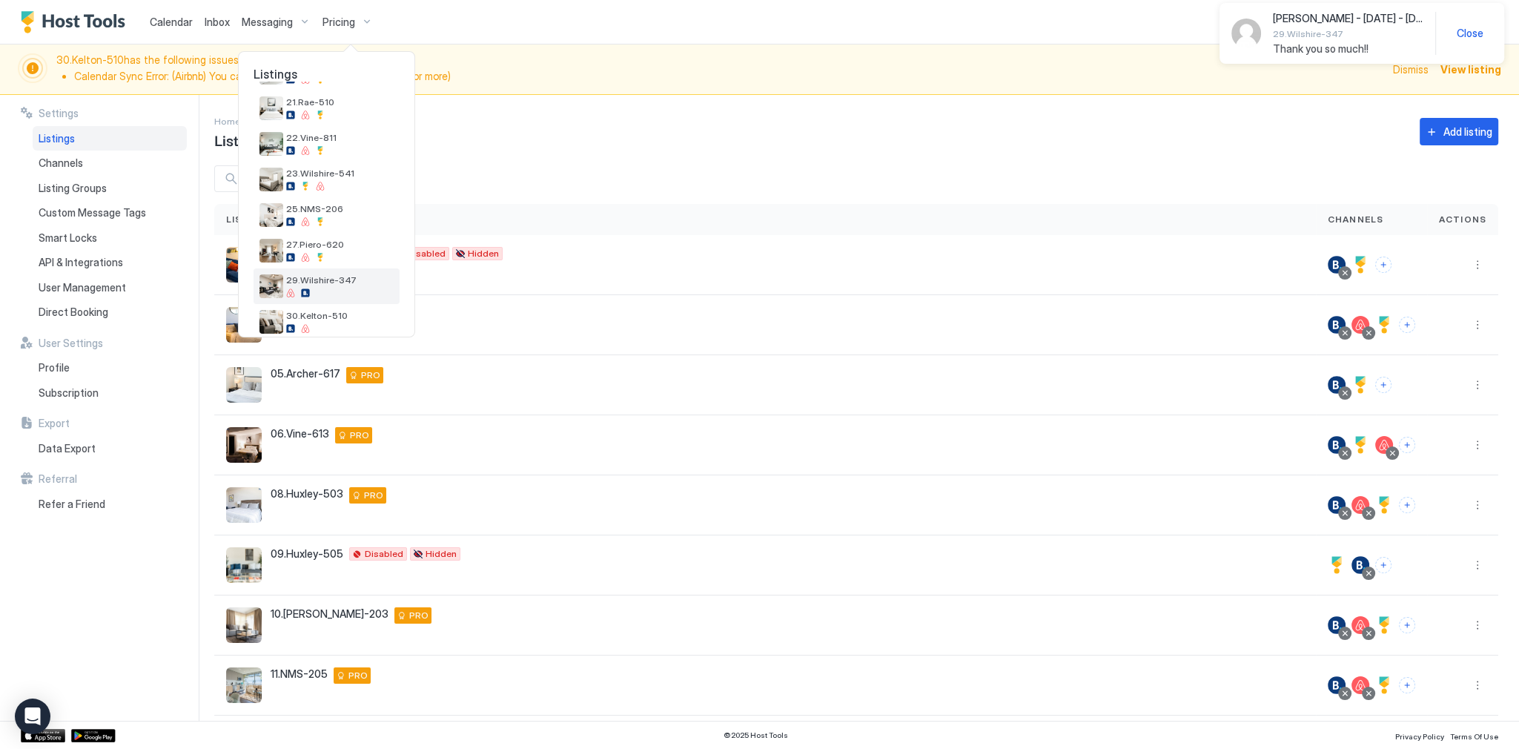
scroll to position [391, 0]
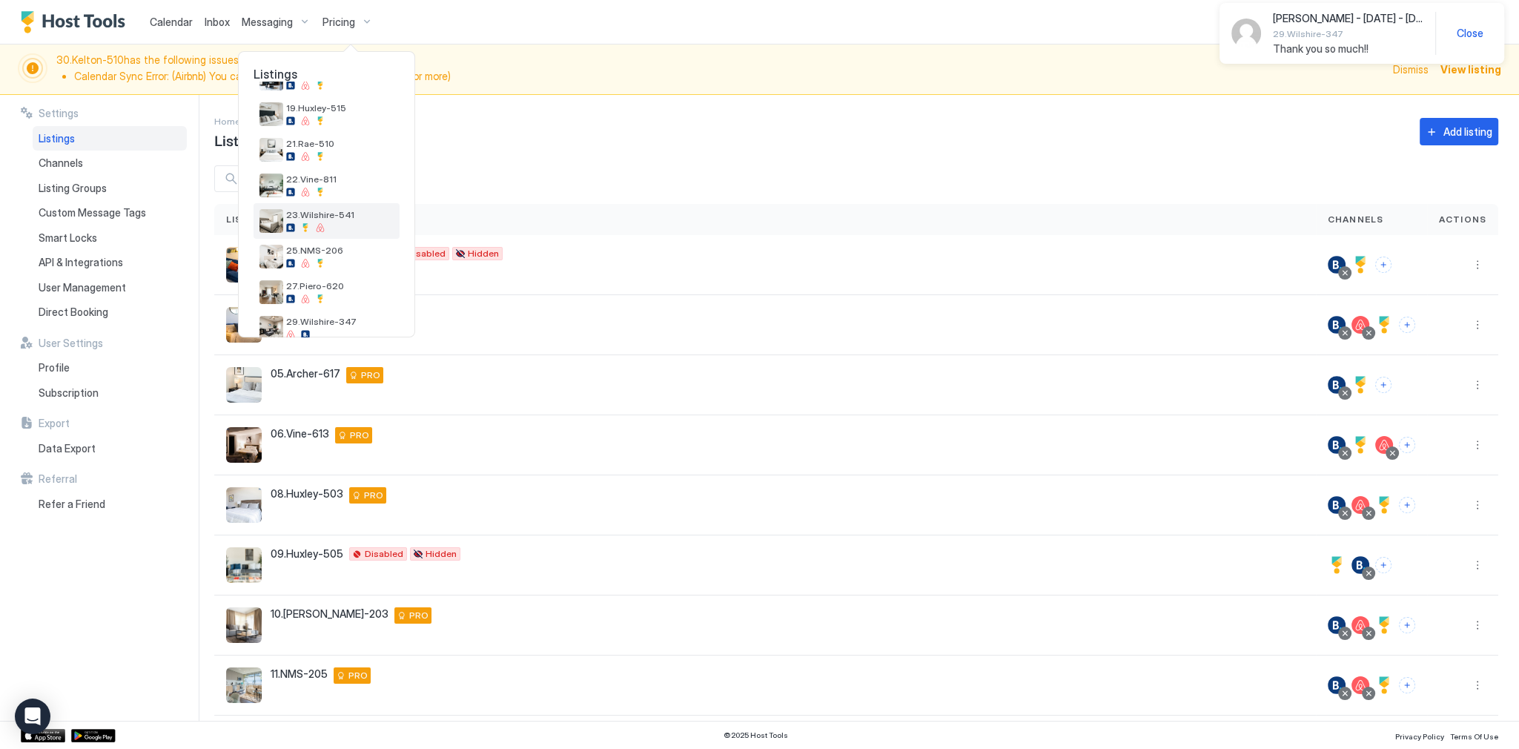
click at [338, 209] on span "23.Wilshire-541" at bounding box center [339, 214] width 107 height 11
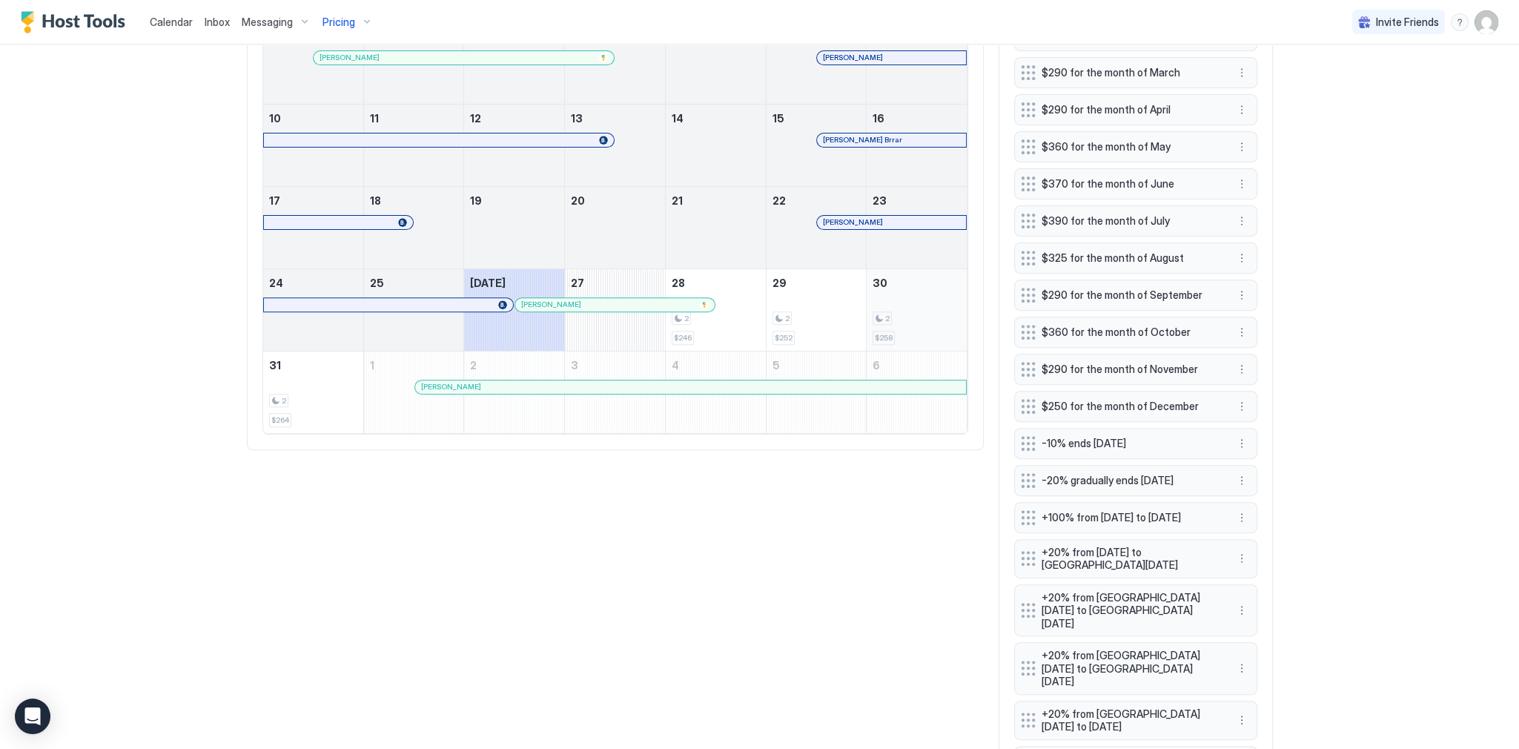
scroll to position [700, 0]
click at [735, 303] on div "2 $246" at bounding box center [715, 311] width 88 height 70
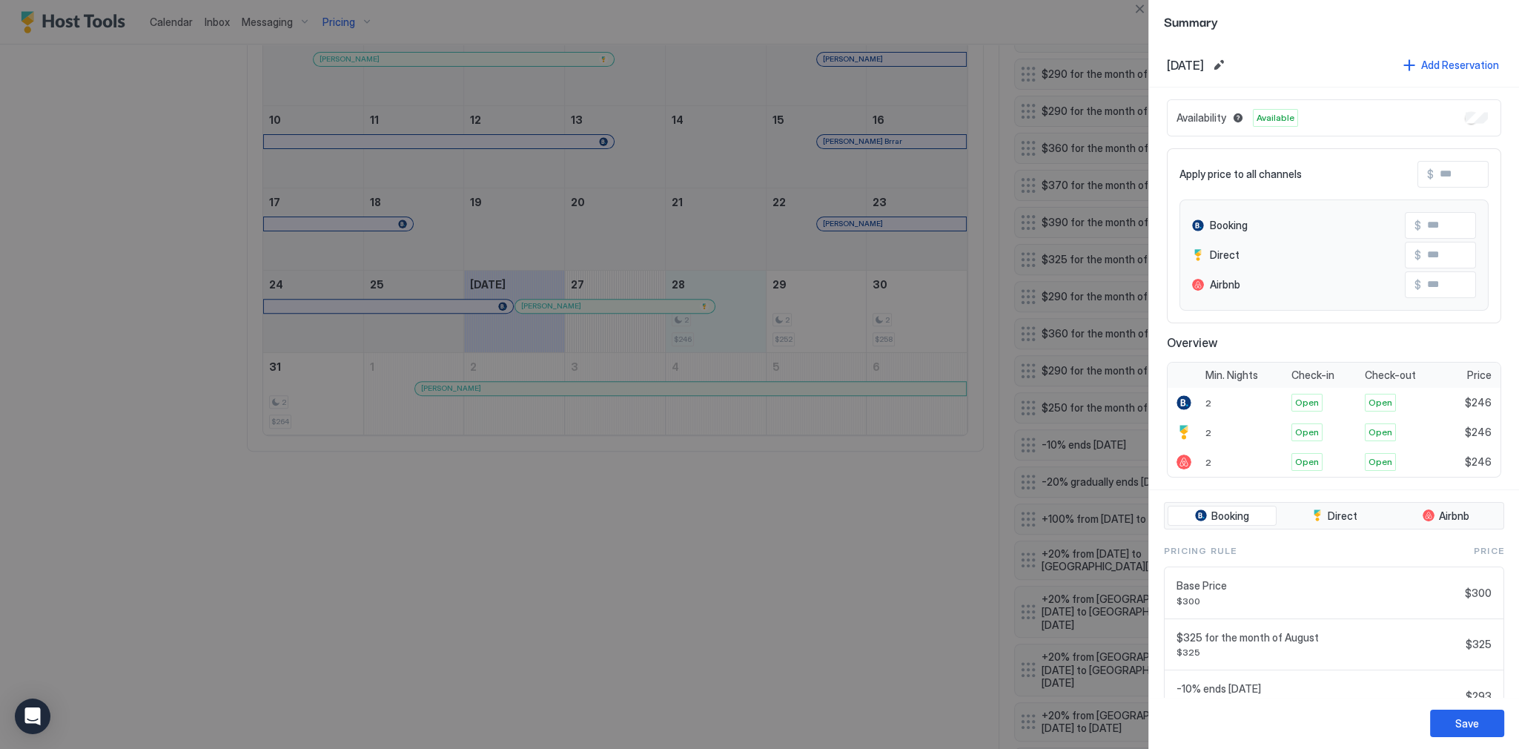
click at [1430, 223] on input "Input Field" at bounding box center [1480, 225] width 119 height 25
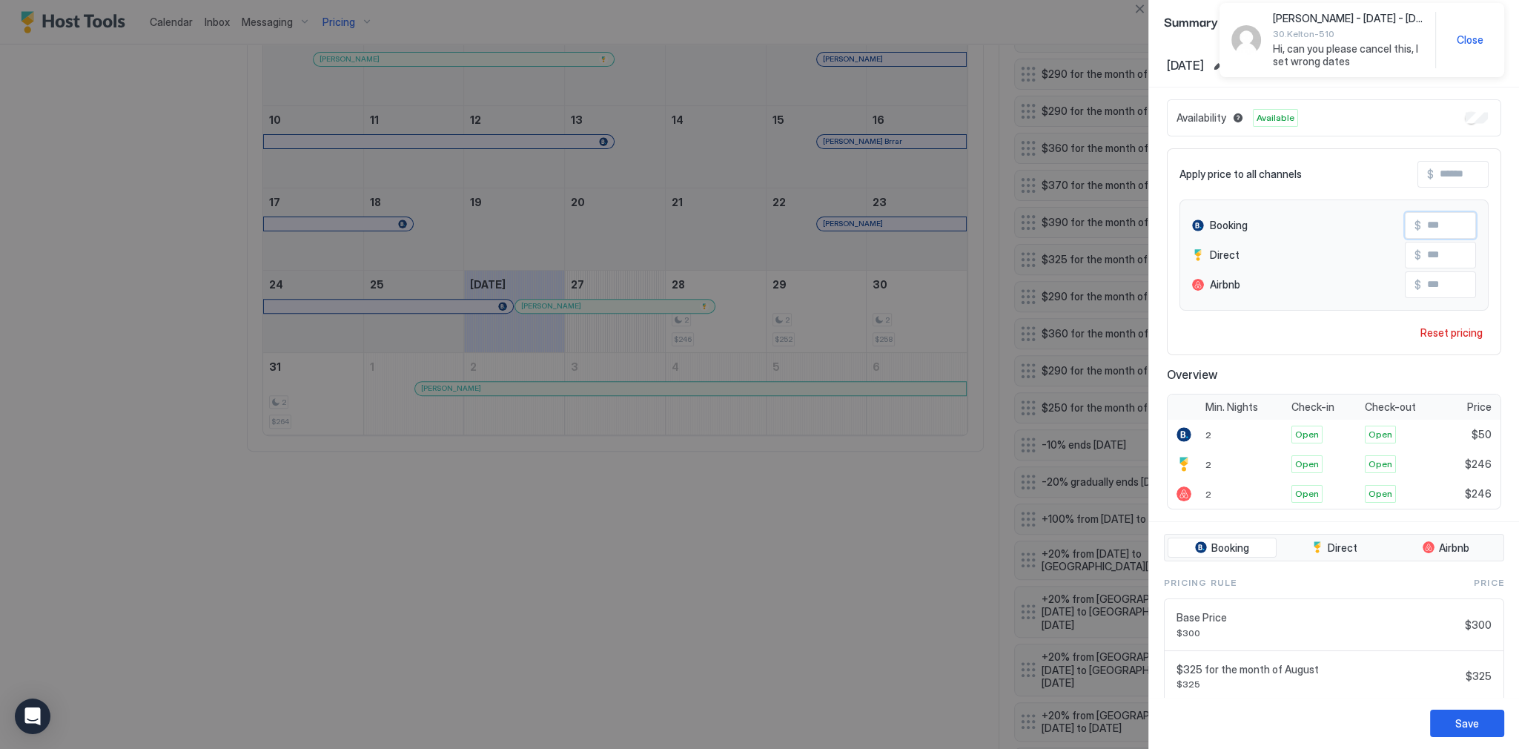
type input "**"
click at [863, 275] on div at bounding box center [759, 374] width 1519 height 749
click at [1470, 38] on span "Close" at bounding box center [1469, 39] width 27 height 13
click at [1138, 14] on button "Close" at bounding box center [1139, 9] width 18 height 18
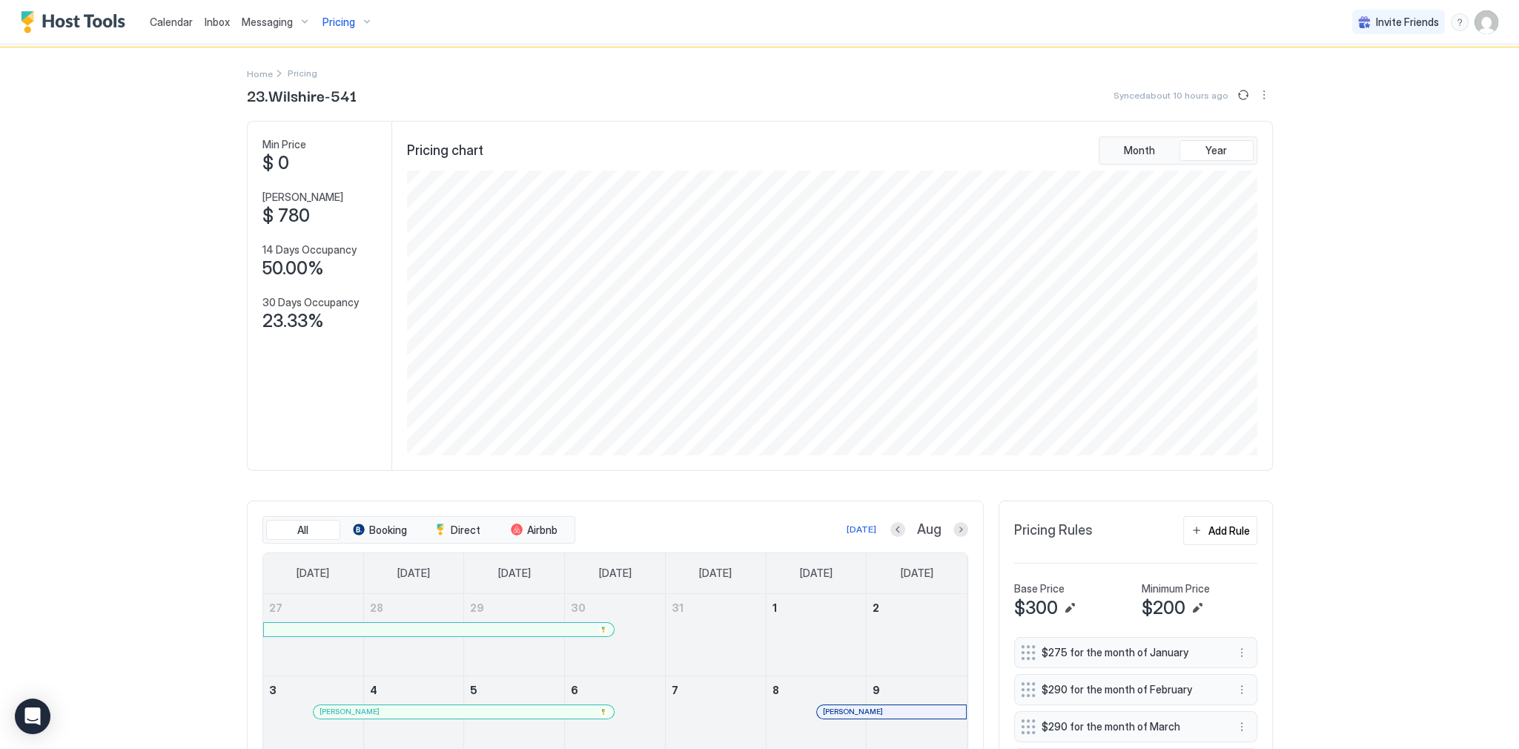
scroll to position [47, 0]
click at [1264, 91] on button "More options" at bounding box center [1264, 95] width 18 height 18
click at [1250, 136] on span "Listing Settings" at bounding box center [1234, 138] width 66 height 11
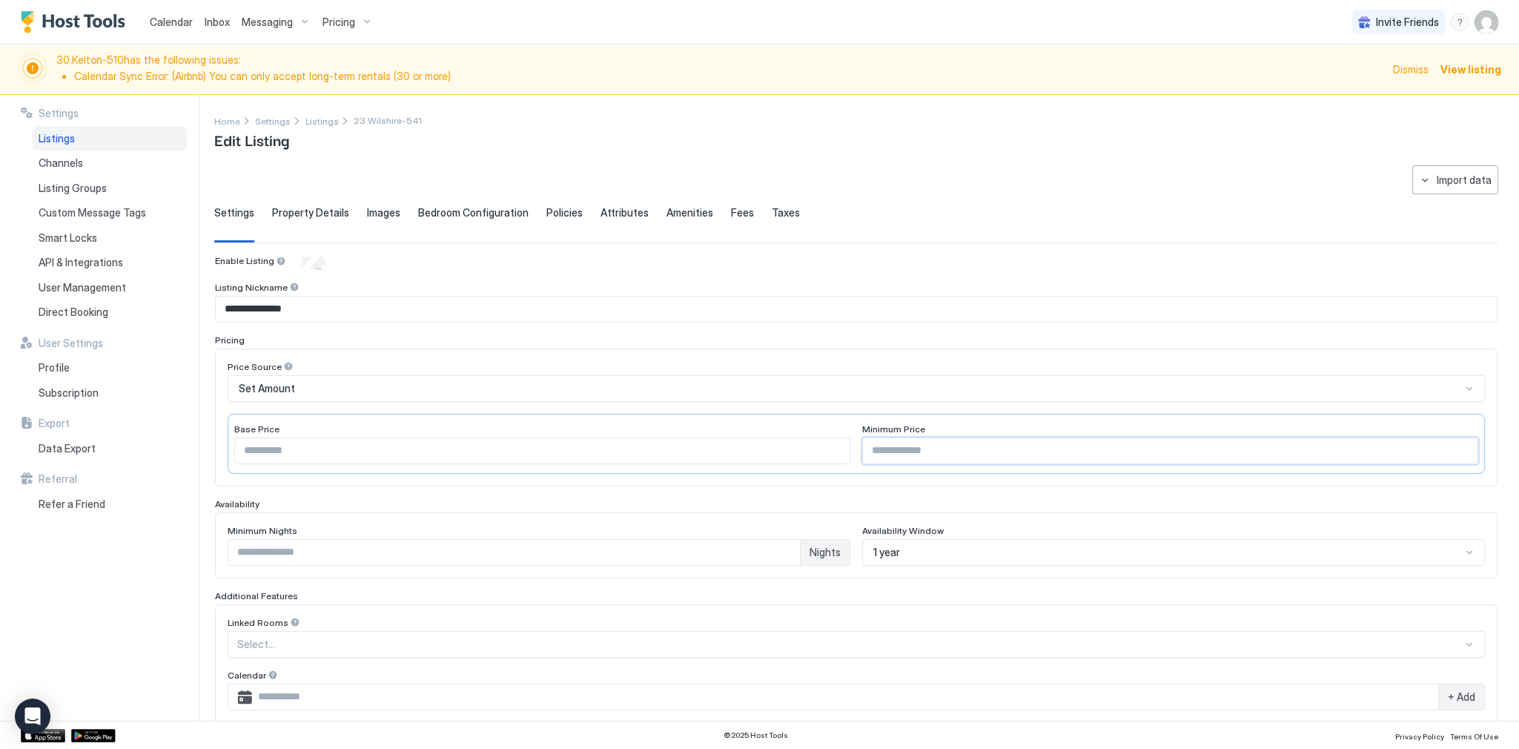
click at [1005, 445] on input "***" at bounding box center [1170, 450] width 614 height 25
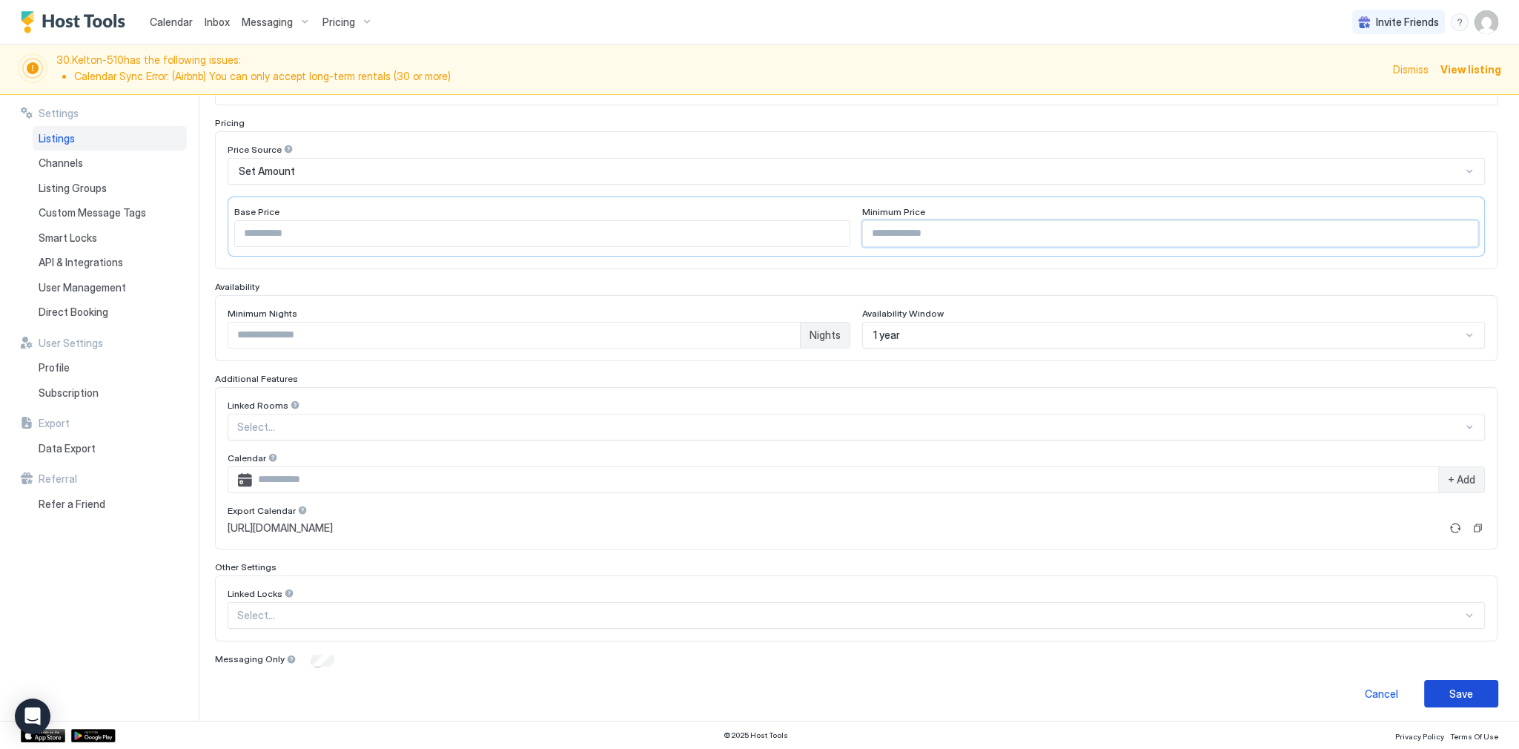
type input "**"
click at [1441, 680] on button "Save" at bounding box center [1461, 693] width 74 height 27
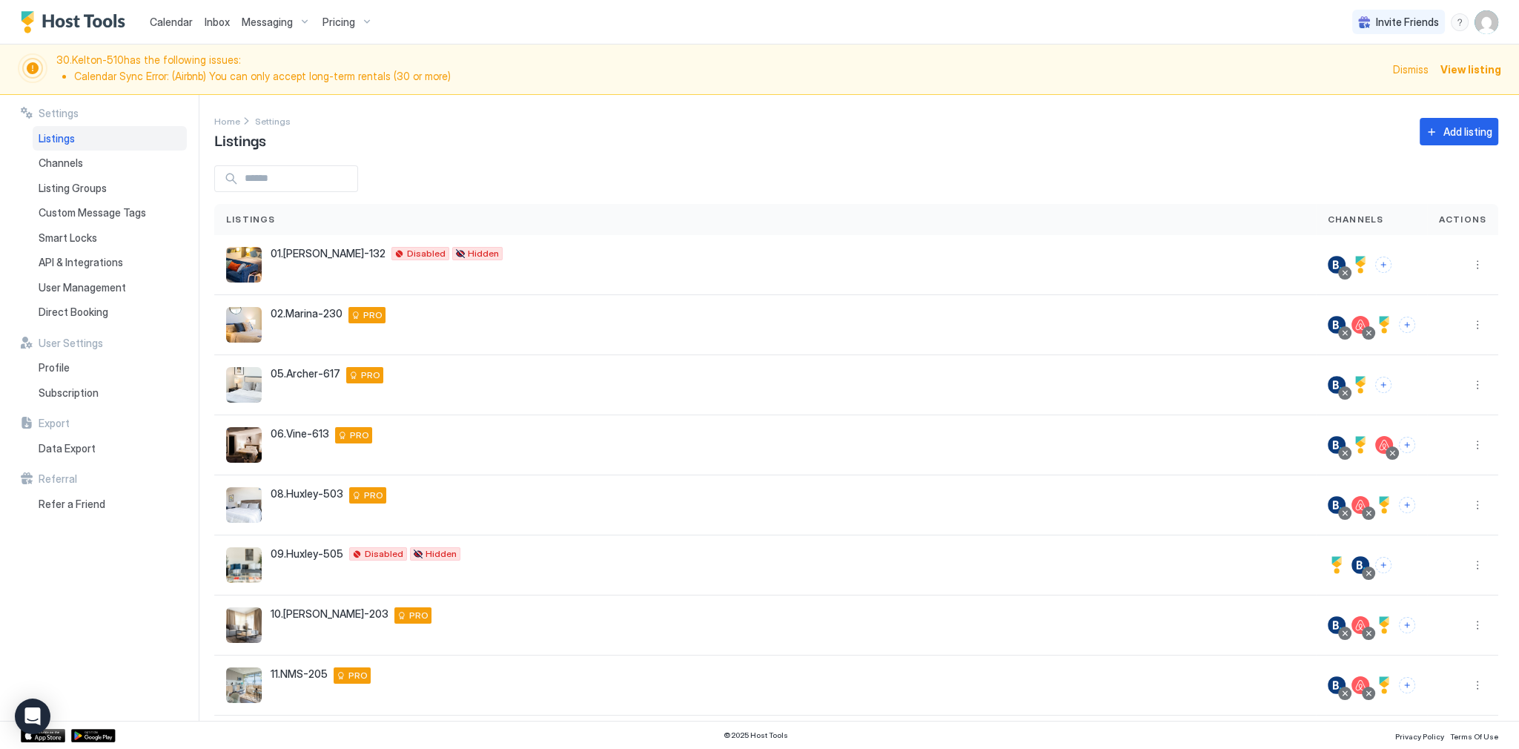
click at [353, 19] on div "Pricing" at bounding box center [347, 22] width 62 height 25
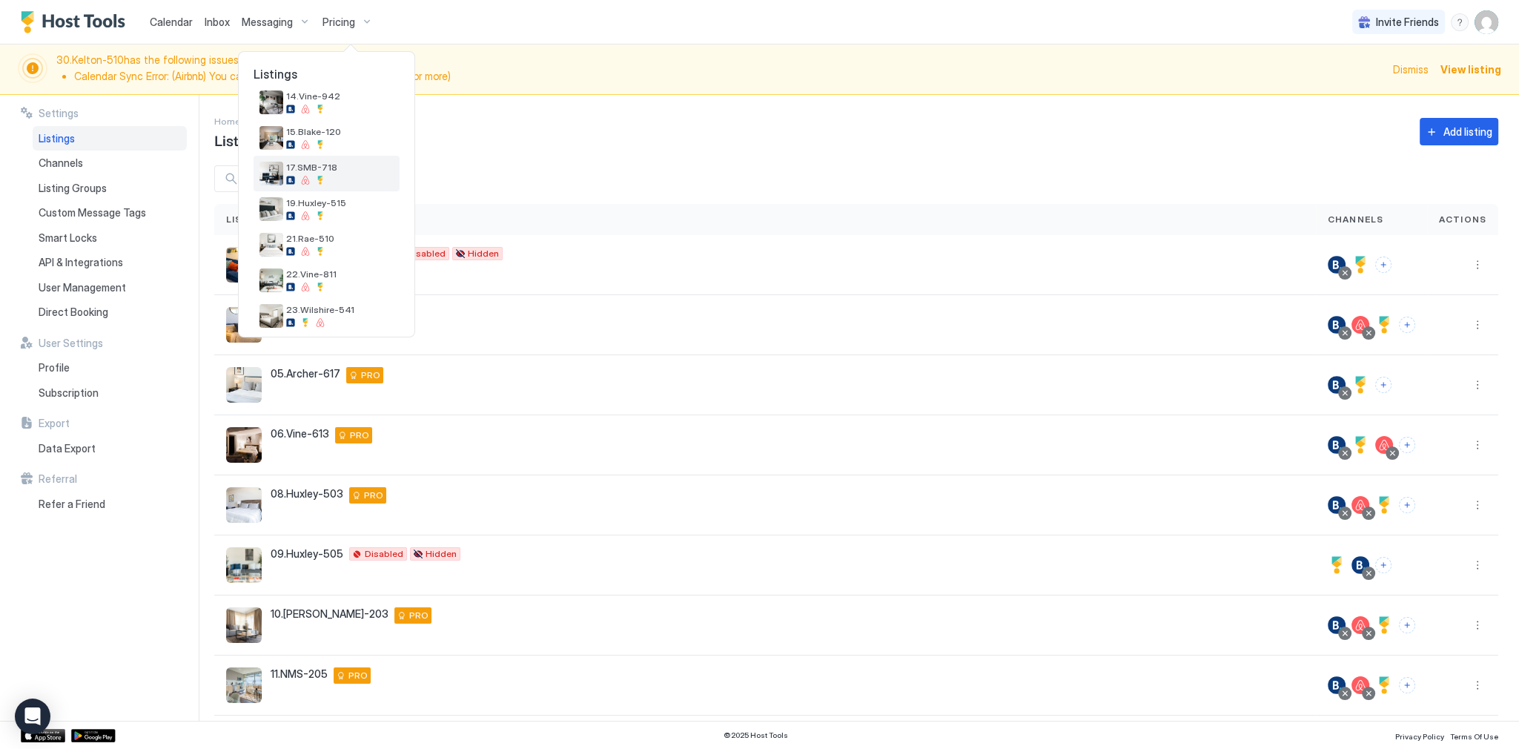
scroll to position [356, 0]
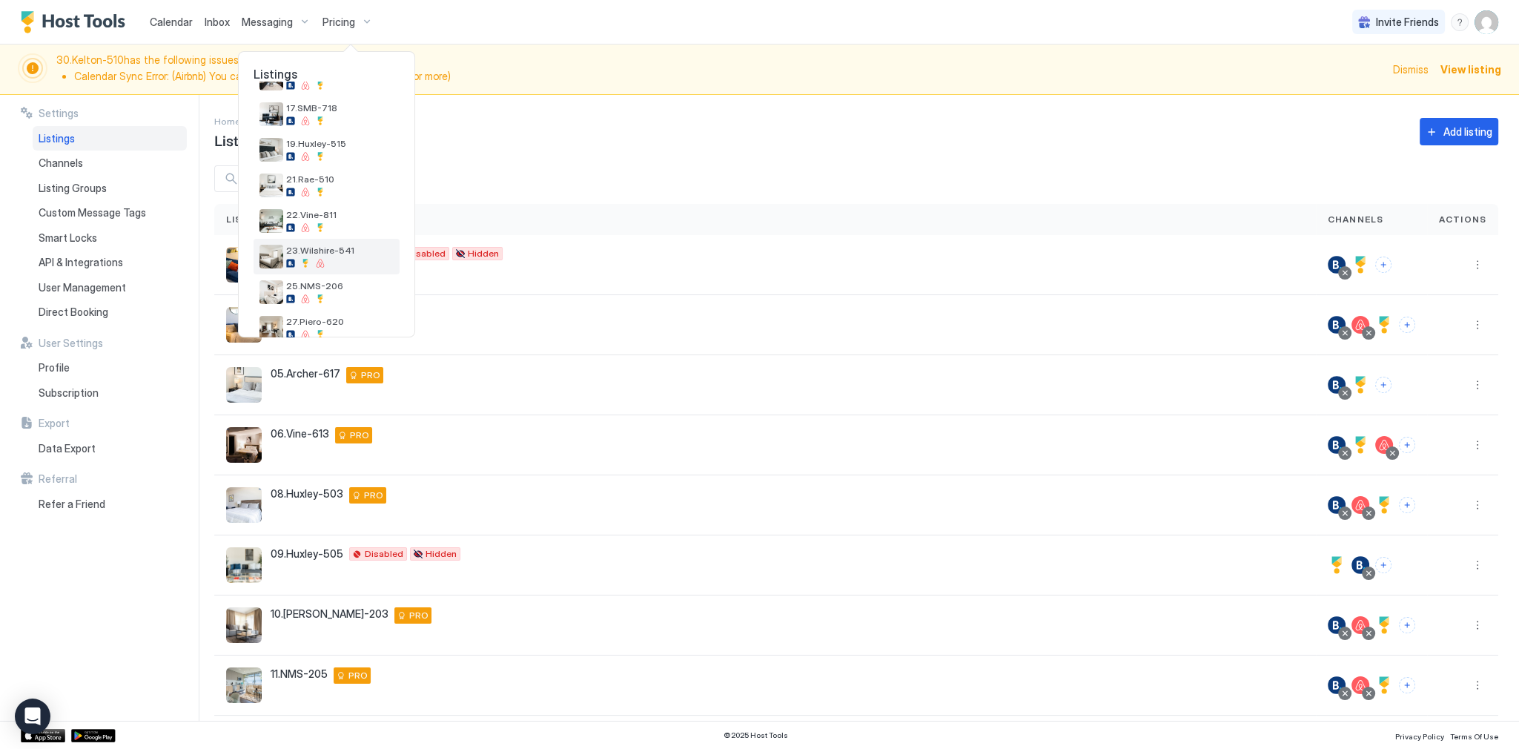
click at [358, 271] on div "23.Wilshire-541" at bounding box center [326, 257] width 146 height 36
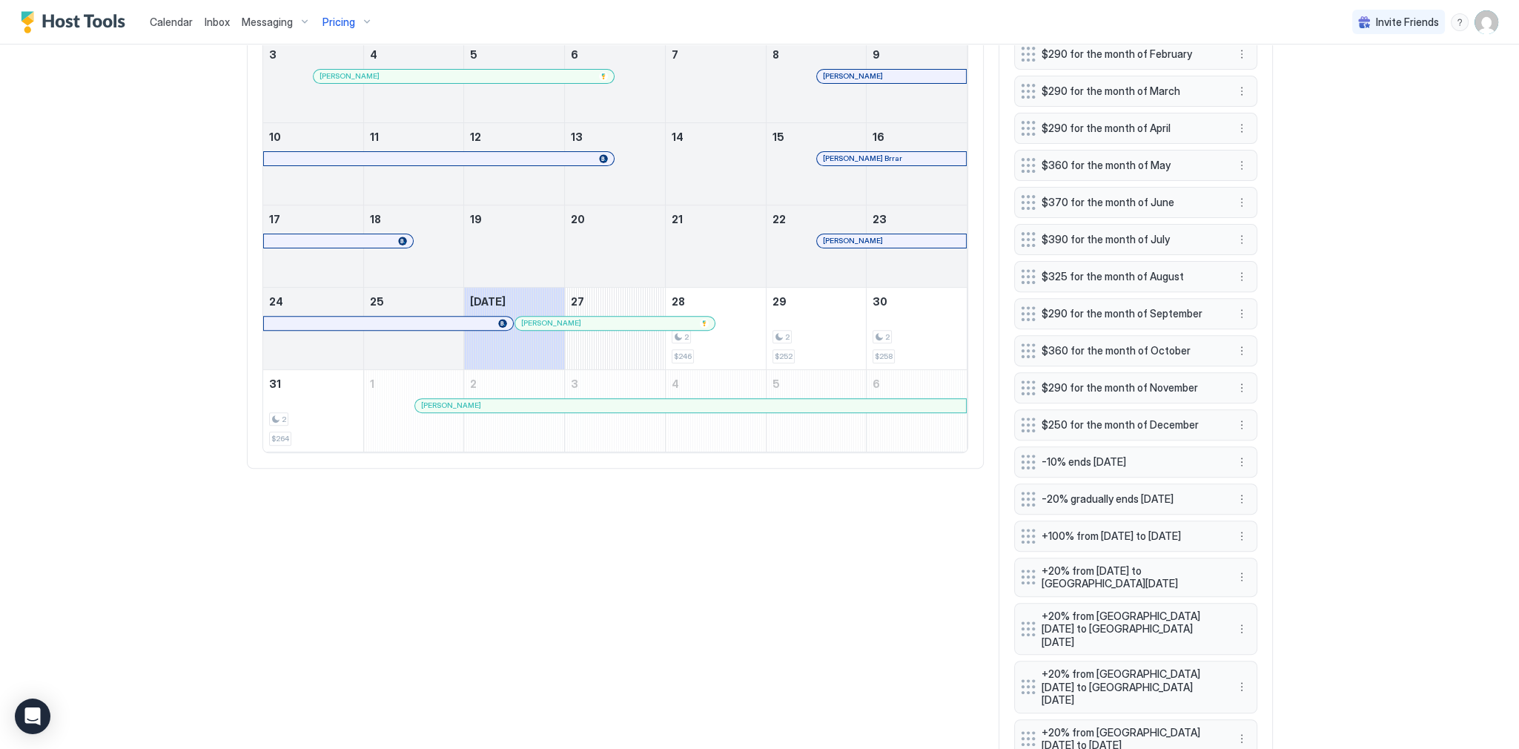
scroll to position [712, 0]
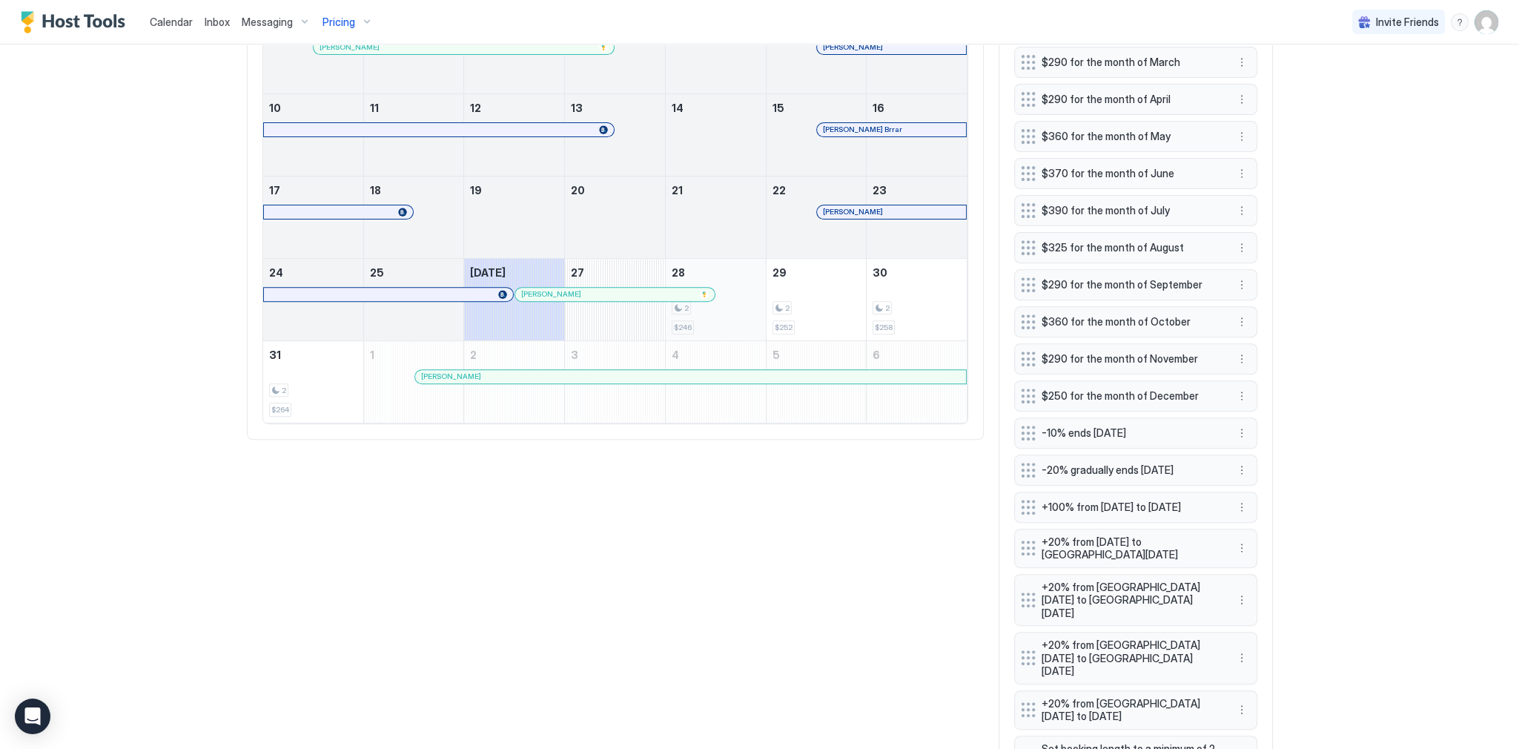
click at [731, 296] on div "2 $246" at bounding box center [715, 300] width 88 height 70
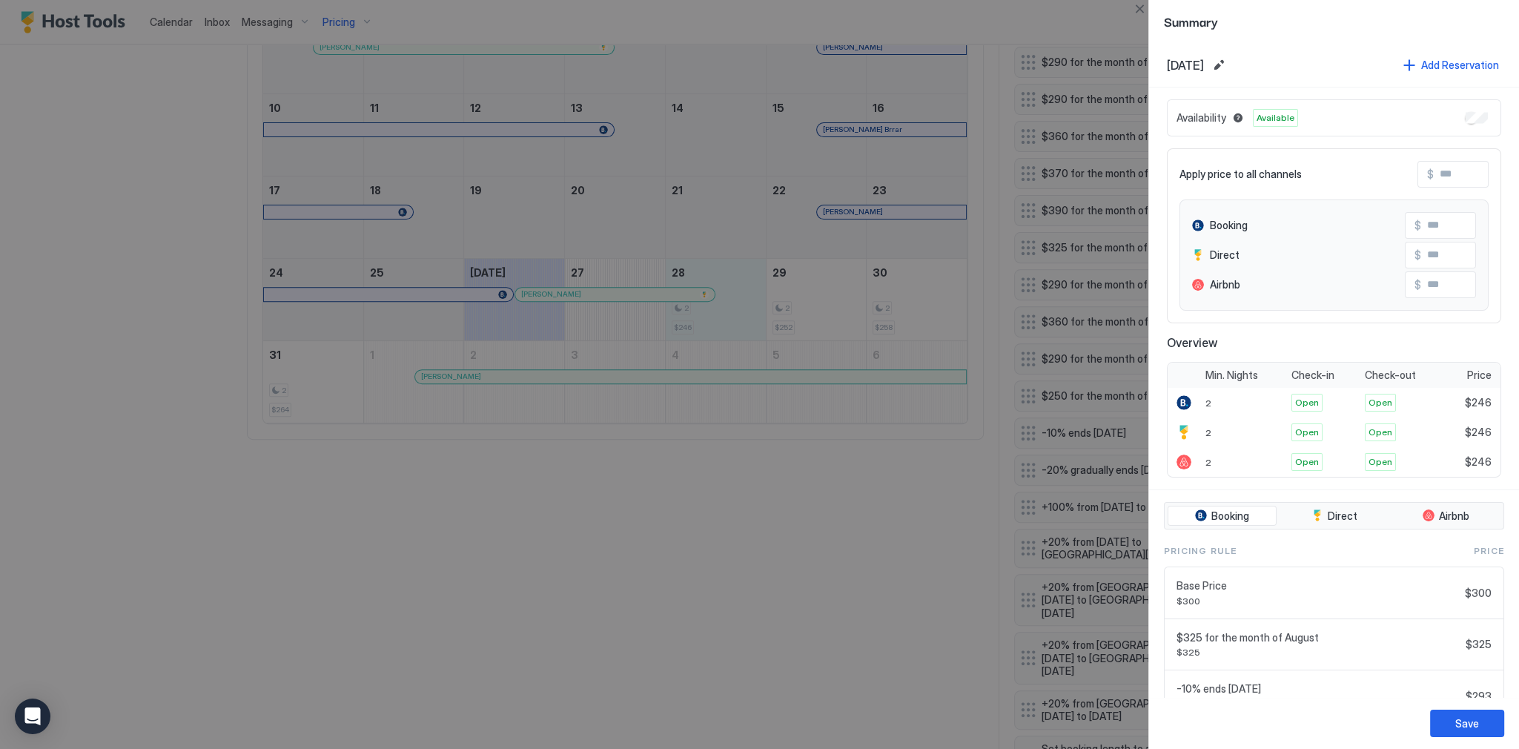
click at [1433, 228] on input "Input Field" at bounding box center [1480, 225] width 119 height 25
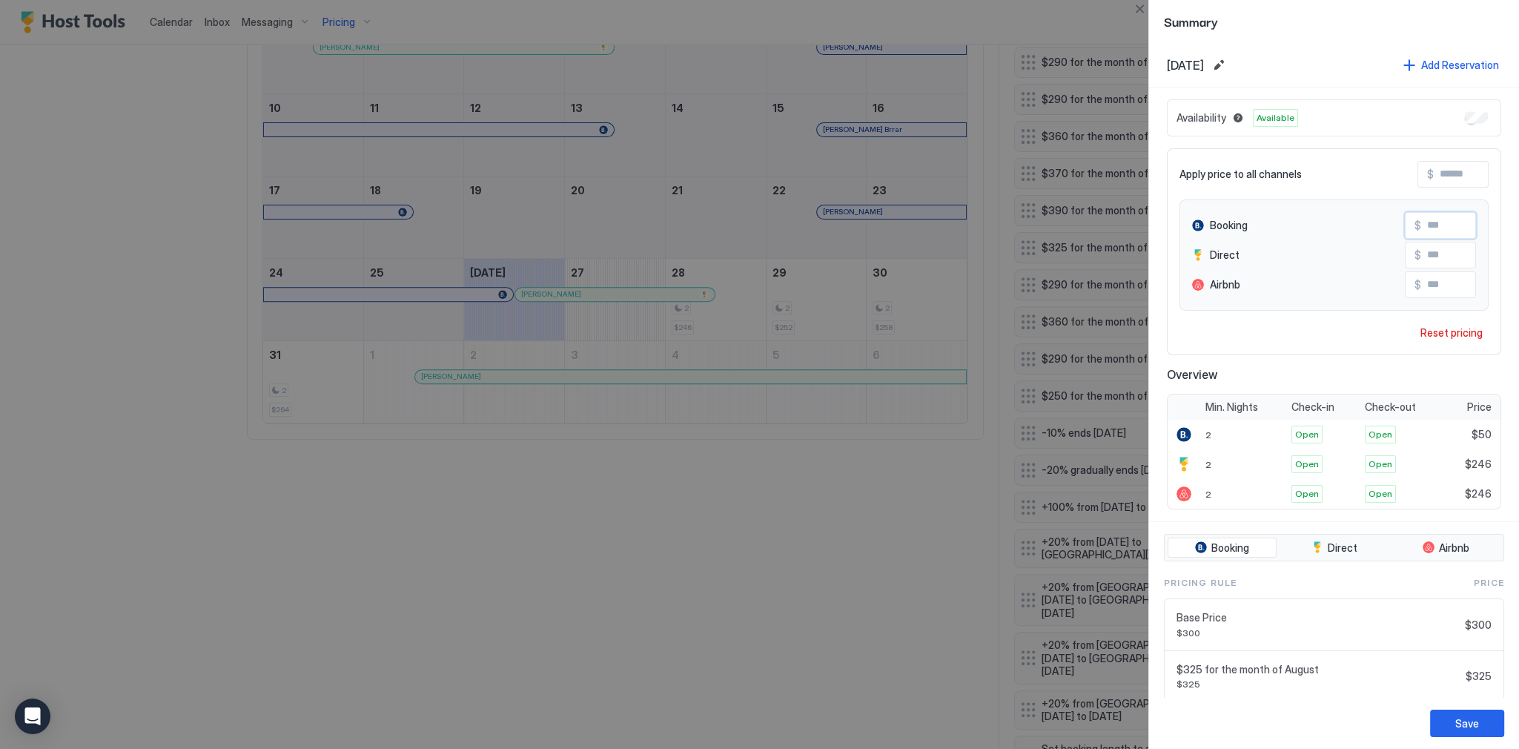
type input "**"
click at [1446, 746] on div "Save" at bounding box center [1334, 723] width 370 height 52
click at [1448, 723] on button "Save" at bounding box center [1467, 722] width 74 height 27
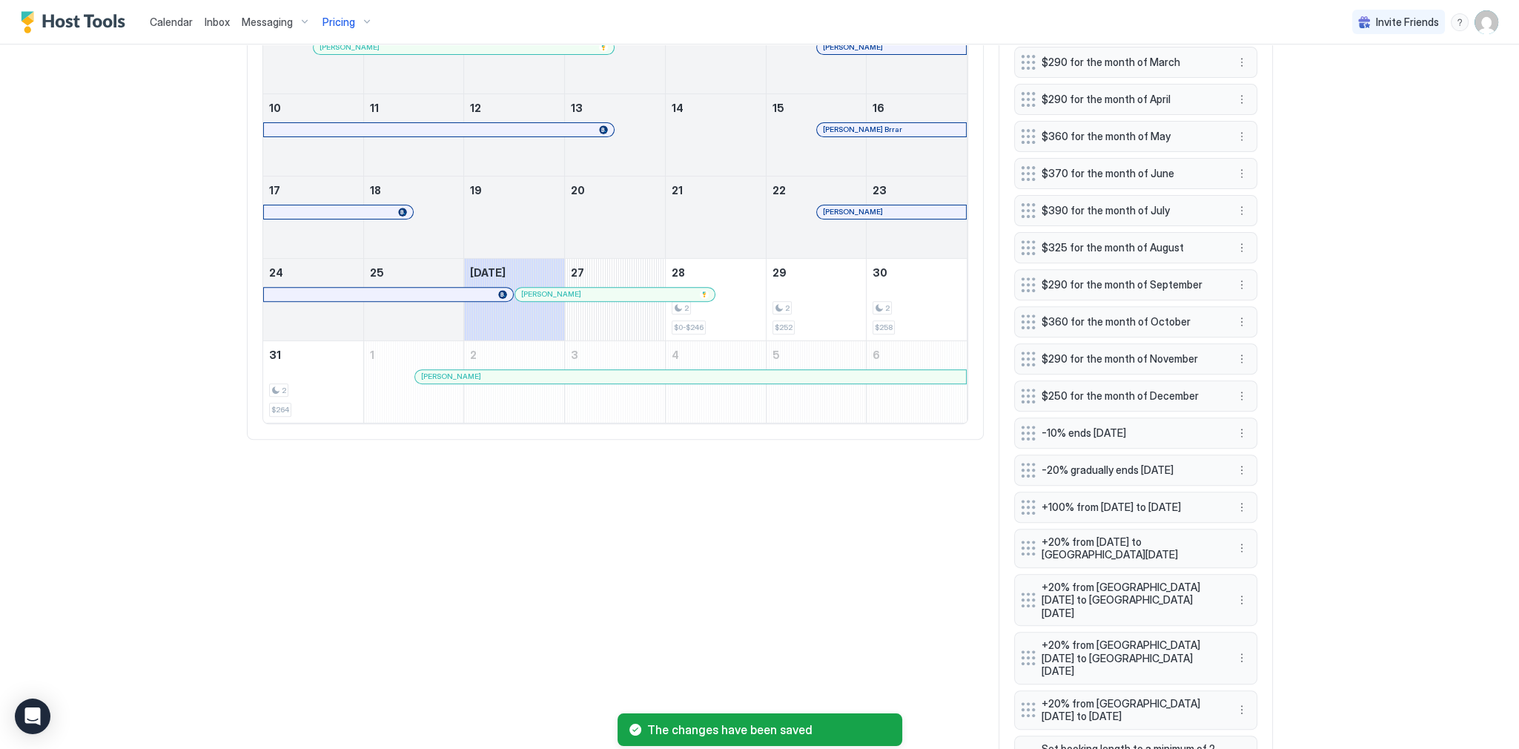
click at [772, 516] on div "All Booking Direct Airbnb Today Aug Sunday Monday Tuesday Wednesday Thursday Fr…" at bounding box center [760, 342] width 1026 height 1012
click at [1339, 427] on div "Calendar Inbox Messaging Pricing Invite Friends SG 30.Kelton-510 has the follow…" at bounding box center [759, 374] width 1519 height 749
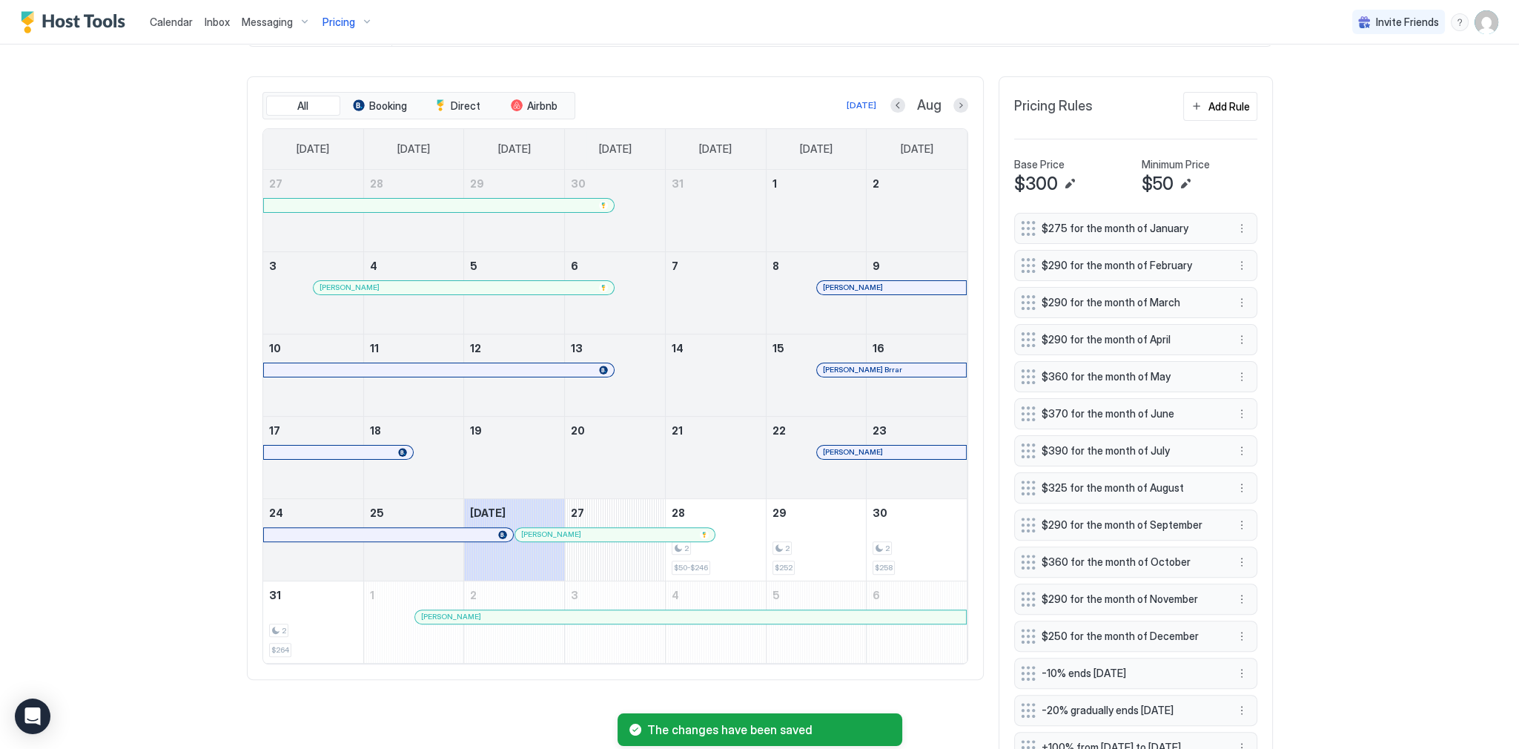
scroll to position [474, 0]
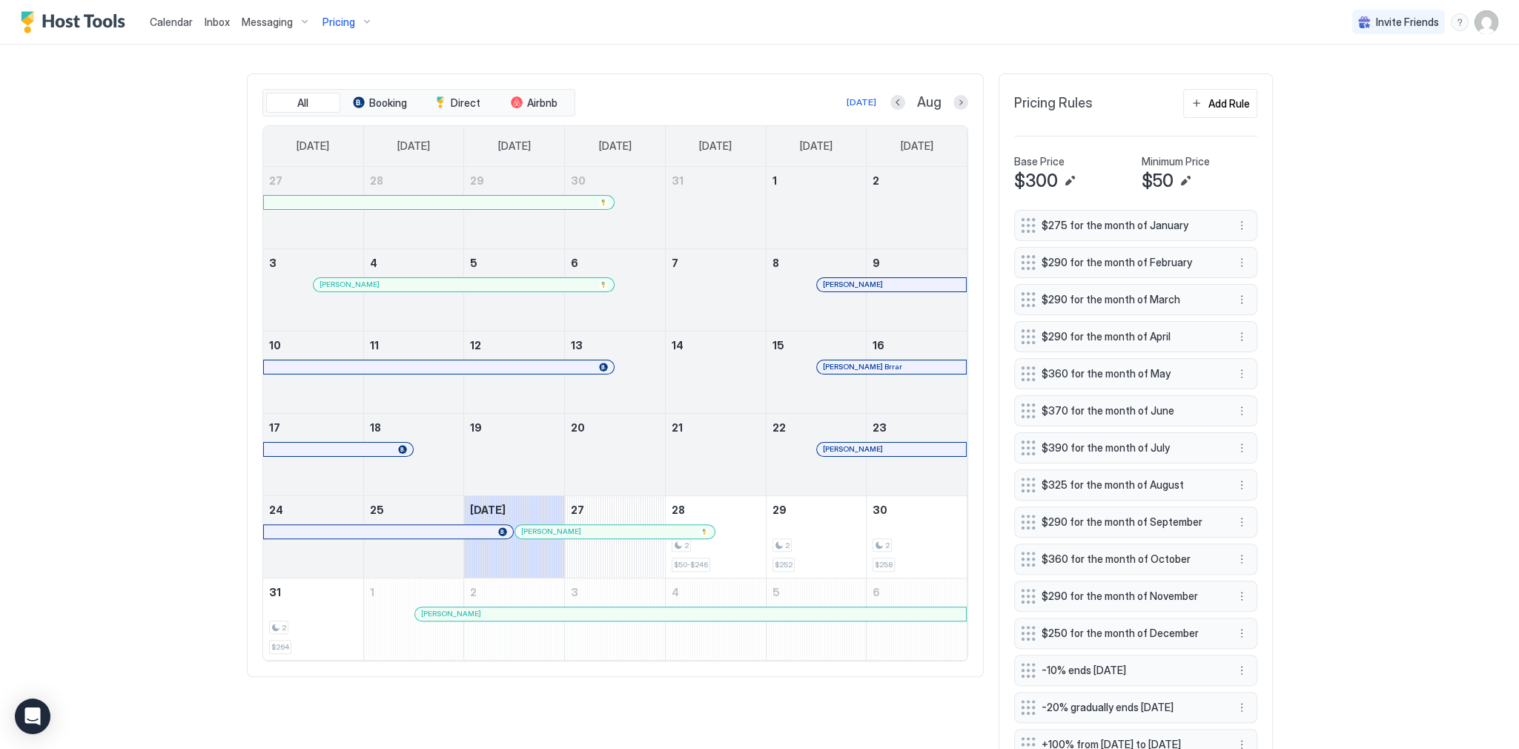
click at [1347, 407] on div "Calendar Inbox Messaging Pricing Invite Friends SG 30.Kelton-510 has the follow…" at bounding box center [759, 374] width 1519 height 749
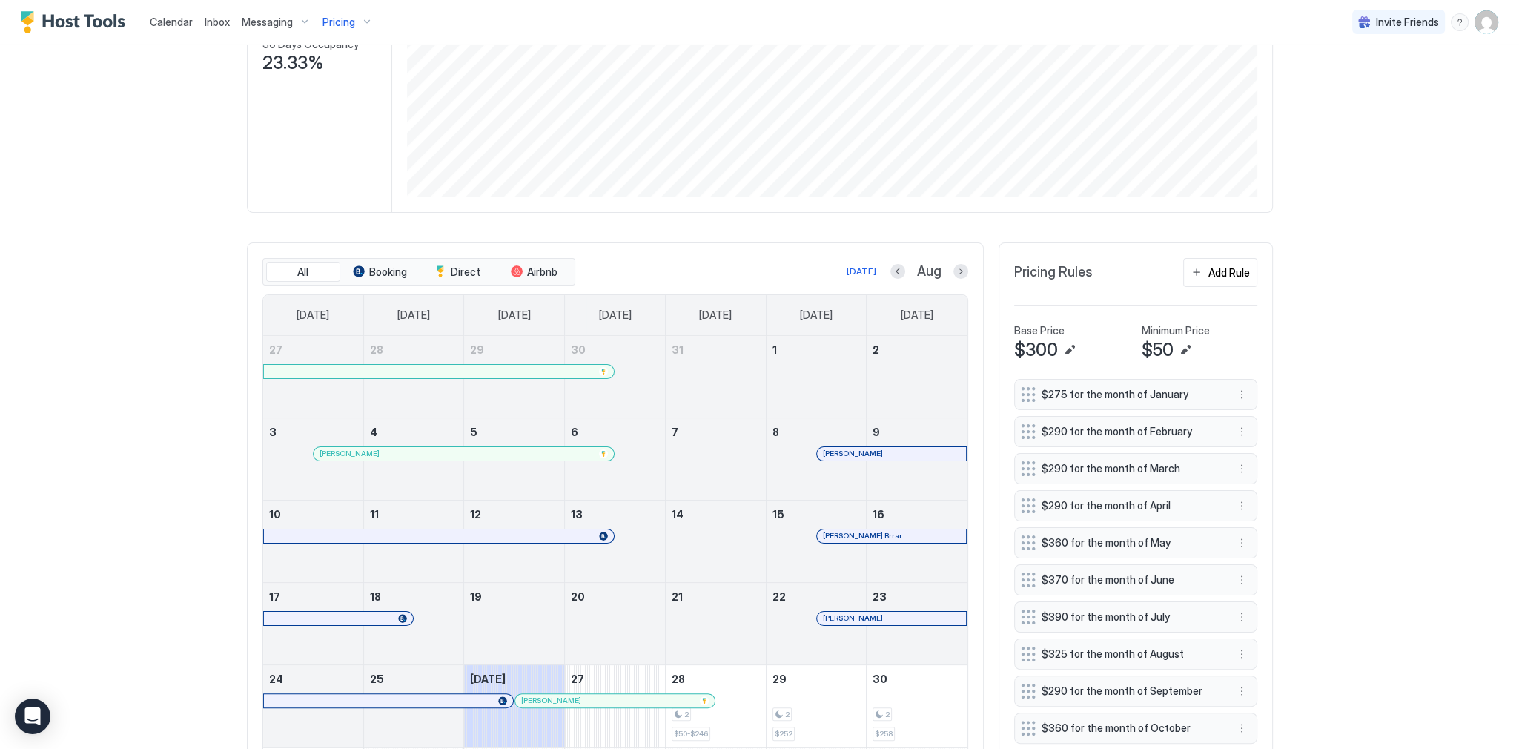
scroll to position [59, 0]
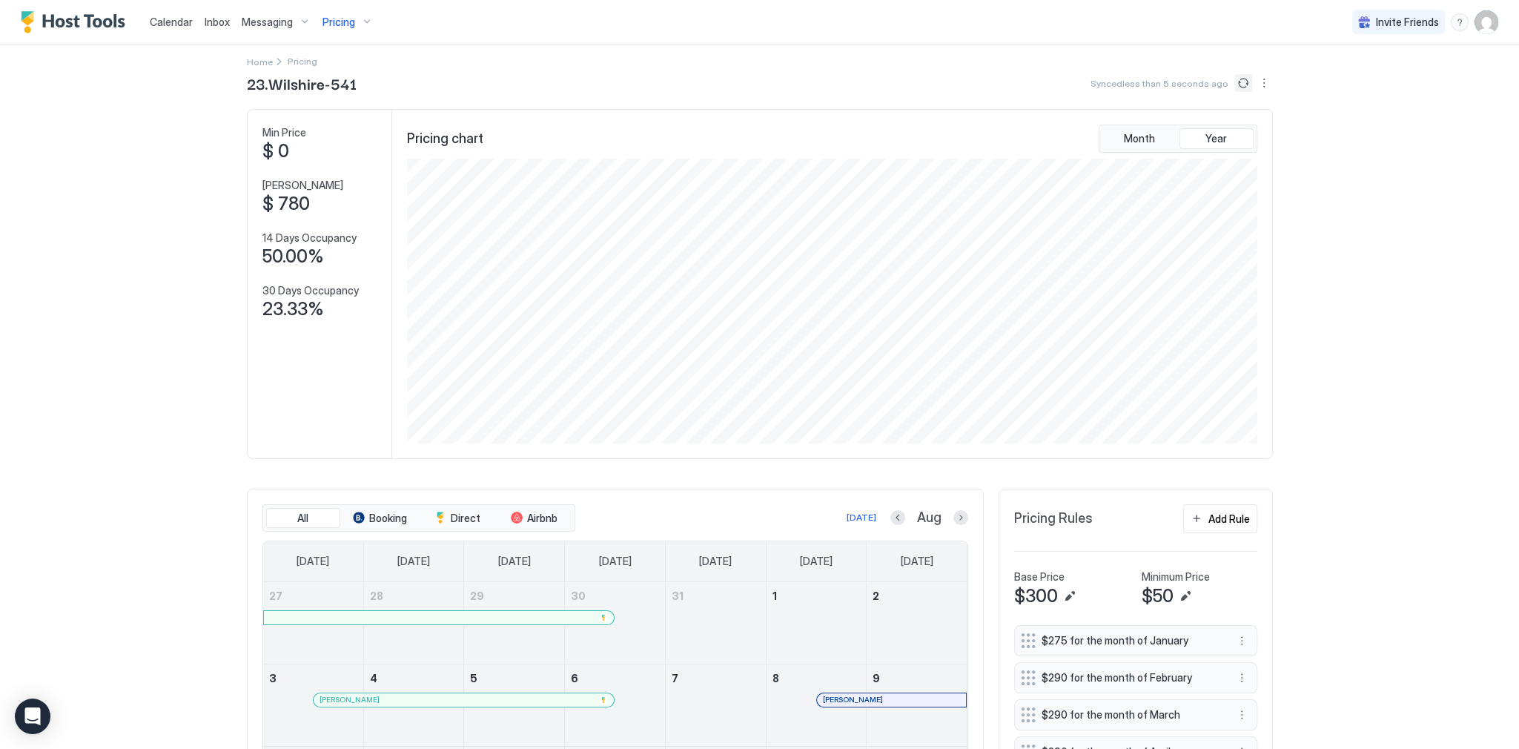
click at [1237, 82] on button "Sync prices" at bounding box center [1243, 83] width 18 height 18
click at [1237, 82] on icon "loading" at bounding box center [1241, 83] width 15 height 15
click at [1237, 82] on button "Sync prices" at bounding box center [1241, 83] width 21 height 21
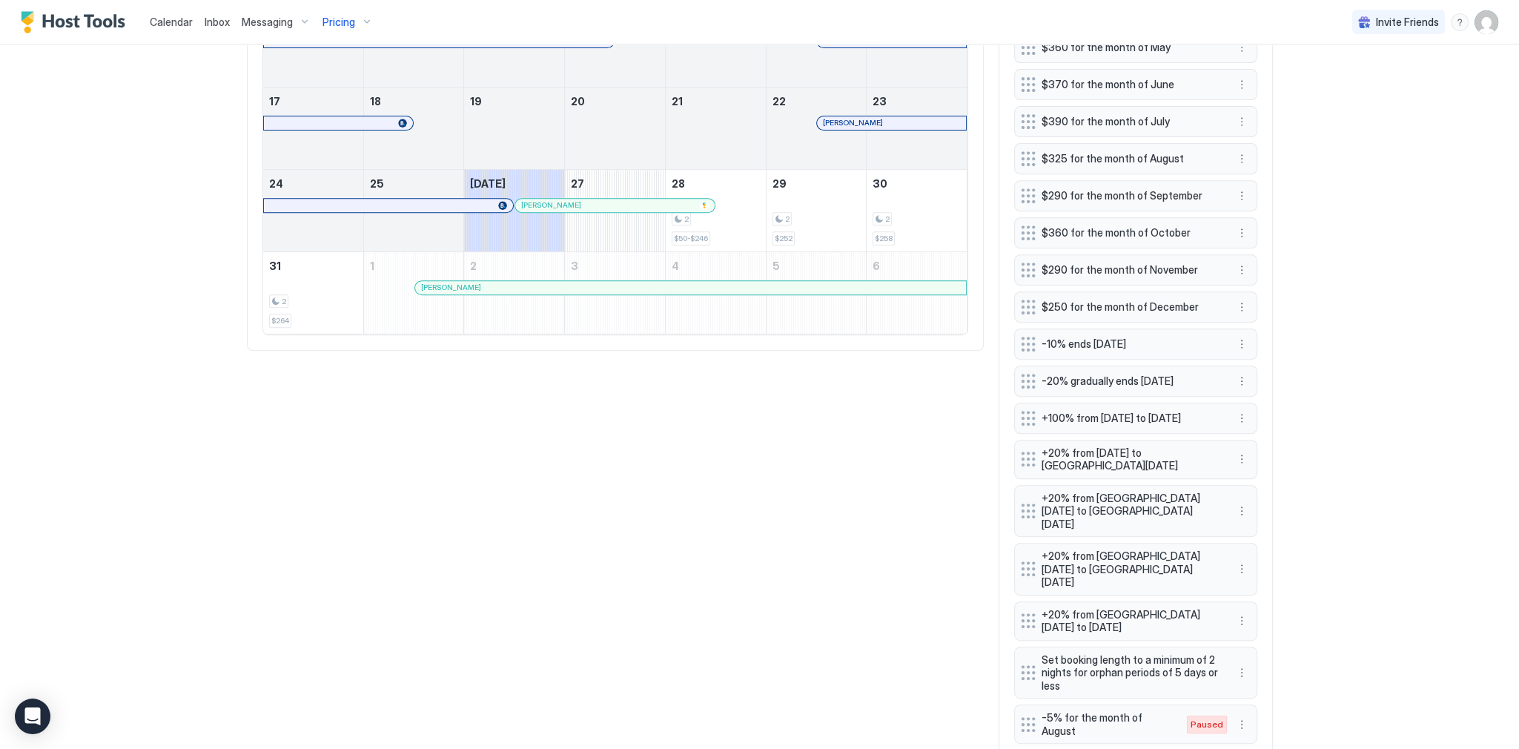
scroll to position [759, 0]
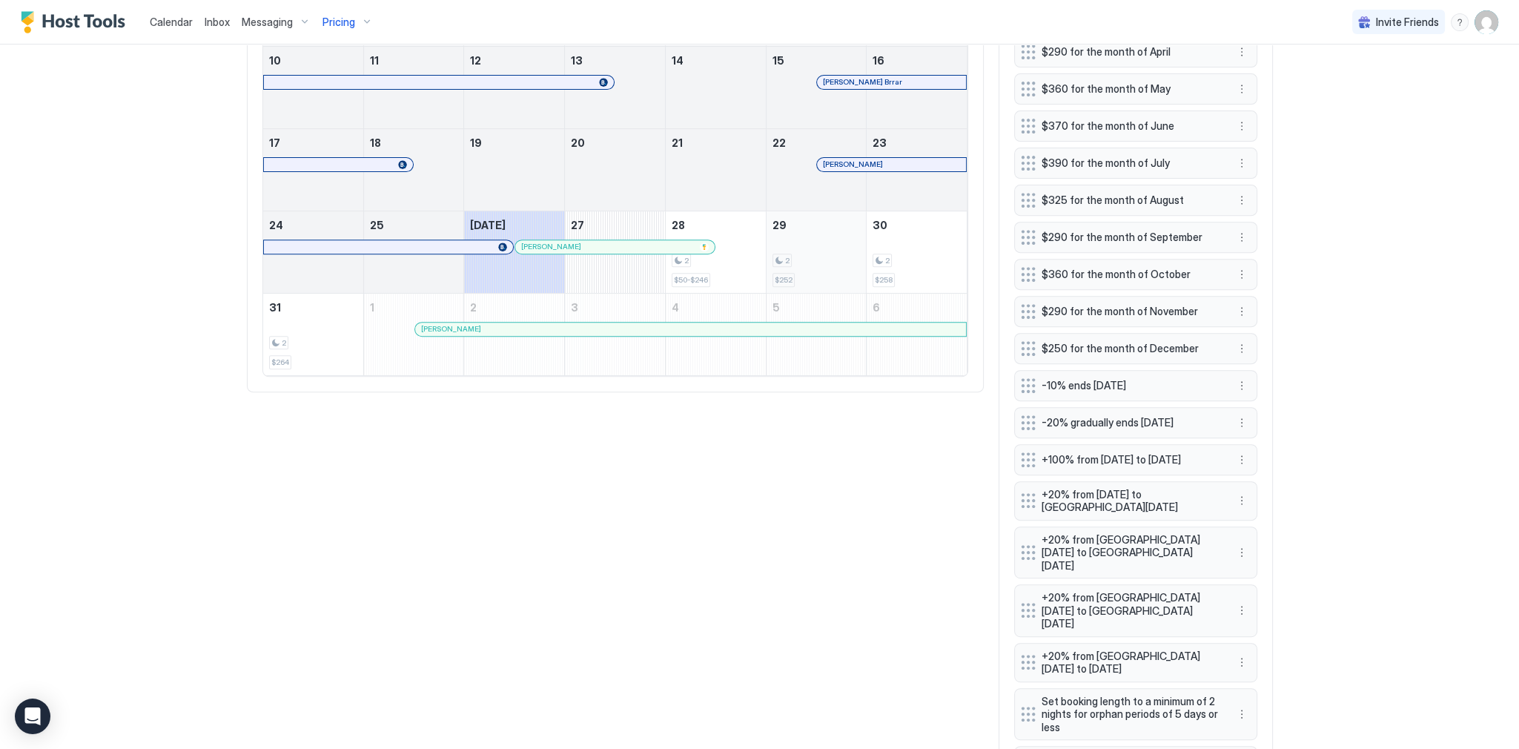
click at [793, 261] on div "2" at bounding box center [816, 260] width 88 height 14
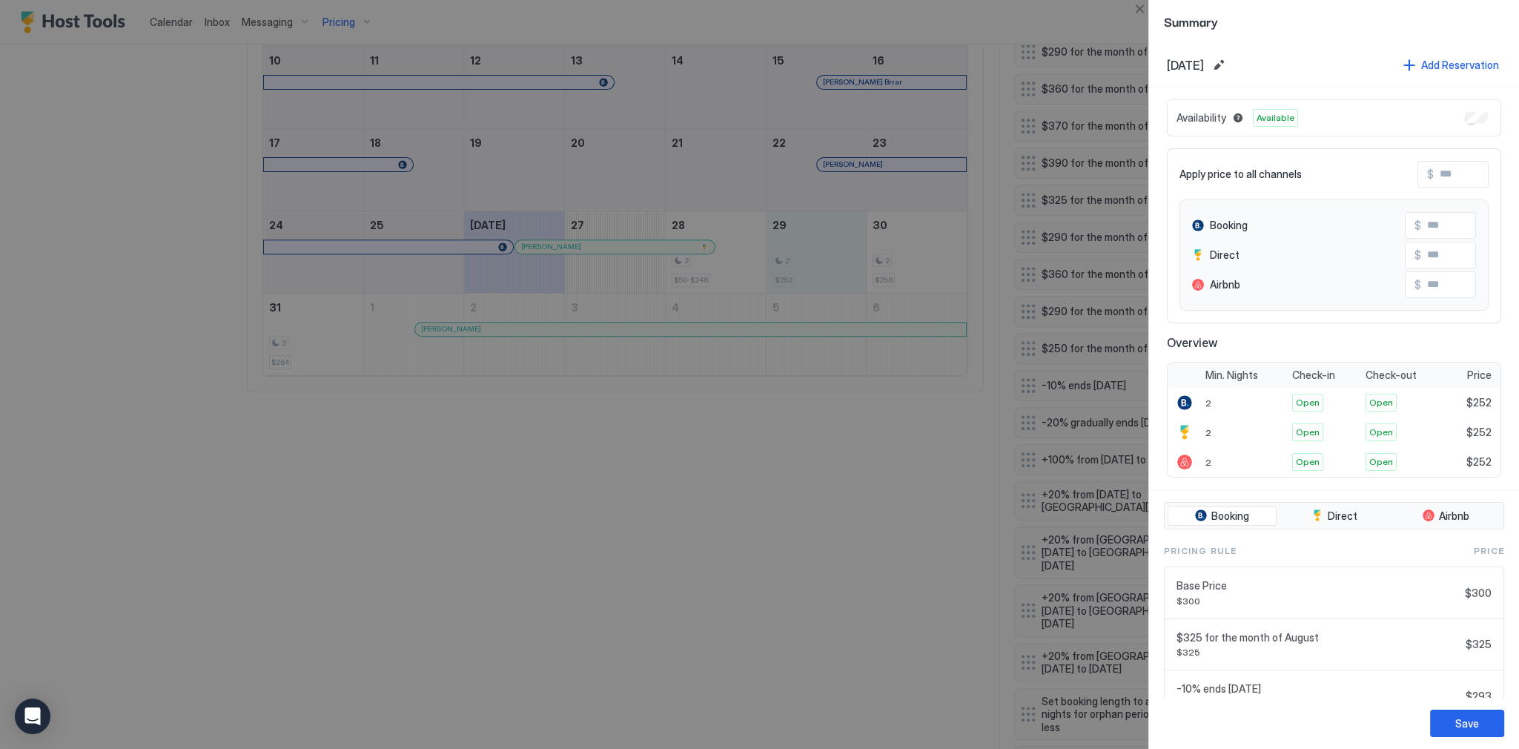
click at [1422, 225] on input "Input Field" at bounding box center [1480, 225] width 119 height 25
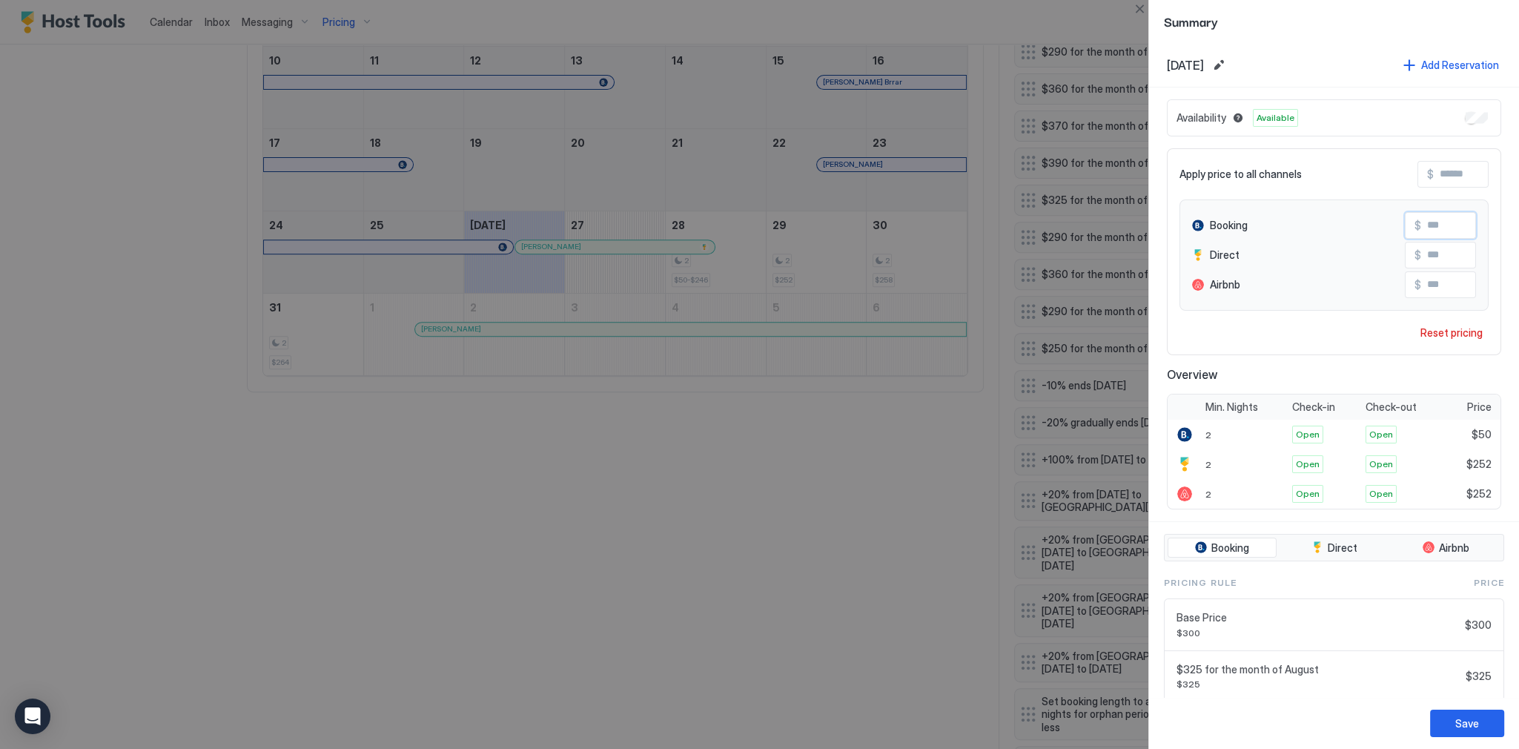
type input "**"
click at [1472, 726] on div "Save" at bounding box center [1467, 723] width 24 height 16
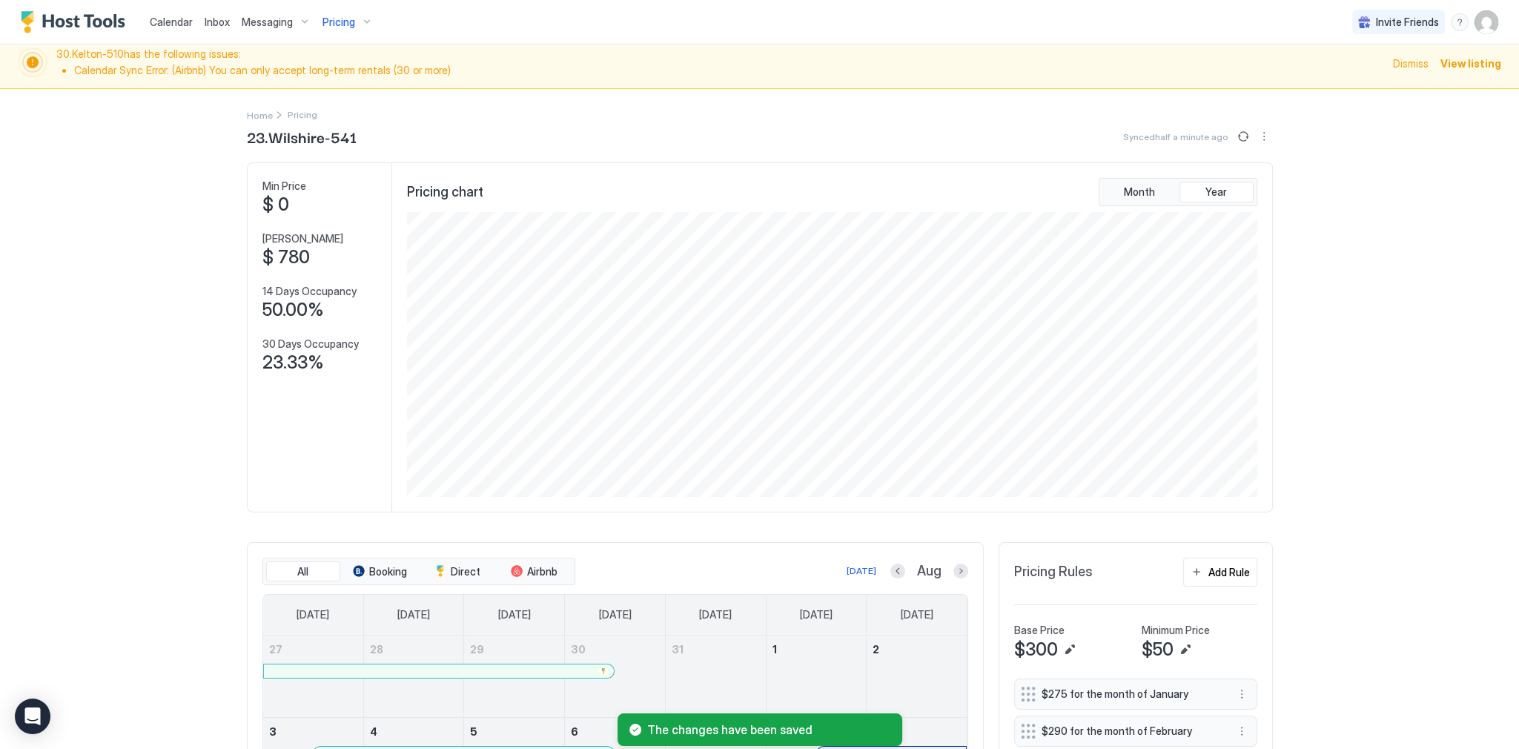
scroll to position [0, 0]
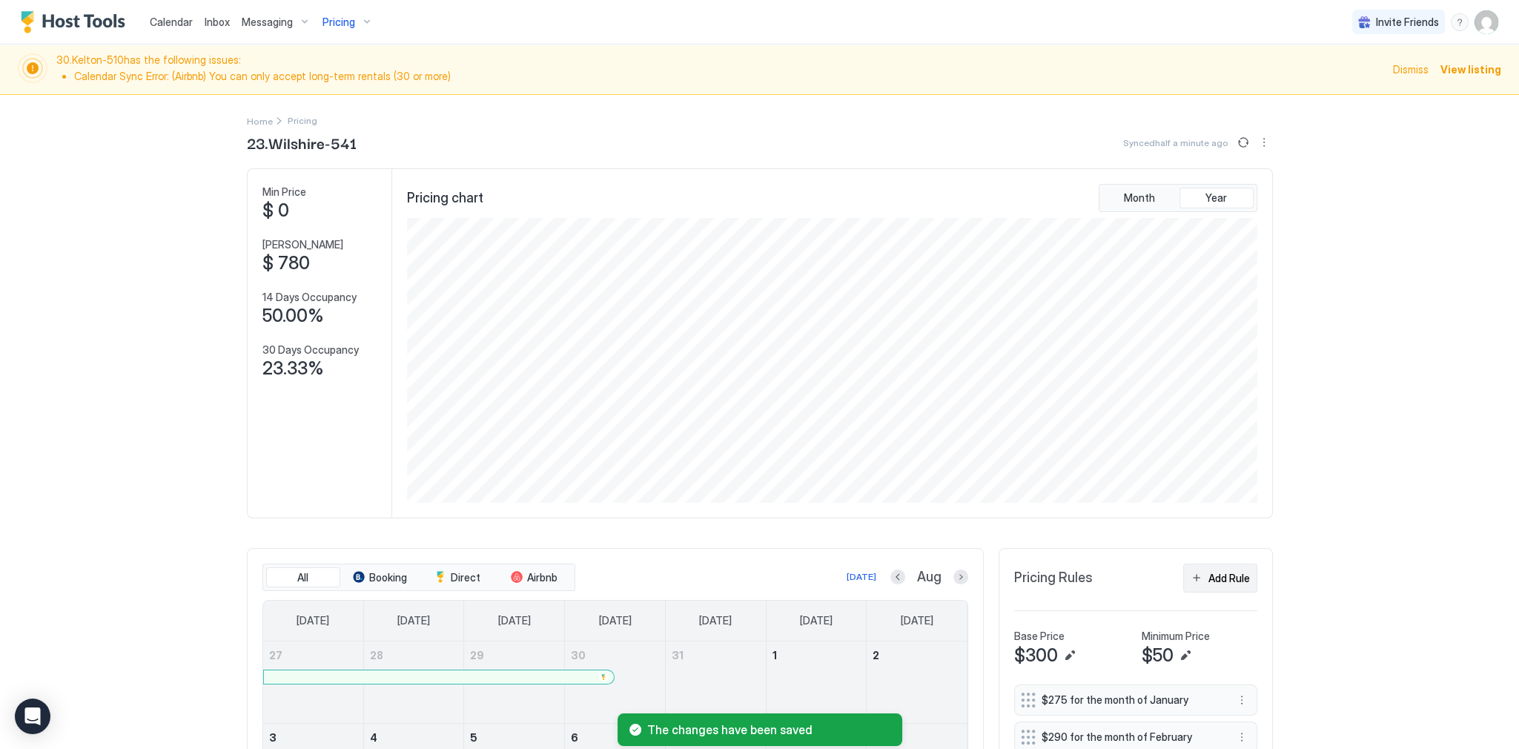
click at [1222, 576] on div "Add Rule" at bounding box center [1229, 578] width 42 height 16
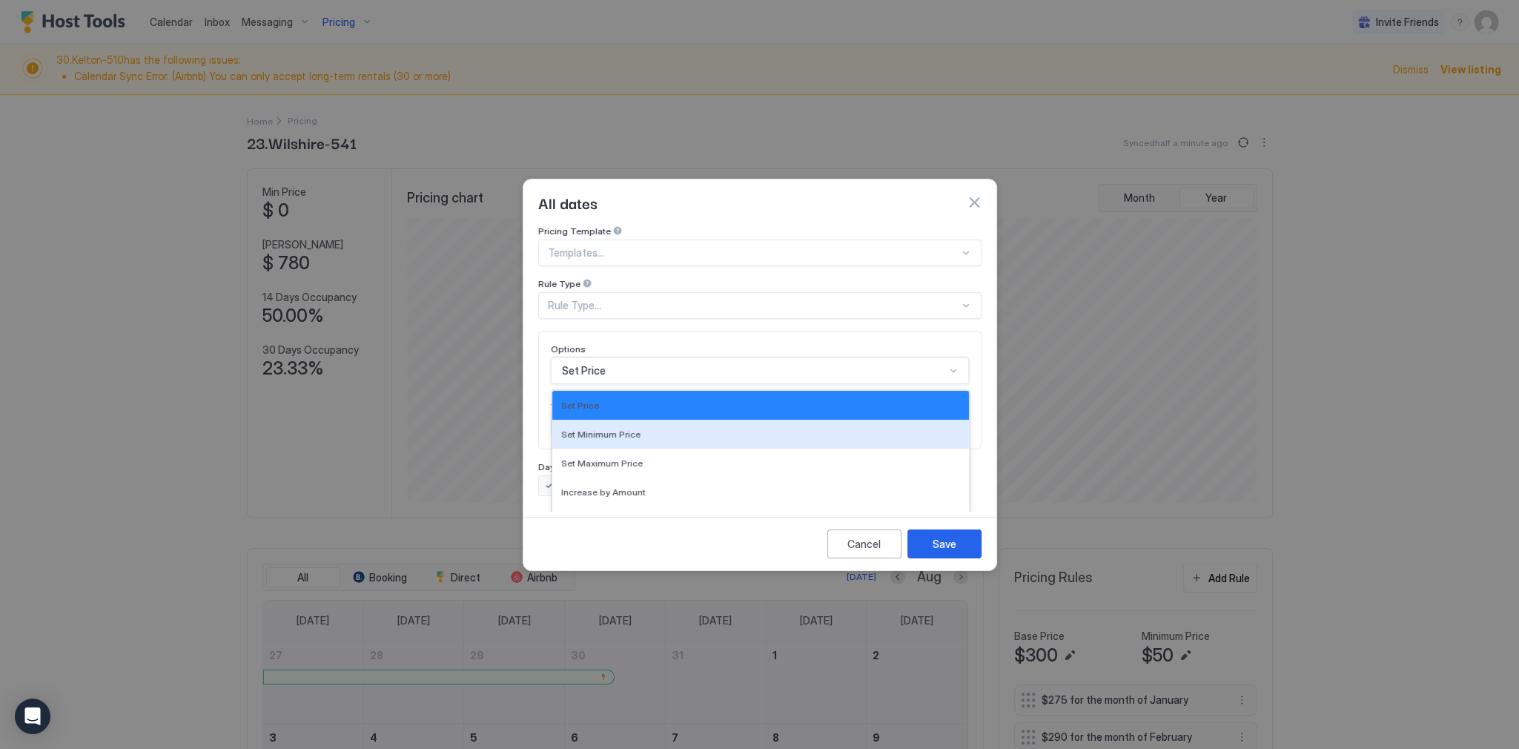
scroll to position [77, 0]
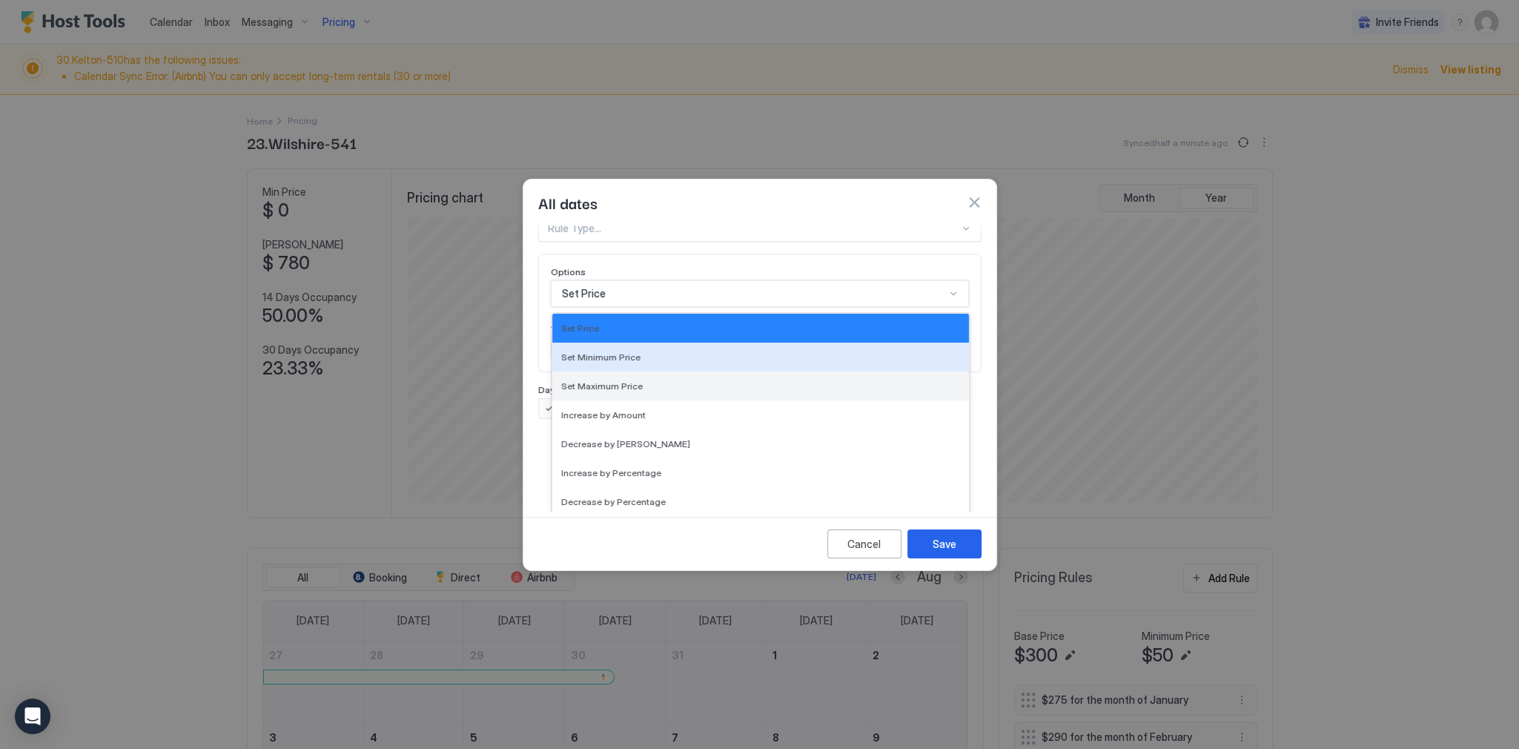
click at [691, 307] on div "17 results available. Use Up and Down to choose options, press Enter to select …" at bounding box center [760, 293] width 418 height 27
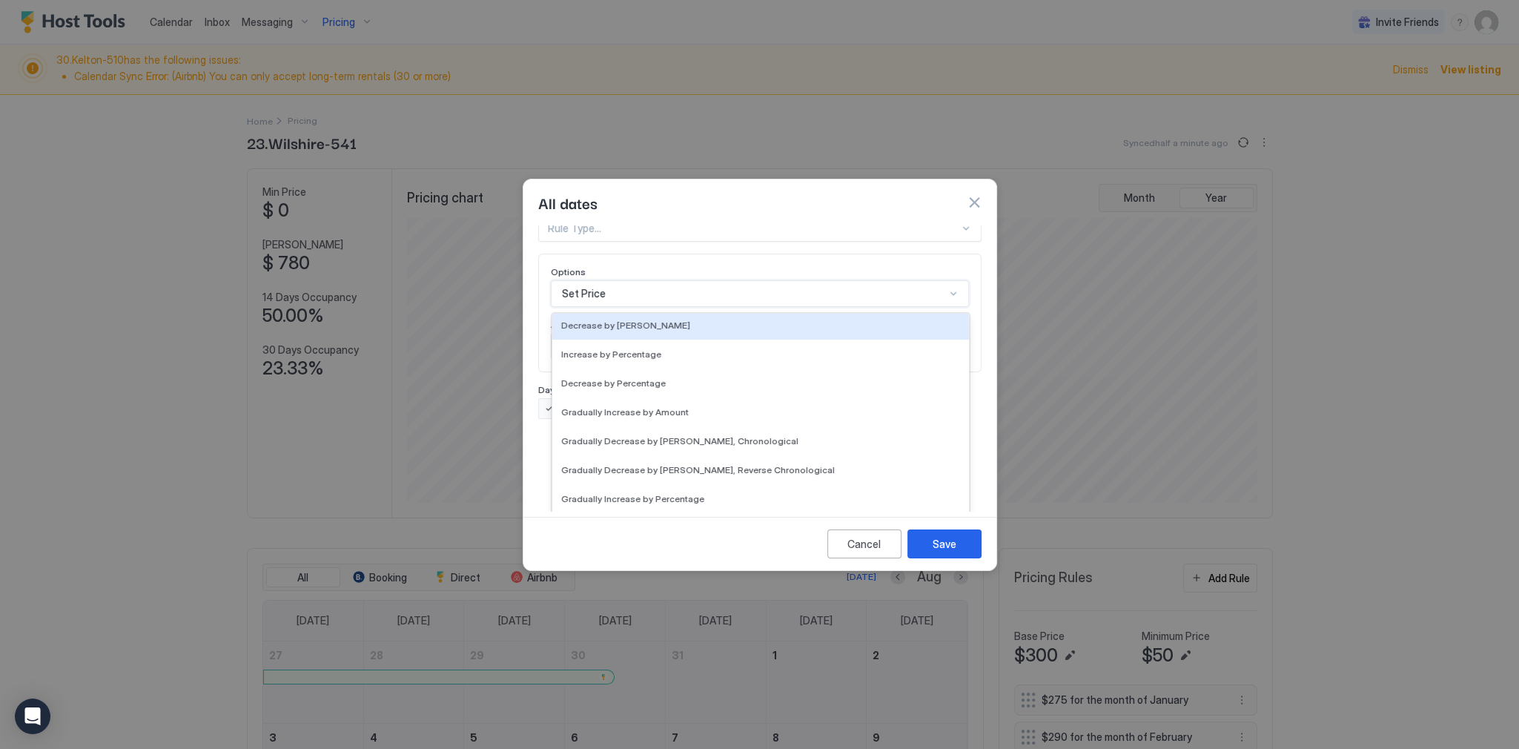
scroll to position [0, 0]
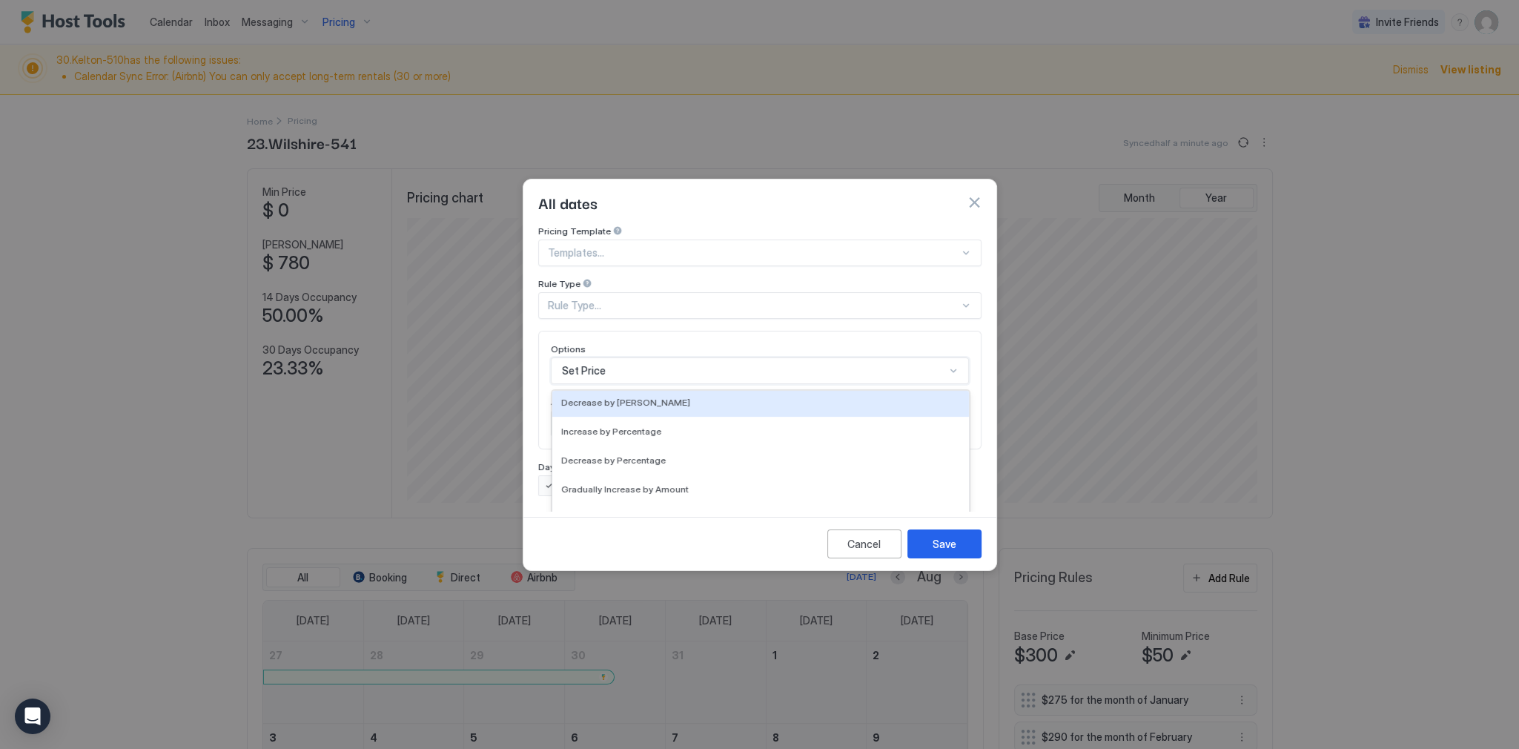
click at [853, 235] on div "Pricing Template Templates... Rule Type Rule Type... Options 17 results availab…" at bounding box center [759, 360] width 443 height 271
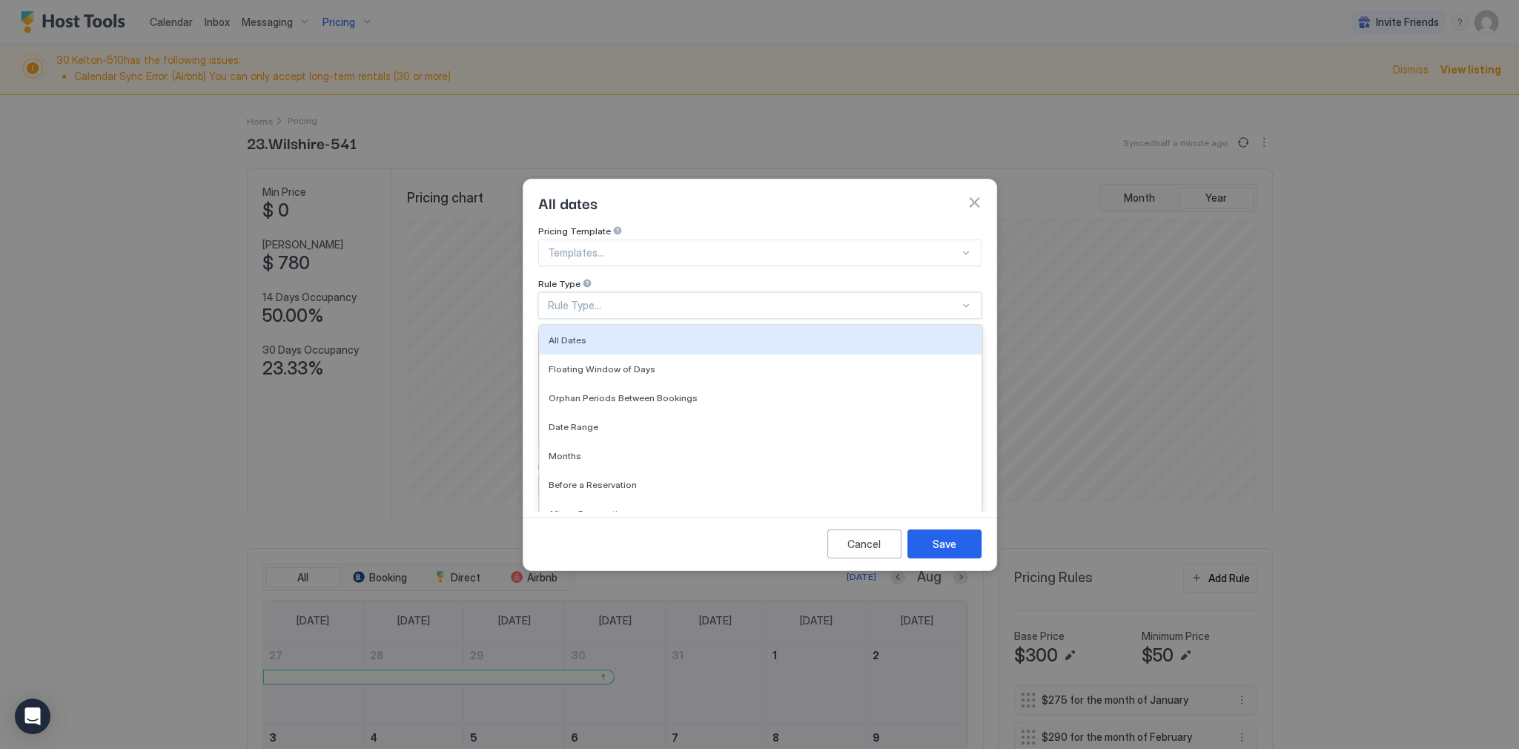
click at [702, 299] on div "Rule Type..." at bounding box center [753, 305] width 411 height 13
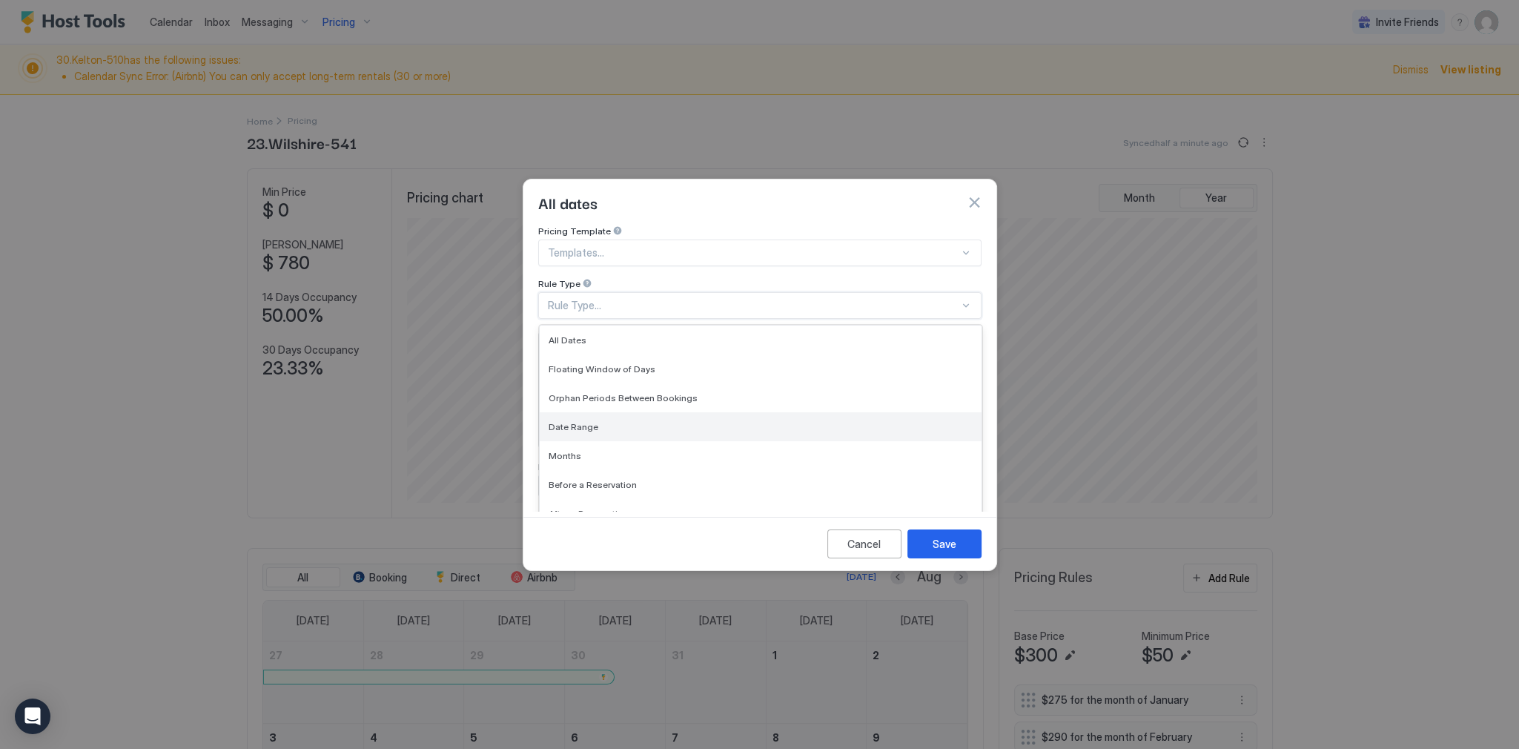
click at [628, 421] on div "Date Range" at bounding box center [760, 426] width 424 height 11
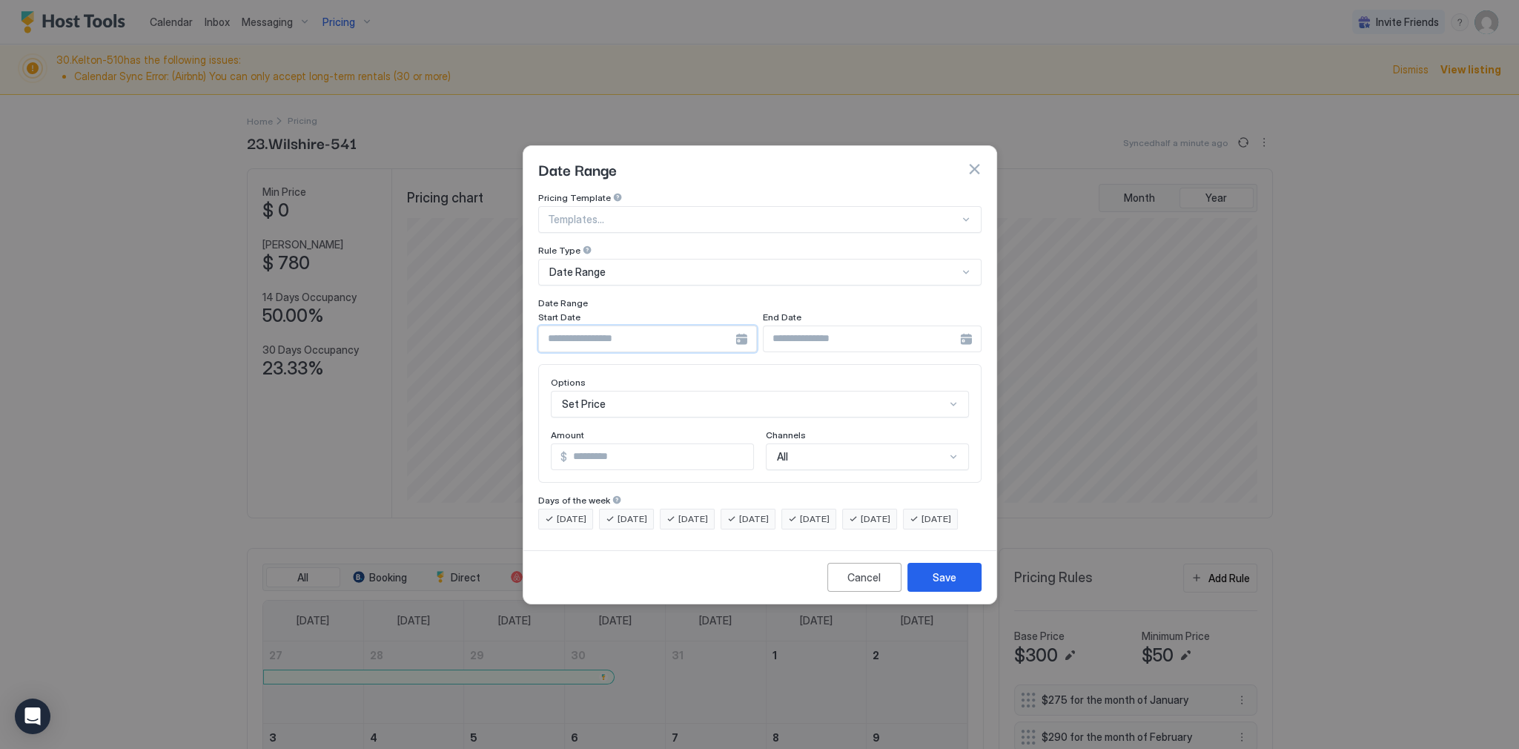
click at [638, 338] on input "Input Field" at bounding box center [637, 338] width 196 height 25
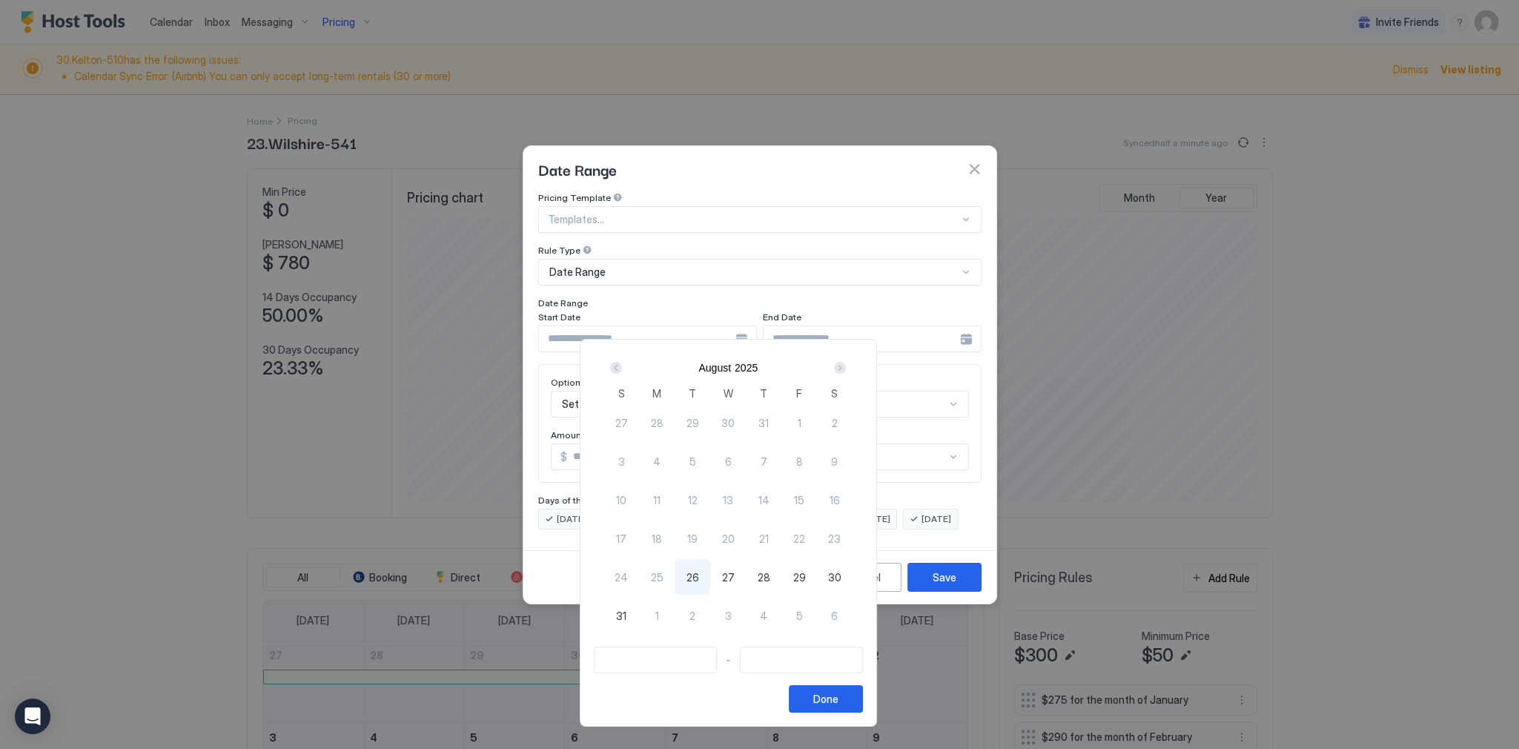
click at [699, 573] on span "26" at bounding box center [692, 577] width 13 height 16
type input "**********"
click at [970, 156] on div at bounding box center [759, 374] width 1519 height 749
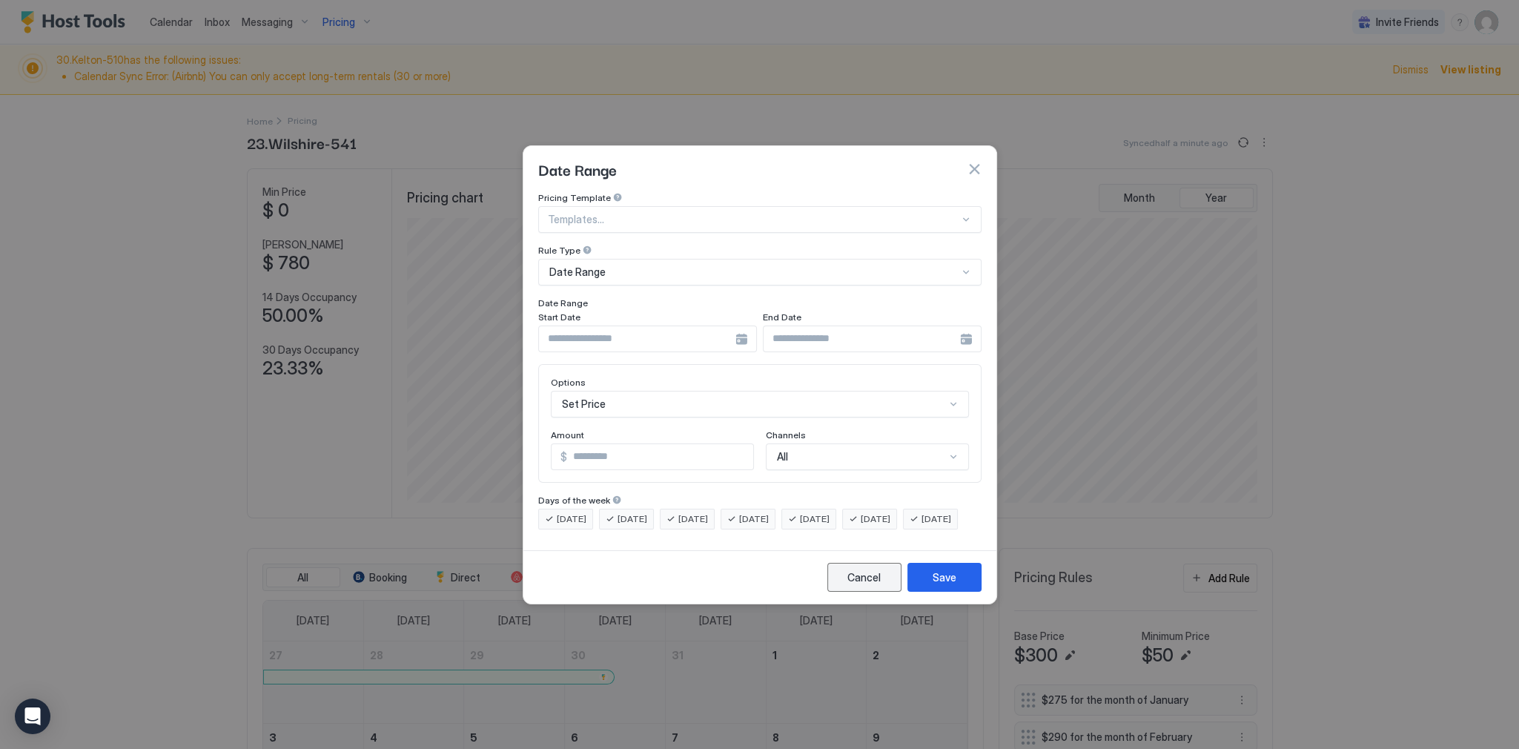
click at [857, 585] on div "Cancel" at bounding box center [863, 577] width 33 height 16
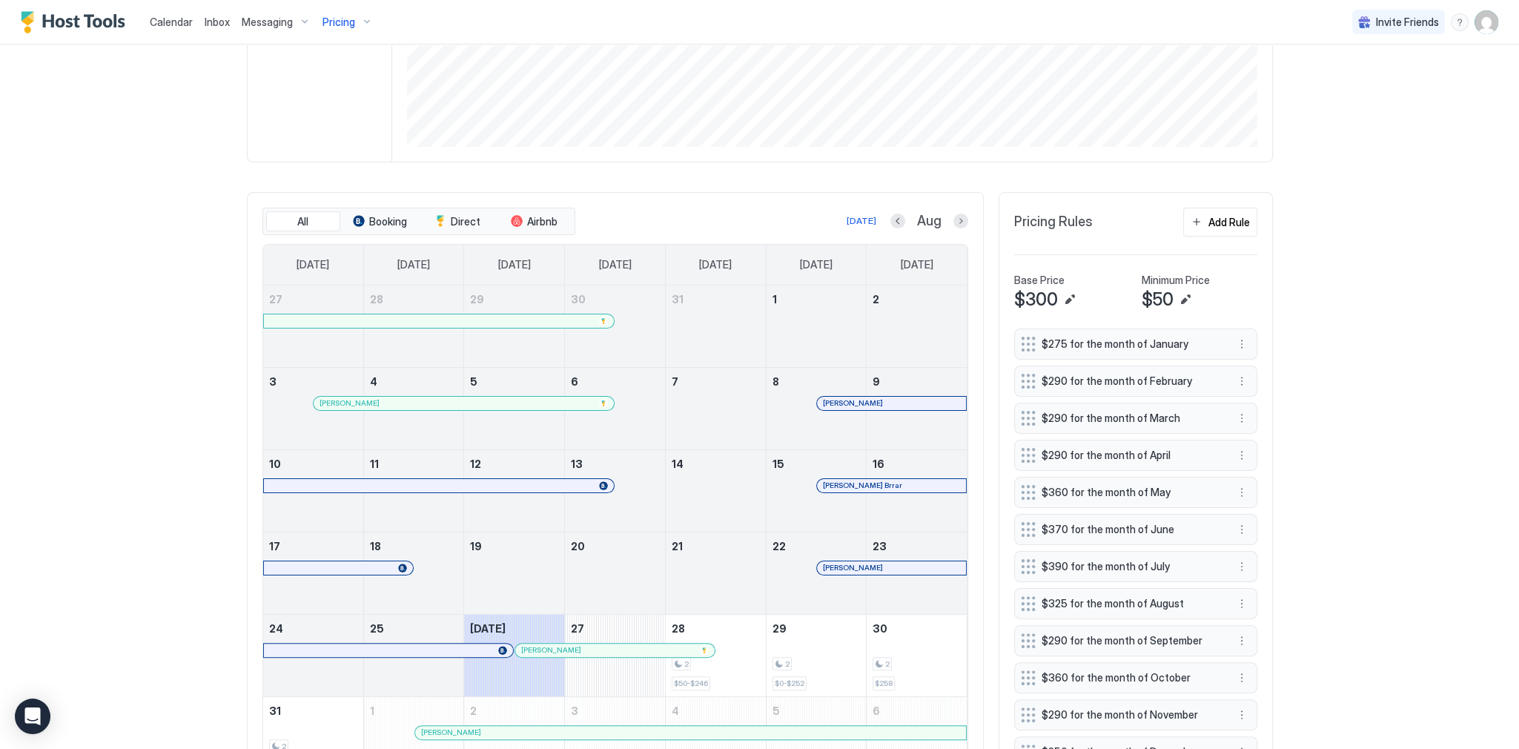
scroll to position [237, 0]
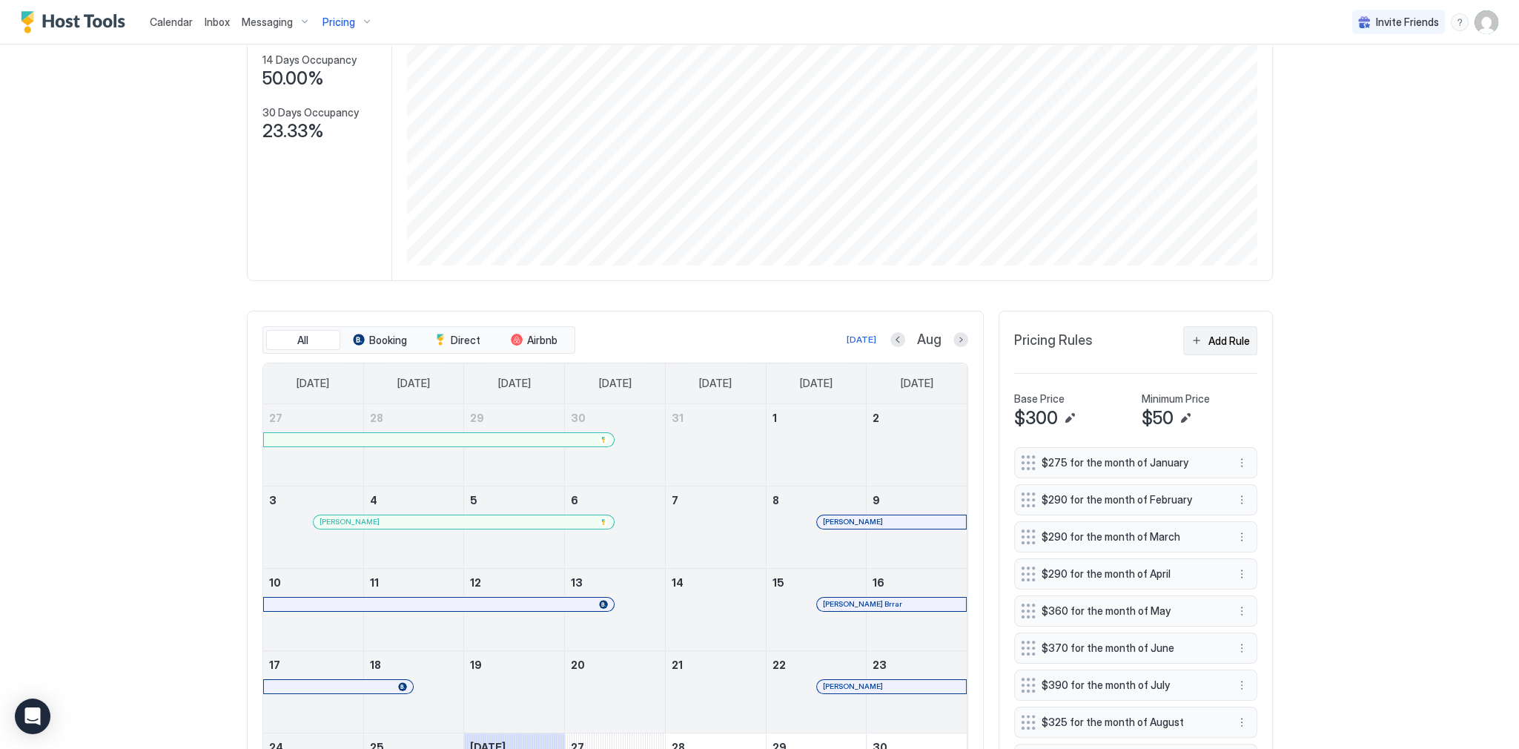
click at [1218, 334] on div "Add Rule" at bounding box center [1229, 341] width 42 height 16
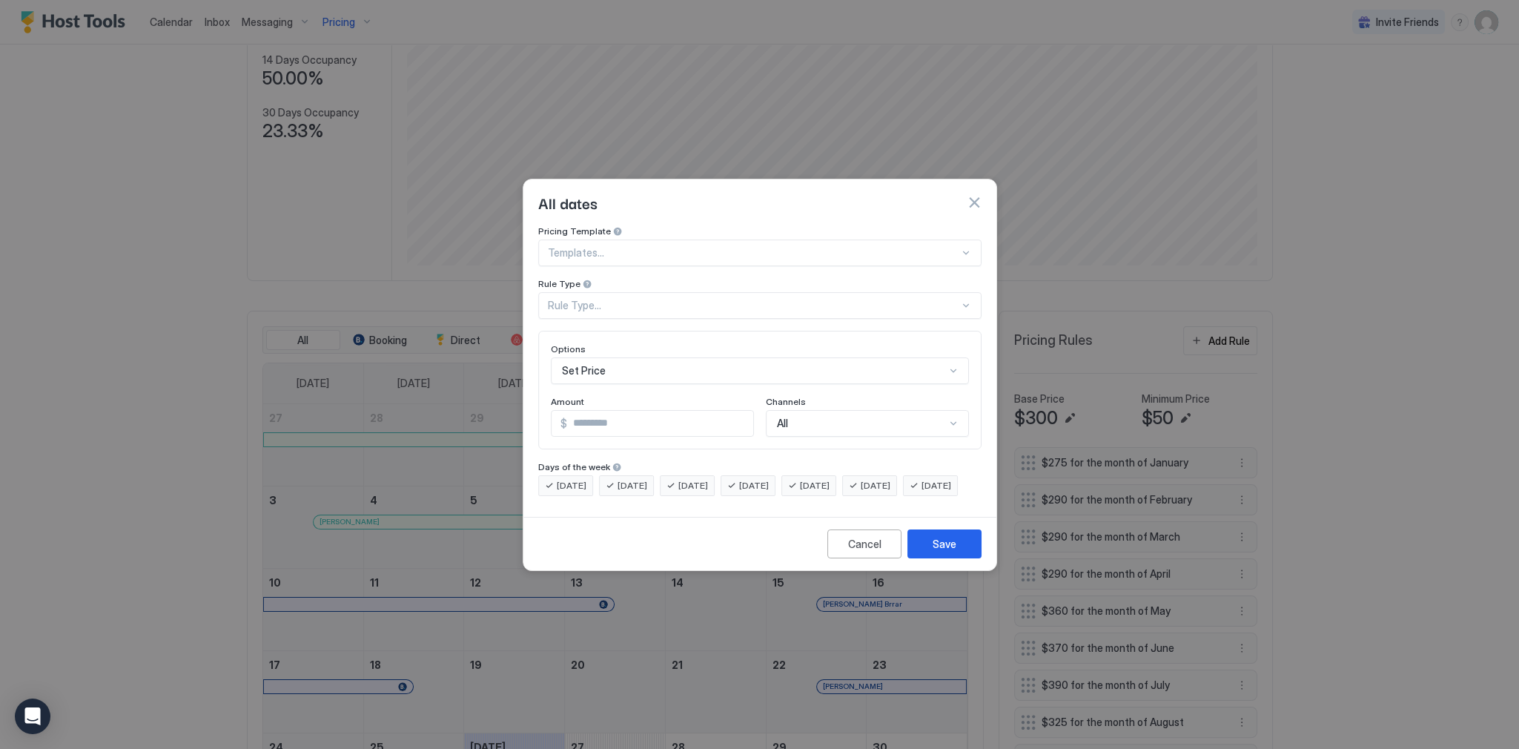
click at [691, 357] on div "Set Price" at bounding box center [760, 370] width 418 height 27
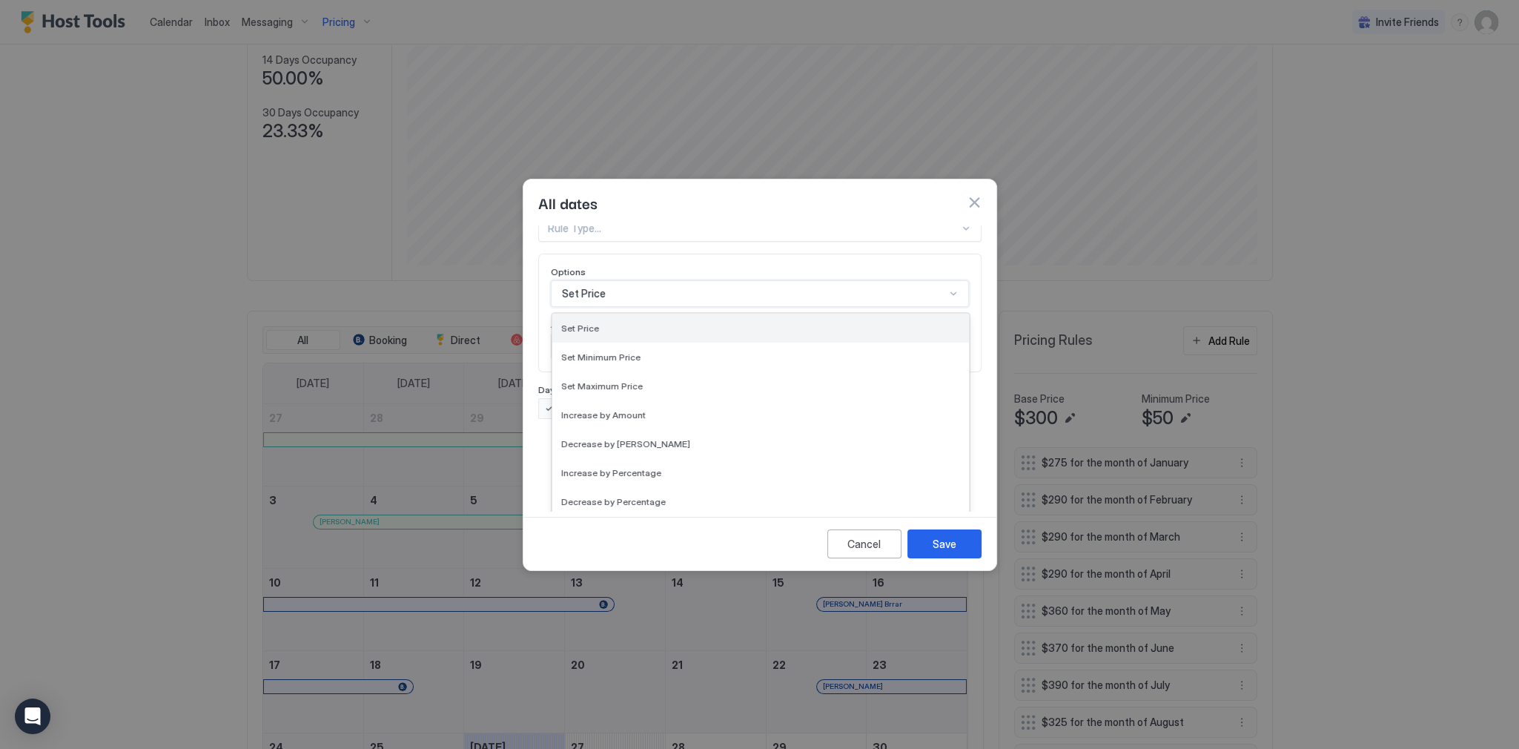
click at [662, 314] on div "Set Price" at bounding box center [760, 328] width 417 height 29
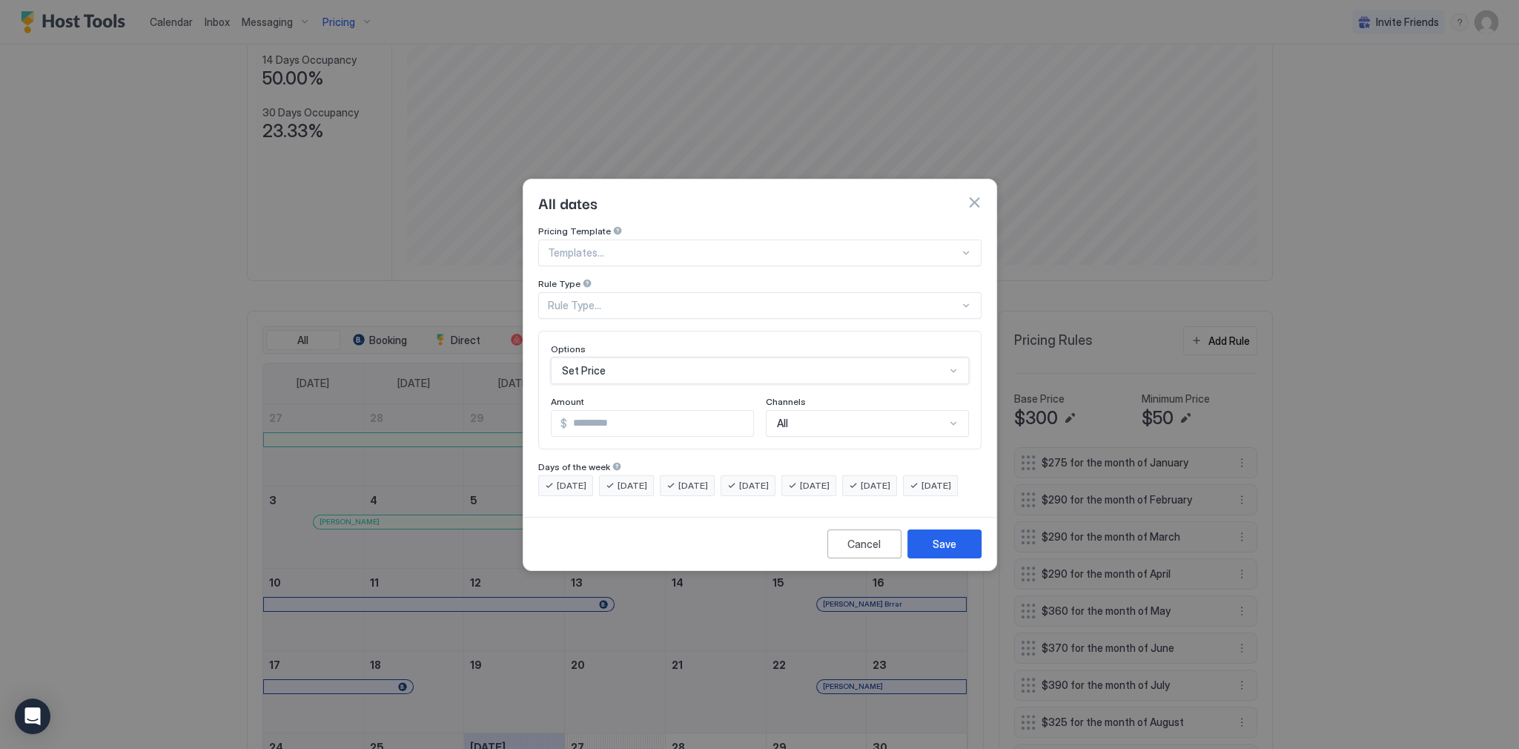
scroll to position [0, 0]
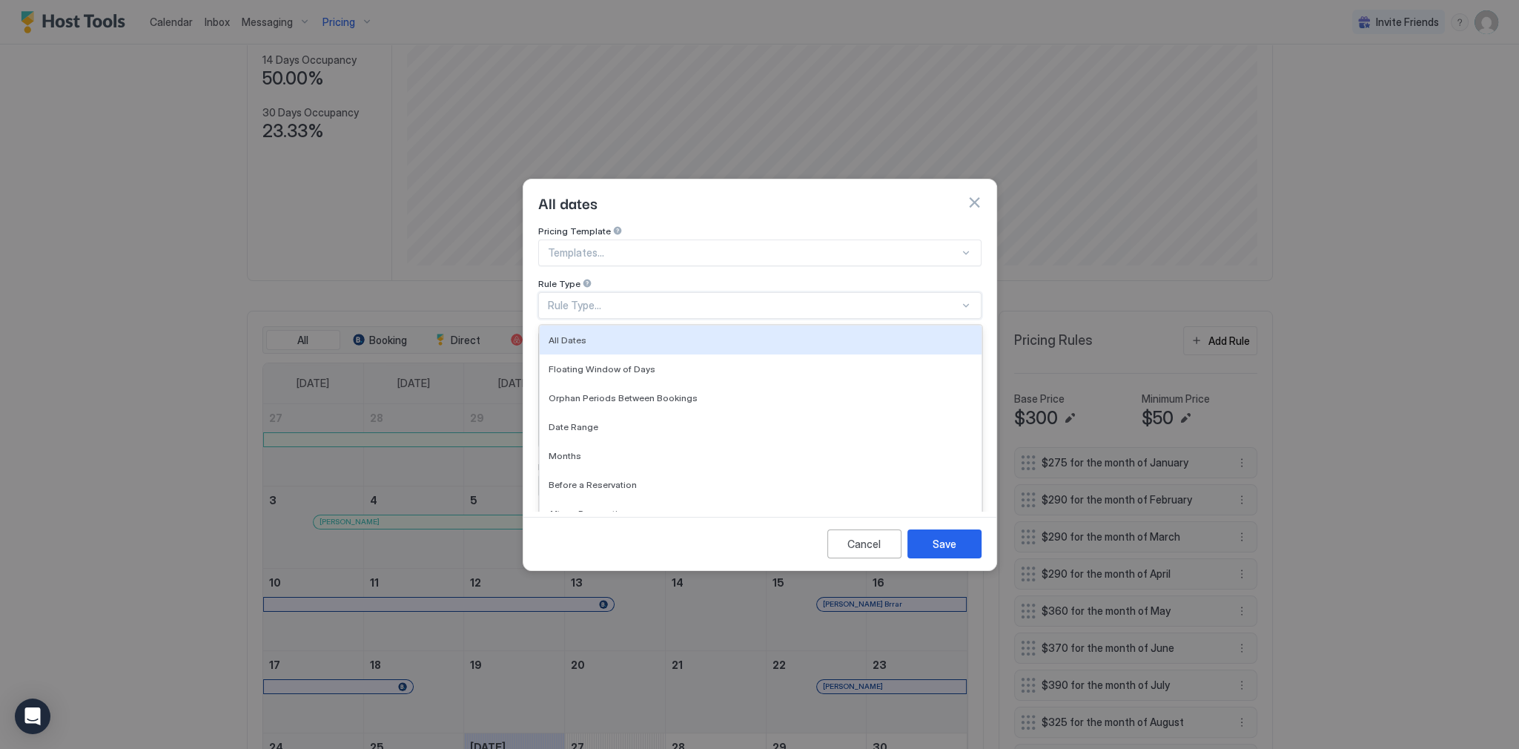
click at [647, 299] on div "Rule Type..." at bounding box center [753, 305] width 411 height 13
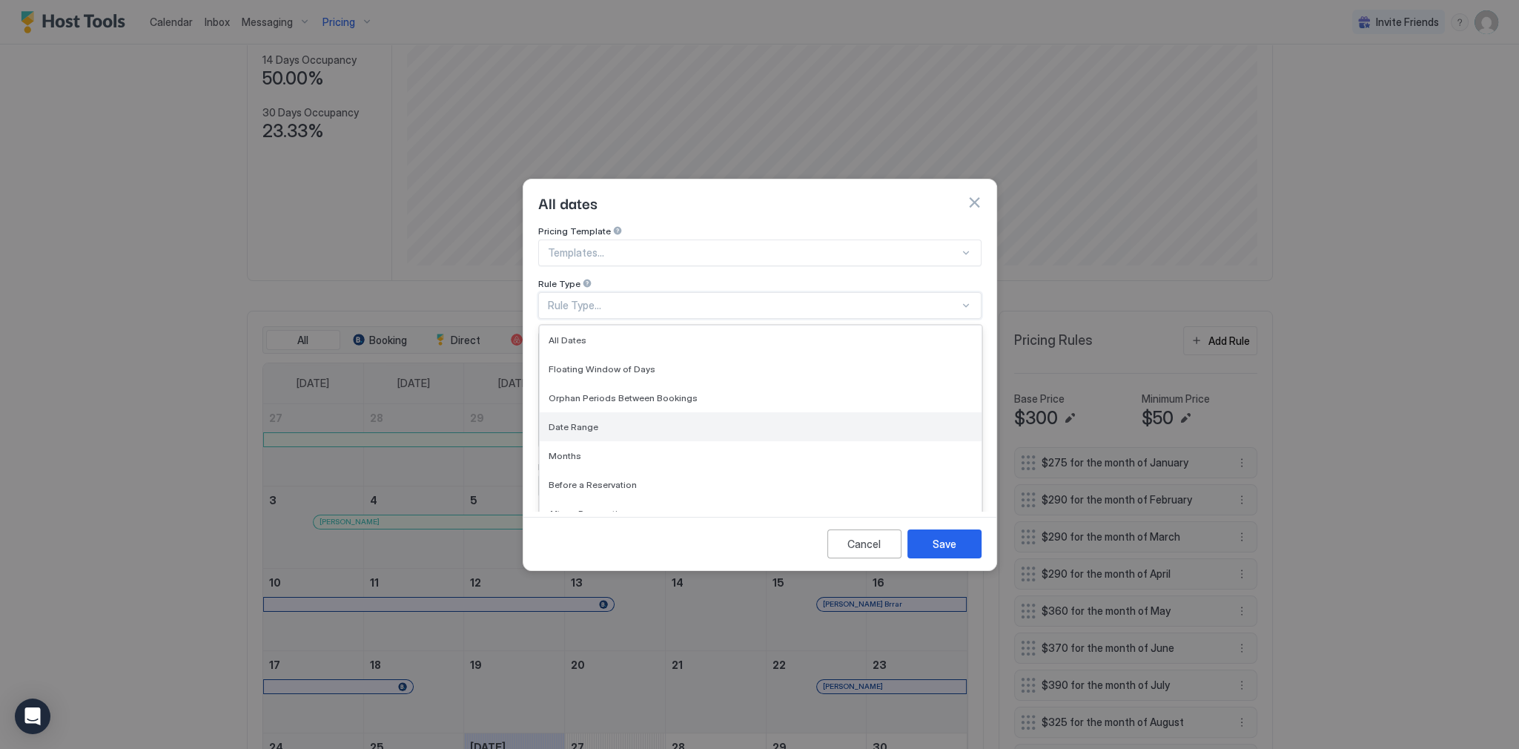
click at [634, 421] on div "Date Range" at bounding box center [760, 426] width 424 height 11
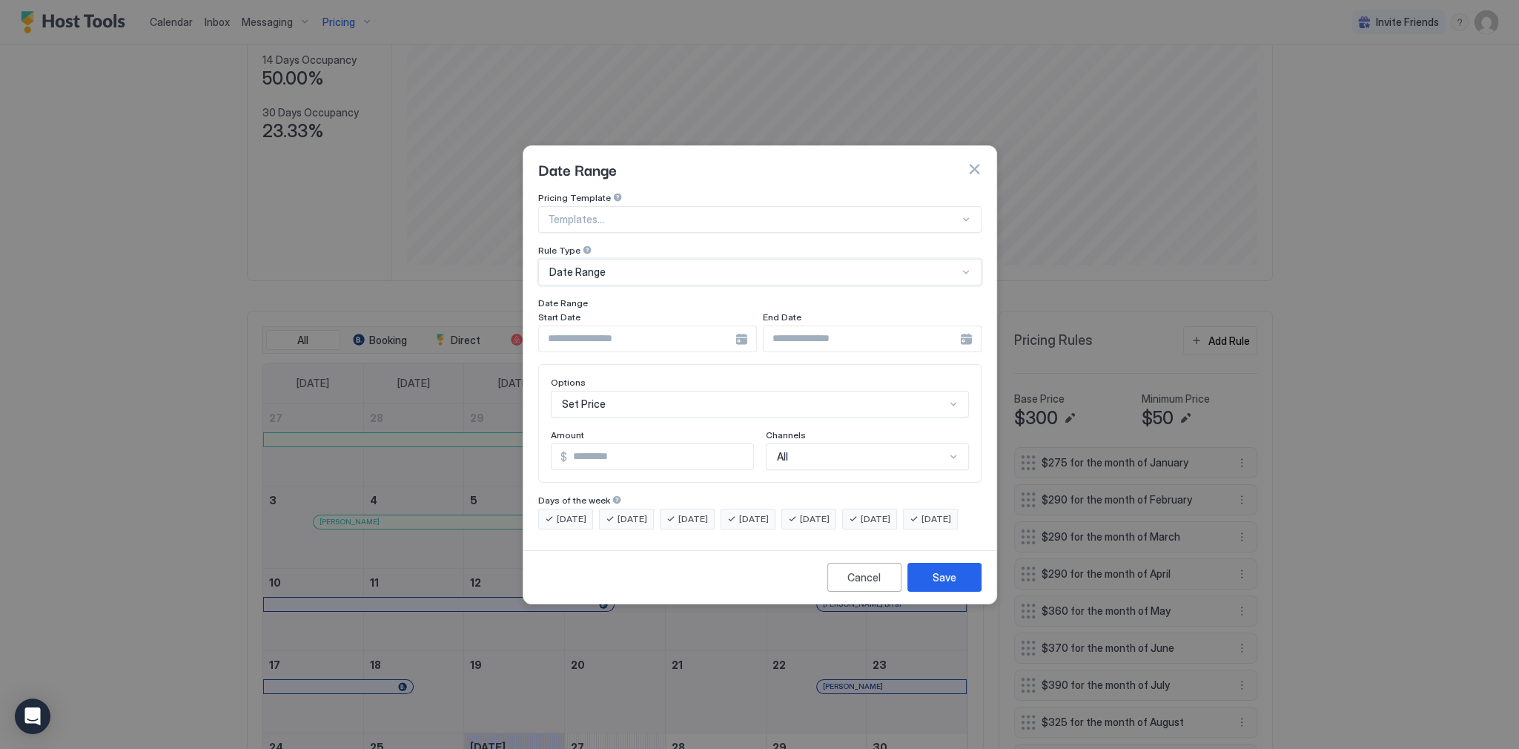
click at [631, 332] on input "Input Field" at bounding box center [637, 338] width 196 height 25
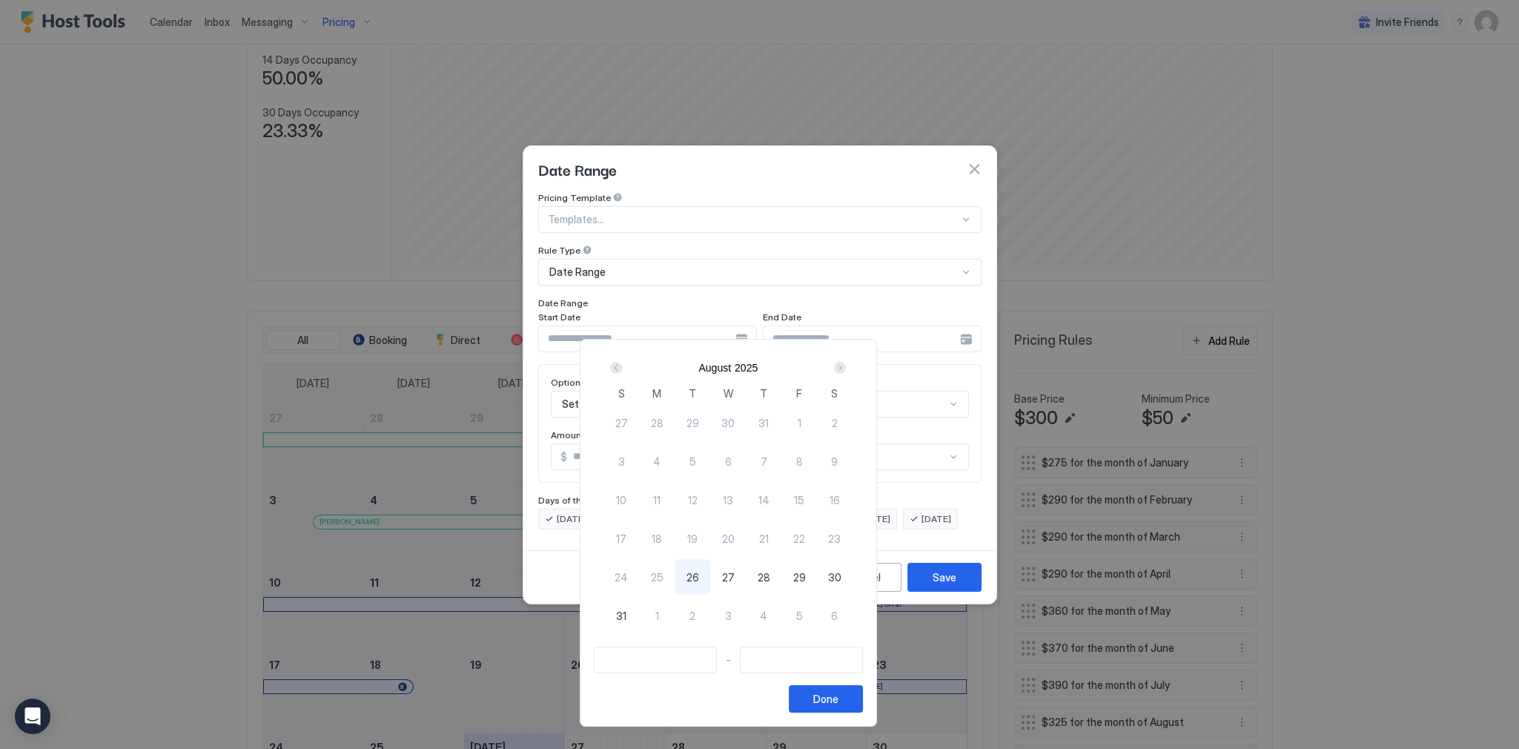
click at [770, 572] on span "28" at bounding box center [763, 577] width 13 height 16
type input "**********"
click at [841, 578] on span "30" at bounding box center [834, 577] width 13 height 16
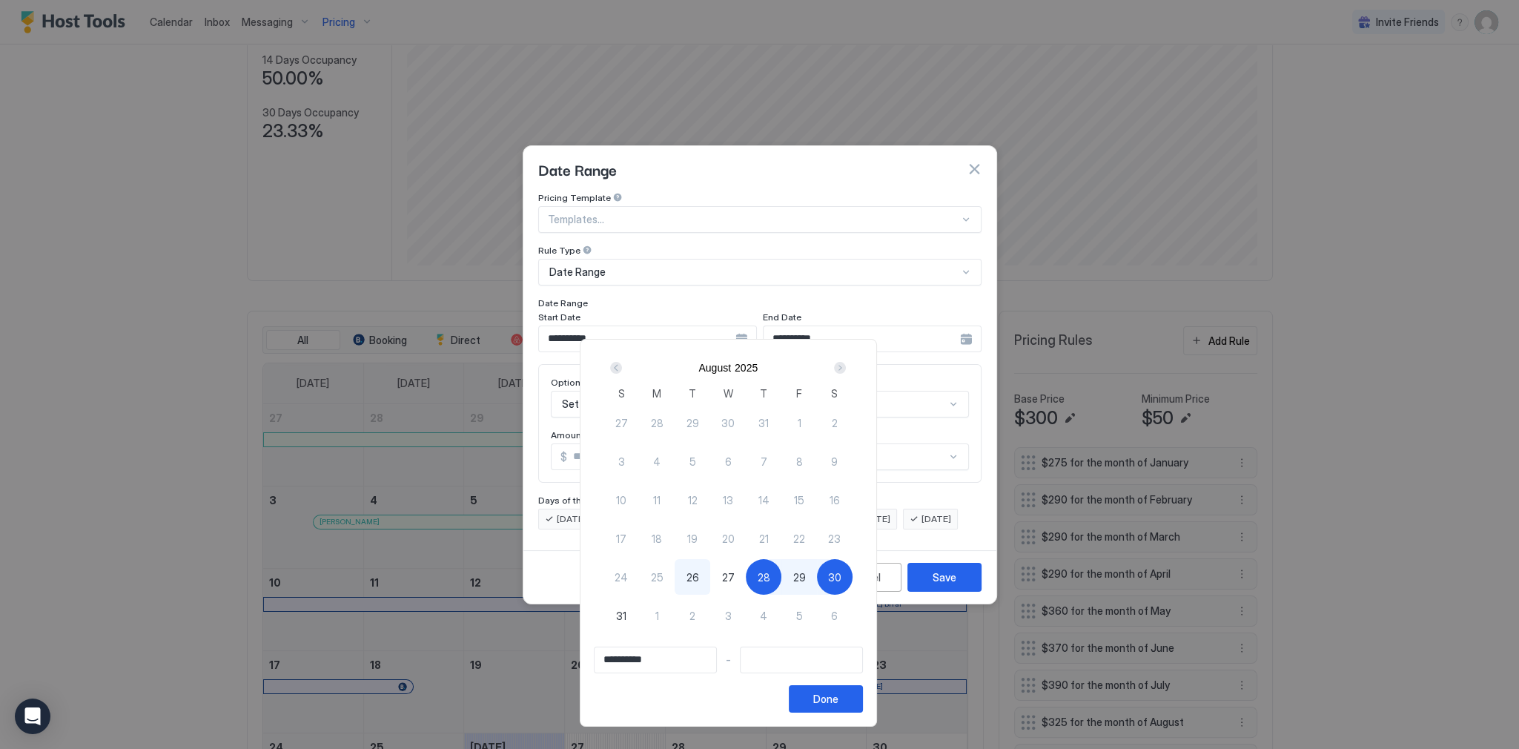
type input "**********"
click at [838, 694] on div "Done" at bounding box center [825, 699] width 25 height 16
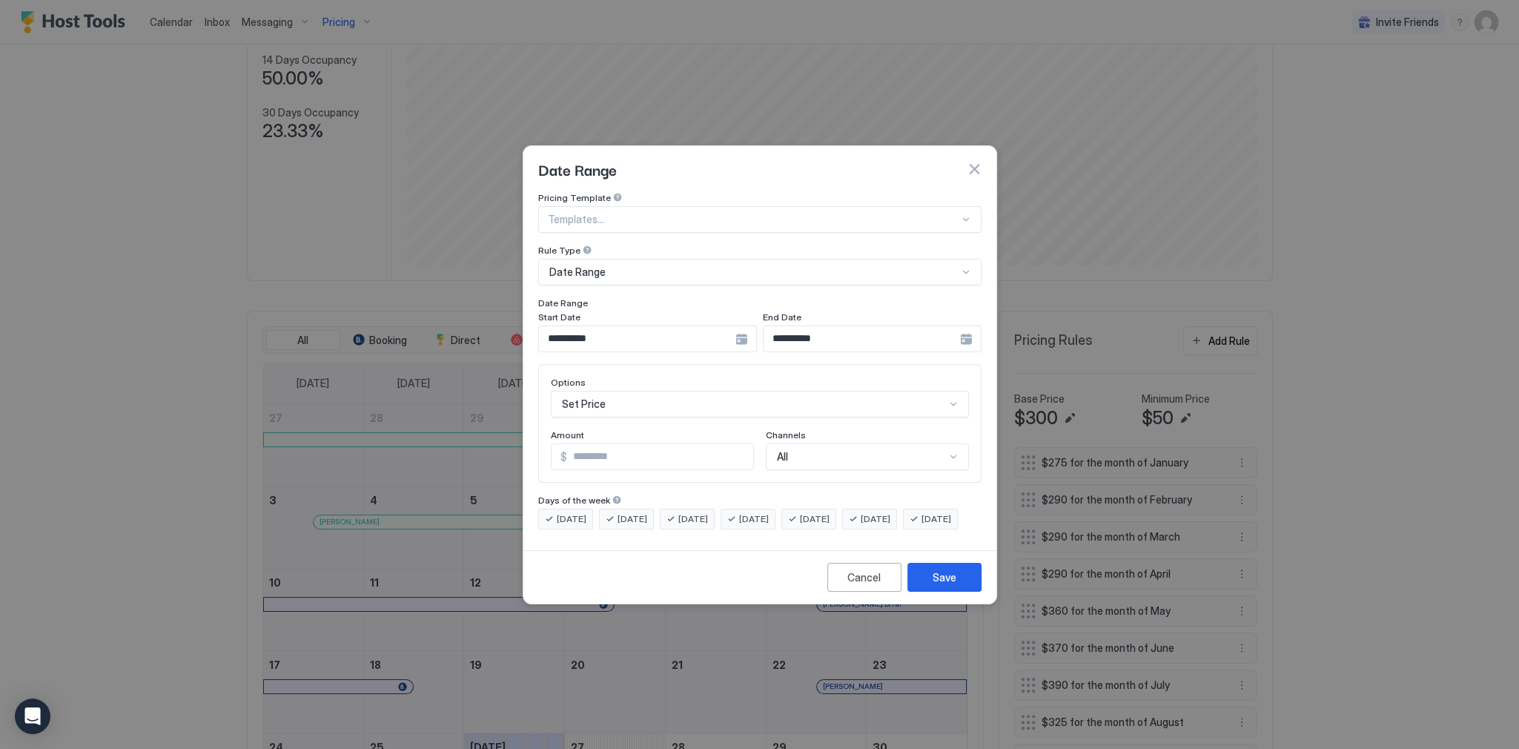
scroll to position [76, 0]
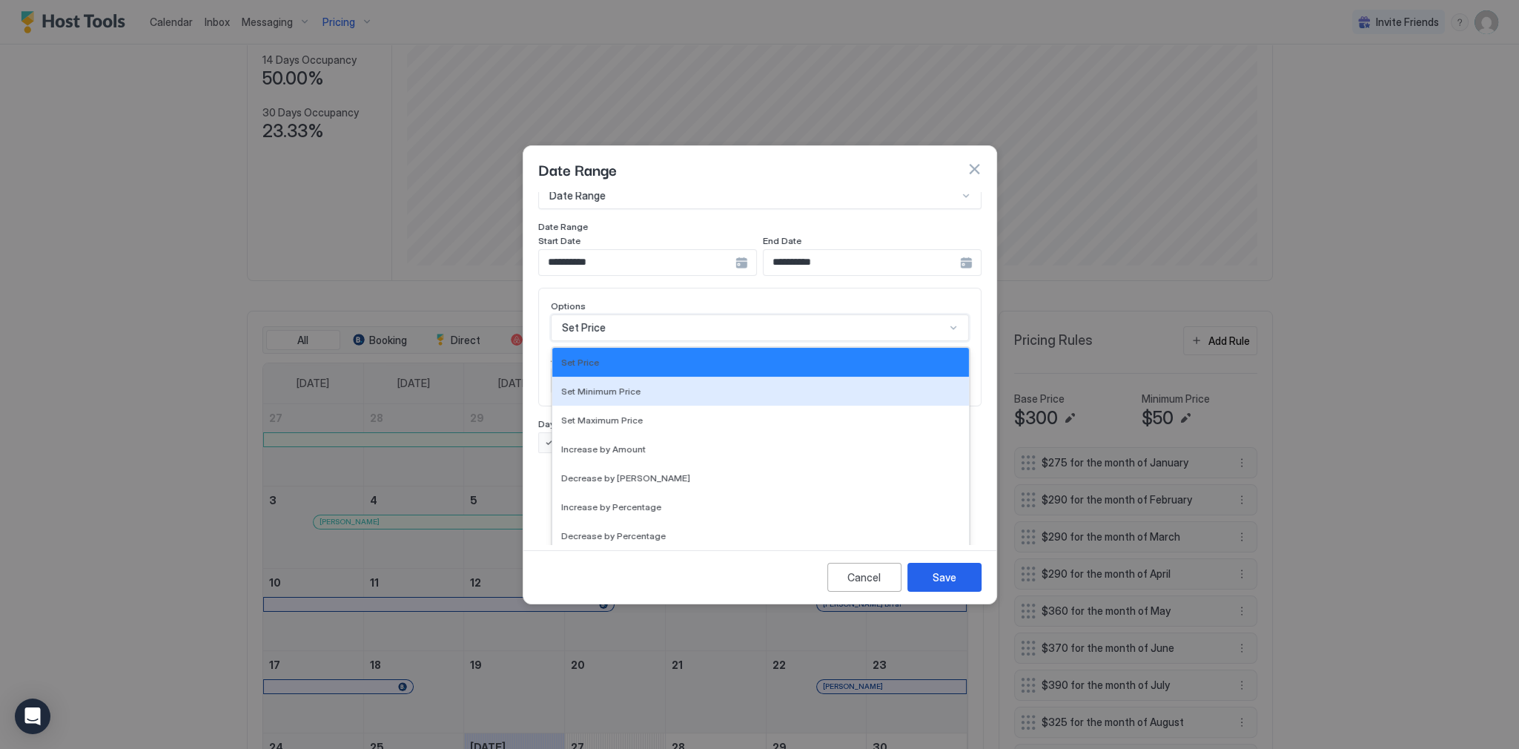
click at [670, 341] on div "17 results available. Use Up and Down to choose options, press Enter to select …" at bounding box center [760, 327] width 418 height 27
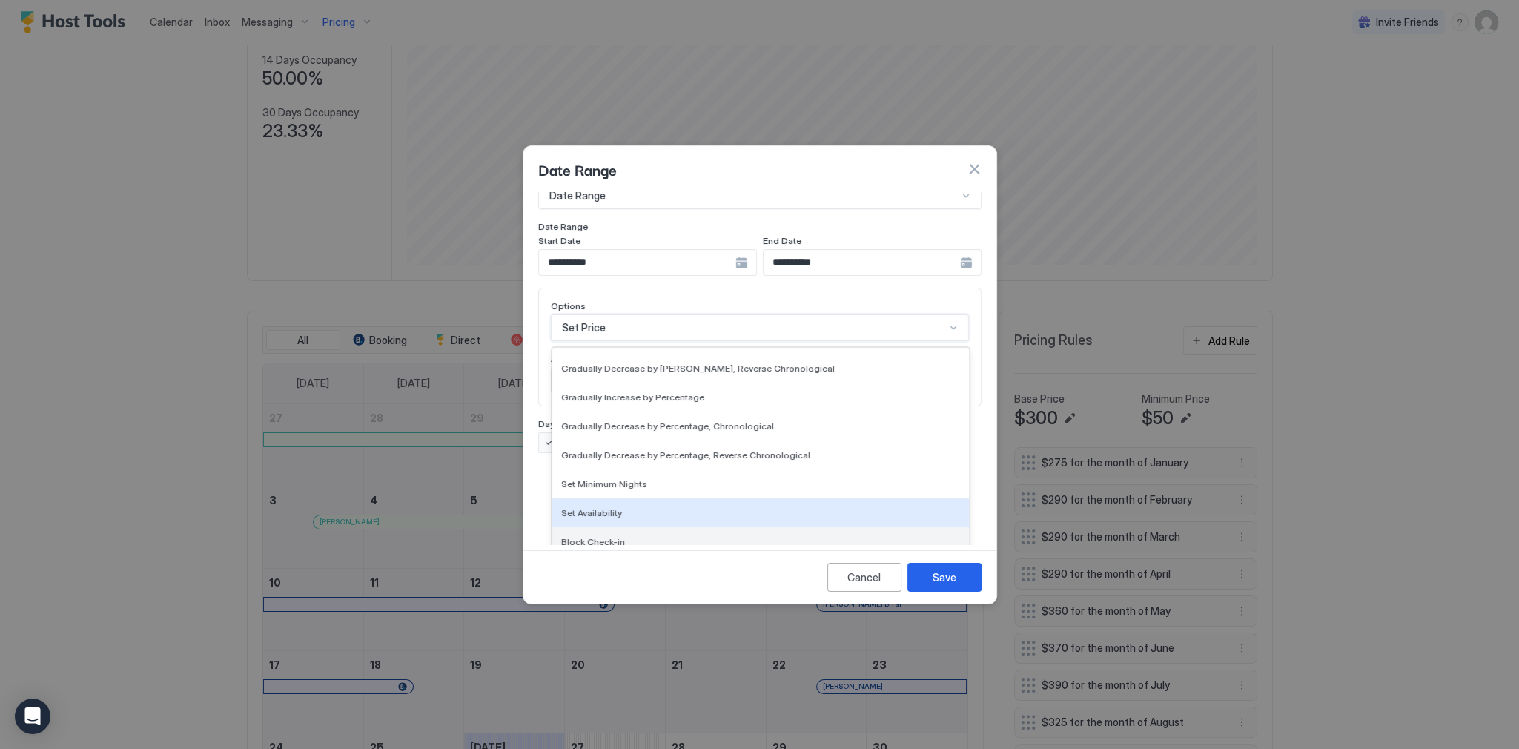
scroll to position [269, 0]
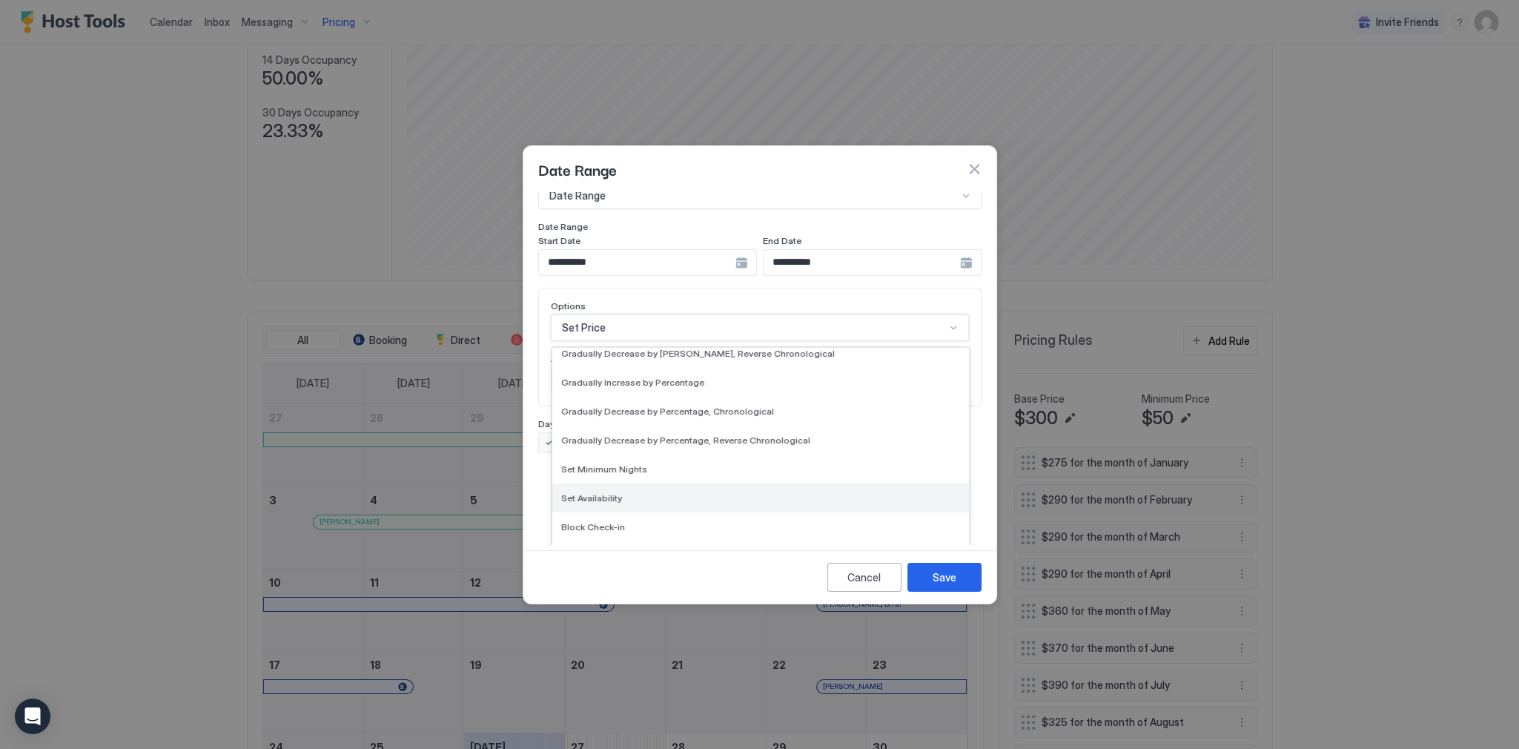
click at [638, 483] on div "Set Availability" at bounding box center [760, 497] width 417 height 29
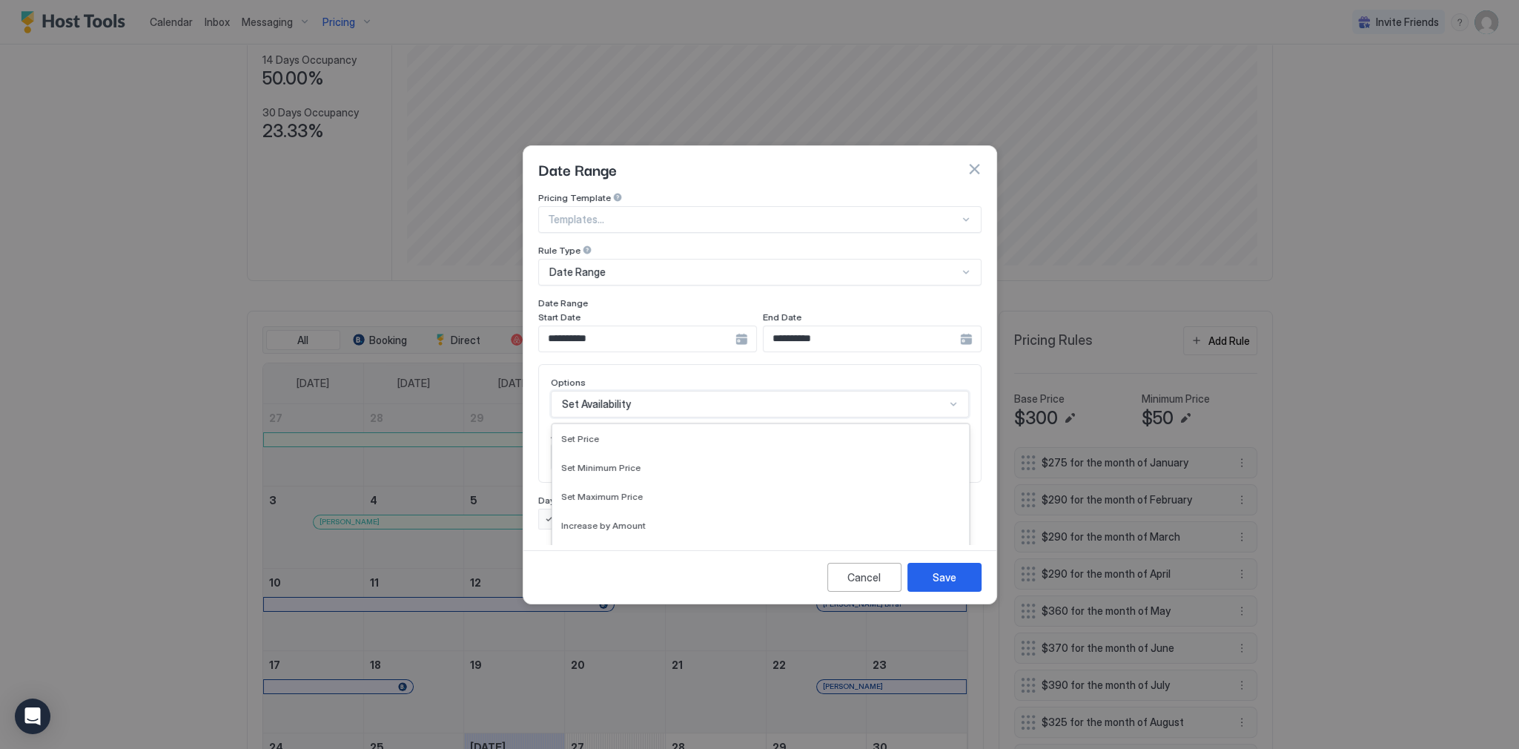
scroll to position [77, 0]
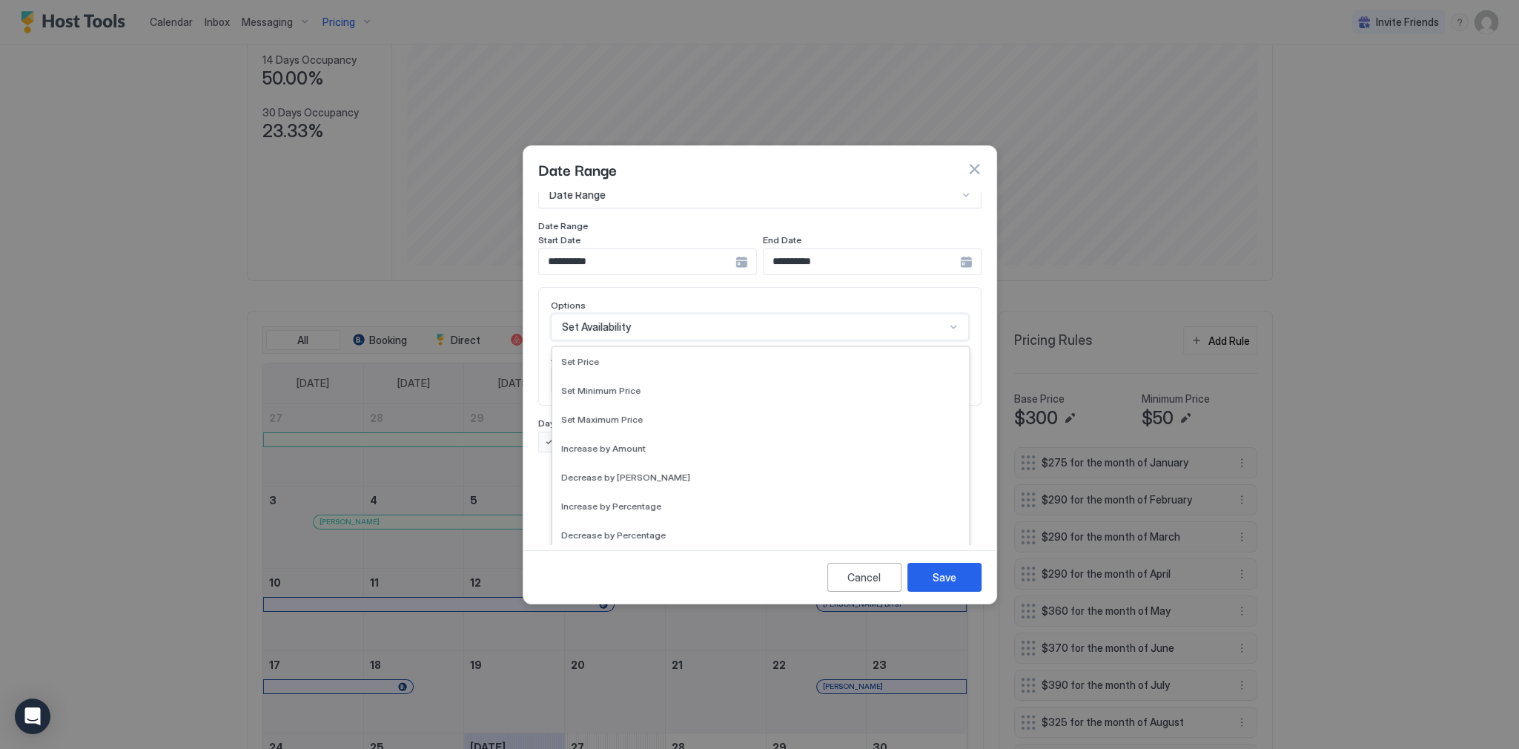
click at [652, 340] on div "option Set Availability, selected. 17 results available. Use Up and Down to cho…" at bounding box center [760, 327] width 418 height 27
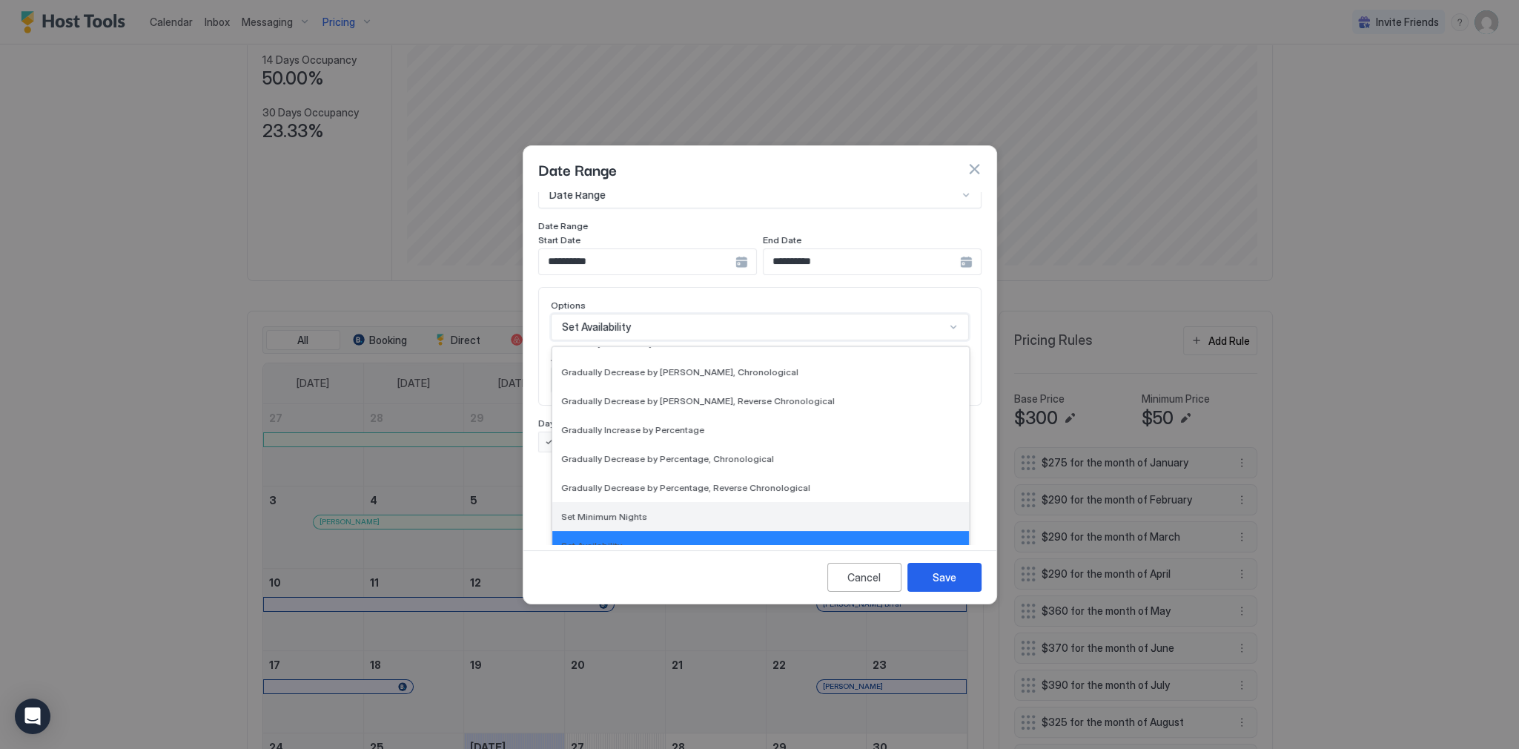
click at [637, 511] on span "Set Minimum Nights" at bounding box center [604, 516] width 86 height 11
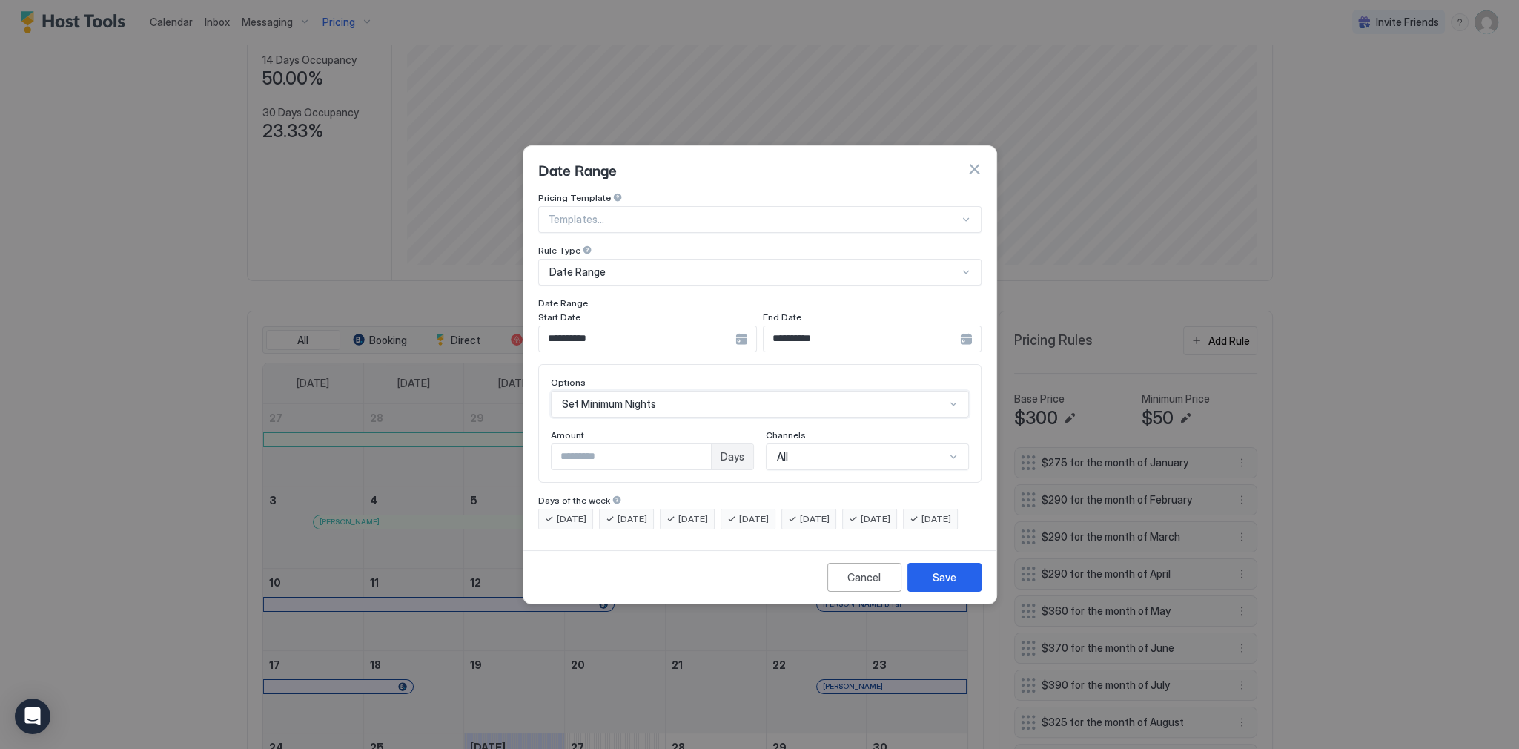
scroll to position [0, 0]
drag, startPoint x: 600, startPoint y: 436, endPoint x: 538, endPoint y: 442, distance: 62.6
click at [538, 442] on div "Options Set Minimum Nights Amount * Days Channels All" at bounding box center [759, 423] width 443 height 119
type input "*"
click at [928, 591] on button "Save" at bounding box center [944, 577] width 74 height 29
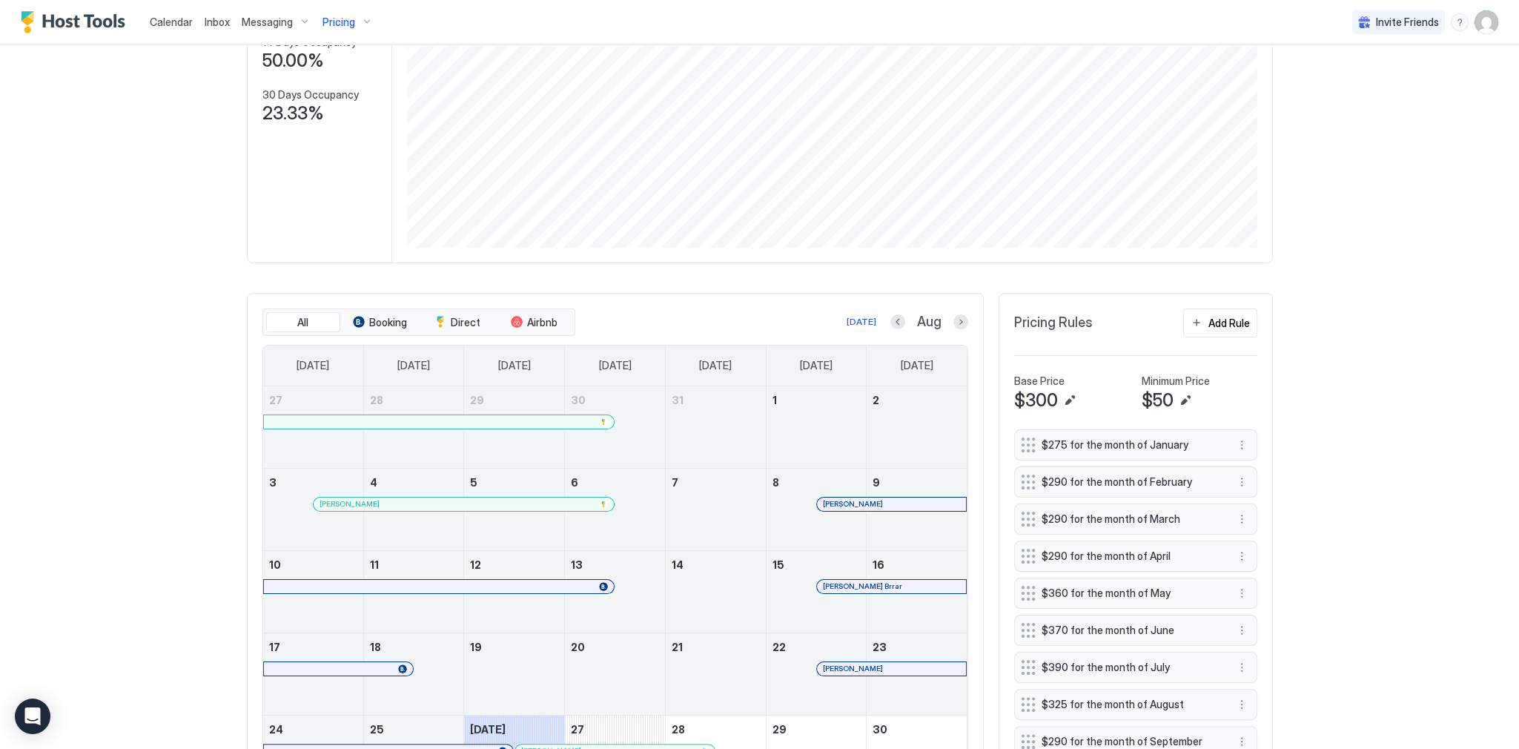
scroll to position [296, 0]
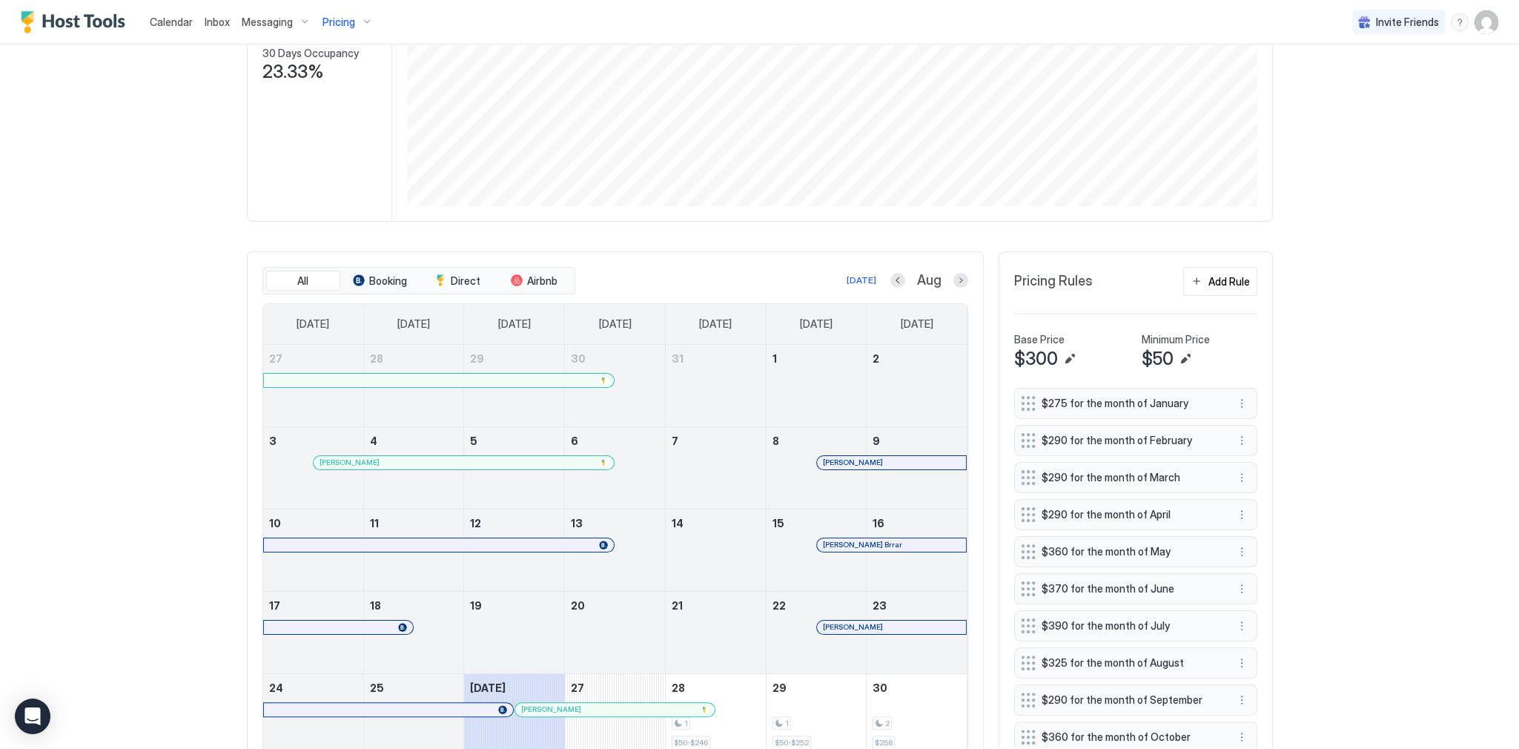
click at [1285, 325] on div "Home Pricing 23.Wilshire-541 Synced 18 minutes ago Min Price $ 0 Max Price $ 78…" at bounding box center [759, 567] width 1067 height 1538
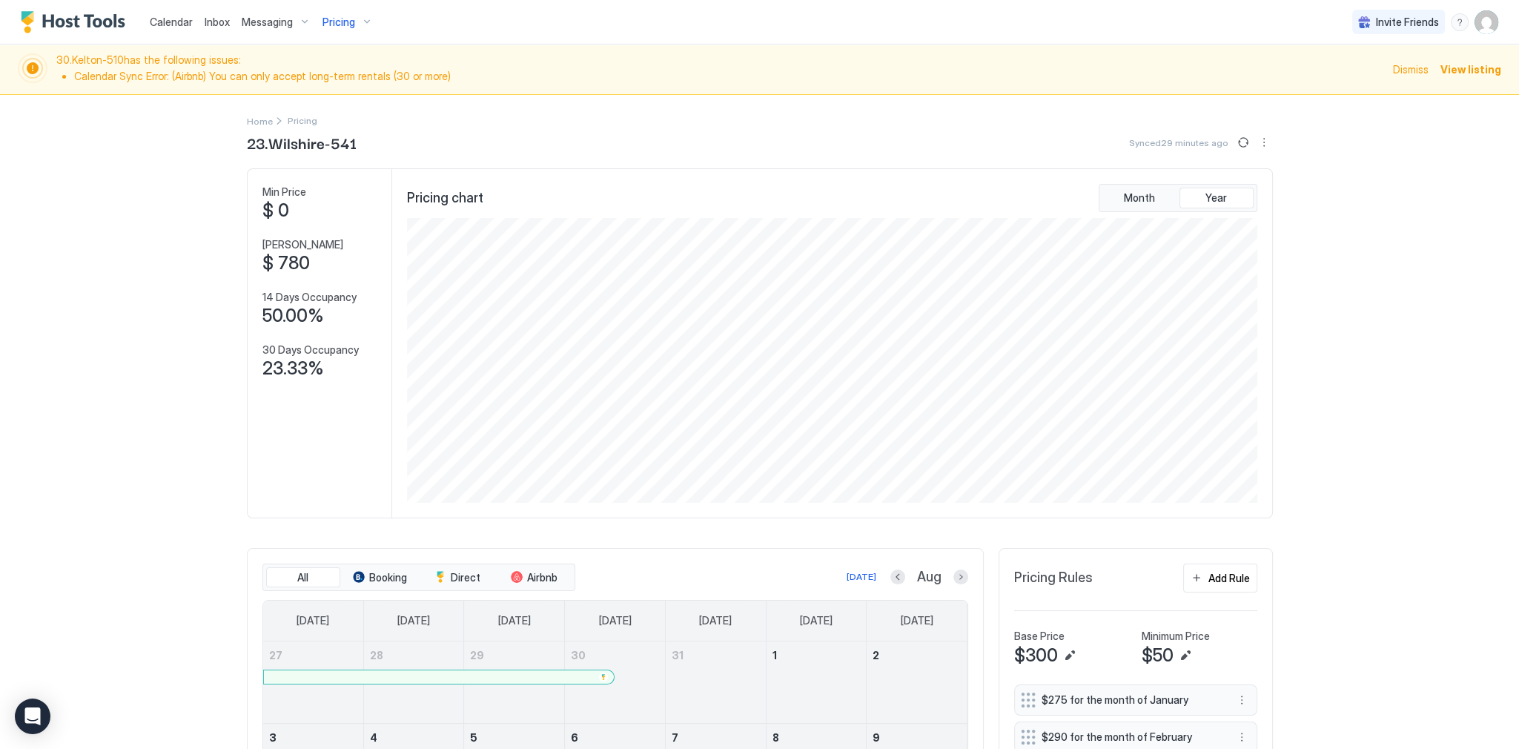
click at [723, 175] on div "Pricing chart Month Year" at bounding box center [832, 343] width 880 height 348
click at [150, 19] on span "Calendar" at bounding box center [171, 22] width 43 height 13
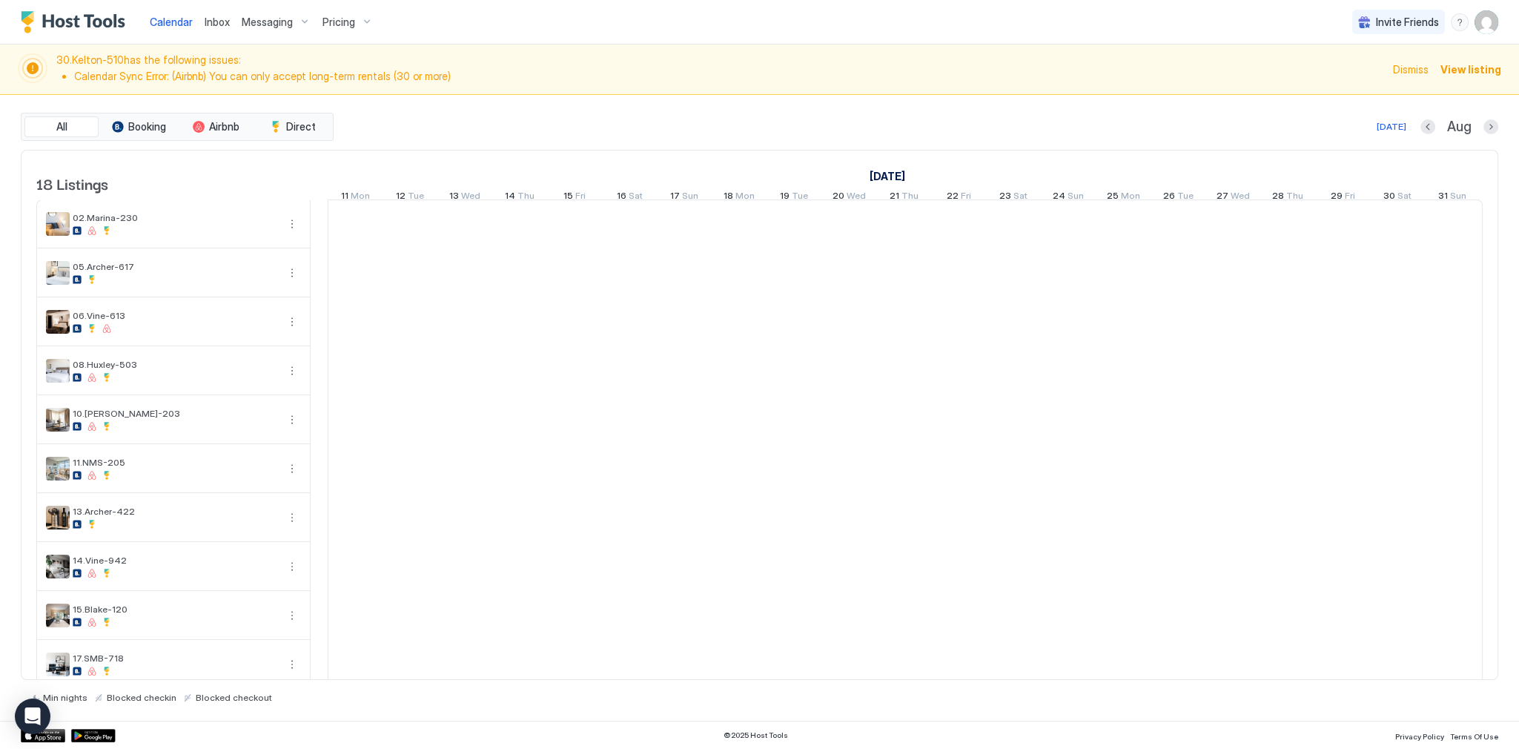
scroll to position [0, 823]
